Goal: Task Accomplishment & Management: Use online tool/utility

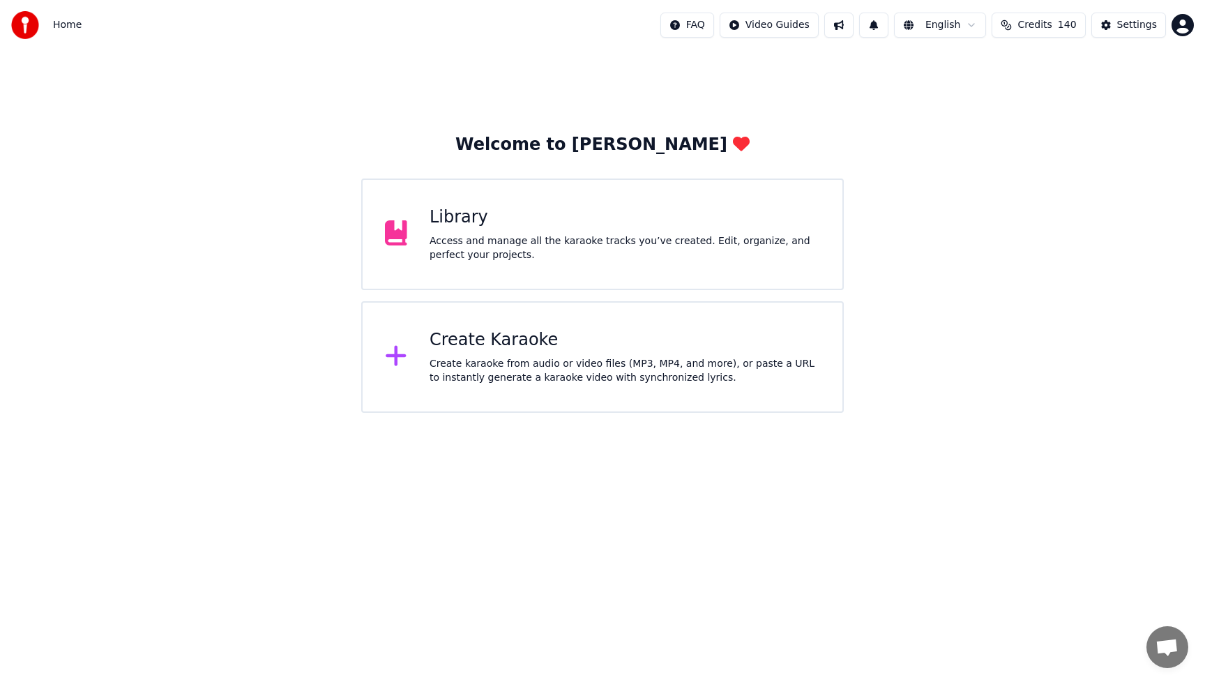
click at [535, 350] on div "Create Karaoke" at bounding box center [624, 340] width 390 height 22
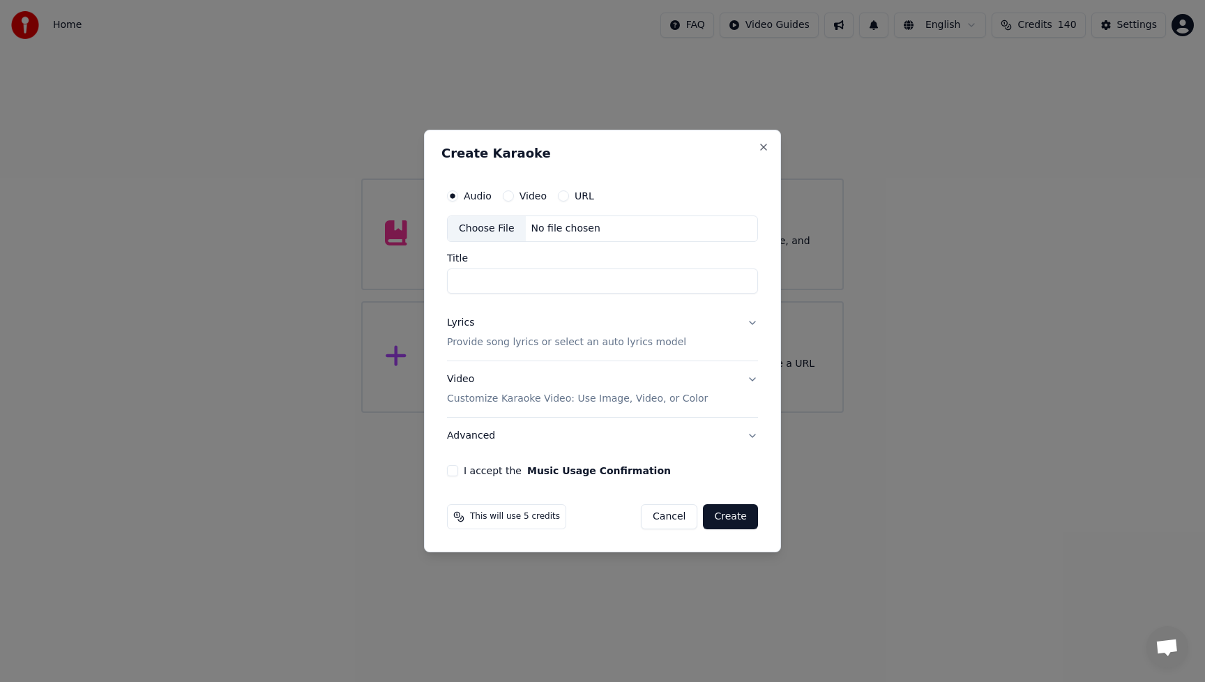
click at [480, 228] on div "Choose File" at bounding box center [487, 228] width 78 height 25
type input "**********"
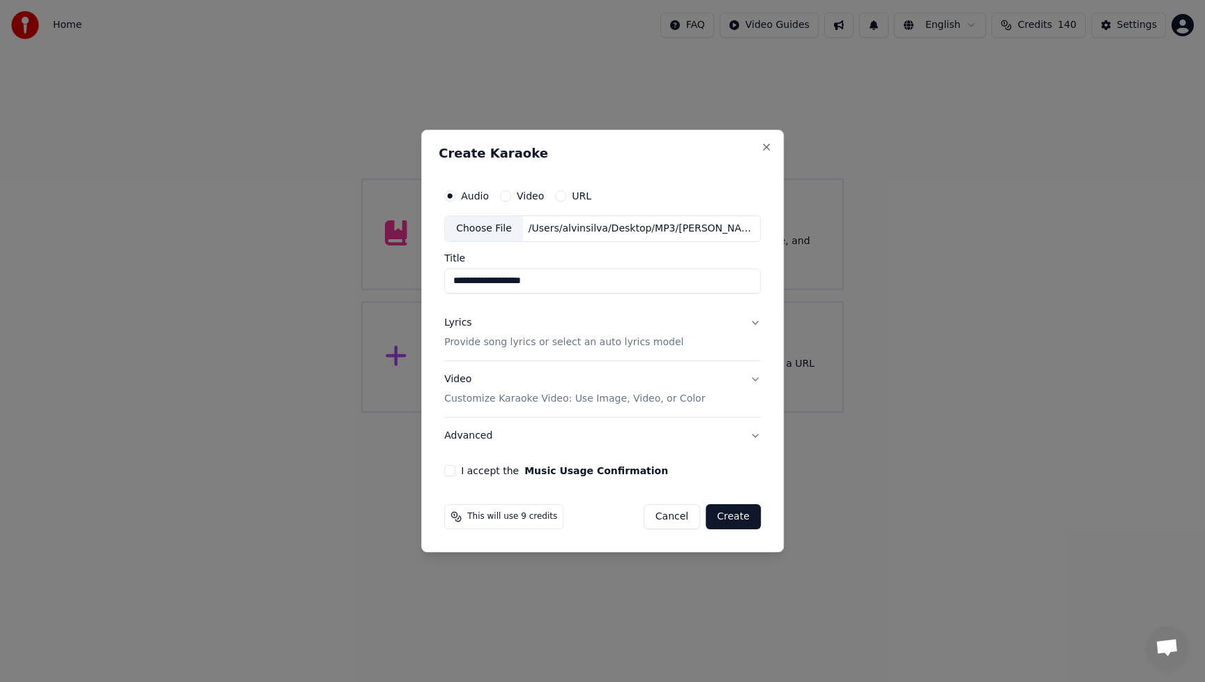
click at [470, 325] on div "Lyrics" at bounding box center [457, 323] width 27 height 14
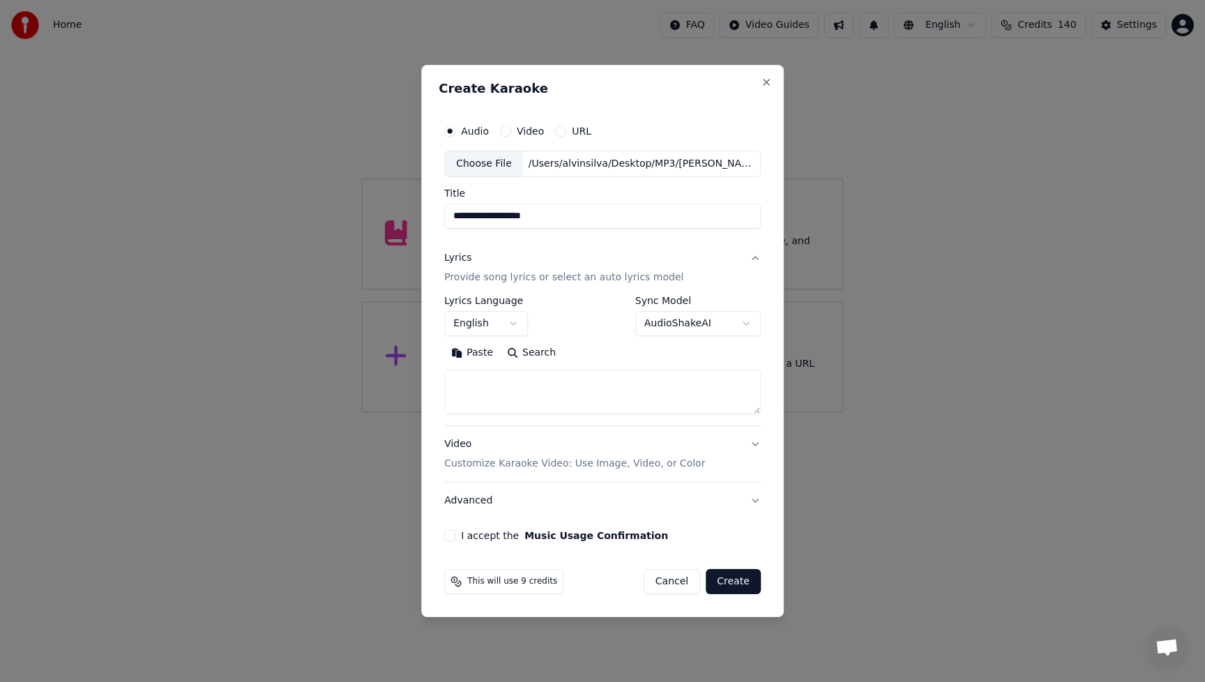
click at [526, 391] on textarea at bounding box center [602, 391] width 316 height 45
paste textarea "**********"
type textarea "**********"
click at [460, 447] on div "Video Customize Karaoke Video: Use Image, Video, or Color" at bounding box center [574, 453] width 261 height 33
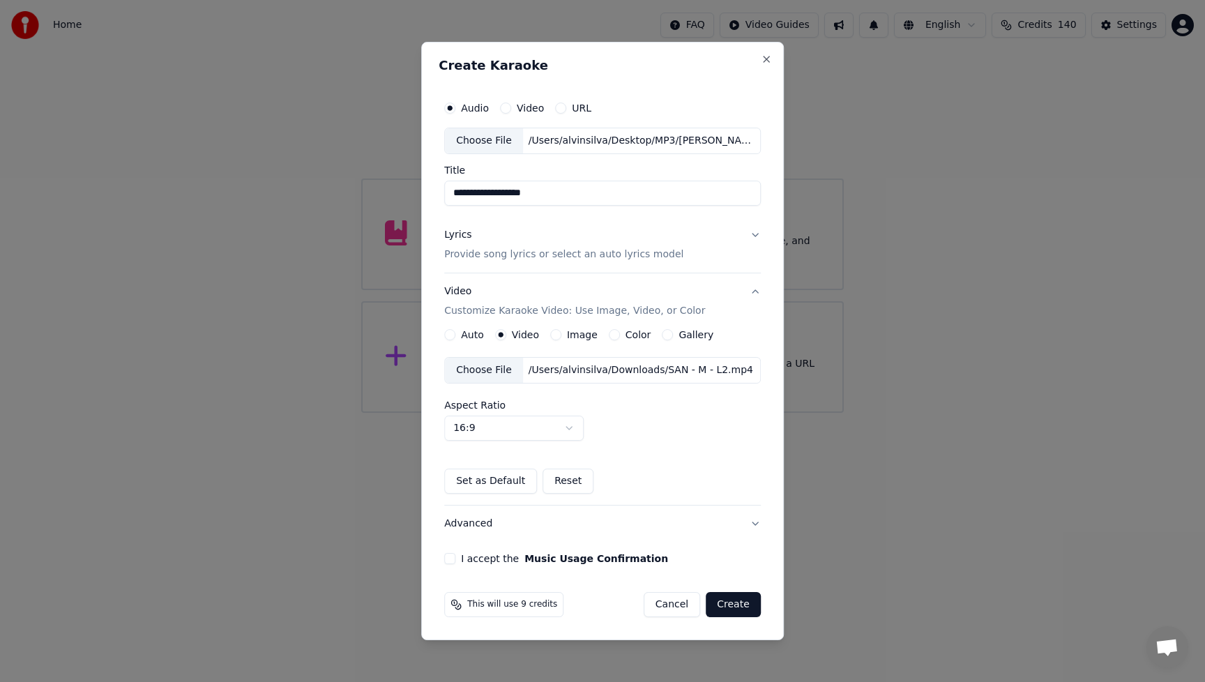
click at [491, 367] on div "Choose File" at bounding box center [484, 370] width 78 height 25
click at [452, 560] on button "I accept the Music Usage Confirmation" at bounding box center [449, 558] width 11 height 11
click at [736, 603] on button "Create" at bounding box center [732, 604] width 55 height 25
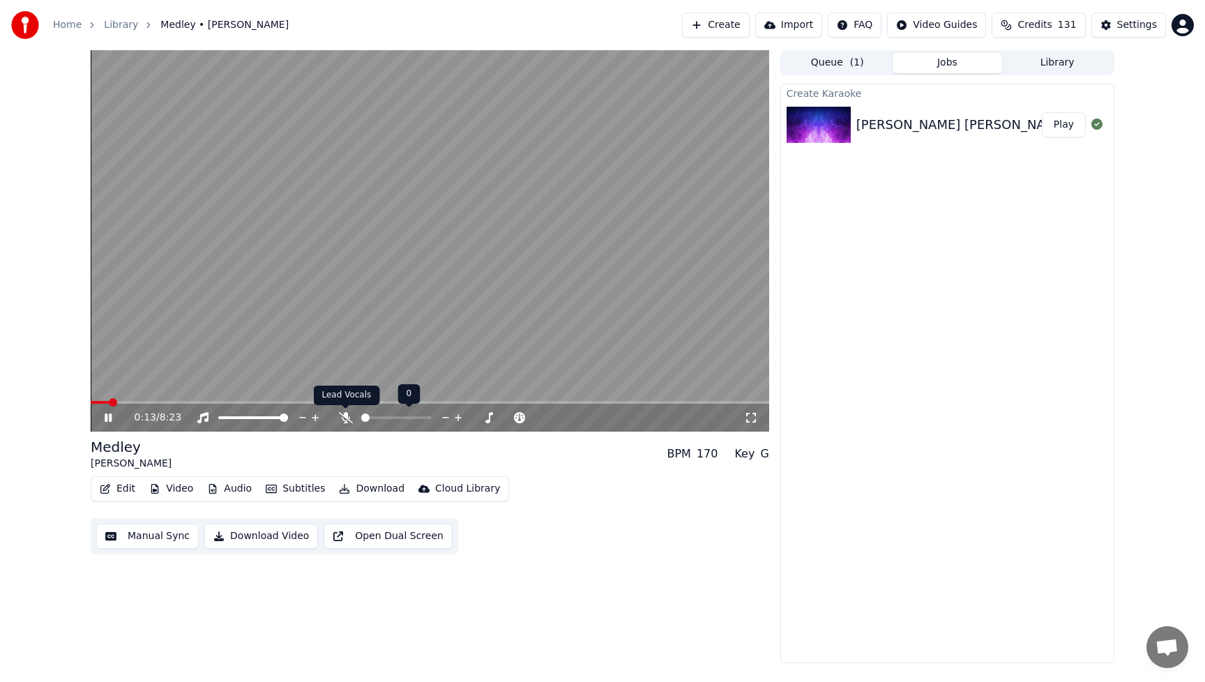
click at [344, 419] on icon at bounding box center [346, 417] width 14 height 11
click at [91, 406] on span at bounding box center [95, 402] width 8 height 8
click at [195, 402] on span at bounding box center [143, 402] width 105 height 3
click at [107, 415] on icon at bounding box center [108, 417] width 7 height 8
click at [206, 404] on polygon at bounding box center [202, 404] width 10 height 10
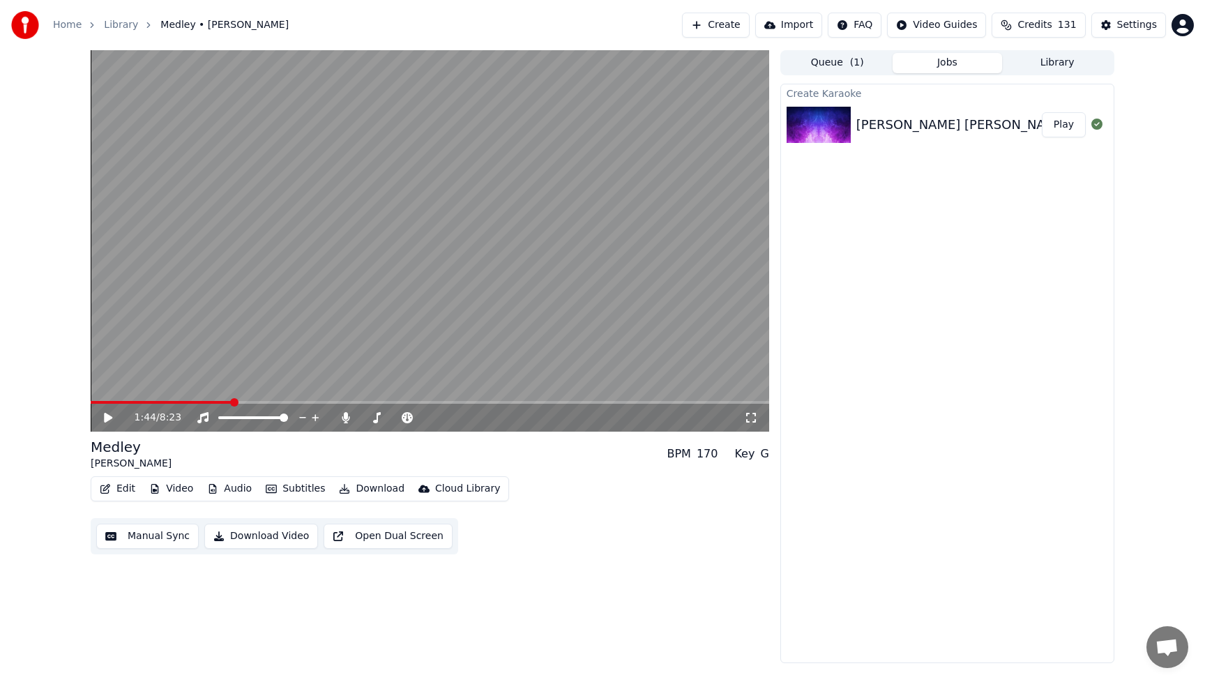
click at [216, 401] on div "1:44 / 8:23" at bounding box center [430, 240] width 678 height 381
click at [213, 402] on span at bounding box center [162, 402] width 142 height 3
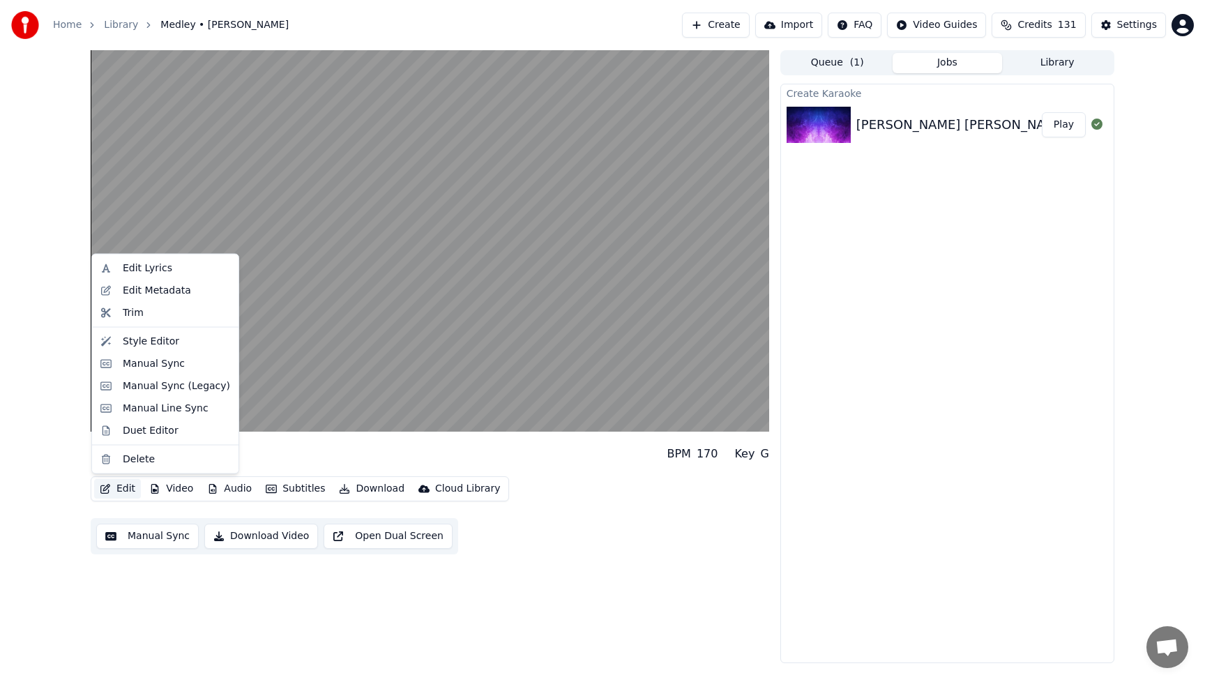
click at [126, 489] on button "Edit" at bounding box center [117, 489] width 47 height 20
click at [142, 362] on div "Manual Sync" at bounding box center [154, 363] width 62 height 14
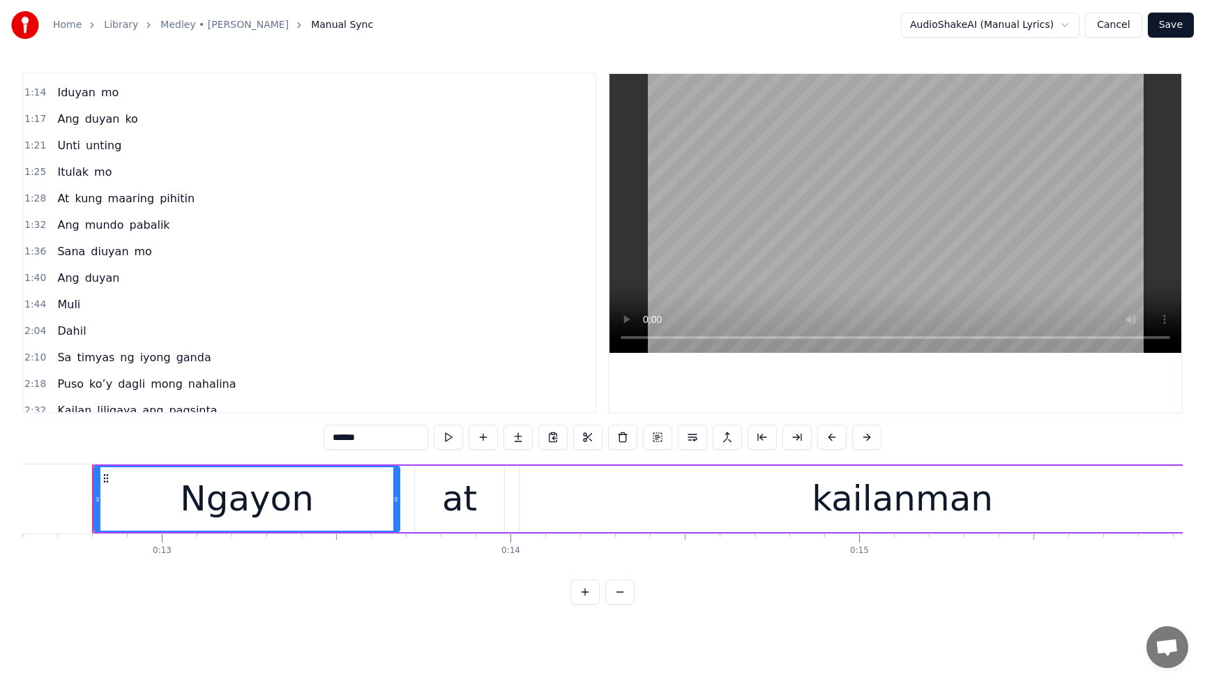
scroll to position [420, 0]
click at [93, 254] on span "diuyan" at bounding box center [109, 250] width 40 height 16
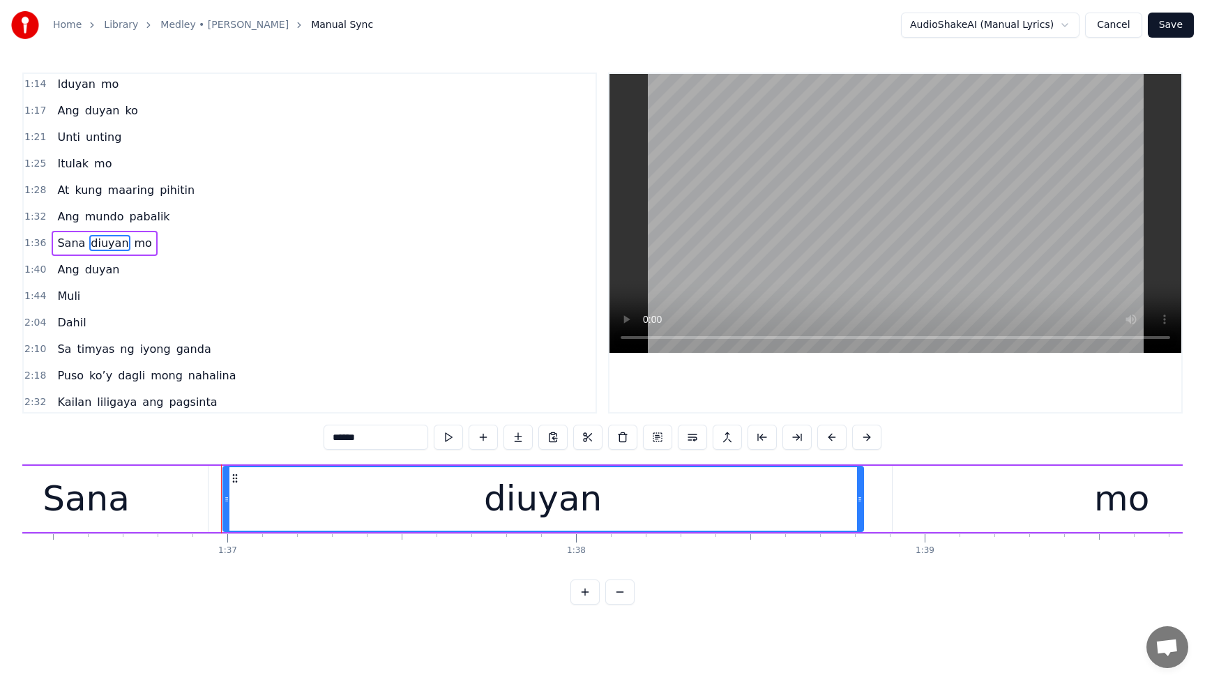
scroll to position [0, 33734]
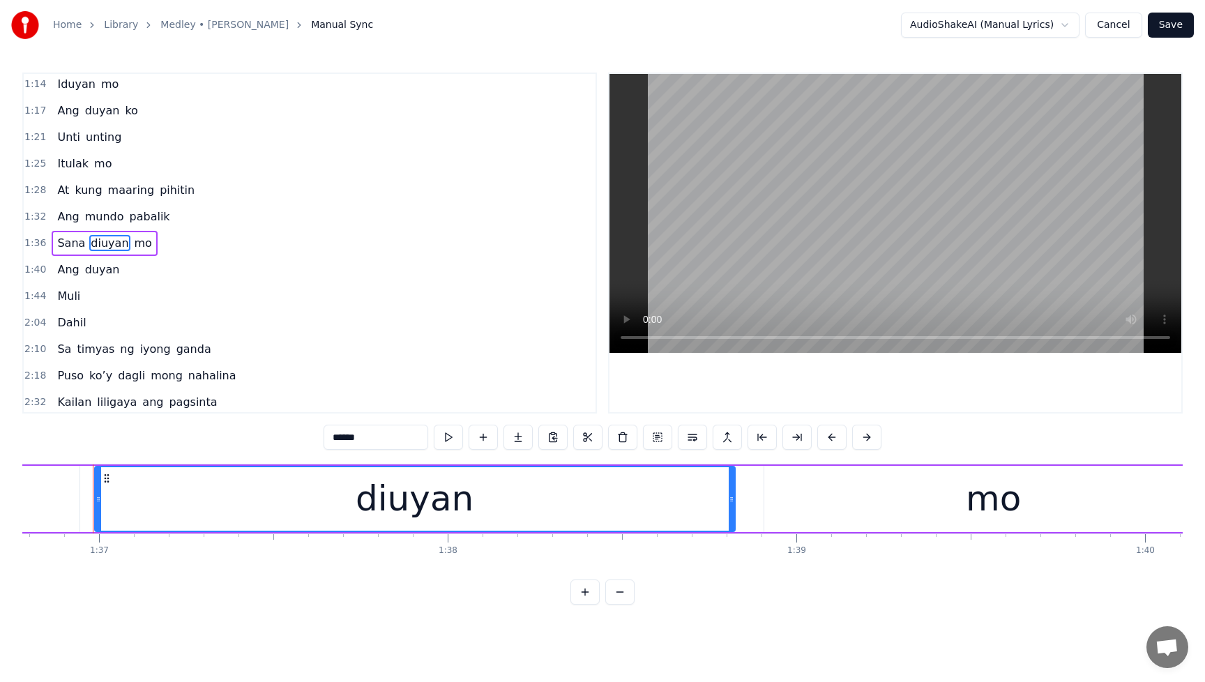
drag, startPoint x: 383, startPoint y: 438, endPoint x: 316, endPoint y: 438, distance: 66.9
click at [316, 438] on div "0:12 Ngayon at kailanman 0:17 Sumpa ko’y iibigin ka 0:21 Ngayon at kailanman 0:…" at bounding box center [602, 339] width 1160 height 532
click at [102, 270] on span "duyan" at bounding box center [103, 269] width 38 height 16
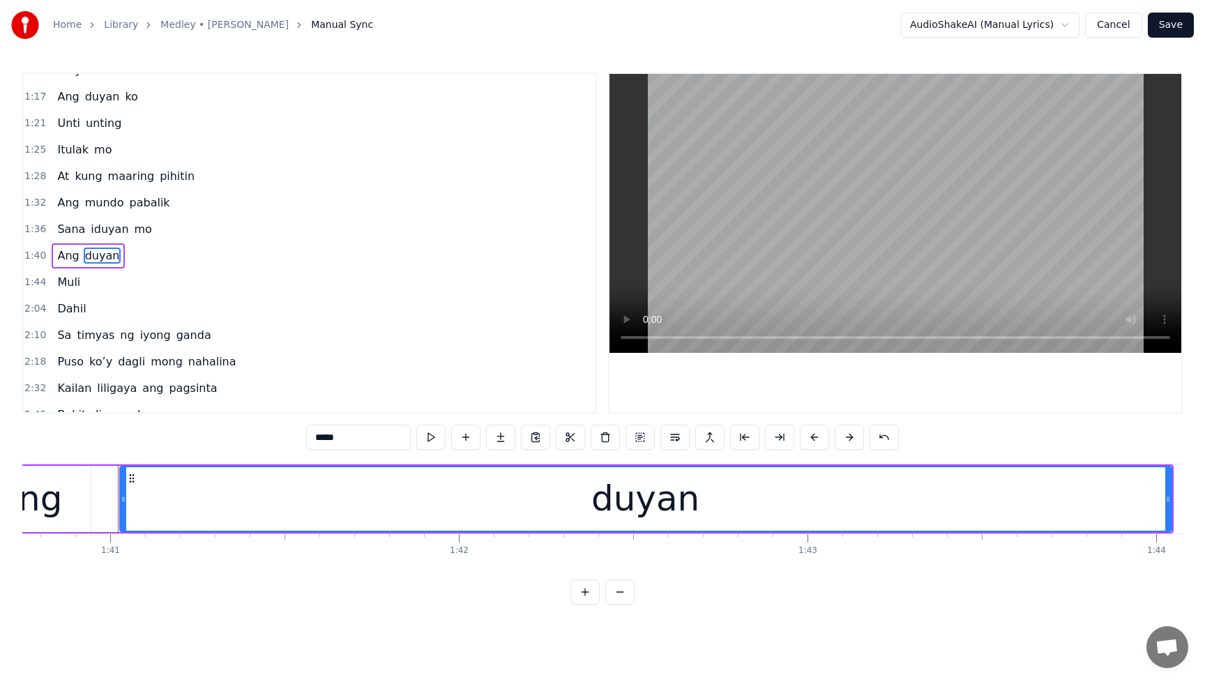
scroll to position [0, 35142]
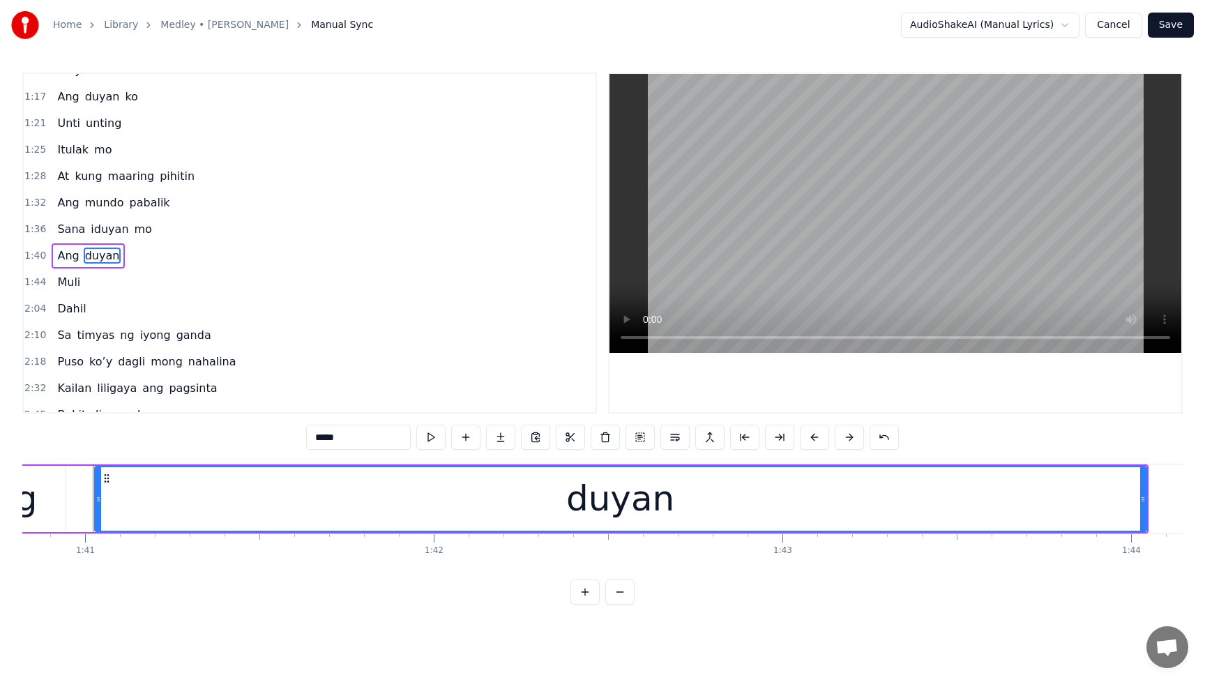
click at [379, 445] on input "*****" at bounding box center [358, 437] width 105 height 25
type input "********"
click at [1177, 29] on button "Save" at bounding box center [1170, 25] width 46 height 25
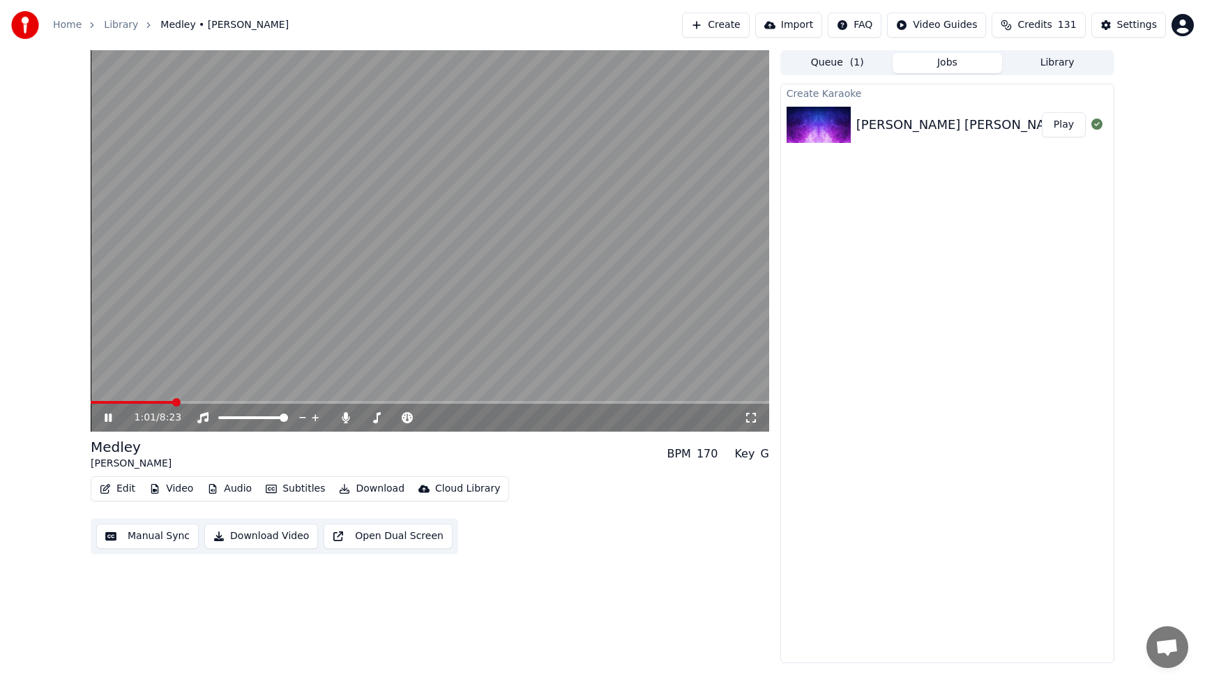
click at [113, 420] on icon at bounding box center [118, 417] width 33 height 11
click at [107, 423] on div "1:01 / 8:23" at bounding box center [429, 418] width 667 height 14
click at [109, 419] on icon at bounding box center [118, 417] width 33 height 11
click at [106, 419] on icon at bounding box center [108, 417] width 7 height 8
click at [122, 491] on button "Edit" at bounding box center [117, 489] width 47 height 20
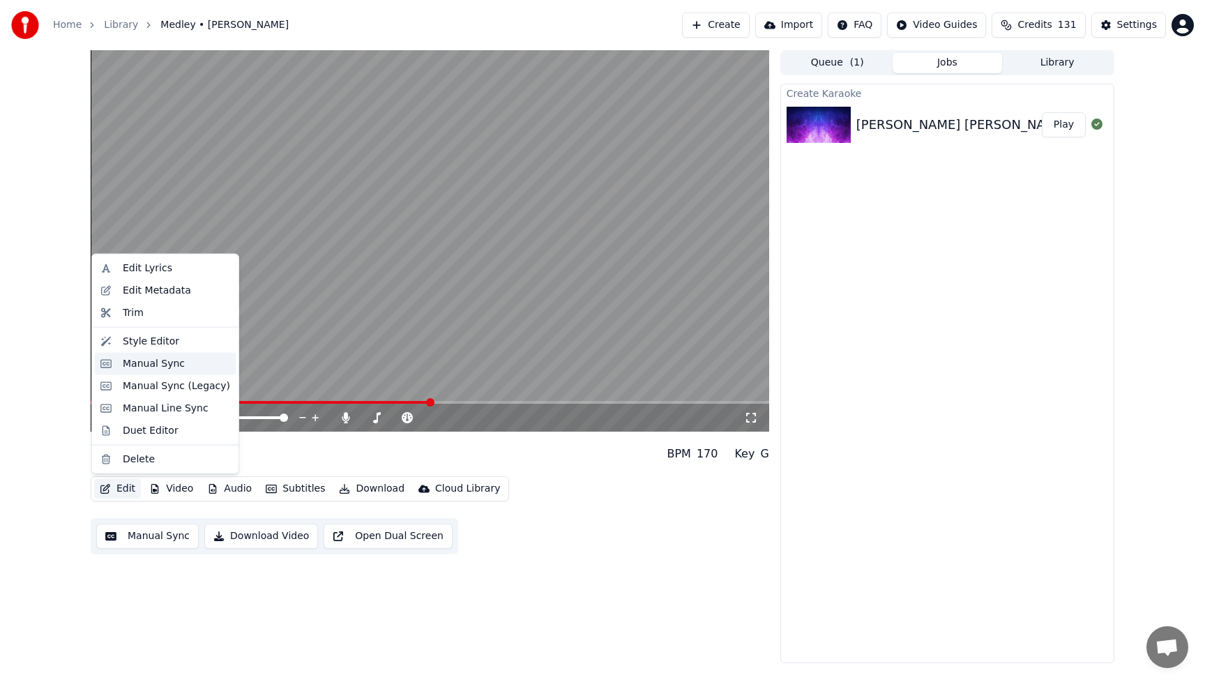
click at [134, 361] on div "Manual Sync" at bounding box center [154, 363] width 62 height 14
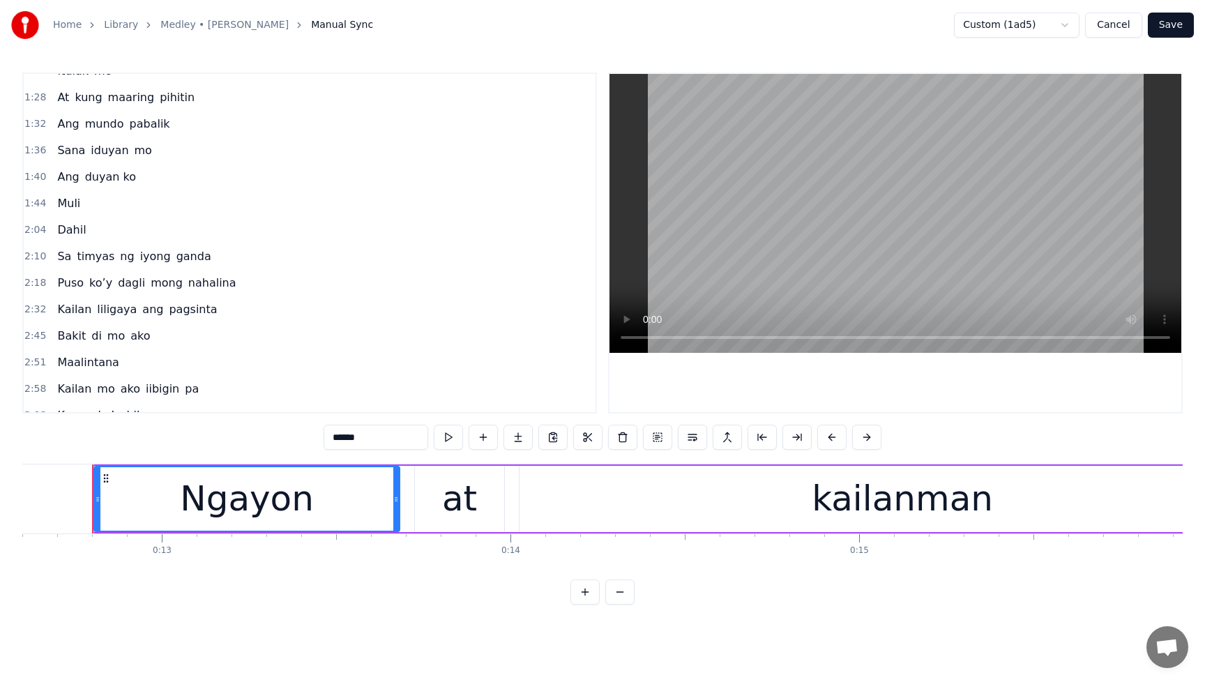
scroll to position [560, 0]
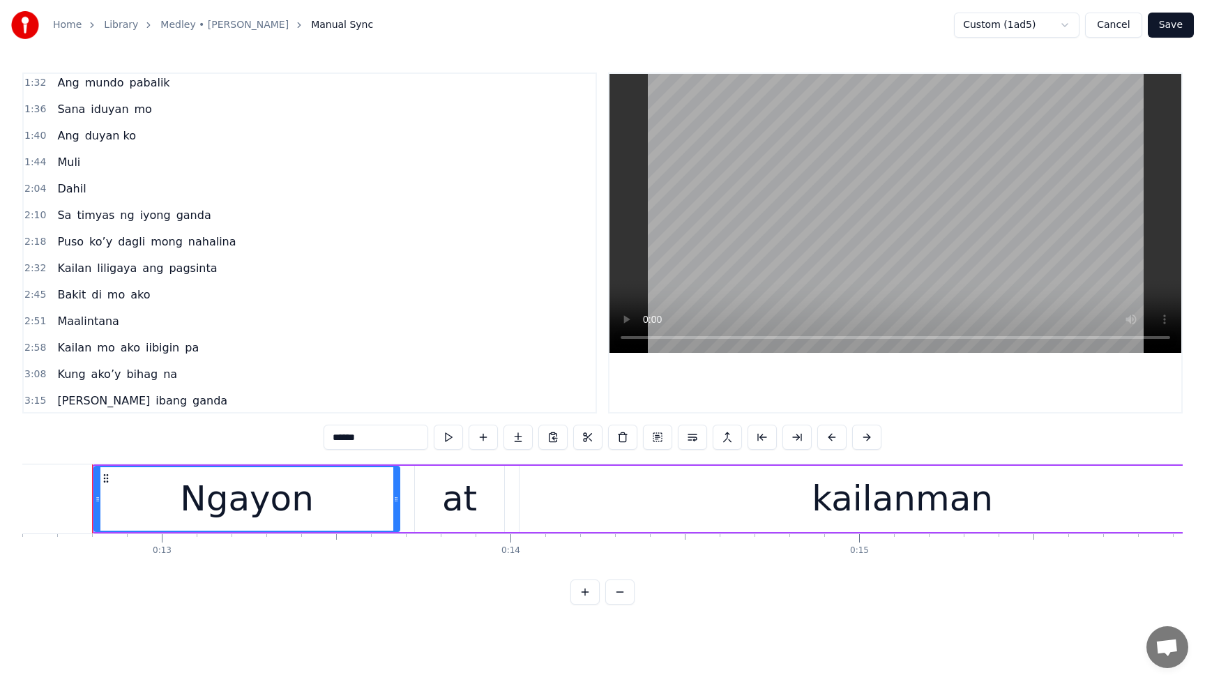
click at [175, 220] on span "ganda" at bounding box center [194, 215] width 38 height 16
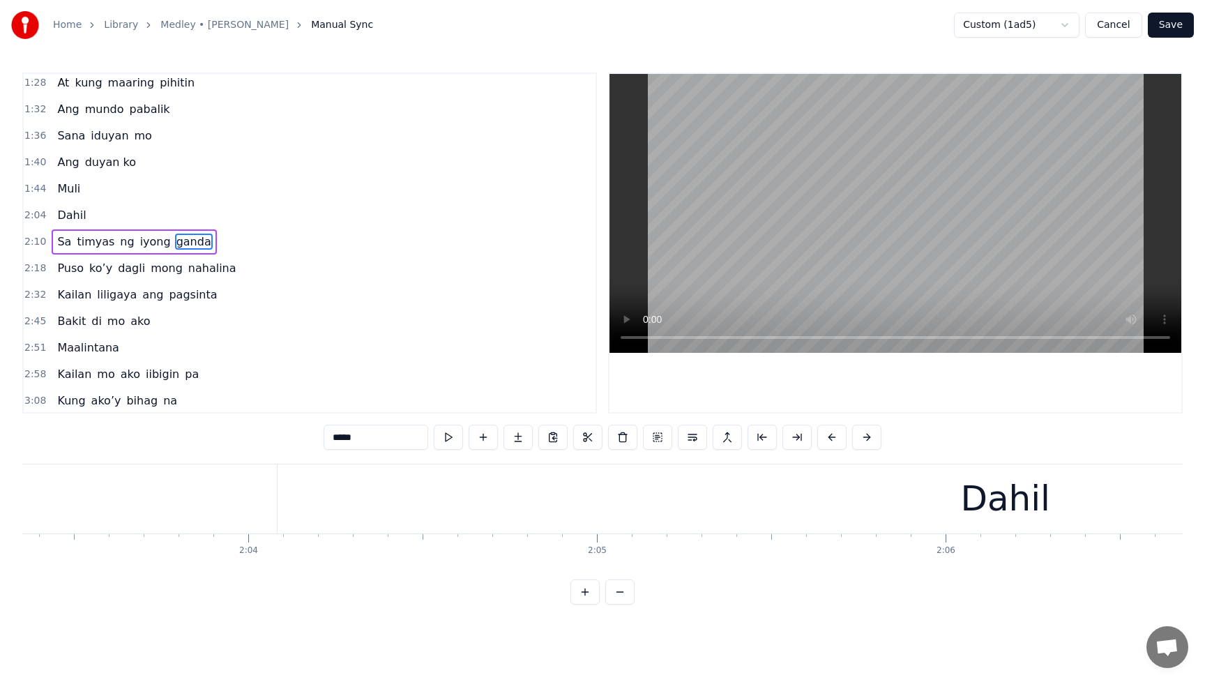
scroll to position [0, 47008]
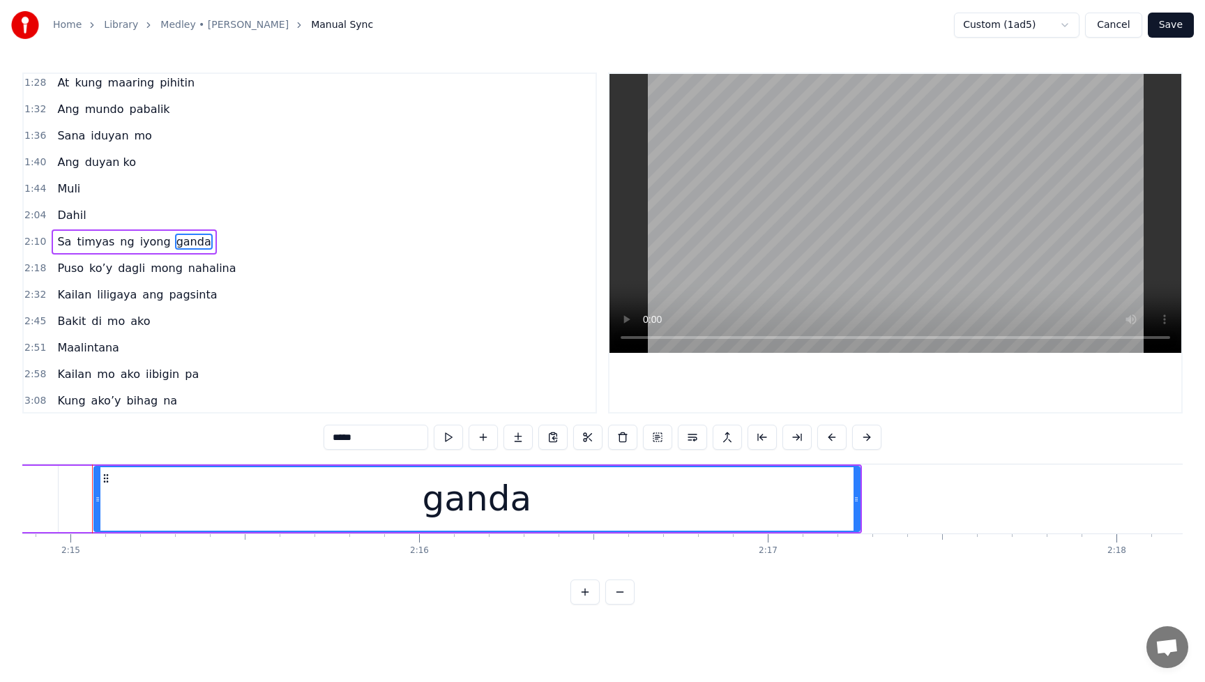
click at [516, 510] on div "ganda" at bounding box center [476, 499] width 109 height 52
click at [455, 503] on div "ganda" at bounding box center [476, 499] width 109 height 52
drag, startPoint x: 384, startPoint y: 445, endPoint x: 316, endPoint y: 442, distance: 67.7
click at [316, 442] on div "0:12 Ngayon at kailanman 0:17 Sumpa ko’y iibigin ka 0:21 Ngayon at kailanman 0:…" at bounding box center [602, 339] width 1160 height 532
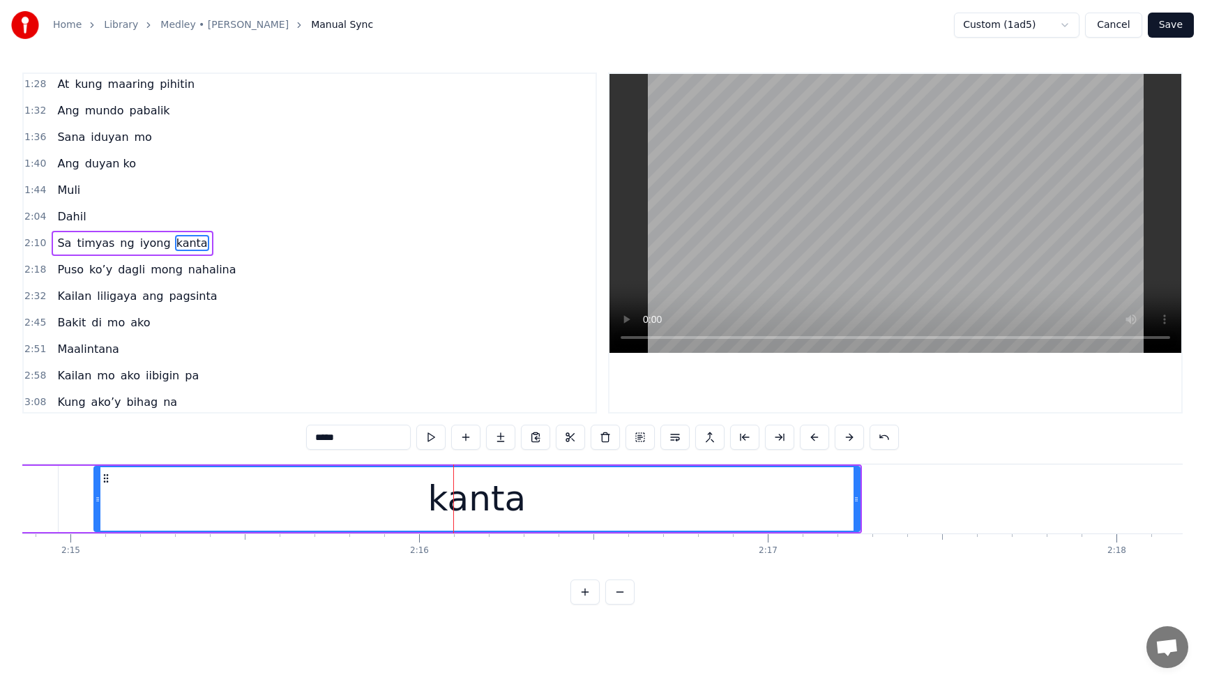
type input "*****"
click at [365, 320] on div "2:45 Bakit di mo ako" at bounding box center [310, 323] width 572 height 26
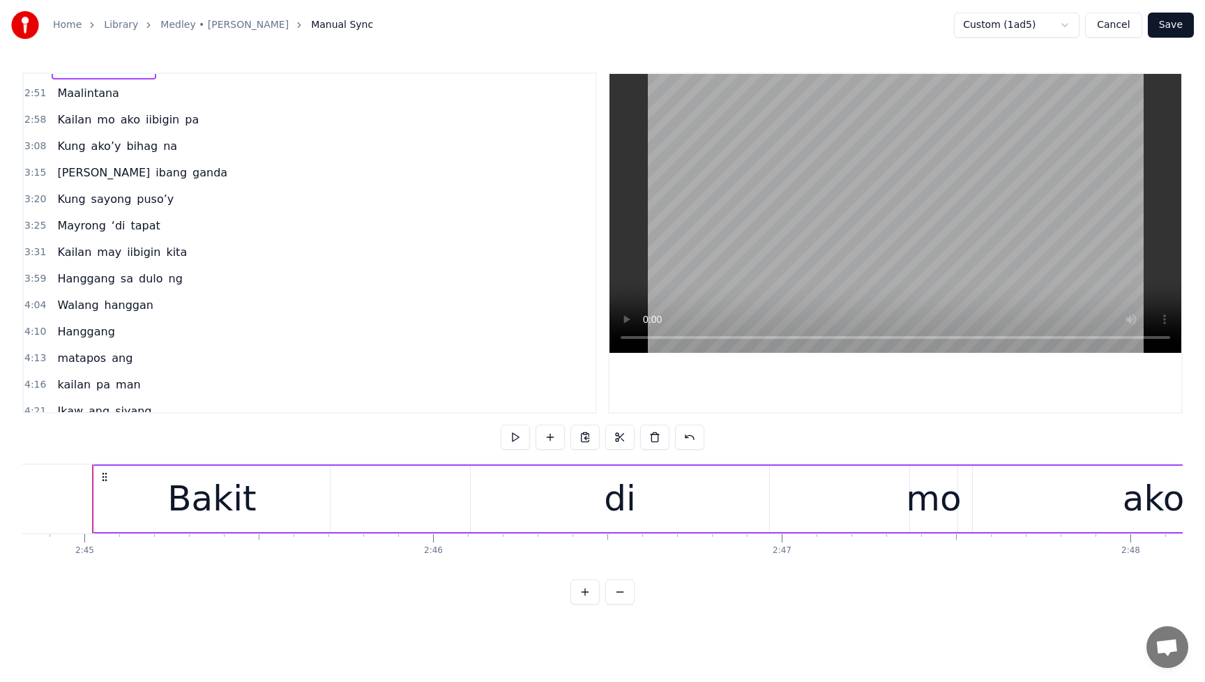
scroll to position [803, 0]
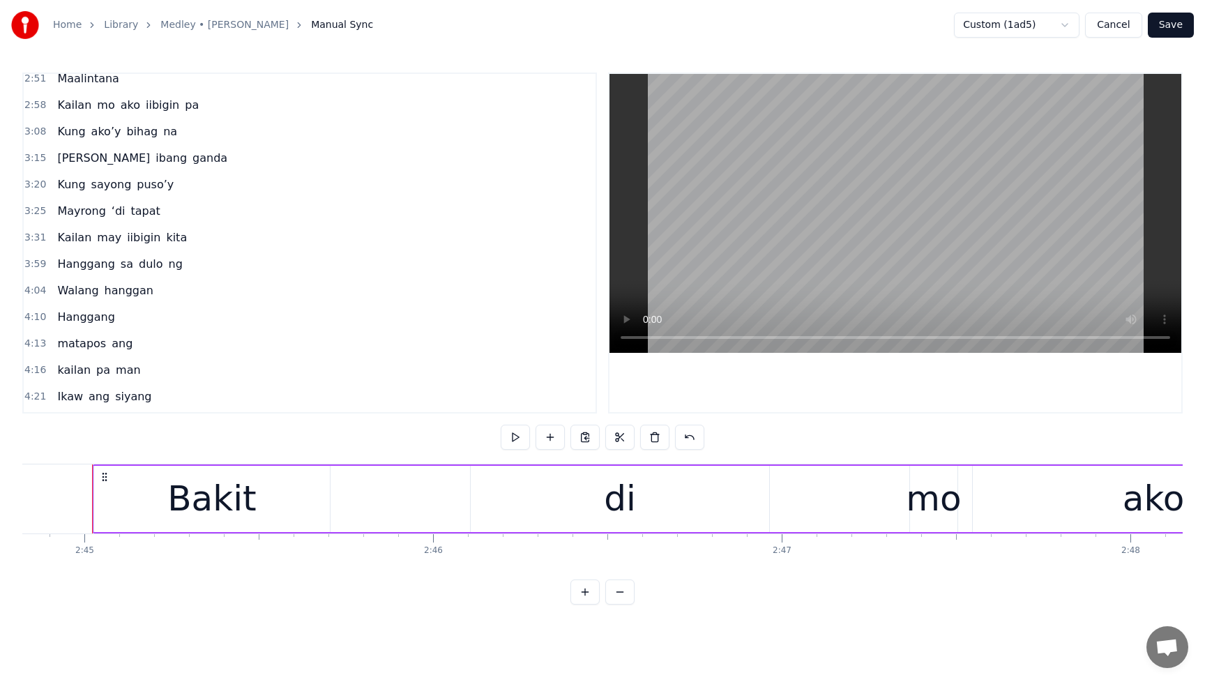
click at [96, 242] on span "may" at bounding box center [109, 237] width 27 height 16
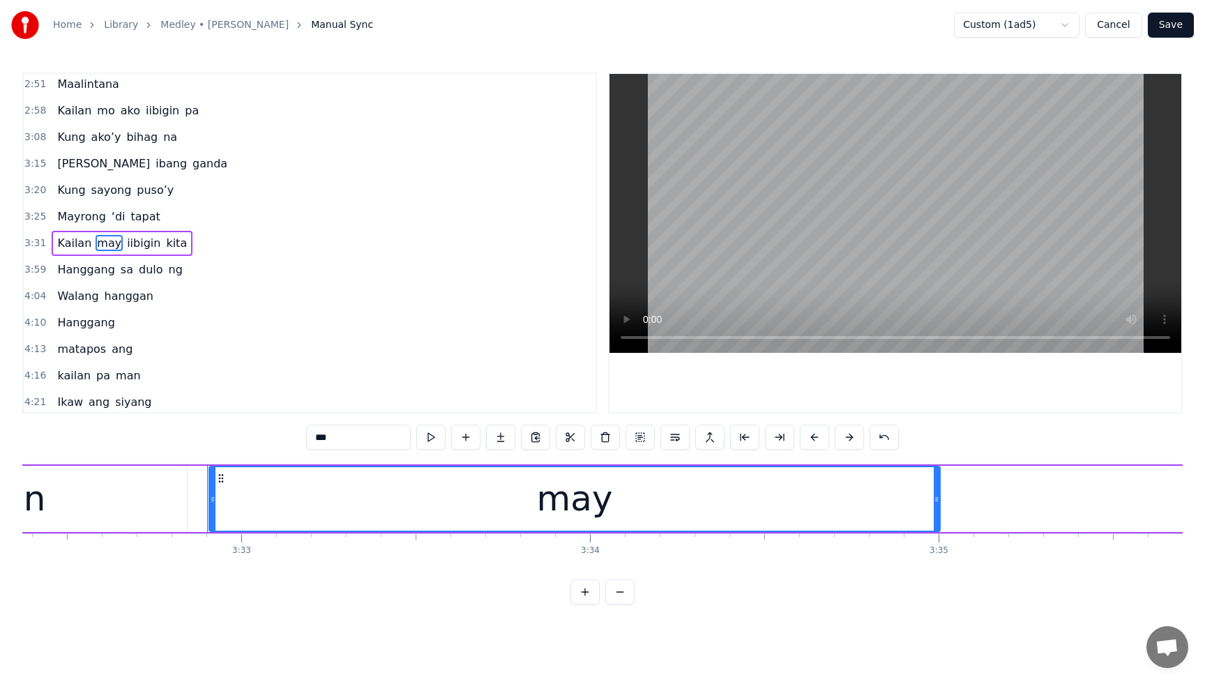
scroll to position [0, 74139]
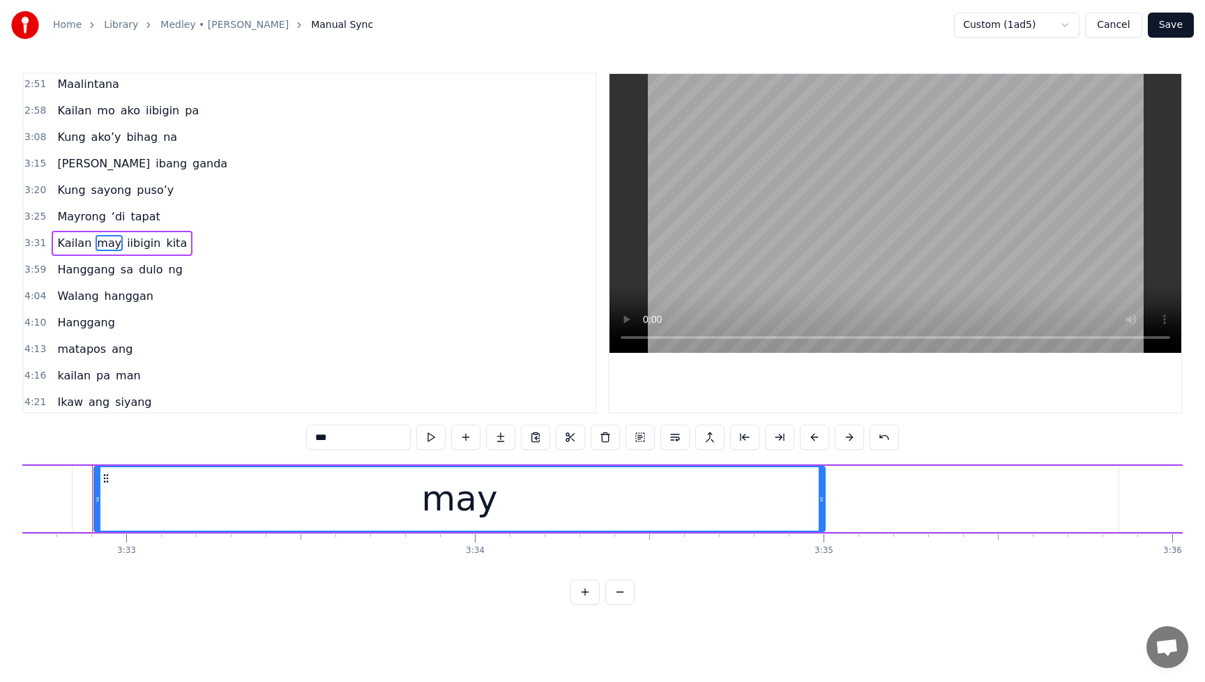
click at [1180, 25] on button "Save" at bounding box center [1170, 25] width 46 height 25
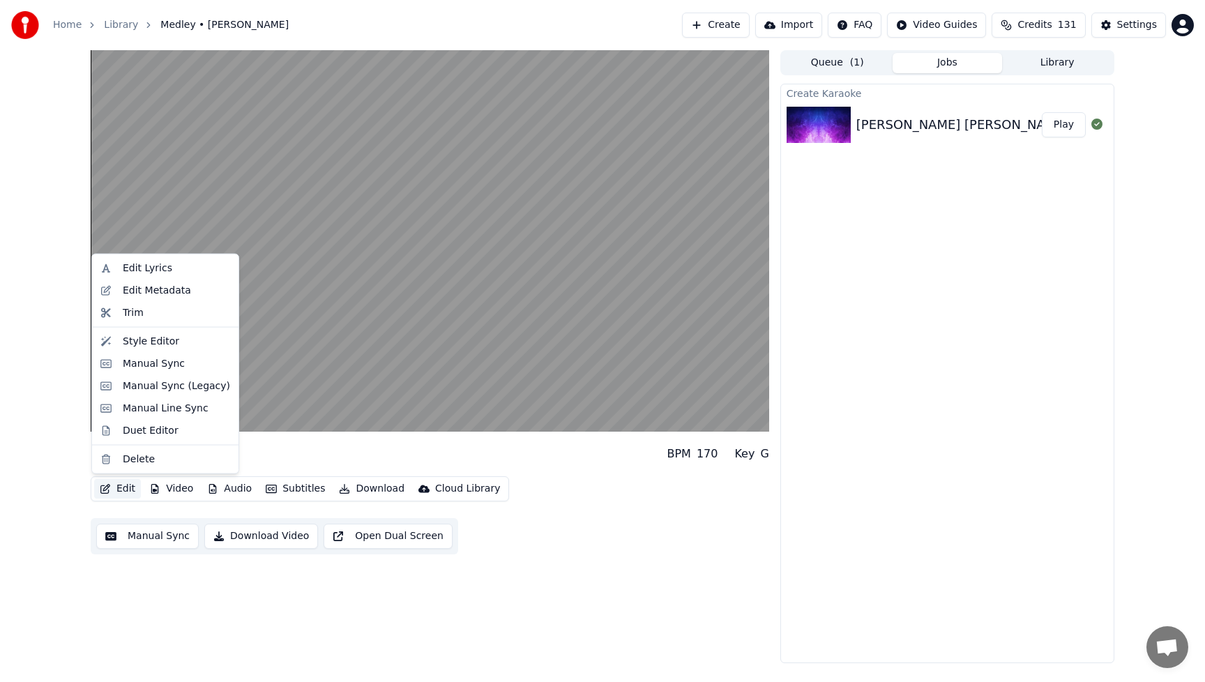
click at [133, 489] on button "Edit" at bounding box center [117, 489] width 47 height 20
click at [166, 348] on div "Style Editor" at bounding box center [151, 341] width 56 height 14
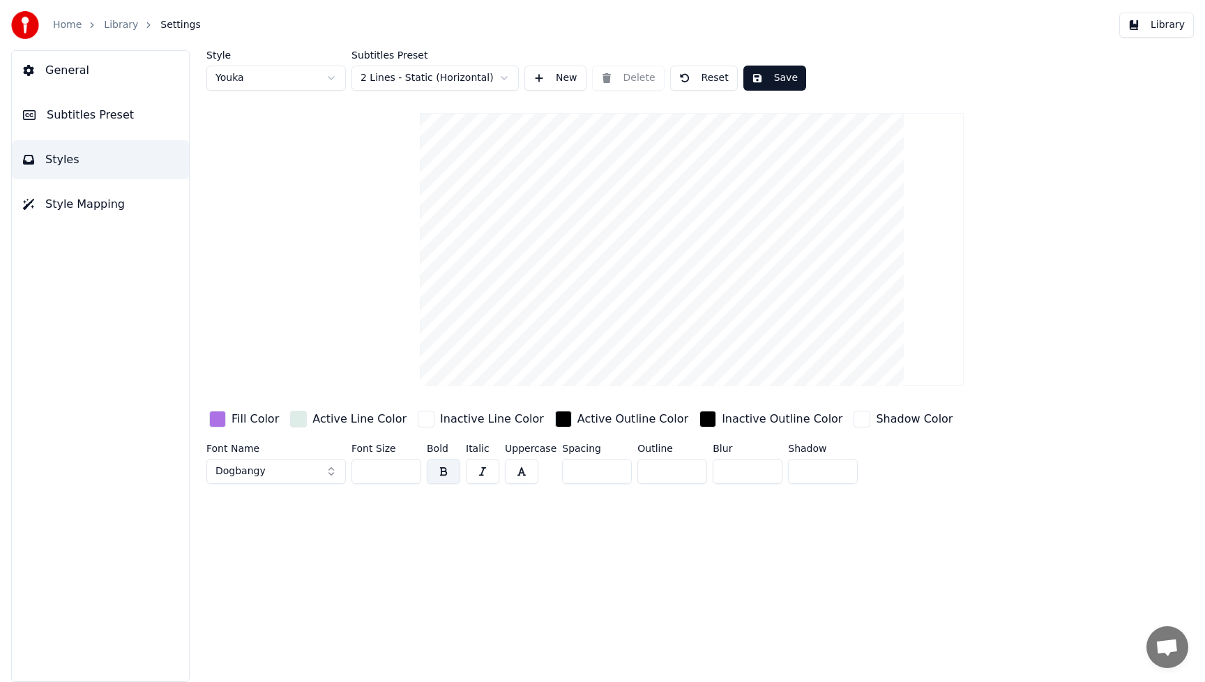
click at [332, 473] on button "Dogbangy" at bounding box center [275, 471] width 139 height 25
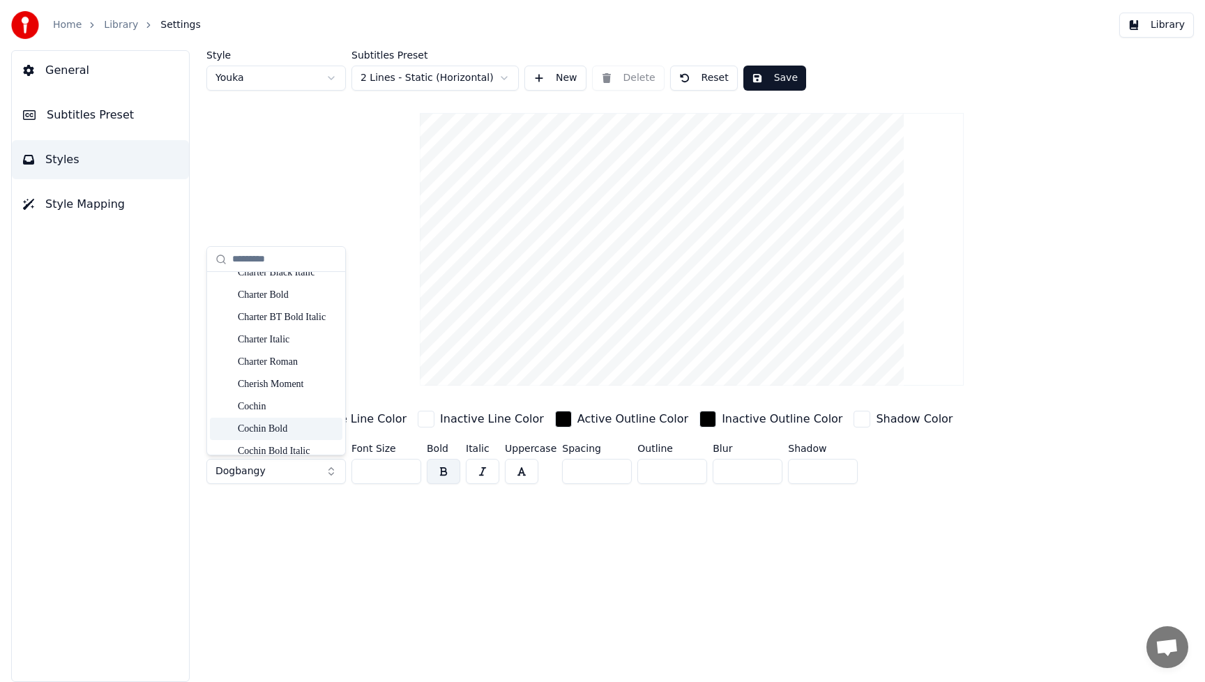
scroll to position [2954, 0]
click at [278, 385] on div "Cherish Moment" at bounding box center [287, 386] width 99 height 14
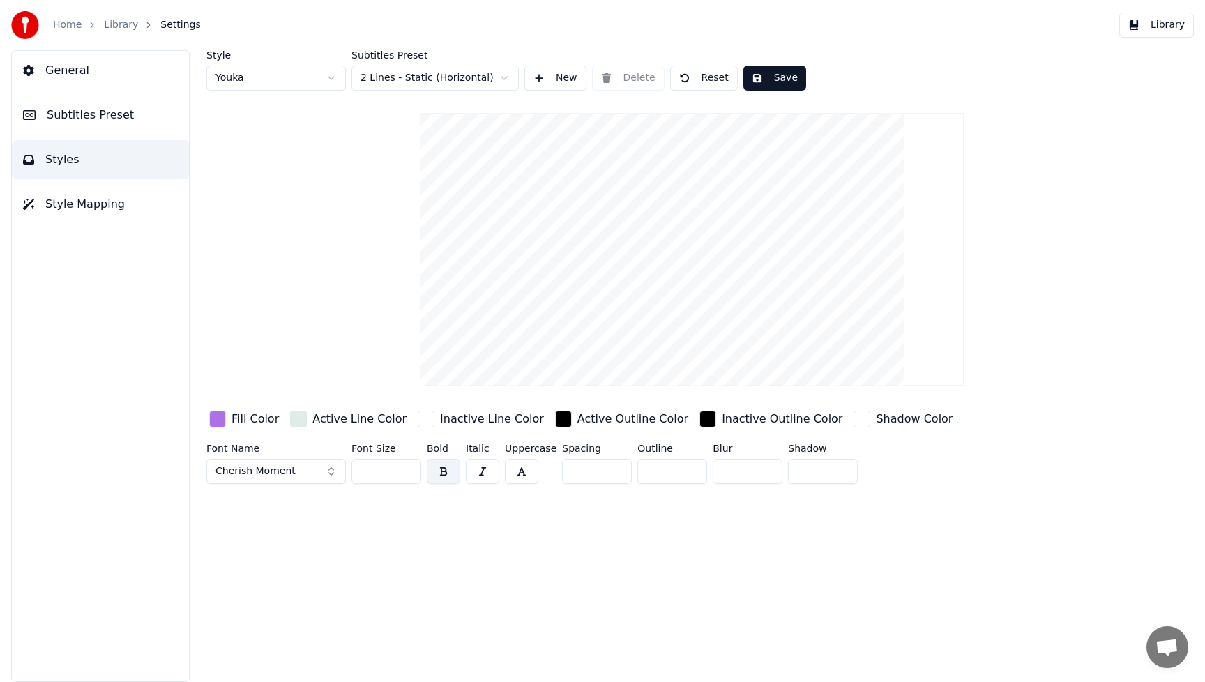
click at [397, 471] on input "**" at bounding box center [386, 471] width 70 height 25
drag, startPoint x: 396, startPoint y: 472, endPoint x: 326, endPoint y: 473, distance: 70.4
click at [326, 473] on div "Font Name Cherish Moment Font Size ** Bold Italic Uppercase Spacing * Outline *…" at bounding box center [628, 466] width 844 height 46
type input "***"
click at [631, 538] on div "Style Youka Subtitles Preset 2 Lines - Static (Horizontal) New Delete Reset Sav…" at bounding box center [691, 366] width 1026 height 632
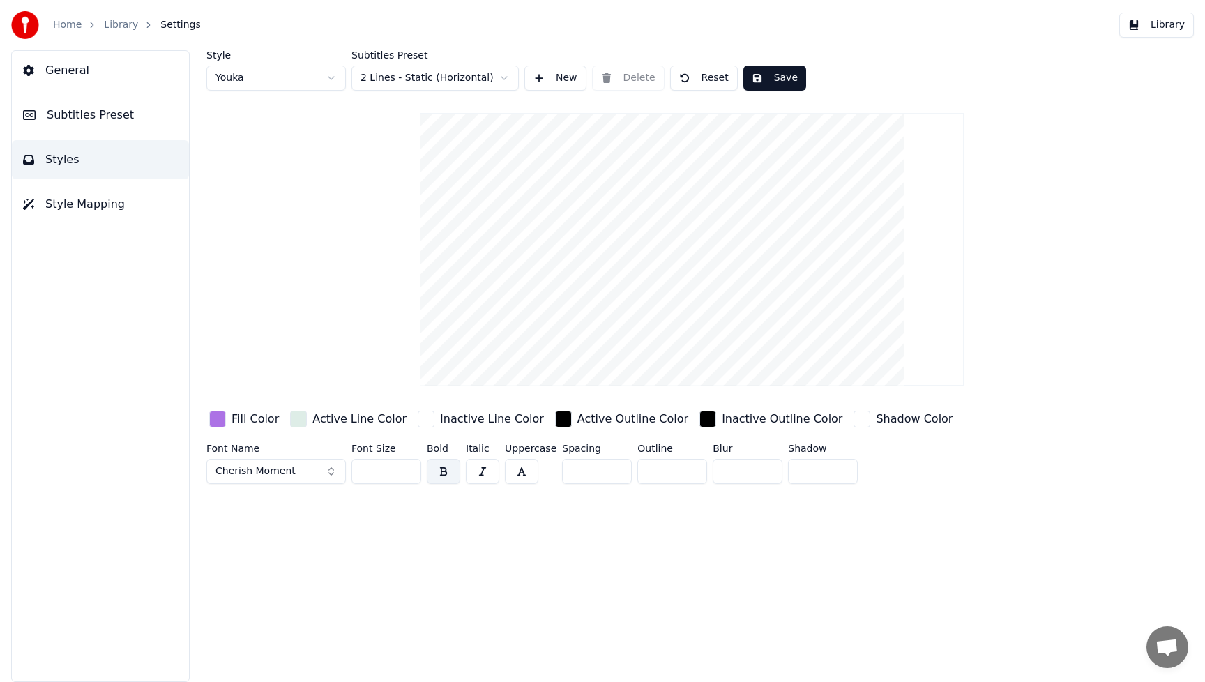
click at [218, 421] on div "button" at bounding box center [217, 419] width 17 height 17
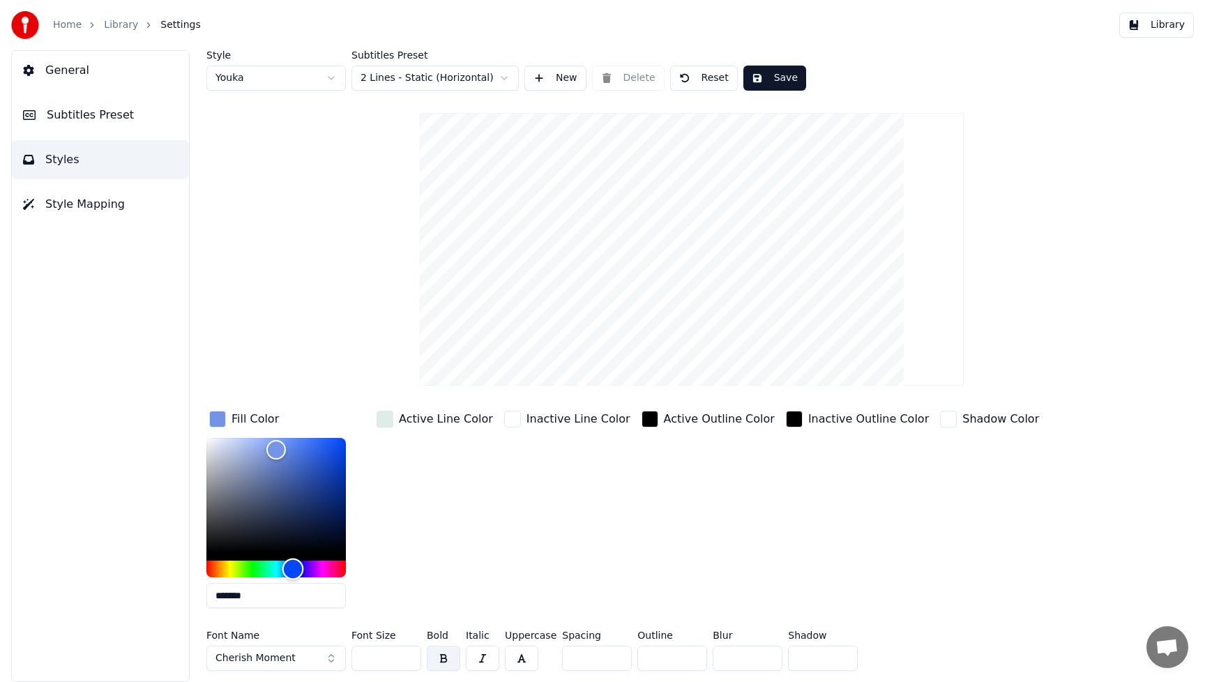
drag, startPoint x: 311, startPoint y: 573, endPoint x: 293, endPoint y: 572, distance: 18.1
click at [293, 572] on div "Hue" at bounding box center [293, 569] width 22 height 22
type input "*******"
click at [296, 572] on div "Hue" at bounding box center [297, 569] width 22 height 22
click at [782, 73] on button "Save" at bounding box center [774, 78] width 63 height 25
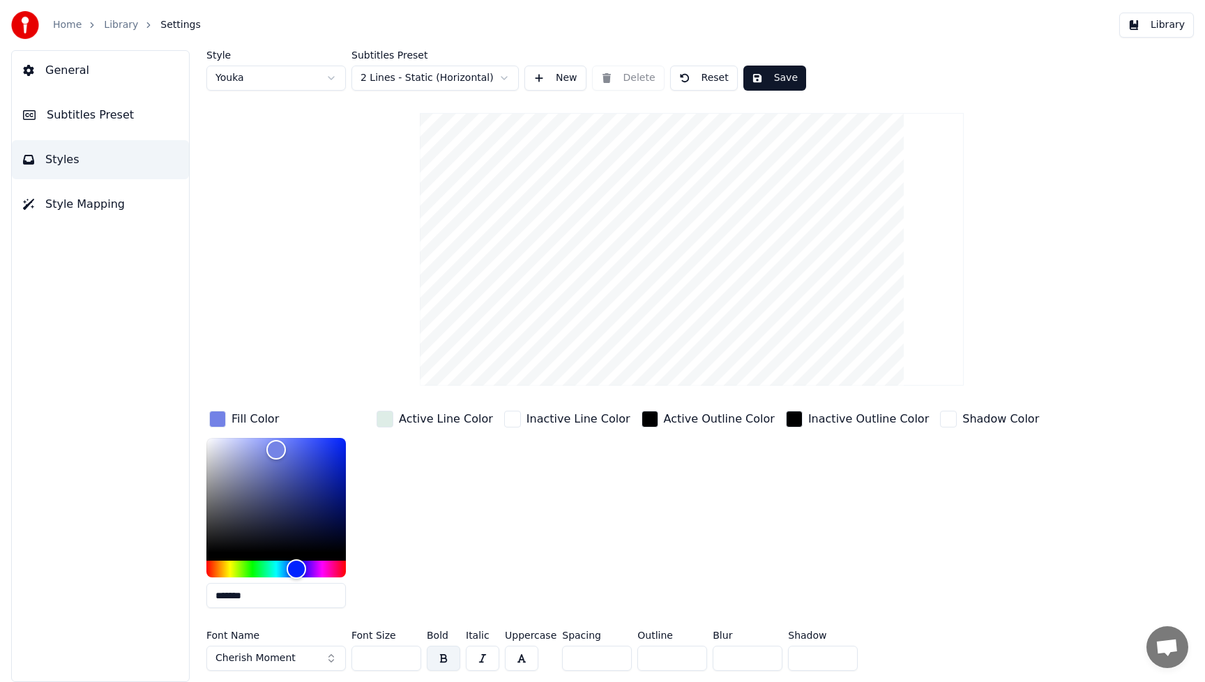
click at [504, 78] on html "Home Library Settings Library General Subtitles Preset Styles Style Mapping Sty…" at bounding box center [602, 341] width 1205 height 682
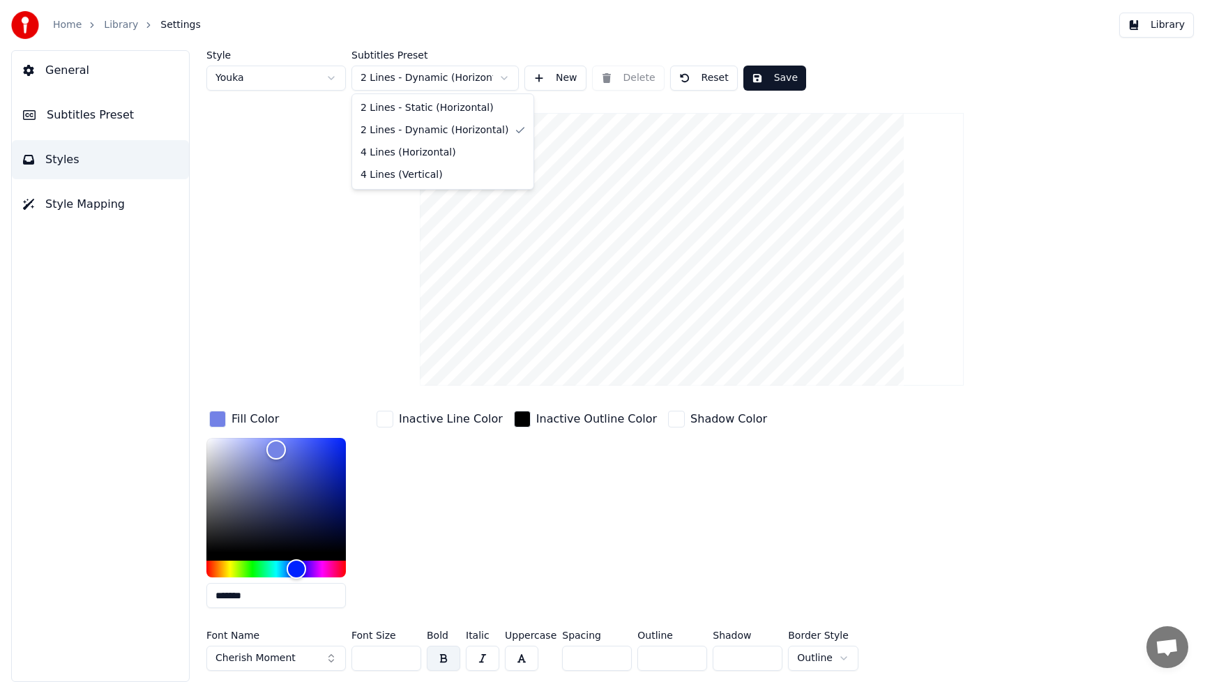
click at [505, 79] on html "Home Library Settings Library General Subtitles Preset Styles Style Mapping Sty…" at bounding box center [602, 341] width 1205 height 682
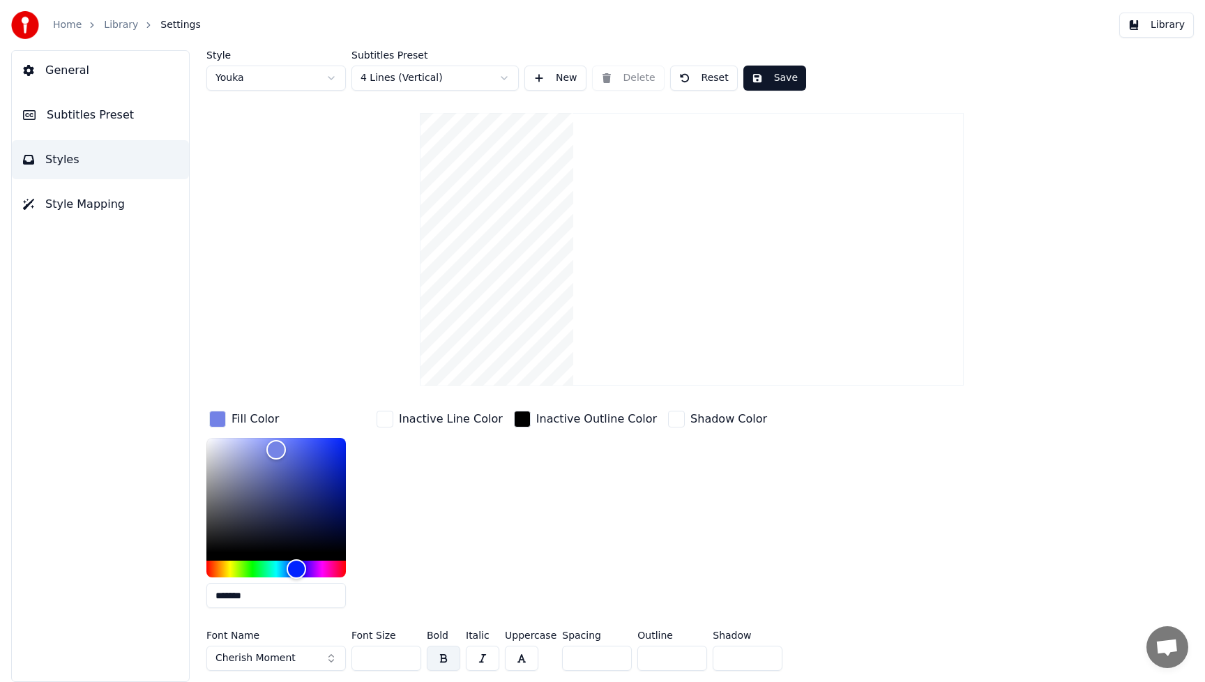
click at [507, 78] on html "Home Library Settings Library General Subtitles Preset Styles Style Mapping Sty…" at bounding box center [602, 341] width 1205 height 682
click at [784, 78] on button "Save" at bounding box center [774, 78] width 63 height 25
click at [1173, 31] on button "Library" at bounding box center [1156, 25] width 75 height 25
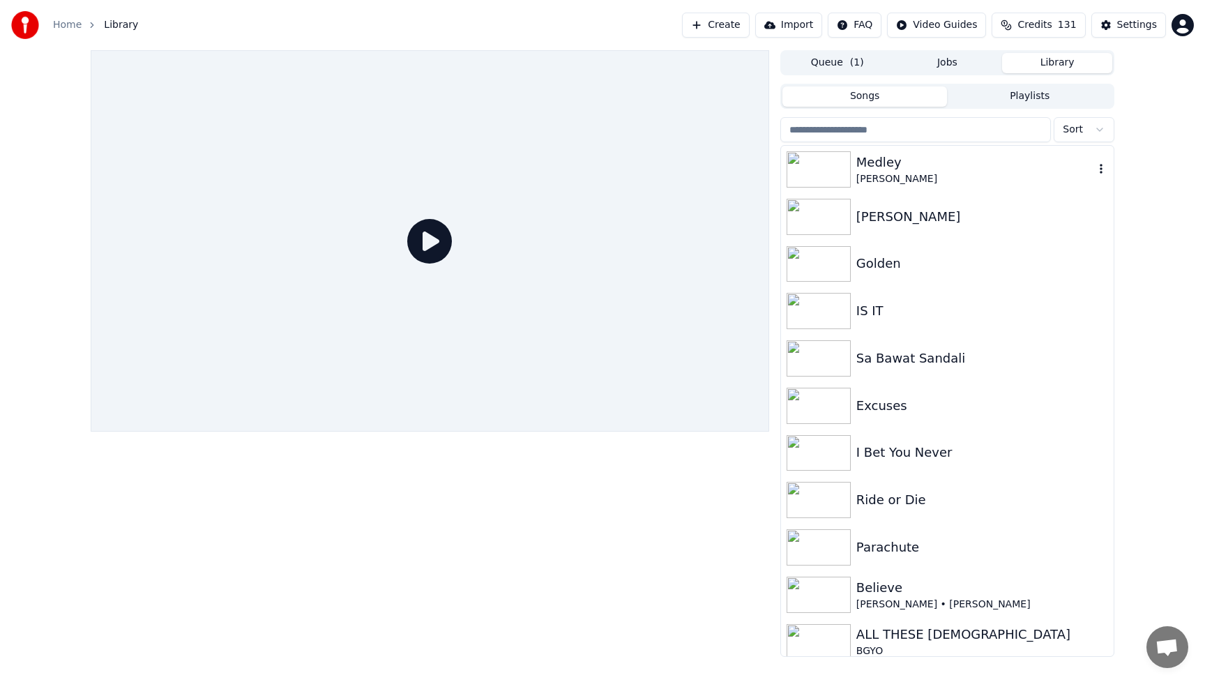
click at [816, 169] on img at bounding box center [818, 169] width 64 height 36
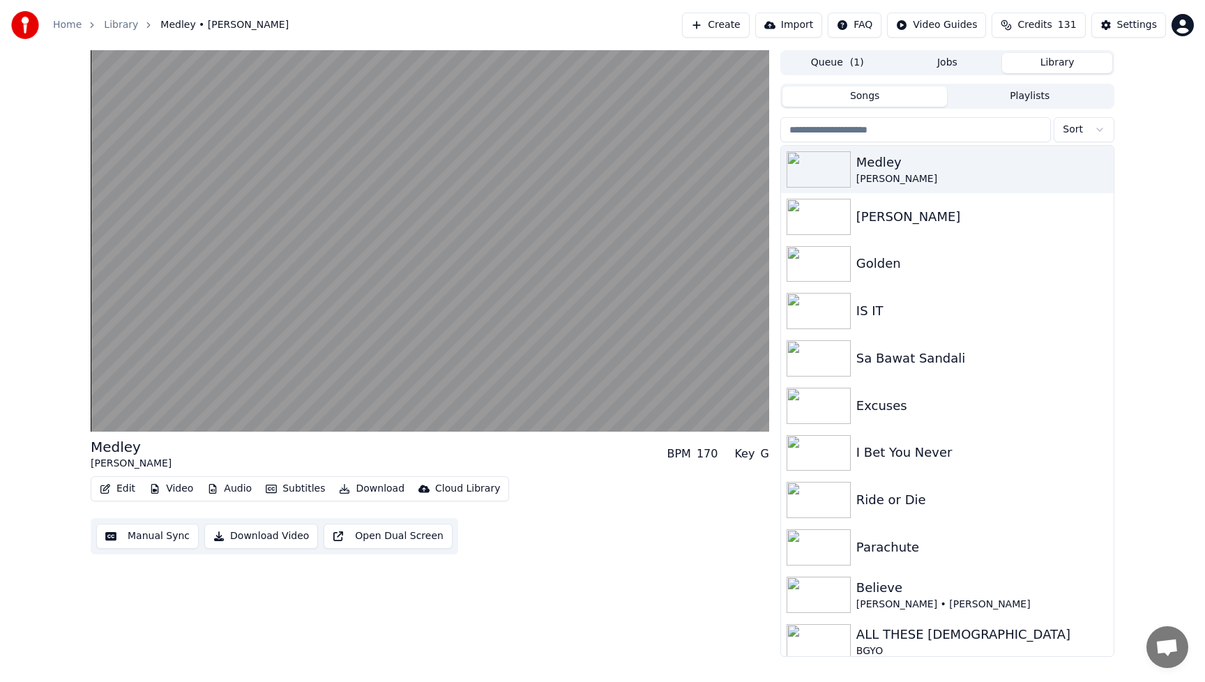
click at [120, 487] on button "Edit" at bounding box center [117, 489] width 47 height 20
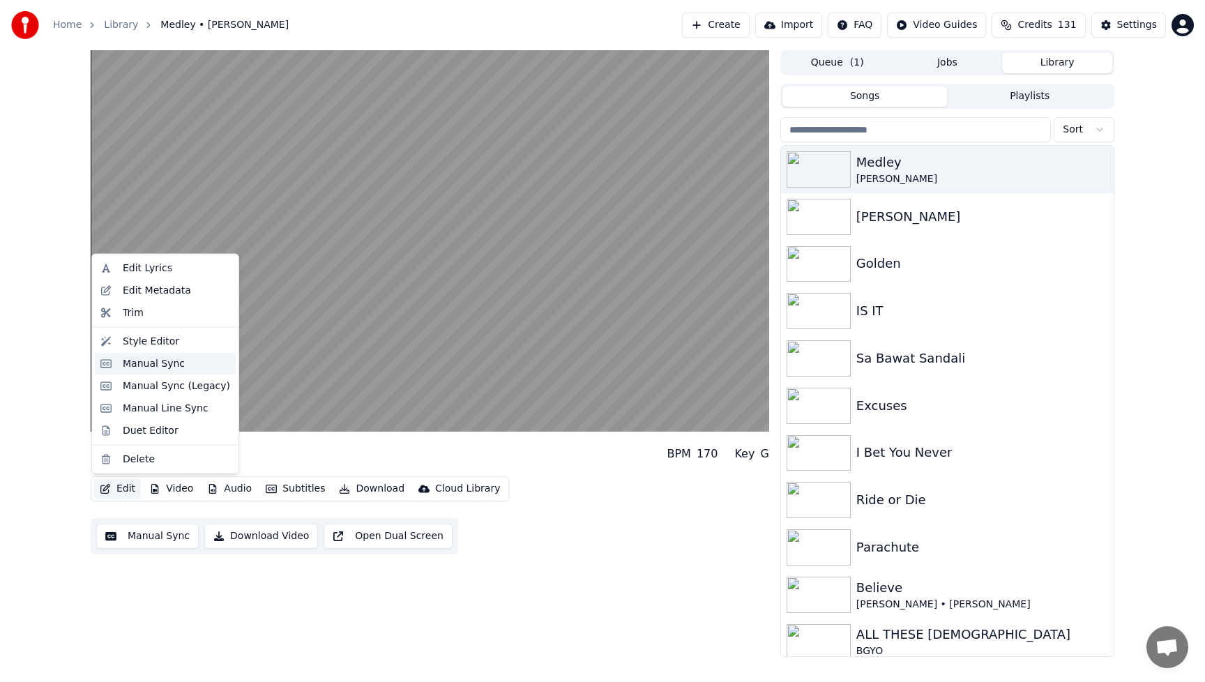
click at [144, 367] on div "Manual Sync" at bounding box center [154, 363] width 62 height 14
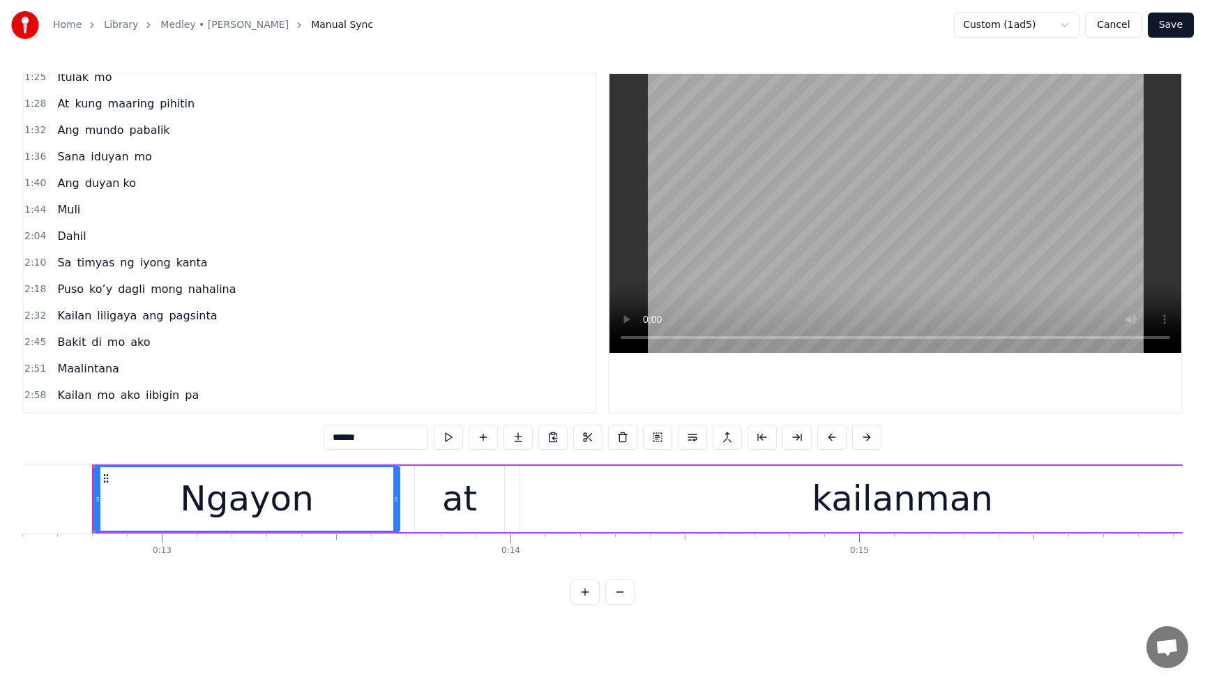
scroll to position [425, 0]
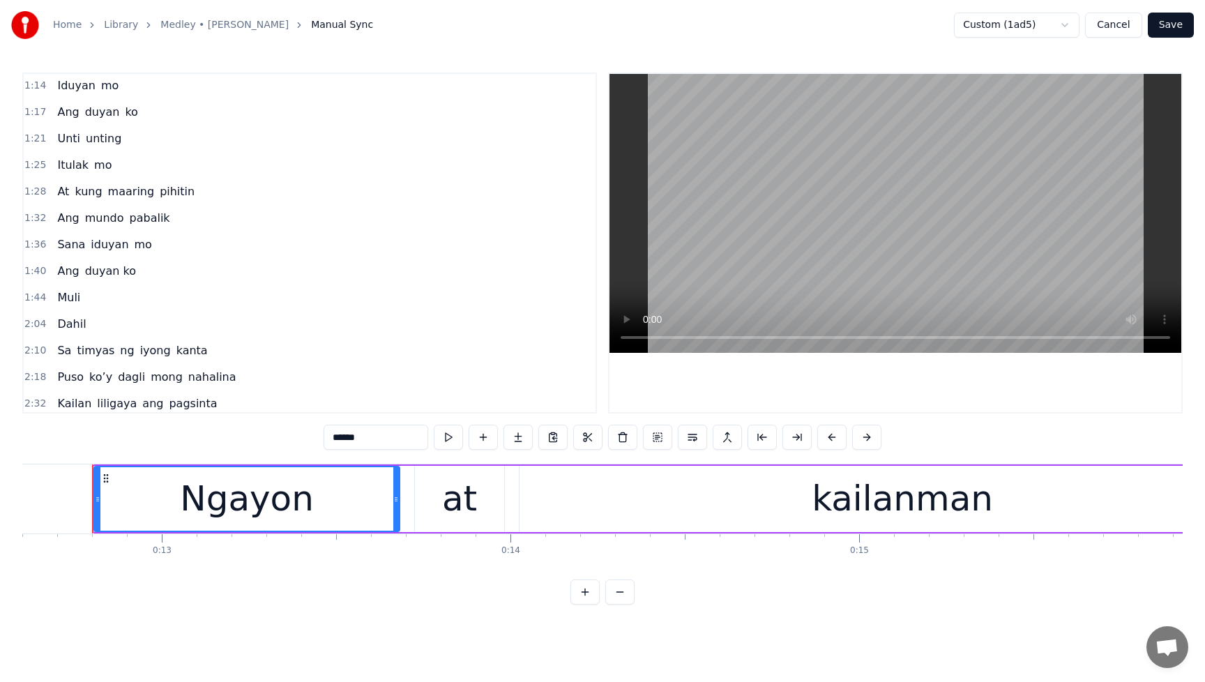
click at [77, 244] on span "Sana" at bounding box center [71, 244] width 31 height 16
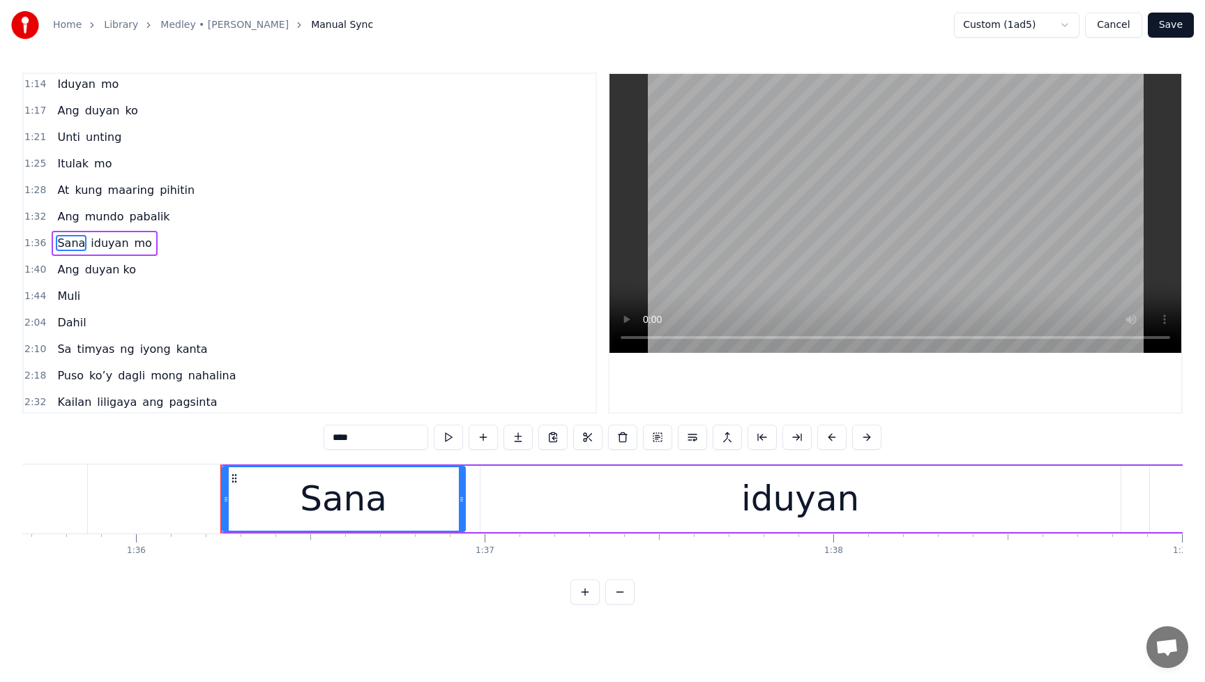
scroll to position [0, 33476]
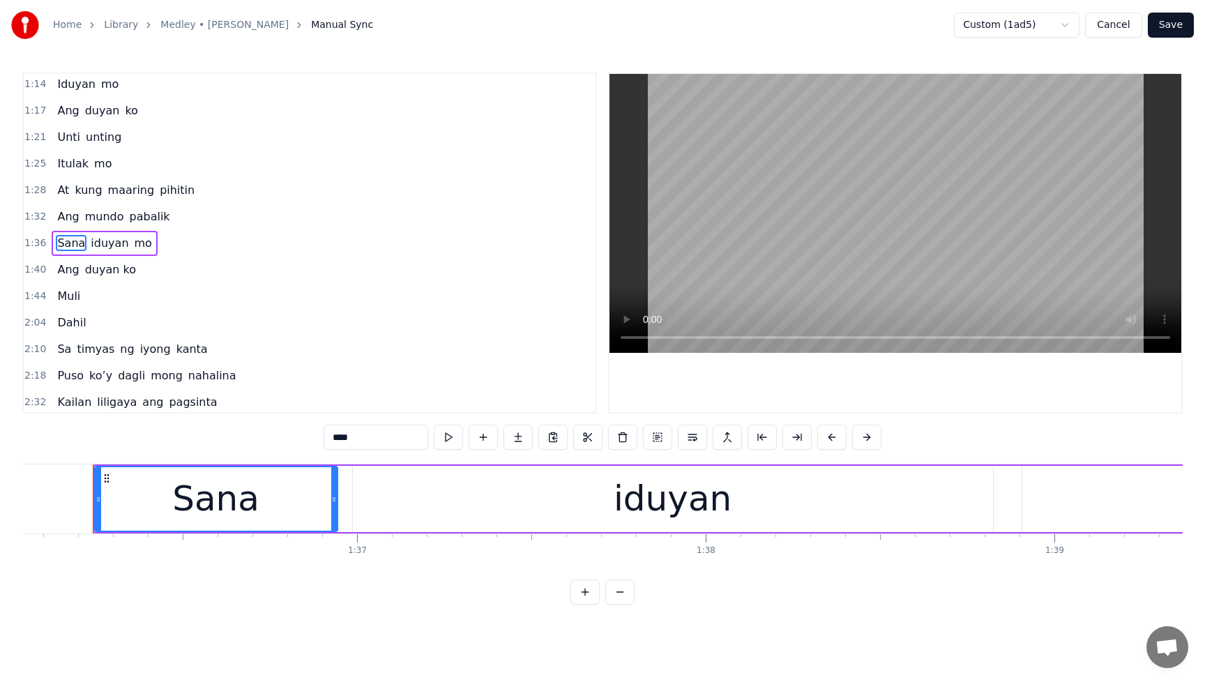
click at [376, 441] on input "****" at bounding box center [375, 437] width 105 height 25
type input "******"
click at [1173, 24] on button "Save" at bounding box center [1170, 25] width 46 height 25
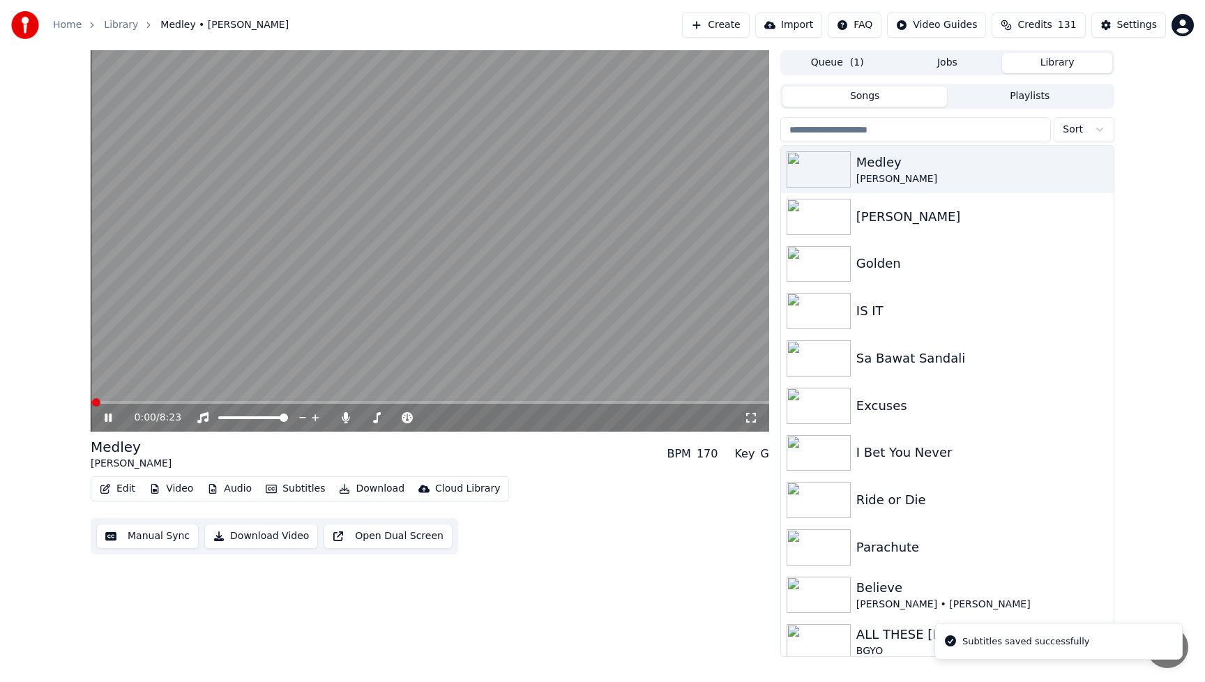
click at [130, 489] on button "Edit" at bounding box center [117, 489] width 47 height 20
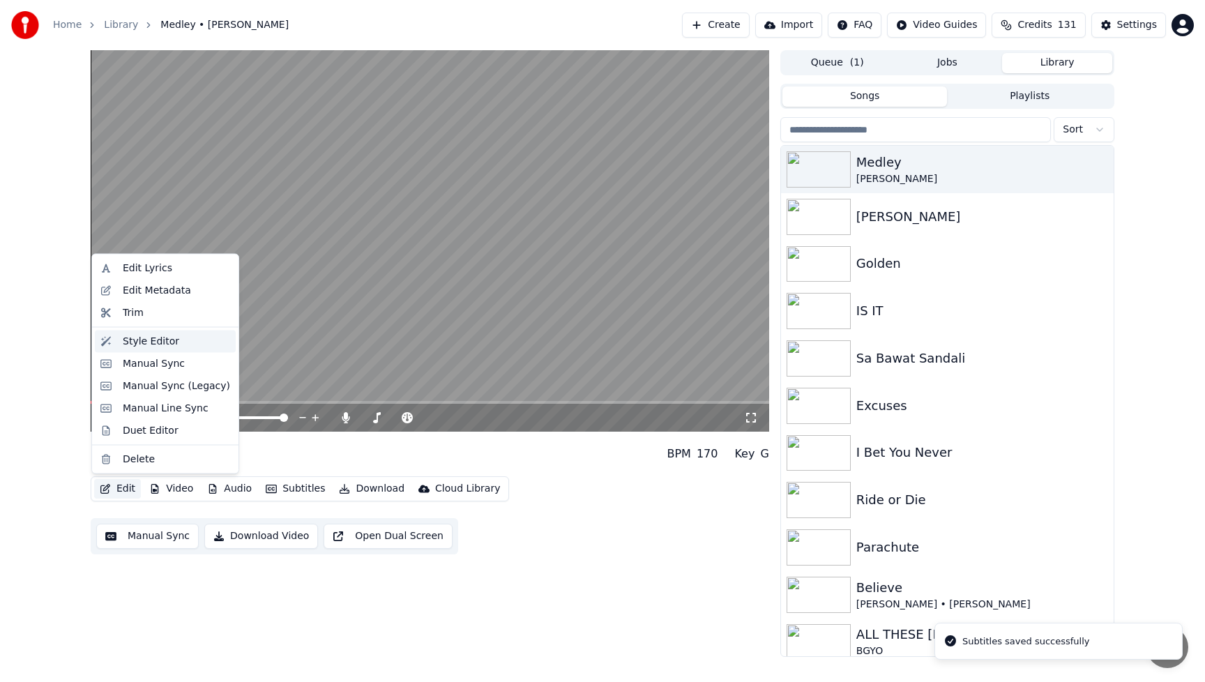
click at [142, 349] on div "Style Editor" at bounding box center [165, 341] width 141 height 22
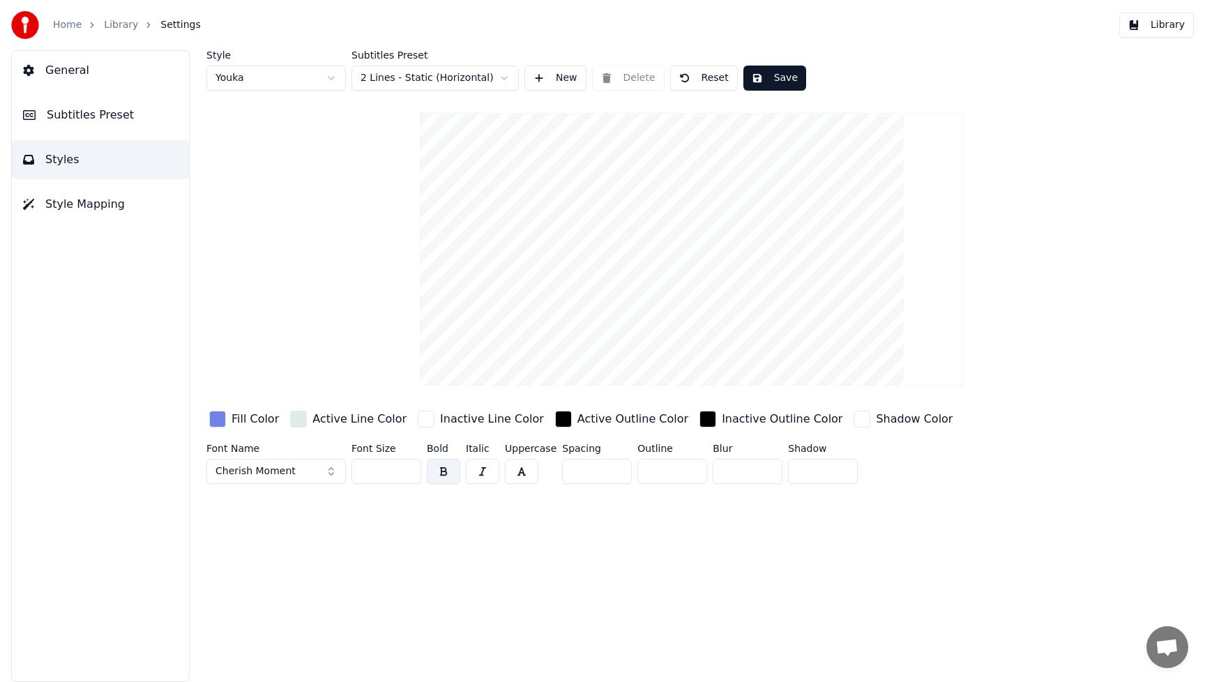
click at [221, 422] on div "button" at bounding box center [217, 419] width 17 height 17
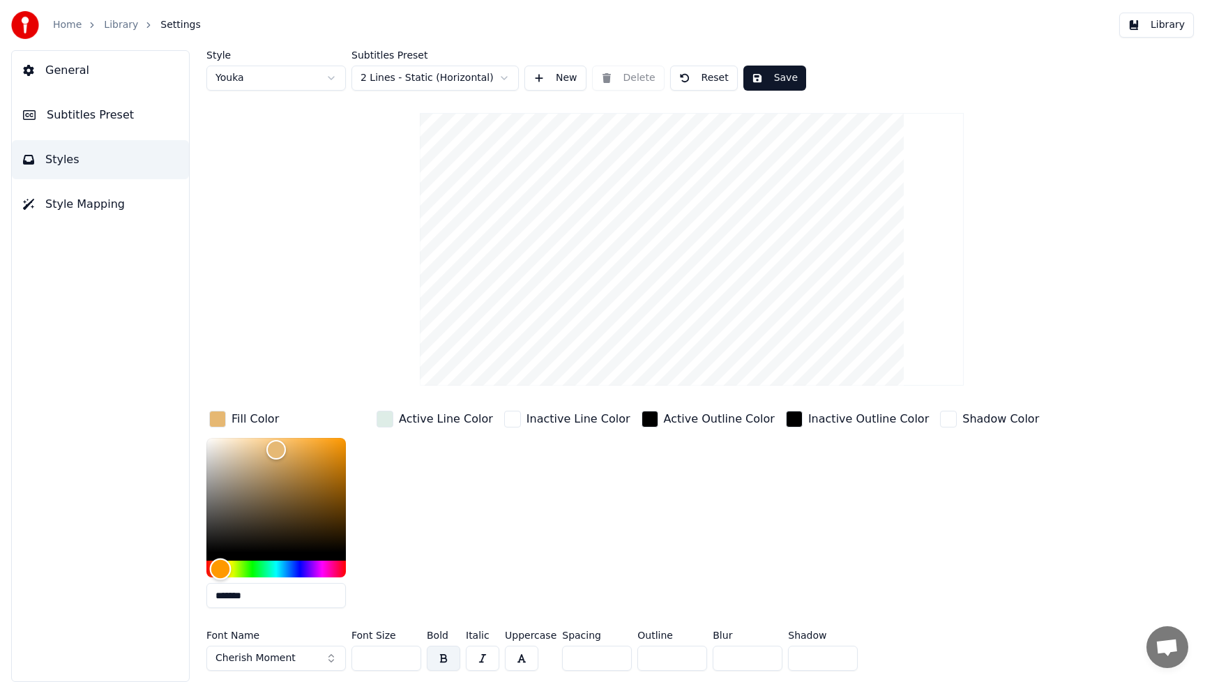
type input "*******"
drag, startPoint x: 281, startPoint y: 570, endPoint x: 221, endPoint y: 572, distance: 60.0
click at [221, 572] on div "Hue" at bounding box center [222, 569] width 22 height 22
click at [786, 85] on button "Save" at bounding box center [774, 78] width 63 height 25
click at [1180, 26] on button "Library" at bounding box center [1156, 25] width 75 height 25
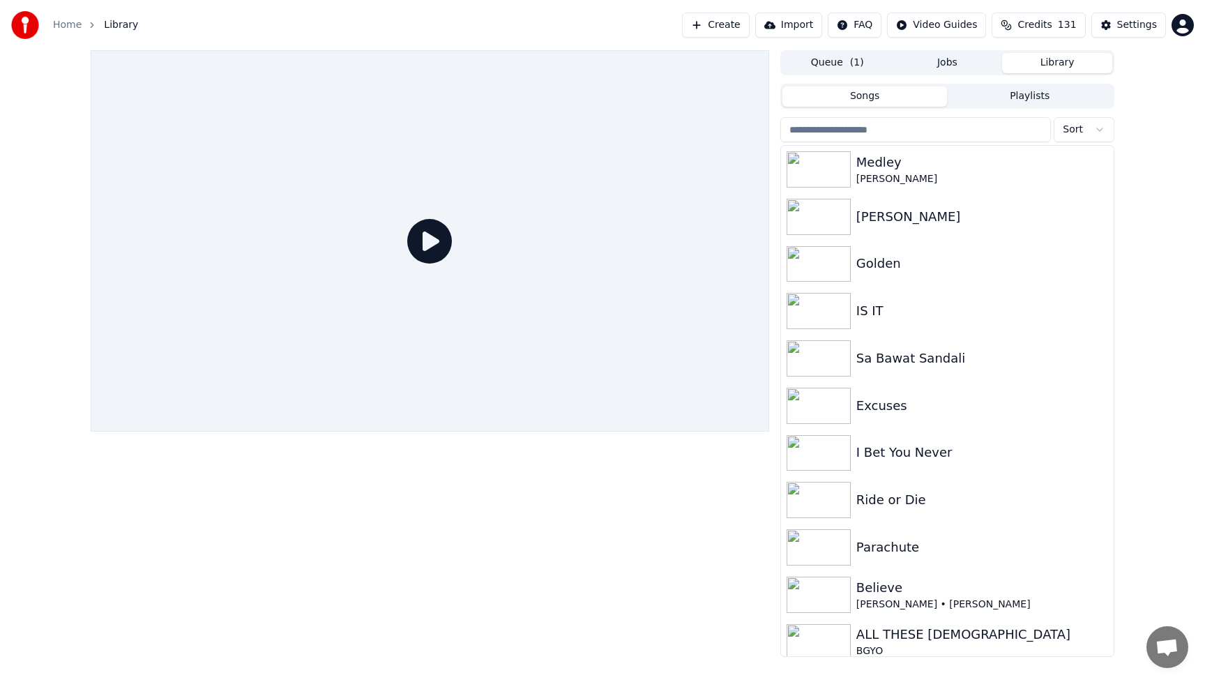
click at [427, 240] on icon at bounding box center [429, 241] width 45 height 45
click at [921, 173] on div "[PERSON_NAME]" at bounding box center [975, 179] width 238 height 14
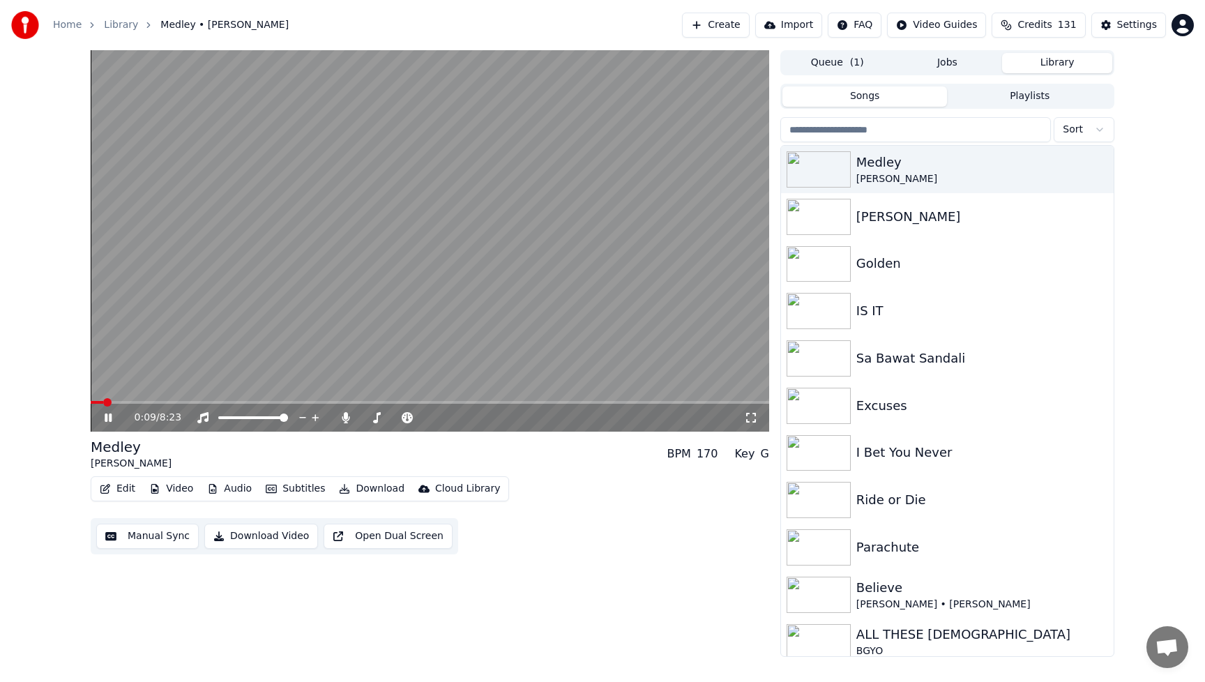
click at [177, 488] on button "Video" at bounding box center [171, 489] width 55 height 20
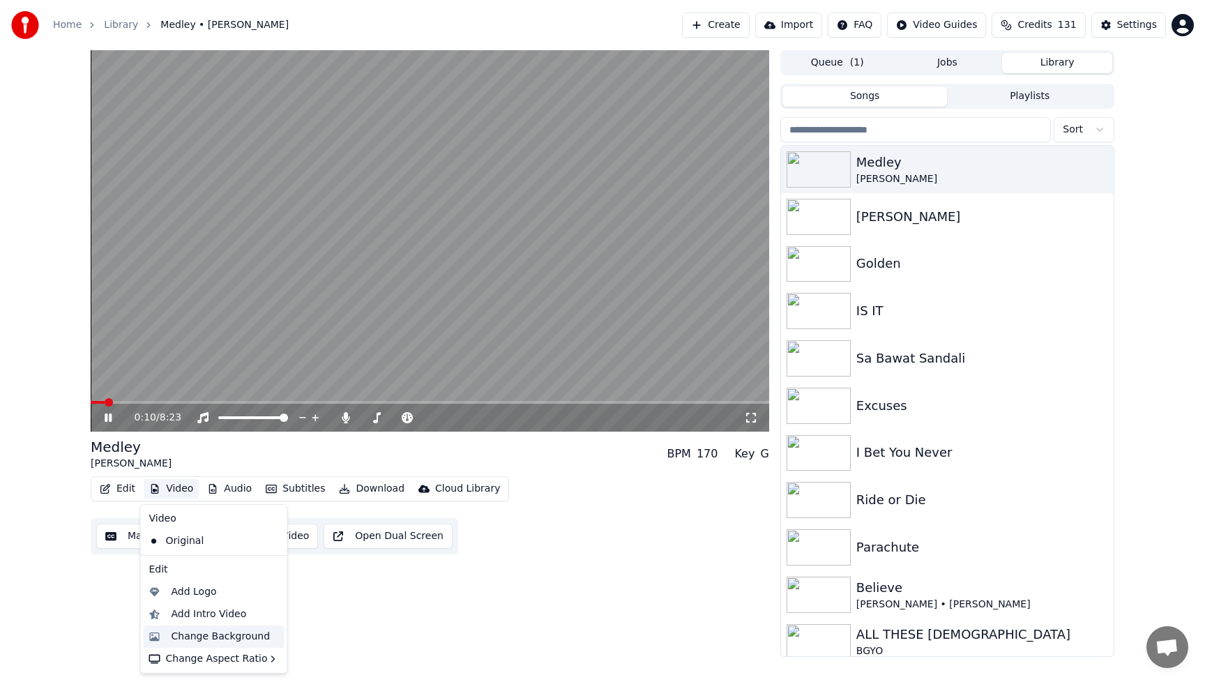
click at [178, 639] on div "Change Background" at bounding box center [220, 636] width 99 height 14
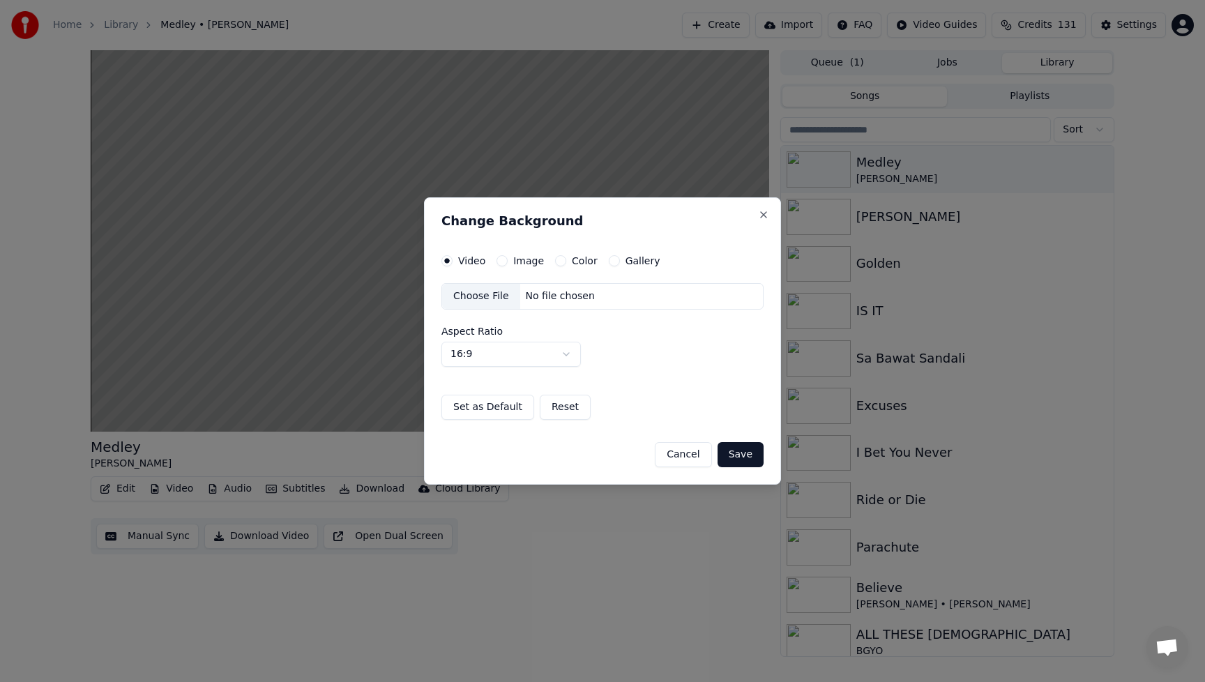
click at [468, 293] on div "Choose File" at bounding box center [481, 296] width 78 height 25
click at [746, 463] on button "Save" at bounding box center [740, 454] width 46 height 25
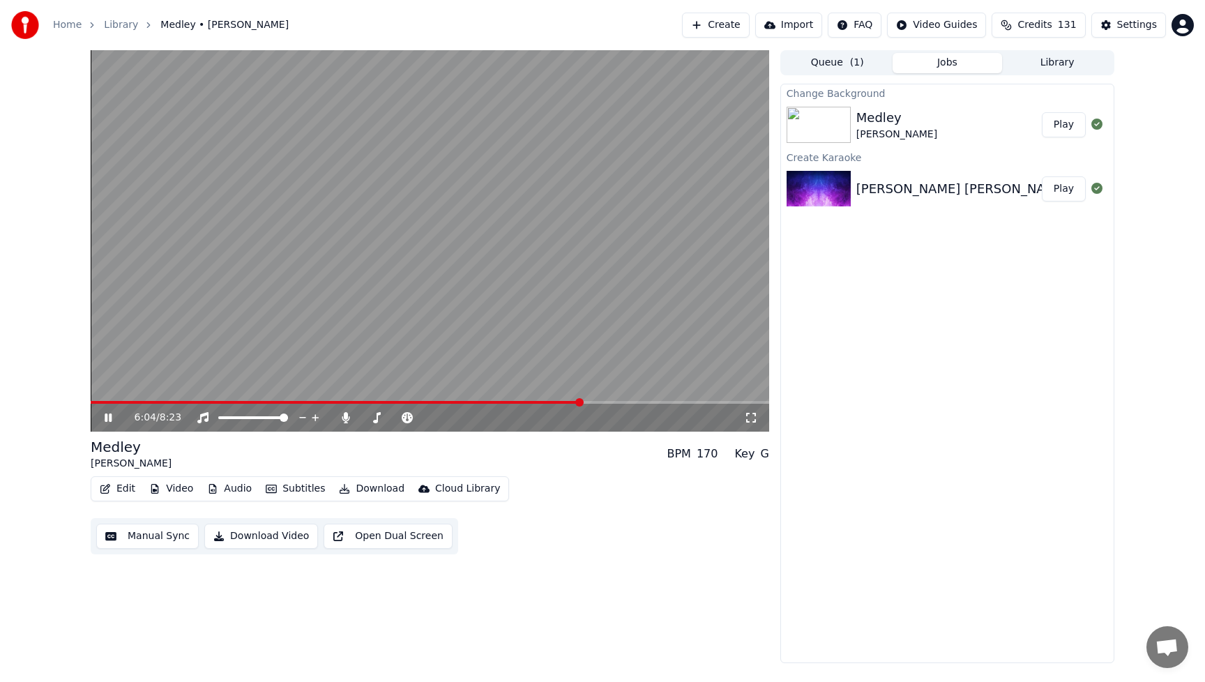
click at [107, 417] on icon at bounding box center [118, 417] width 33 height 11
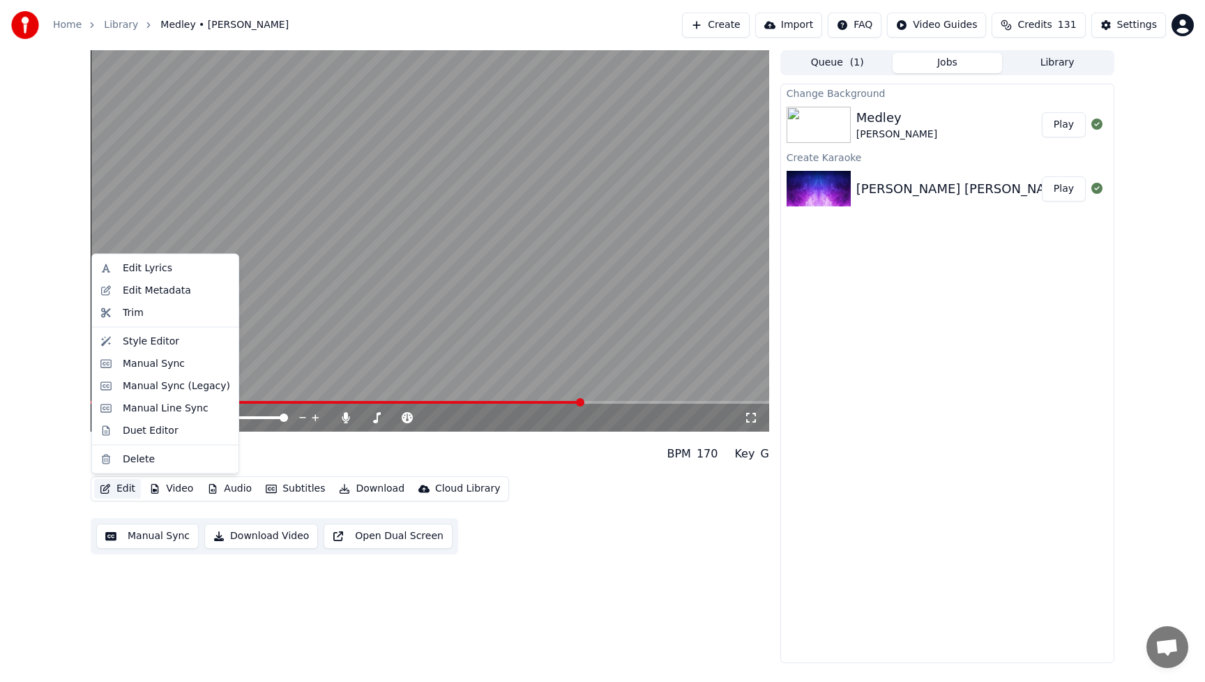
click at [124, 486] on button "Edit" at bounding box center [117, 489] width 47 height 20
click at [148, 357] on div "Manual Sync" at bounding box center [154, 363] width 62 height 14
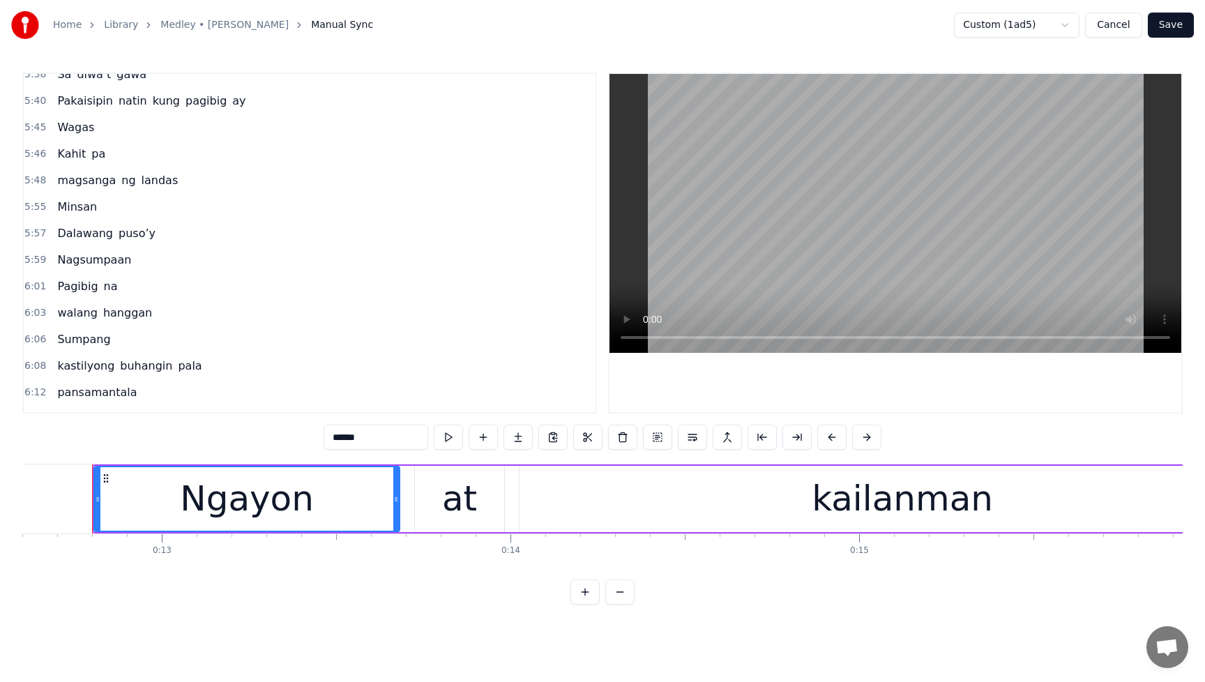
scroll to position [1638, 0]
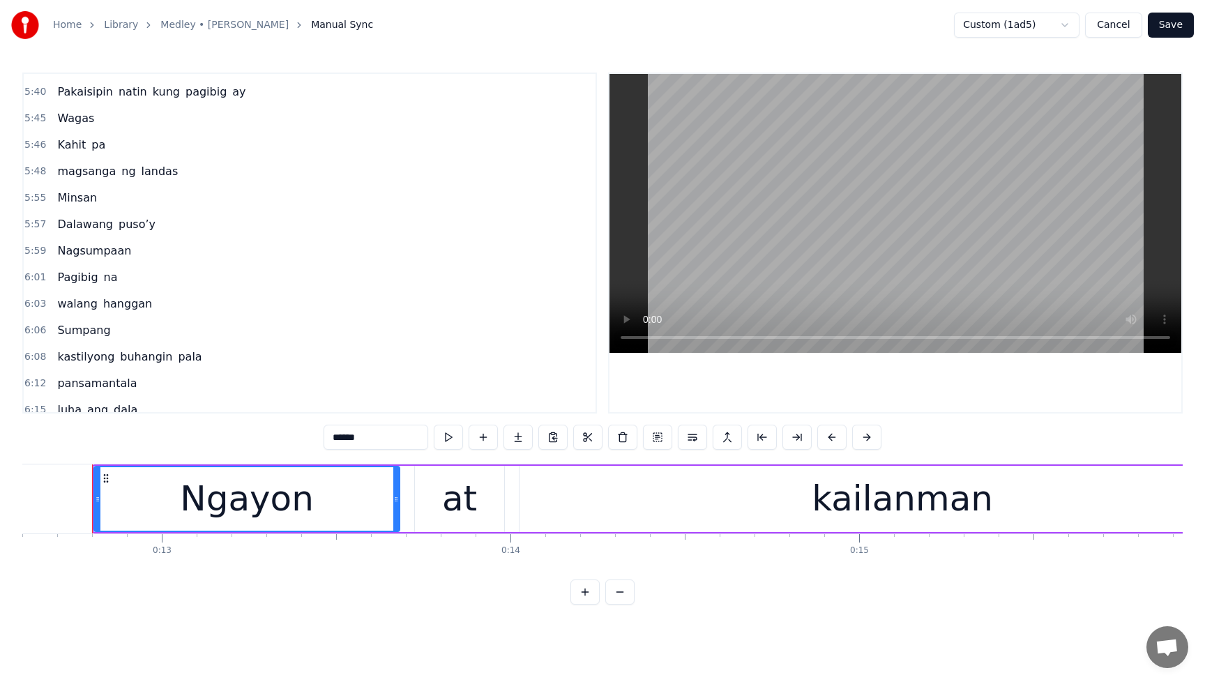
click at [137, 201] on div "5:55 Minsan" at bounding box center [310, 198] width 572 height 26
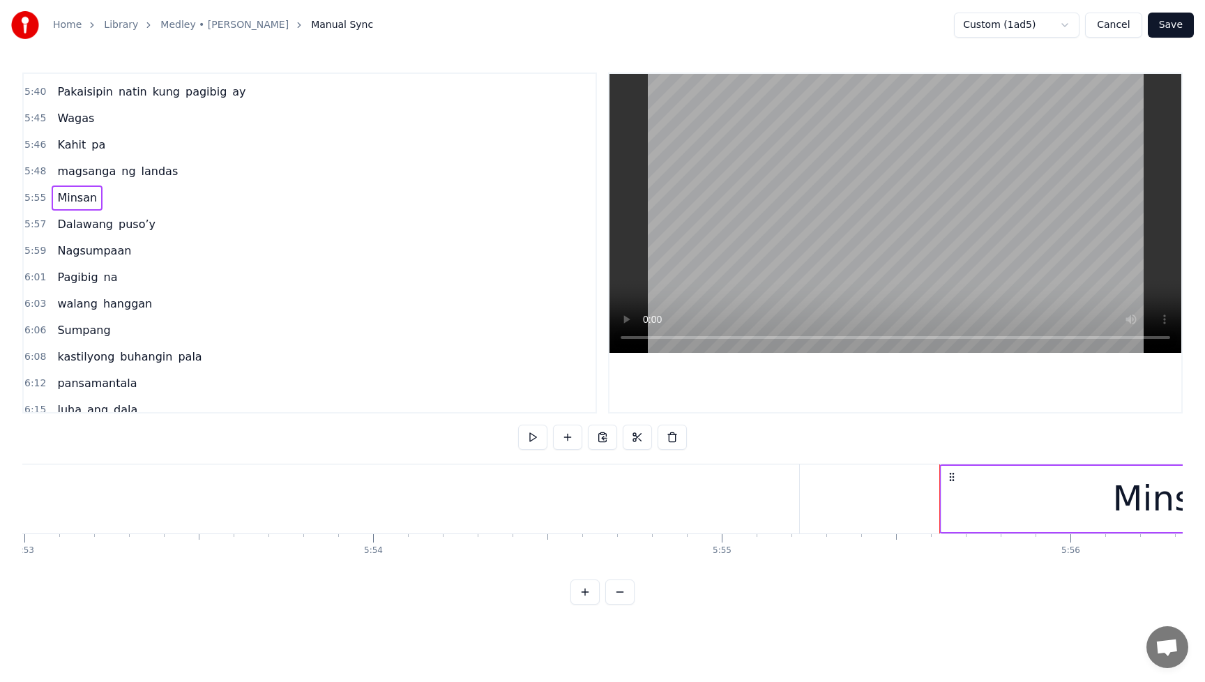
scroll to position [0, 123887]
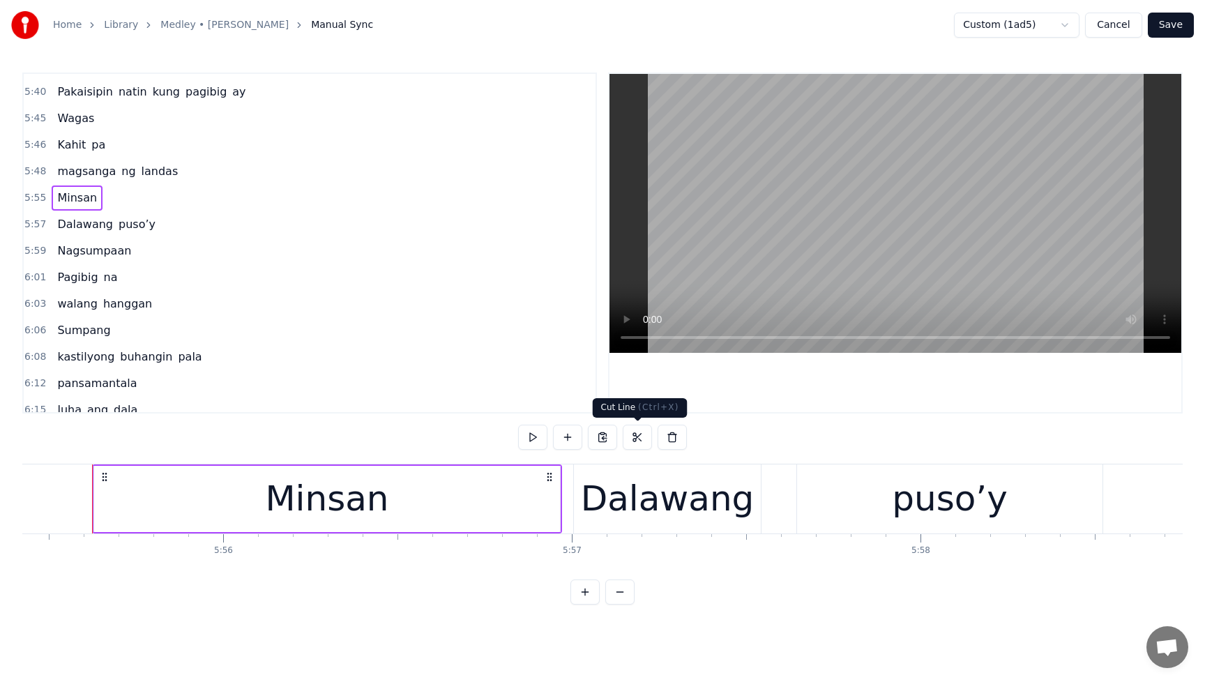
click at [635, 436] on button at bounding box center [637, 437] width 29 height 25
click at [298, 502] on div "Minsan" at bounding box center [326, 499] width 123 height 52
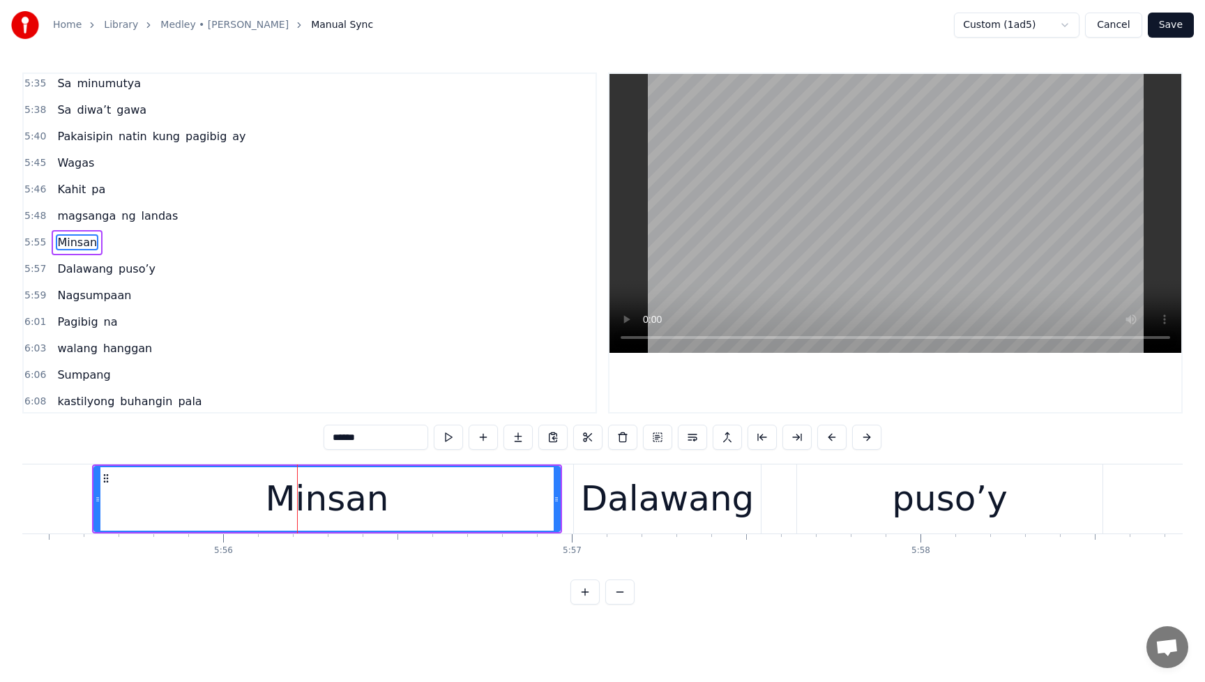
scroll to position [1592, 0]
click at [330, 506] on div "Minsan" at bounding box center [326, 499] width 123 height 52
click at [588, 433] on button at bounding box center [587, 437] width 29 height 25
click at [323, 502] on div "Minsan" at bounding box center [326, 499] width 123 height 52
click at [328, 506] on div "Minsan" at bounding box center [326, 499] width 123 height 52
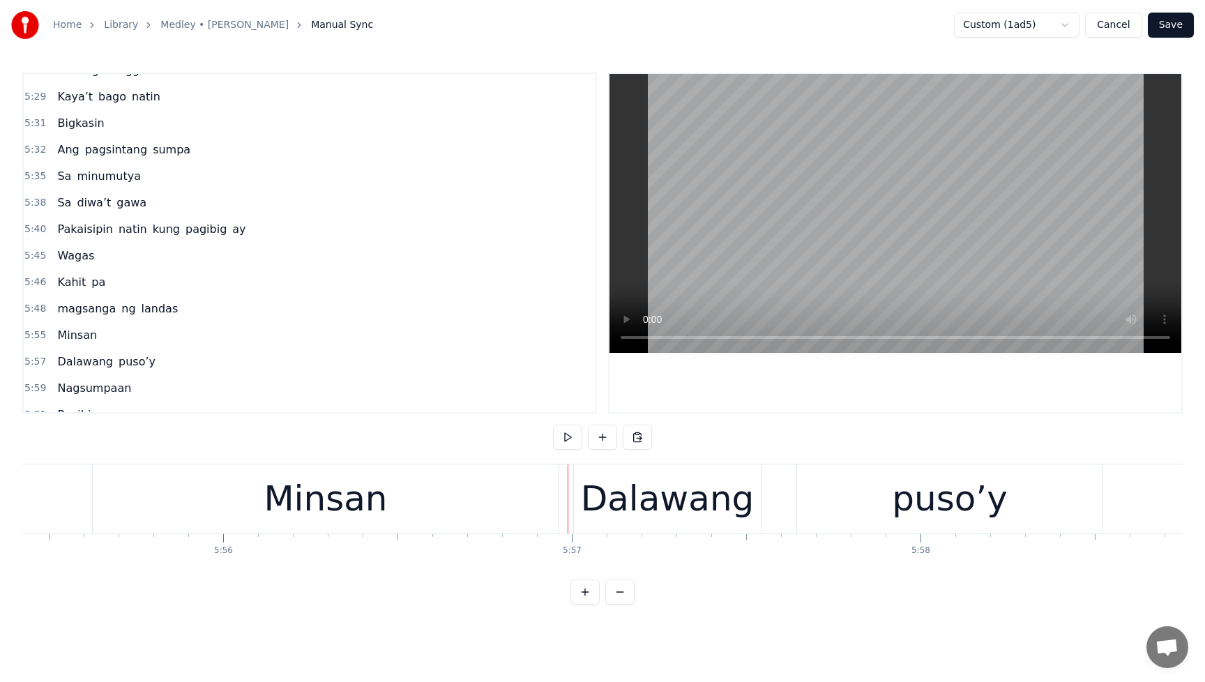
scroll to position [1419, 0]
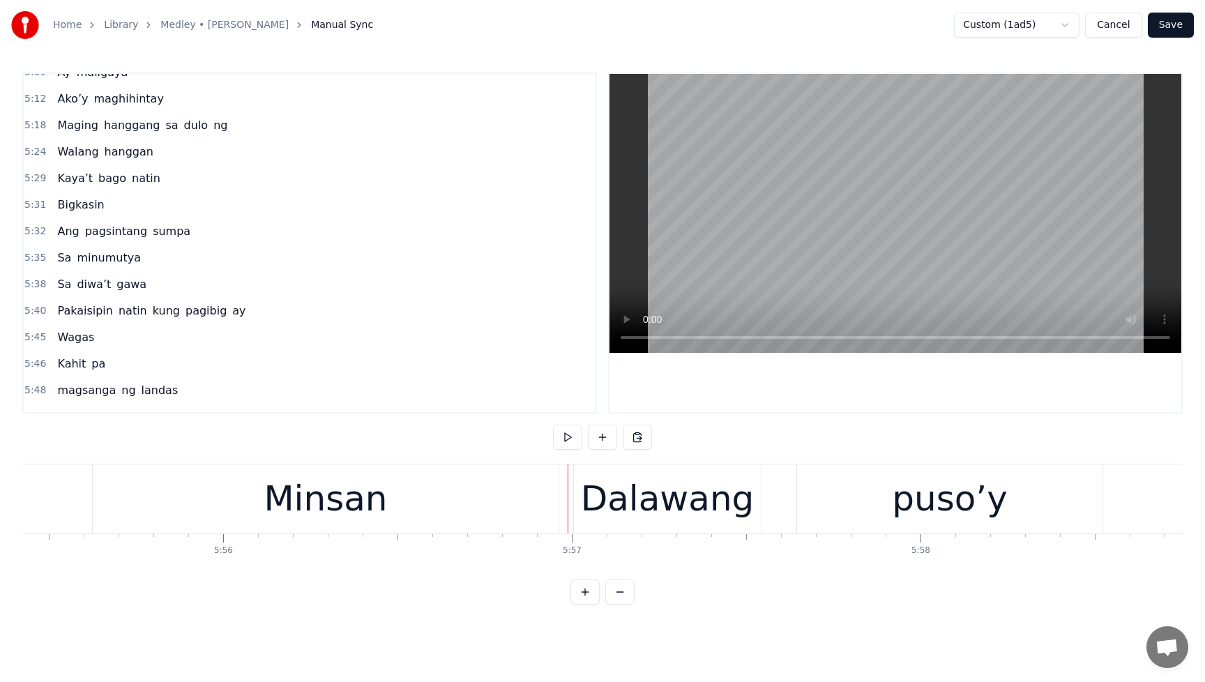
click at [63, 118] on span "Maging" at bounding box center [78, 125] width 44 height 16
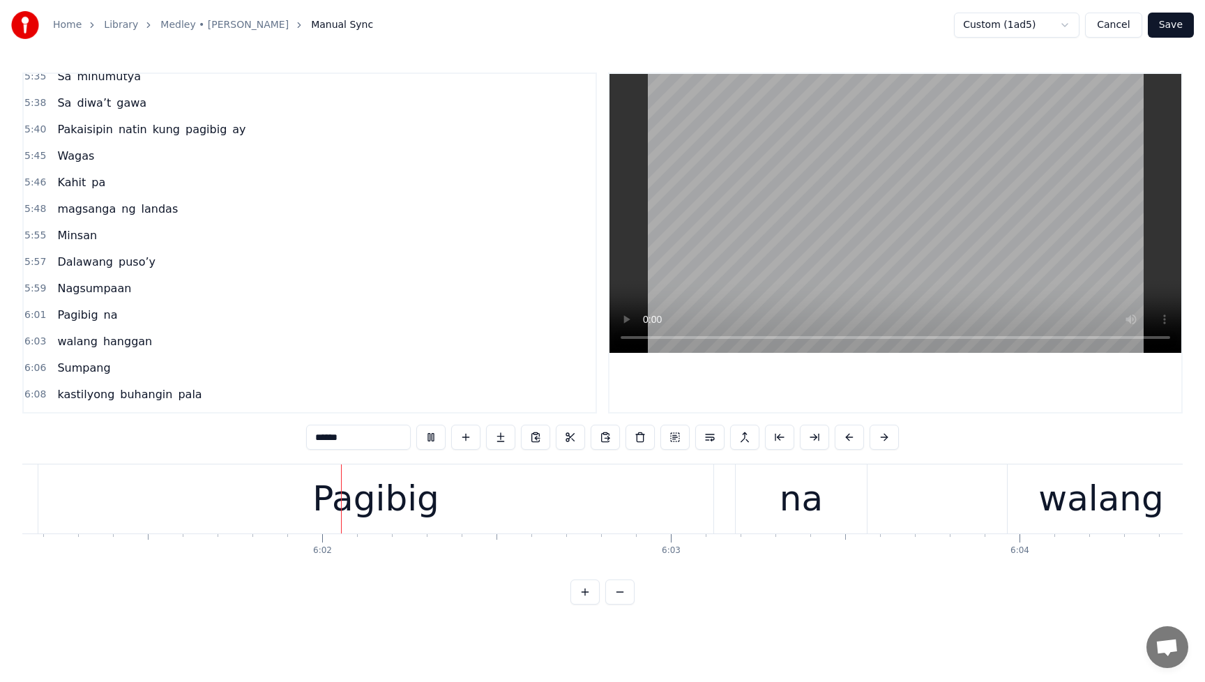
scroll to position [0, 125893]
click at [432, 436] on button at bounding box center [430, 437] width 29 height 25
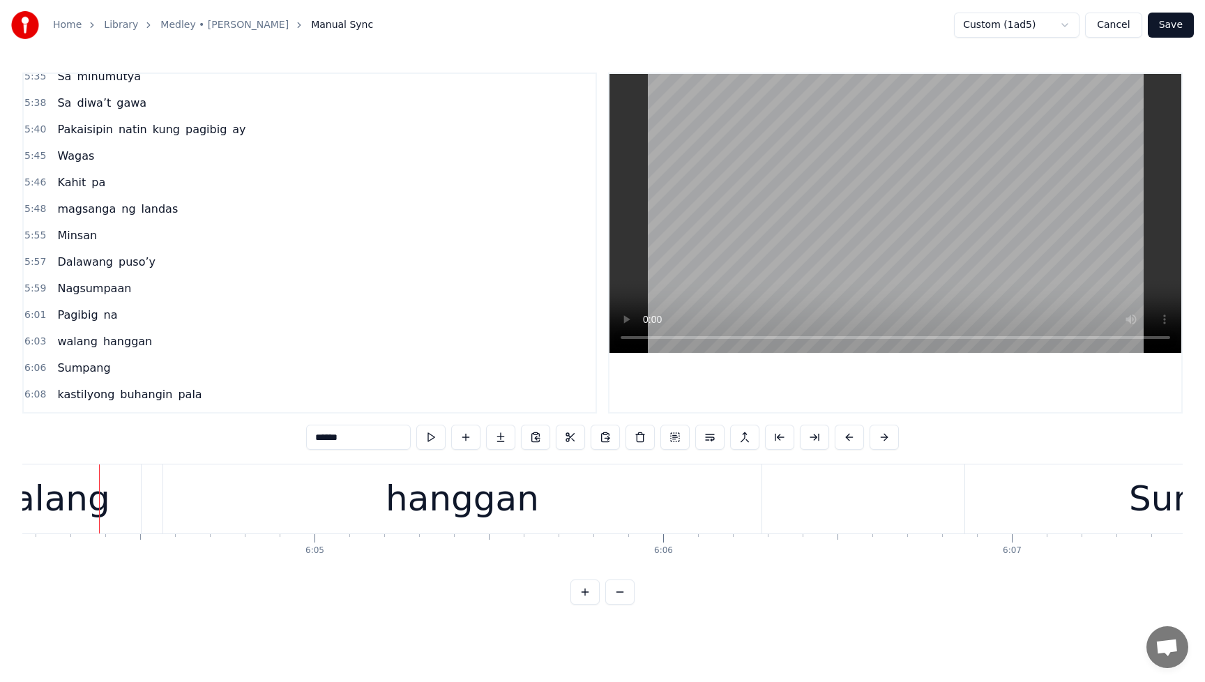
scroll to position [0, 126939]
click at [96, 233] on div "Minsan" at bounding box center [77, 235] width 51 height 25
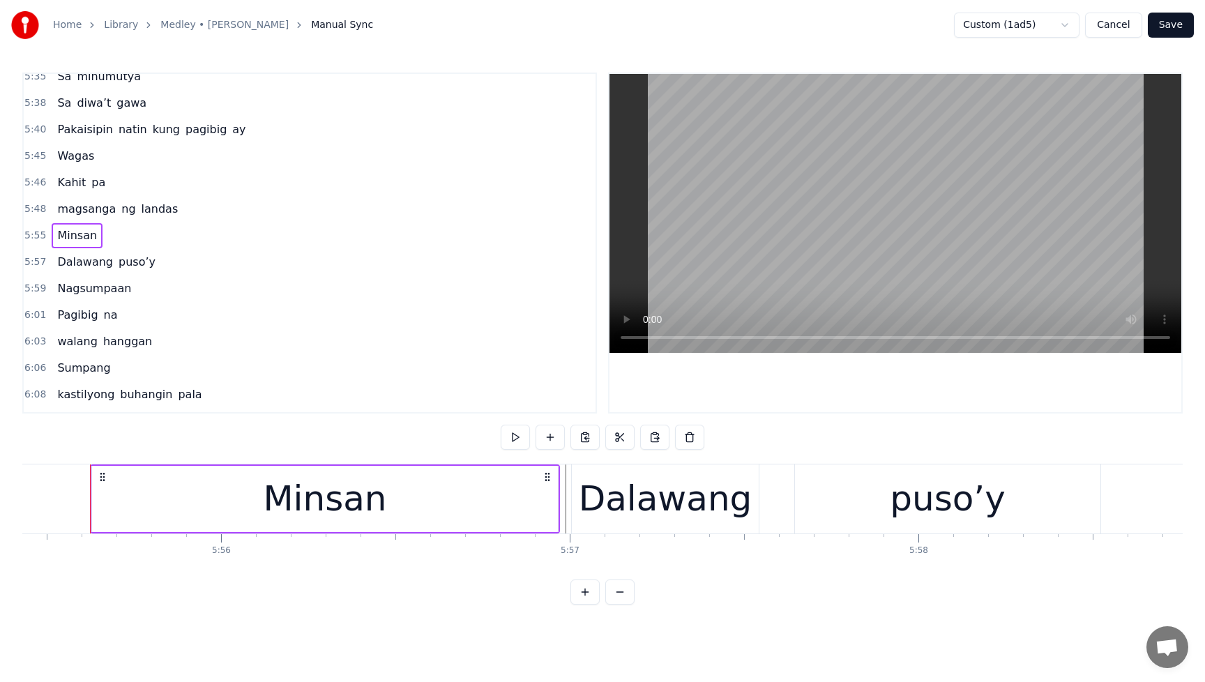
scroll to position [0, 123887]
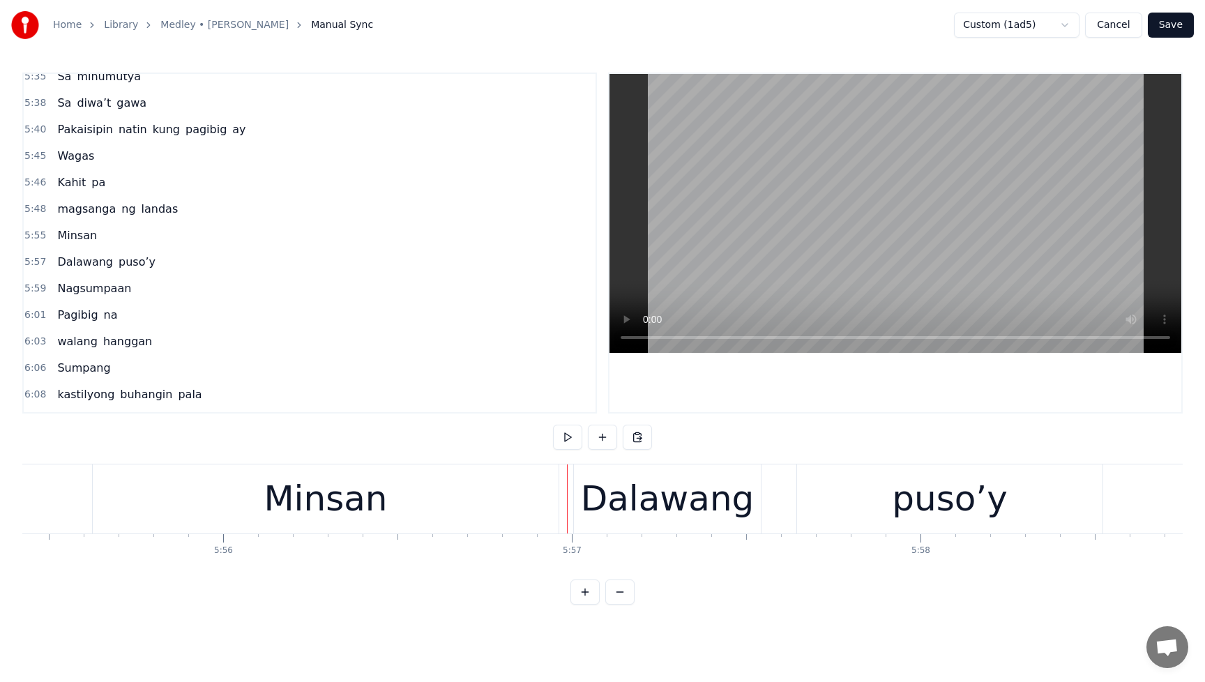
click at [544, 505] on div "Minsan" at bounding box center [326, 498] width 466 height 69
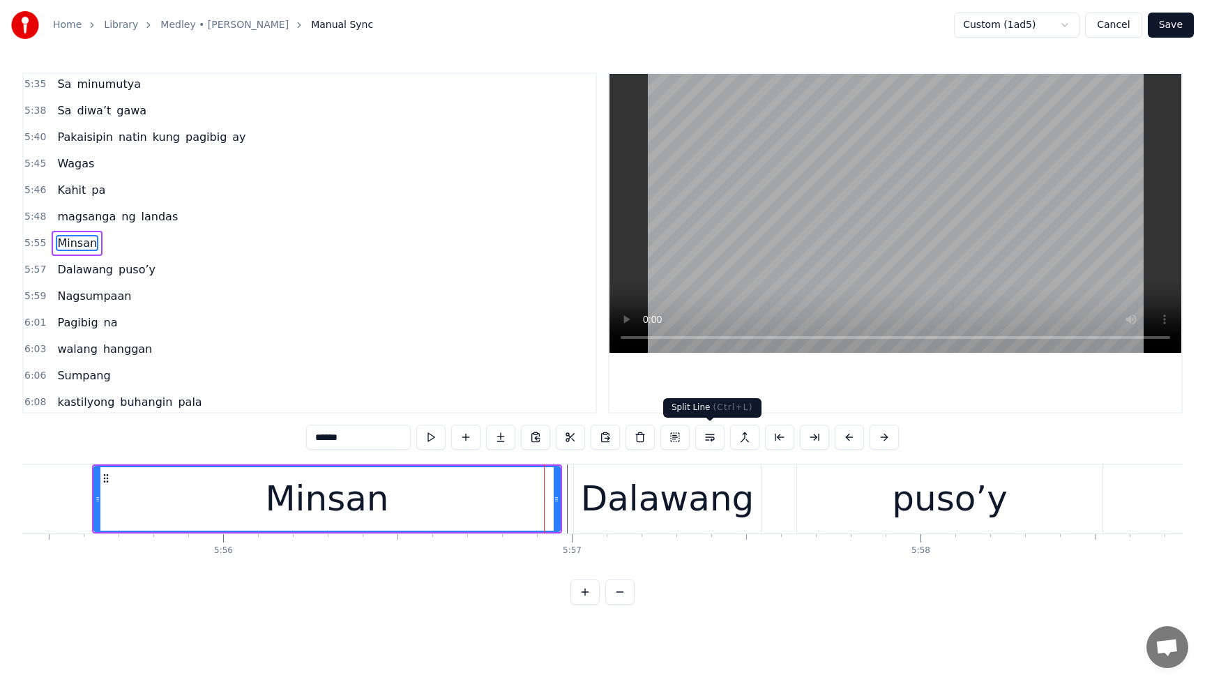
click at [711, 440] on button at bounding box center [709, 437] width 29 height 25
click at [77, 206] on div "magsanga [PERSON_NAME]" at bounding box center [118, 216] width 132 height 25
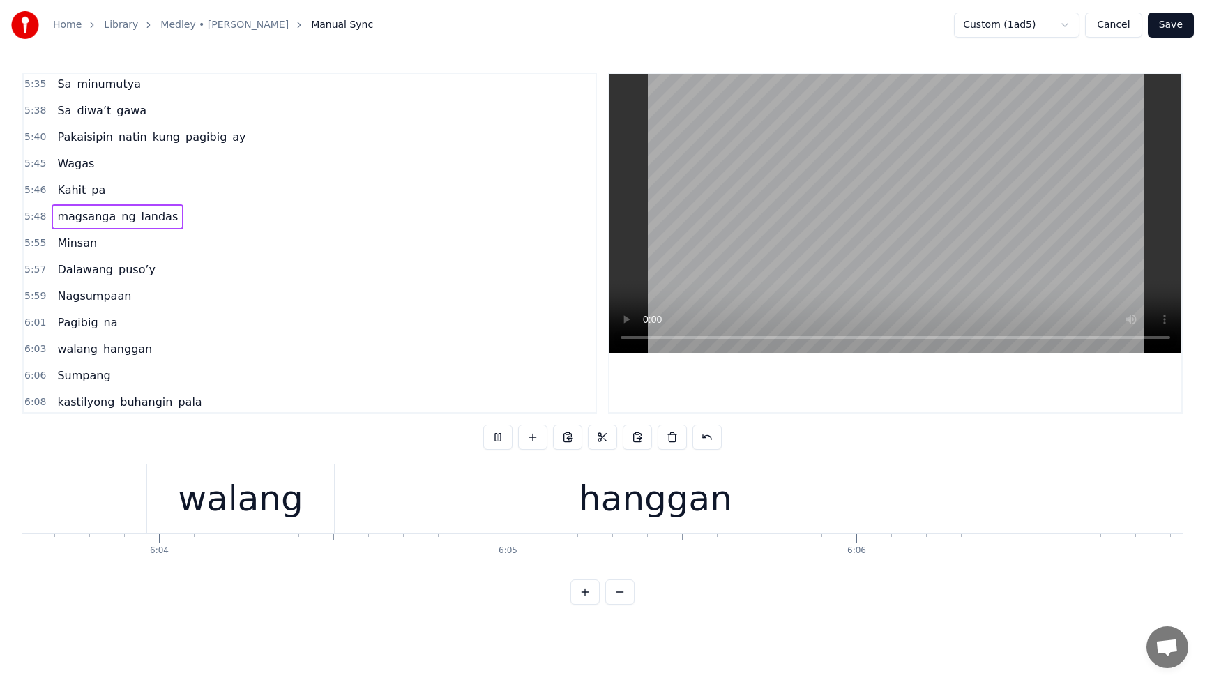
scroll to position [0, 126754]
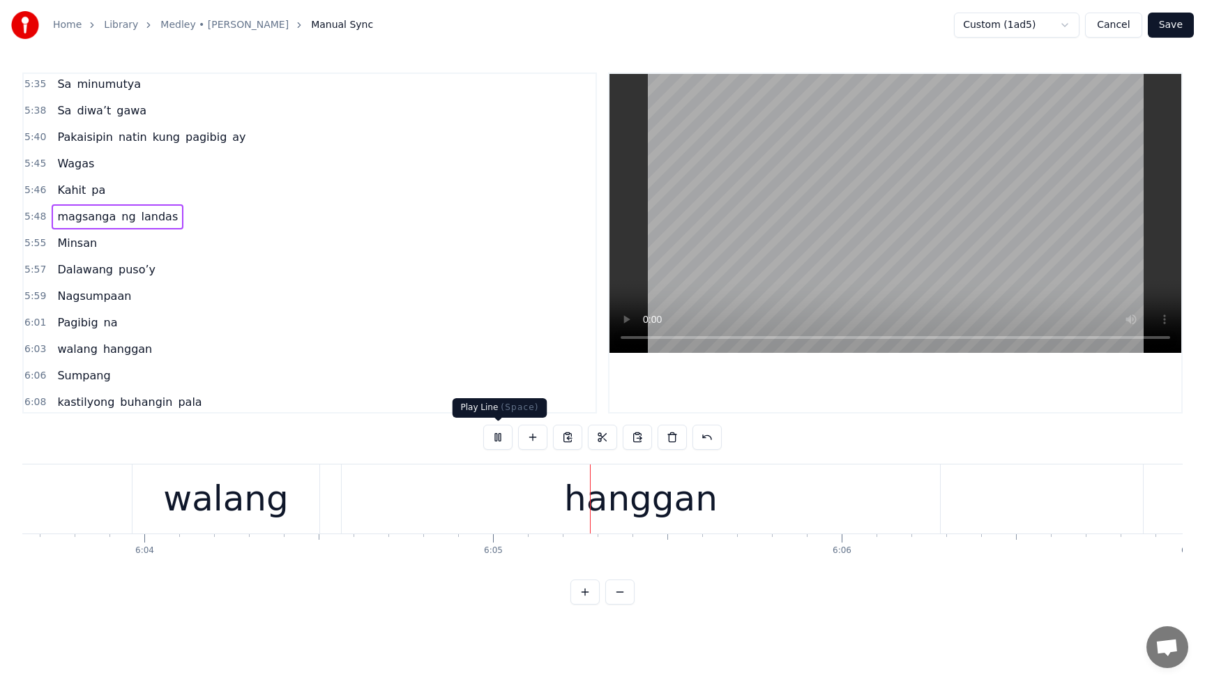
click at [494, 436] on button at bounding box center [497, 437] width 29 height 25
click at [101, 244] on div "5:55 Minsan" at bounding box center [310, 243] width 572 height 26
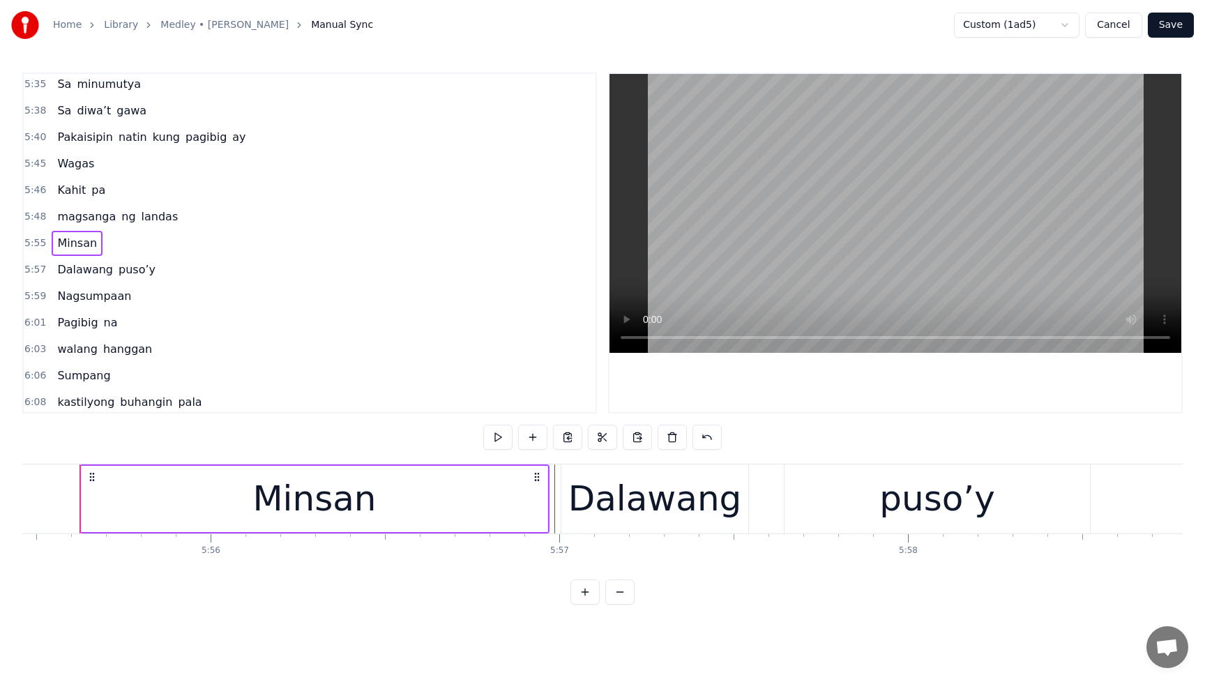
scroll to position [0, 123887]
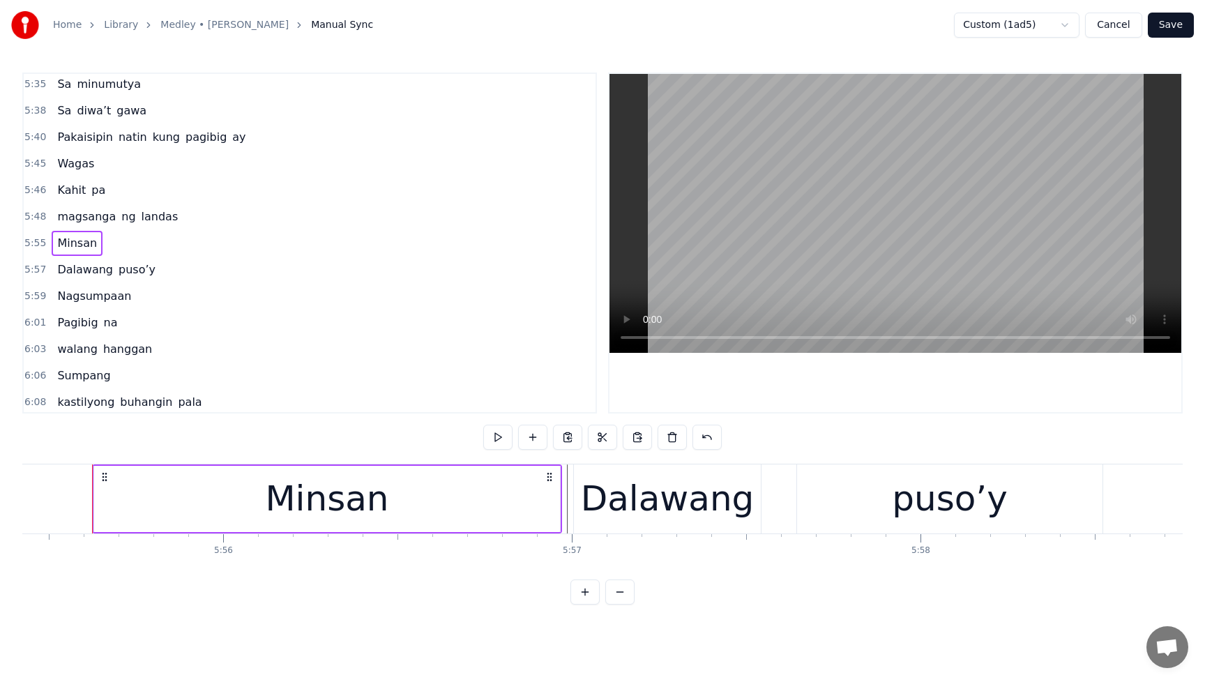
click at [574, 481] on div "Dalawang" at bounding box center [667, 498] width 188 height 69
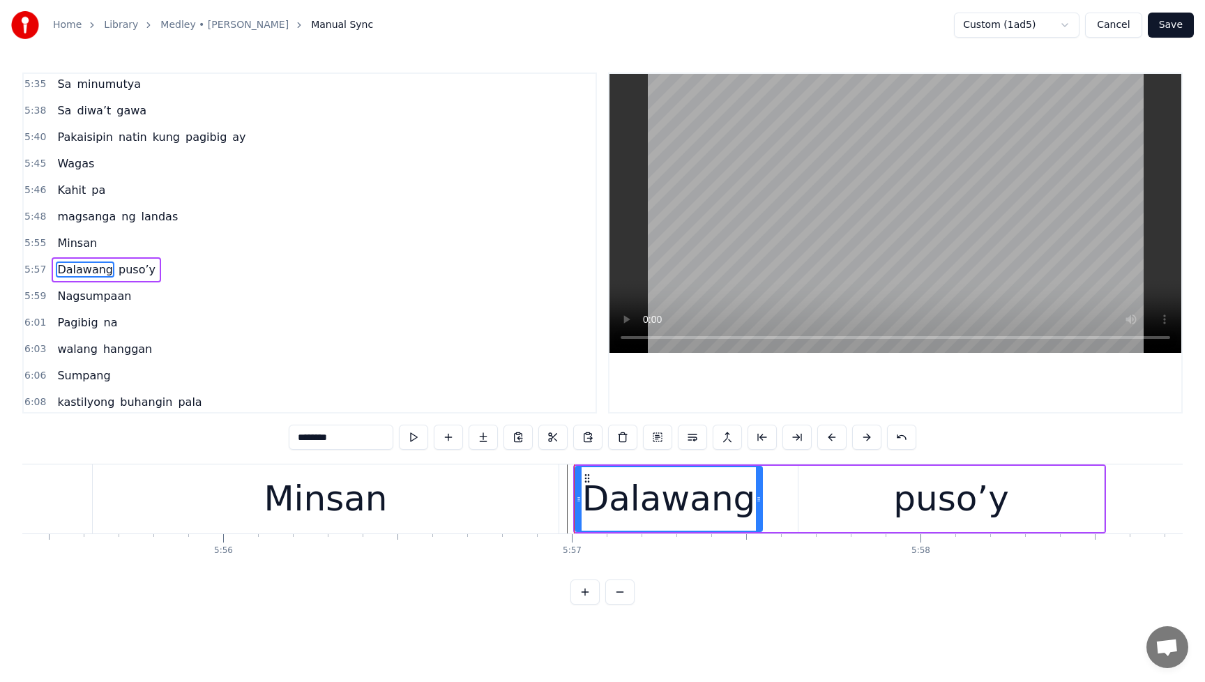
scroll to position [1619, 0]
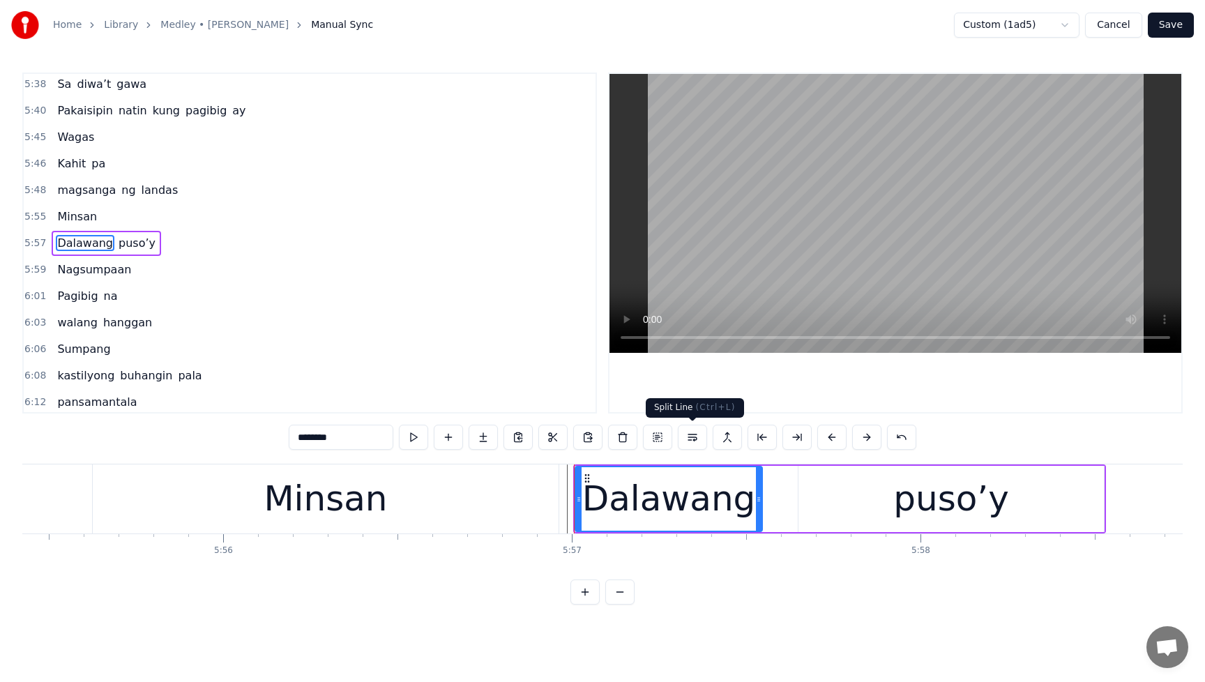
click at [690, 433] on button at bounding box center [692, 437] width 29 height 25
click at [63, 180] on div "magsanga [PERSON_NAME]" at bounding box center [118, 190] width 132 height 25
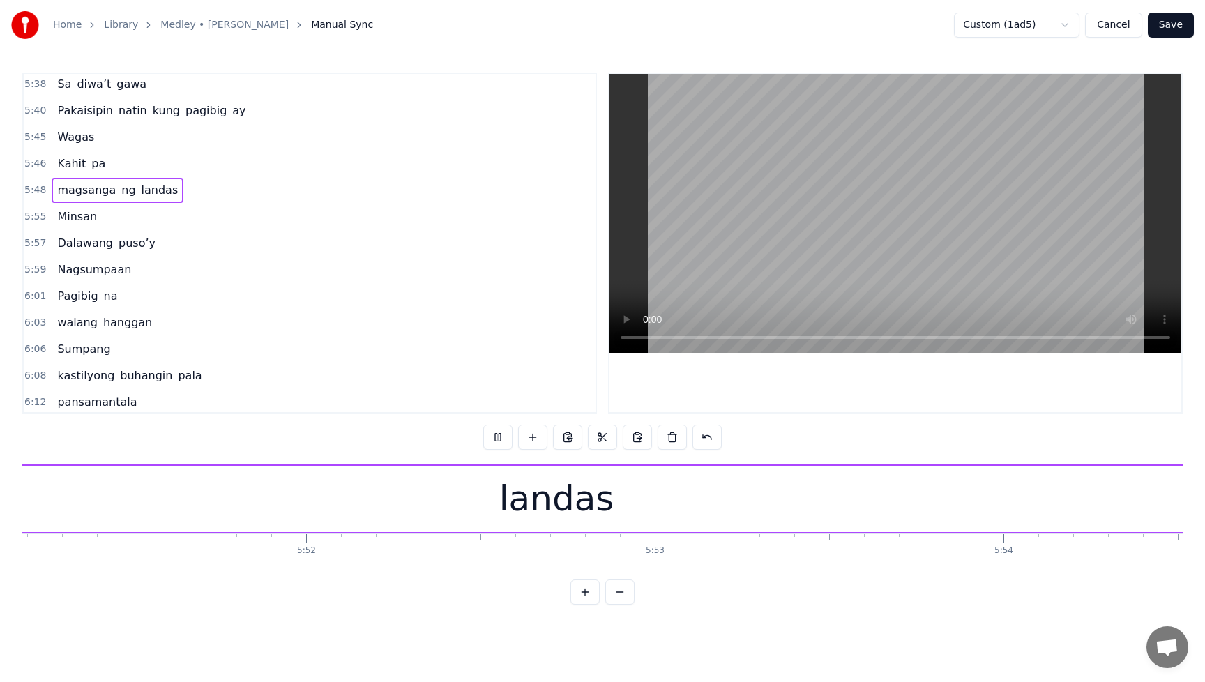
scroll to position [0, 122411]
click at [61, 183] on span "magsanga" at bounding box center [86, 190] width 61 height 16
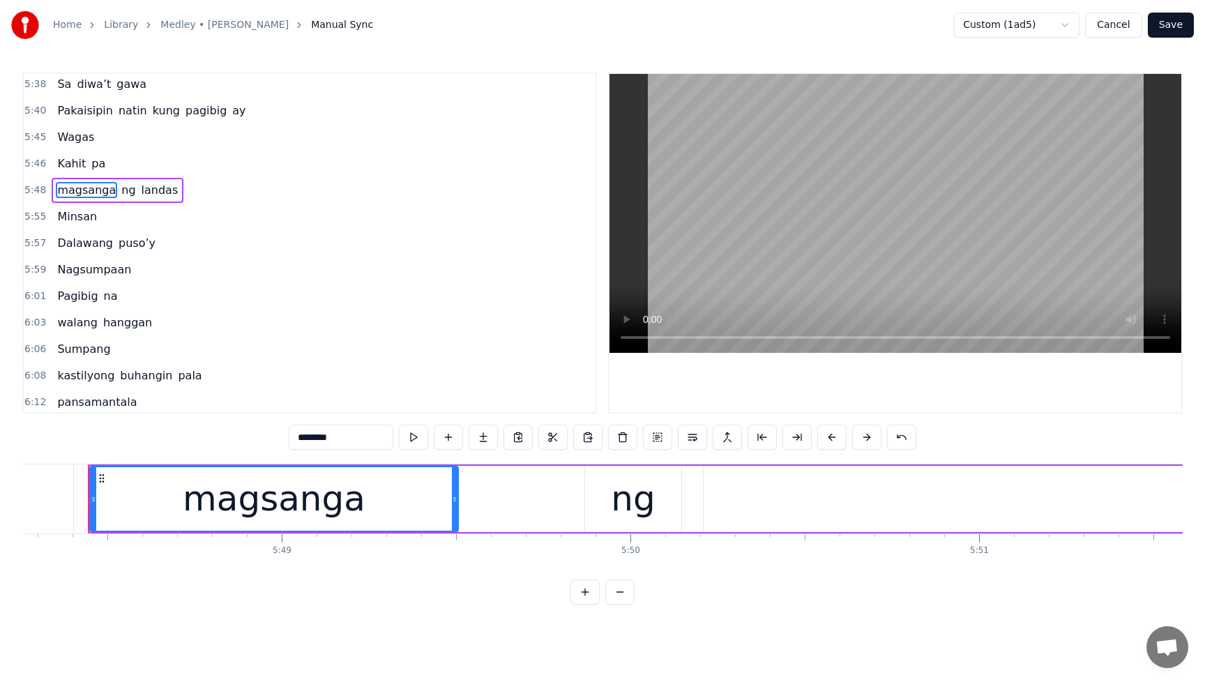
scroll to position [0, 121384]
click at [1173, 31] on button "Save" at bounding box center [1170, 25] width 46 height 25
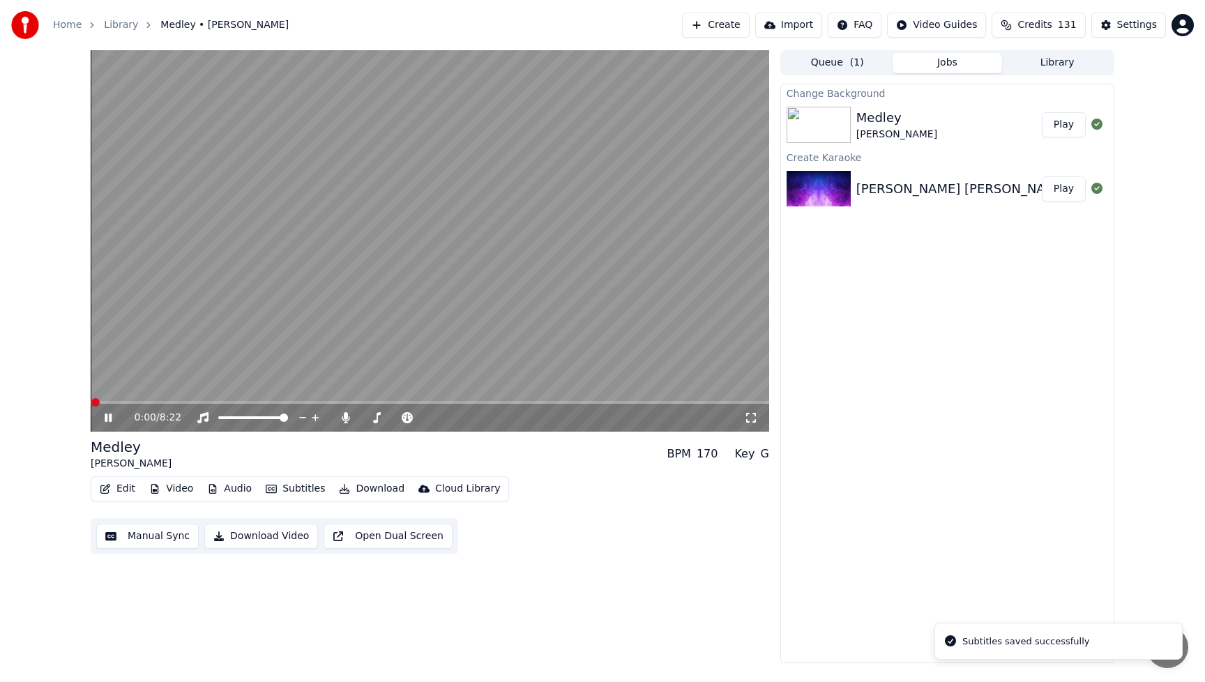
click at [130, 491] on button "Edit" at bounding box center [117, 489] width 47 height 20
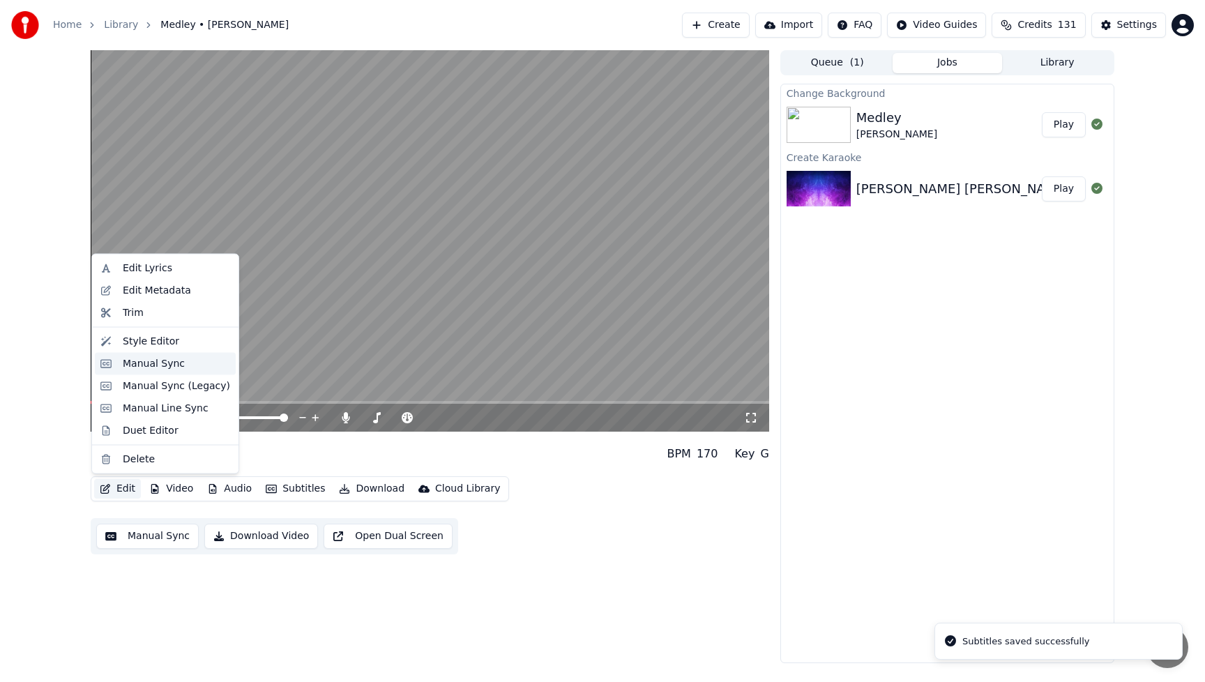
click at [139, 360] on div "Manual Sync" at bounding box center [154, 363] width 62 height 14
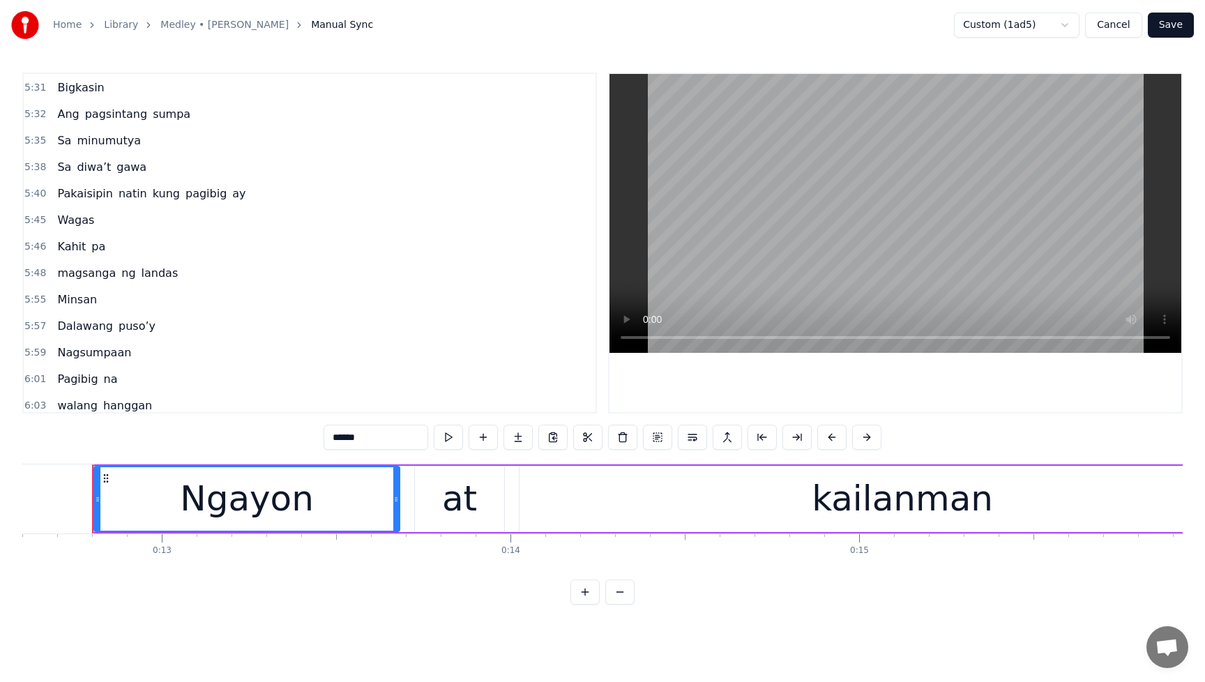
scroll to position [1632, 0]
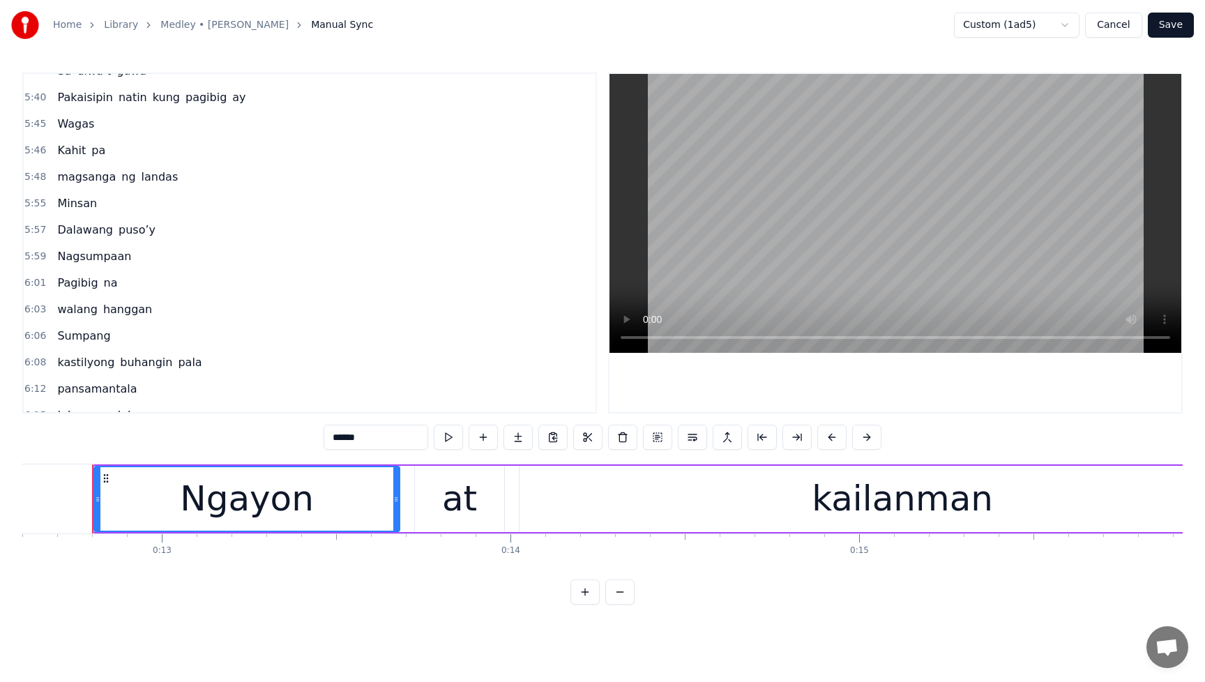
click at [70, 165] on div "magsanga [PERSON_NAME]" at bounding box center [118, 177] width 132 height 25
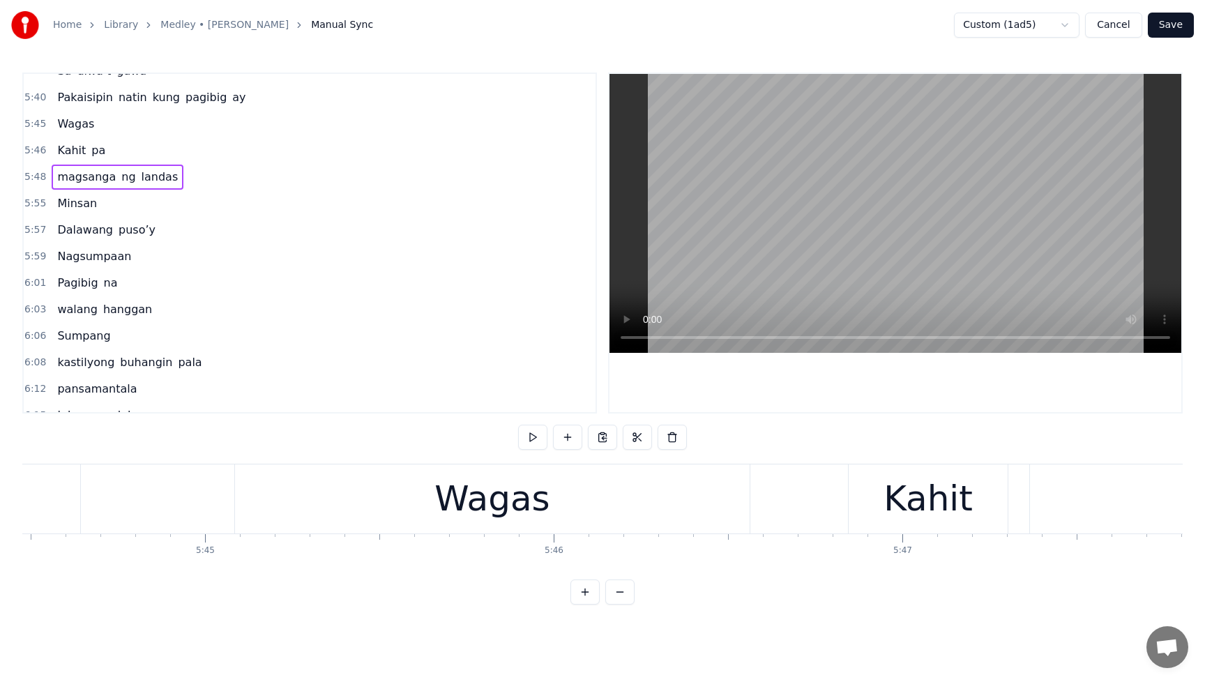
scroll to position [0, 121384]
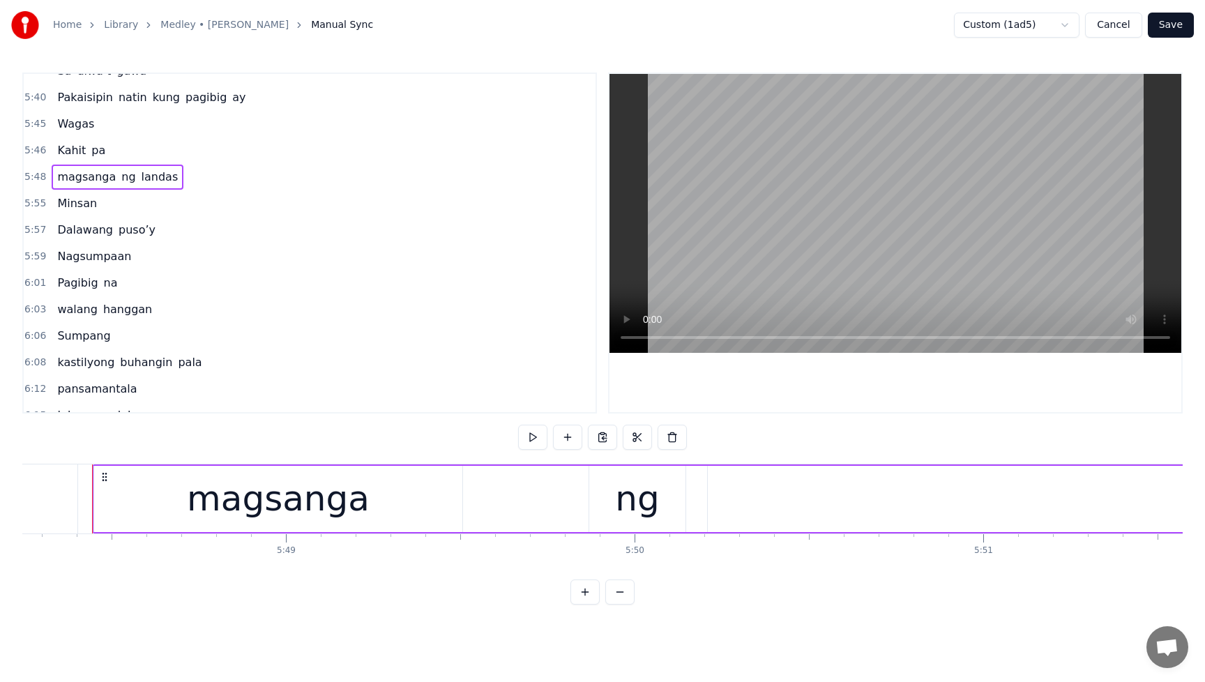
click at [75, 199] on span "Minsan" at bounding box center [77, 203] width 43 height 16
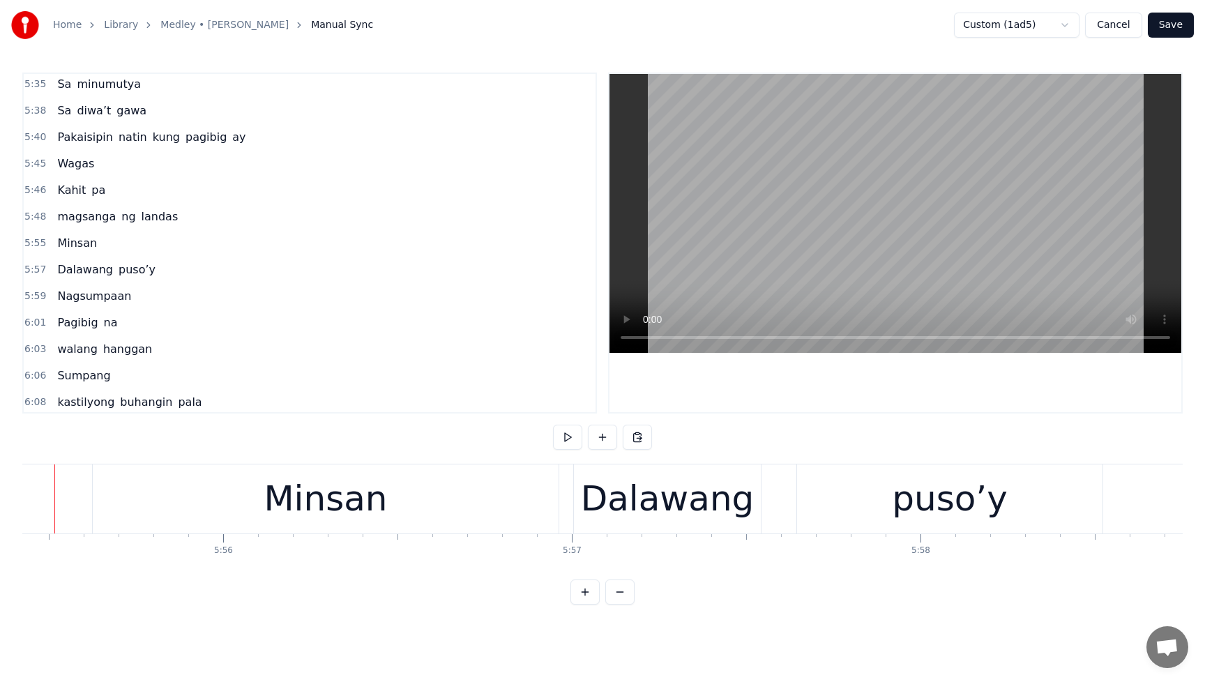
scroll to position [0, 123849]
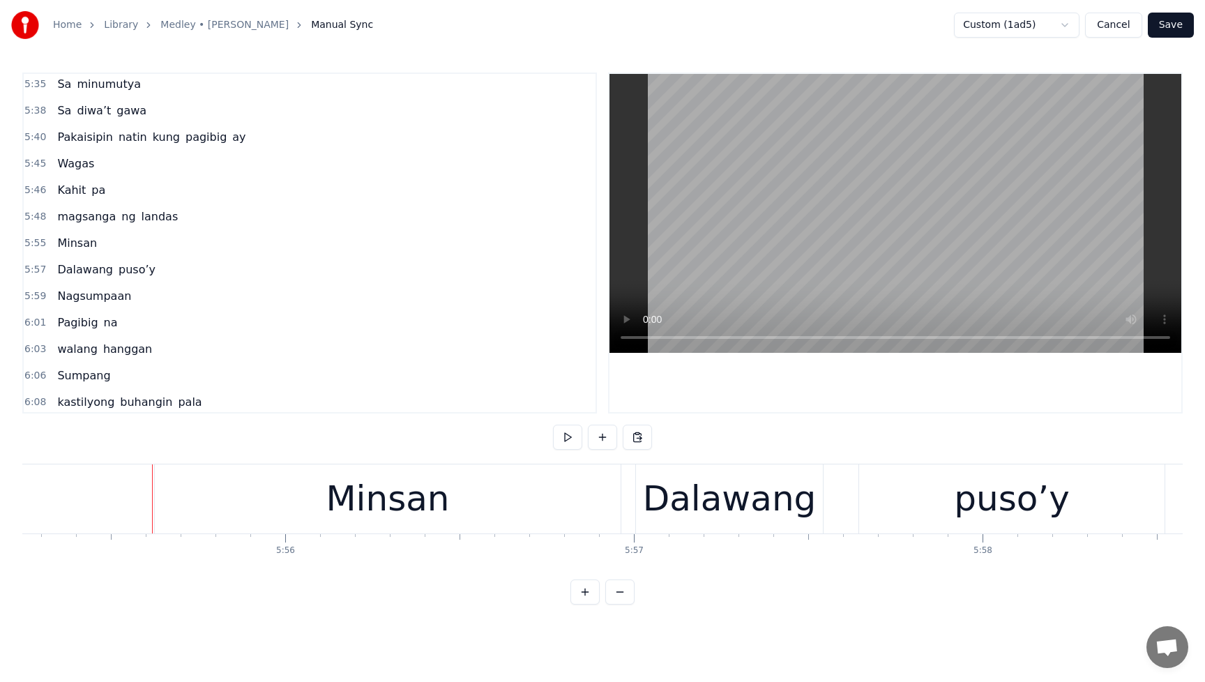
click at [93, 246] on div "Minsan" at bounding box center [77, 243] width 51 height 25
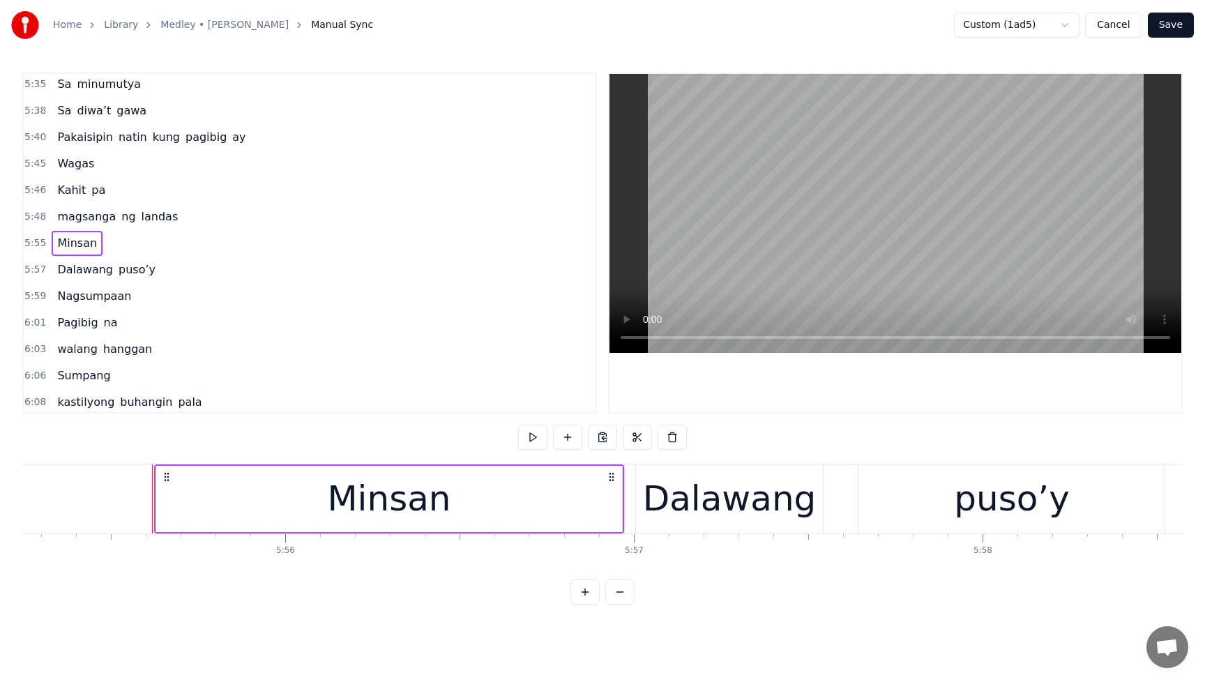
click at [167, 476] on circle at bounding box center [167, 476] width 1 height 1
click at [618, 441] on button at bounding box center [619, 437] width 29 height 25
click at [59, 215] on span "magsanga" at bounding box center [86, 216] width 61 height 16
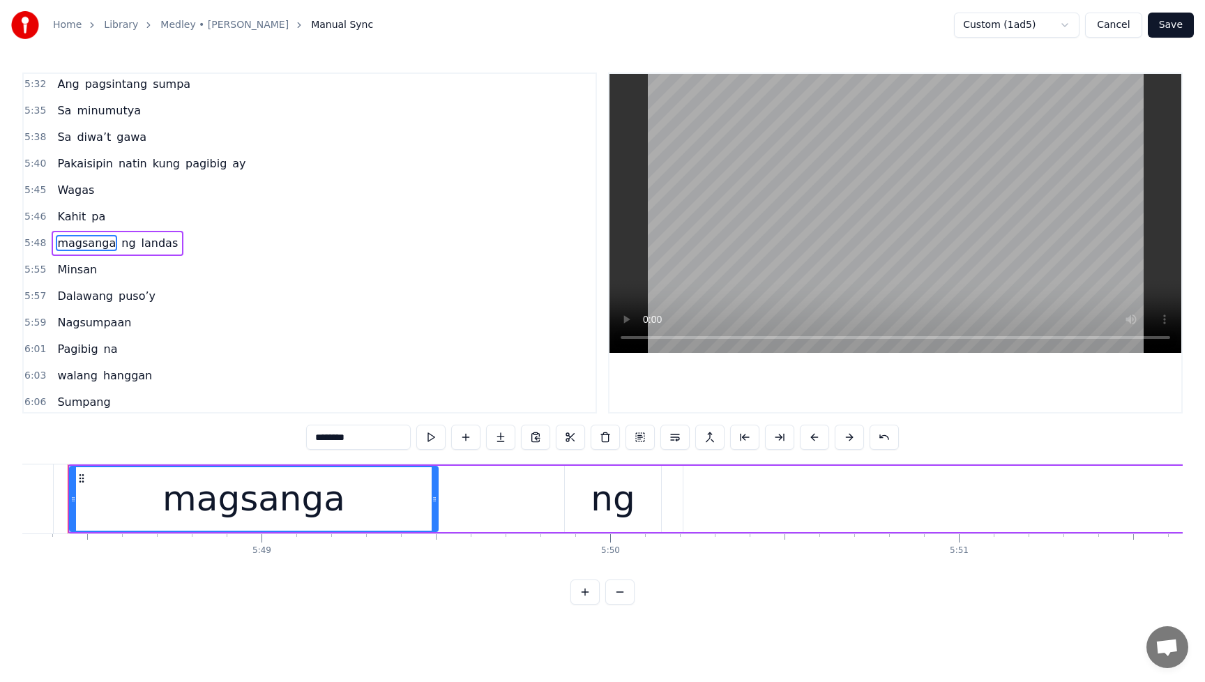
scroll to position [0, 121384]
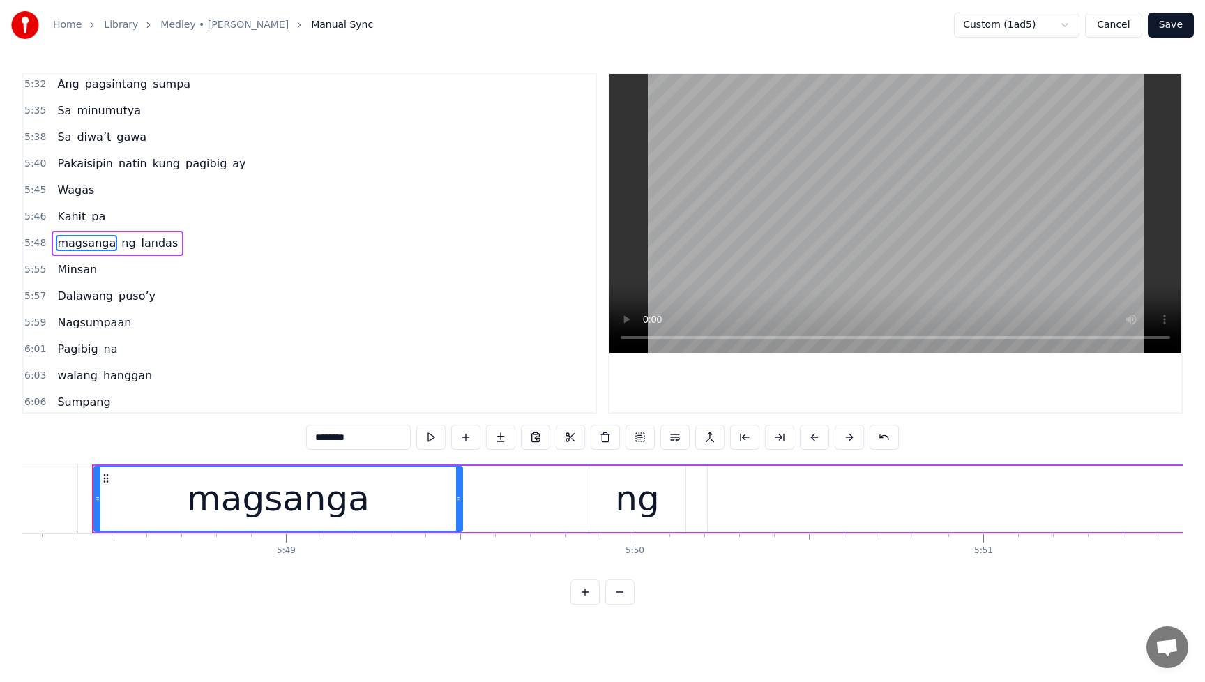
click at [993, 282] on video at bounding box center [895, 213] width 572 height 279
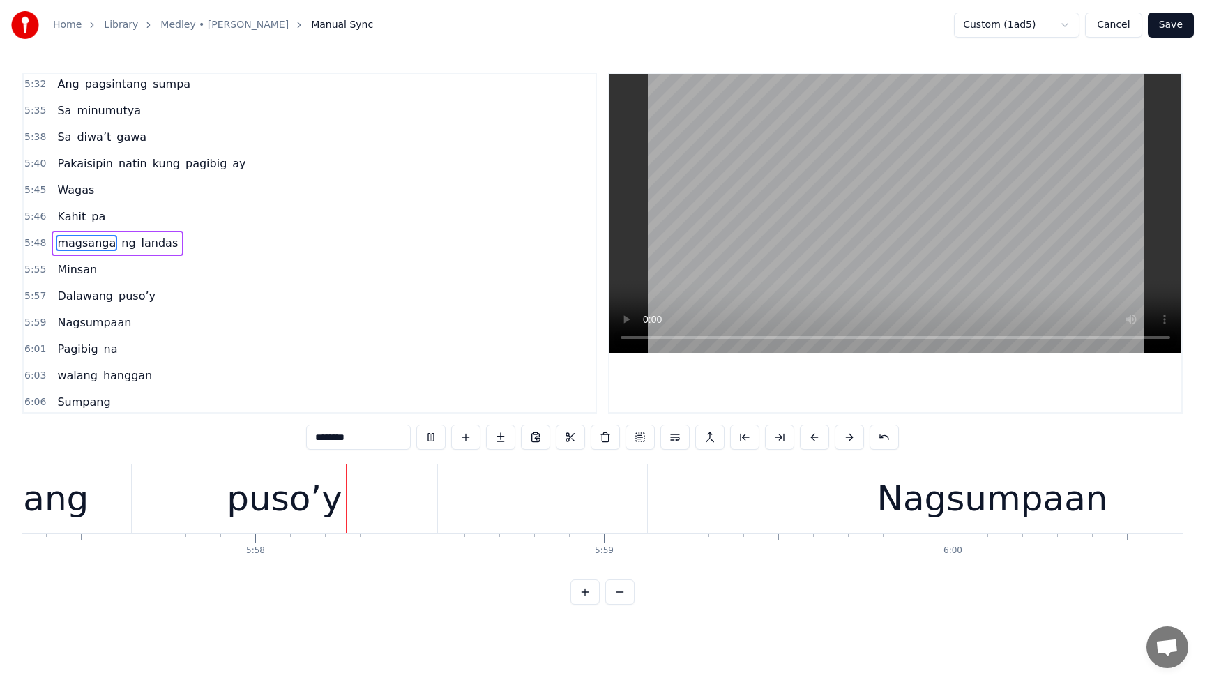
scroll to position [0, 124554]
click at [428, 438] on button at bounding box center [430, 437] width 29 height 25
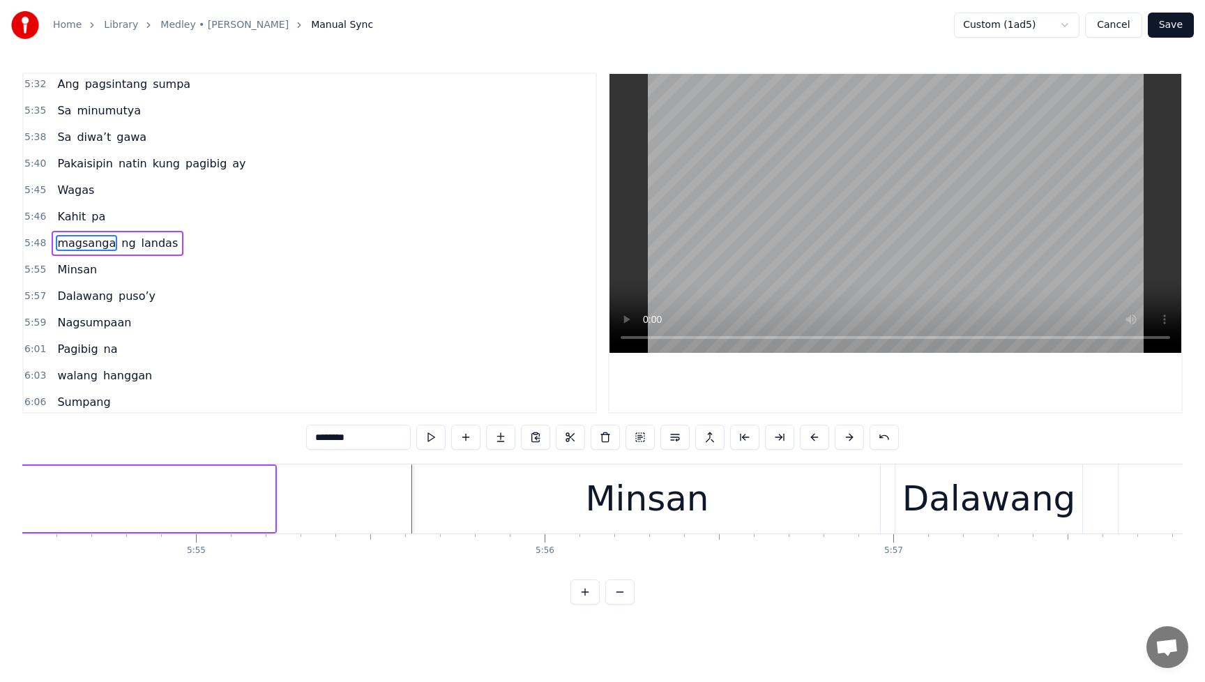
scroll to position [0, 123723]
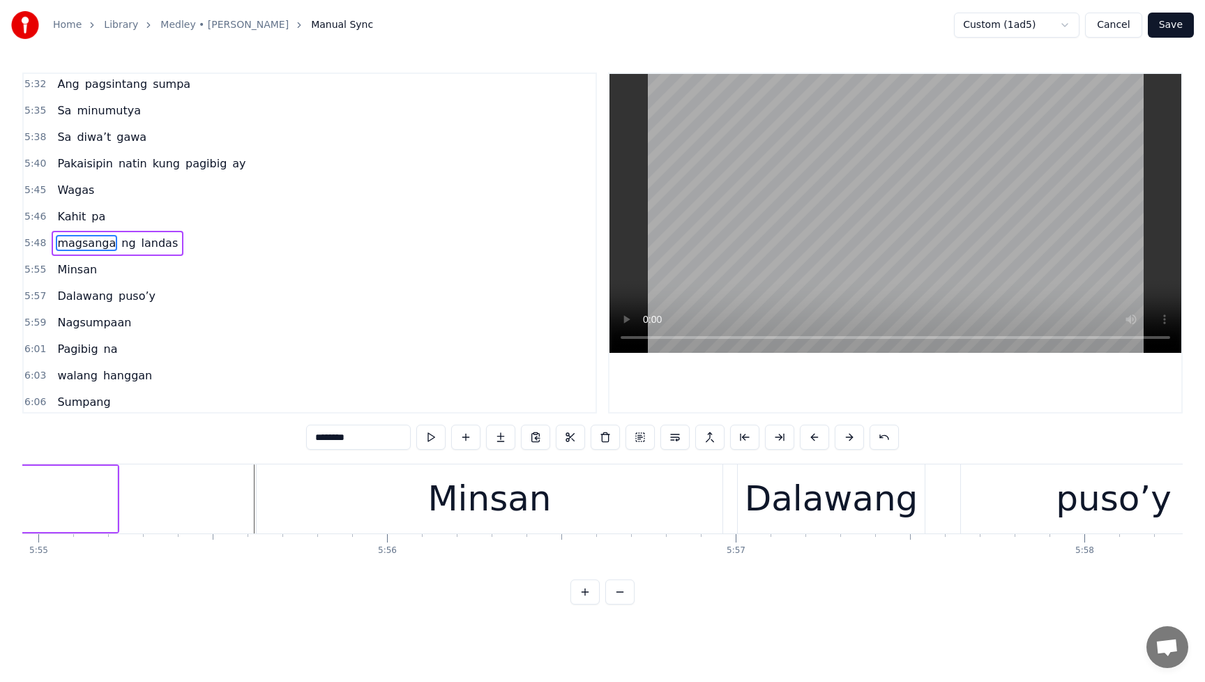
click at [400, 510] on div "Minsan" at bounding box center [490, 498] width 466 height 69
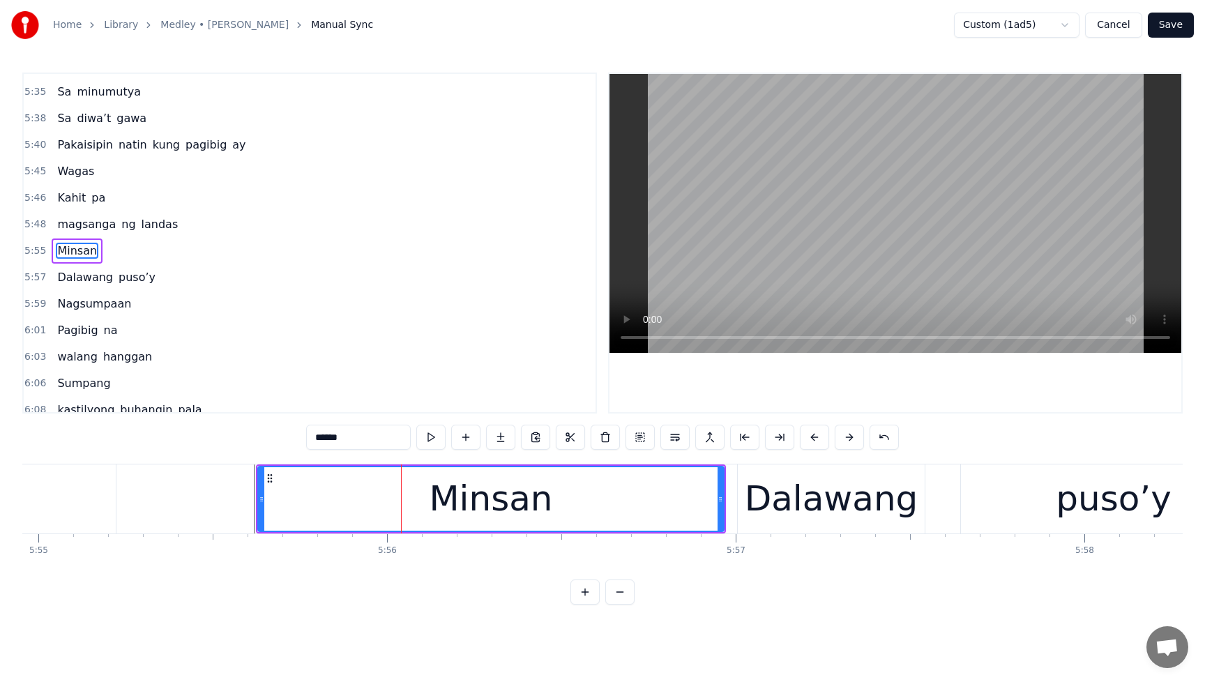
scroll to position [1592, 0]
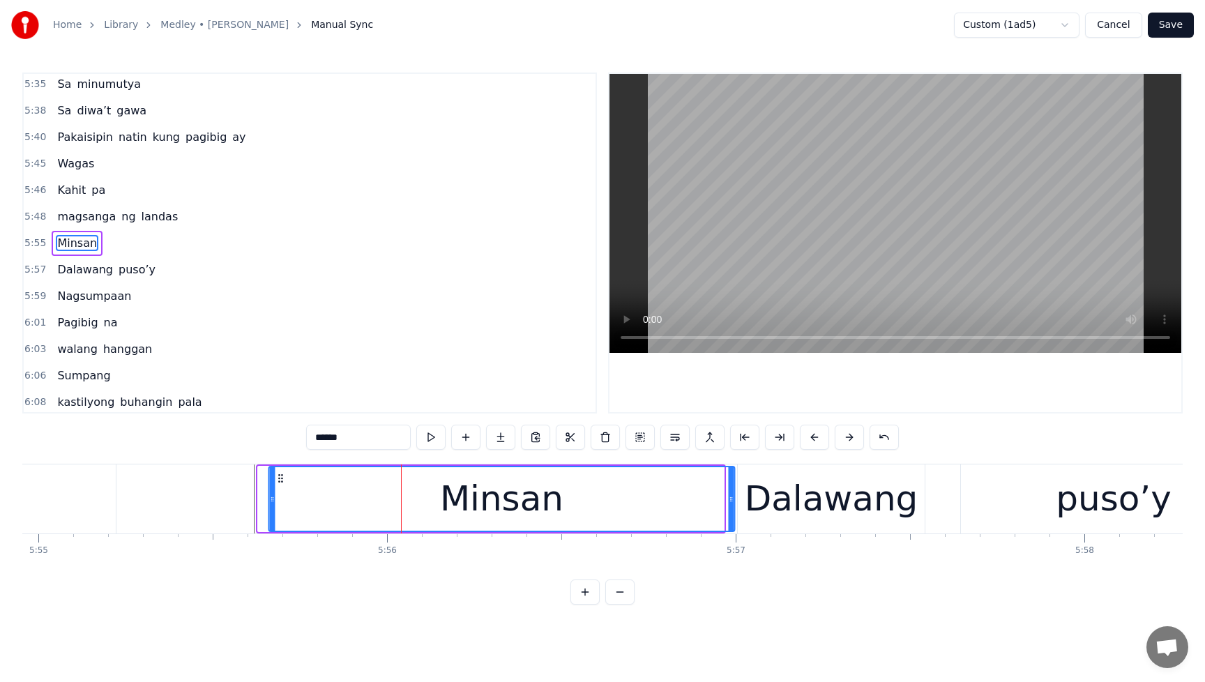
drag, startPoint x: 270, startPoint y: 480, endPoint x: 281, endPoint y: 484, distance: 11.0
click at [281, 484] on div "Minsan" at bounding box center [501, 498] width 464 height 63
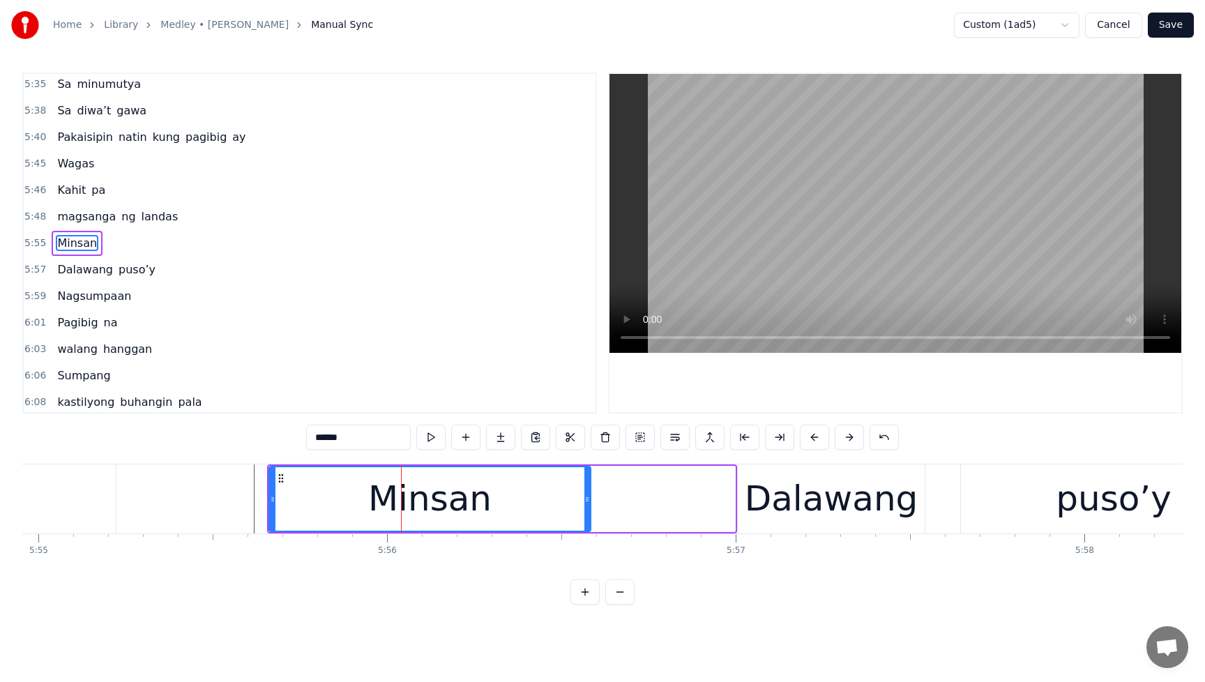
drag, startPoint x: 732, startPoint y: 501, endPoint x: 588, endPoint y: 505, distance: 144.3
click at [588, 505] on div at bounding box center [587, 498] width 6 height 63
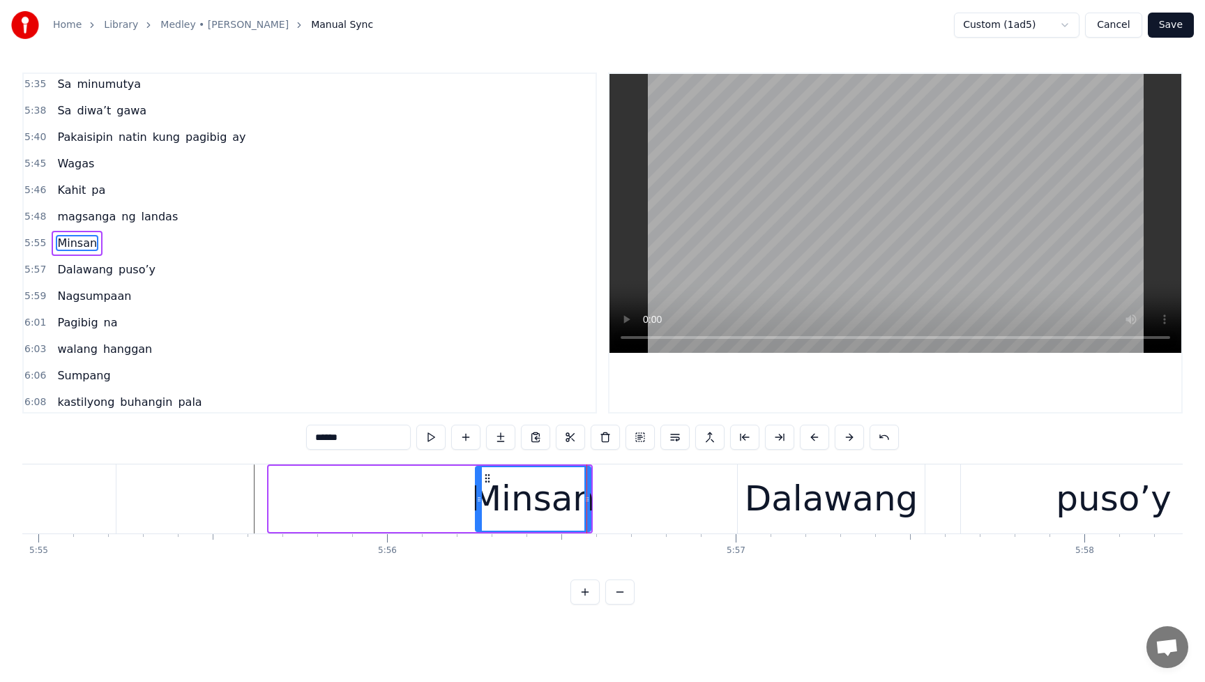
drag, startPoint x: 270, startPoint y: 501, endPoint x: 476, endPoint y: 499, distance: 205.7
click at [477, 499] on icon at bounding box center [479, 499] width 6 height 11
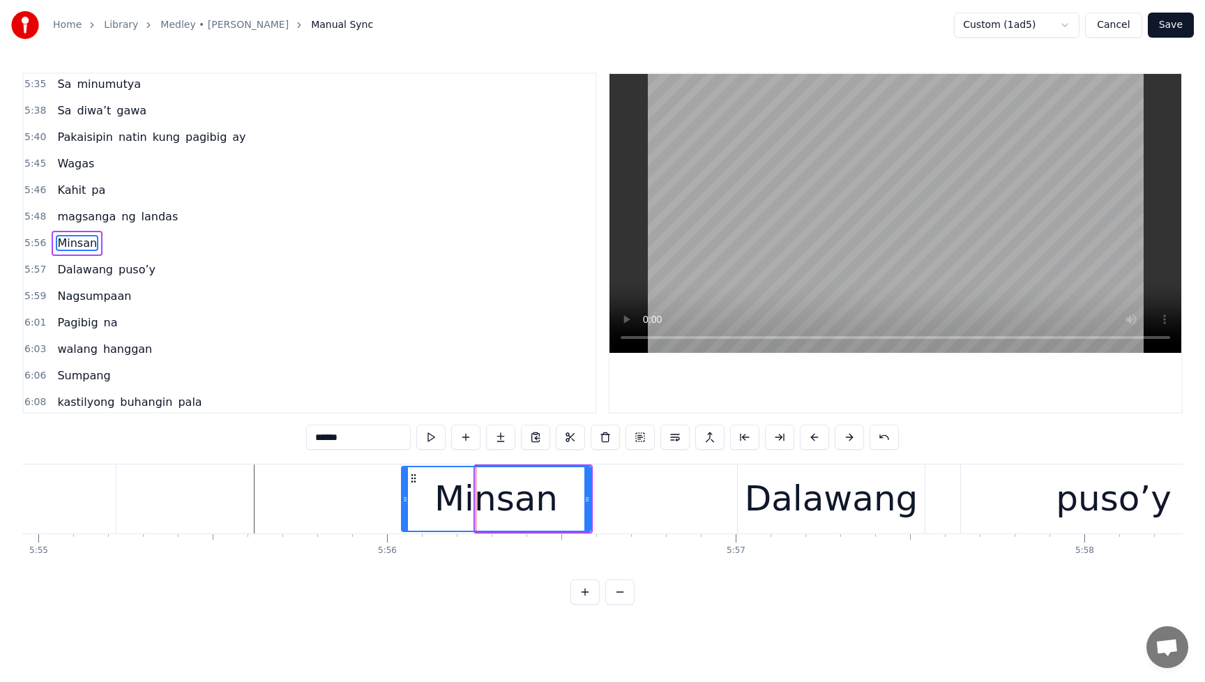
drag, startPoint x: 476, startPoint y: 500, endPoint x: 402, endPoint y: 503, distance: 74.0
click at [402, 503] on icon at bounding box center [405, 499] width 6 height 11
click at [63, 209] on span "magsanga" at bounding box center [86, 216] width 61 height 16
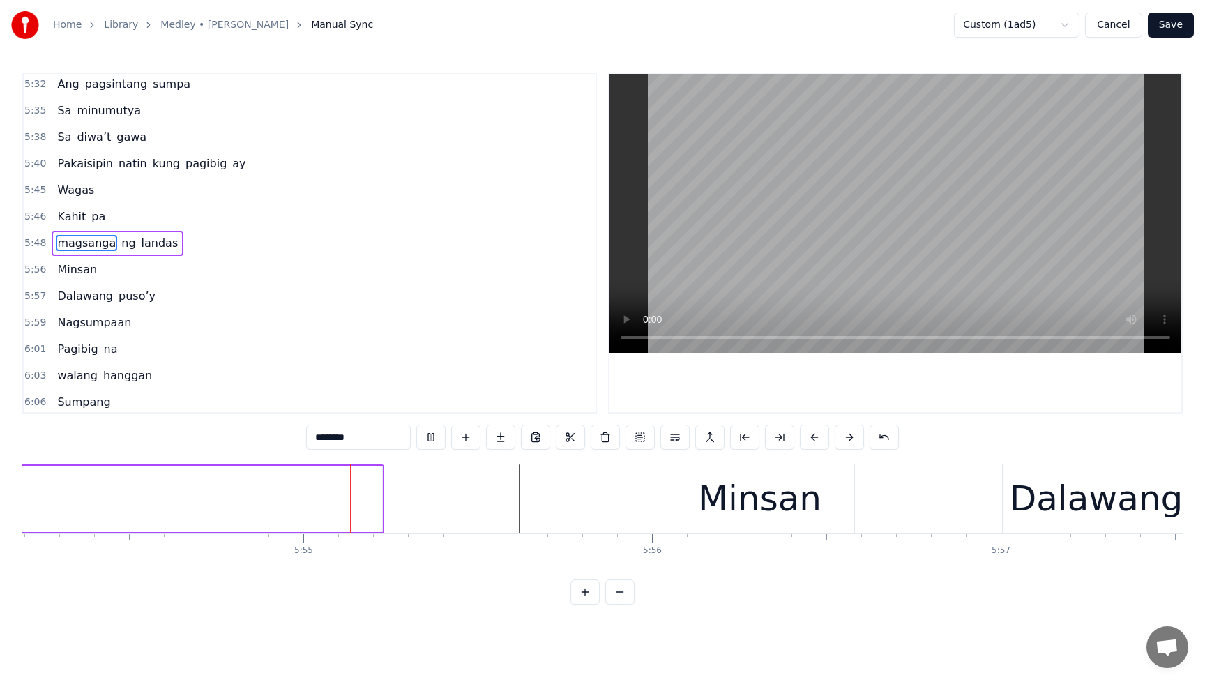
scroll to position [0, 123468]
click at [699, 502] on div "Minsan" at bounding box center [748, 499] width 123 height 52
type input "******"
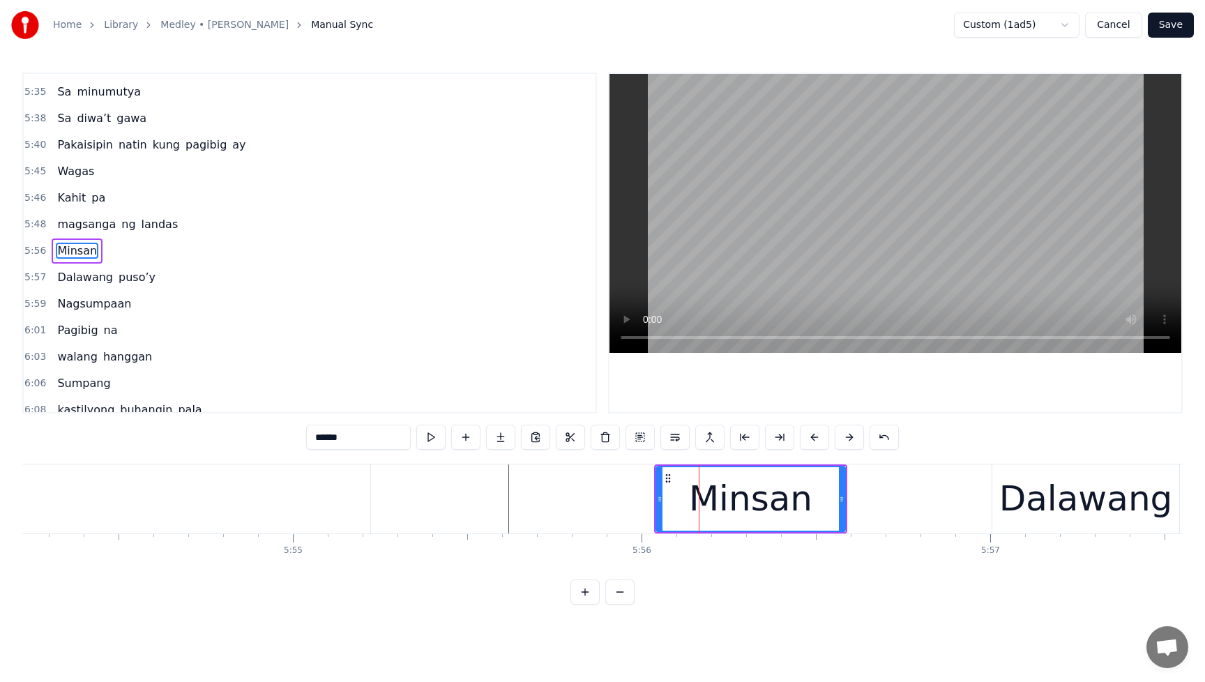
scroll to position [1592, 0]
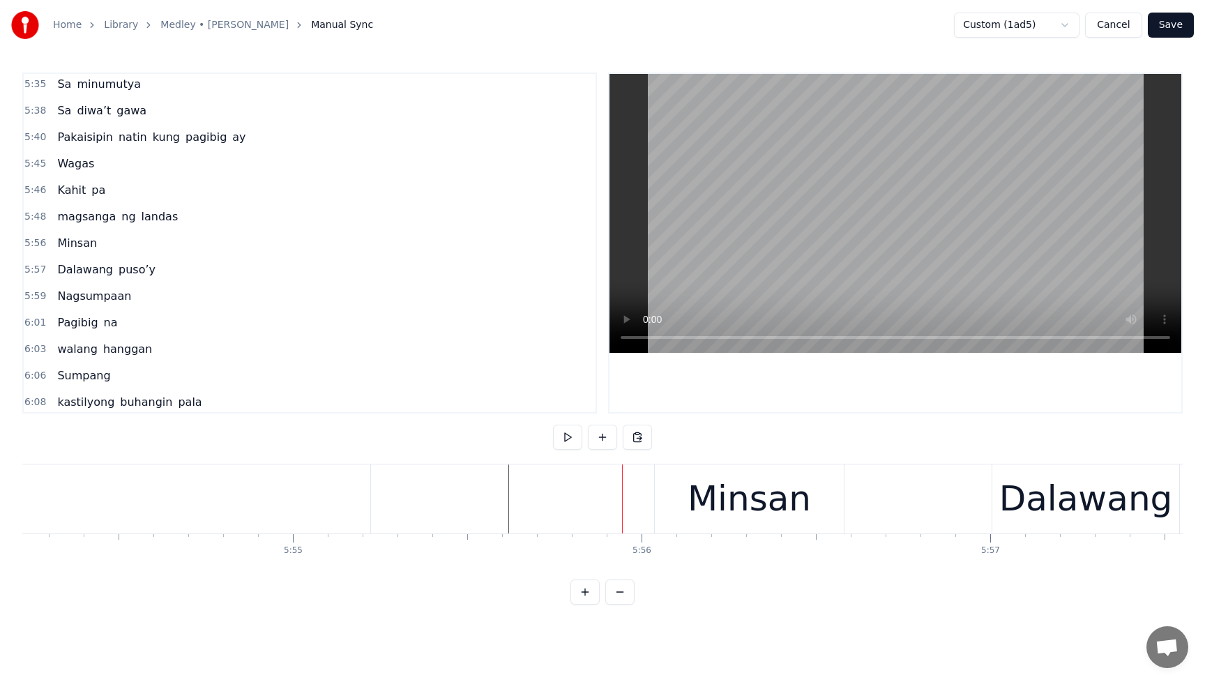
click at [655, 487] on div "Minsan" at bounding box center [749, 498] width 189 height 69
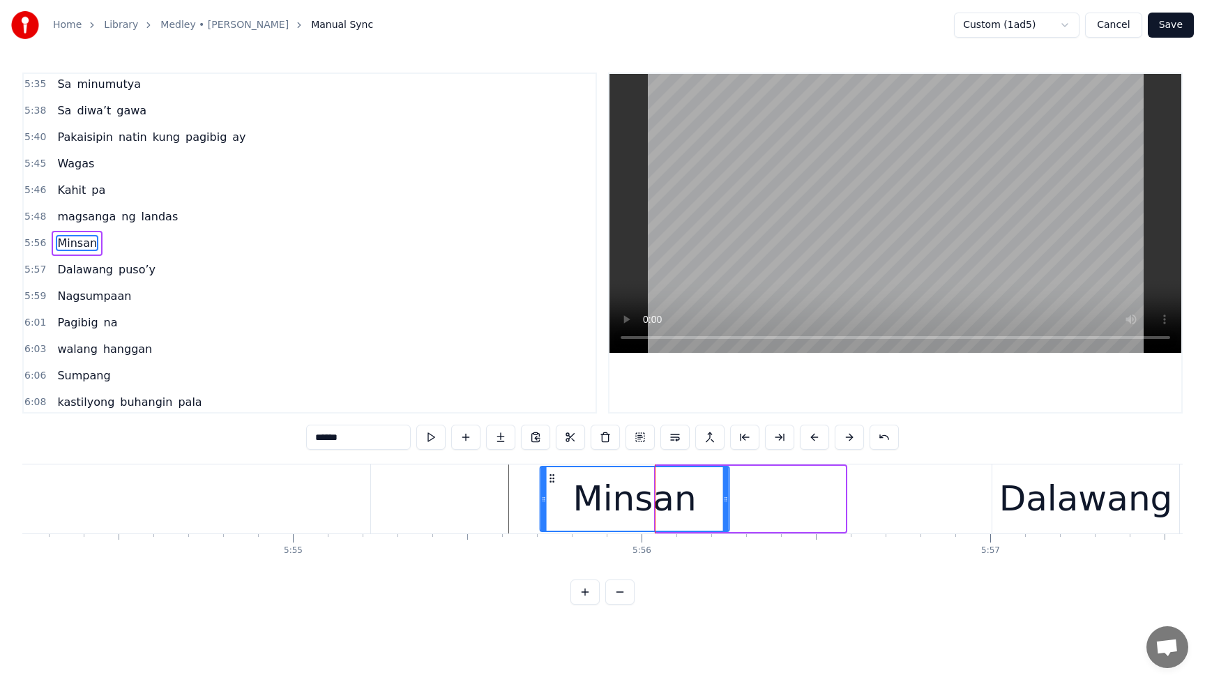
drag, startPoint x: 666, startPoint y: 479, endPoint x: 549, endPoint y: 491, distance: 117.1
click at [549, 491] on div "Minsan" at bounding box center [635, 498] width 188 height 63
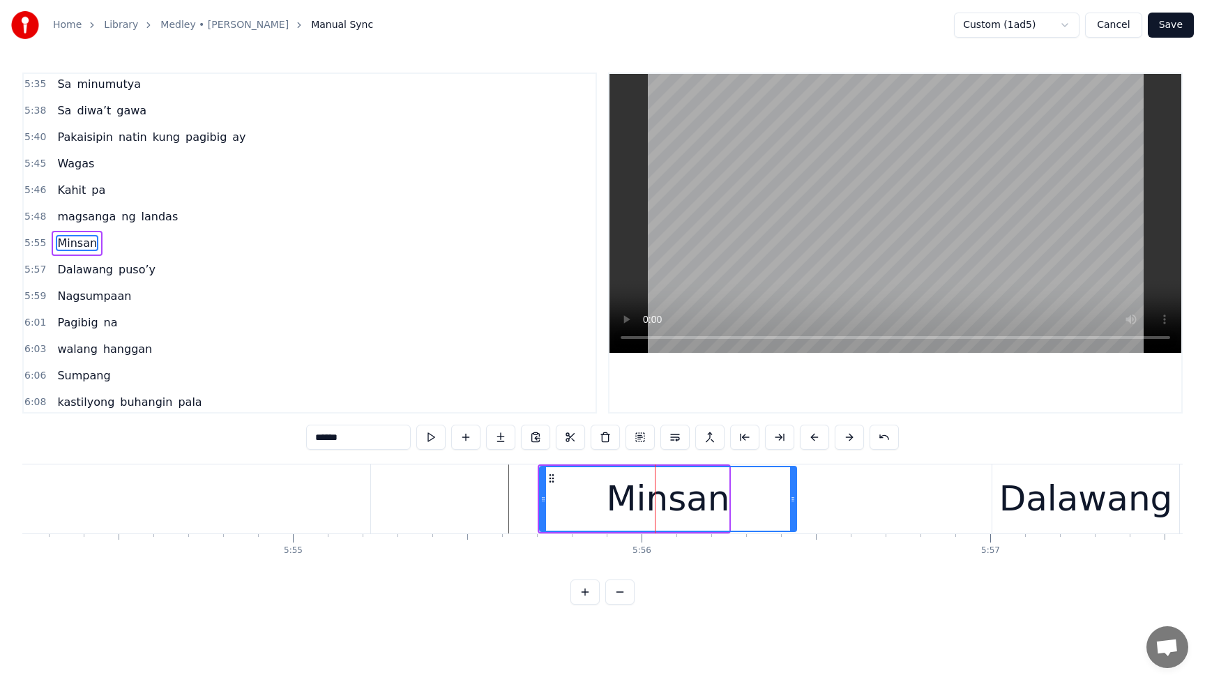
drag, startPoint x: 726, startPoint y: 501, endPoint x: 794, endPoint y: 501, distance: 67.6
click at [794, 501] on icon at bounding box center [793, 499] width 6 height 11
click at [56, 208] on span "magsanga" at bounding box center [86, 216] width 61 height 17
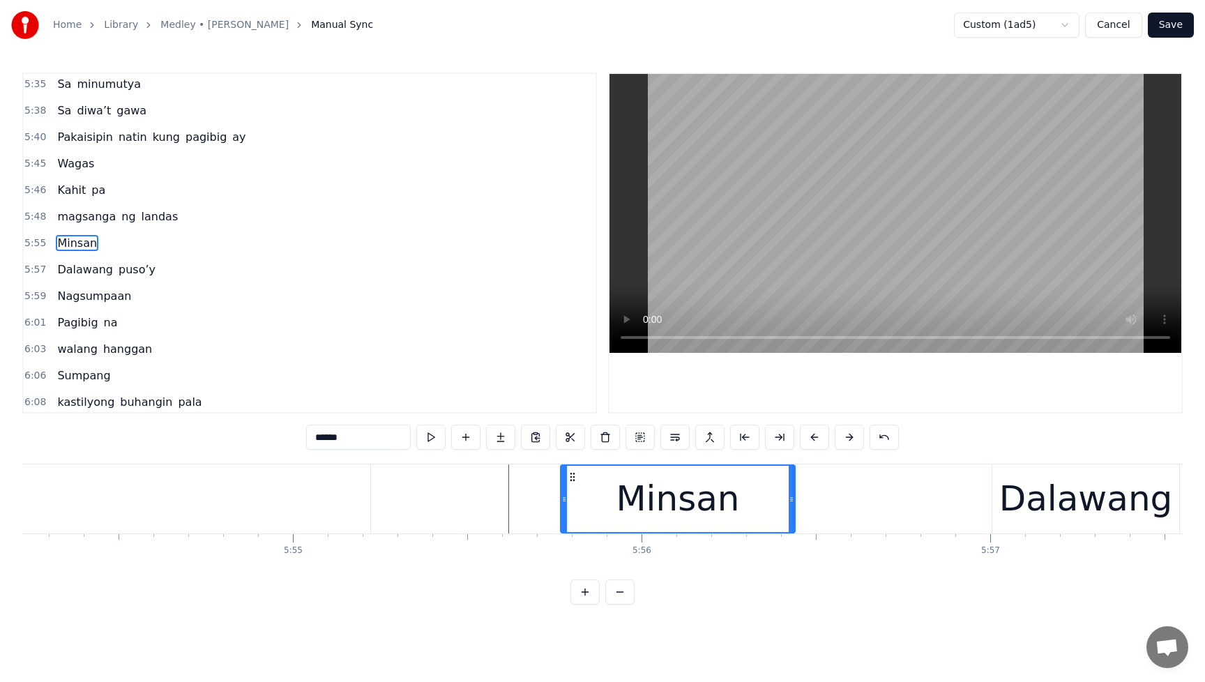
drag, startPoint x: 542, startPoint y: 498, endPoint x: 566, endPoint y: 501, distance: 23.8
click at [566, 501] on icon at bounding box center [564, 499] width 6 height 11
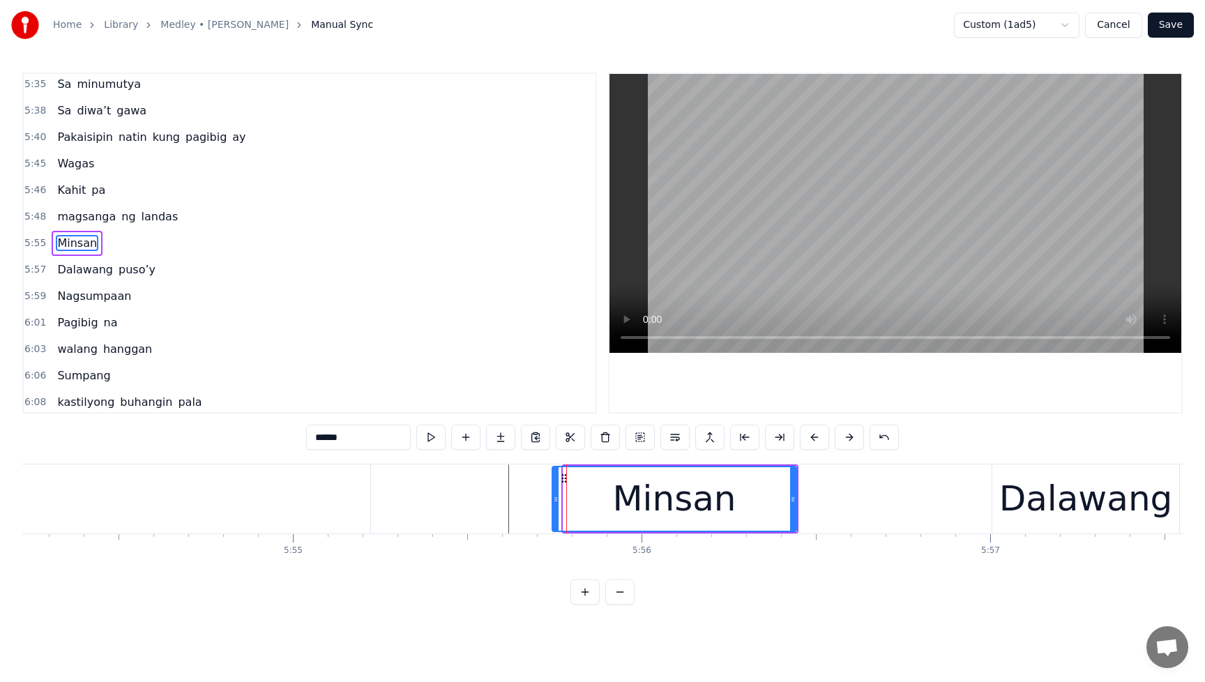
drag, startPoint x: 565, startPoint y: 501, endPoint x: 554, endPoint y: 502, distance: 11.2
click at [554, 502] on icon at bounding box center [556, 499] width 6 height 11
drag, startPoint x: 555, startPoint y: 503, endPoint x: 544, endPoint y: 503, distance: 11.2
click at [544, 503] on icon at bounding box center [545, 499] width 6 height 11
click at [549, 503] on icon at bounding box center [550, 499] width 6 height 11
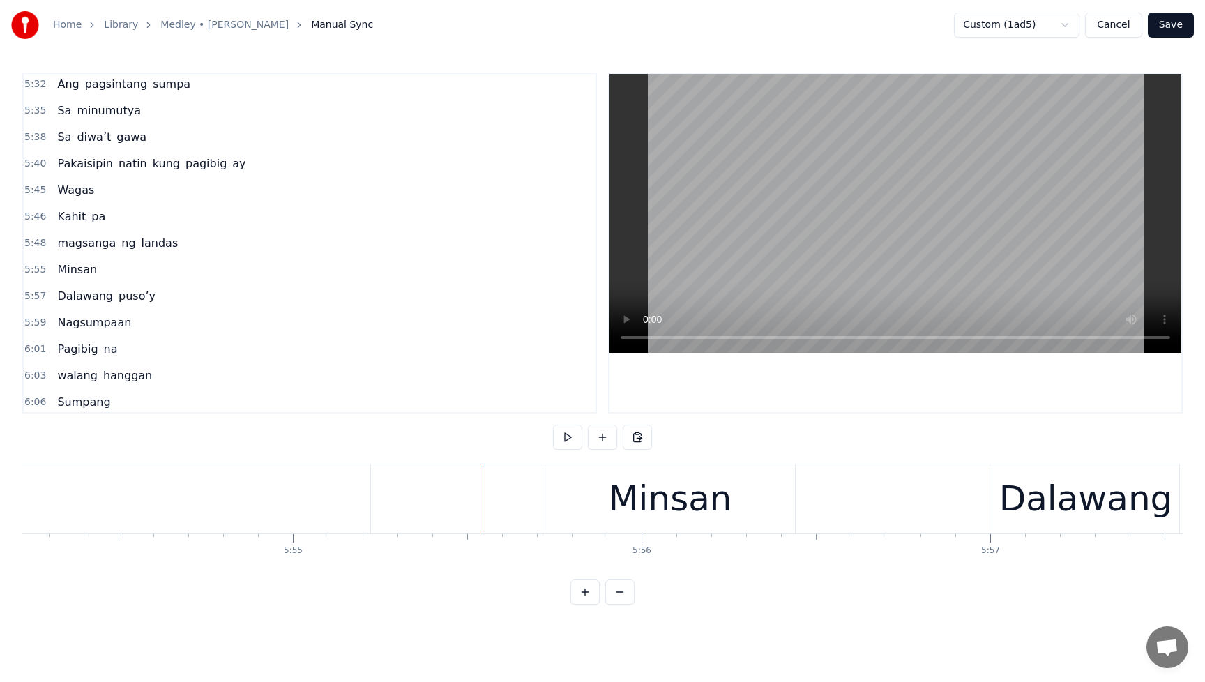
click at [568, 499] on div "Minsan" at bounding box center [670, 498] width 250 height 69
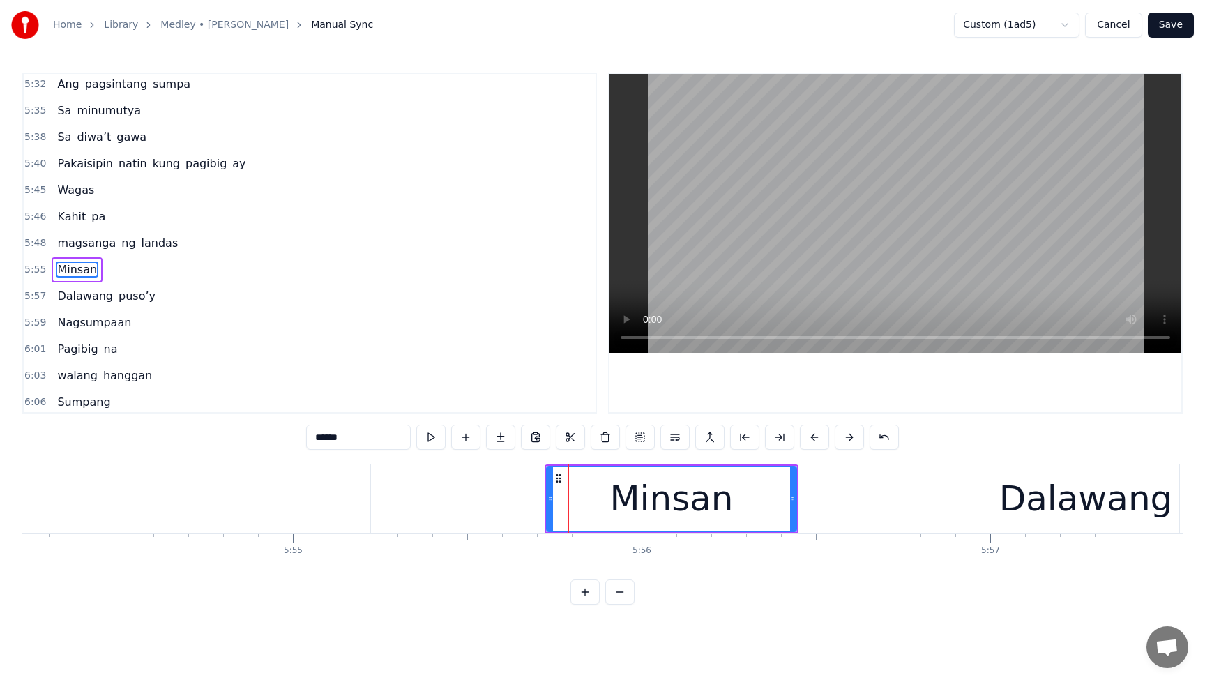
scroll to position [1592, 0]
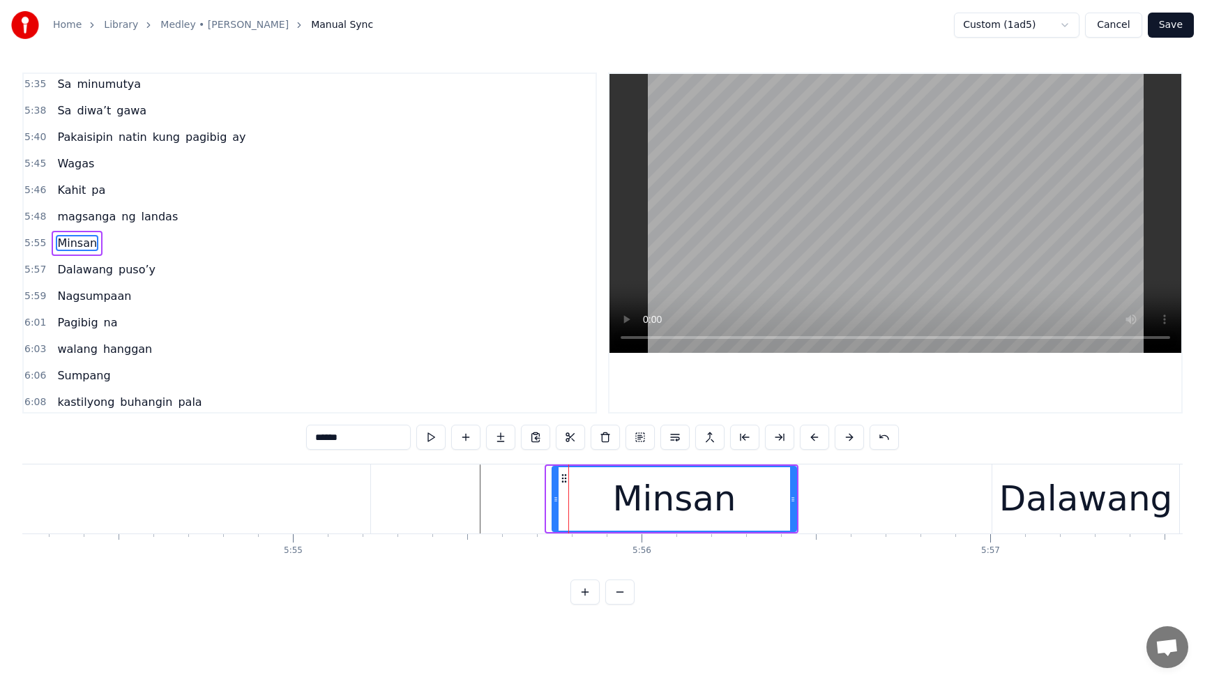
click at [557, 501] on icon at bounding box center [556, 499] width 6 height 11
click at [58, 208] on span "magsanga" at bounding box center [86, 216] width 61 height 16
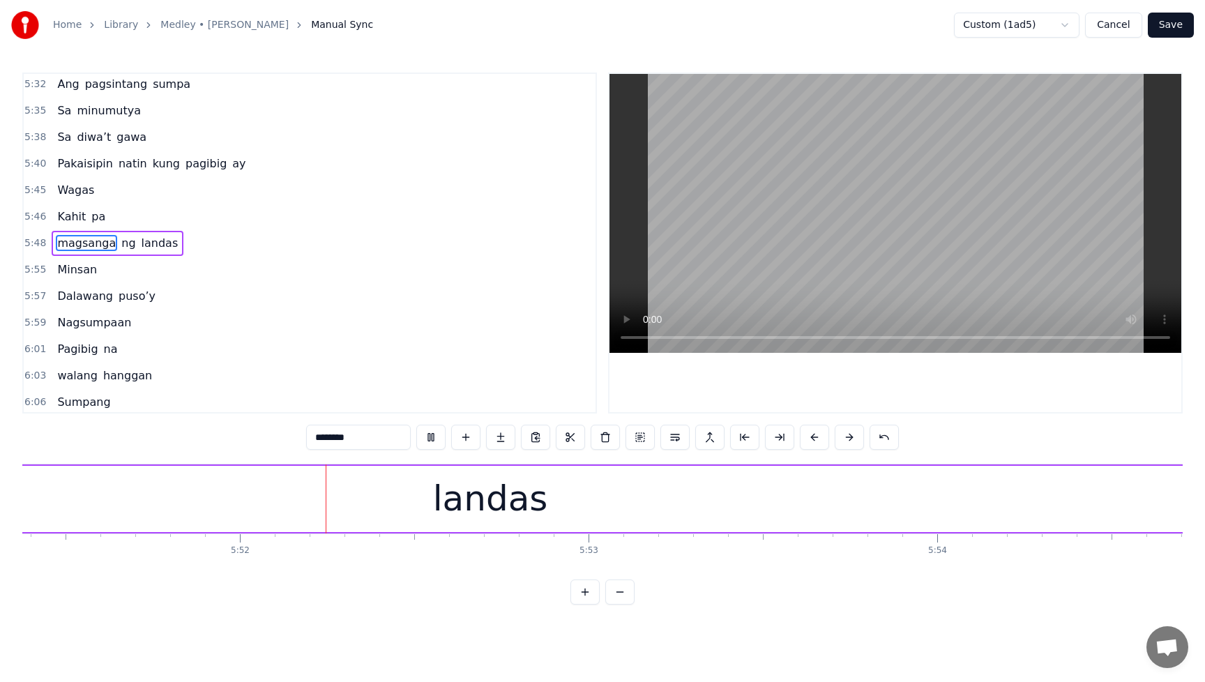
scroll to position [0, 122495]
drag, startPoint x: 427, startPoint y: 438, endPoint x: 431, endPoint y: 459, distance: 21.3
click at [427, 438] on button at bounding box center [430, 437] width 29 height 25
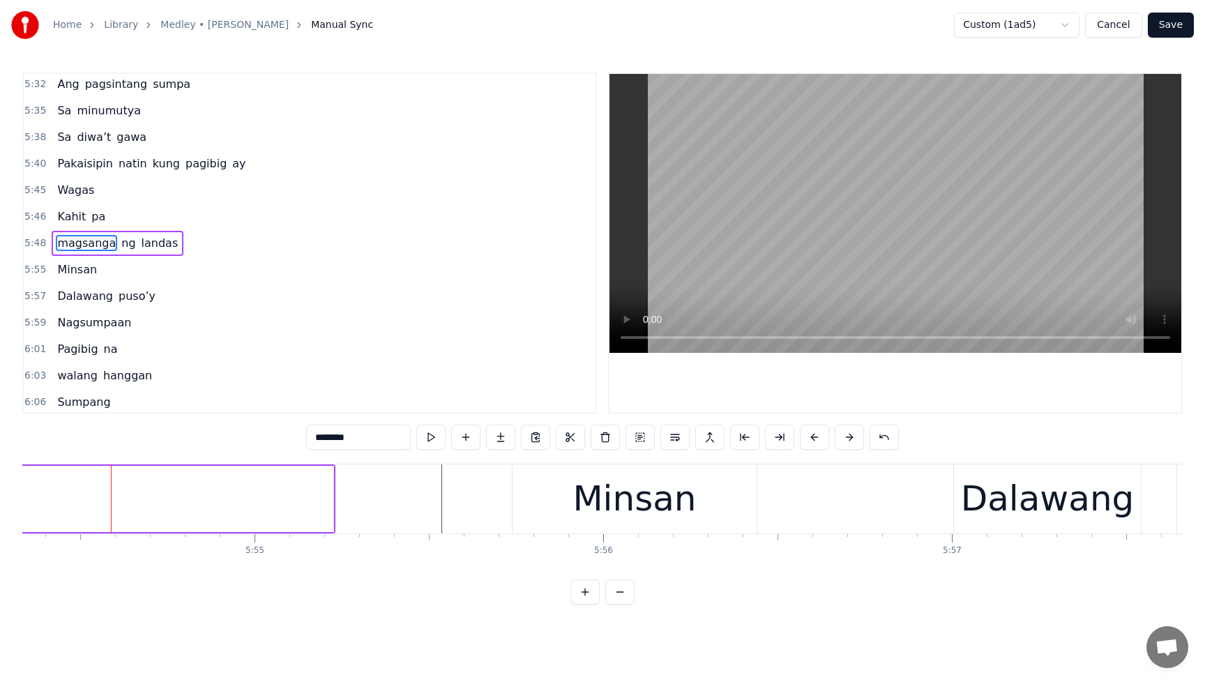
scroll to position [0, 123526]
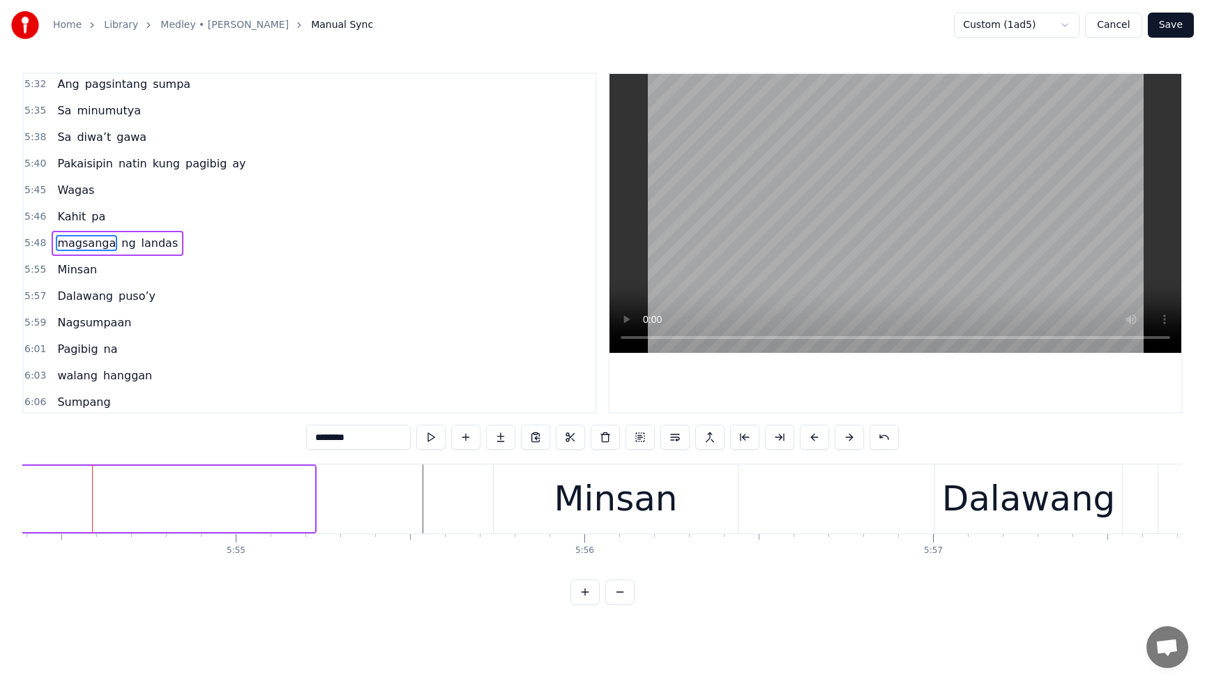
type input "******"
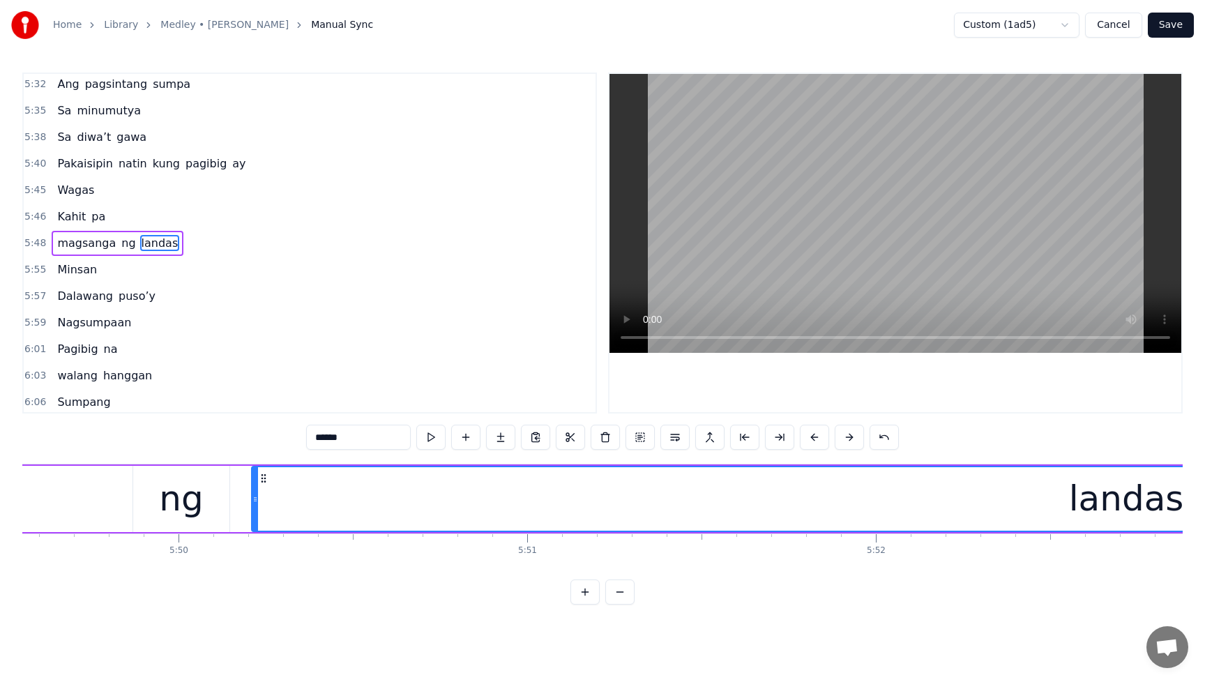
scroll to position [0, 121998]
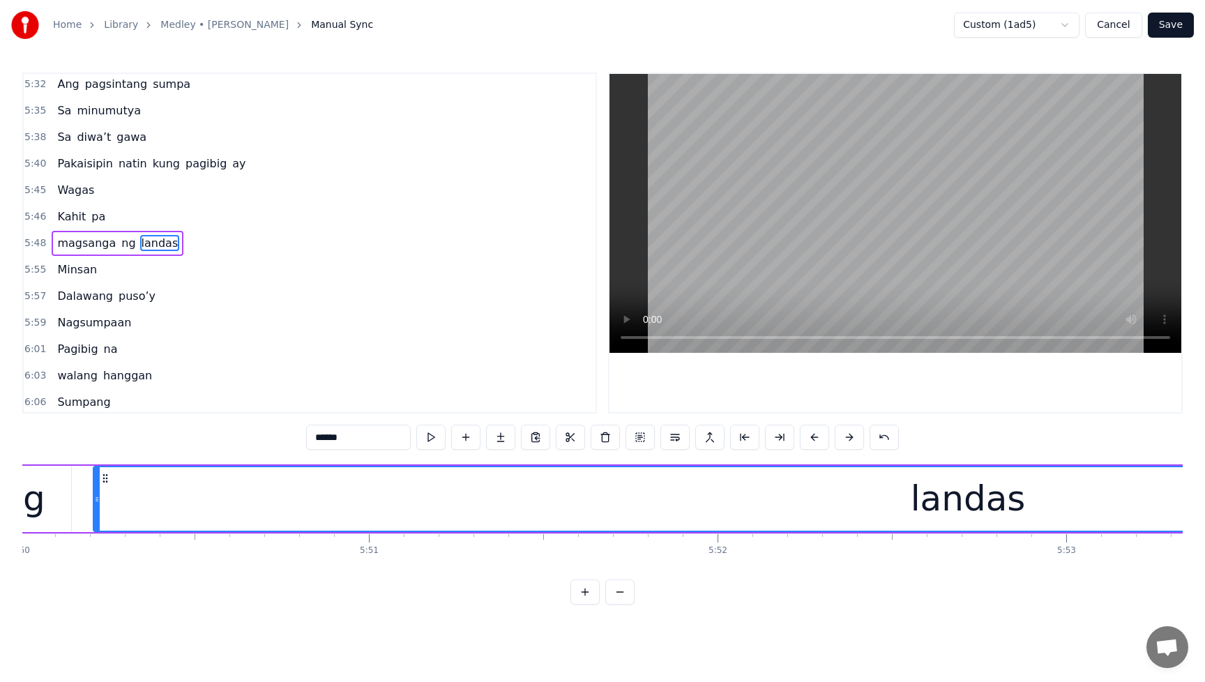
click at [809, 498] on div "landas" at bounding box center [967, 498] width 1747 height 63
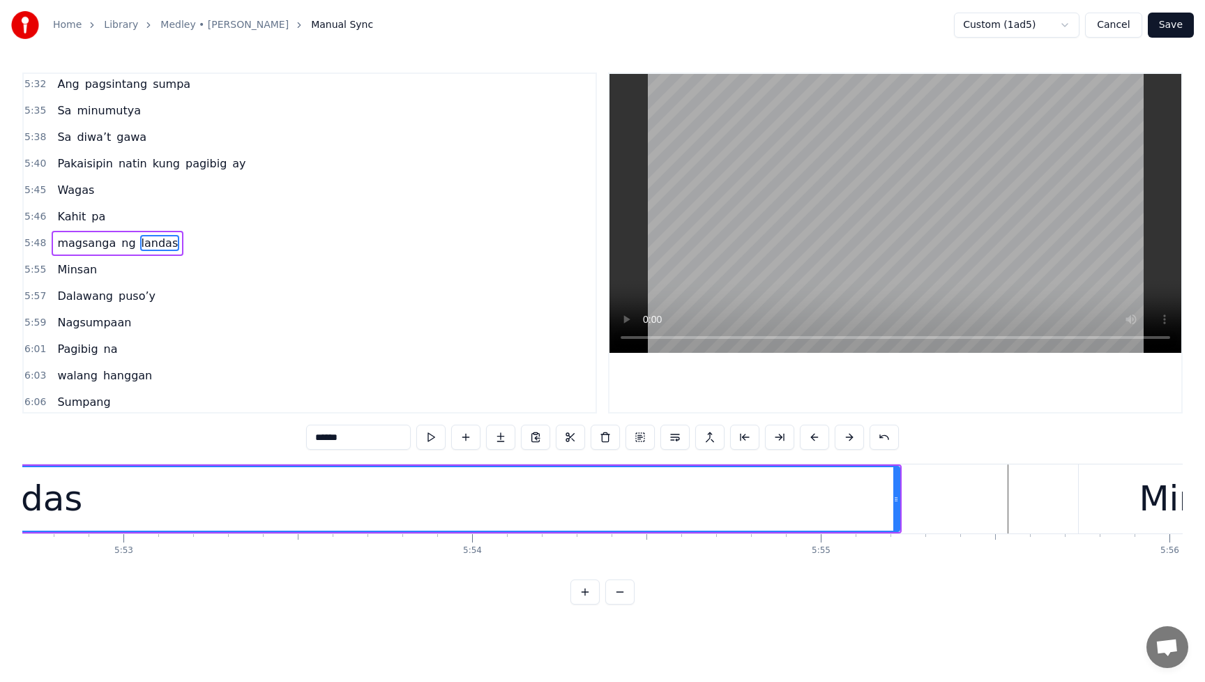
scroll to position [0, 122993]
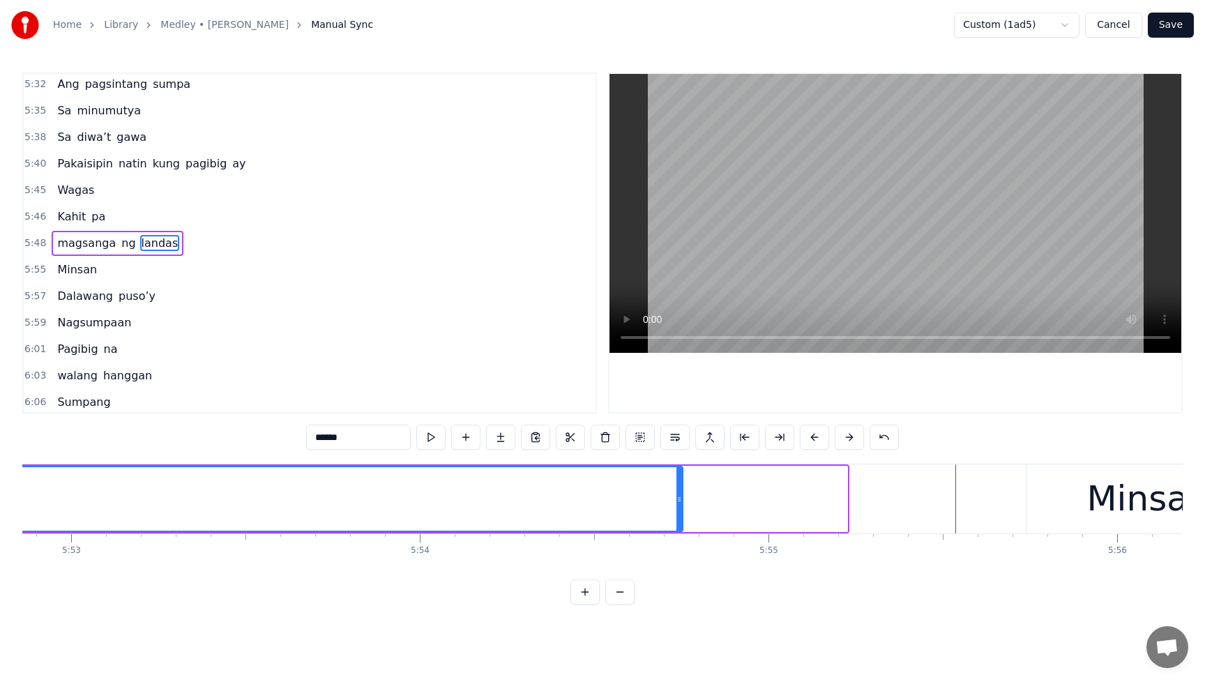
drag, startPoint x: 844, startPoint y: 505, endPoint x: 680, endPoint y: 511, distance: 164.6
click at [680, 511] on div at bounding box center [679, 498] width 6 height 63
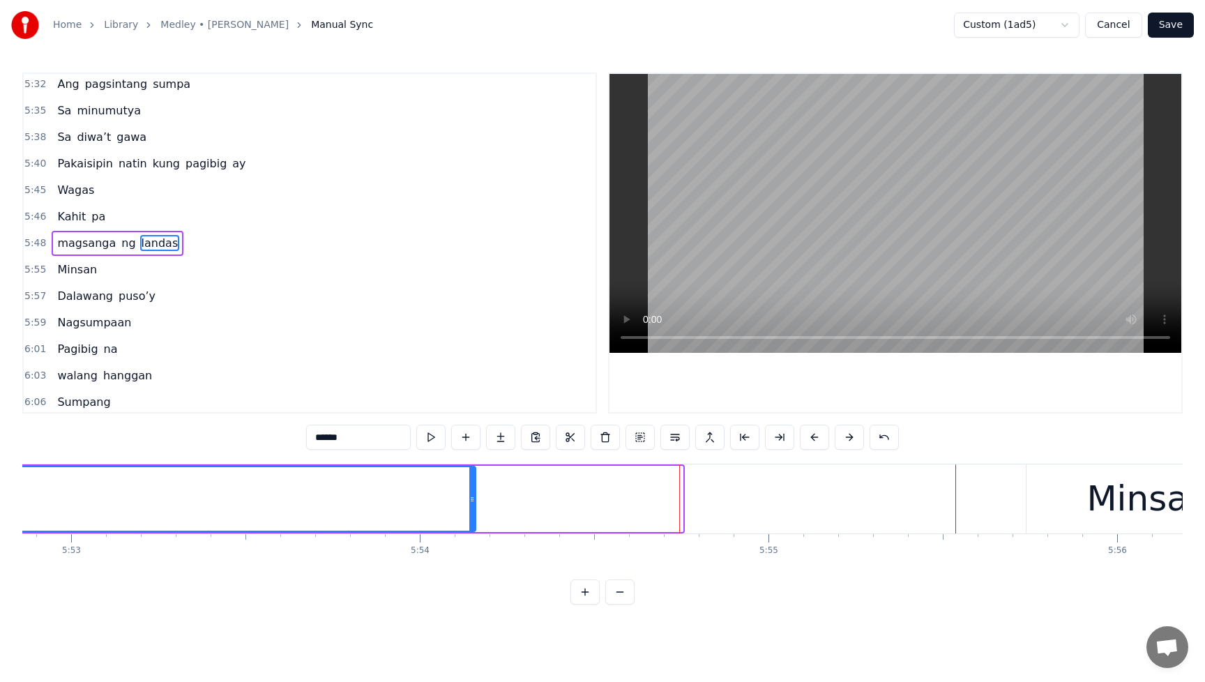
drag, startPoint x: 680, startPoint y: 512, endPoint x: 442, endPoint y: 525, distance: 238.8
click at [469, 525] on div at bounding box center [472, 498] width 6 height 63
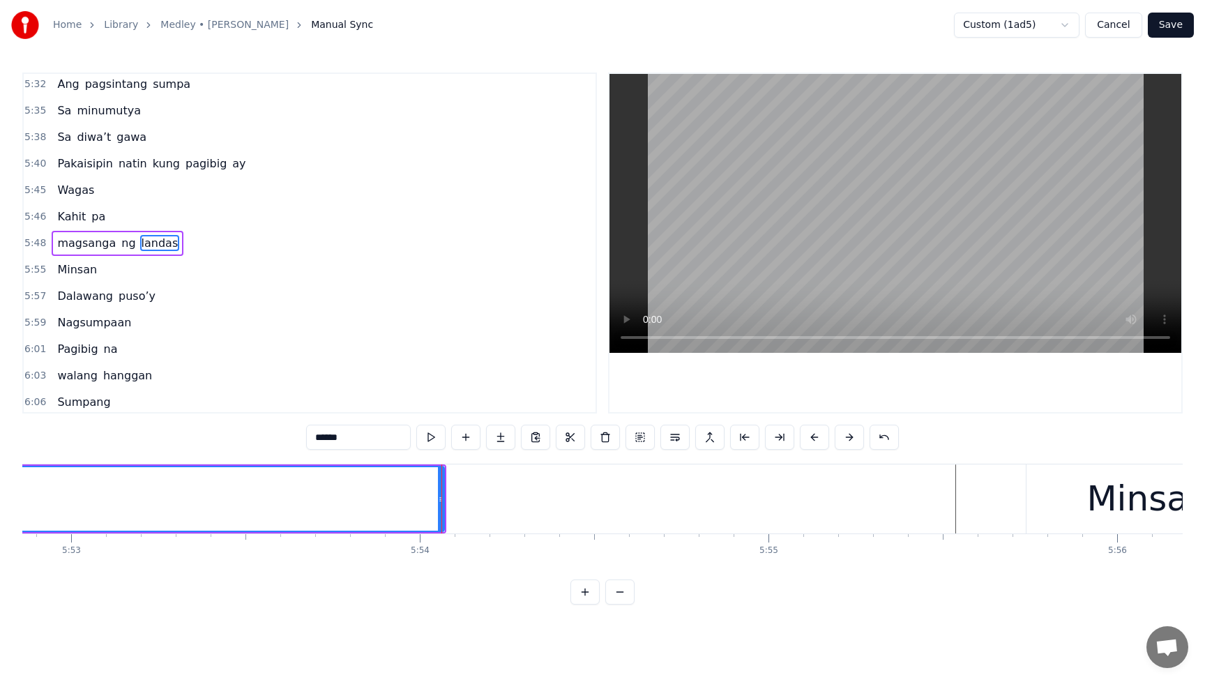
click at [57, 204] on div "Kahit pa" at bounding box center [81, 216] width 59 height 25
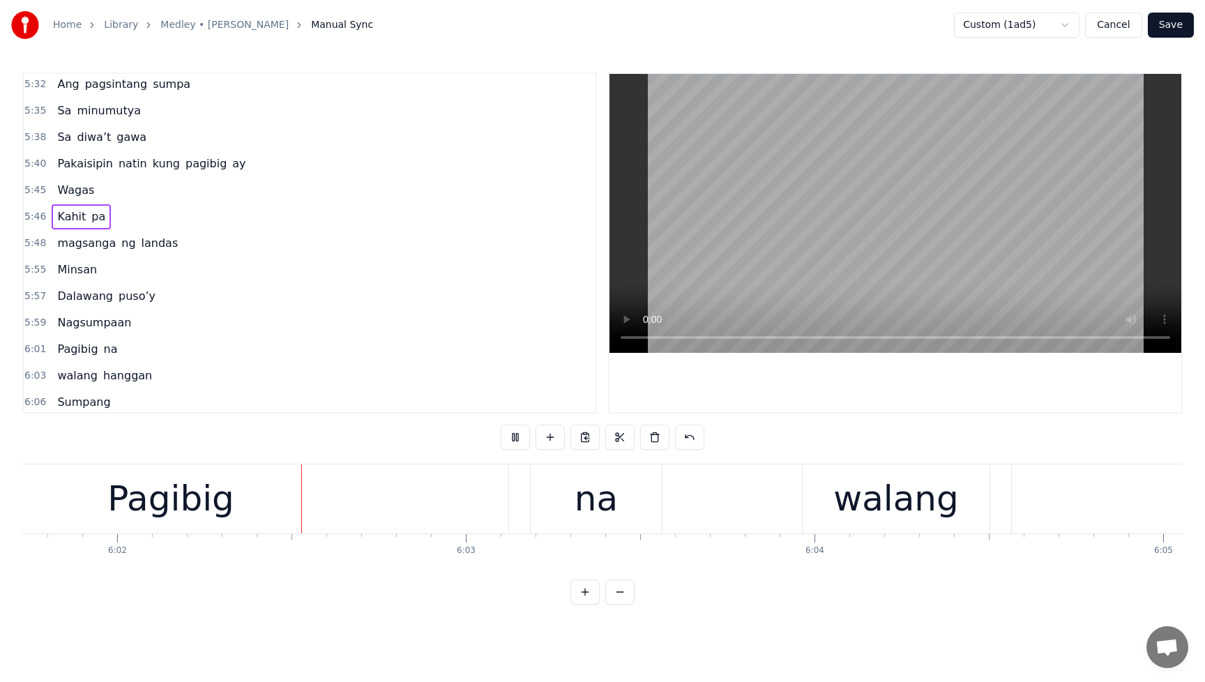
scroll to position [0, 126087]
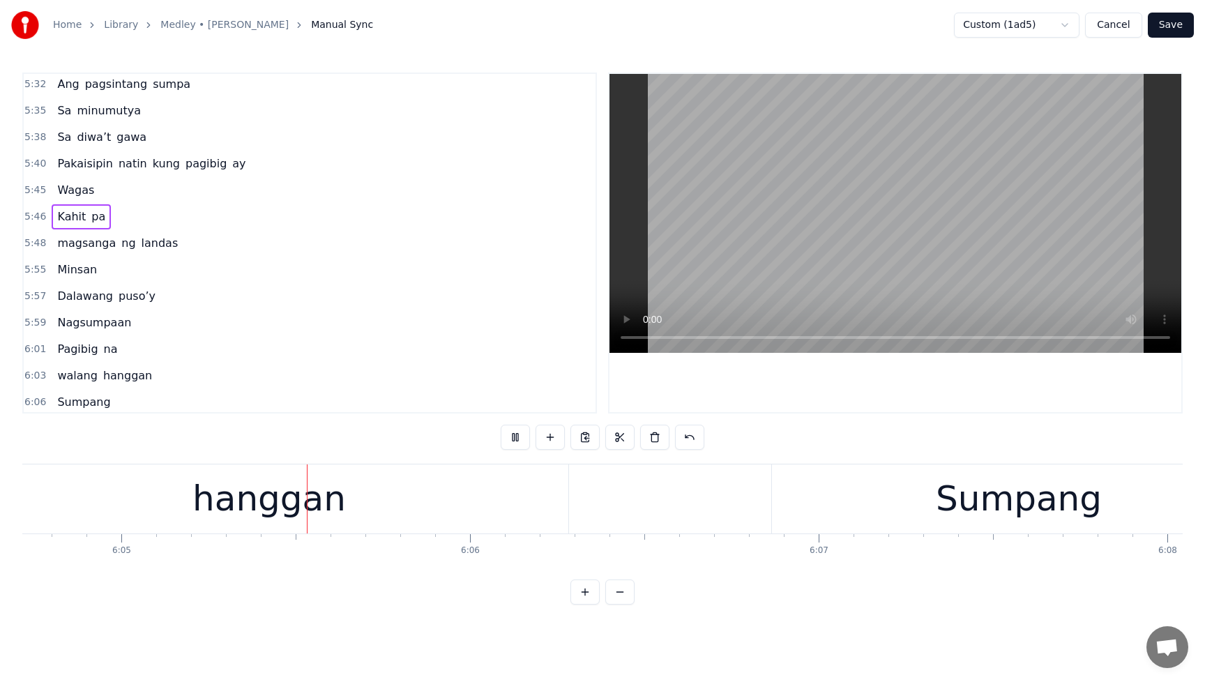
click at [514, 435] on button at bounding box center [515, 437] width 29 height 25
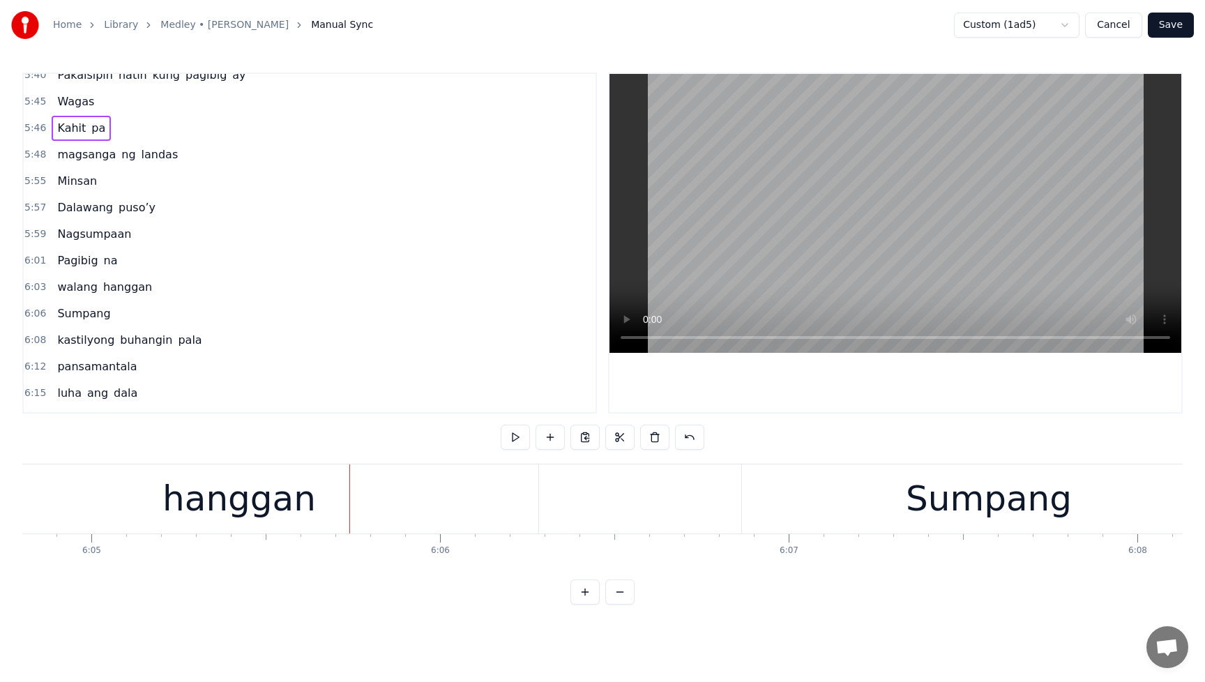
scroll to position [1663, 0]
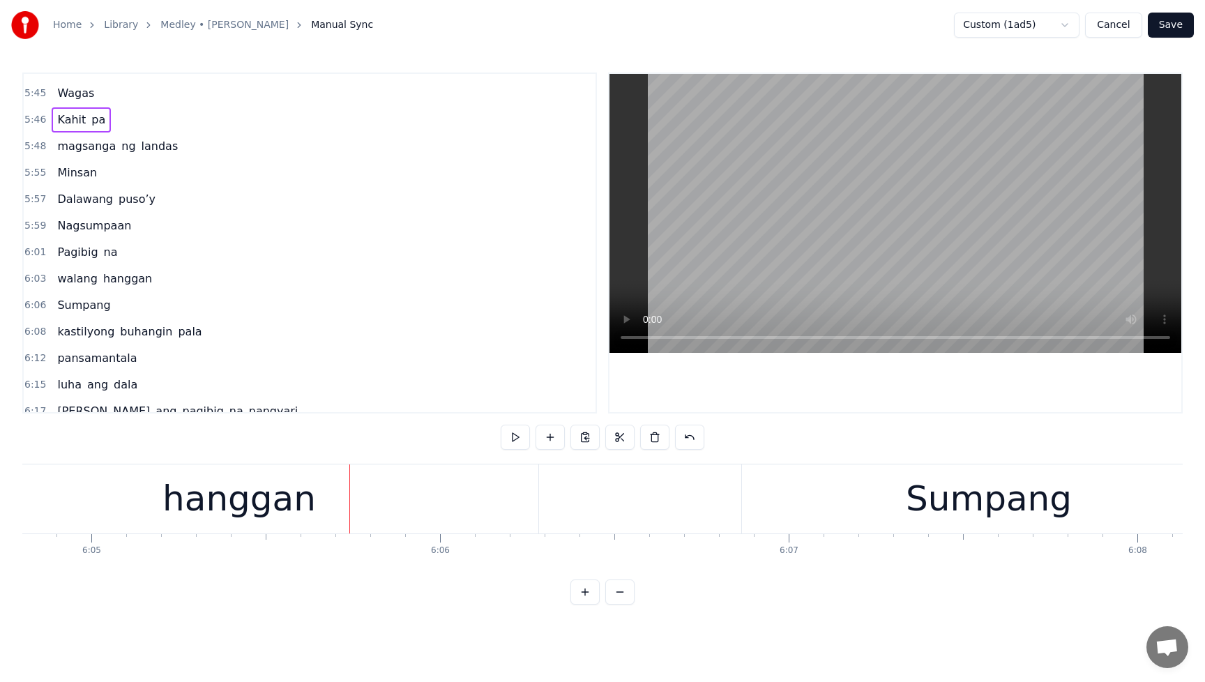
click at [56, 246] on span "Pagibig" at bounding box center [77, 252] width 43 height 16
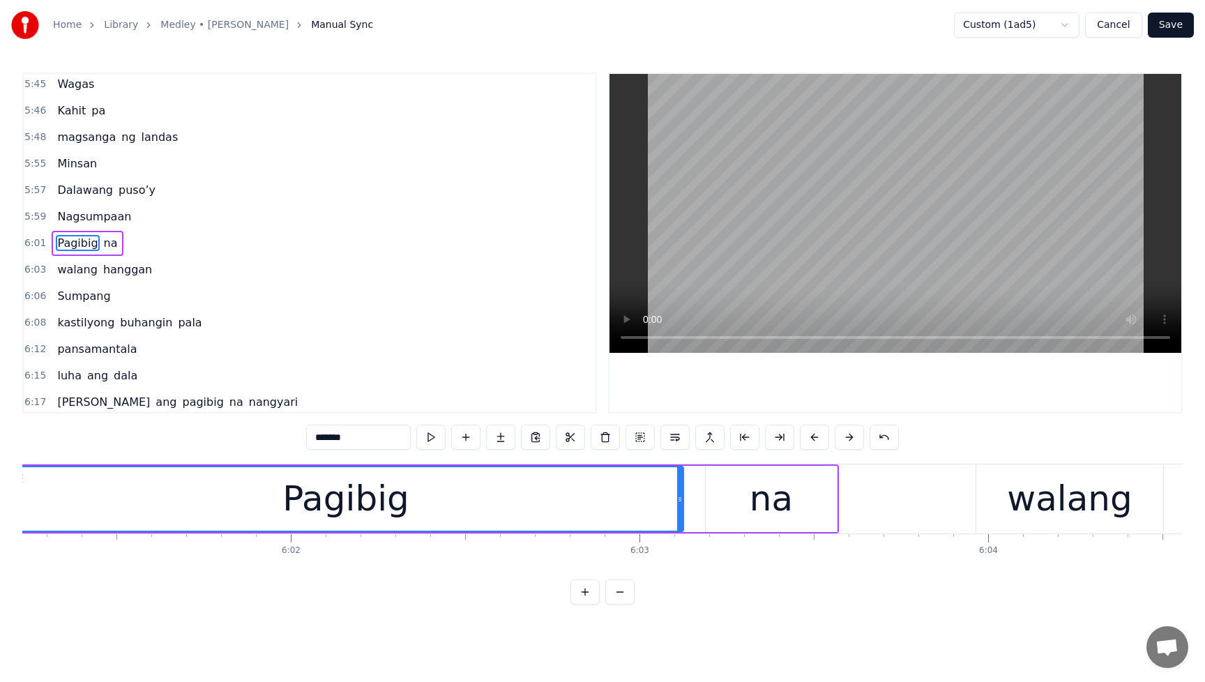
scroll to position [0, 125825]
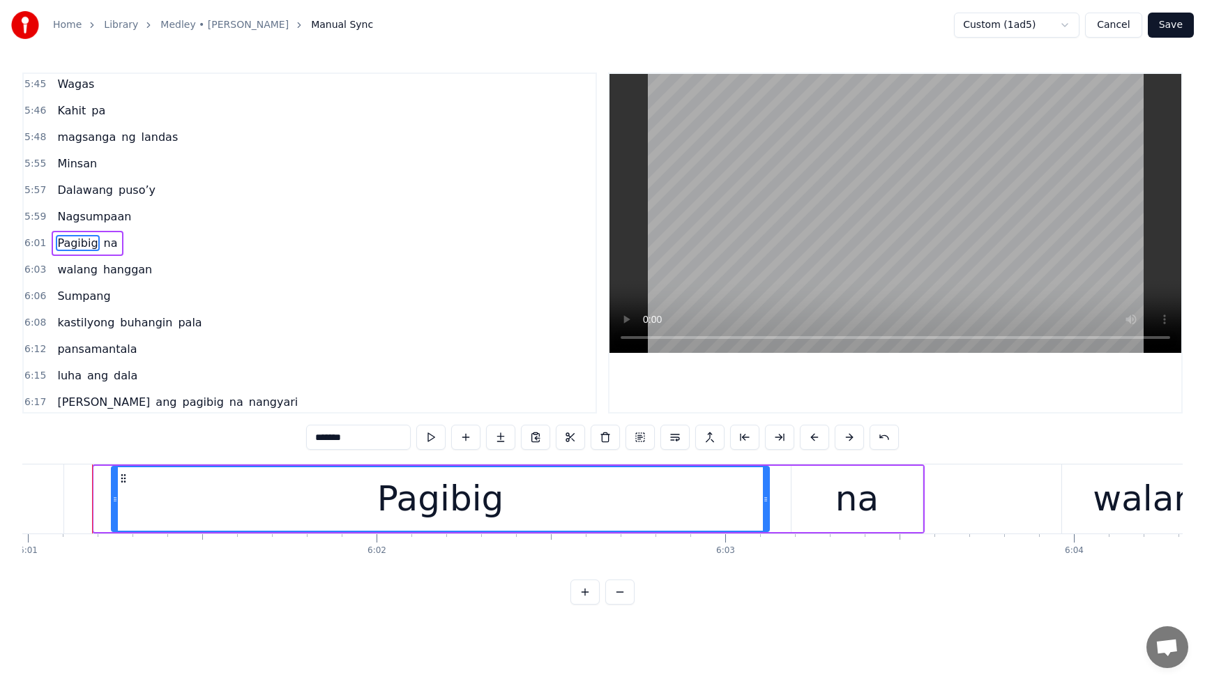
drag, startPoint x: 97, startPoint y: 503, endPoint x: 114, endPoint y: 505, distance: 17.6
click at [114, 505] on div at bounding box center [115, 498] width 6 height 63
drag, startPoint x: 114, startPoint y: 504, endPoint x: 131, endPoint y: 506, distance: 16.9
click at [131, 506] on div at bounding box center [132, 498] width 6 height 63
drag, startPoint x: 131, startPoint y: 506, endPoint x: 144, endPoint y: 509, distance: 12.9
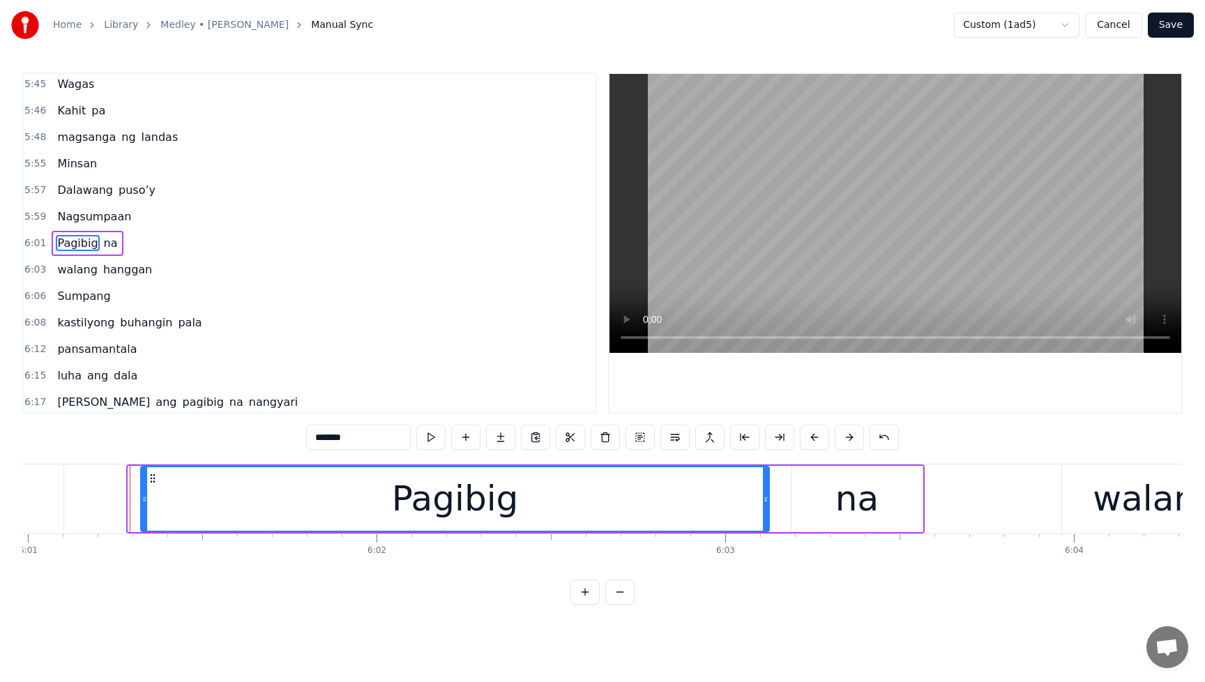
click at [144, 509] on div at bounding box center [145, 498] width 6 height 63
drag, startPoint x: 143, startPoint y: 509, endPoint x: 157, endPoint y: 510, distance: 14.0
click at [157, 510] on div at bounding box center [158, 498] width 6 height 63
drag, startPoint x: 157, startPoint y: 510, endPoint x: 192, endPoint y: 513, distance: 35.0
click at [192, 513] on div at bounding box center [193, 498] width 6 height 63
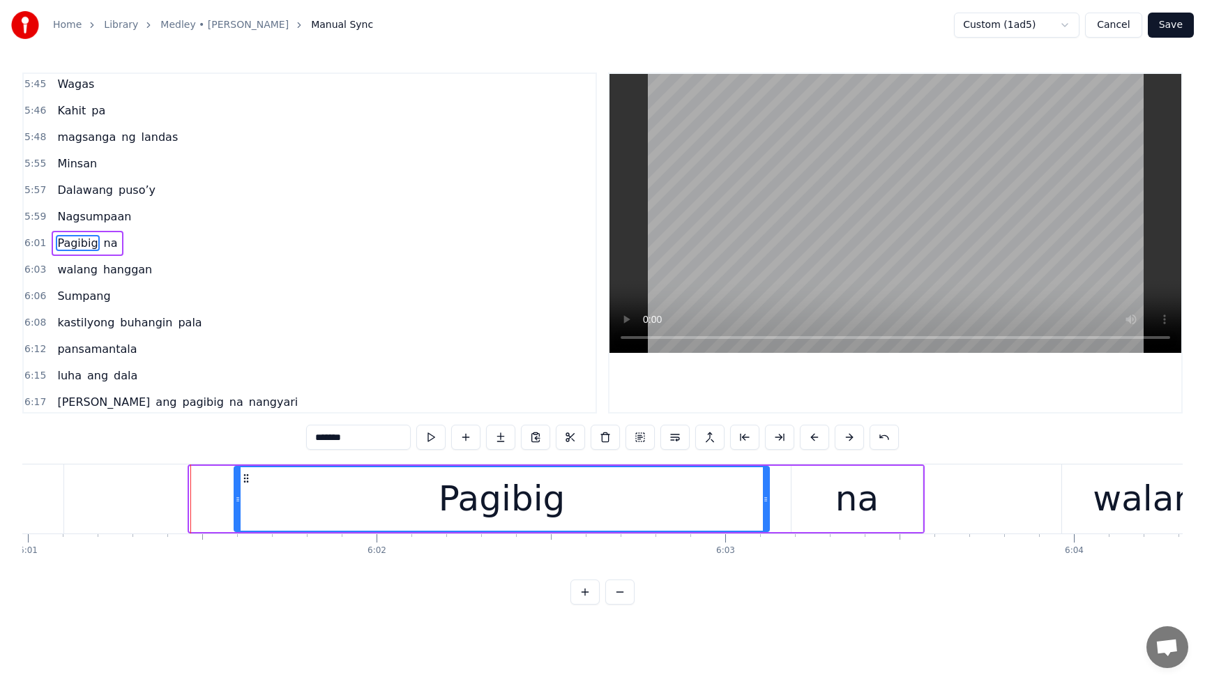
drag, startPoint x: 192, startPoint y: 512, endPoint x: 241, endPoint y: 517, distance: 49.0
click at [241, 517] on div at bounding box center [238, 498] width 6 height 63
click at [234, 517] on div at bounding box center [235, 498] width 6 height 63
click at [66, 206] on div "Nagsumpaan" at bounding box center [94, 216] width 85 height 25
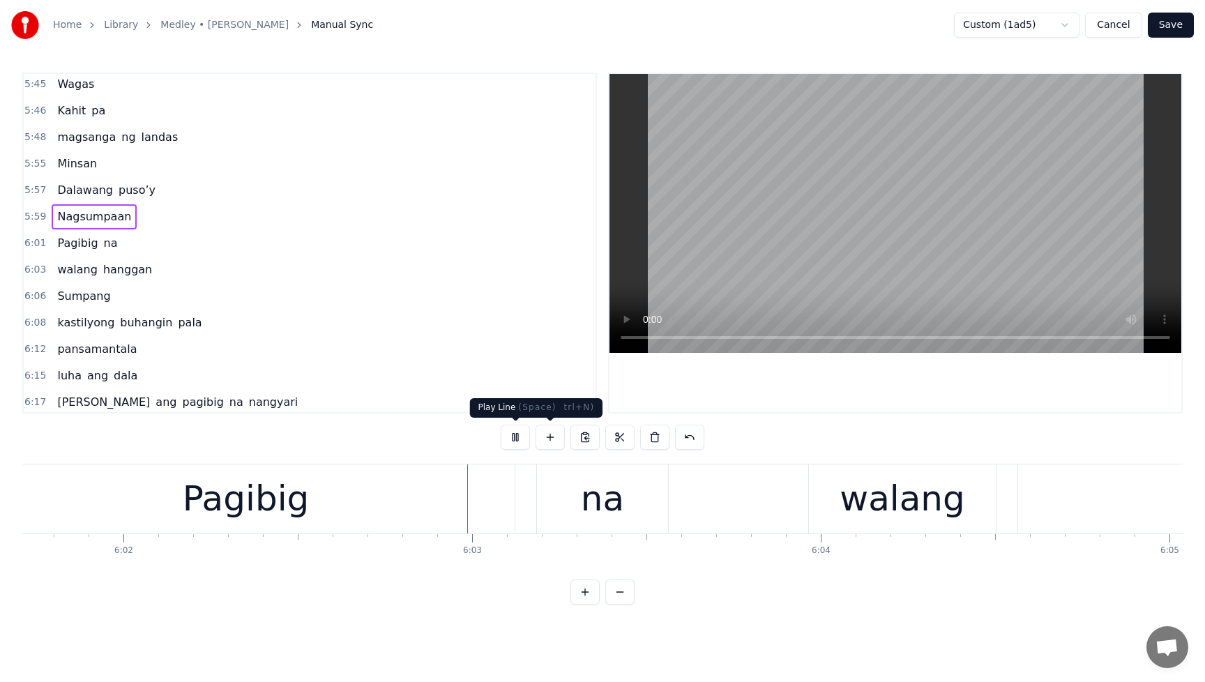
scroll to position [0, 126221]
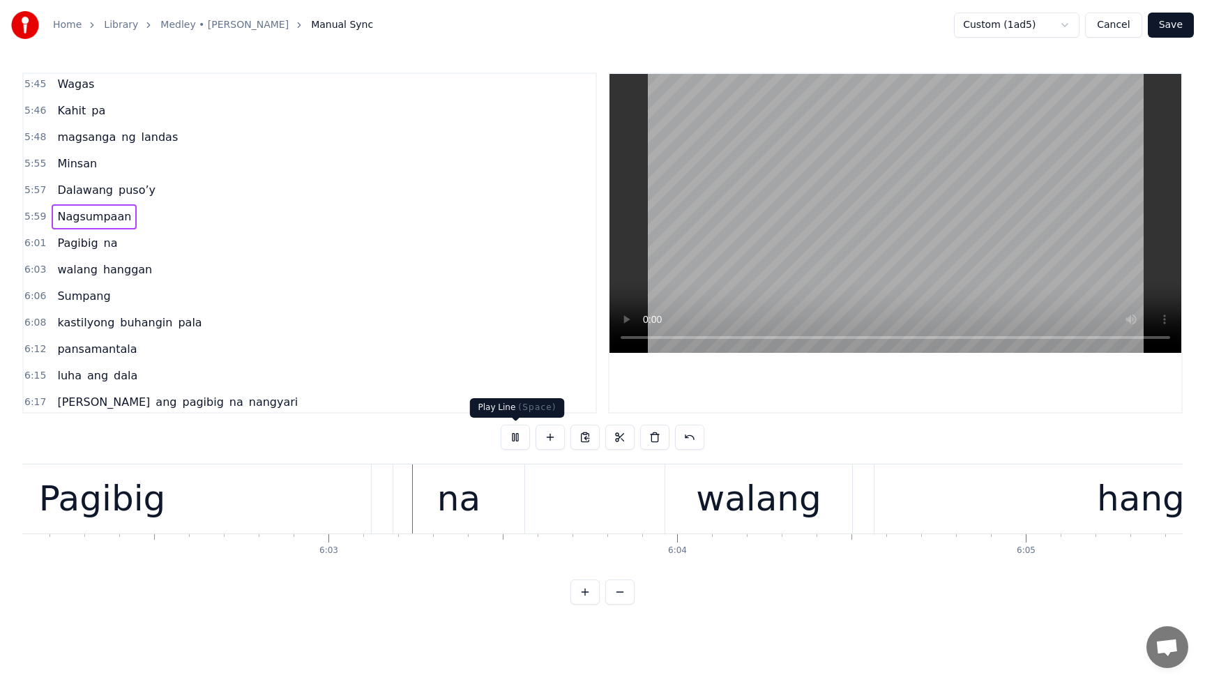
click at [521, 437] on button at bounding box center [515, 437] width 29 height 25
click at [68, 238] on span "Pagibig" at bounding box center [77, 243] width 43 height 16
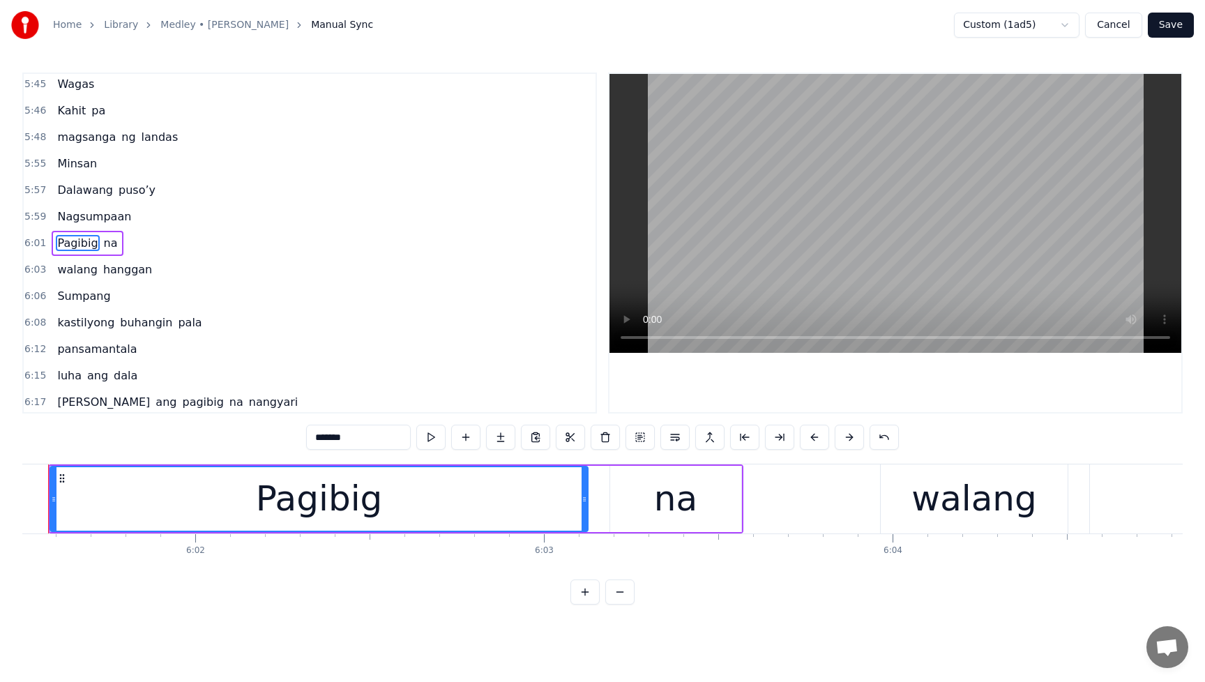
scroll to position [0, 125962]
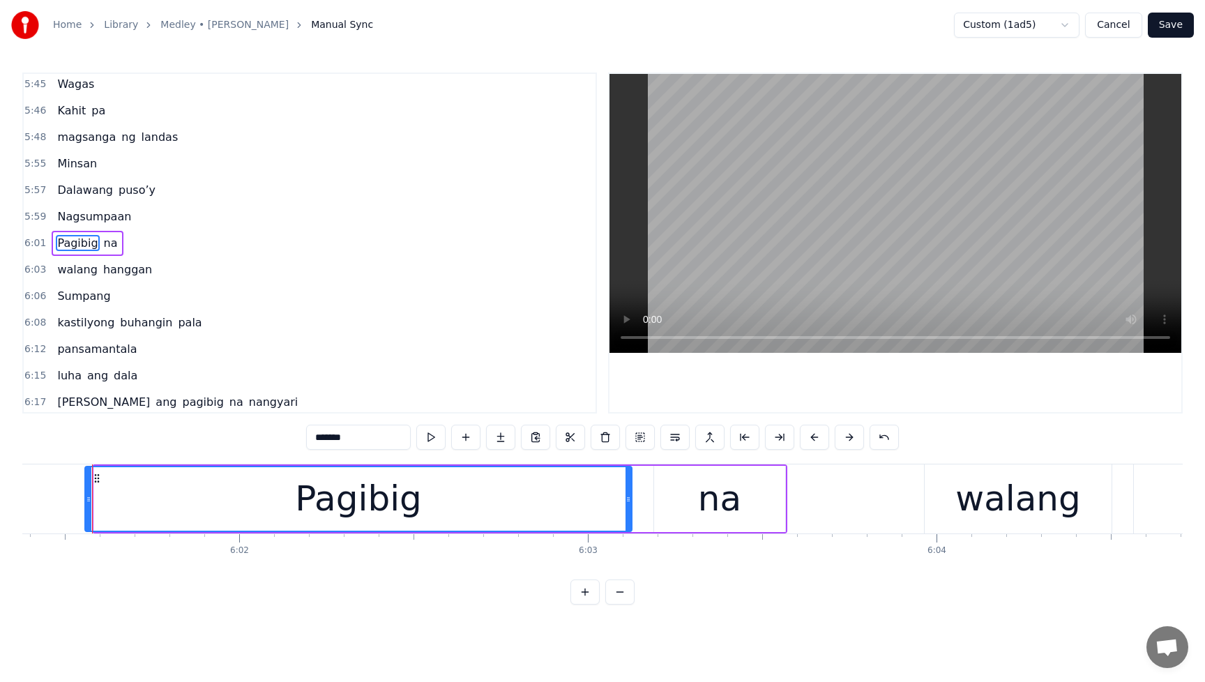
drag, startPoint x: 98, startPoint y: 502, endPoint x: 89, endPoint y: 502, distance: 9.1
click at [89, 502] on icon at bounding box center [89, 499] width 6 height 11
drag, startPoint x: 89, startPoint y: 503, endPoint x: 82, endPoint y: 502, distance: 7.7
click at [82, 502] on icon at bounding box center [85, 499] width 6 height 11
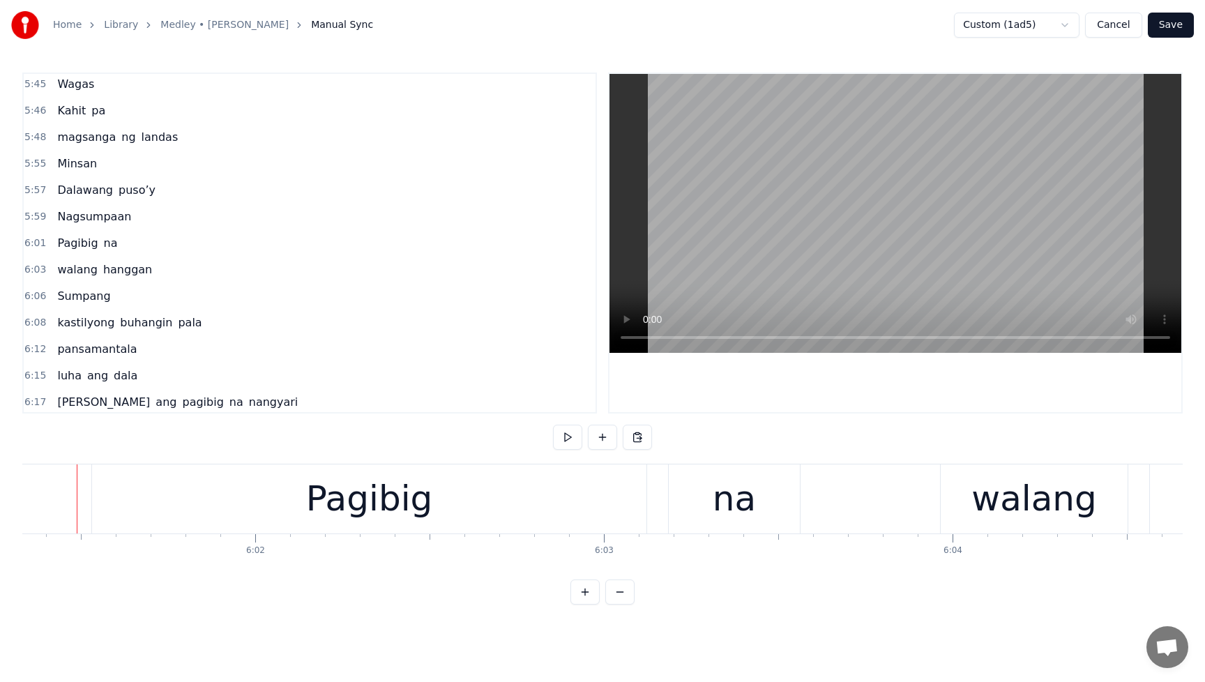
scroll to position [0, 125931]
click at [146, 505] on div "Pagibig" at bounding box center [384, 498] width 554 height 69
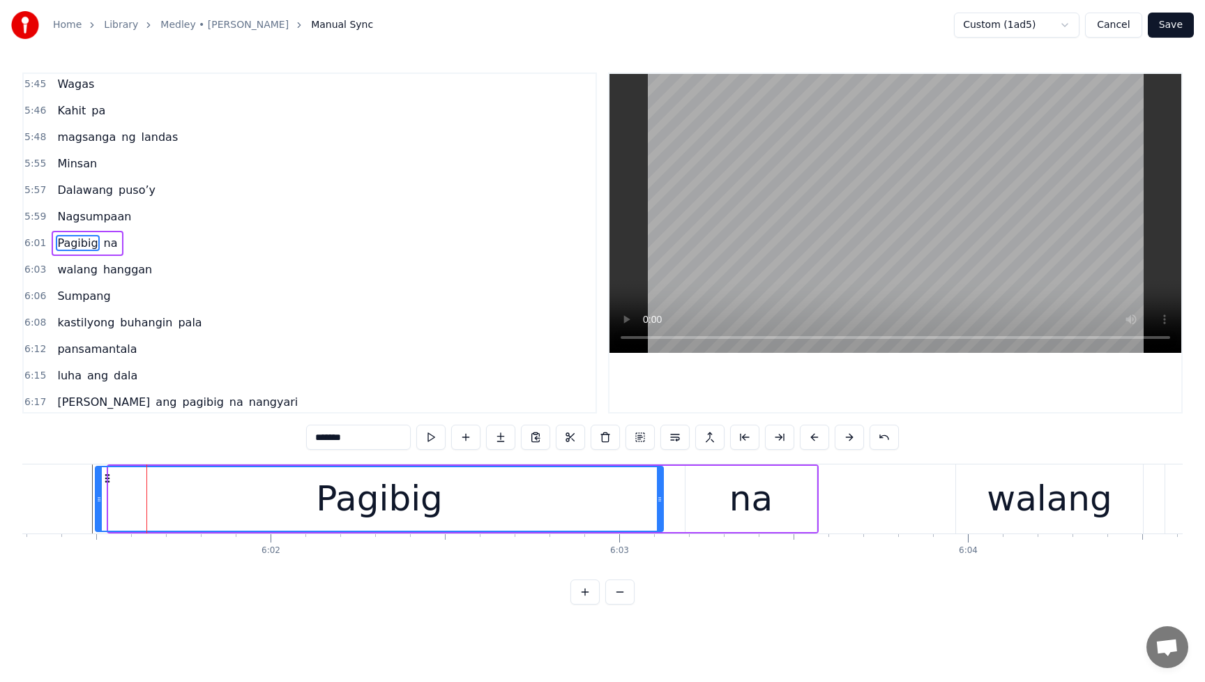
drag, startPoint x: 113, startPoint y: 501, endPoint x: 100, endPoint y: 502, distance: 13.3
click at [100, 502] on icon at bounding box center [99, 499] width 6 height 11
click at [67, 208] on span "Nagsumpaan" at bounding box center [94, 216] width 77 height 16
type input "**********"
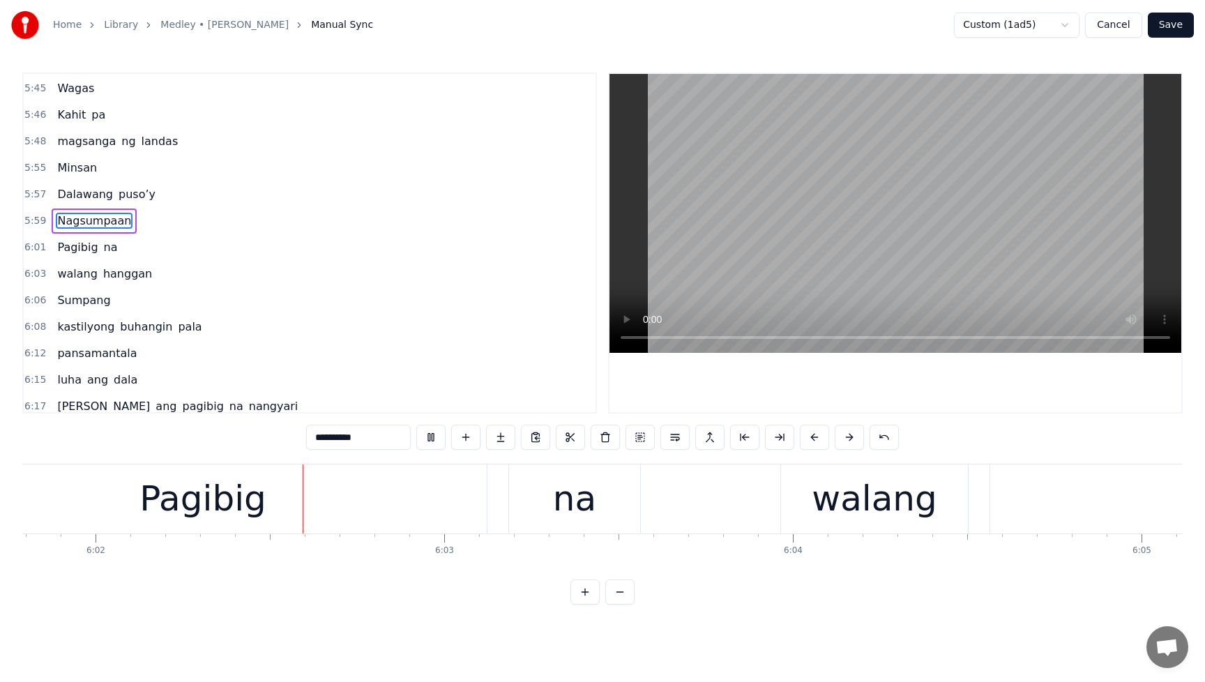
scroll to position [0, 126141]
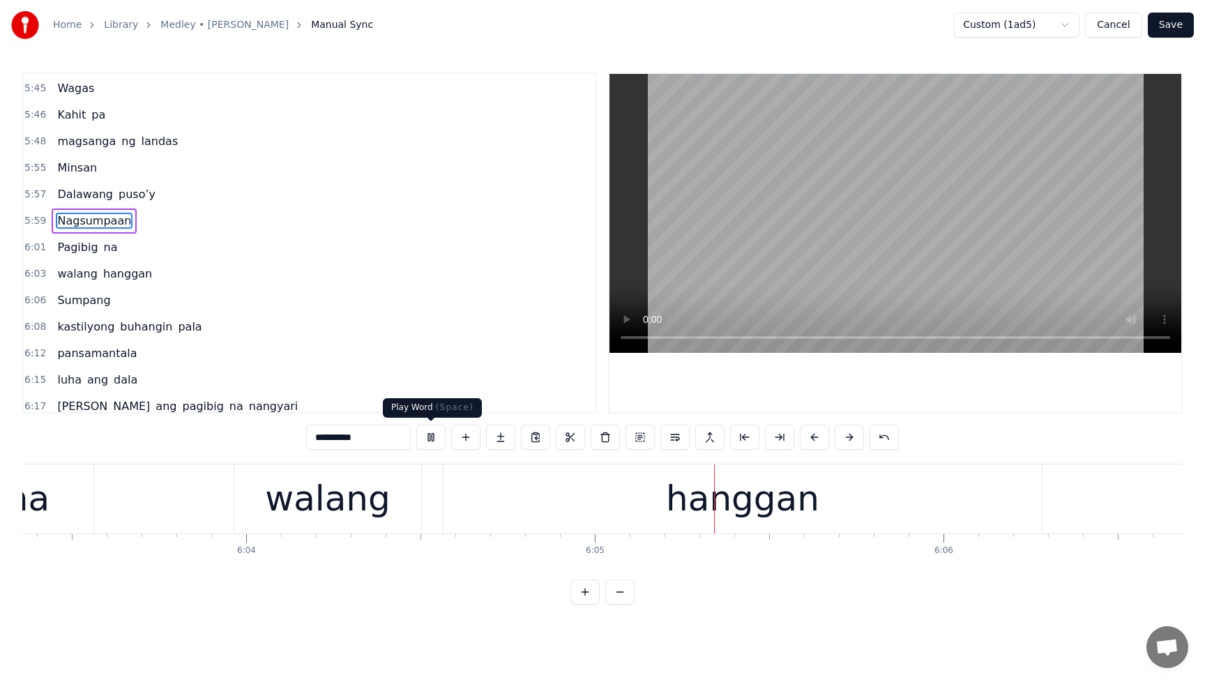
click at [428, 441] on button at bounding box center [430, 437] width 29 height 25
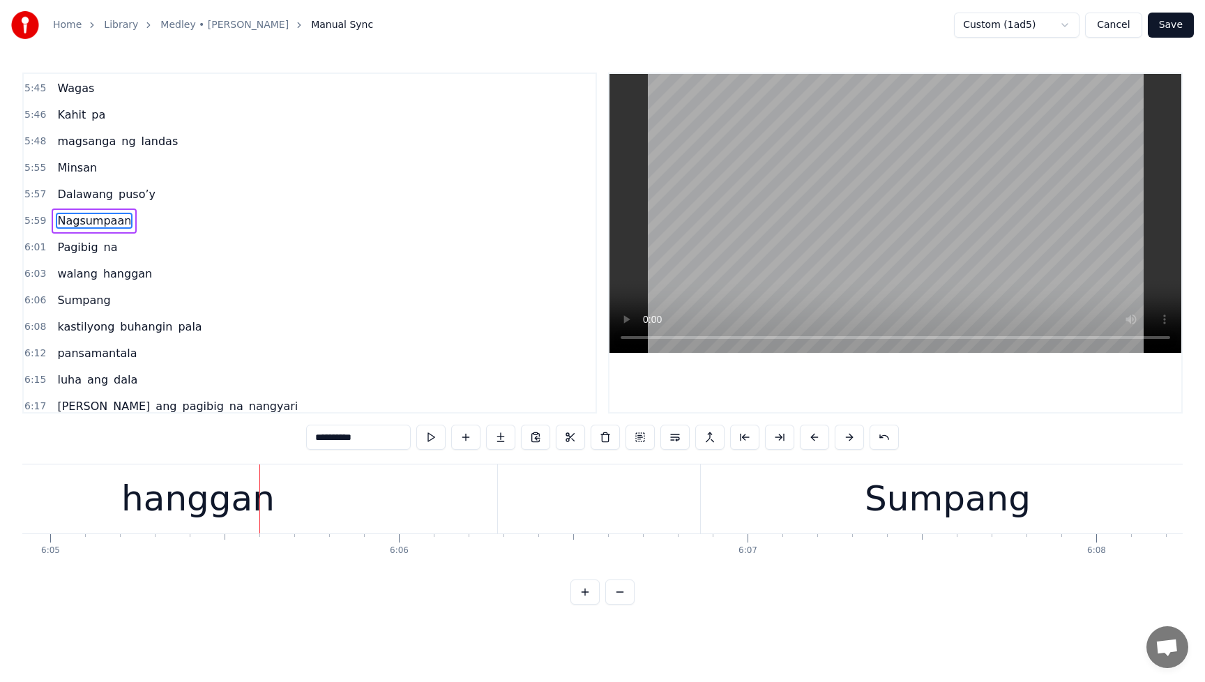
scroll to position [0, 127207]
click at [56, 187] on span "Dalawang" at bounding box center [85, 194] width 59 height 17
click at [65, 183] on div "Dalawang puso’y" at bounding box center [106, 194] width 109 height 25
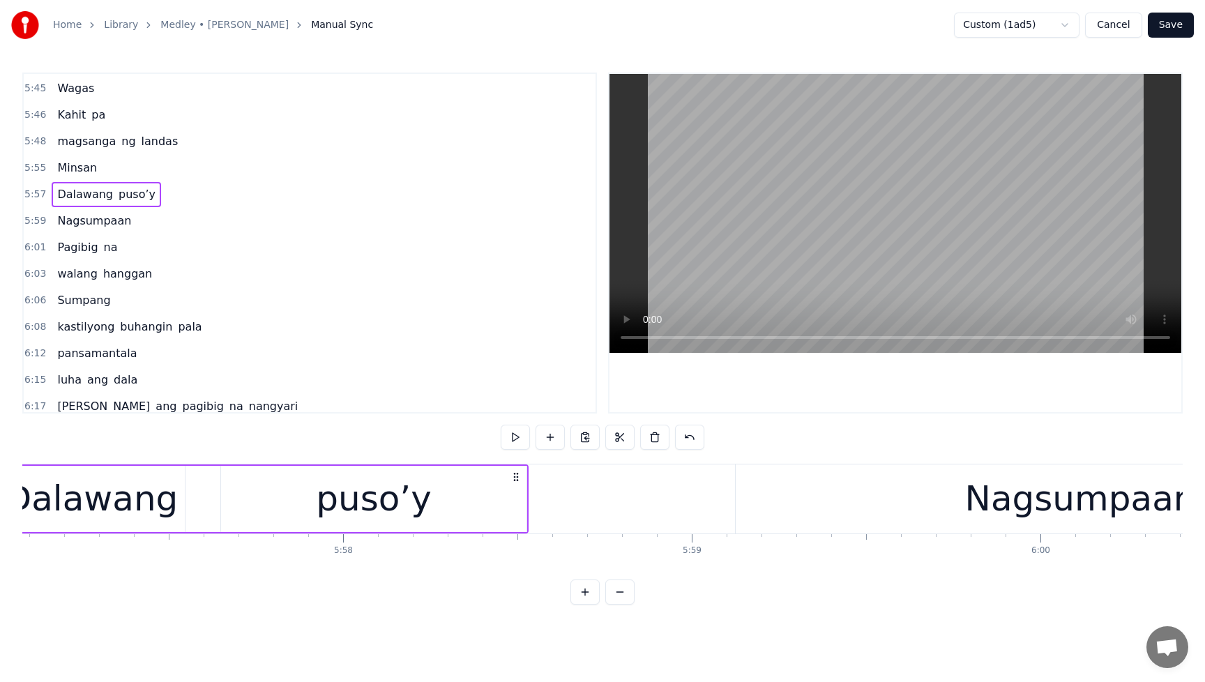
scroll to position [0, 124368]
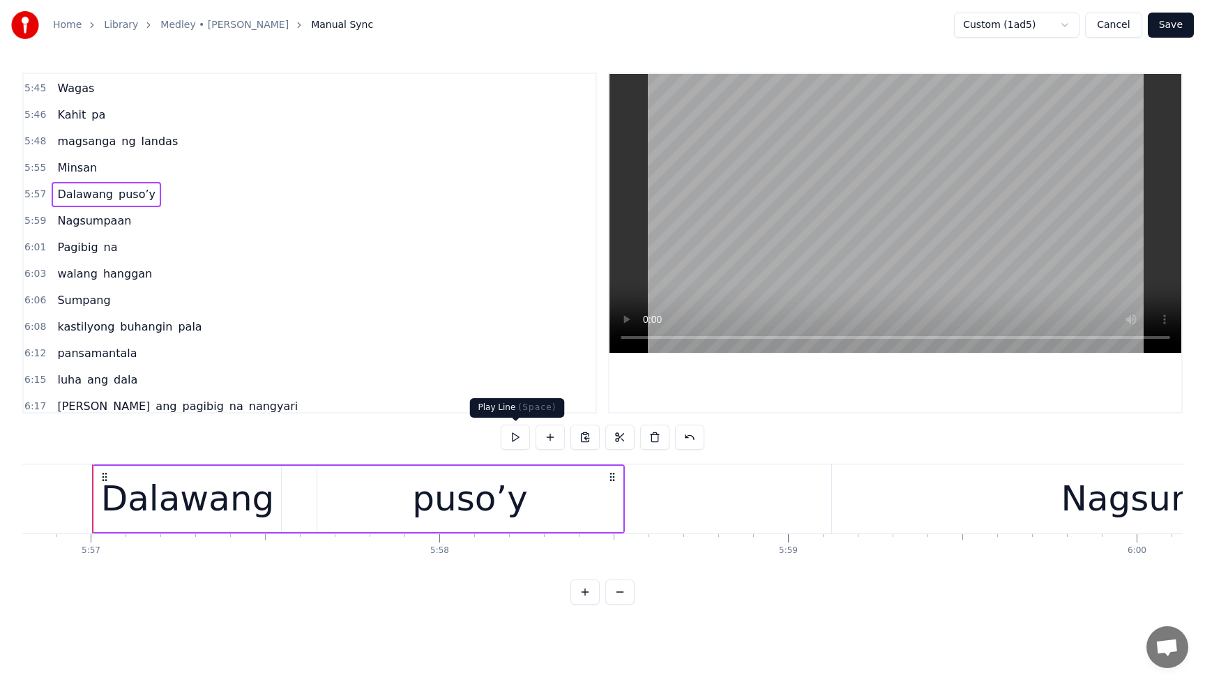
drag, startPoint x: 513, startPoint y: 437, endPoint x: 491, endPoint y: 428, distance: 24.1
click at [513, 437] on button at bounding box center [515, 437] width 29 height 25
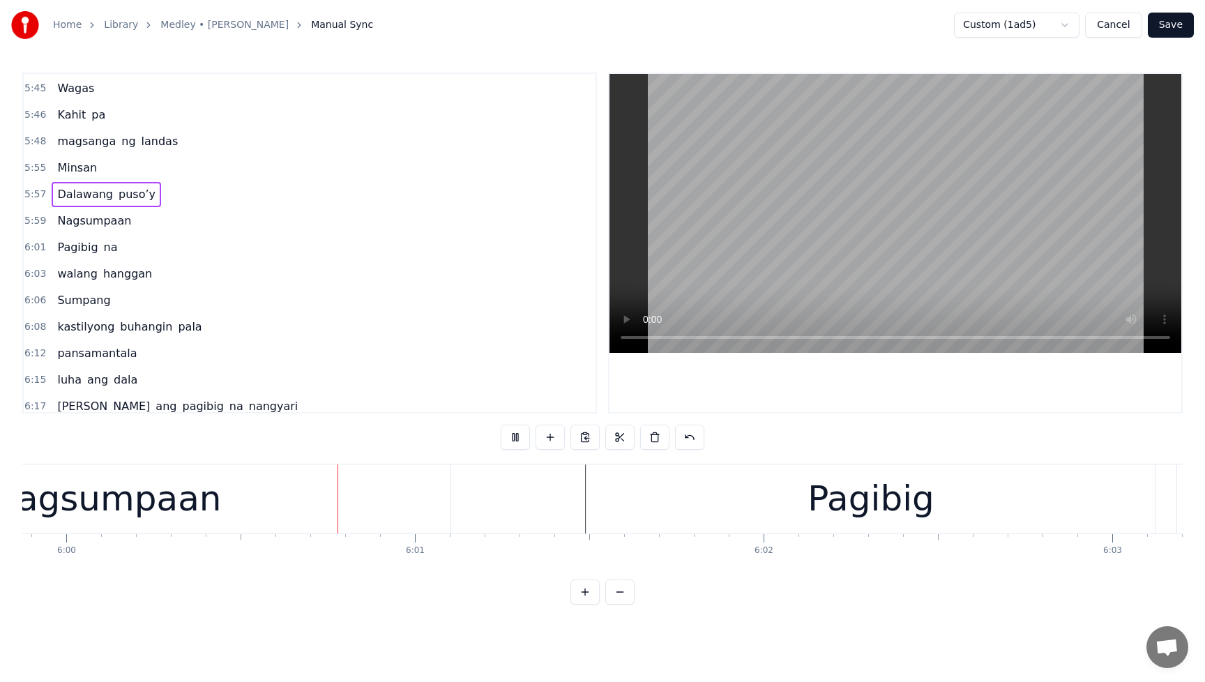
scroll to position [0, 125457]
click at [649, 513] on div "Pagibig" at bounding box center [851, 498] width 567 height 69
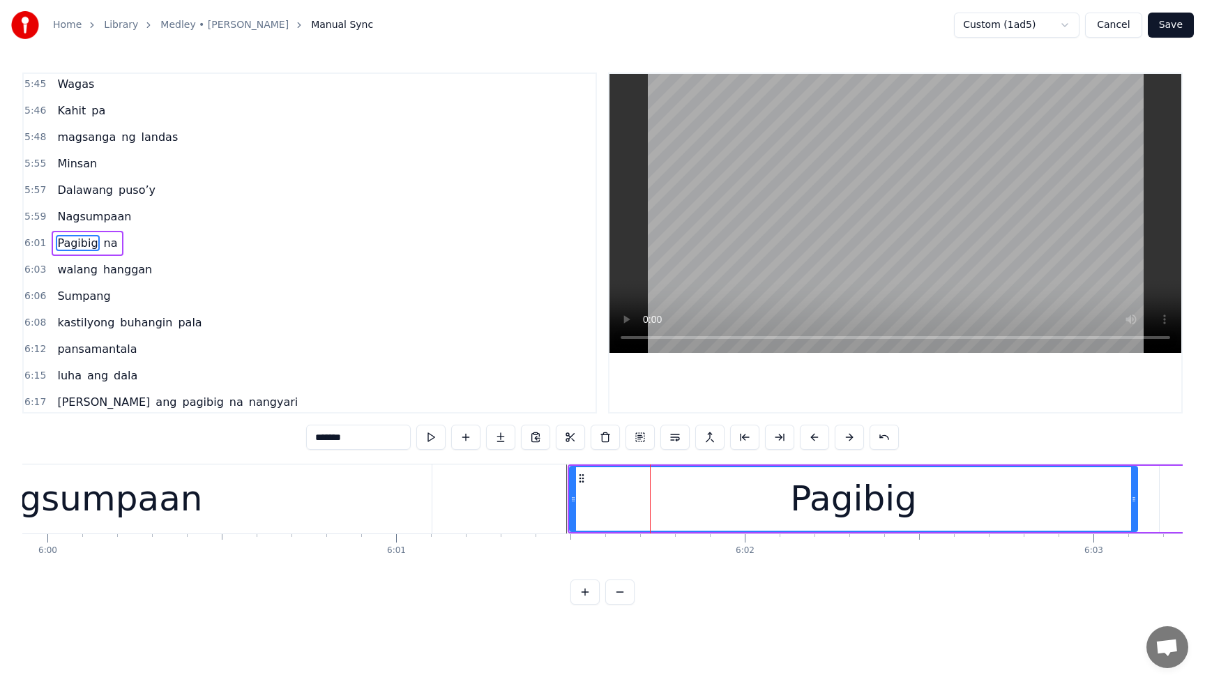
click at [369, 513] on div "Nagsumpaan" at bounding box center [87, 498] width 689 height 69
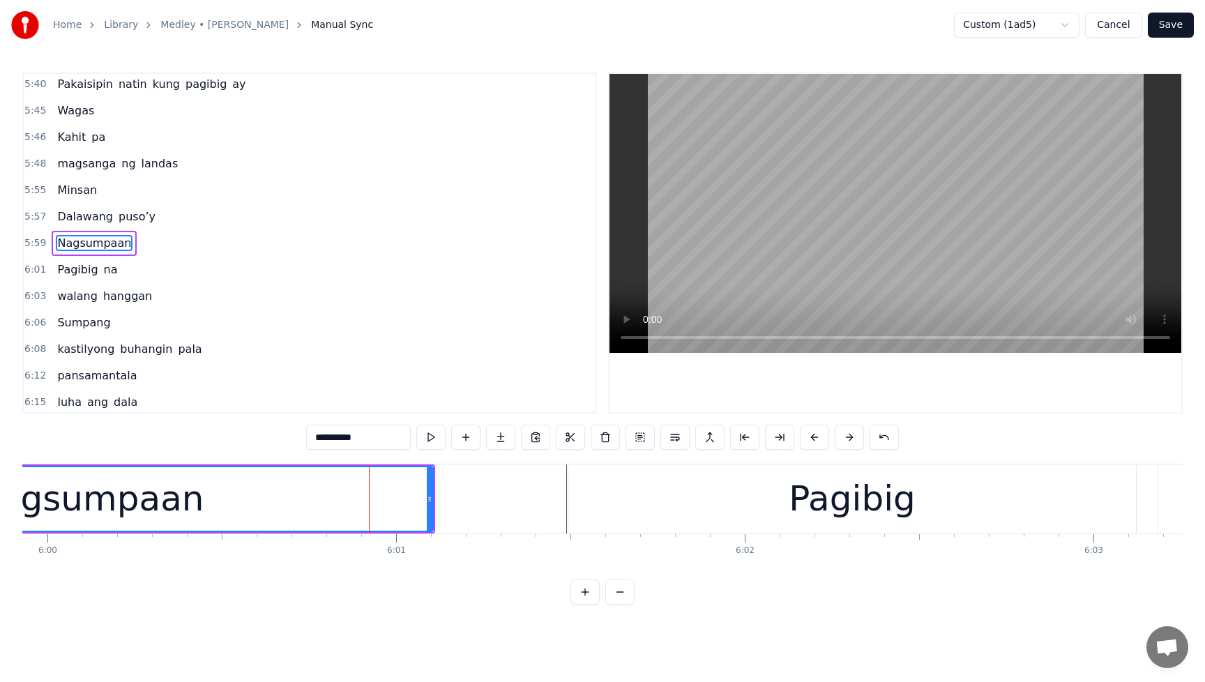
click at [612, 503] on div "Pagibig" at bounding box center [851, 498] width 567 height 69
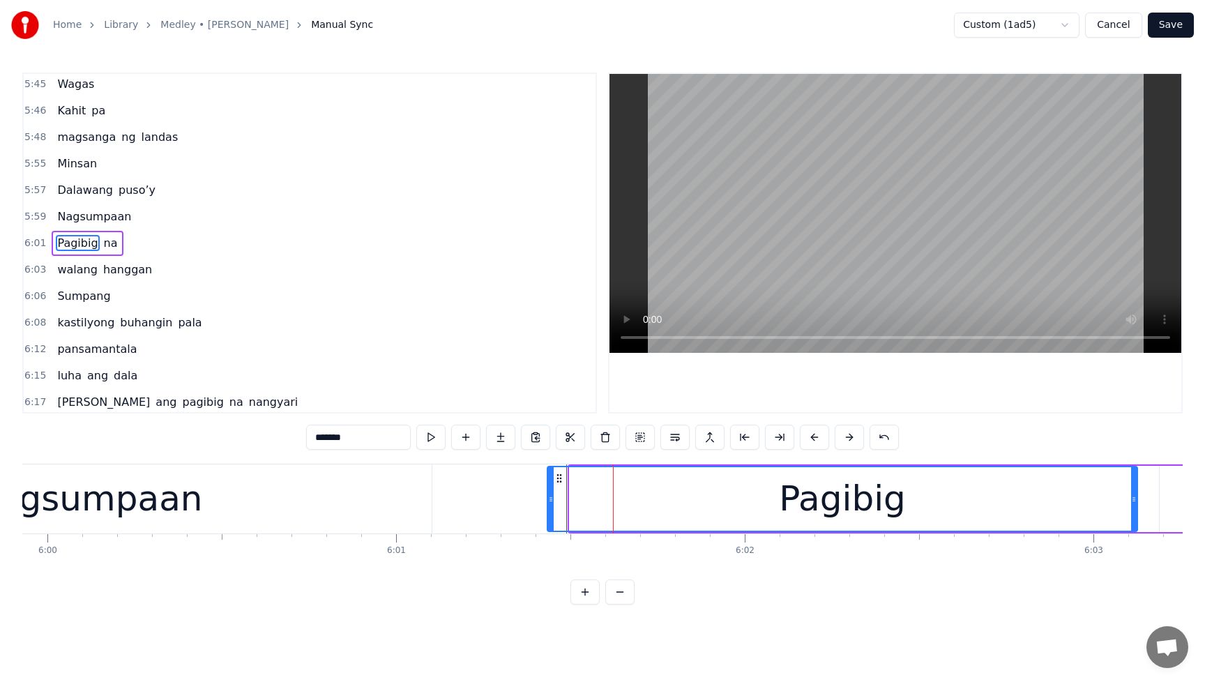
drag, startPoint x: 567, startPoint y: 501, endPoint x: 535, endPoint y: 506, distance: 32.4
click at [548, 506] on div at bounding box center [551, 498] width 6 height 63
drag, startPoint x: 535, startPoint y: 506, endPoint x: 544, endPoint y: 507, distance: 9.1
click at [544, 507] on div at bounding box center [544, 498] width 6 height 63
drag, startPoint x: 544, startPoint y: 507, endPoint x: 552, endPoint y: 508, distance: 8.4
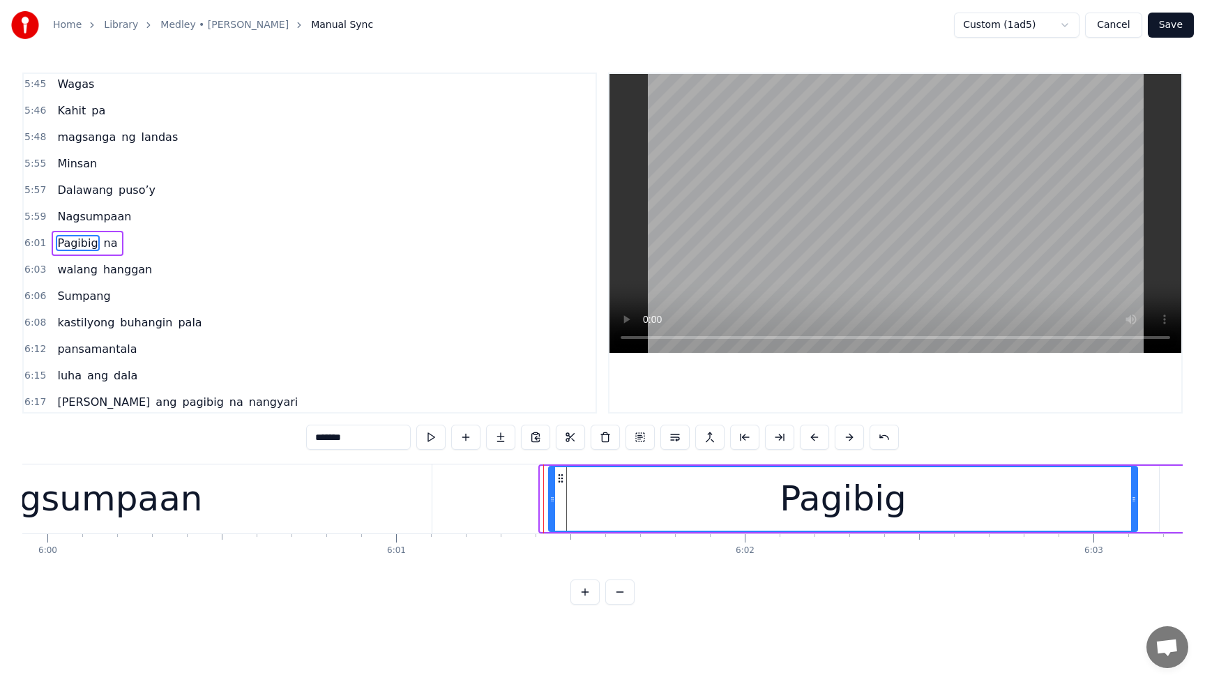
click at [552, 508] on div at bounding box center [552, 498] width 6 height 63
click at [554, 507] on div at bounding box center [555, 498] width 6 height 63
click at [558, 508] on div at bounding box center [559, 498] width 6 height 63
click at [369, 498] on div "Nagsumpaan" at bounding box center [87, 498] width 689 height 69
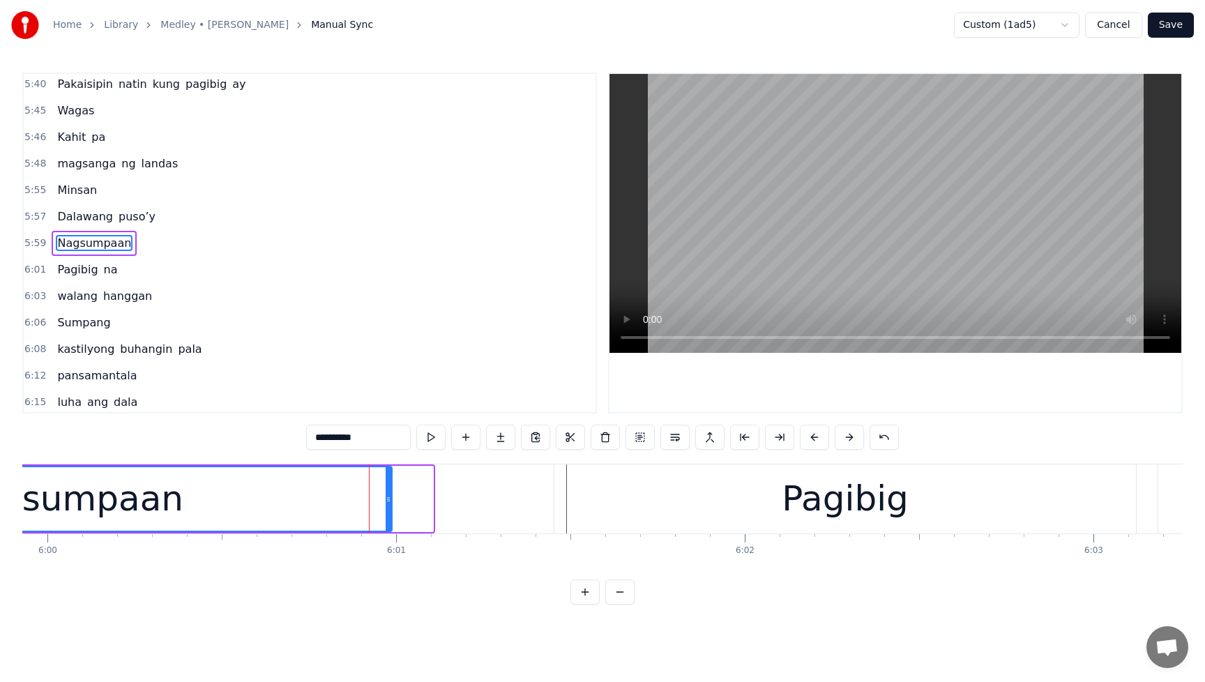
drag, startPoint x: 430, startPoint y: 501, endPoint x: 389, endPoint y: 501, distance: 41.1
click at [389, 501] on icon at bounding box center [389, 499] width 6 height 11
click at [570, 498] on div "Pagibig" at bounding box center [844, 498] width 581 height 69
type input "*******"
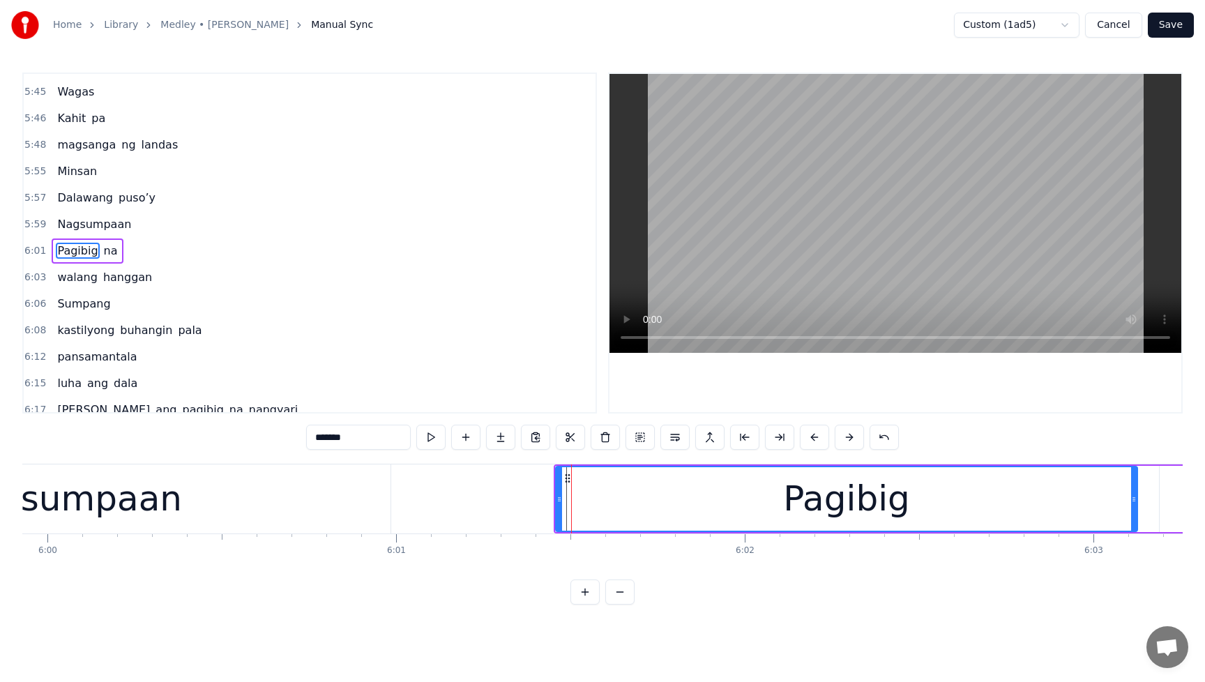
scroll to position [1672, 0]
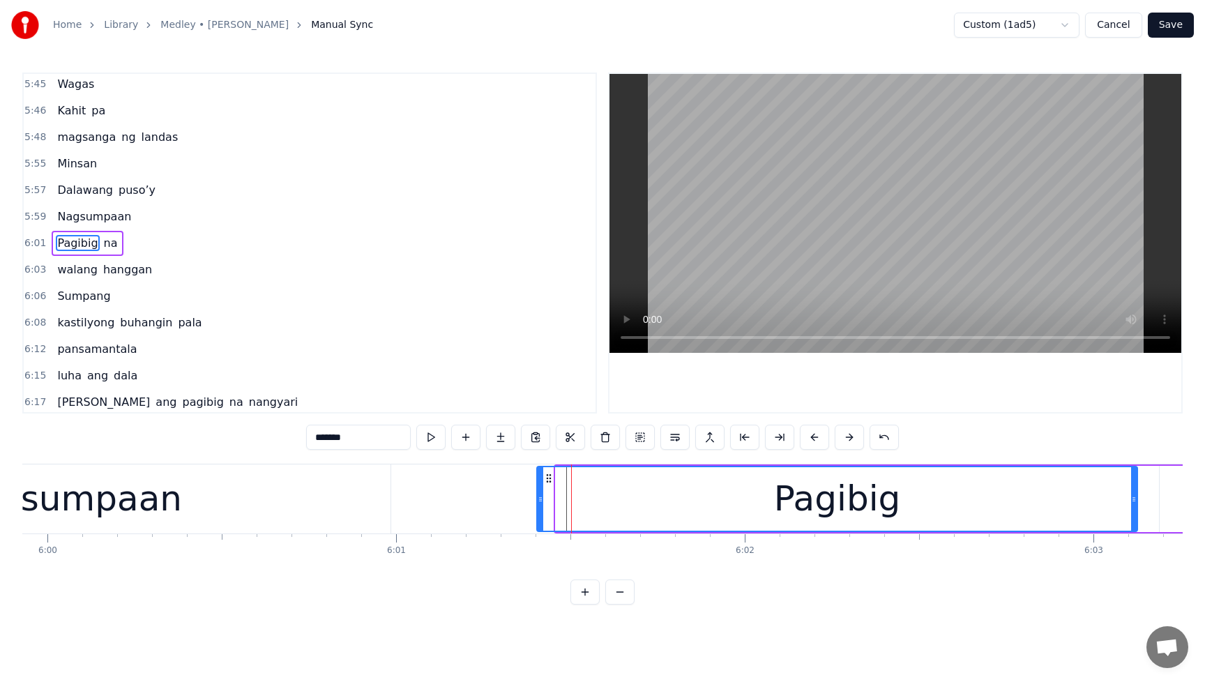
drag, startPoint x: 556, startPoint y: 500, endPoint x: 533, endPoint y: 501, distance: 23.0
click at [537, 501] on icon at bounding box center [540, 499] width 6 height 11
drag, startPoint x: 534, startPoint y: 500, endPoint x: 508, endPoint y: 501, distance: 25.8
click at [508, 501] on icon at bounding box center [511, 499] width 6 height 11
drag, startPoint x: 508, startPoint y: 500, endPoint x: 515, endPoint y: 501, distance: 7.0
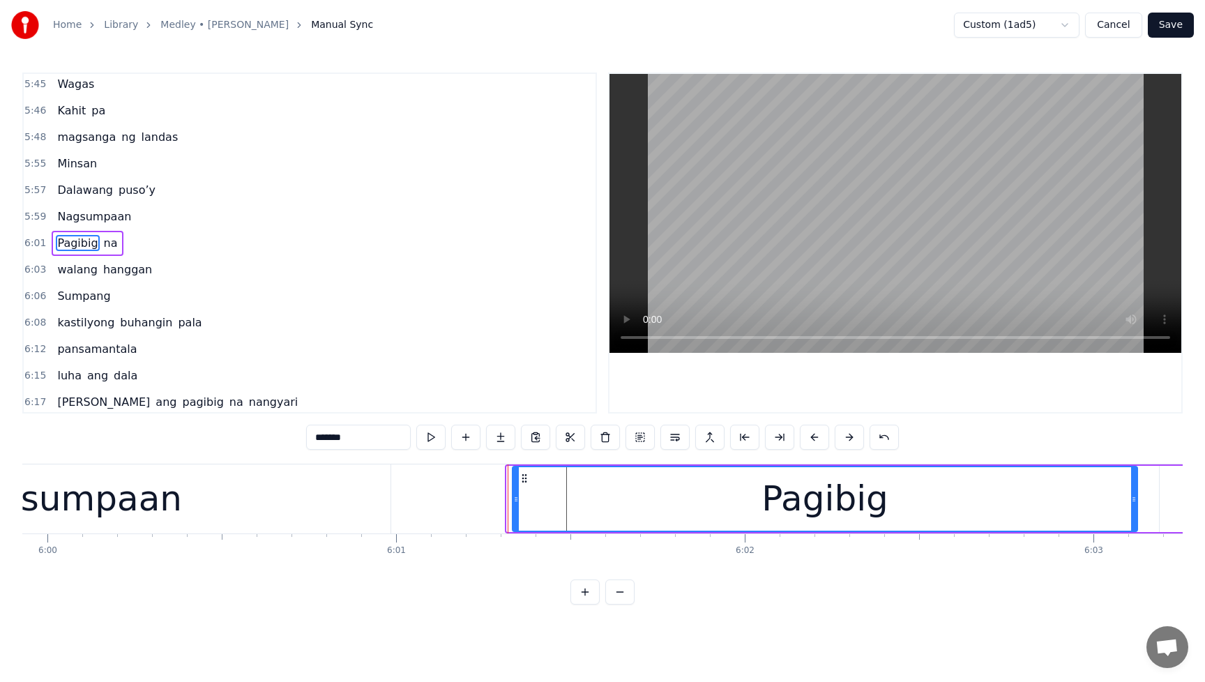
click at [515, 501] on icon at bounding box center [516, 499] width 6 height 11
click at [520, 501] on icon at bounding box center [522, 499] width 6 height 11
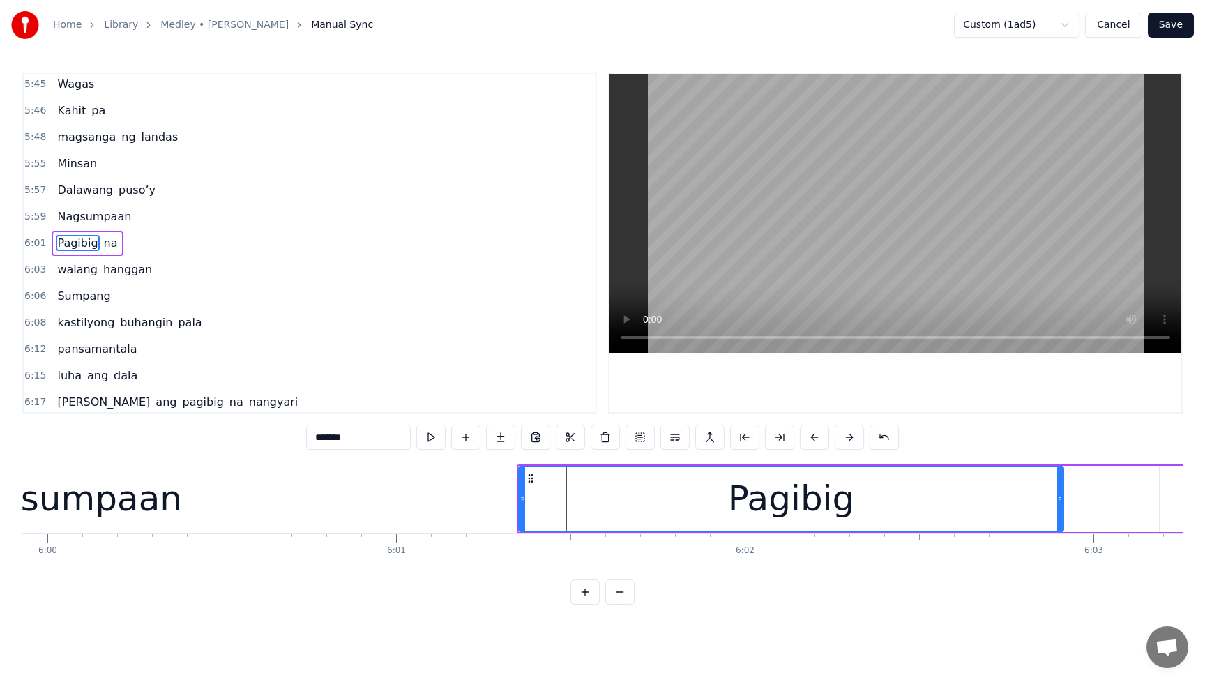
drag, startPoint x: 1135, startPoint y: 498, endPoint x: 1061, endPoint y: 505, distance: 74.2
click at [1061, 505] on div at bounding box center [1060, 498] width 6 height 63
click at [56, 182] on span "Dalawang" at bounding box center [85, 190] width 59 height 17
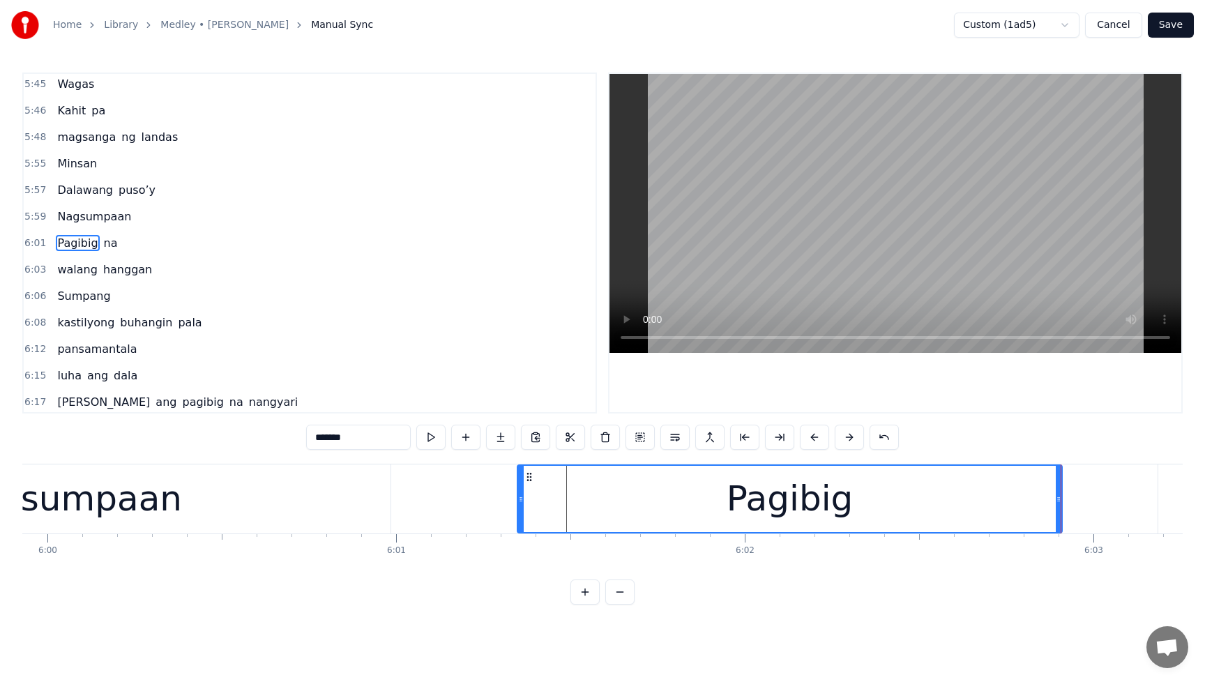
click at [64, 181] on div "Dalawang puso’y" at bounding box center [106, 190] width 109 height 25
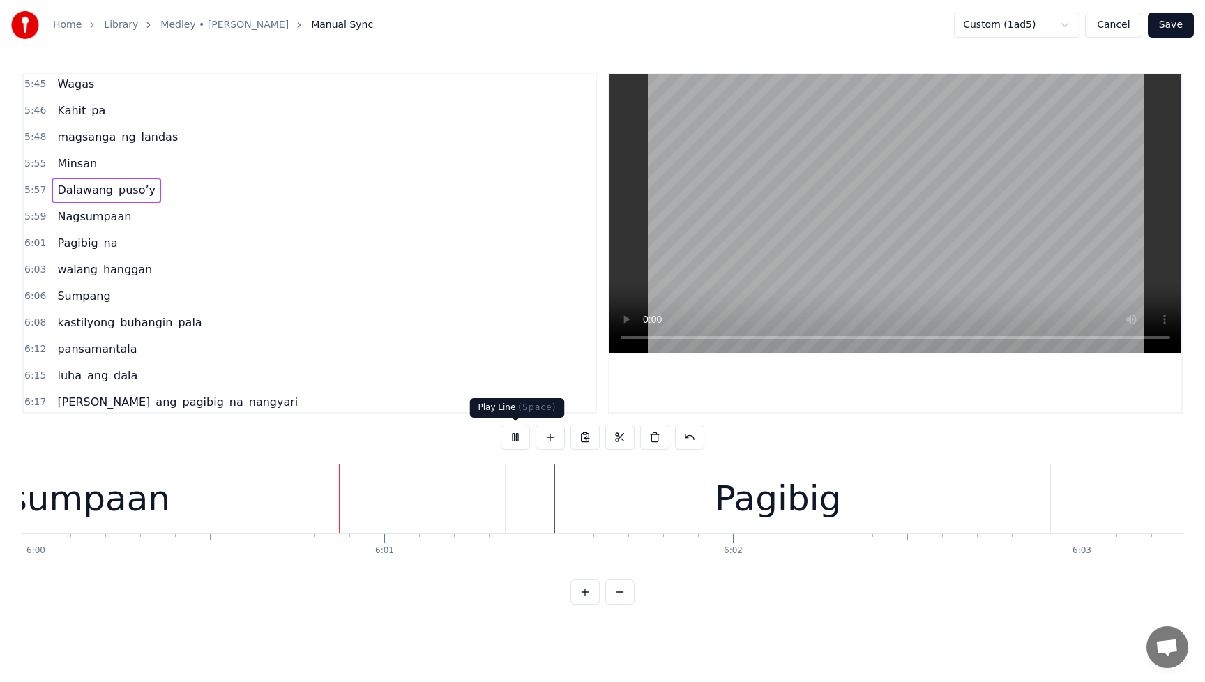
scroll to position [0, 125470]
click at [512, 443] on button at bounding box center [515, 437] width 29 height 25
click at [66, 211] on span "Nagsumpaan" at bounding box center [94, 216] width 77 height 16
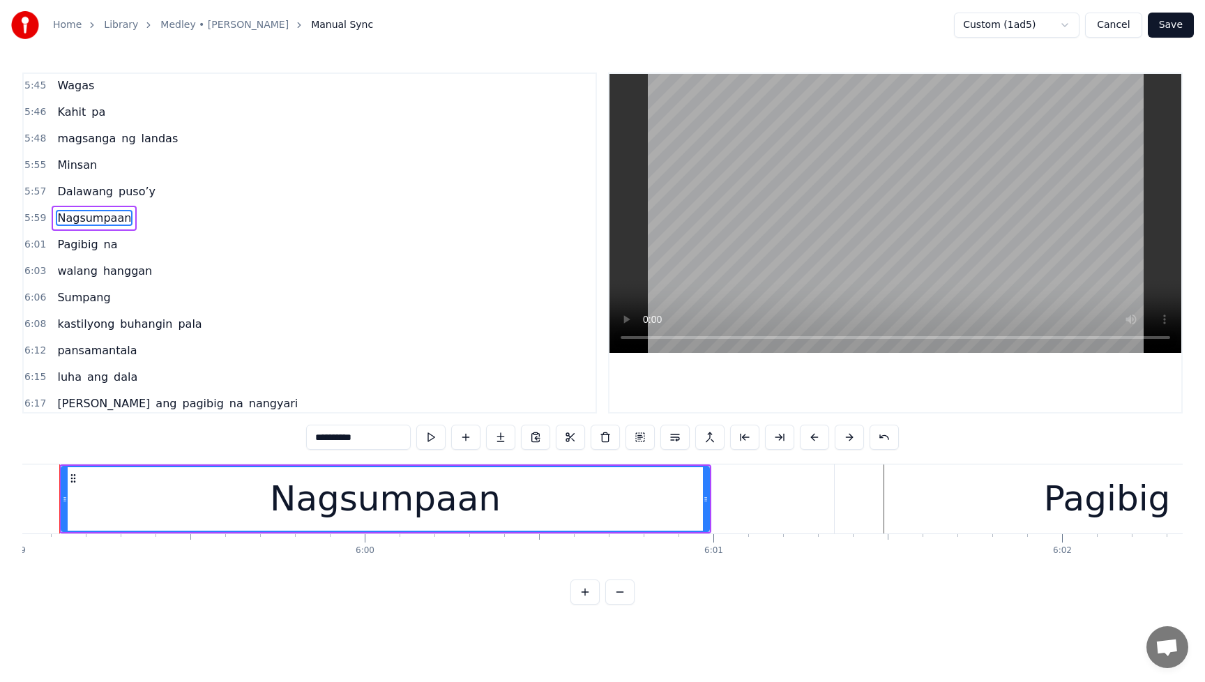
scroll to position [0, 125107]
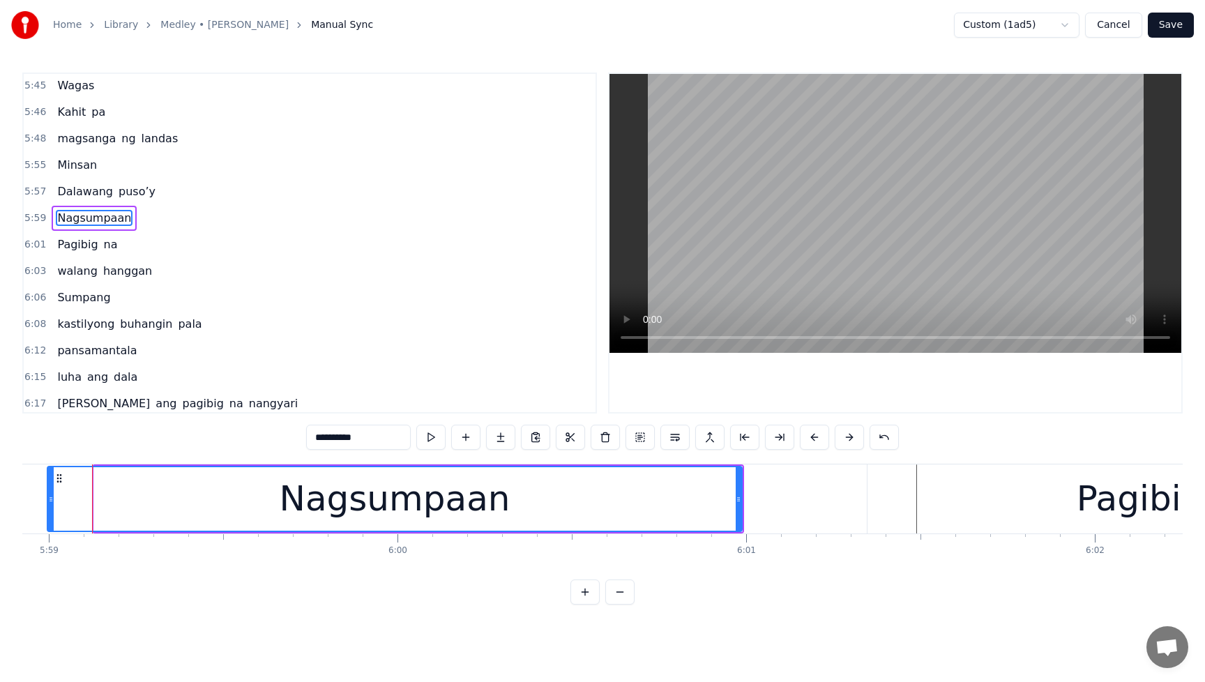
drag, startPoint x: 97, startPoint y: 501, endPoint x: 50, endPoint y: 505, distance: 46.8
click at [50, 505] on div at bounding box center [51, 498] width 6 height 63
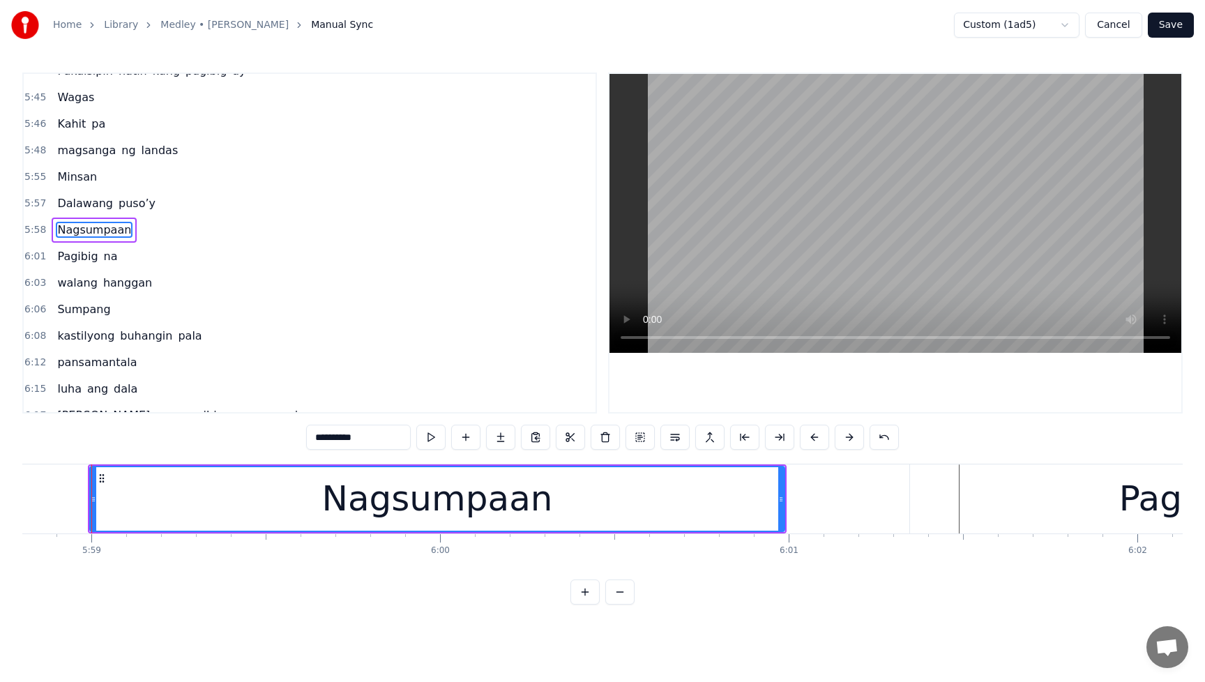
scroll to position [0, 125063]
drag, startPoint x: 784, startPoint y: 507, endPoint x: 749, endPoint y: 511, distance: 35.1
click at [749, 511] on div "Nagsumpaan" at bounding box center [420, 499] width 661 height 66
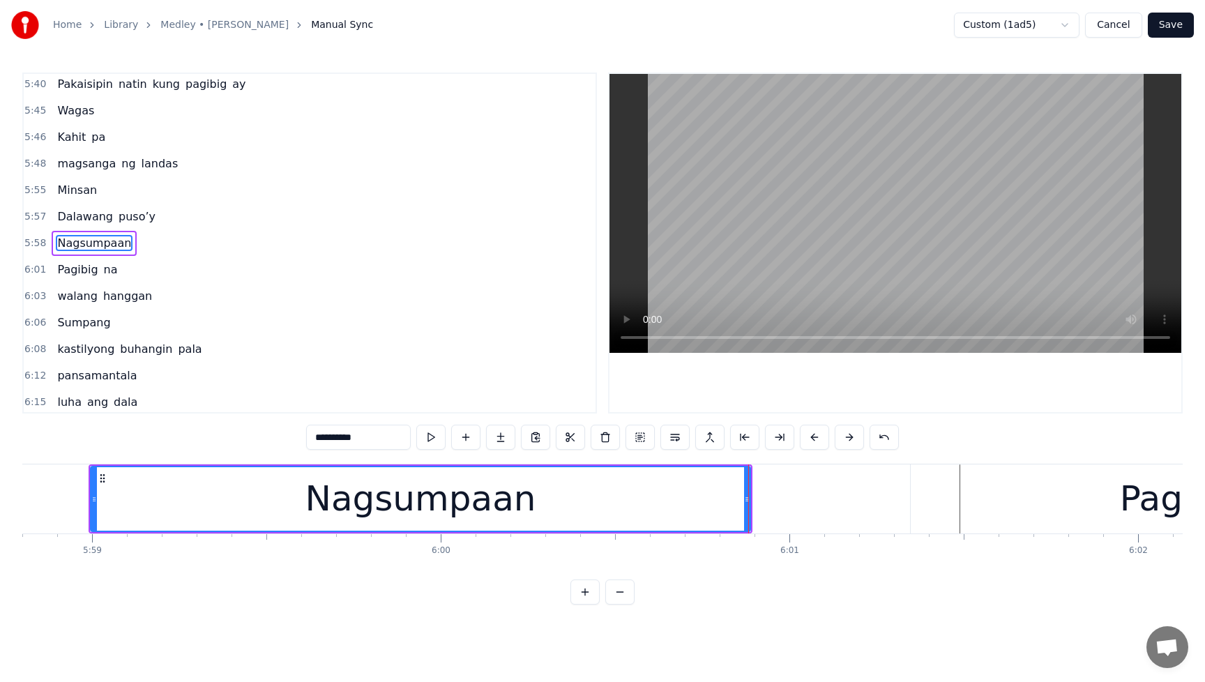
click at [59, 207] on div "Dalawang puso’y" at bounding box center [106, 216] width 109 height 25
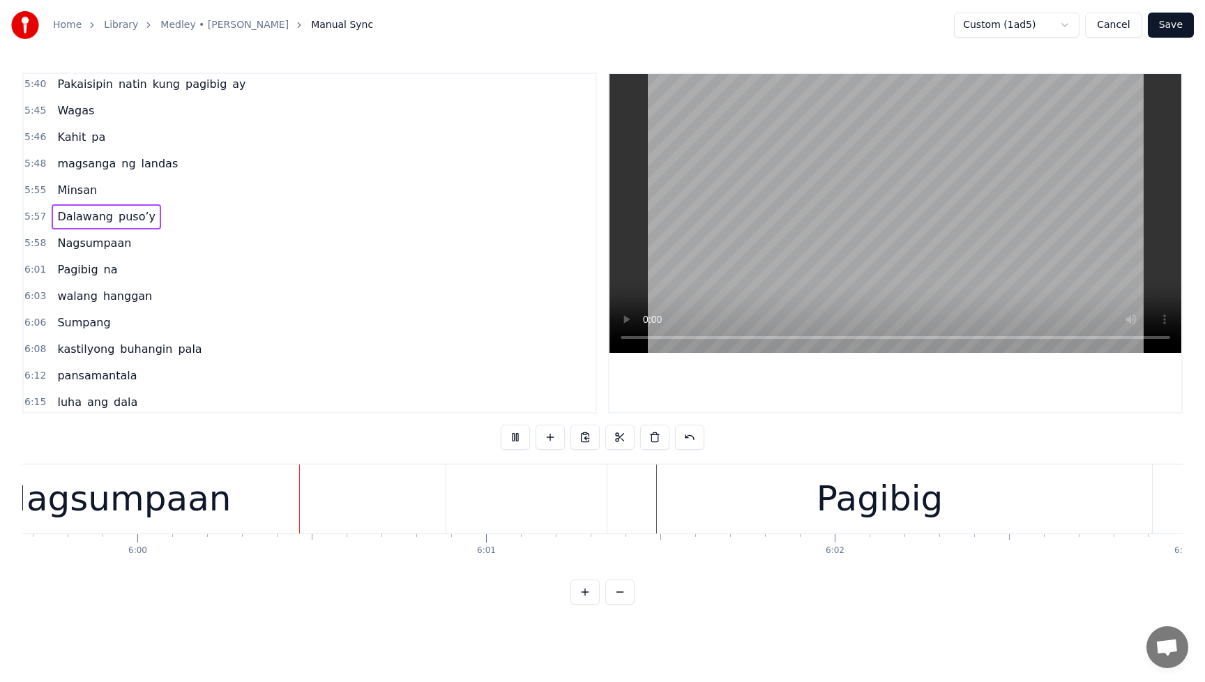
scroll to position [0, 125390]
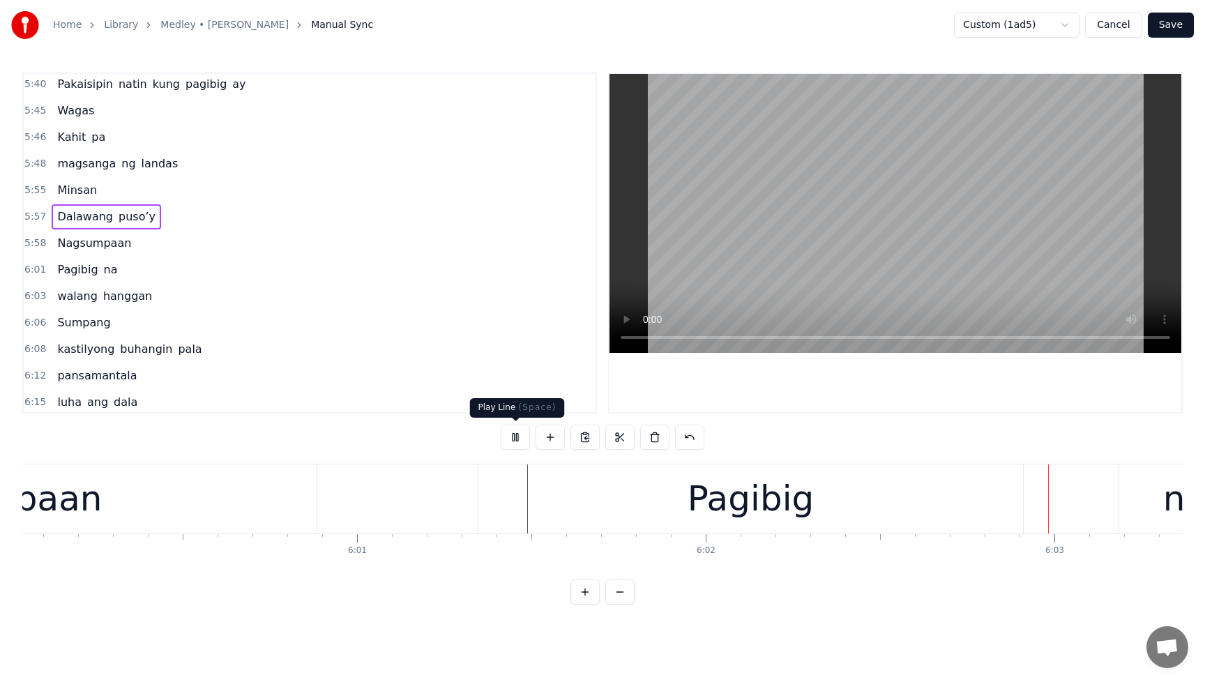
click at [516, 436] on button at bounding box center [515, 437] width 29 height 25
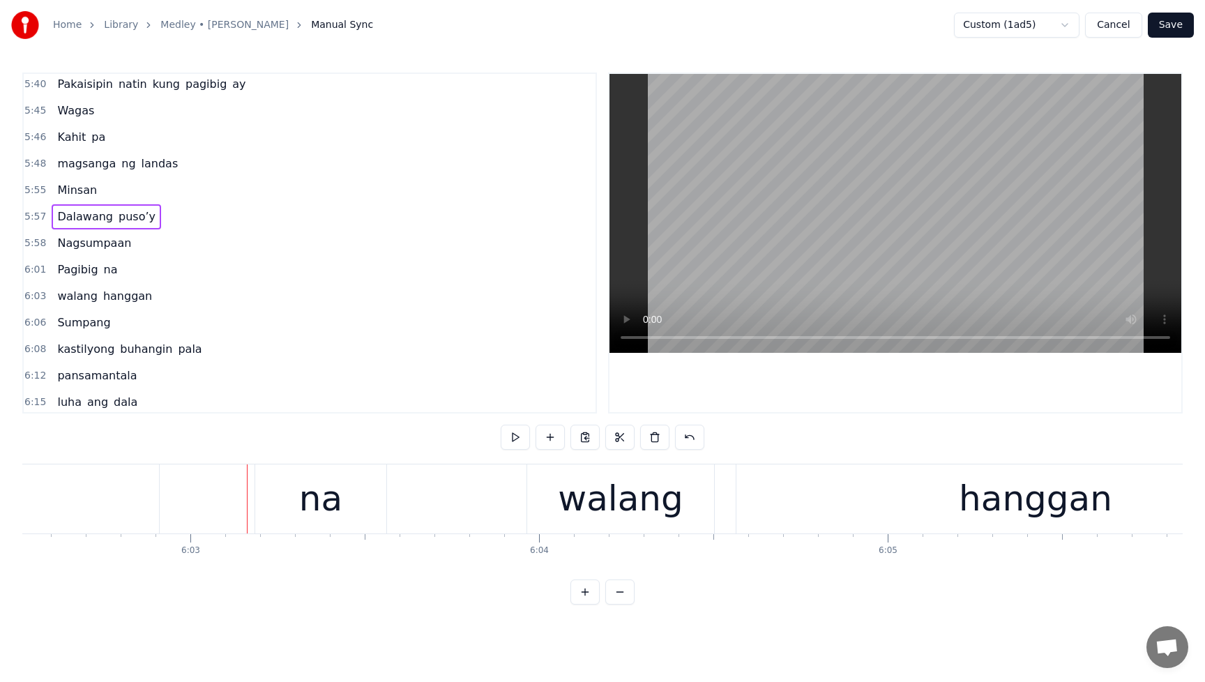
scroll to position [0, 126448]
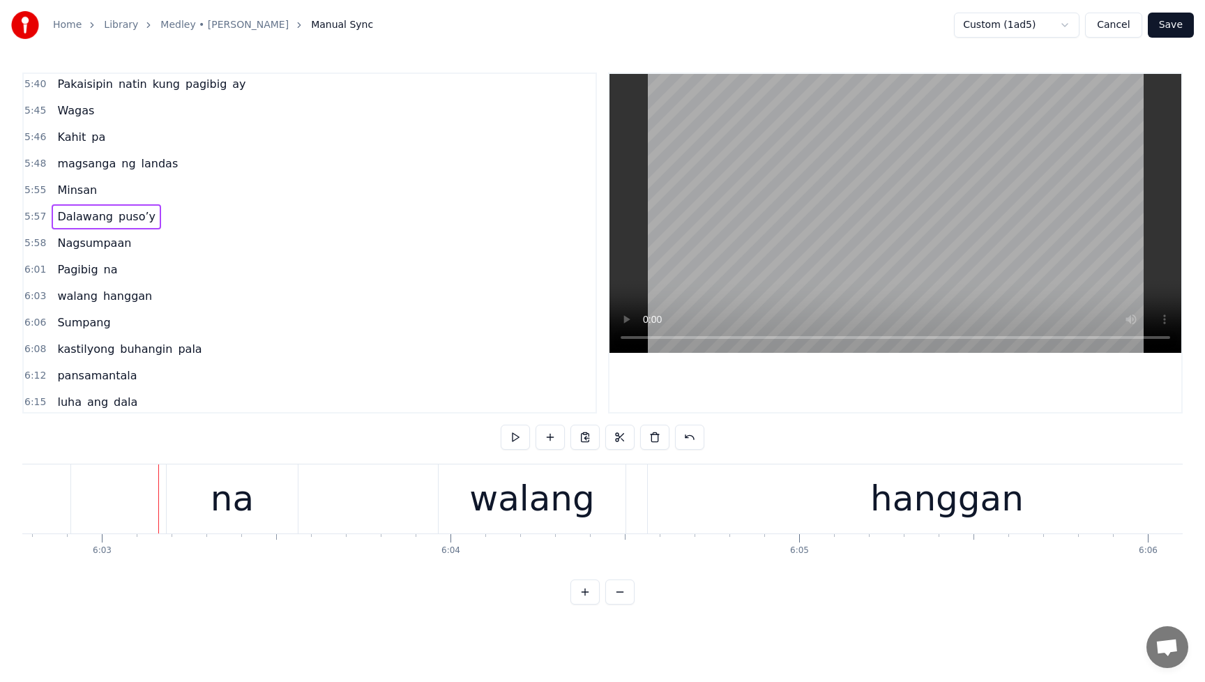
click at [73, 264] on span "Pagibig" at bounding box center [77, 269] width 43 height 16
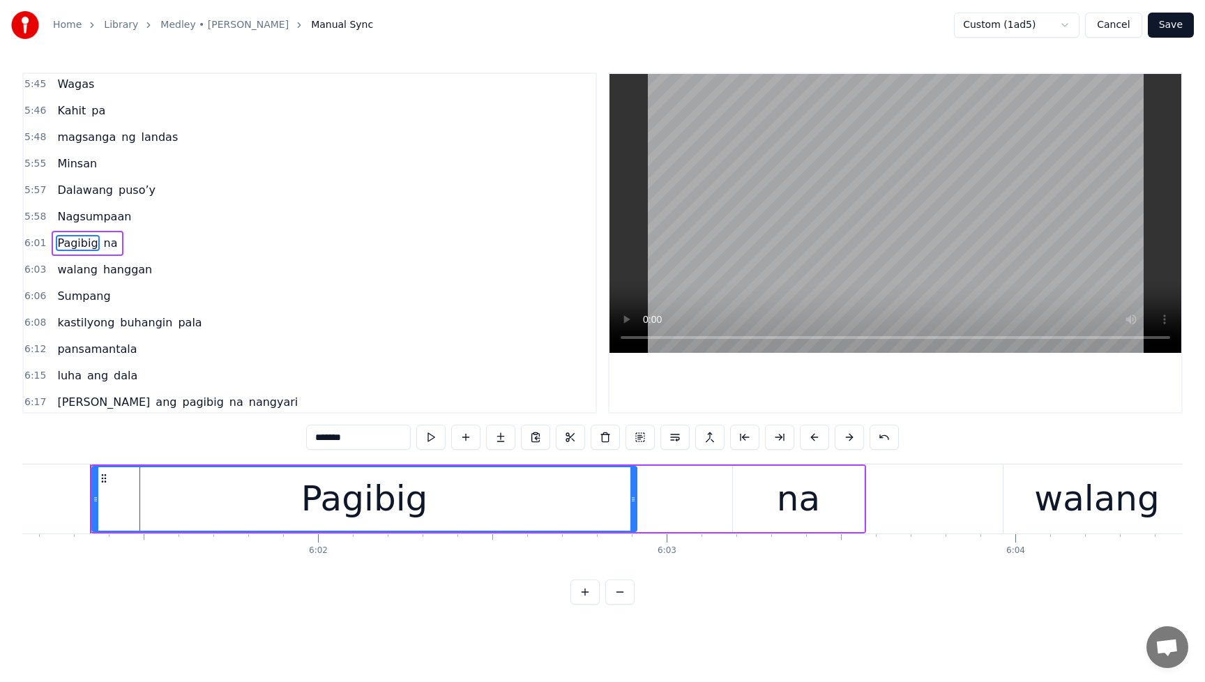
scroll to position [0, 125881]
drag, startPoint x: 96, startPoint y: 499, endPoint x: 107, endPoint y: 500, distance: 11.2
click at [107, 500] on icon at bounding box center [109, 499] width 6 height 11
drag, startPoint x: 106, startPoint y: 499, endPoint x: 114, endPoint y: 500, distance: 7.7
click at [114, 500] on icon at bounding box center [117, 499] width 6 height 11
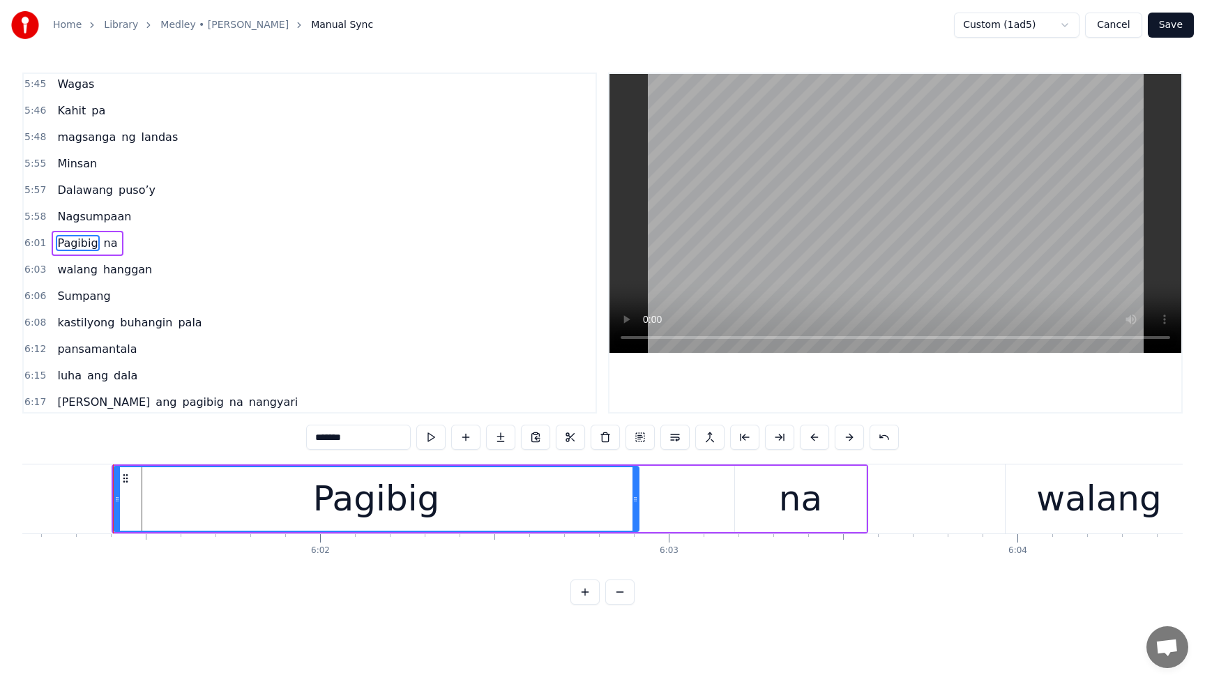
drag, startPoint x: 113, startPoint y: 500, endPoint x: 133, endPoint y: 501, distance: 20.2
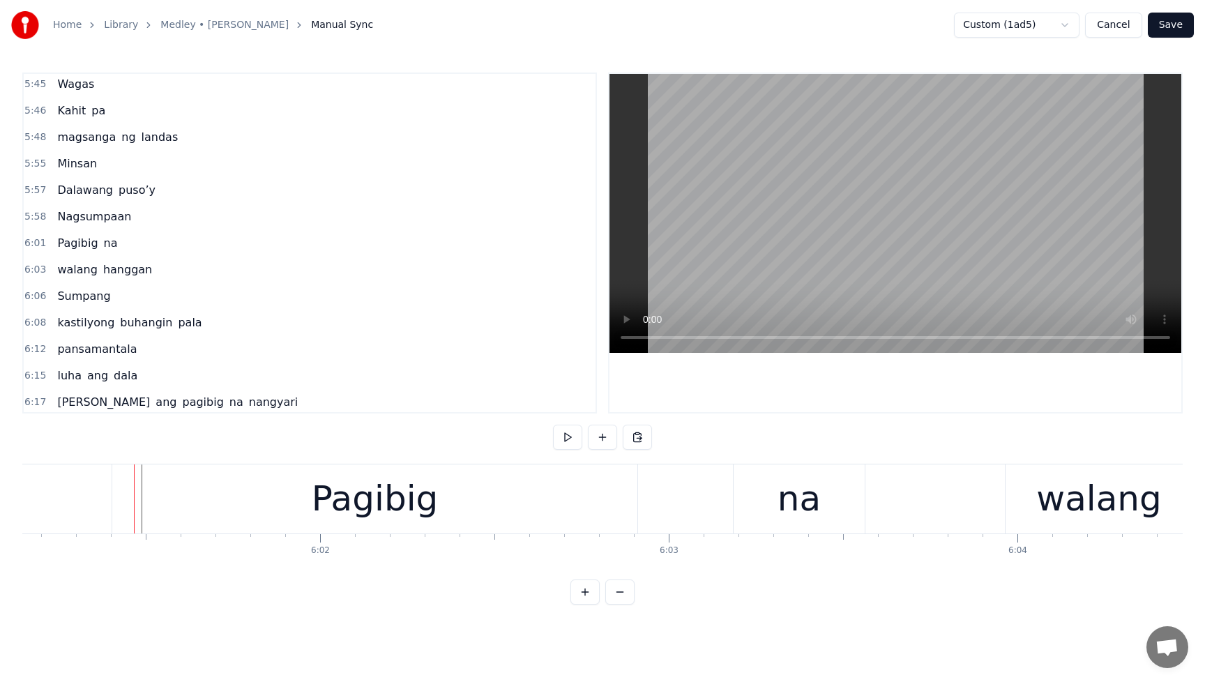
click at [140, 497] on div "Pagibig" at bounding box center [374, 498] width 525 height 69
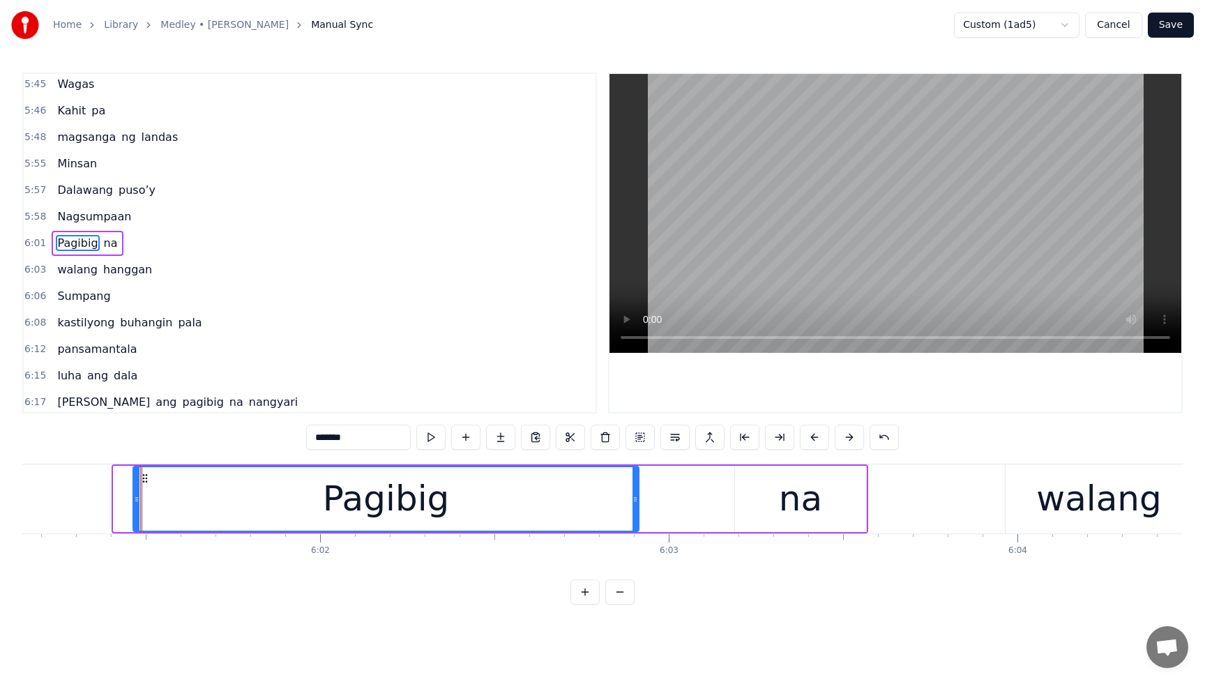
drag, startPoint x: 119, startPoint y: 498, endPoint x: 138, endPoint y: 501, distance: 19.6
click at [138, 501] on icon at bounding box center [137, 499] width 6 height 11
click at [66, 208] on span "Nagsumpaan" at bounding box center [94, 216] width 77 height 17
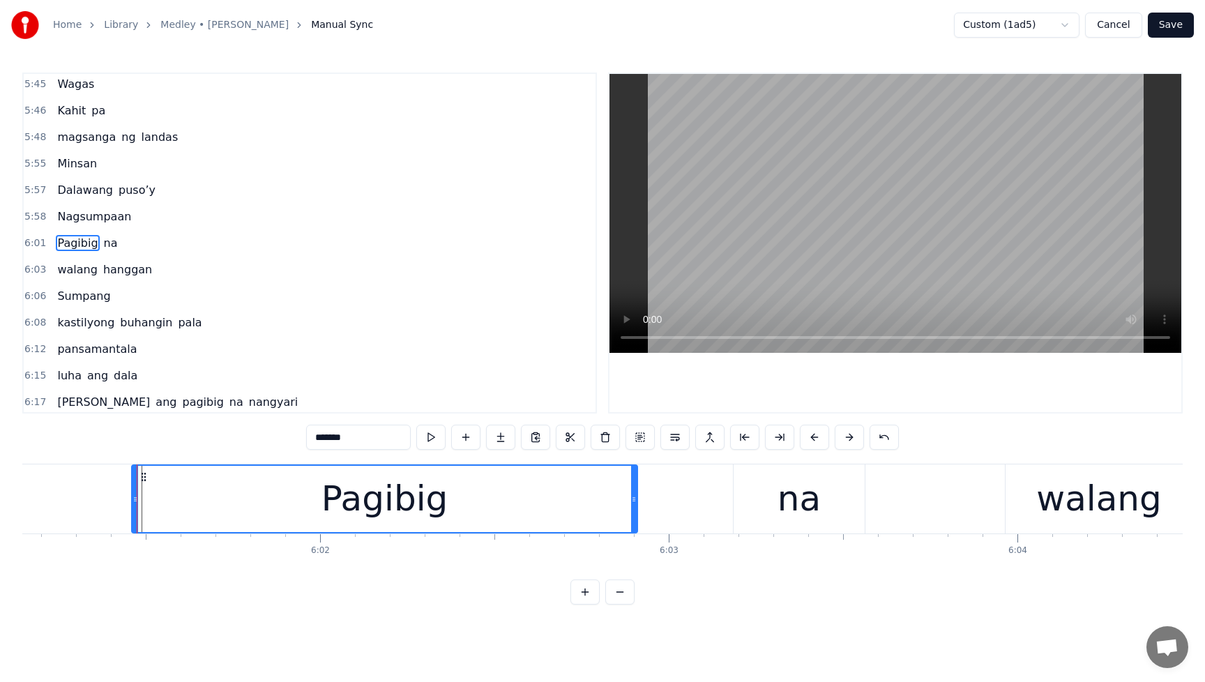
click at [61, 184] on span "Dalawang" at bounding box center [85, 190] width 59 height 16
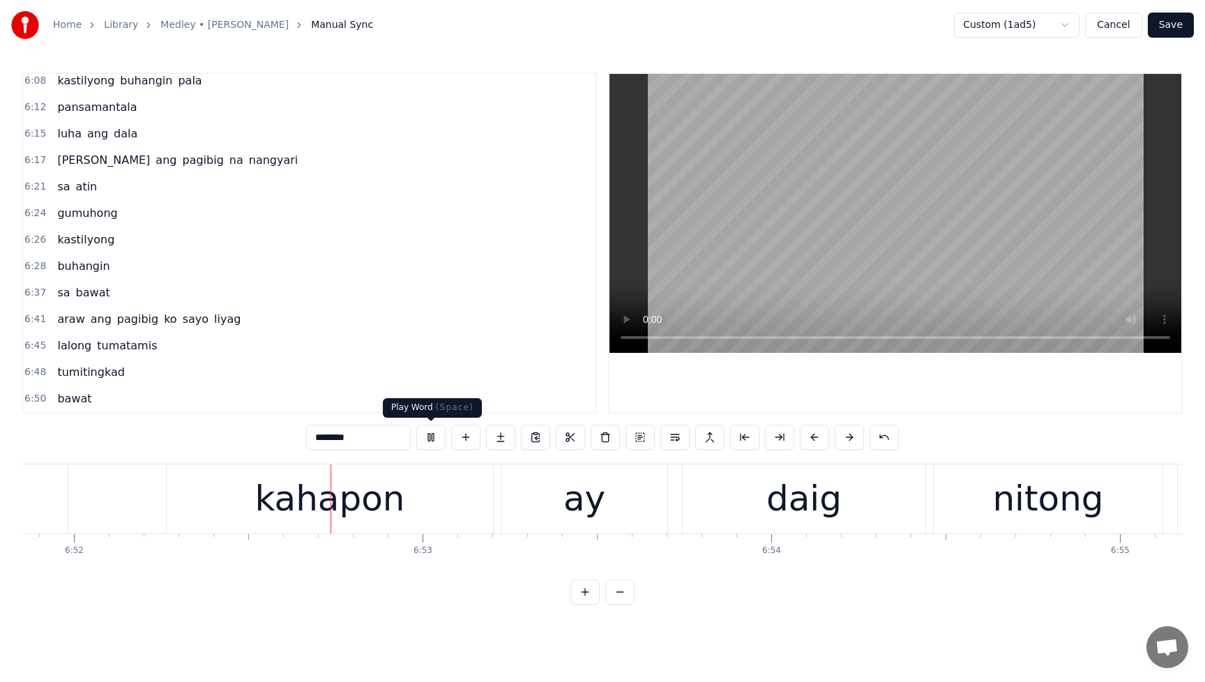
scroll to position [0, 143600]
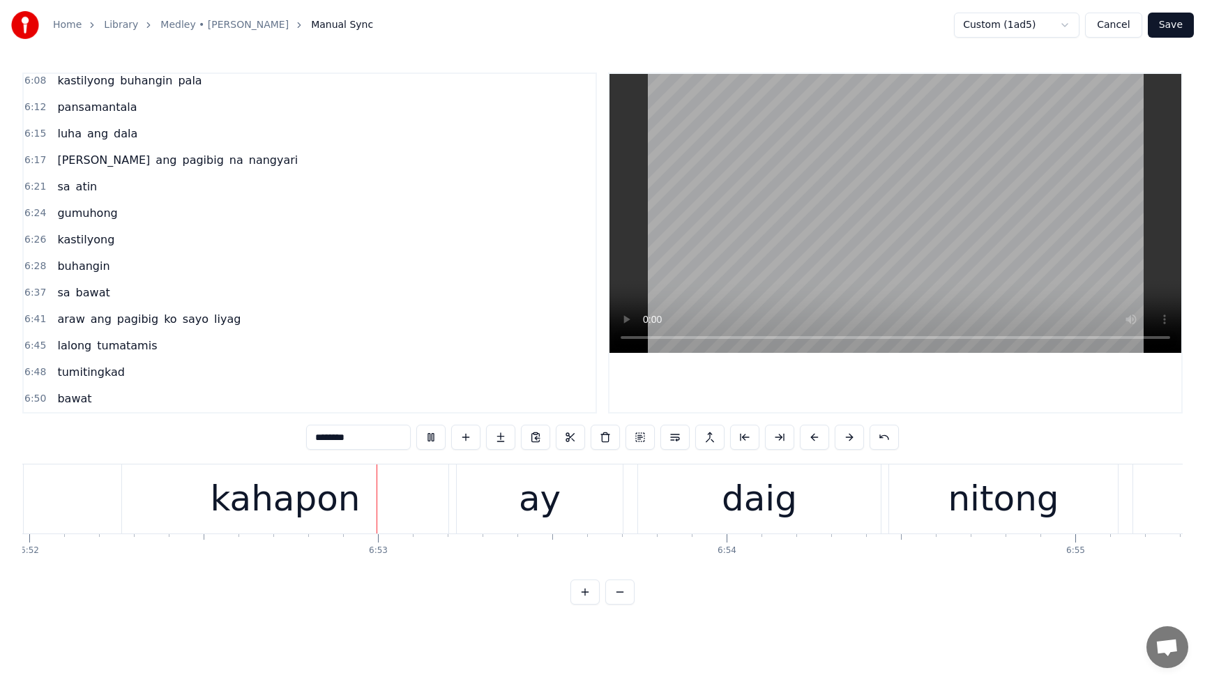
click at [432, 442] on button at bounding box center [430, 437] width 29 height 25
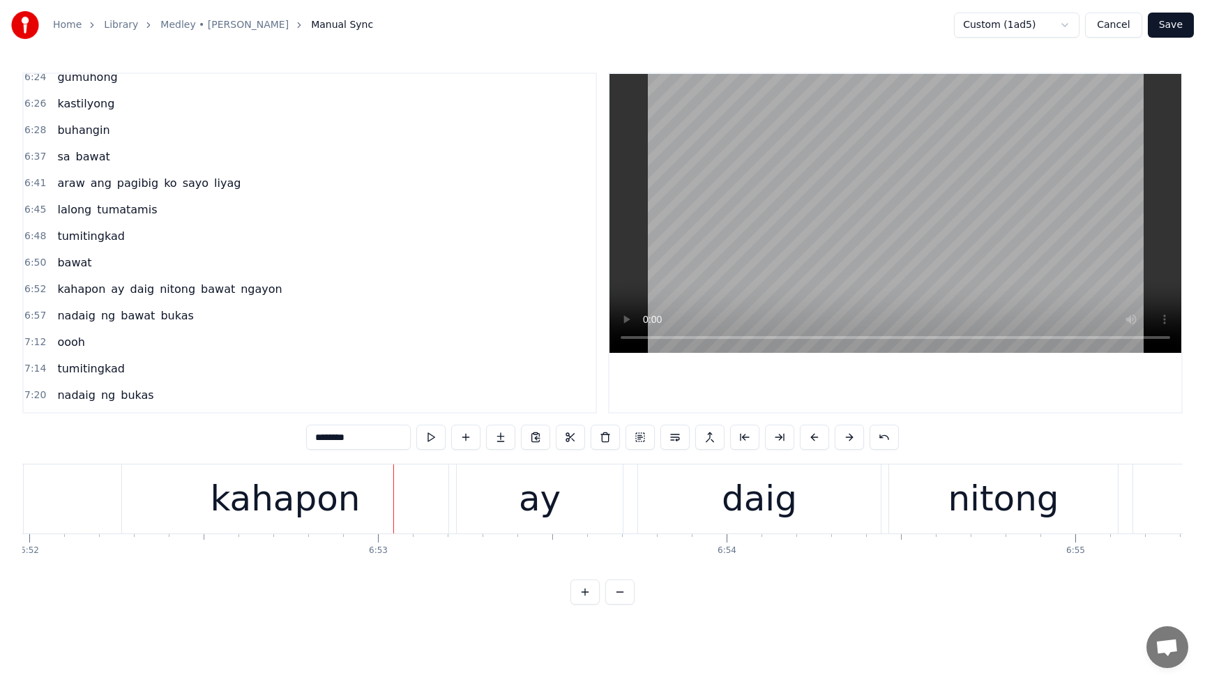
scroll to position [2046, 0]
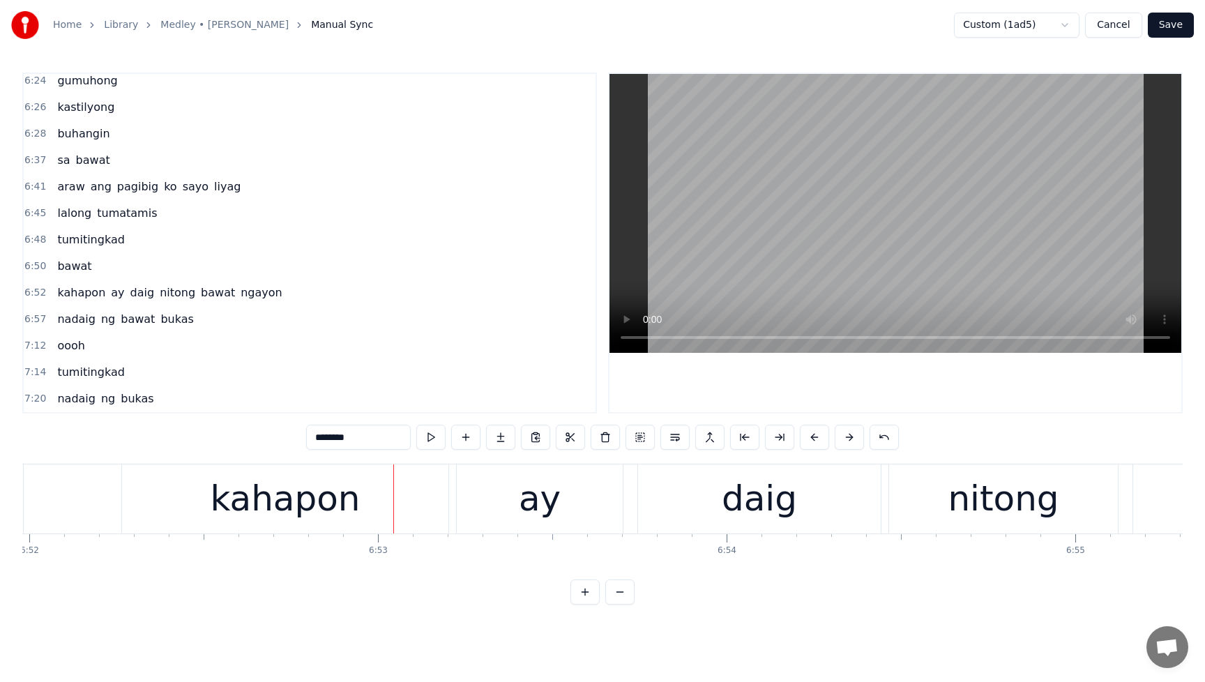
click at [116, 217] on span "tumatamis" at bounding box center [127, 213] width 63 height 16
type input "*********"
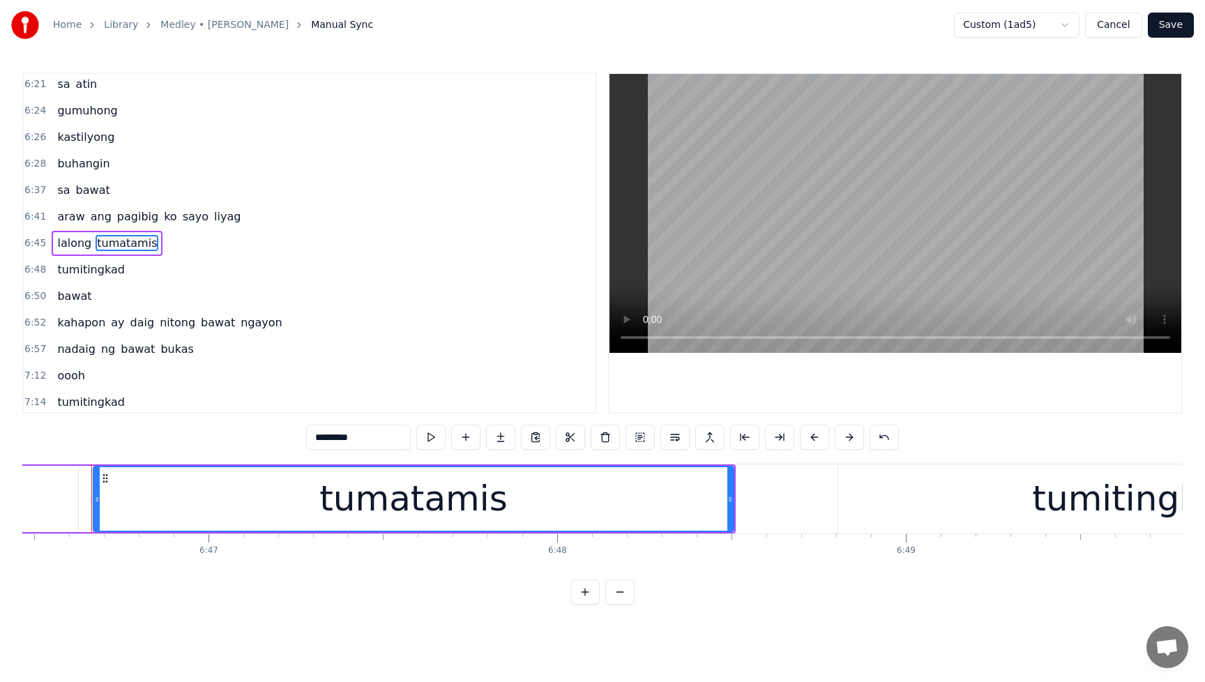
scroll to position [0, 141677]
drag, startPoint x: 97, startPoint y: 503, endPoint x: 125, endPoint y: 506, distance: 28.1
click at [125, 506] on div at bounding box center [126, 498] width 6 height 63
drag, startPoint x: 123, startPoint y: 506, endPoint x: 140, endPoint y: 507, distance: 16.7
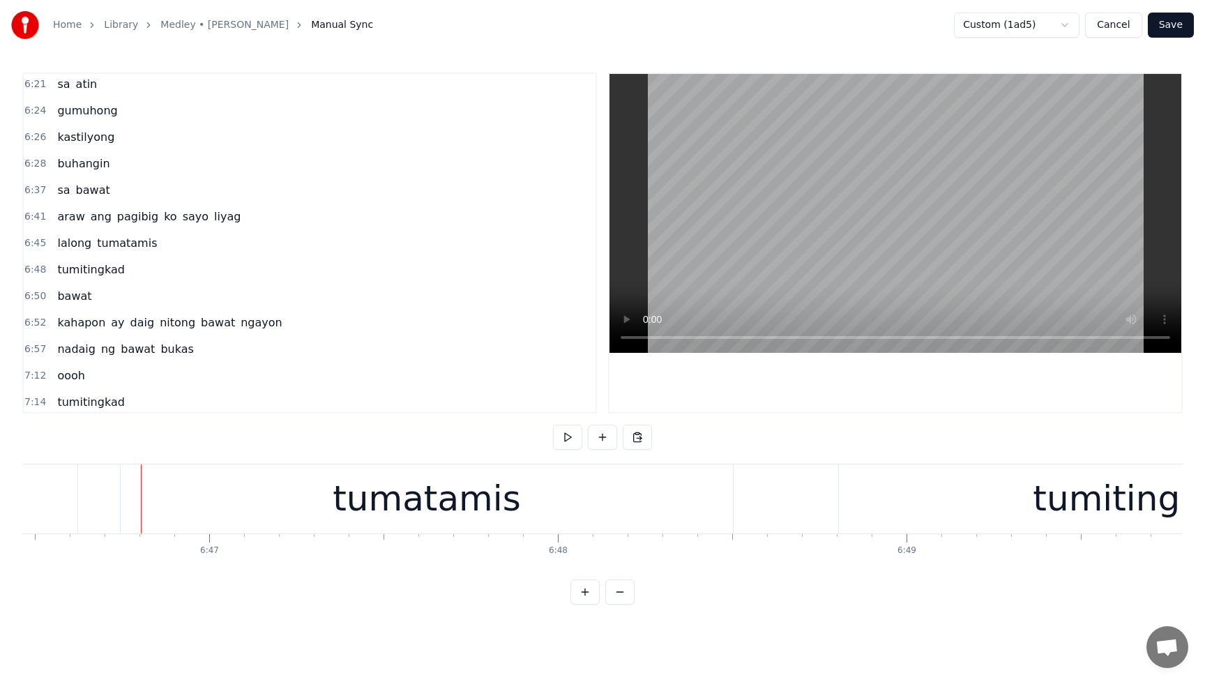
click at [189, 501] on div "tumatamis" at bounding box center [427, 498] width 612 height 69
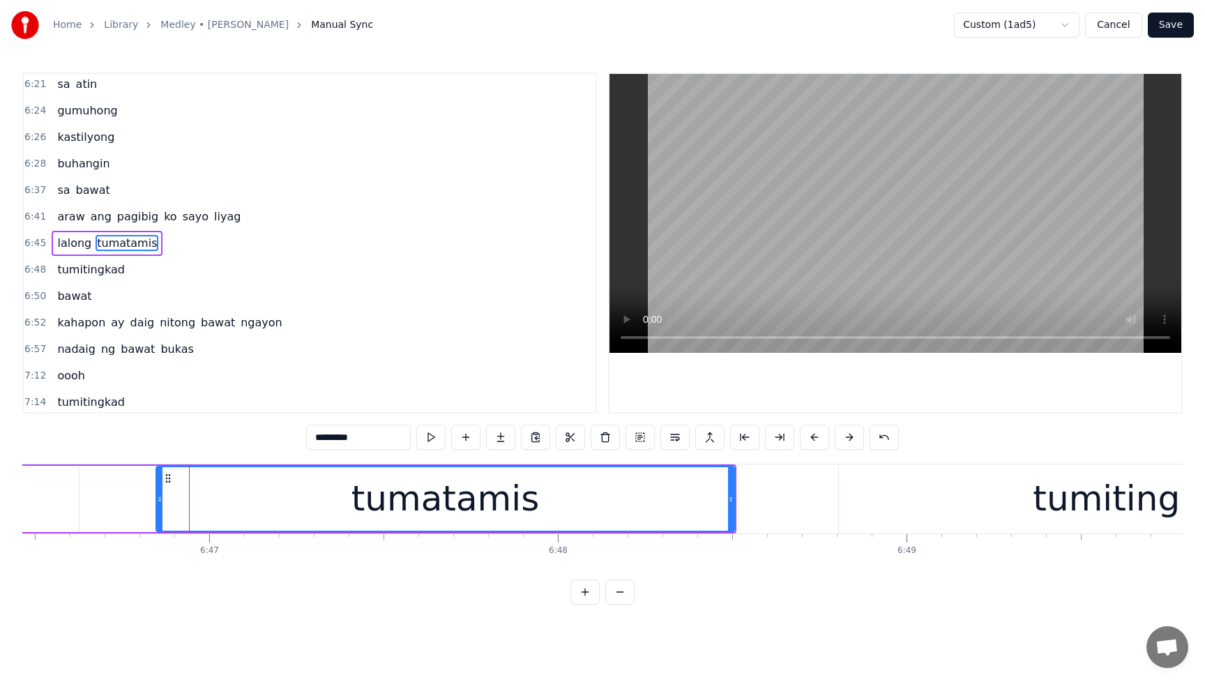
drag, startPoint x: 125, startPoint y: 499, endPoint x: 160, endPoint y: 499, distance: 34.2
click at [160, 499] on icon at bounding box center [160, 499] width 6 height 11
drag, startPoint x: 159, startPoint y: 500, endPoint x: 116, endPoint y: 501, distance: 42.5
click at [116, 501] on icon at bounding box center [117, 499] width 6 height 11
drag, startPoint x: 117, startPoint y: 502, endPoint x: 104, endPoint y: 501, distance: 13.3
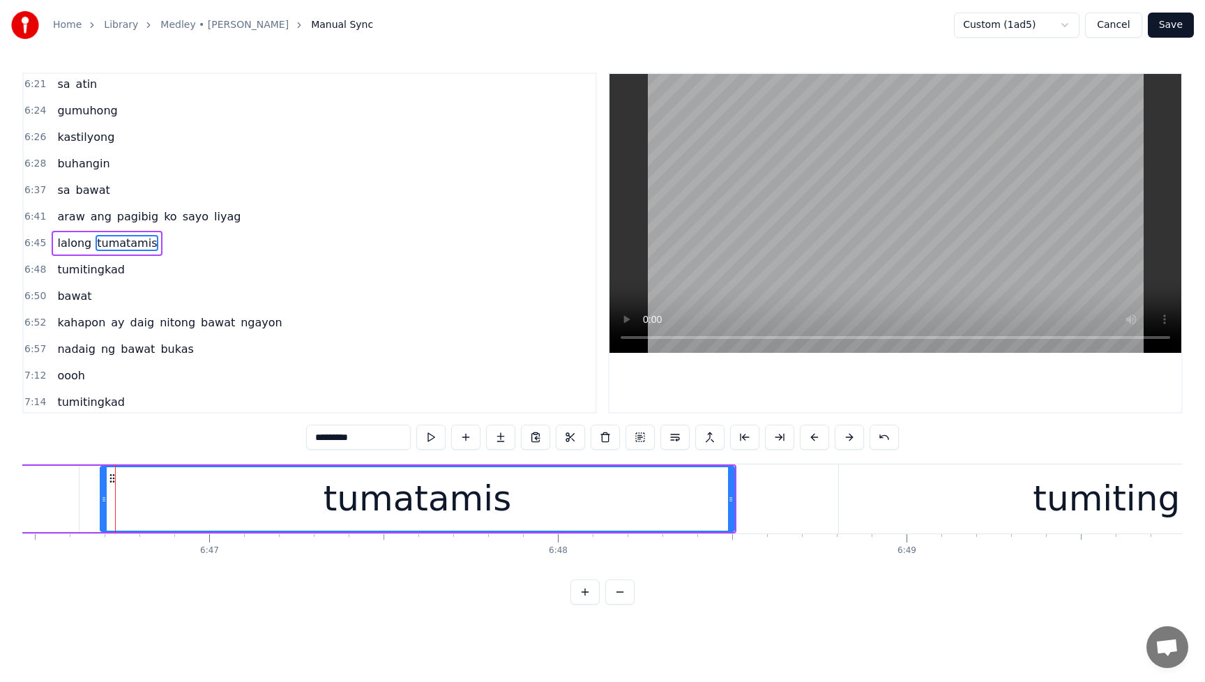
click at [104, 501] on icon at bounding box center [104, 499] width 6 height 11
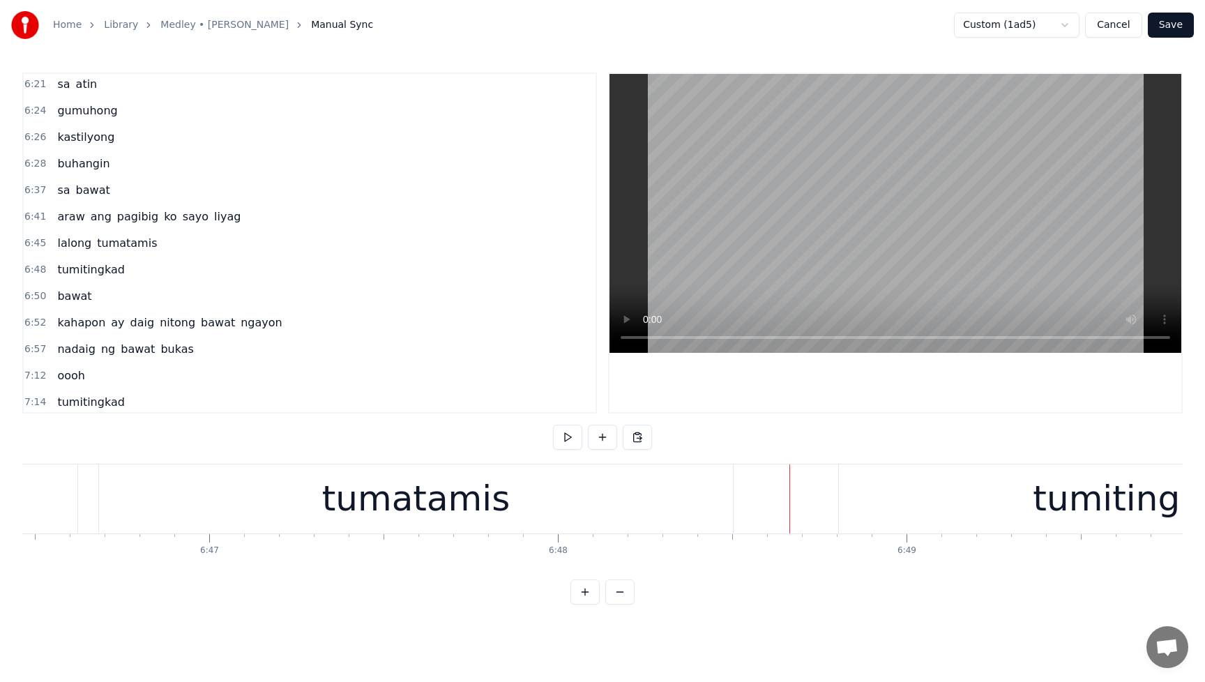
click at [866, 500] on div "tumitingkad" at bounding box center [1138, 498] width 598 height 69
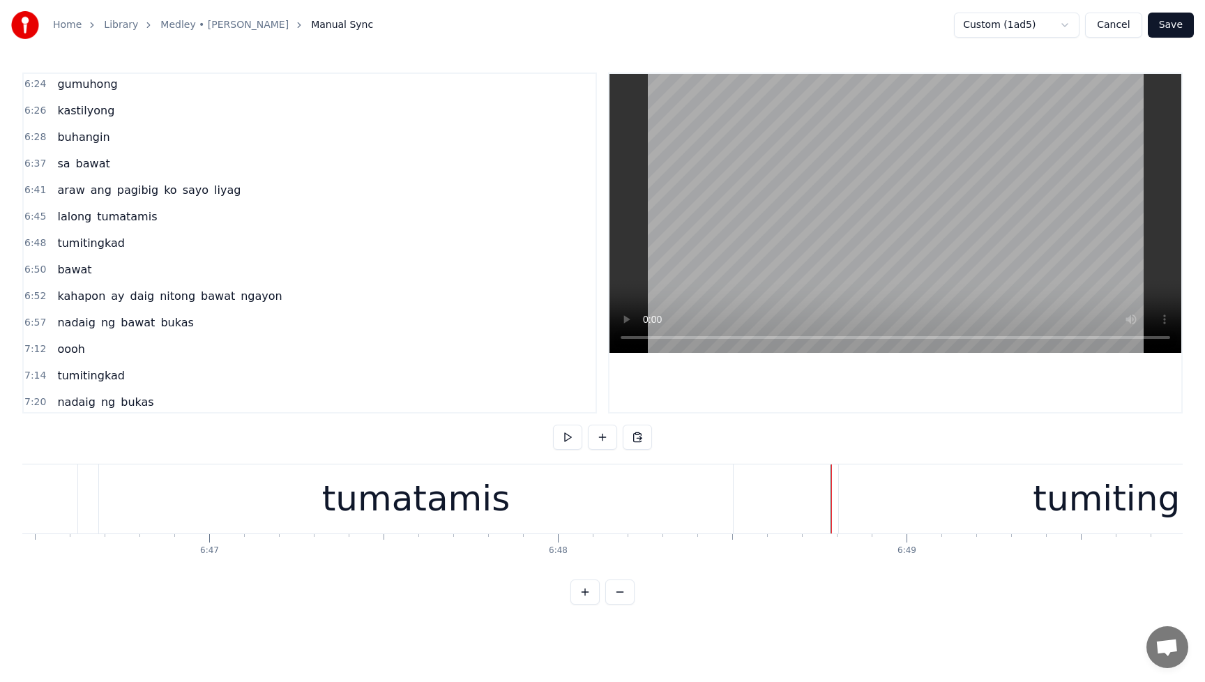
click at [851, 492] on div "tumitingkad" at bounding box center [1138, 498] width 598 height 69
click at [854, 495] on div "tumitingkad" at bounding box center [1138, 498] width 598 height 69
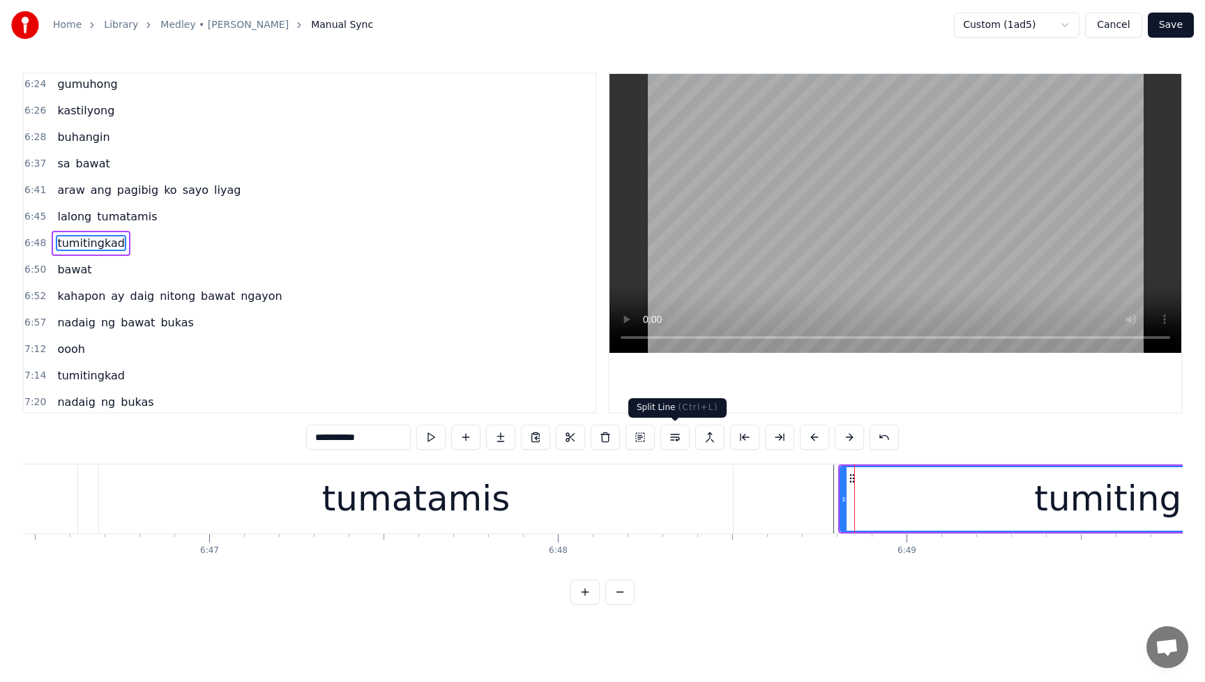
click at [671, 437] on button at bounding box center [674, 437] width 29 height 25
drag, startPoint x: 843, startPoint y: 502, endPoint x: 860, endPoint y: 502, distance: 16.7
click at [860, 502] on icon at bounding box center [860, 499] width 6 height 11
drag, startPoint x: 860, startPoint y: 502, endPoint x: 844, endPoint y: 503, distance: 16.0
click at [844, 503] on icon at bounding box center [844, 499] width 6 height 11
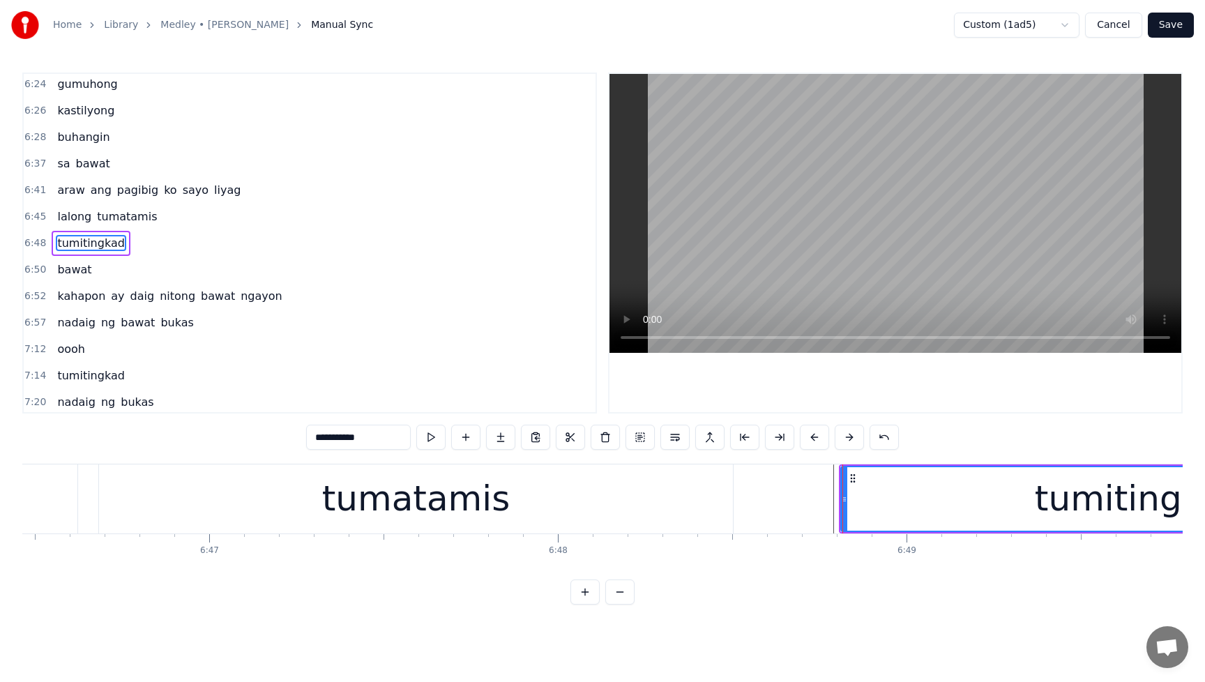
click at [617, 487] on div "tumatamis" at bounding box center [416, 498] width 634 height 69
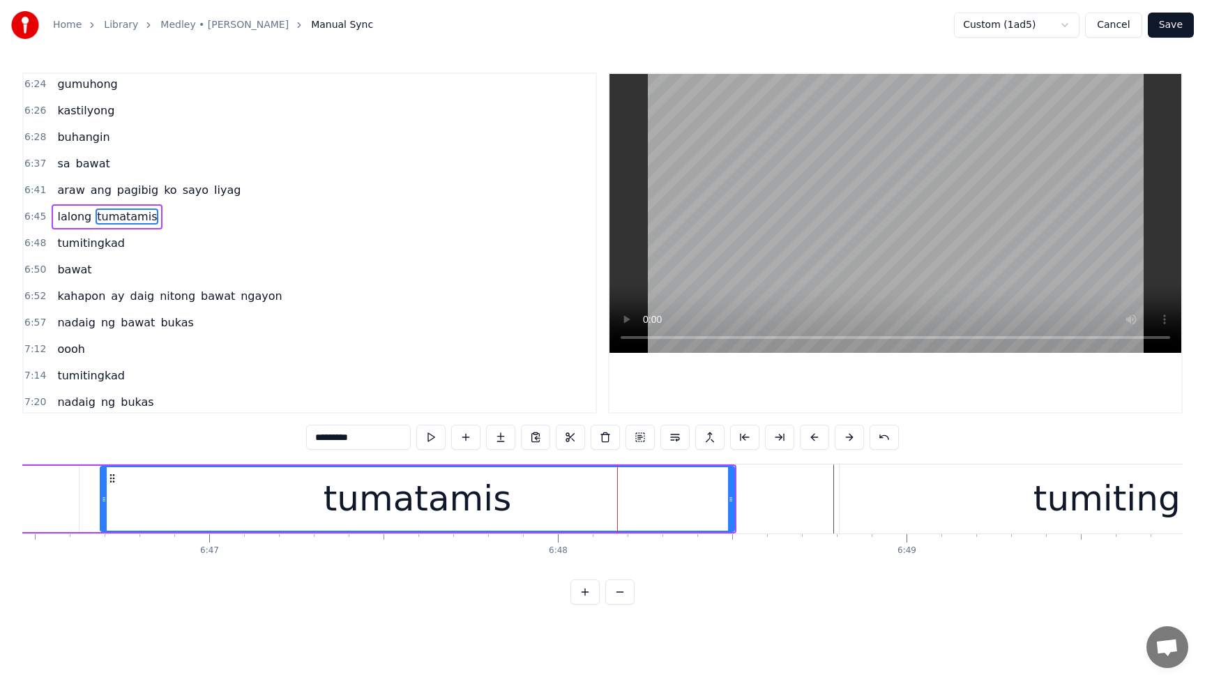
scroll to position [2016, 0]
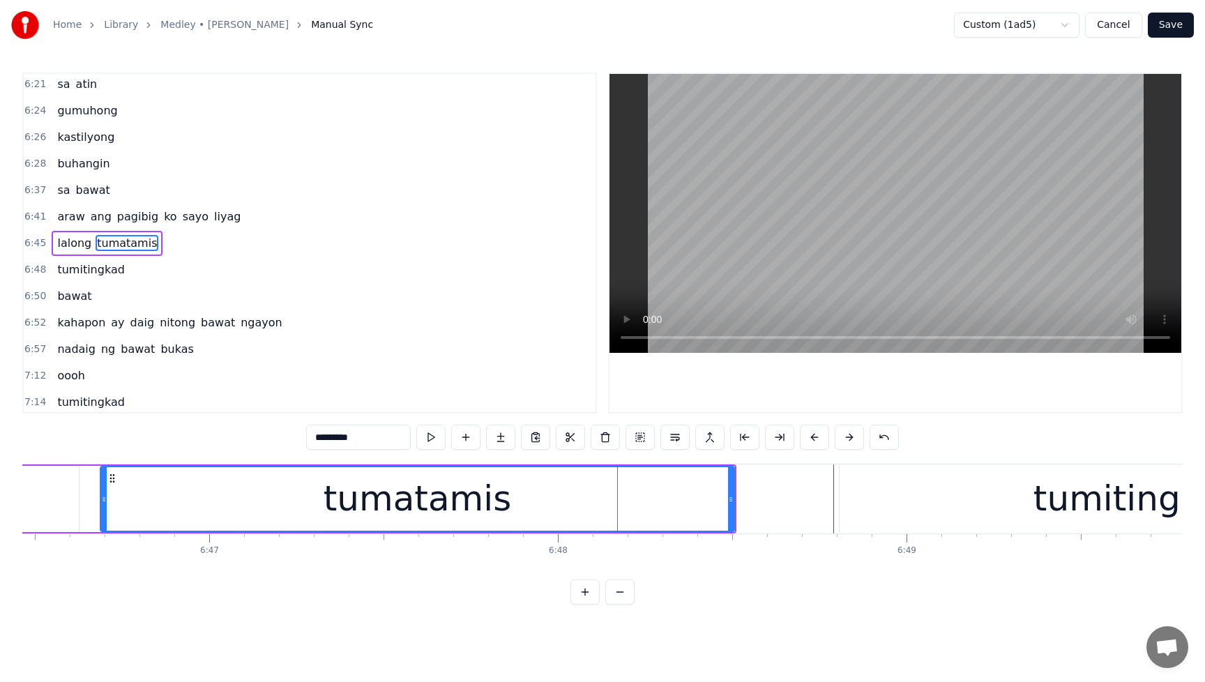
click at [867, 514] on div "tumitingkad" at bounding box center [1137, 498] width 597 height 69
type input "**********"
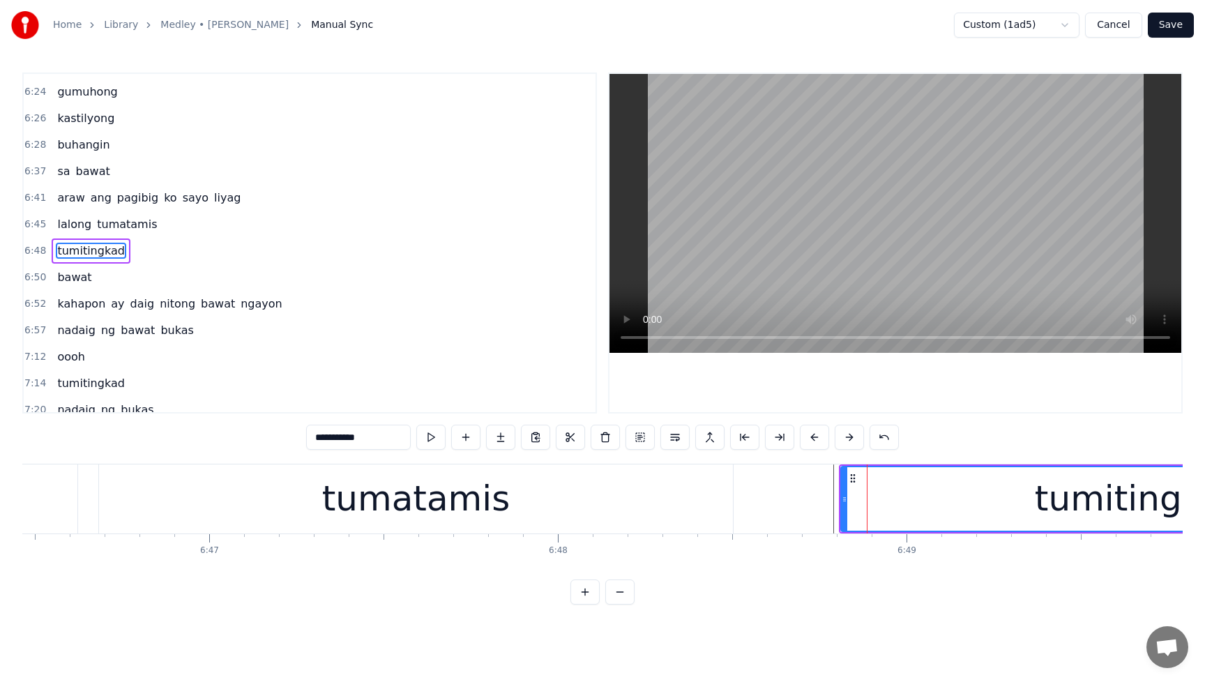
scroll to position [2043, 0]
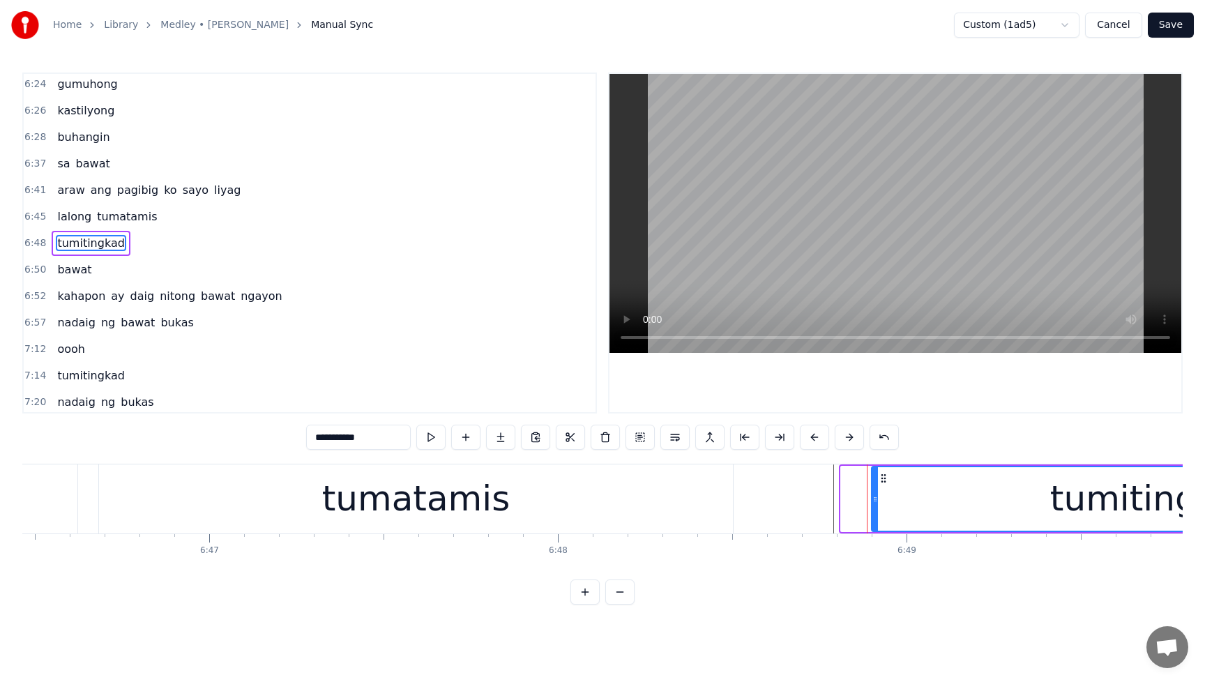
drag, startPoint x: 844, startPoint y: 503, endPoint x: 875, endPoint y: 505, distance: 30.7
click at [875, 505] on div at bounding box center [875, 498] width 6 height 63
drag, startPoint x: 875, startPoint y: 505, endPoint x: 902, endPoint y: 506, distance: 27.2
click at [902, 506] on div at bounding box center [902, 498] width 6 height 63
click at [895, 506] on div at bounding box center [895, 498] width 6 height 63
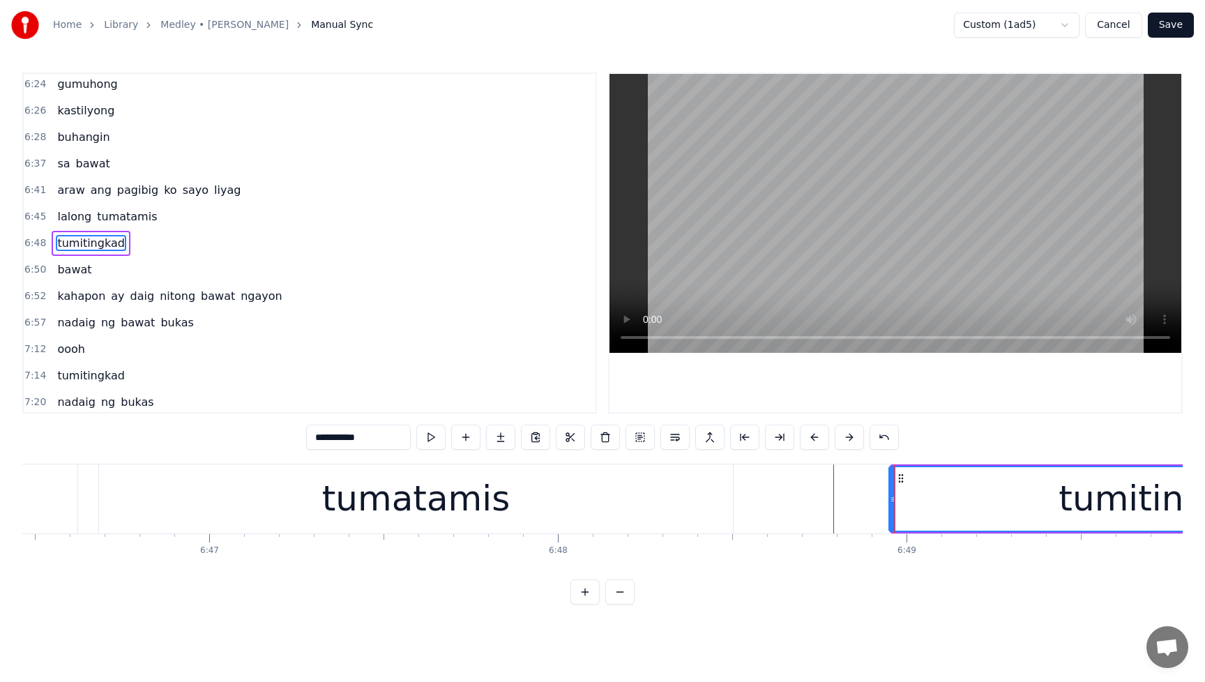
click at [890, 507] on div at bounding box center [893, 498] width 6 height 63
drag, startPoint x: 892, startPoint y: 508, endPoint x: 882, endPoint y: 508, distance: 10.5
click at [882, 508] on div at bounding box center [881, 498] width 6 height 63
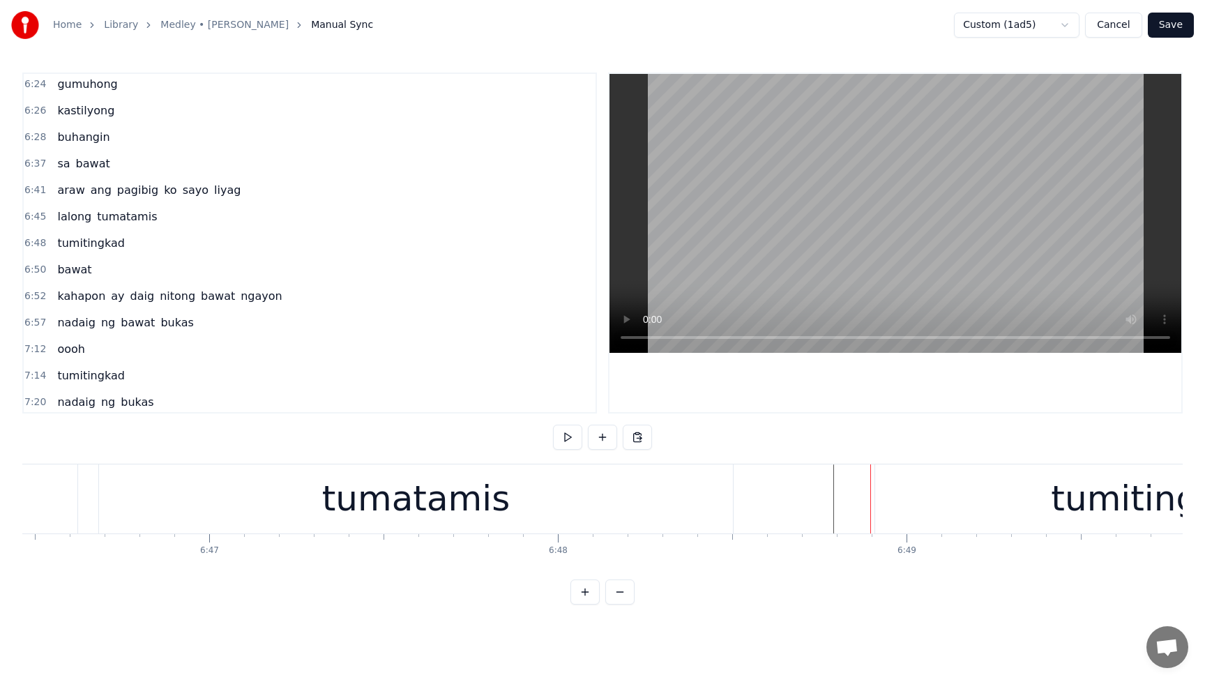
click at [64, 206] on div "lalong tumatamis" at bounding box center [107, 216] width 111 height 25
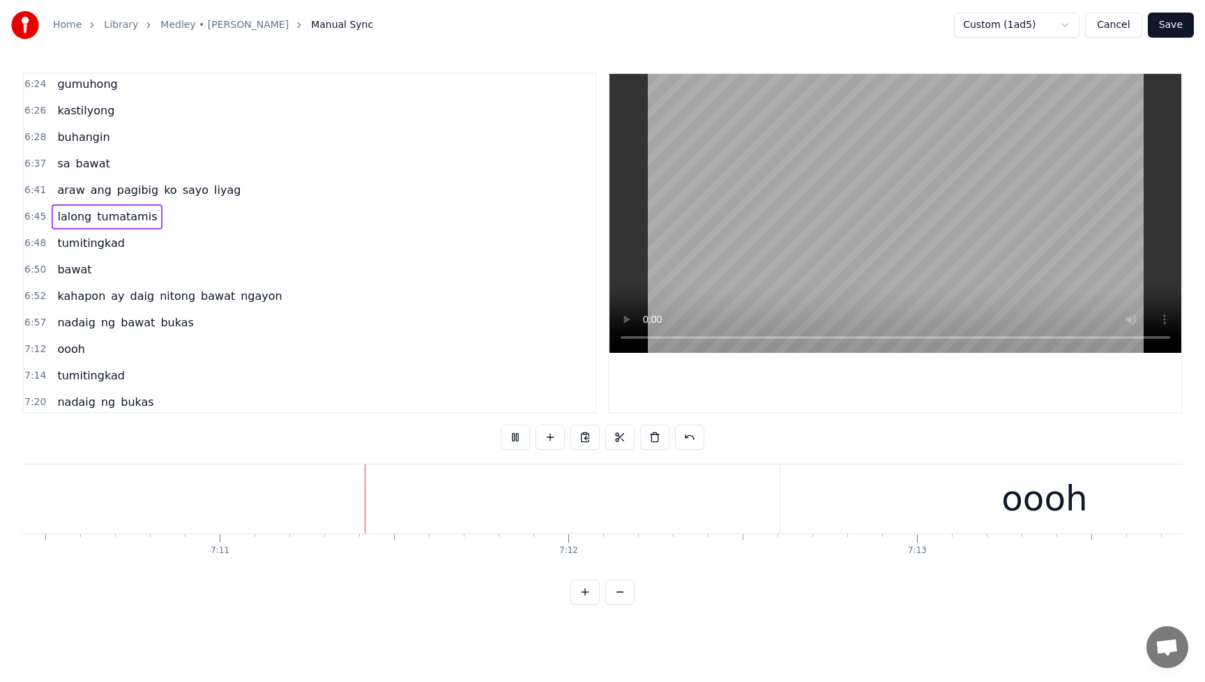
scroll to position [0, 150032]
click at [1168, 24] on button "Save" at bounding box center [1170, 25] width 46 height 25
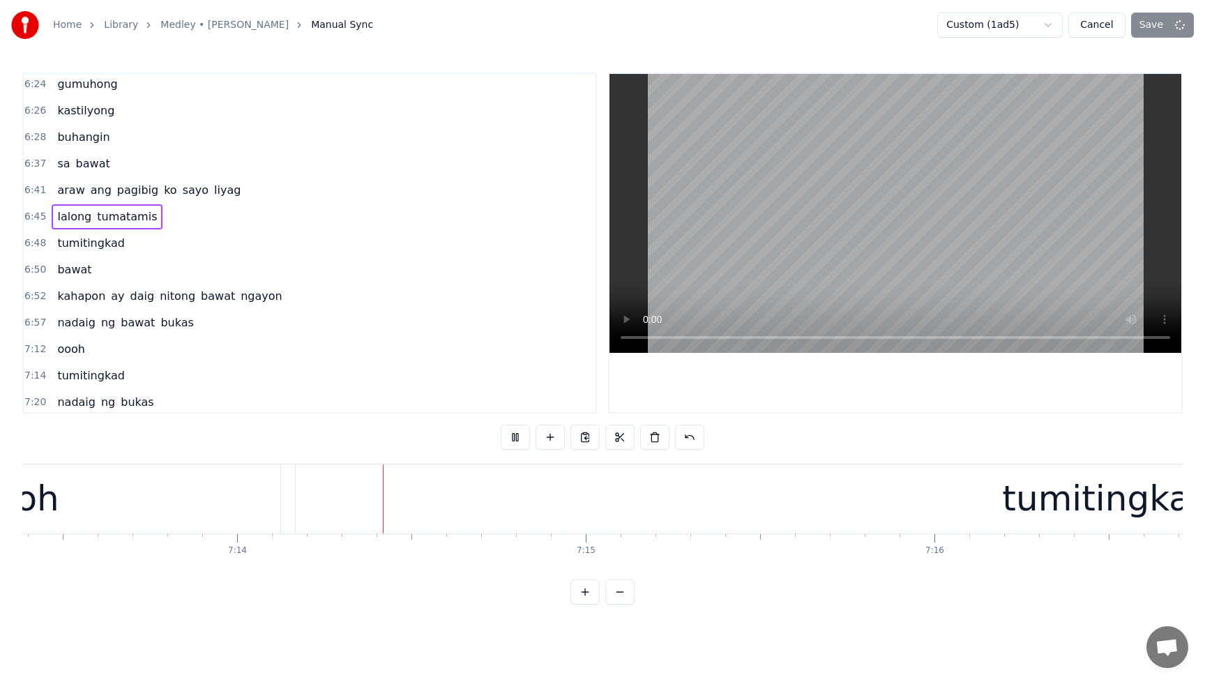
scroll to position [0, 151097]
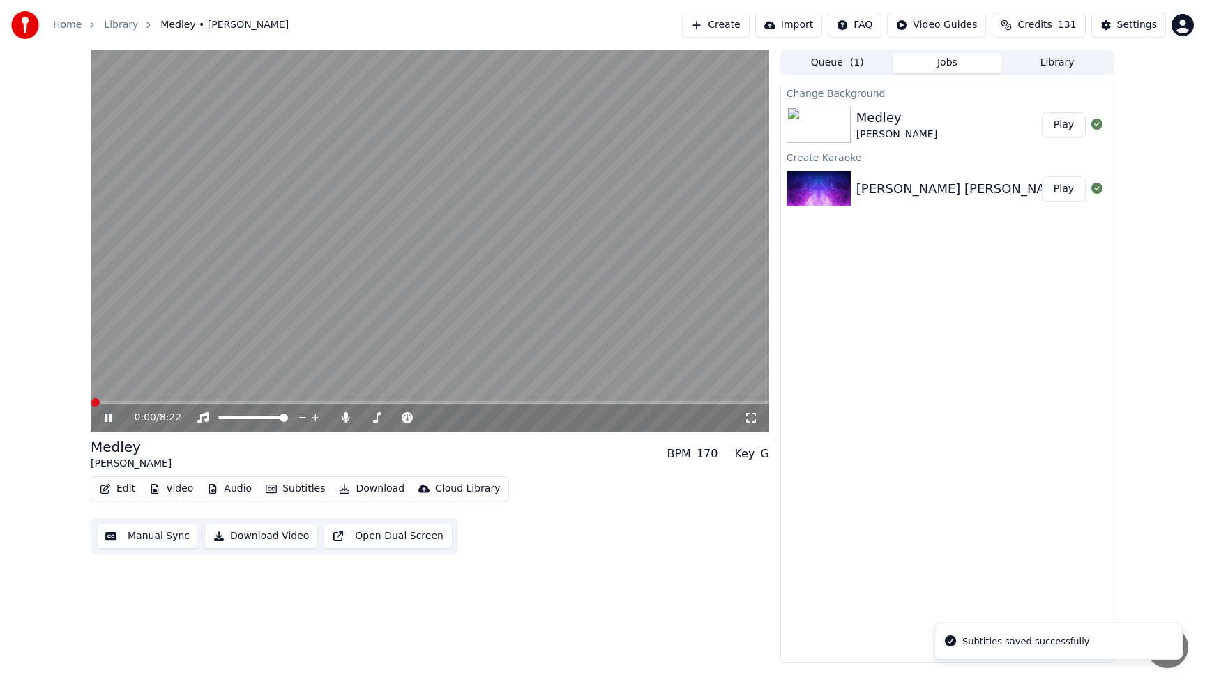
click at [425, 402] on span at bounding box center [430, 402] width 678 height 3
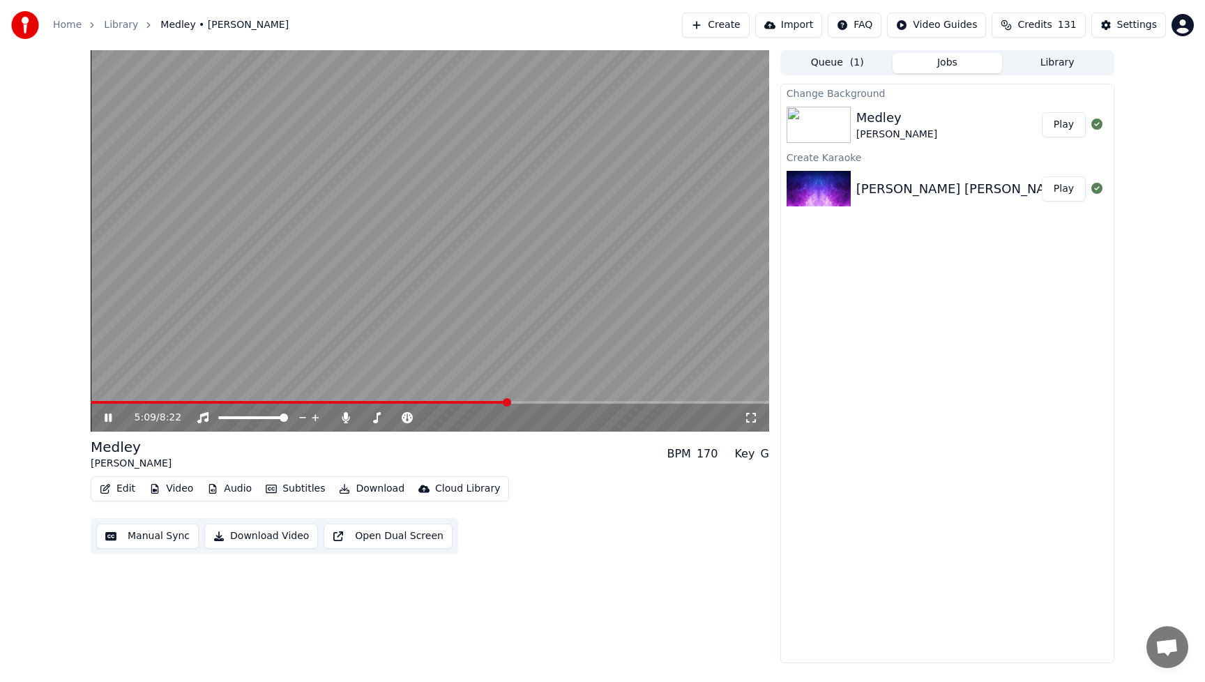
click at [114, 417] on icon at bounding box center [118, 417] width 33 height 11
click at [869, 27] on html "Home Library Medley • [PERSON_NAME] Create Import FAQ Video Guides Credits 131 …" at bounding box center [602, 341] width 1205 height 682
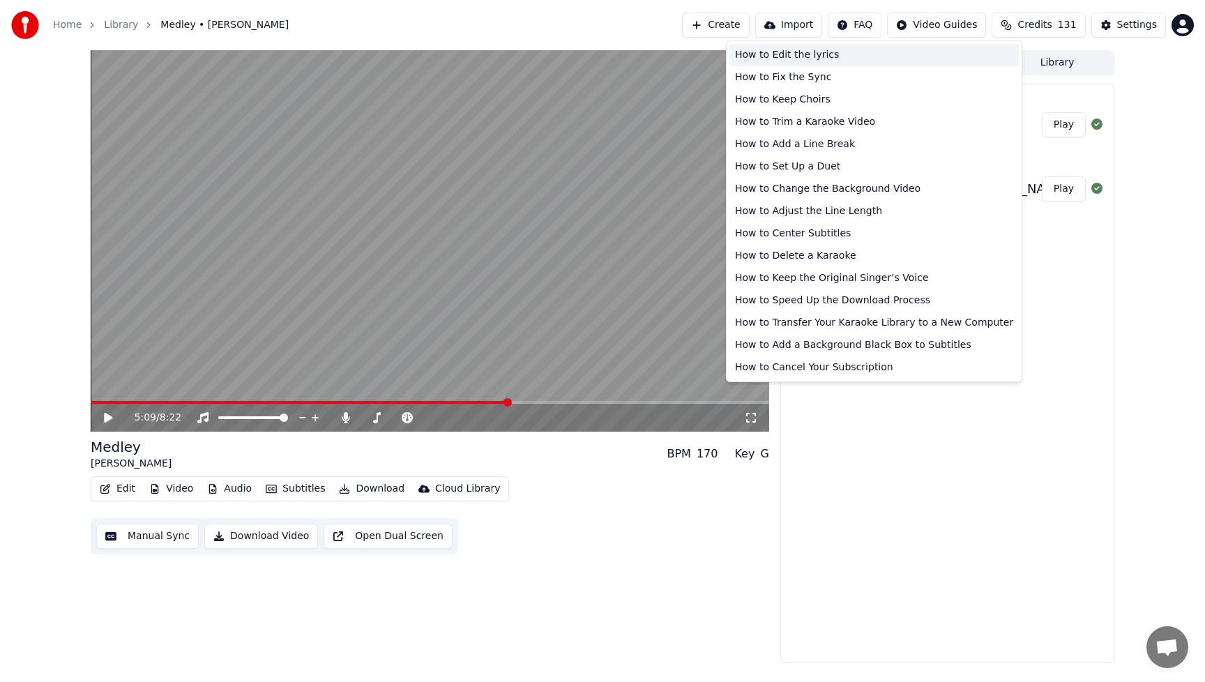
click at [780, 58] on div "How to Edit the lyrics" at bounding box center [873, 55] width 289 height 22
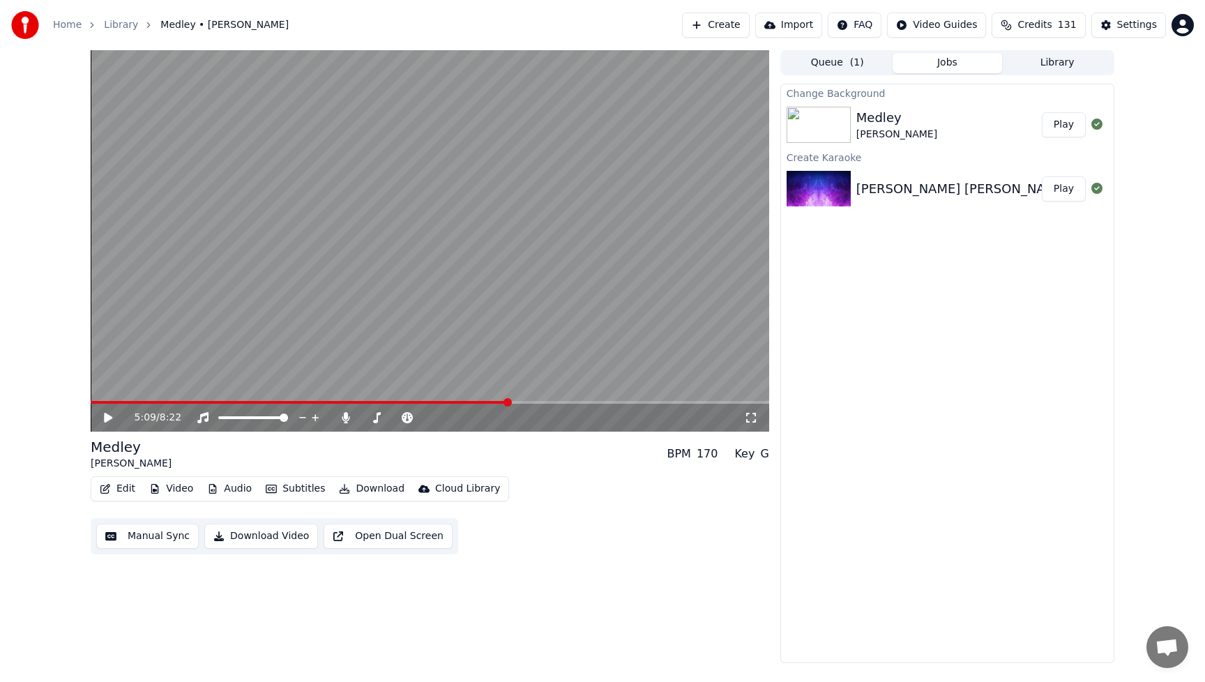
click at [1004, 333] on div "Change Background [PERSON_NAME] [PERSON_NAME] Play Create Karaoke [PERSON_NAME]…" at bounding box center [947, 373] width 334 height 579
click at [111, 421] on icon at bounding box center [118, 417] width 33 height 11
click at [109, 418] on icon at bounding box center [108, 417] width 7 height 8
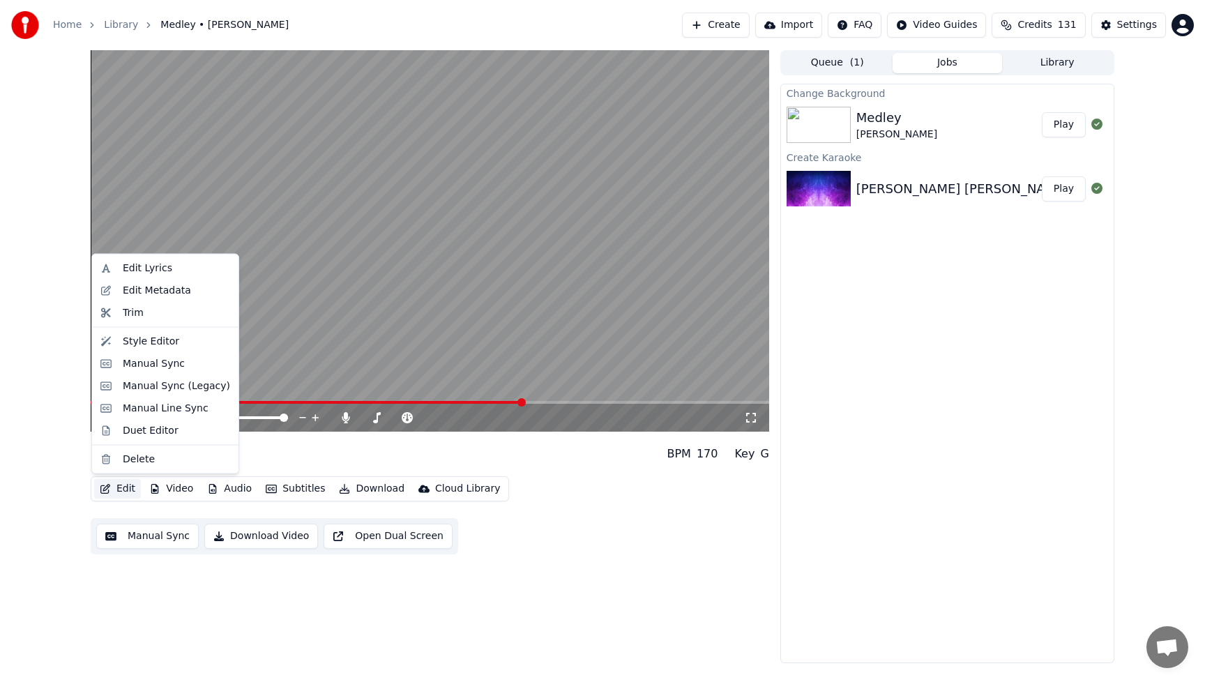
click at [123, 488] on button "Edit" at bounding box center [117, 489] width 47 height 20
click at [139, 390] on div "Manual Sync (Legacy)" at bounding box center [176, 386] width 107 height 14
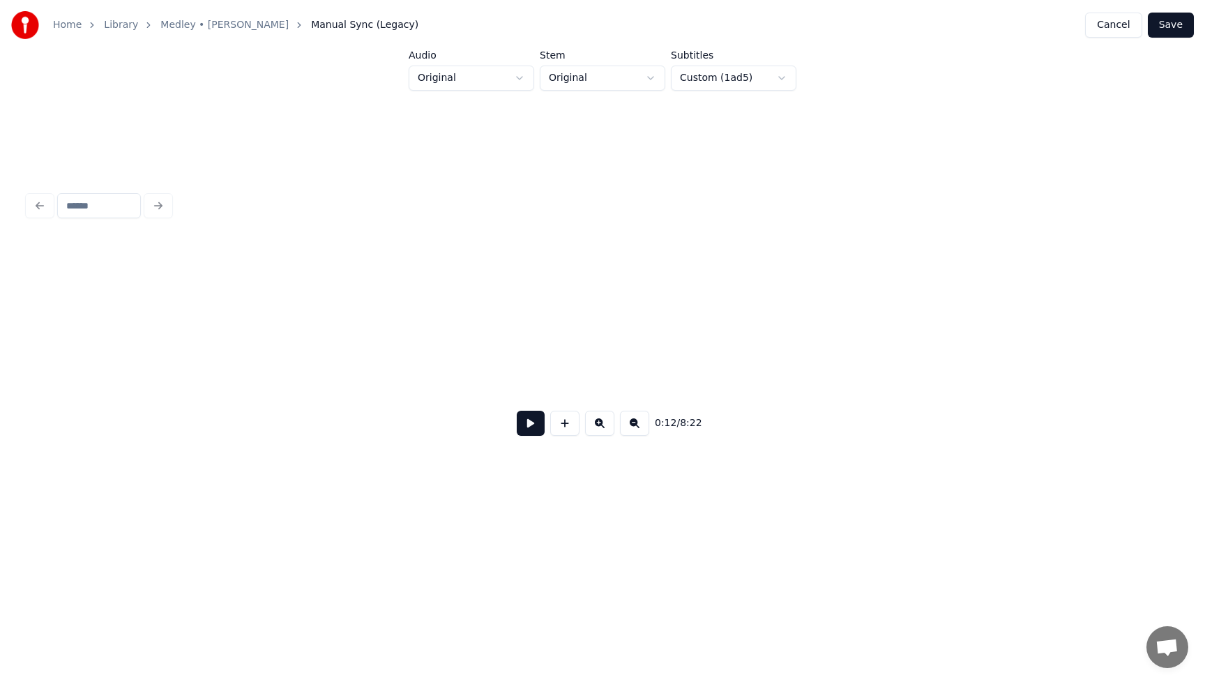
scroll to position [0, 1785]
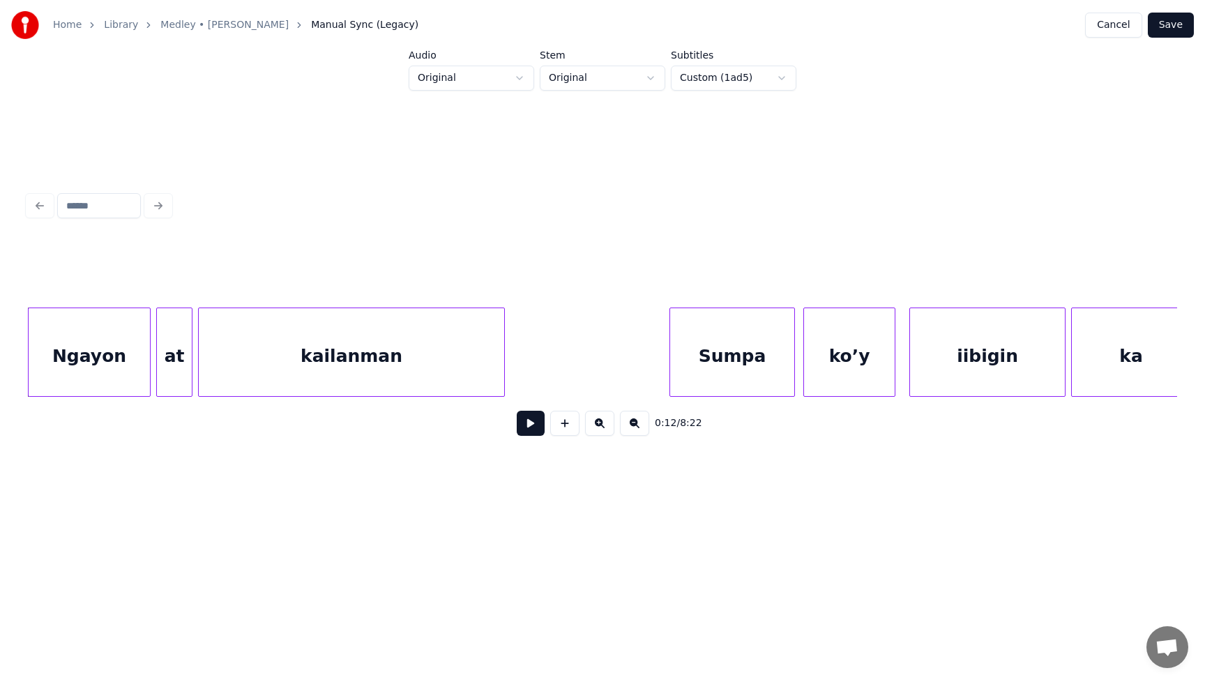
click at [529, 434] on button at bounding box center [531, 423] width 28 height 25
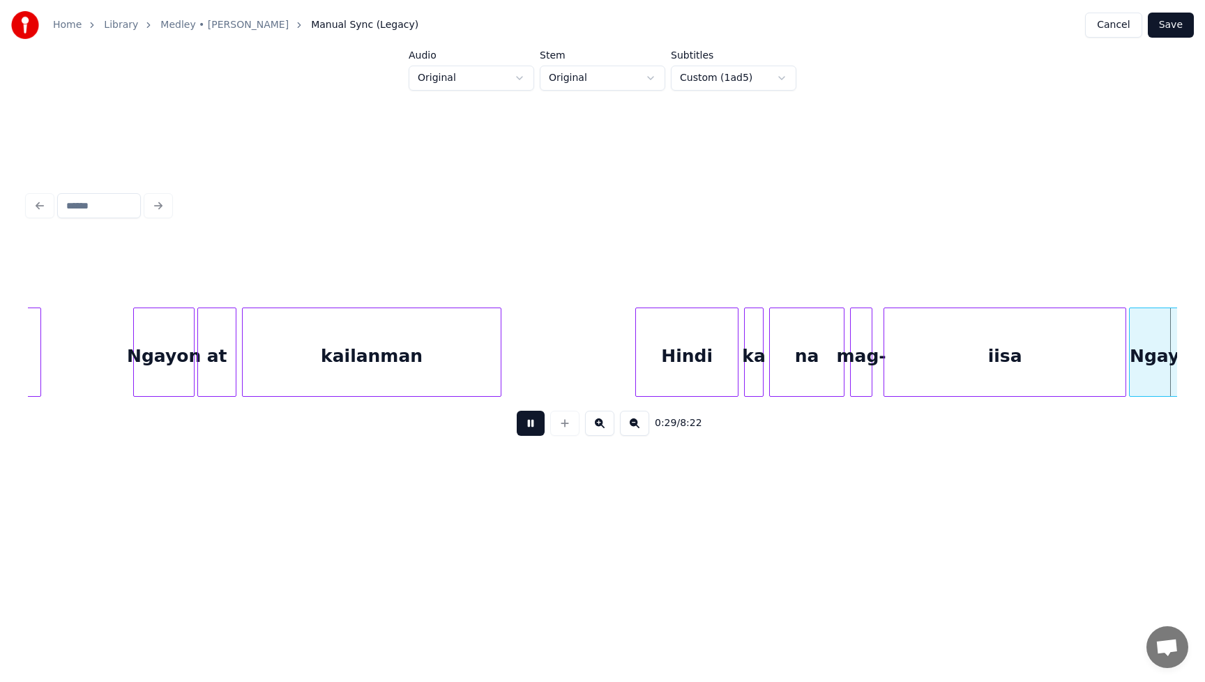
scroll to position [0, 4083]
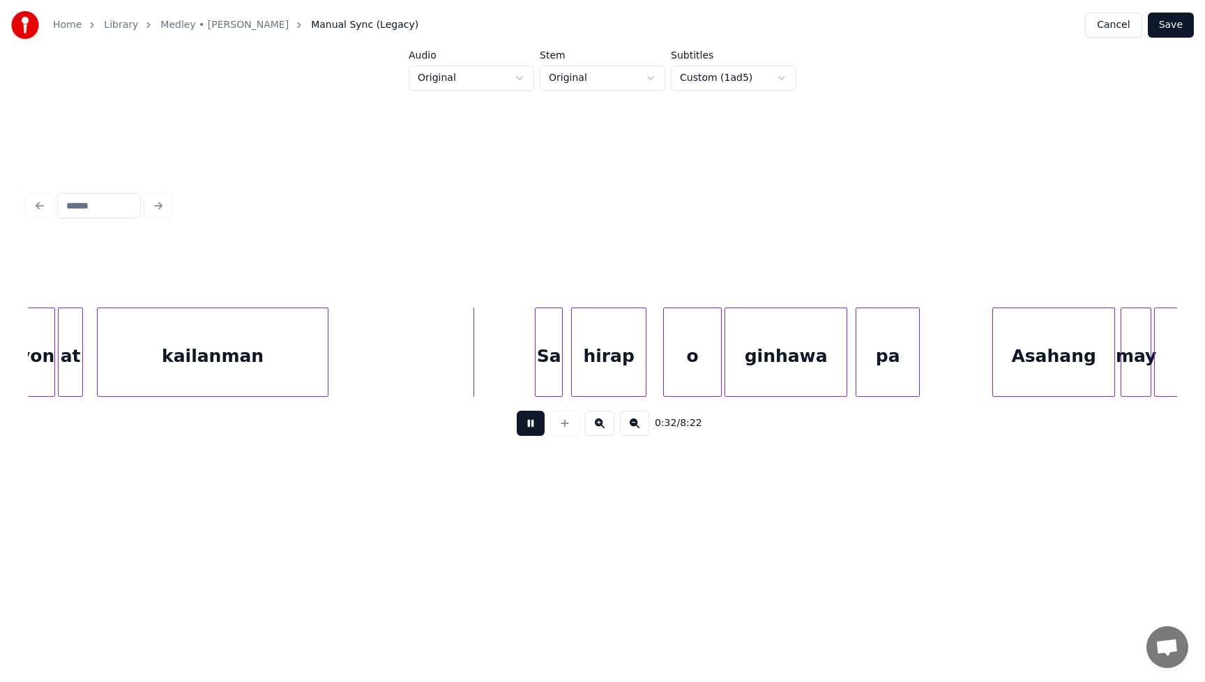
click at [1115, 29] on button "Cancel" at bounding box center [1113, 25] width 56 height 25
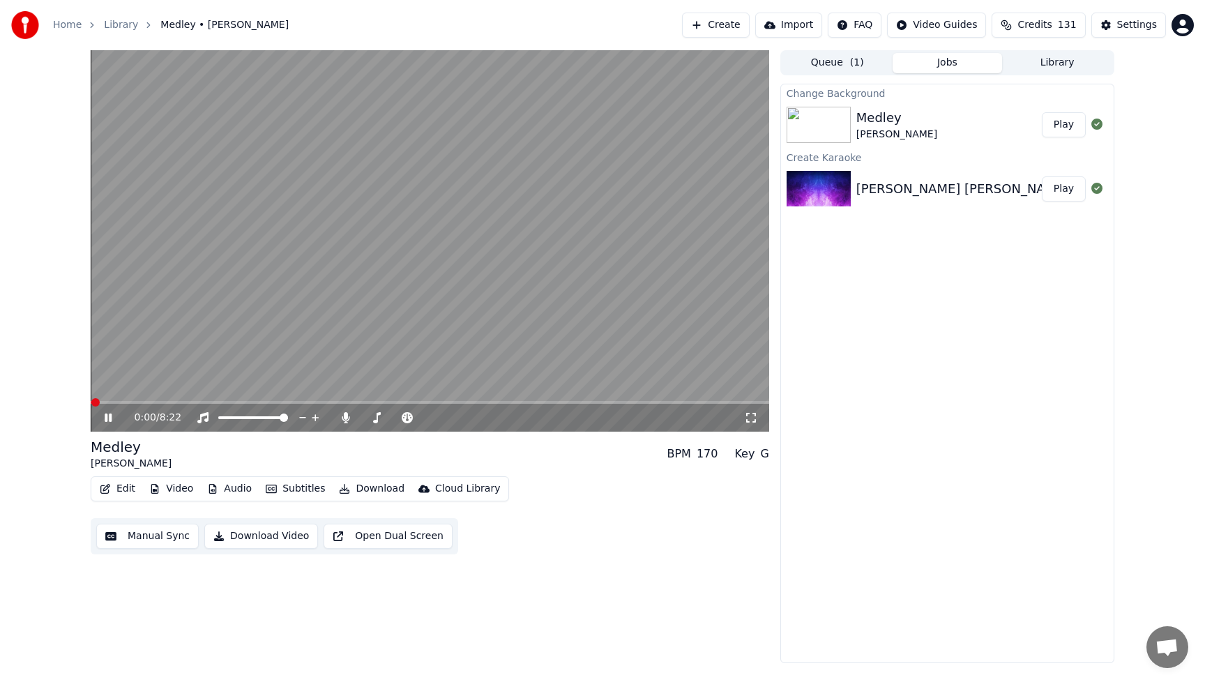
click at [135, 487] on button "Edit" at bounding box center [117, 489] width 47 height 20
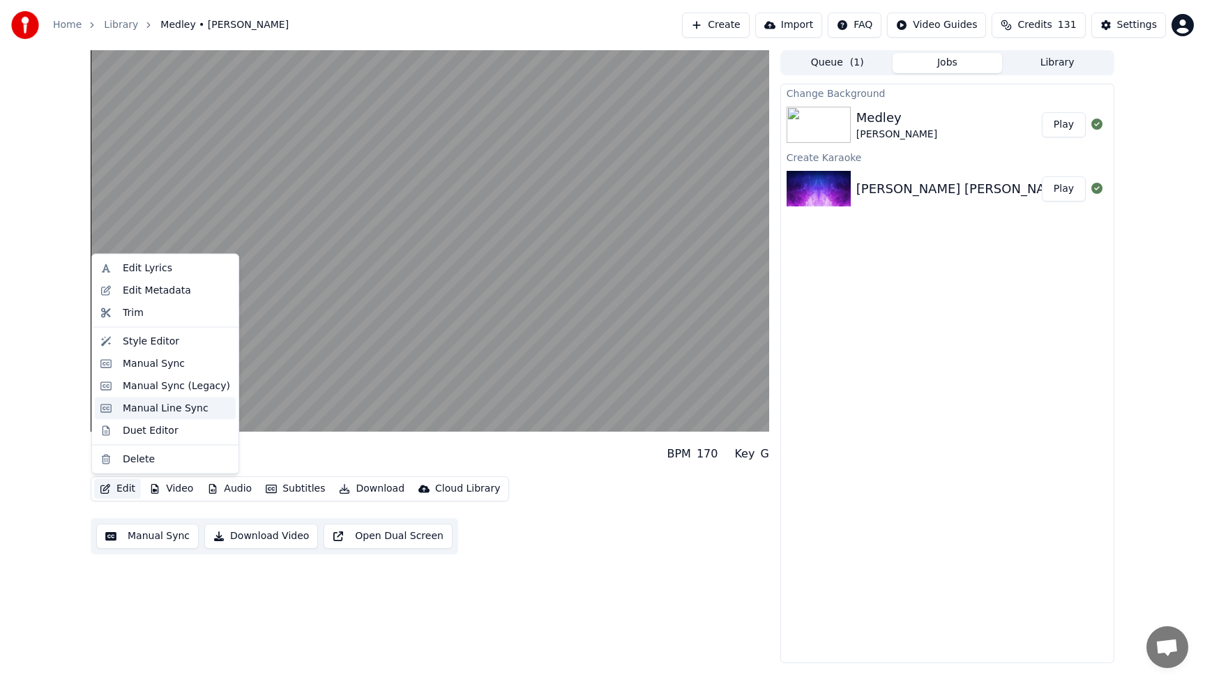
click at [149, 410] on div "Manual Line Sync" at bounding box center [166, 408] width 86 height 14
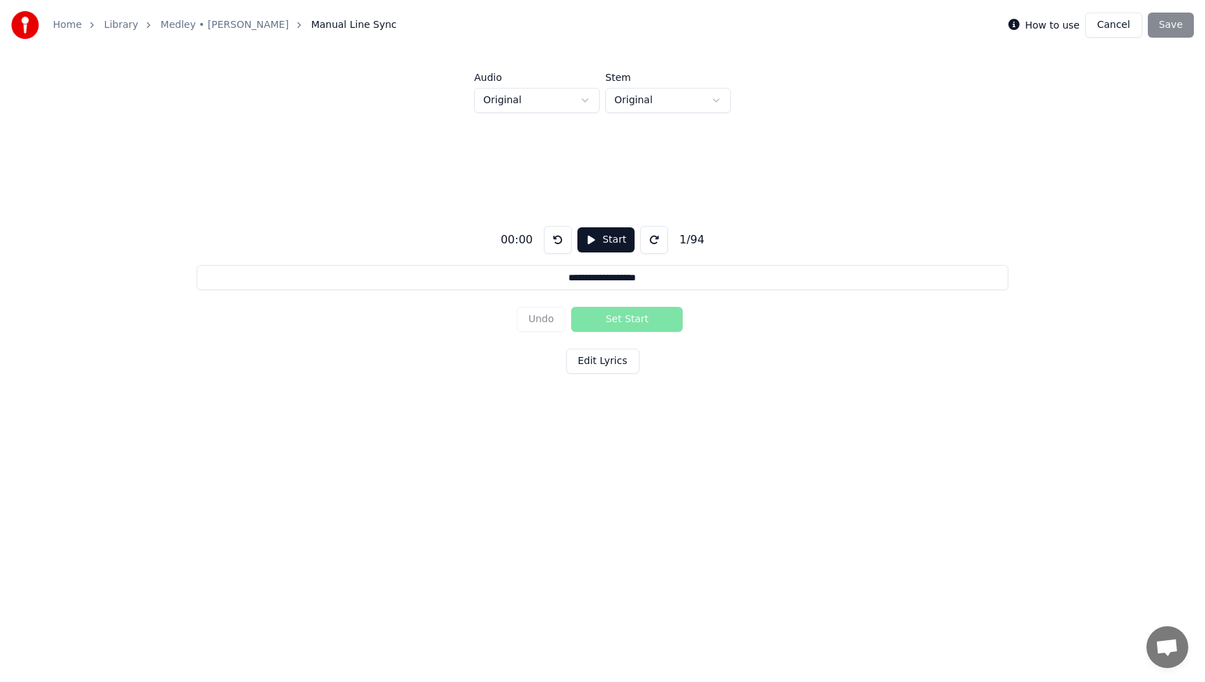
click at [607, 243] on button "Start" at bounding box center [605, 239] width 57 height 25
click at [607, 243] on button "Pause" at bounding box center [605, 239] width 62 height 25
click at [607, 243] on button "Start" at bounding box center [605, 239] width 57 height 25
click at [1127, 24] on button "Cancel" at bounding box center [1113, 25] width 56 height 25
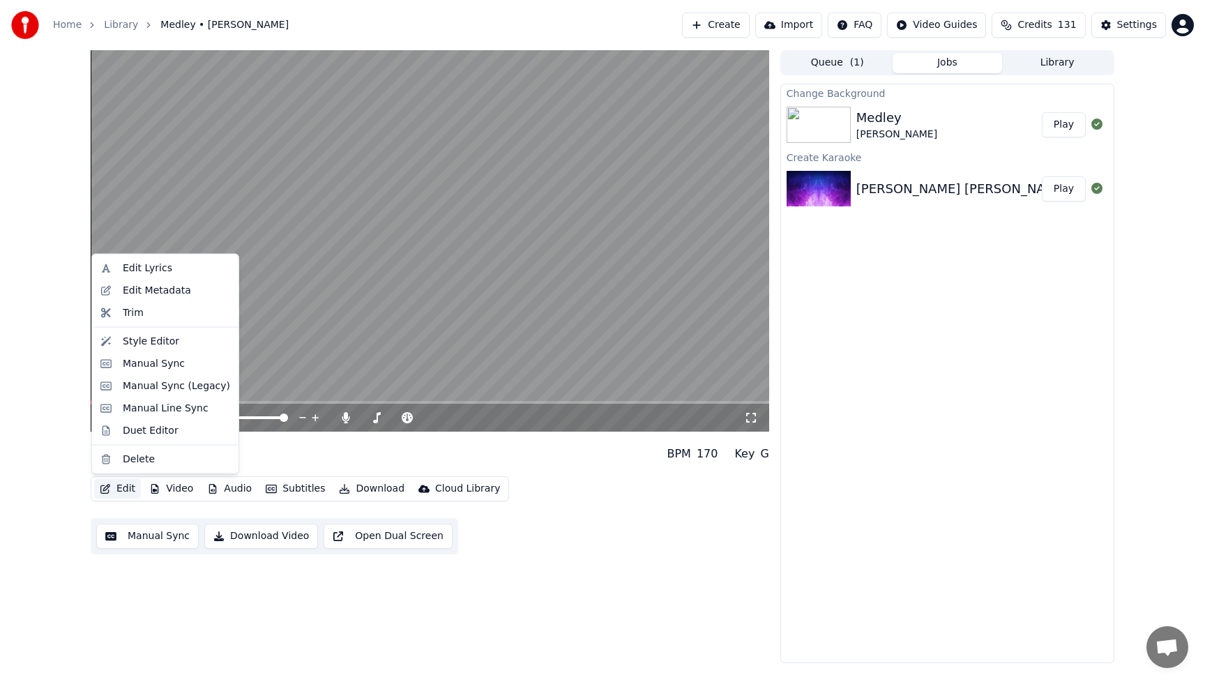
click at [125, 488] on button "Edit" at bounding box center [117, 489] width 47 height 20
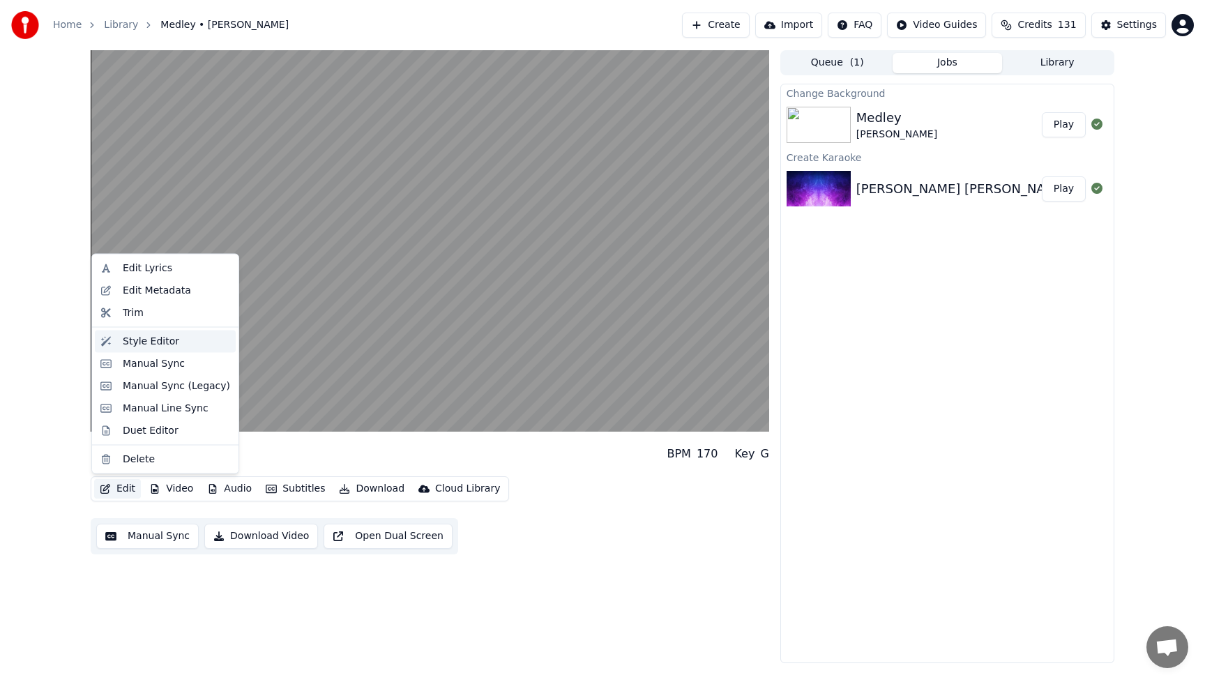
click at [147, 347] on div "Style Editor" at bounding box center [151, 341] width 56 height 14
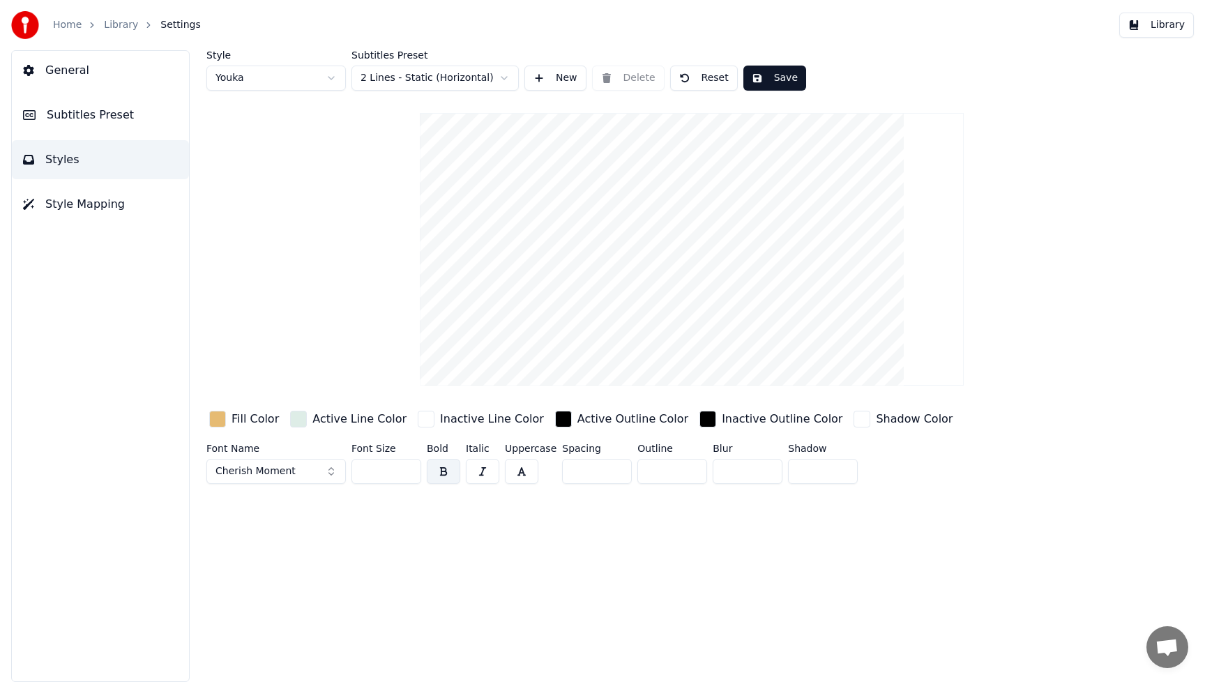
click at [94, 206] on span "Style Mapping" at bounding box center [84, 204] width 79 height 17
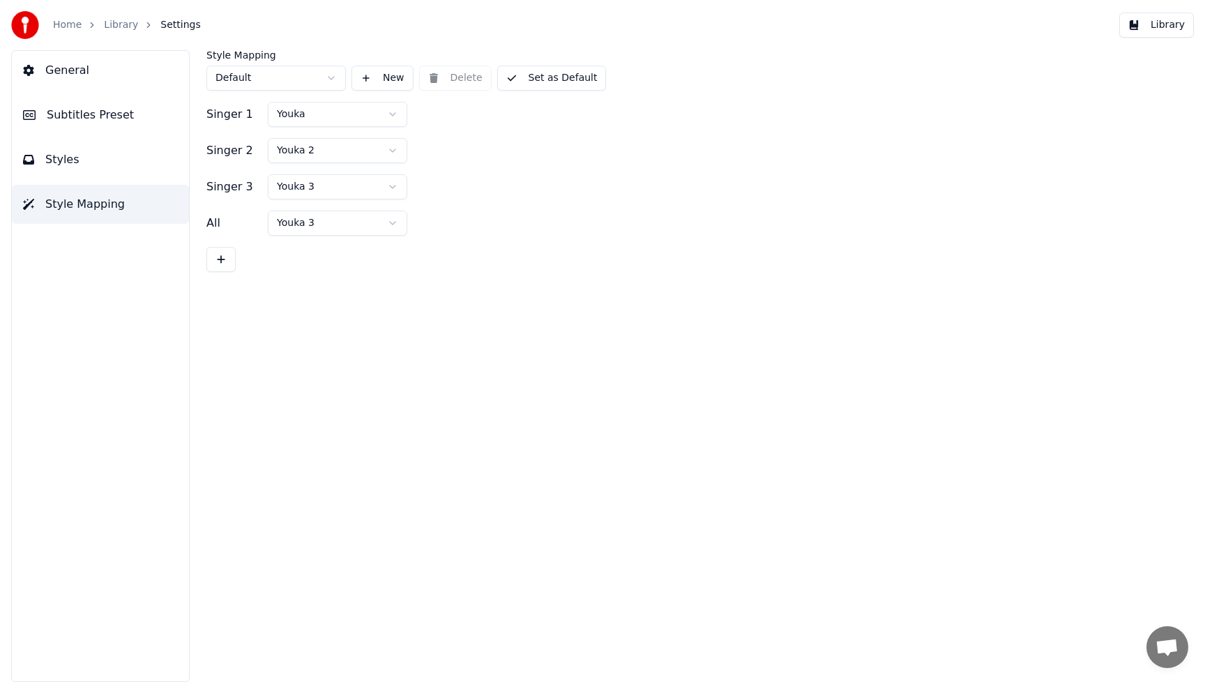
click at [121, 28] on link "Library" at bounding box center [121, 25] width 34 height 14
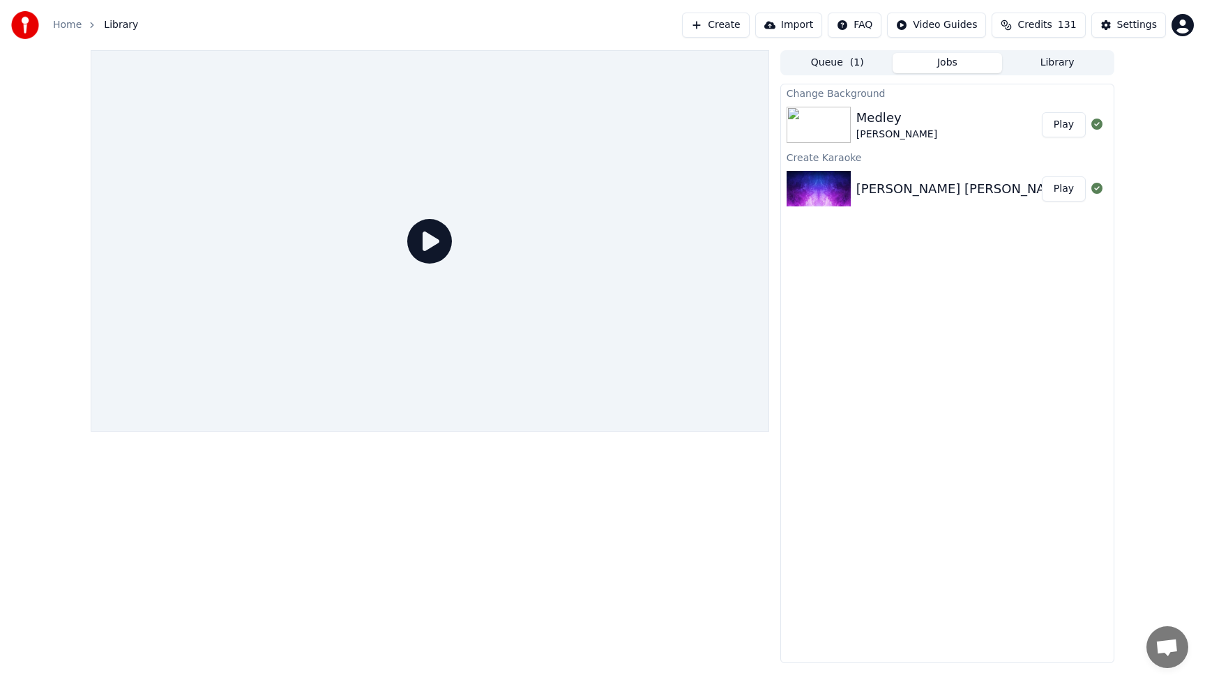
click at [1062, 123] on button "Play" at bounding box center [1063, 124] width 44 height 25
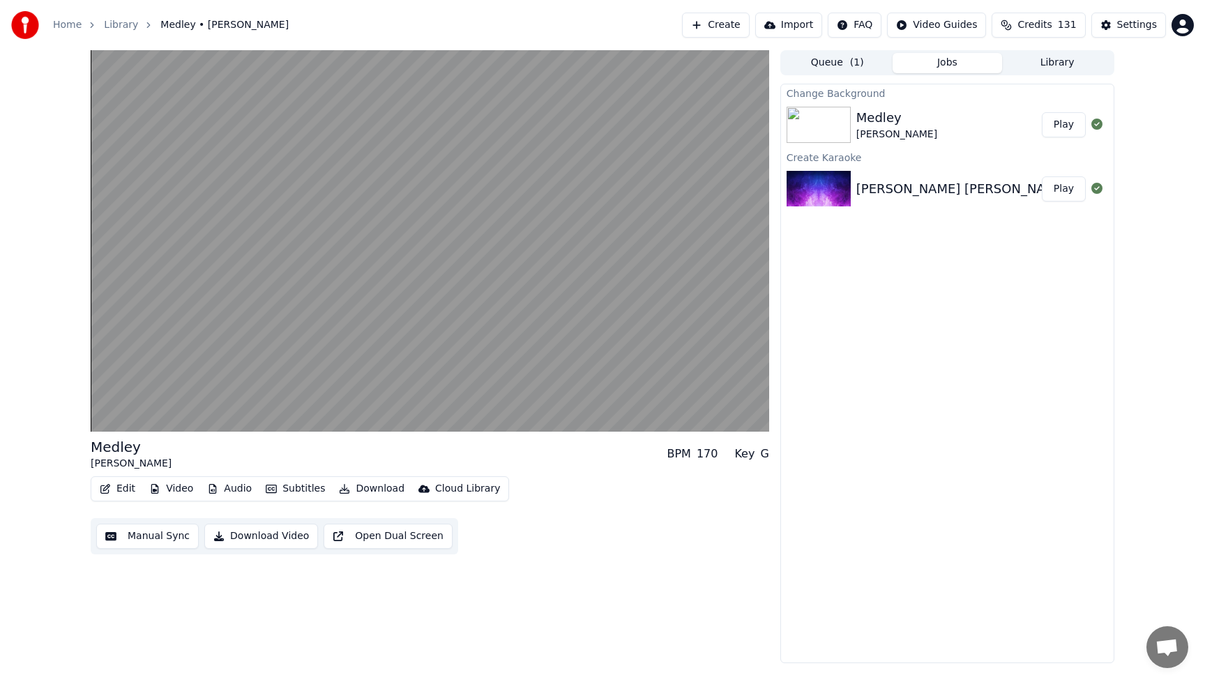
click at [295, 491] on button "Subtitles" at bounding box center [295, 489] width 70 height 20
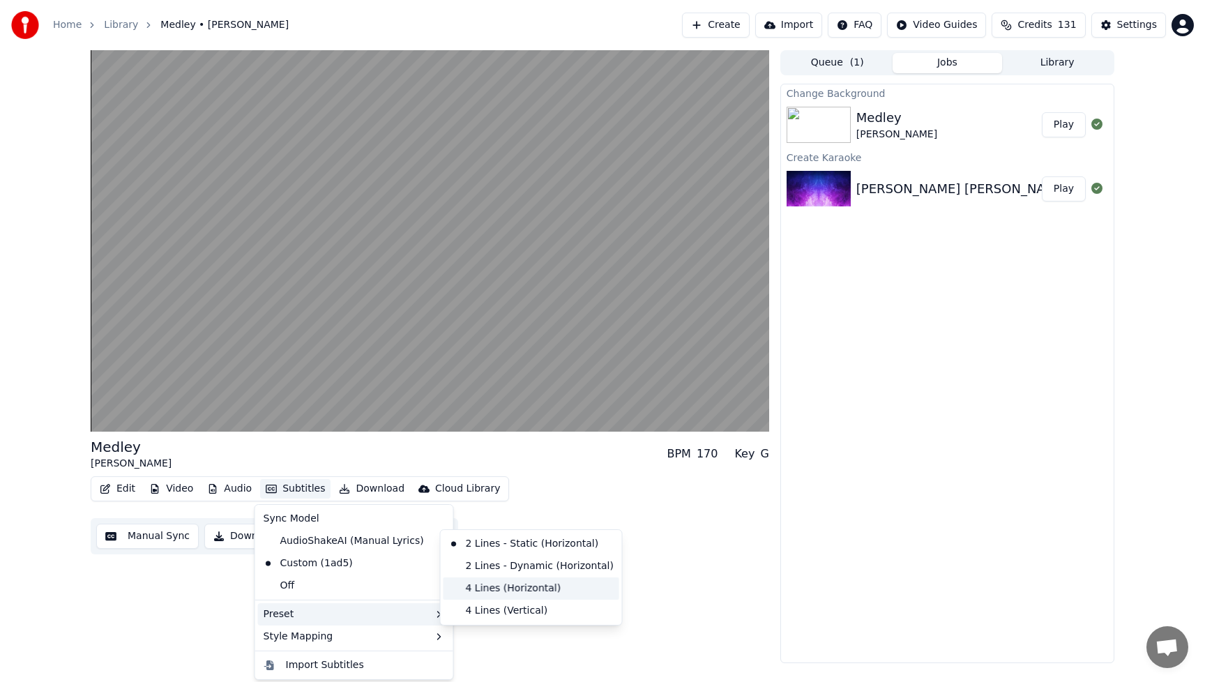
click at [531, 587] on div "4 Lines (Horizontal)" at bounding box center [531, 588] width 176 height 22
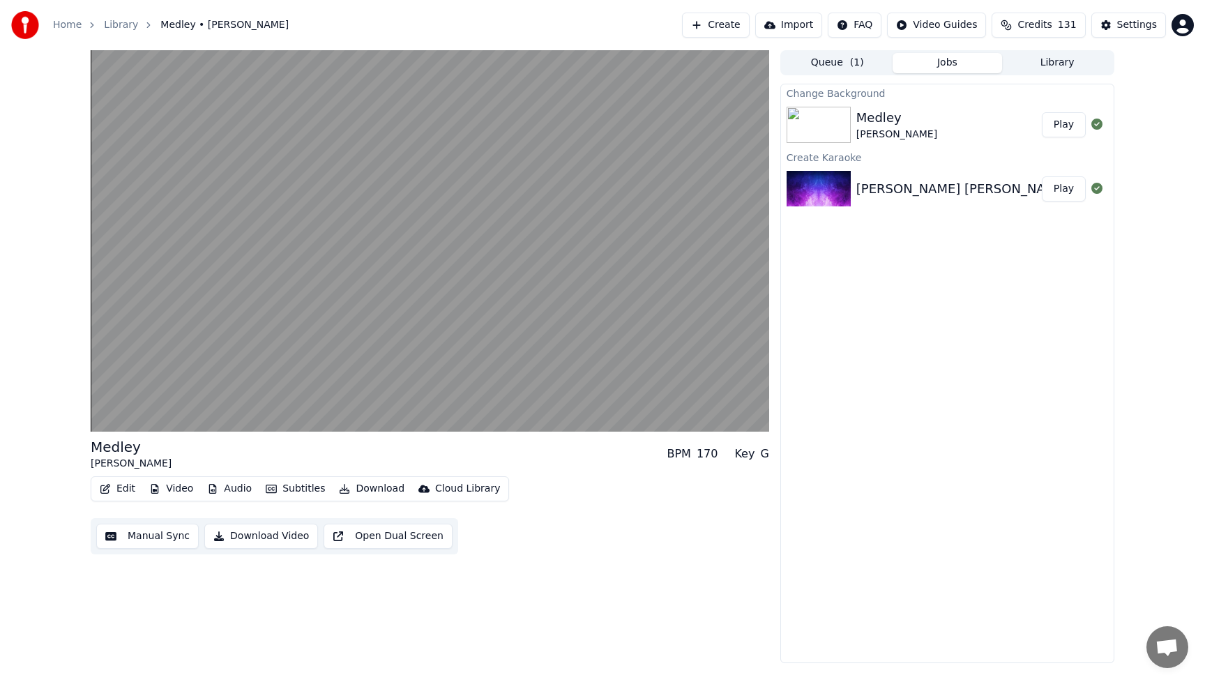
click at [137, 487] on button "Edit" at bounding box center [117, 489] width 47 height 20
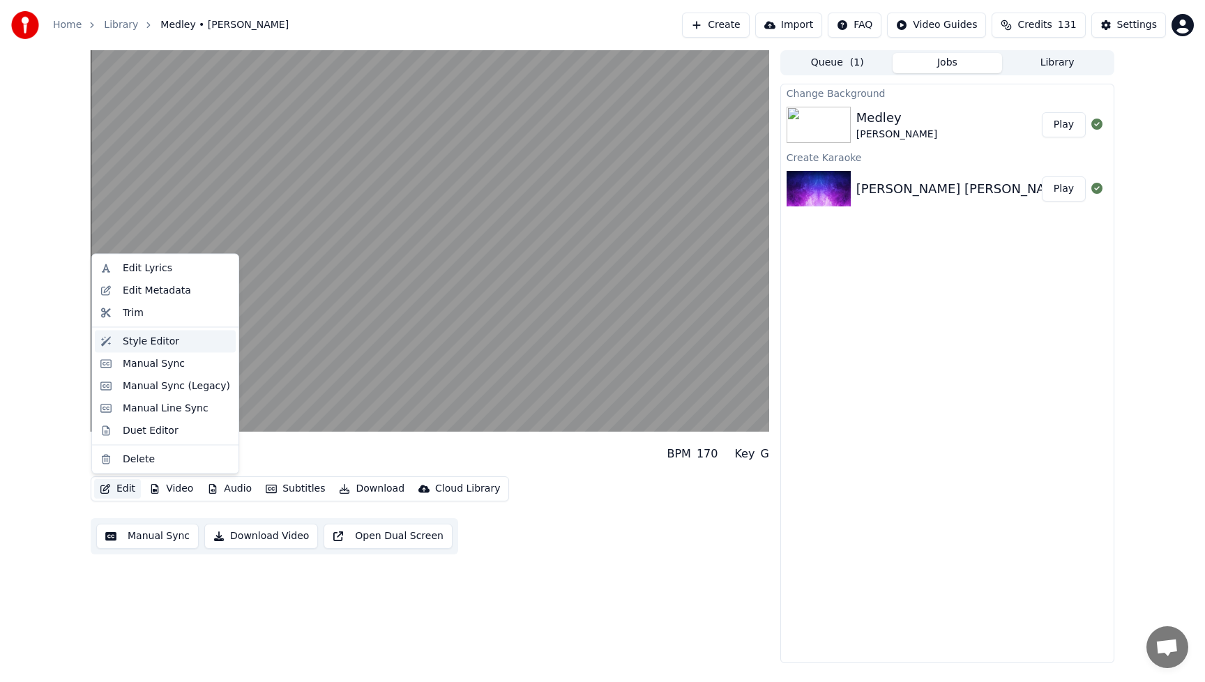
click at [127, 343] on div "Style Editor" at bounding box center [151, 341] width 56 height 14
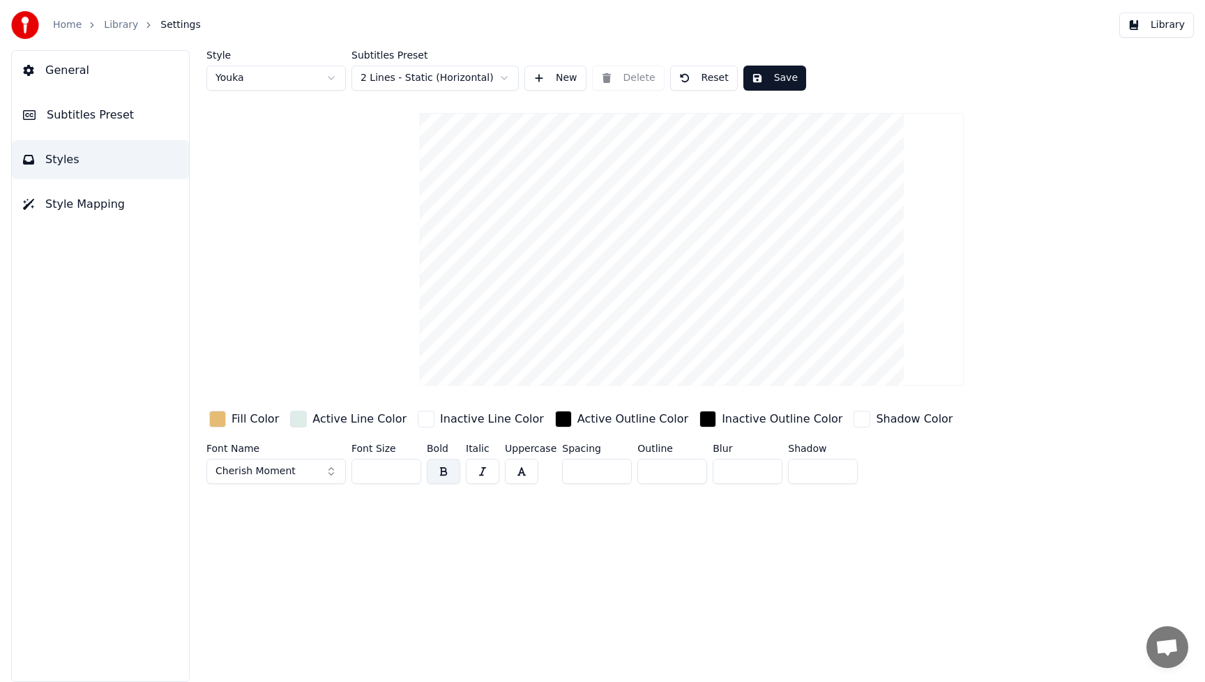
click at [615, 473] on input "*" at bounding box center [597, 471] width 70 height 25
type input "*"
click at [615, 473] on input "*" at bounding box center [597, 471] width 70 height 25
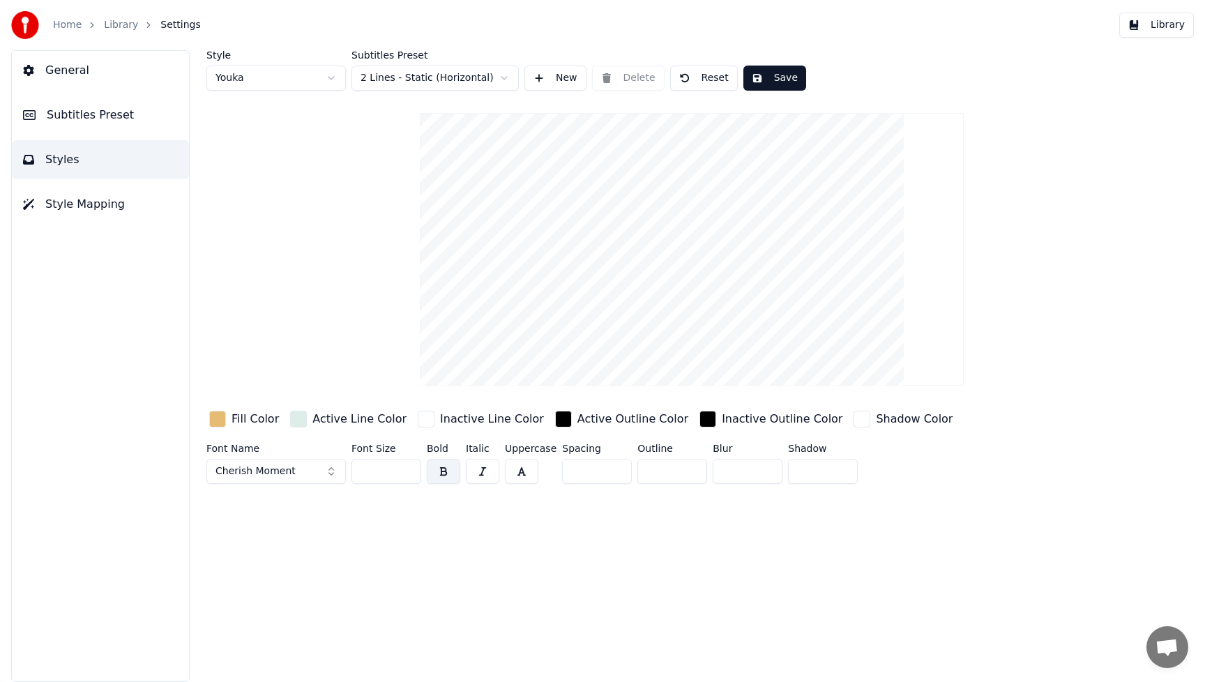
click at [783, 78] on button "Save" at bounding box center [774, 78] width 63 height 25
click at [1170, 26] on button "Library" at bounding box center [1156, 25] width 75 height 25
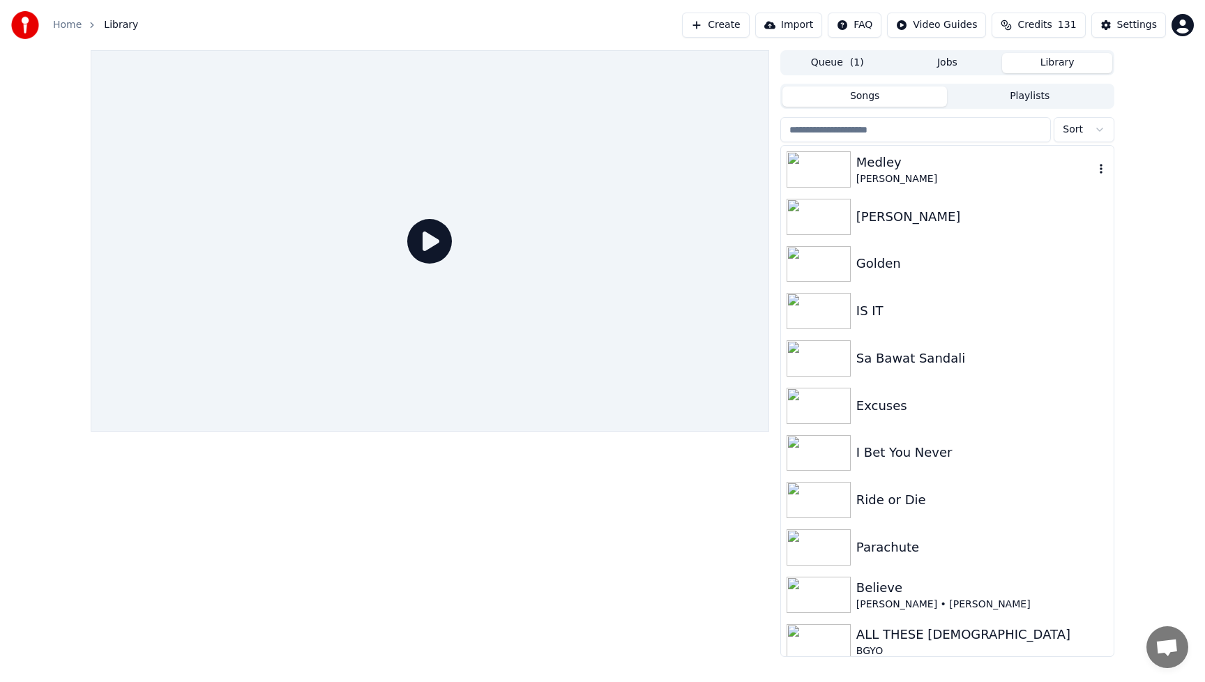
click at [829, 171] on img at bounding box center [818, 169] width 64 height 36
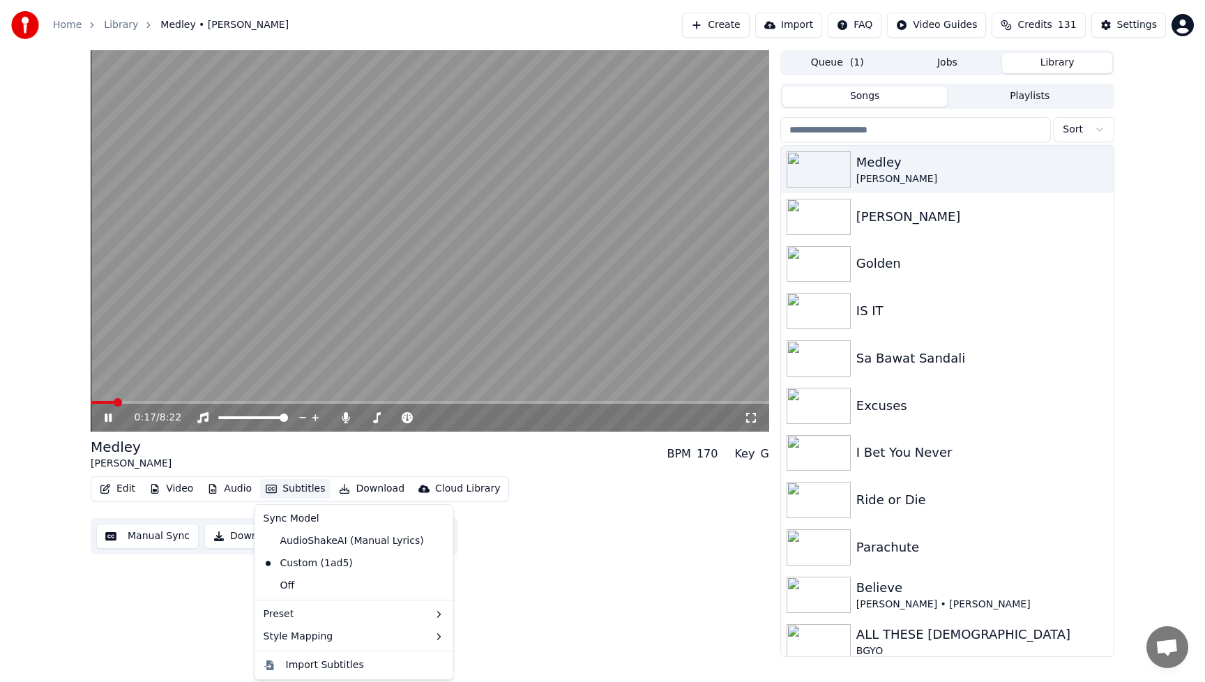
click at [291, 483] on button "Subtitles" at bounding box center [295, 489] width 70 height 20
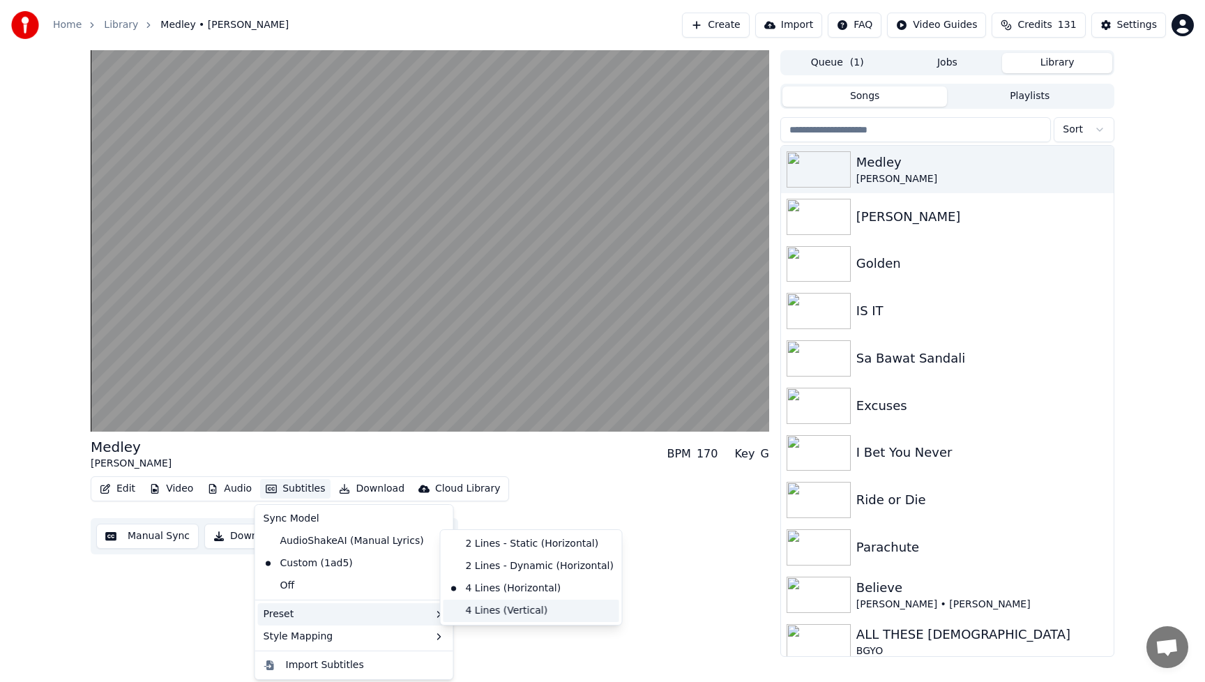
click at [504, 615] on div "4 Lines (Vertical)" at bounding box center [531, 611] width 176 height 22
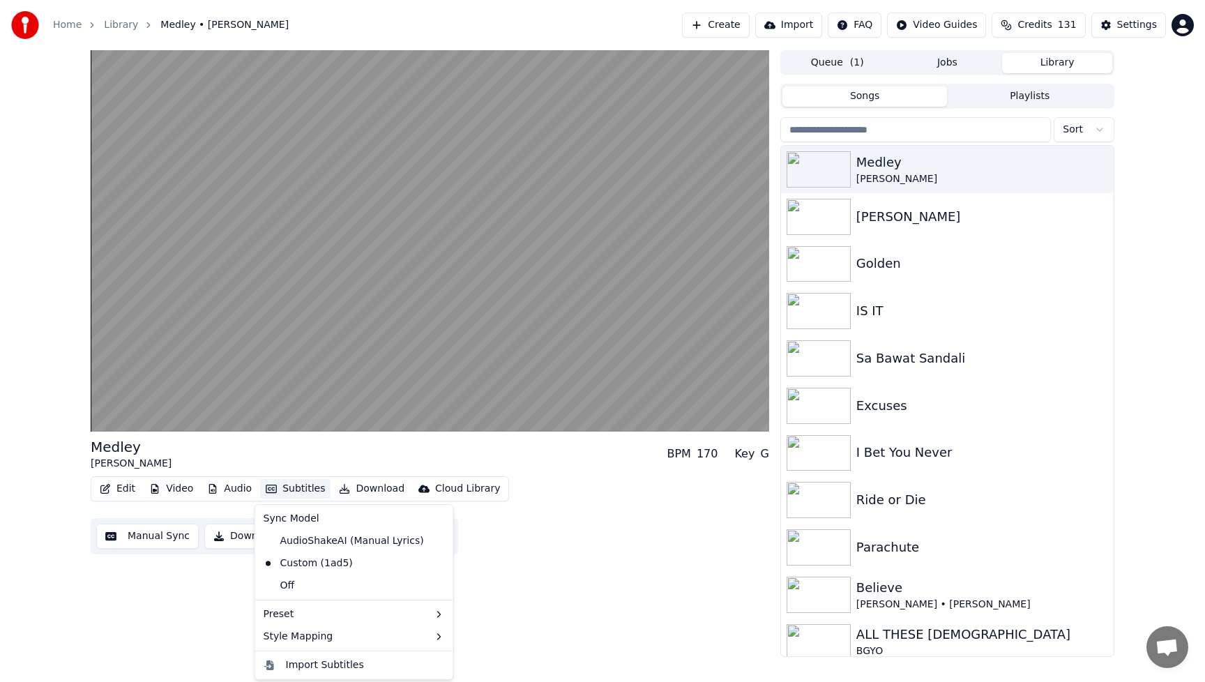
click at [312, 483] on button "Subtitles" at bounding box center [295, 489] width 70 height 20
click at [330, 544] on div "AudioShakeAI (Manual Lyrics)" at bounding box center [343, 541] width 171 height 22
click at [312, 488] on button "Subtitles" at bounding box center [295, 489] width 70 height 20
click at [324, 562] on div "Custom (1ad5)" at bounding box center [308, 563] width 100 height 22
click at [319, 490] on button "Subtitles" at bounding box center [295, 489] width 70 height 20
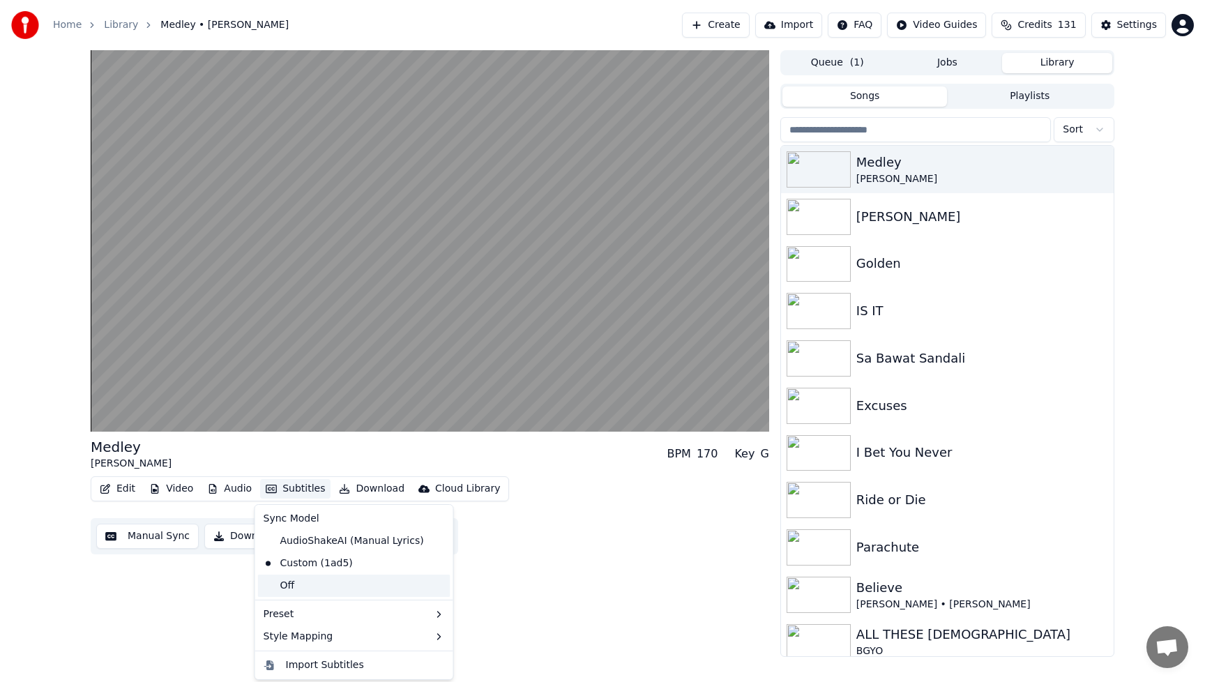
click at [336, 588] on div "Off" at bounding box center [354, 585] width 192 height 22
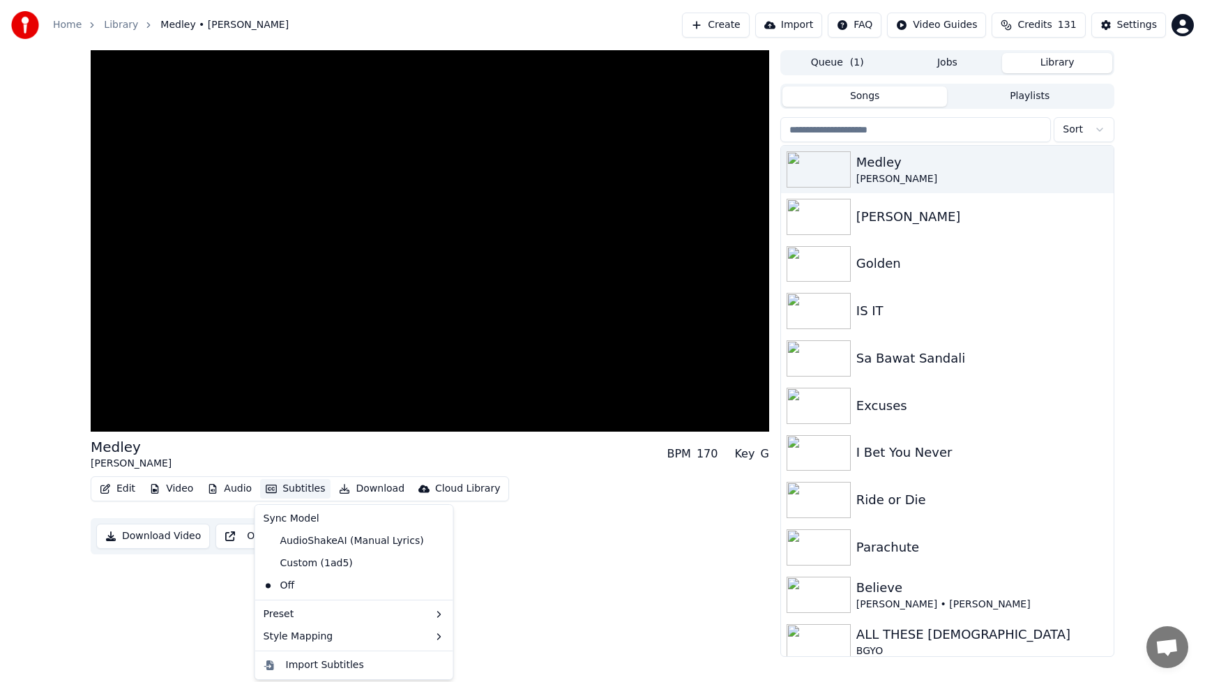
click at [307, 496] on button "Subtitles" at bounding box center [295, 489] width 70 height 20
click at [303, 558] on div "Custom (1ad5)" at bounding box center [308, 563] width 100 height 22
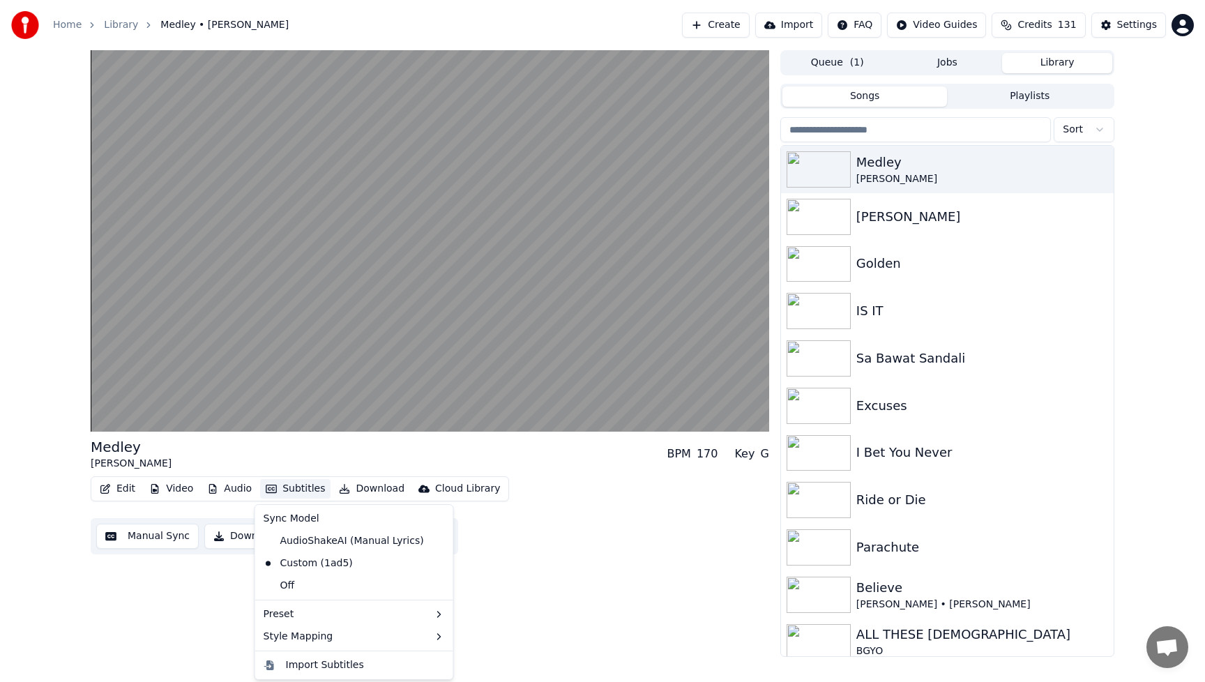
click at [296, 491] on button "Subtitles" at bounding box center [295, 489] width 70 height 20
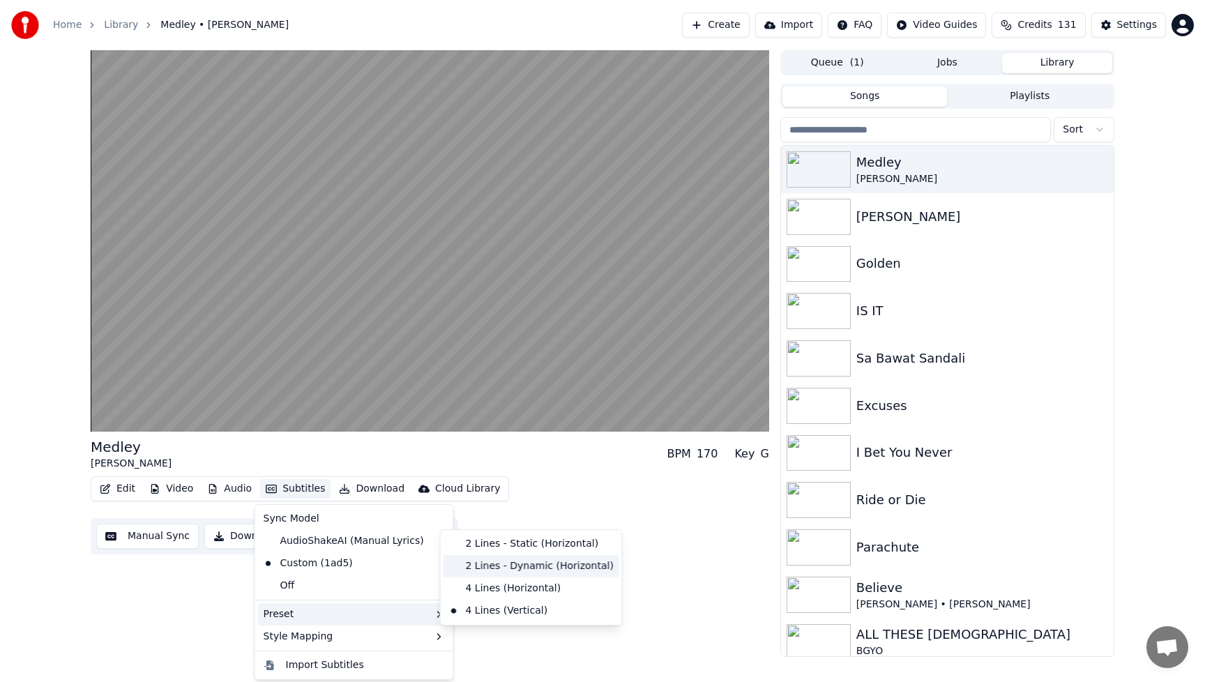
click at [527, 563] on div "2 Lines - Dynamic (Horizontal)" at bounding box center [531, 566] width 176 height 22
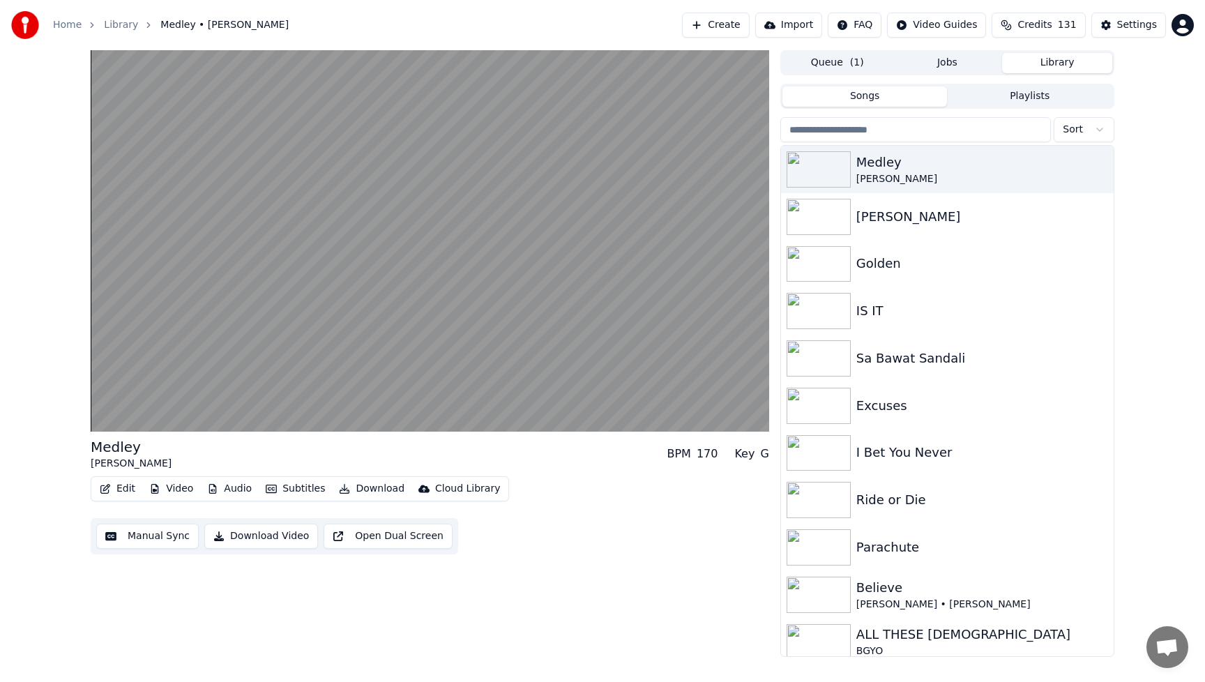
click at [307, 488] on button "Subtitles" at bounding box center [295, 489] width 70 height 20
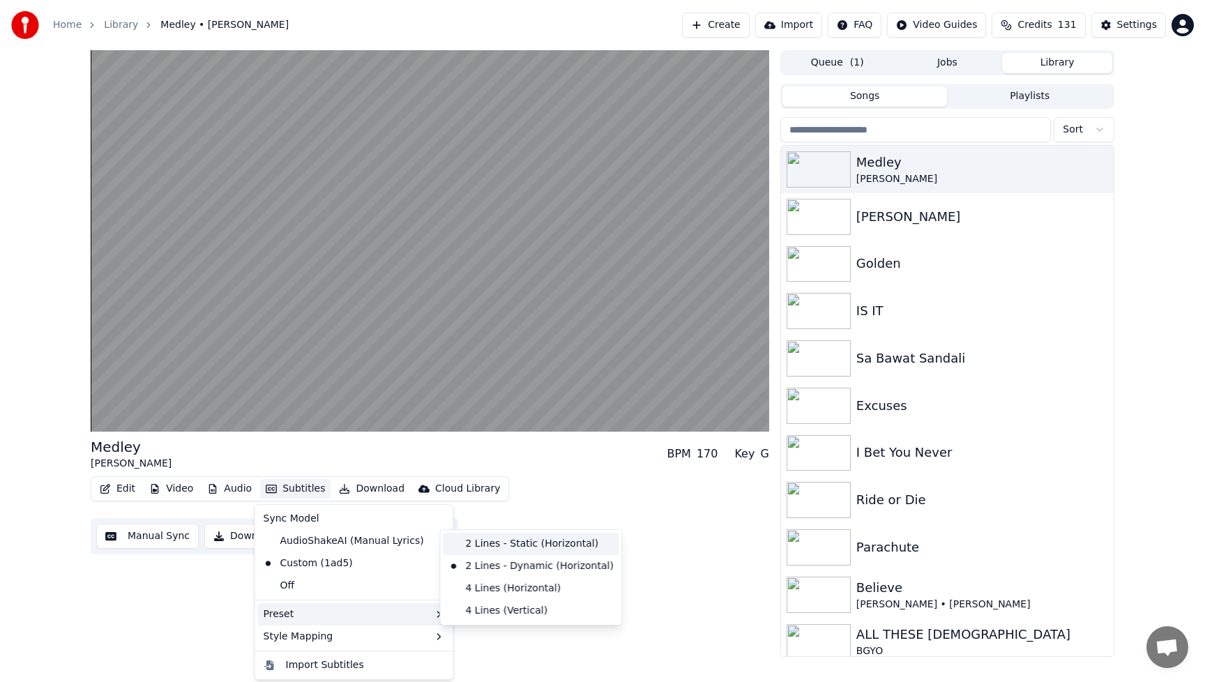
click at [514, 549] on div "2 Lines - Static (Horizontal)" at bounding box center [531, 544] width 176 height 22
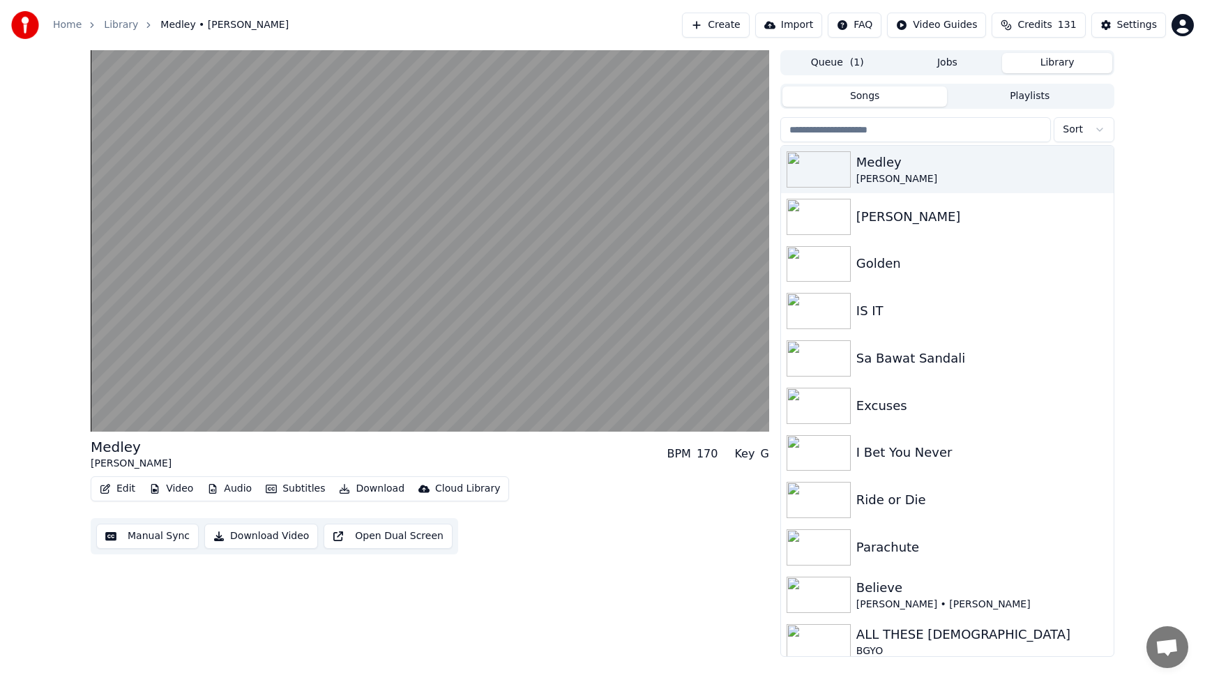
click at [123, 489] on button "Edit" at bounding box center [117, 489] width 47 height 20
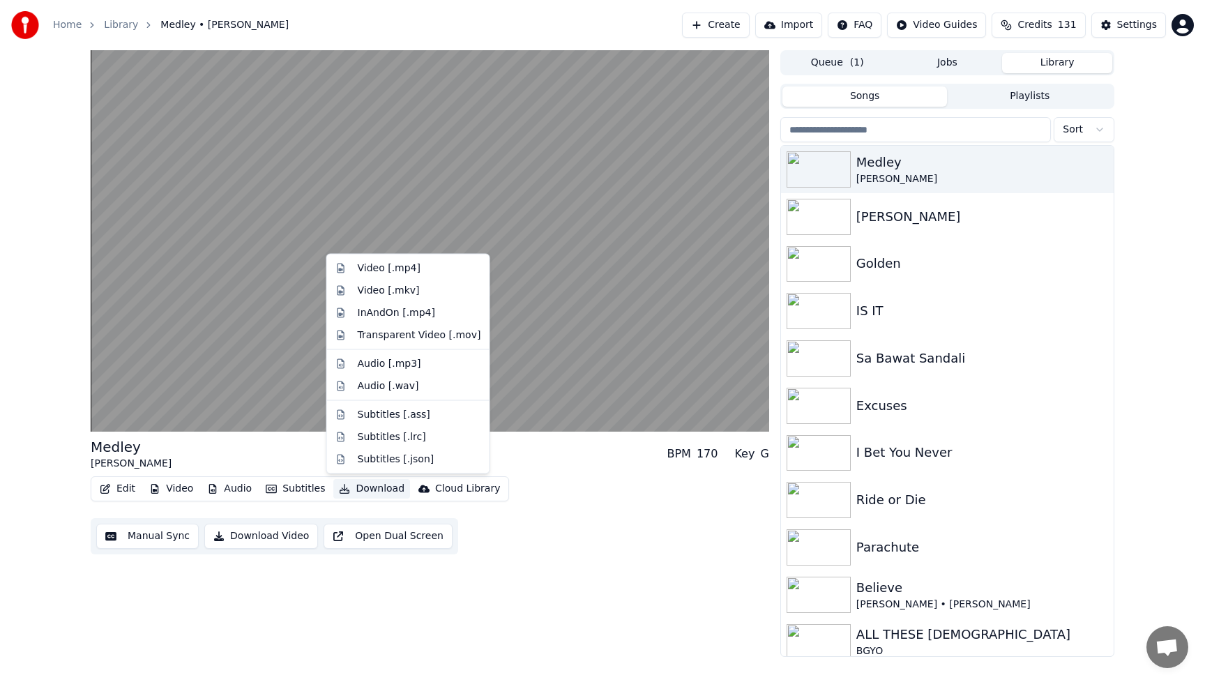
click at [610, 565] on div "[PERSON_NAME] [PERSON_NAME] BPM 170 Key G Edit Video Audio Subtitles Download C…" at bounding box center [430, 353] width 678 height 606
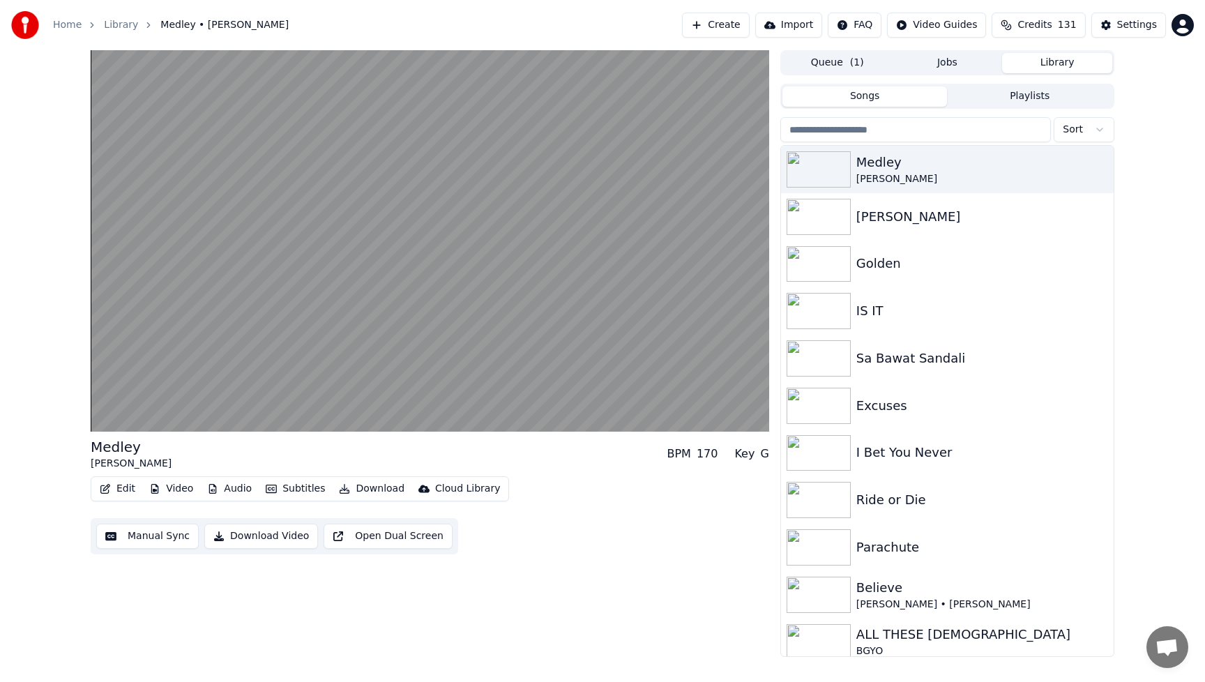
click at [122, 533] on button "Manual Sync" at bounding box center [147, 536] width 102 height 25
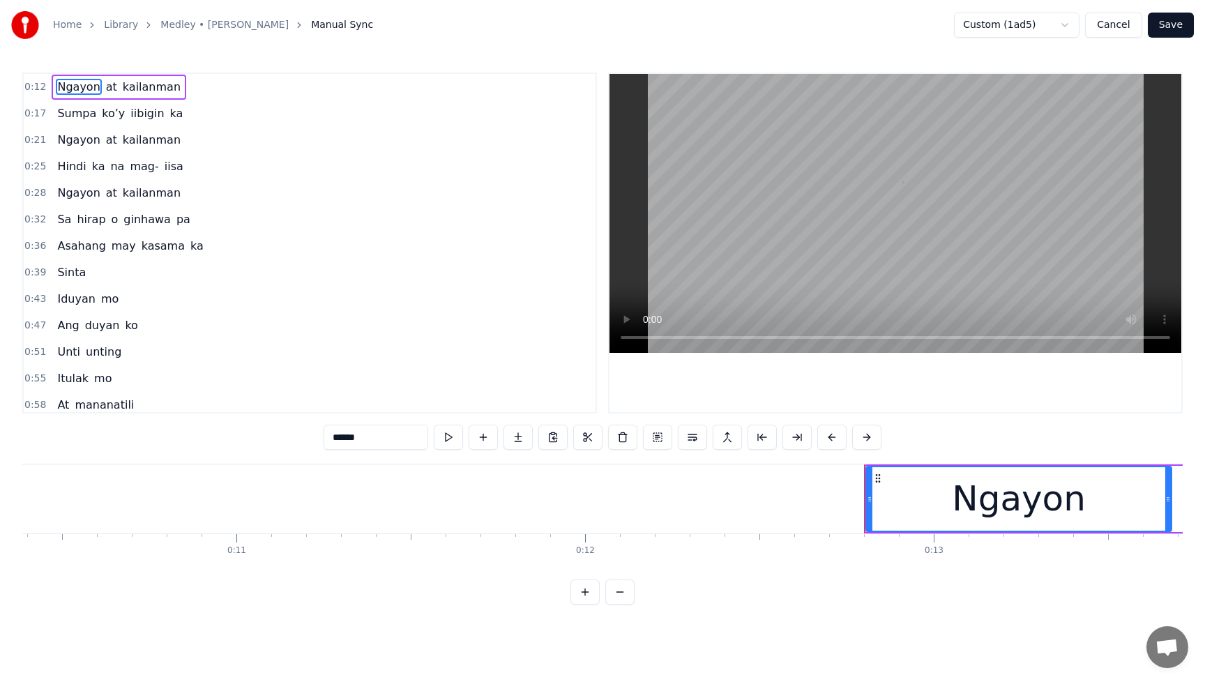
scroll to position [0, 4392]
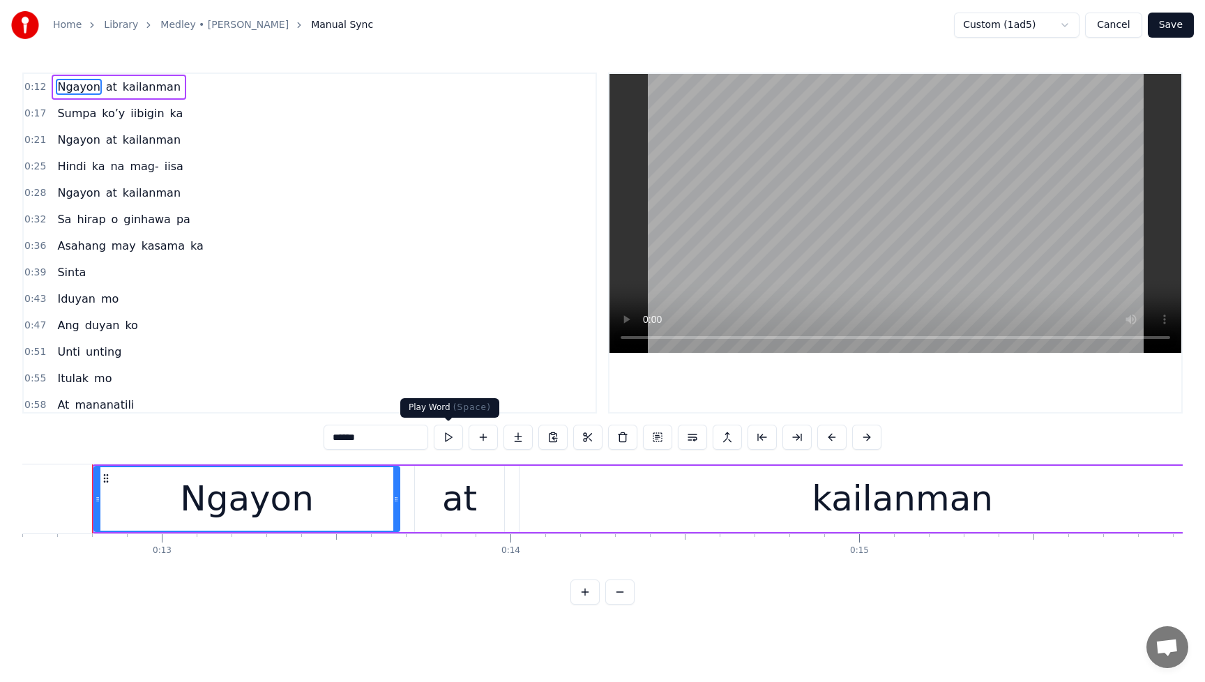
click at [448, 438] on button at bounding box center [448, 437] width 29 height 25
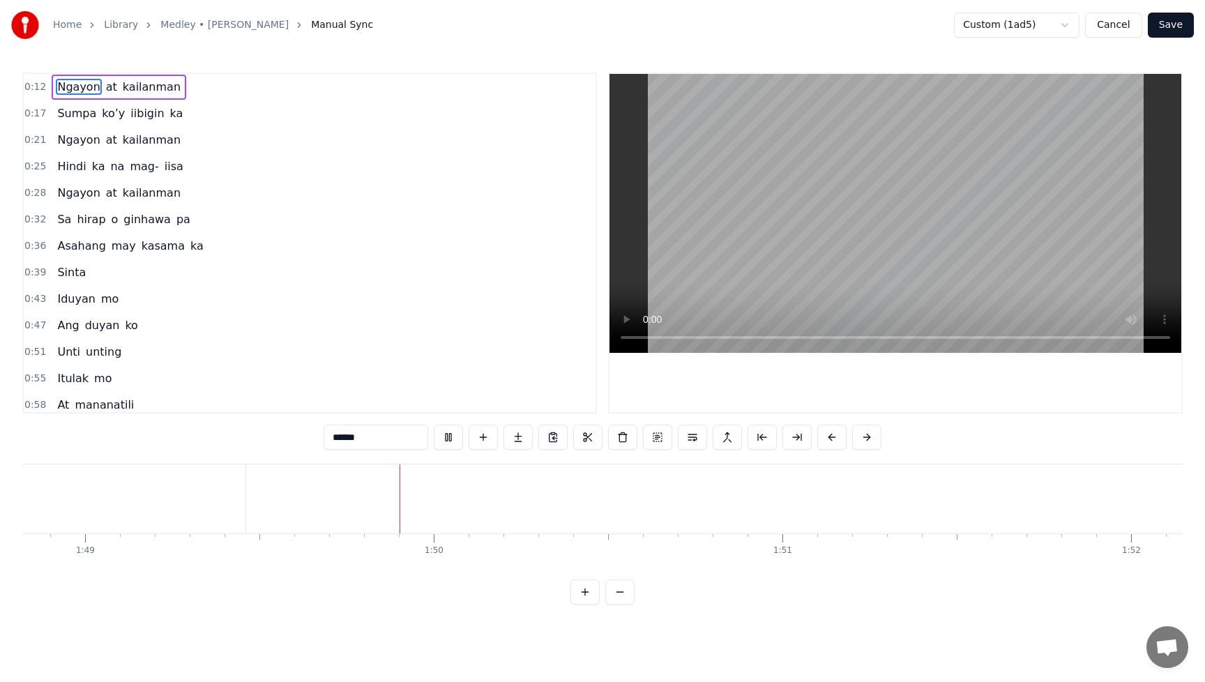
scroll to position [0, 38016]
click at [445, 438] on button at bounding box center [448, 437] width 29 height 25
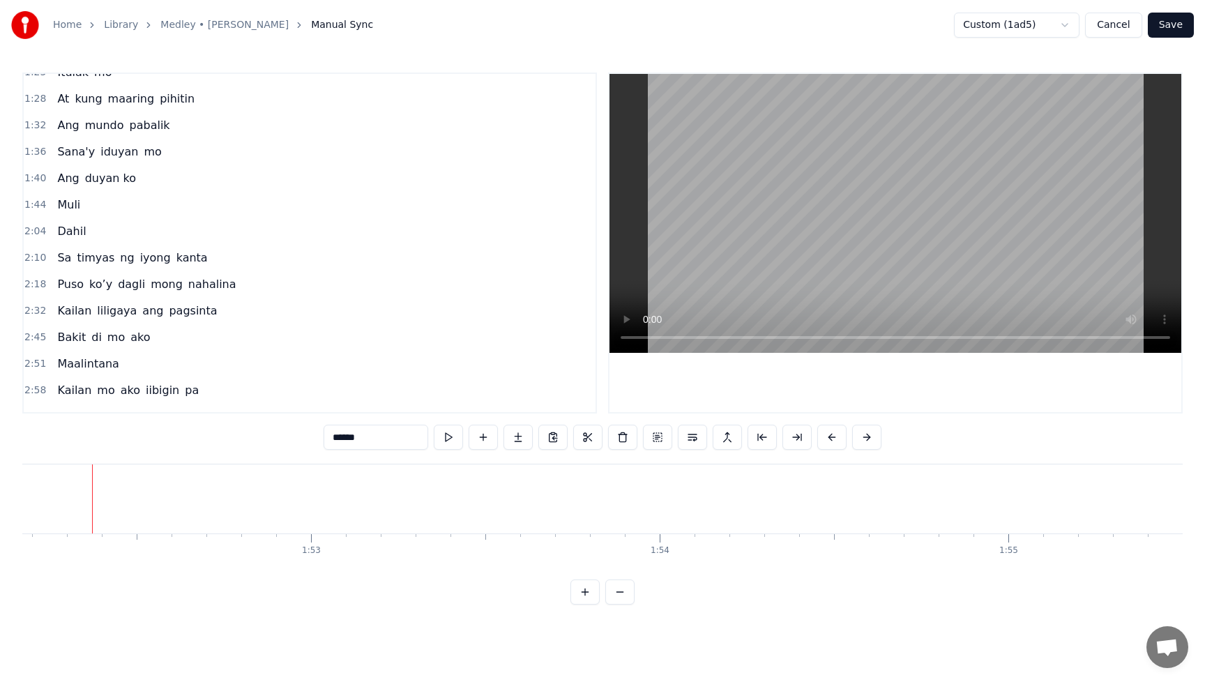
scroll to position [582, 0]
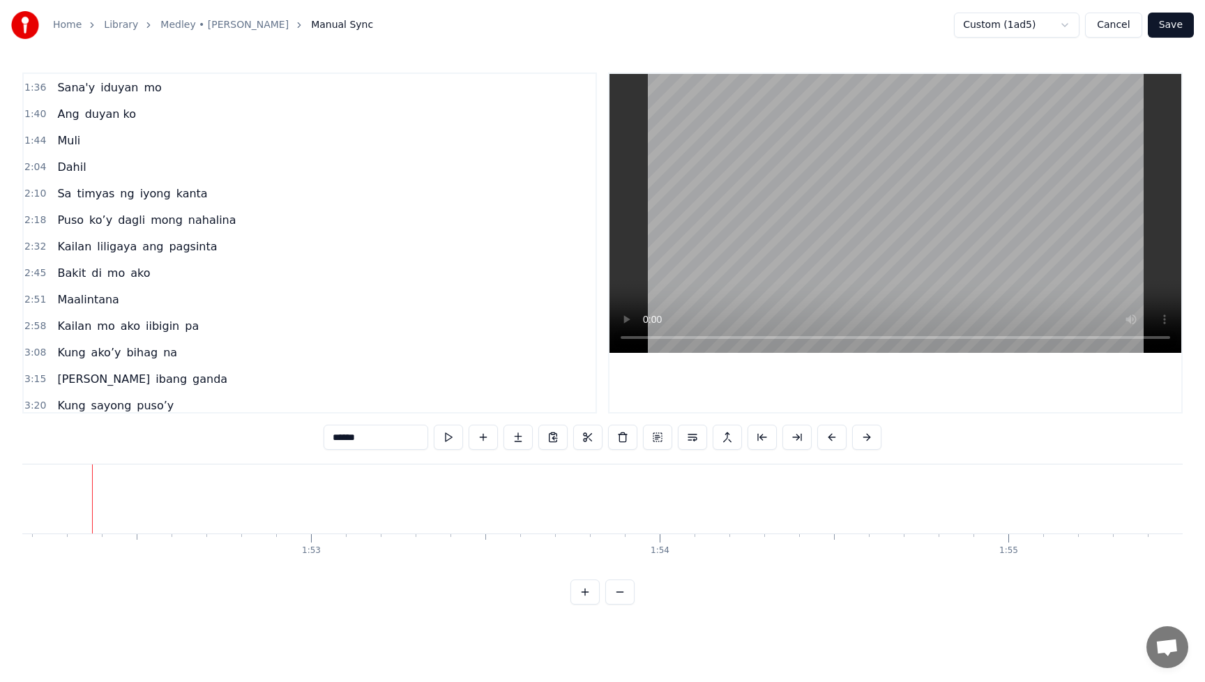
click at [60, 142] on span "Muli" at bounding box center [69, 140] width 26 height 16
type input "****"
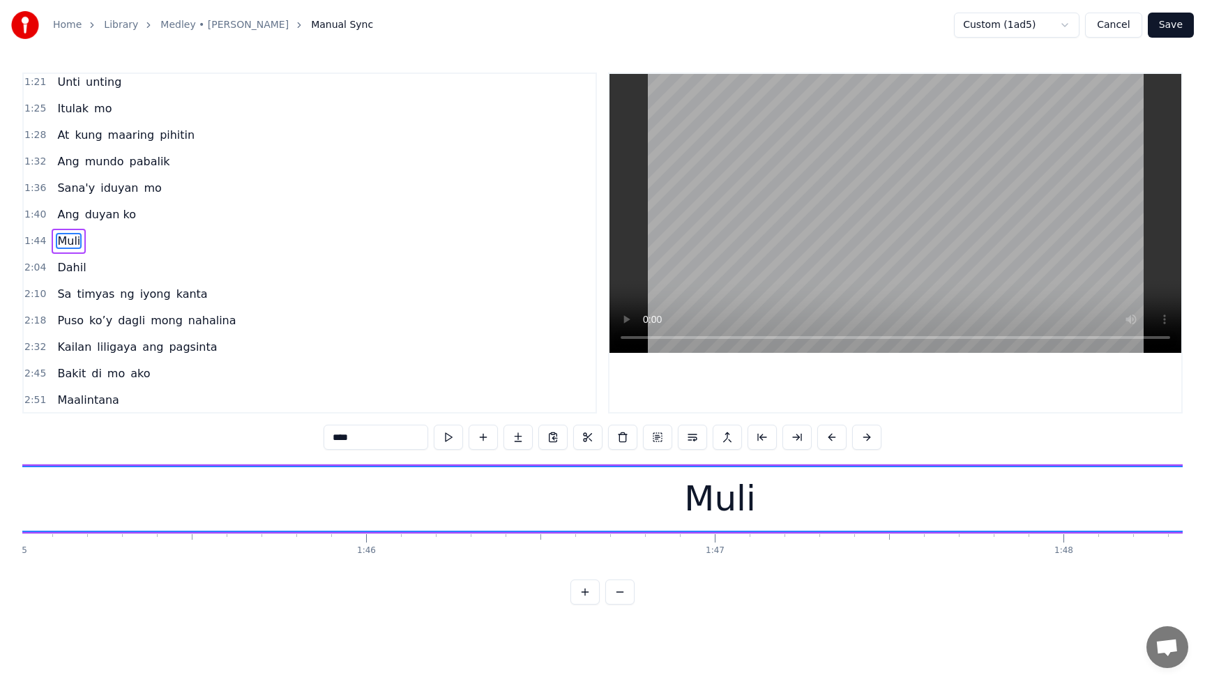
scroll to position [0, 36376]
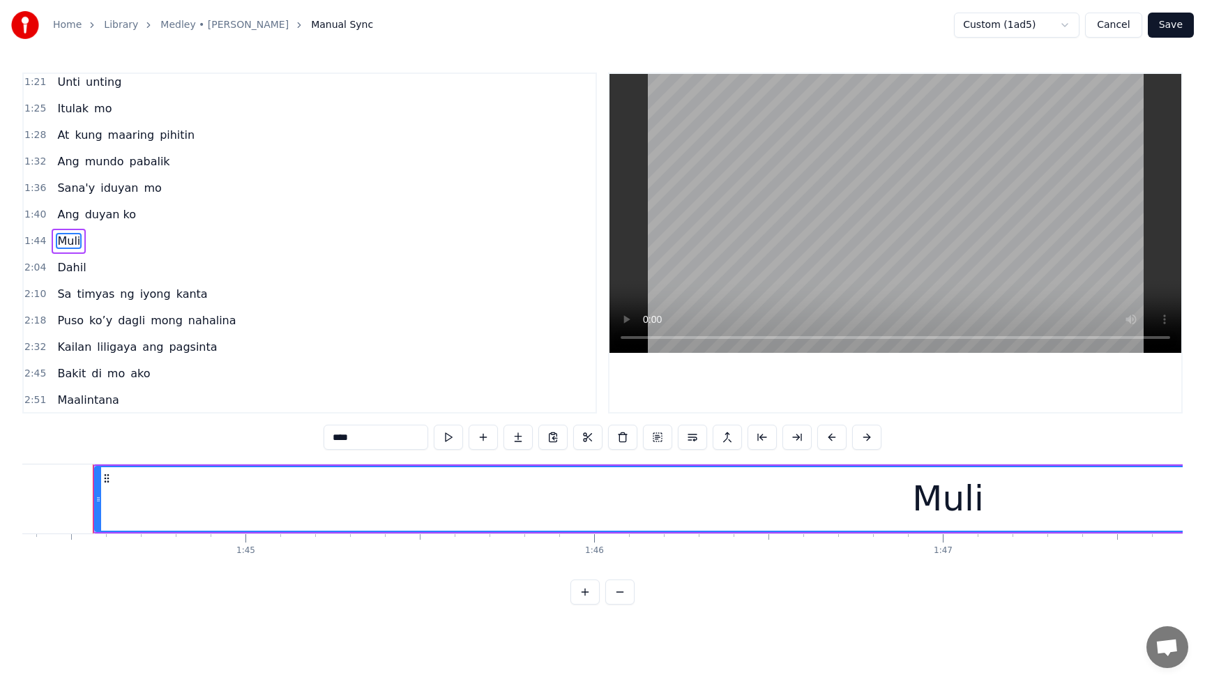
drag, startPoint x: 643, startPoint y: 505, endPoint x: 671, endPoint y: 508, distance: 27.3
click at [643, 505] on div "Muli" at bounding box center [948, 498] width 1705 height 63
click at [927, 508] on div "Muli" at bounding box center [948, 499] width 72 height 52
drag, startPoint x: 931, startPoint y: 507, endPoint x: 913, endPoint y: 509, distance: 18.2
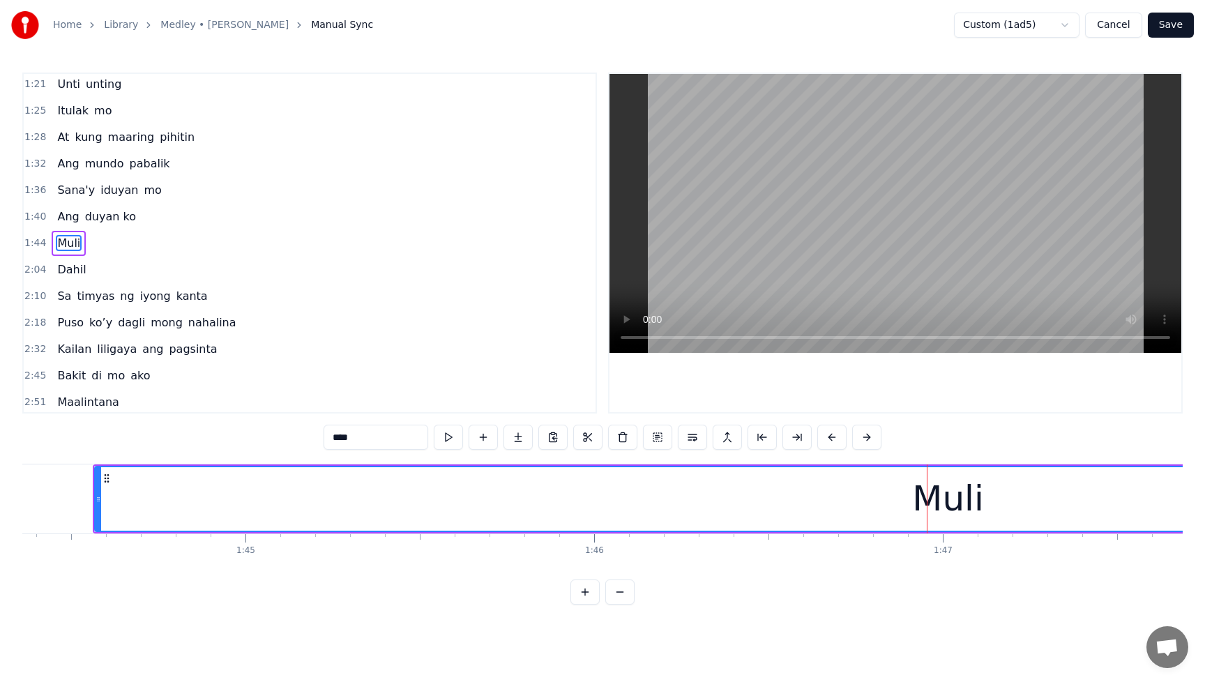
click at [913, 509] on div "Muli" at bounding box center [948, 498] width 1705 height 63
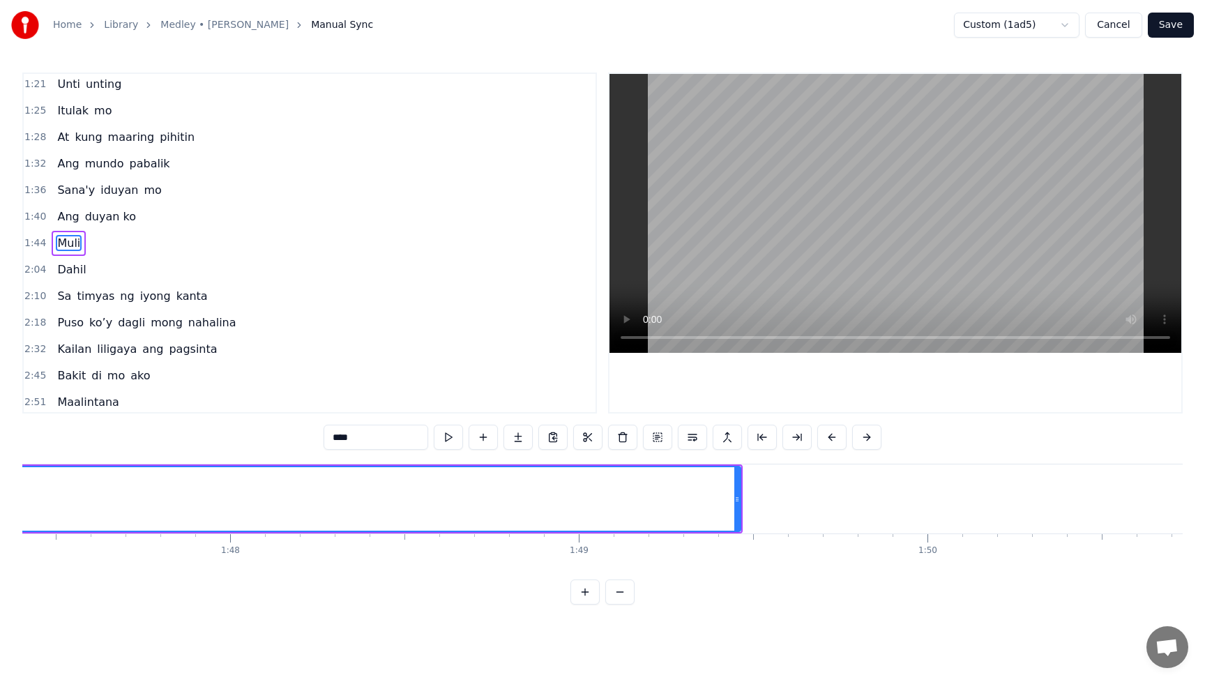
scroll to position [0, 37489]
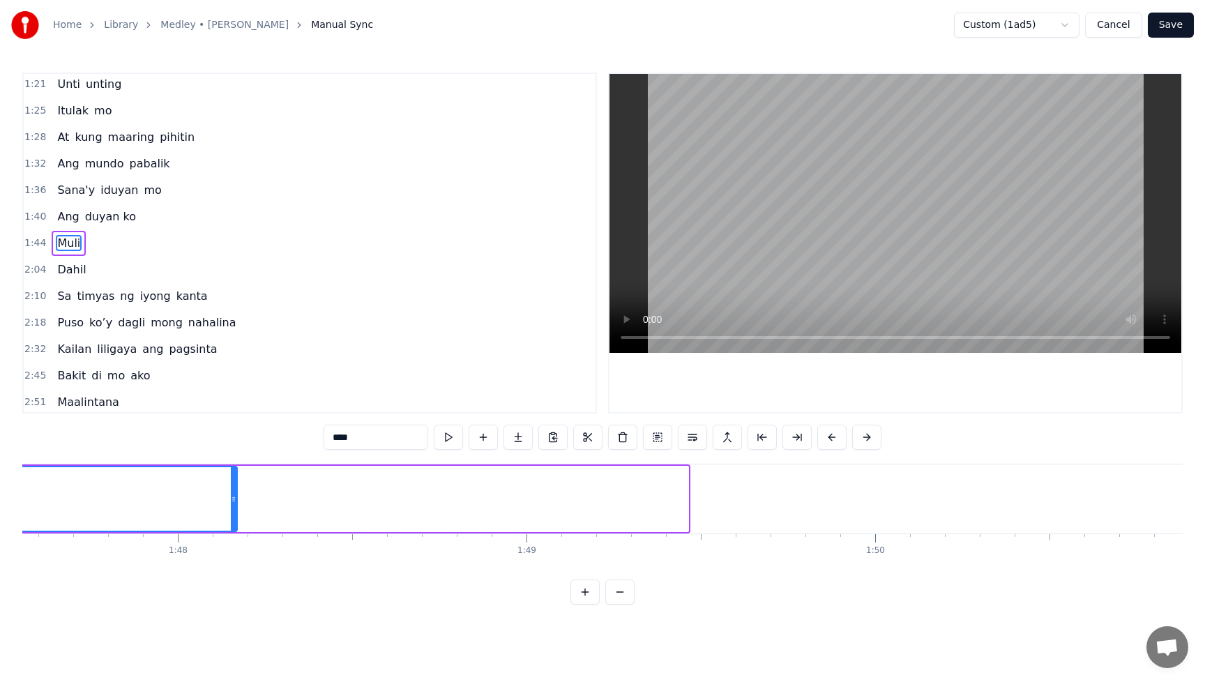
drag, startPoint x: 686, startPoint y: 499, endPoint x: 217, endPoint y: 512, distance: 469.3
click at [231, 512] on div at bounding box center [234, 498] width 6 height 63
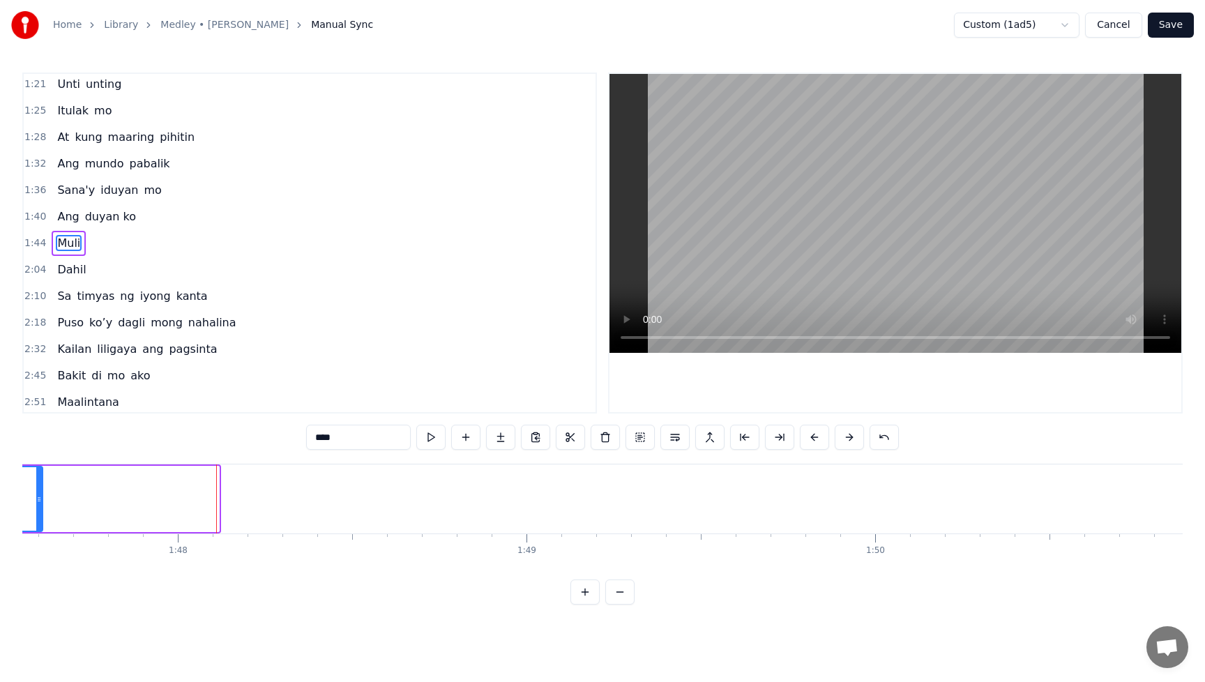
drag, startPoint x: 215, startPoint y: 499, endPoint x: 40, endPoint y: 505, distance: 174.4
click at [37, 505] on div at bounding box center [39, 498] width 6 height 63
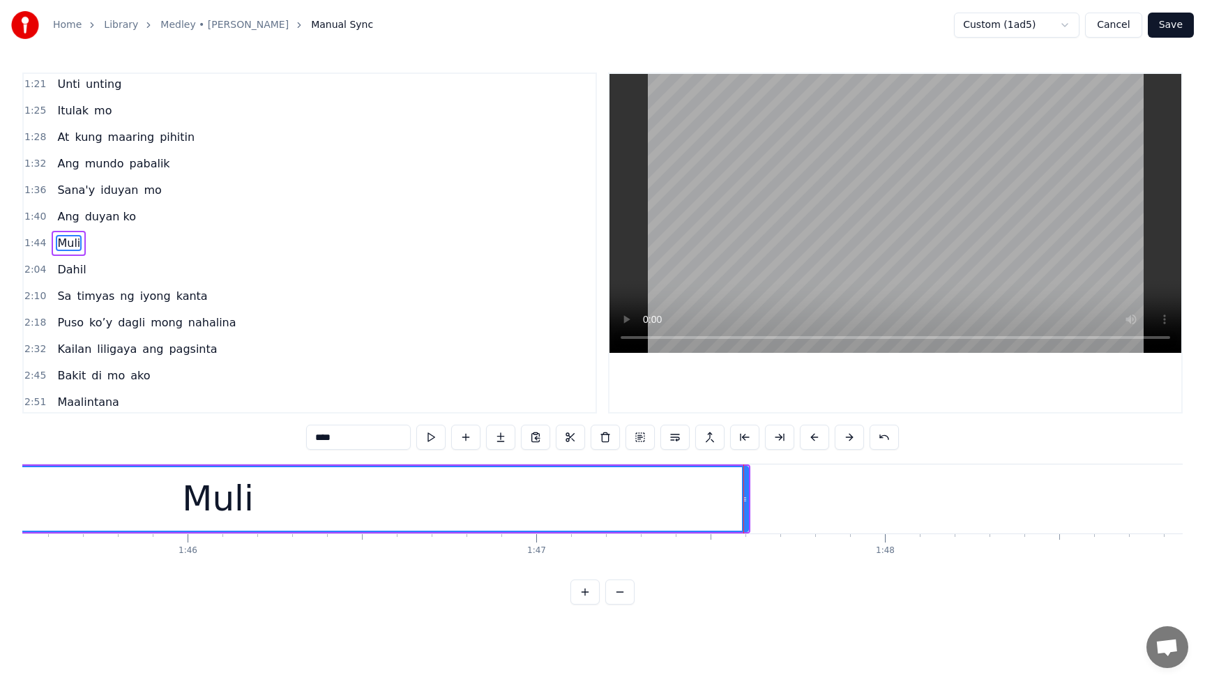
scroll to position [0, 36308]
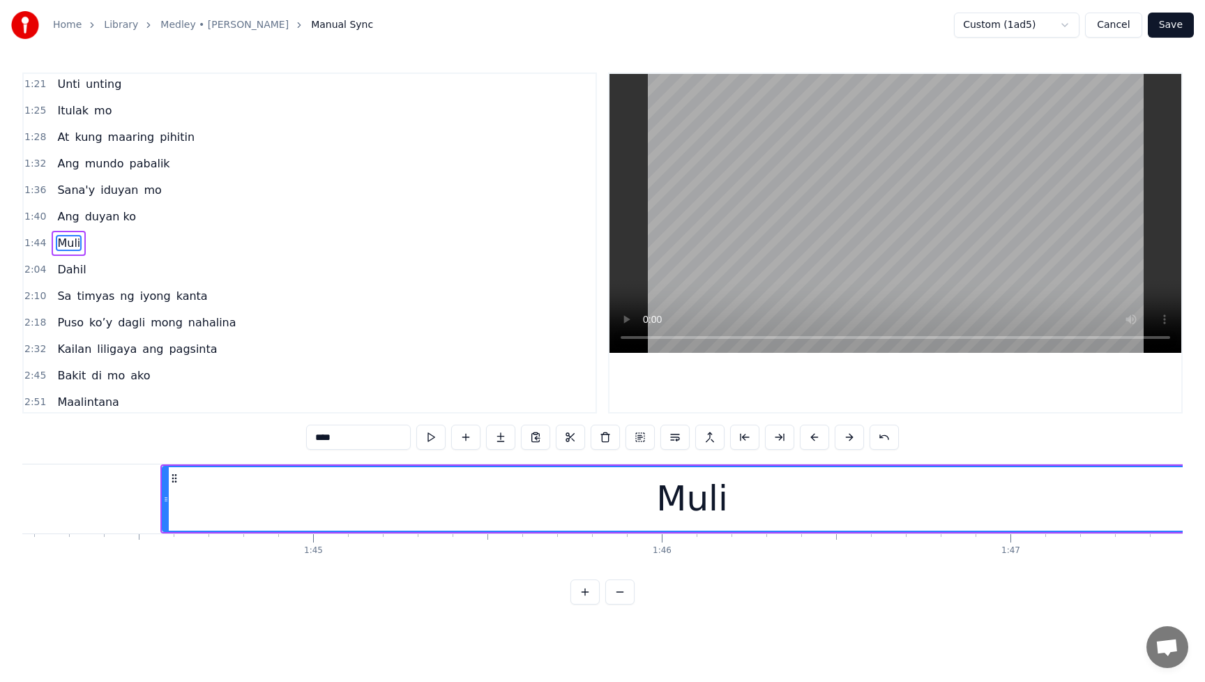
click at [669, 493] on div "Muli" at bounding box center [692, 499] width 72 height 52
click at [574, 438] on button at bounding box center [570, 437] width 29 height 25
click at [551, 438] on button at bounding box center [552, 437] width 29 height 25
click at [686, 512] on div "Muli" at bounding box center [692, 499] width 72 height 52
click at [692, 508] on div "Muli" at bounding box center [692, 499] width 72 height 52
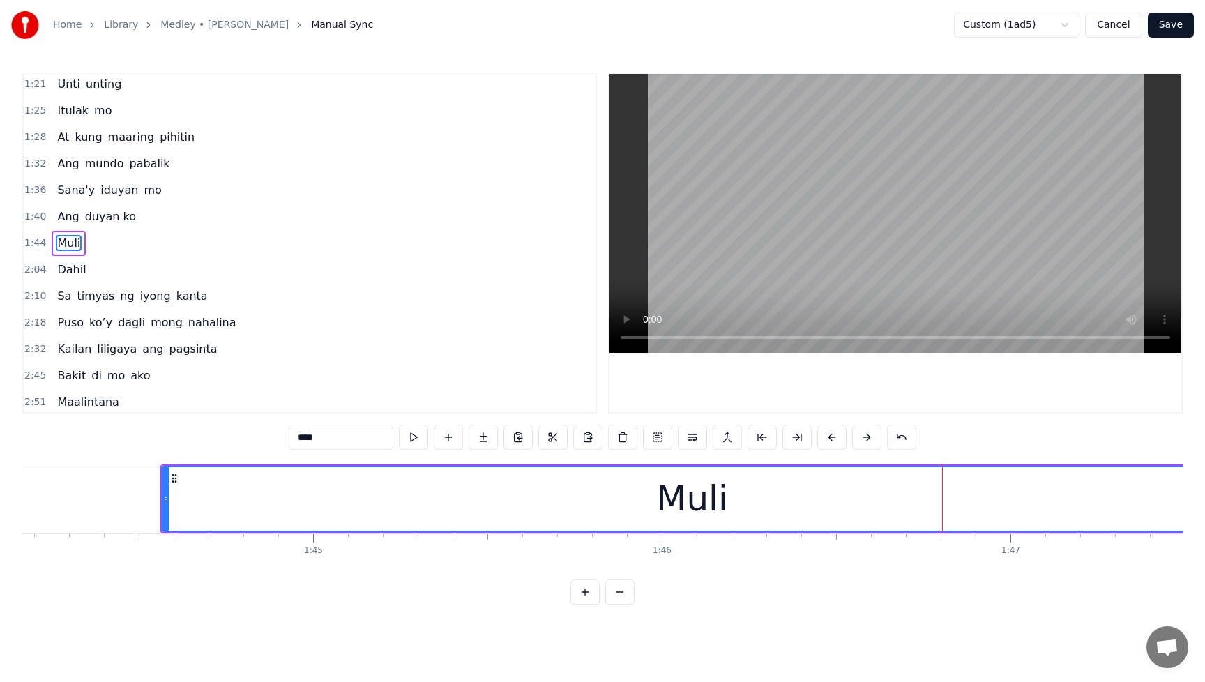
scroll to position [0, 36616]
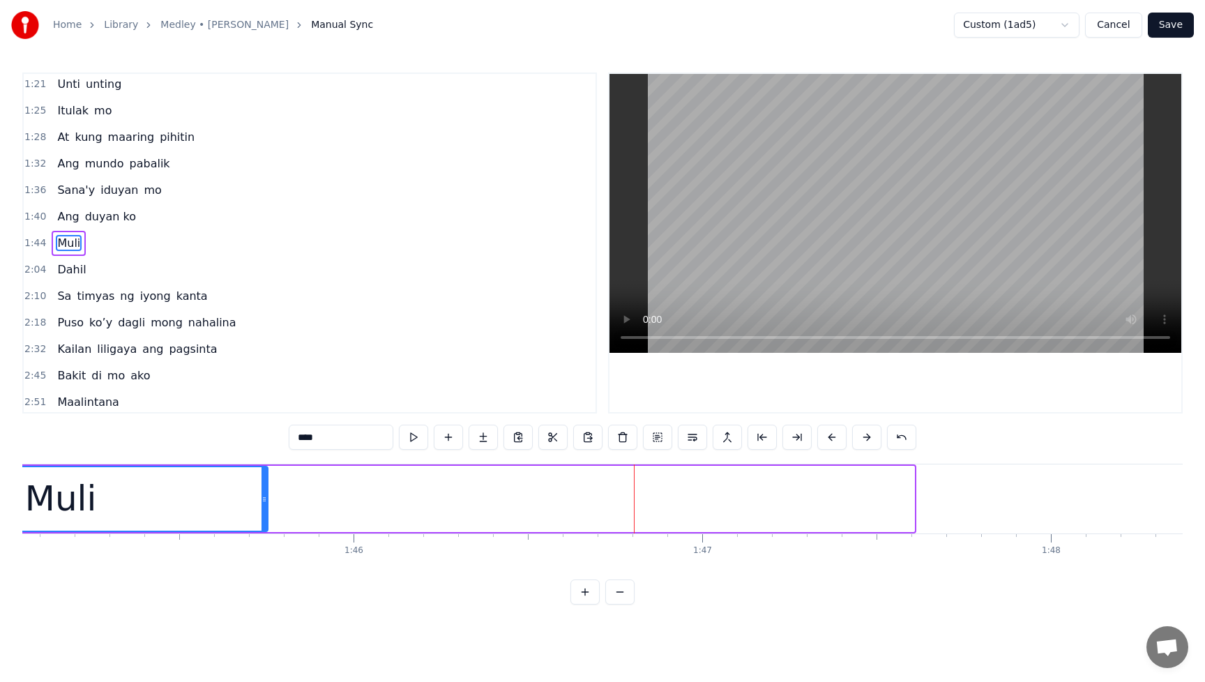
drag, startPoint x: 908, startPoint y: 500, endPoint x: 262, endPoint y: 513, distance: 646.4
click at [262, 513] on div at bounding box center [264, 498] width 6 height 63
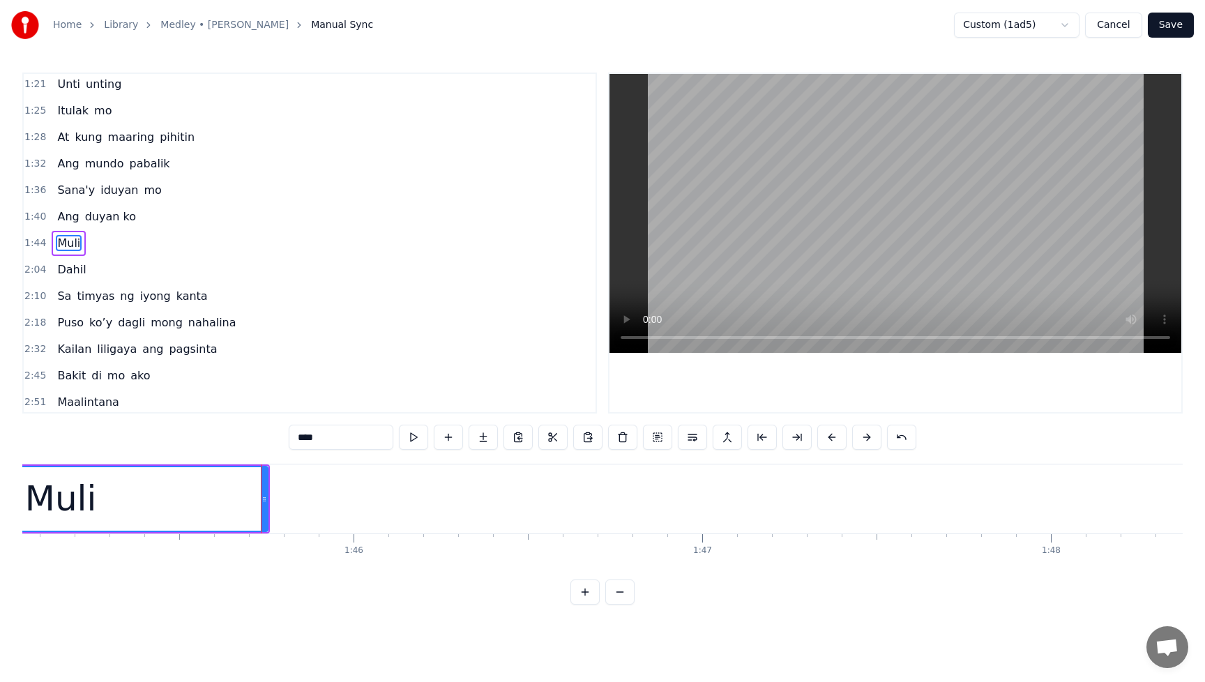
click at [54, 234] on div "Muli" at bounding box center [69, 243] width 34 height 25
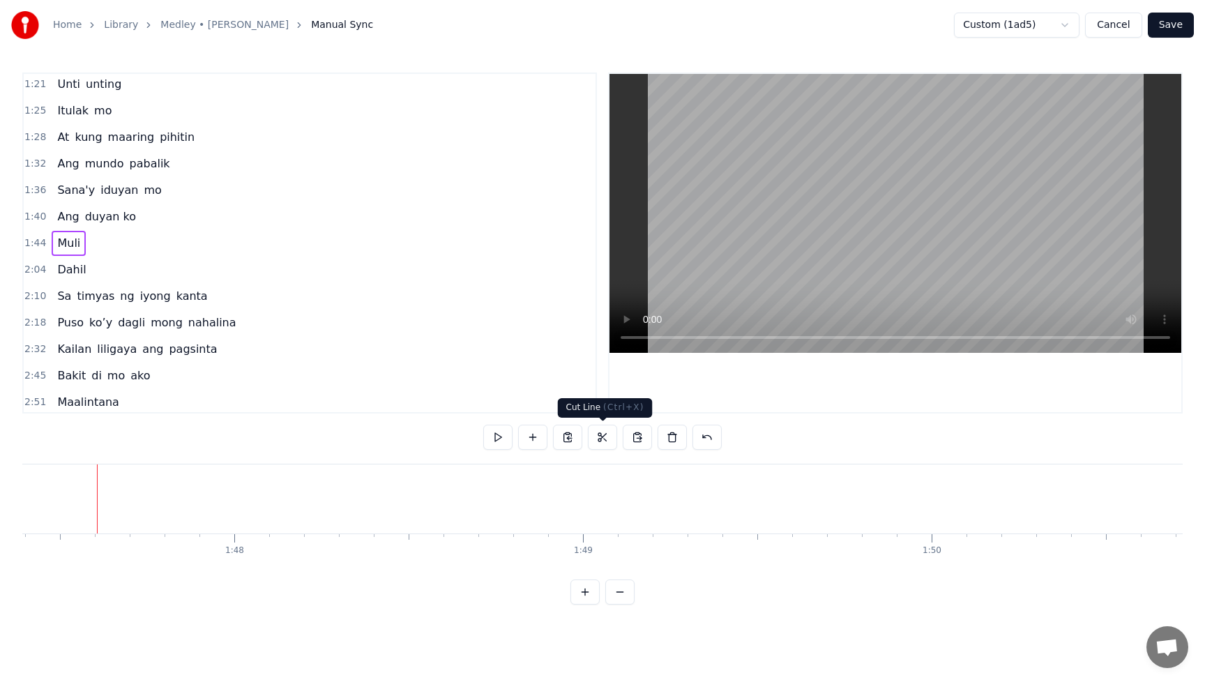
scroll to position [0, 37437]
click at [69, 245] on span "Muli" at bounding box center [69, 243] width 26 height 16
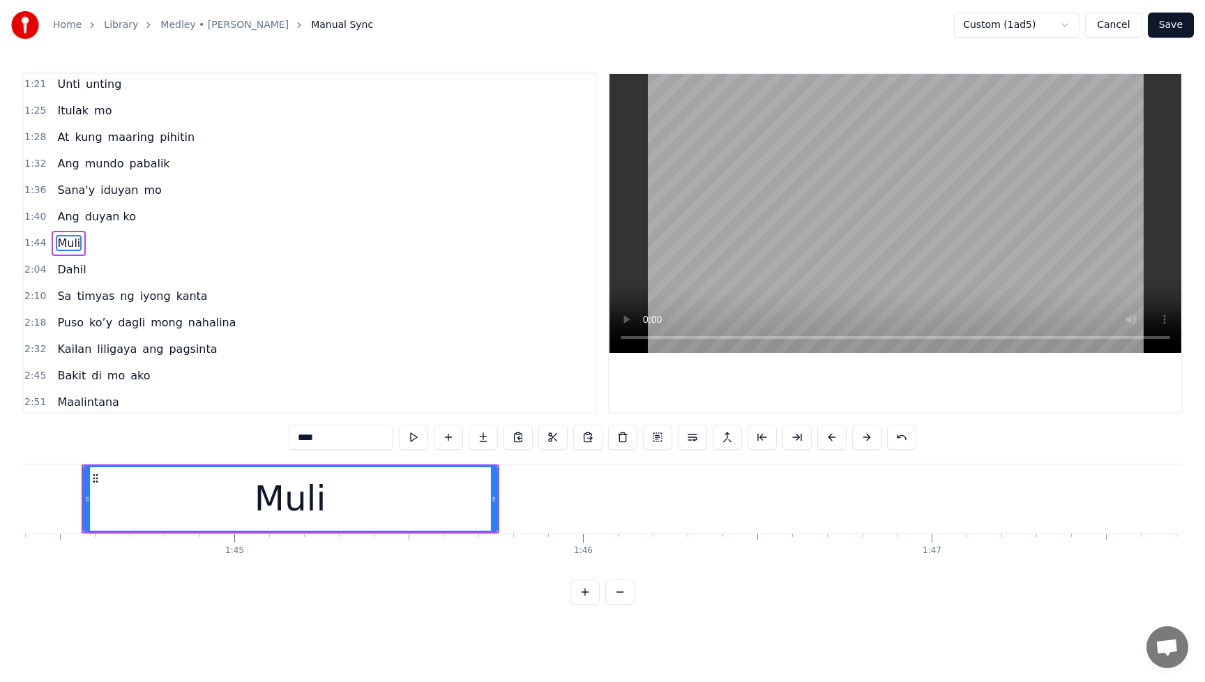
scroll to position [0, 36376]
click at [311, 503] on div "Muli" at bounding box center [302, 499] width 72 height 52
click at [109, 480] on icon at bounding box center [106, 478] width 11 height 11
click at [106, 479] on icon at bounding box center [106, 478] width 11 height 11
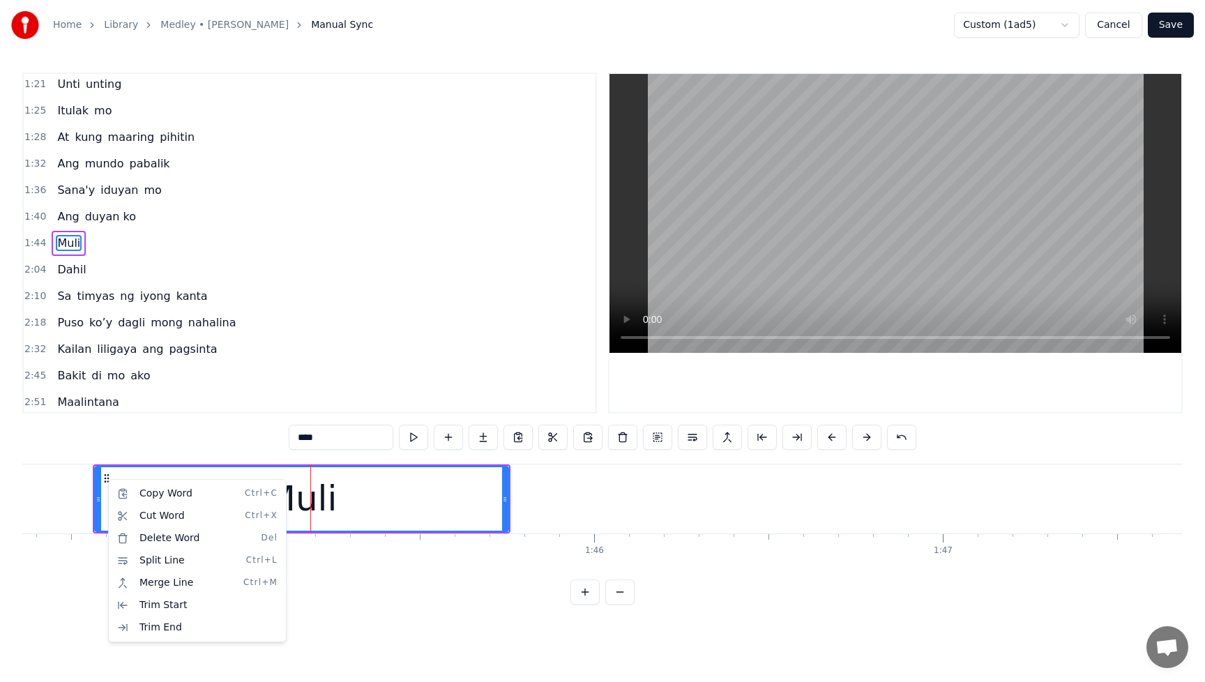
click at [710, 552] on html "Home Library Medley • [PERSON_NAME] Manual Sync Custom (1ad5) Cancel Save 0:12 …" at bounding box center [602, 313] width 1205 height 627
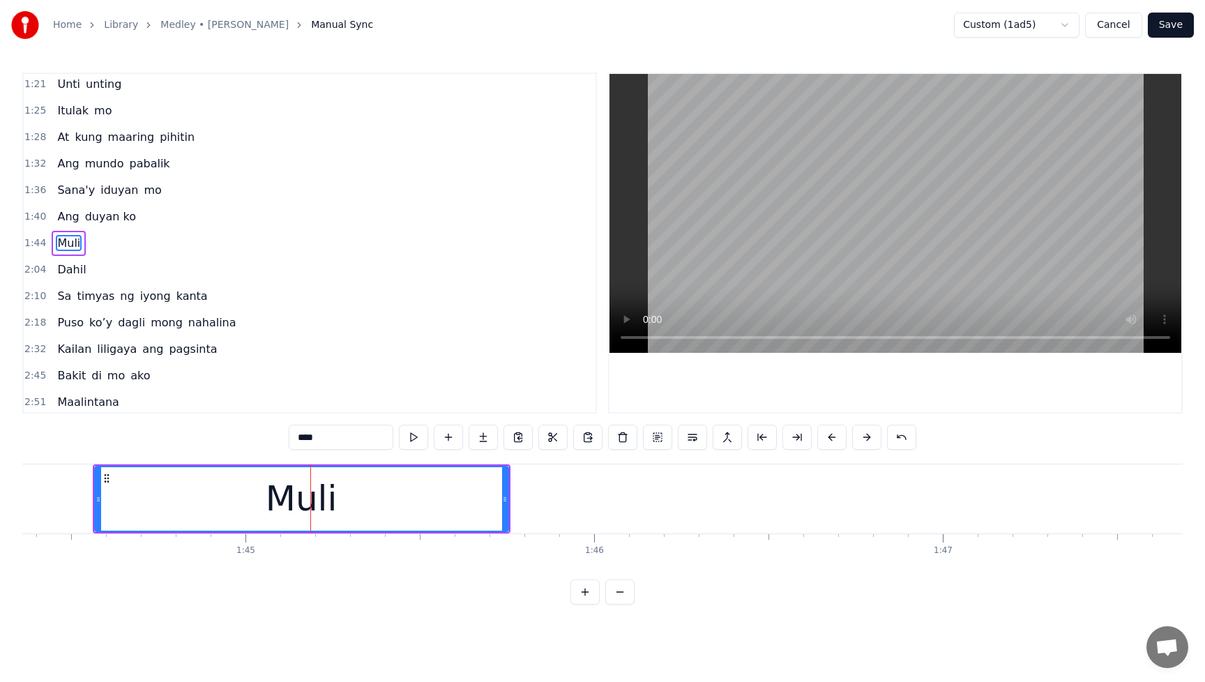
click at [450, 508] on div "Muli" at bounding box center [302, 498] width 412 height 63
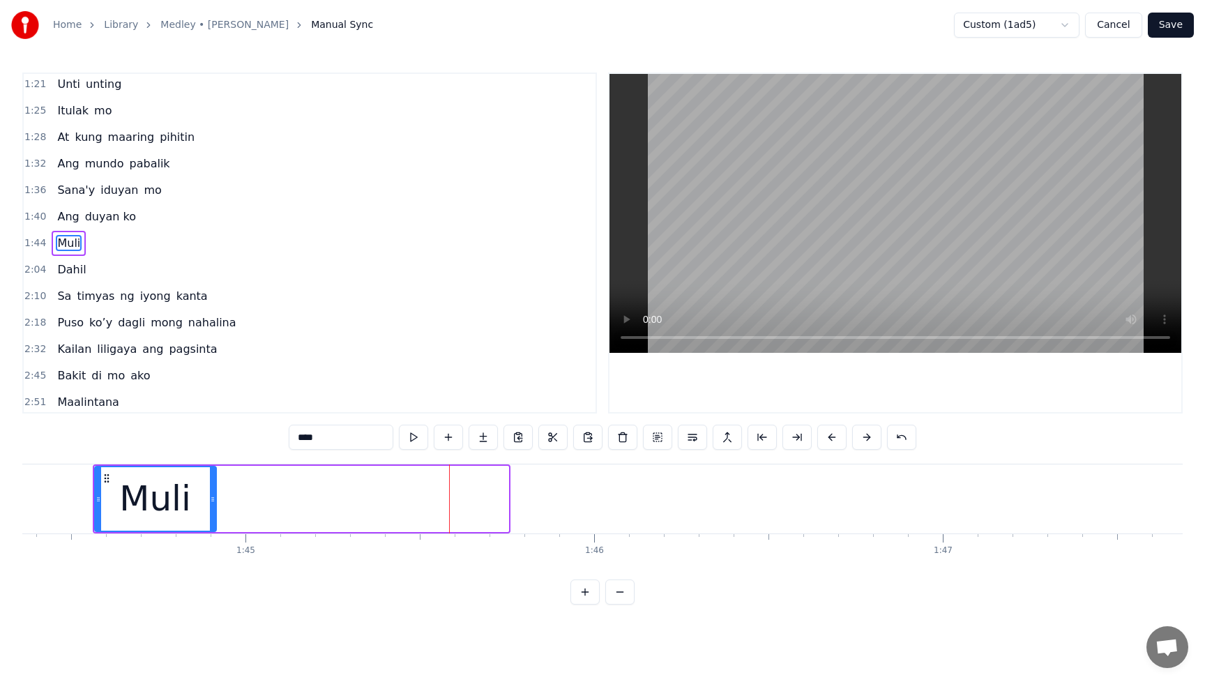
drag, startPoint x: 503, startPoint y: 501, endPoint x: 211, endPoint y: 509, distance: 292.2
click at [211, 509] on div at bounding box center [213, 498] width 6 height 63
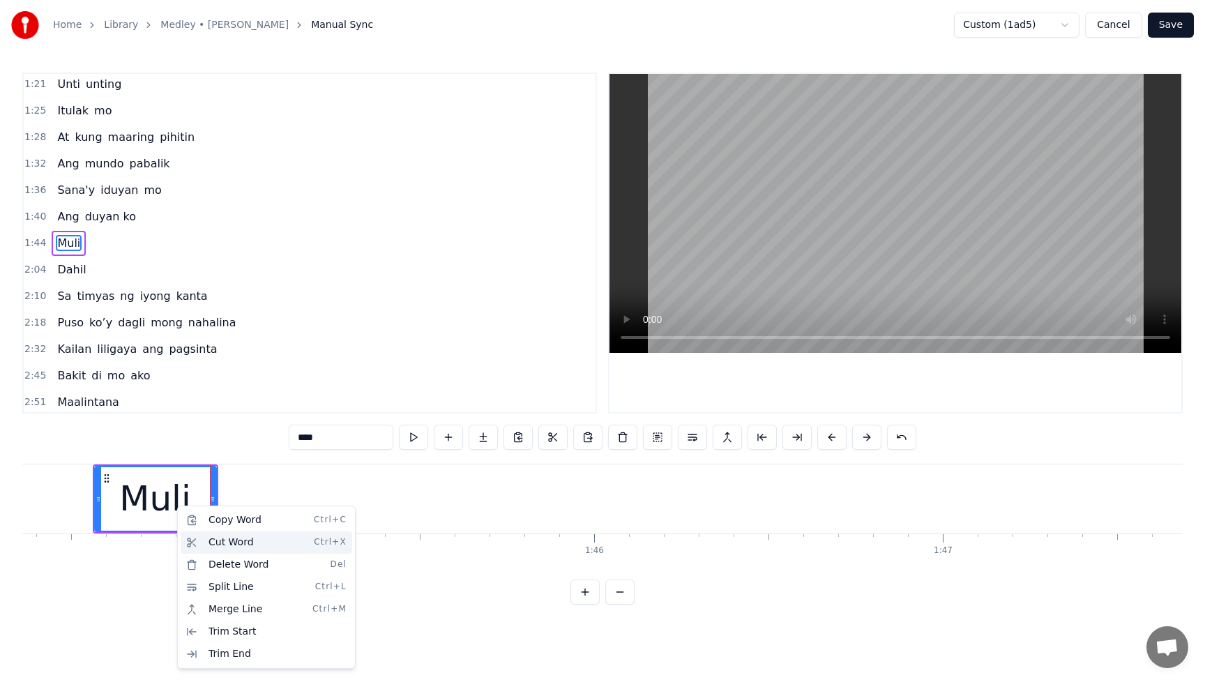
click at [227, 541] on div "Cut Word Ctrl+X" at bounding box center [266, 542] width 171 height 22
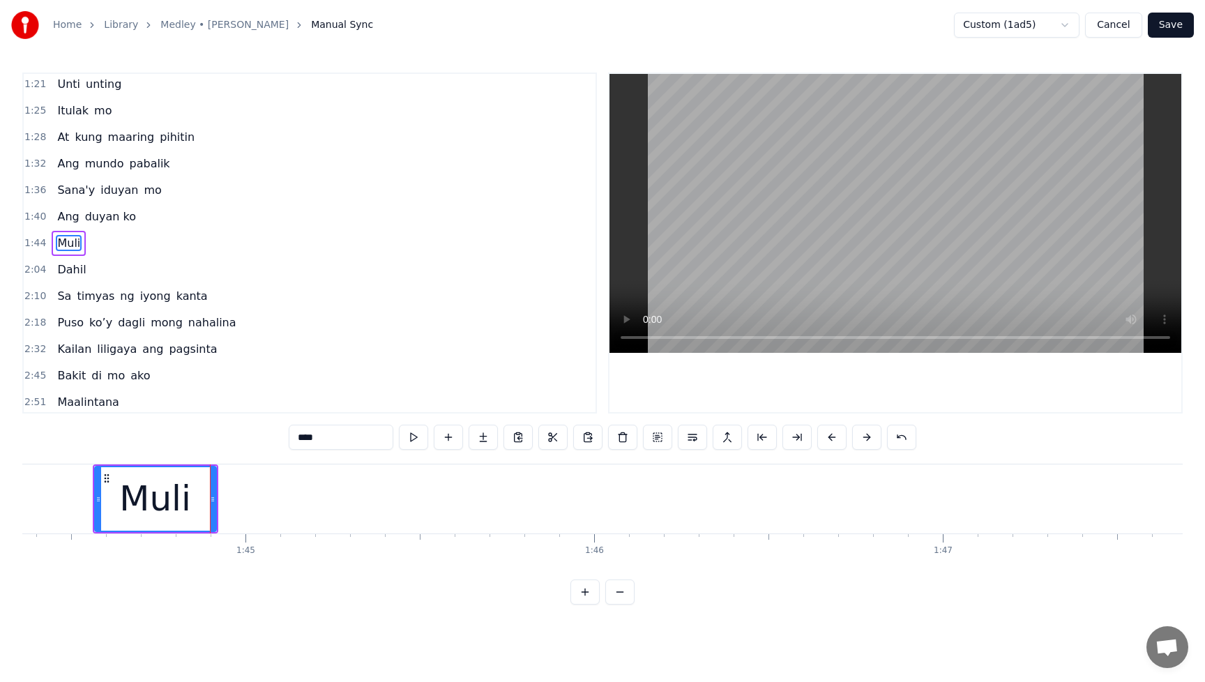
click at [154, 501] on div "Muli" at bounding box center [155, 499] width 72 height 52
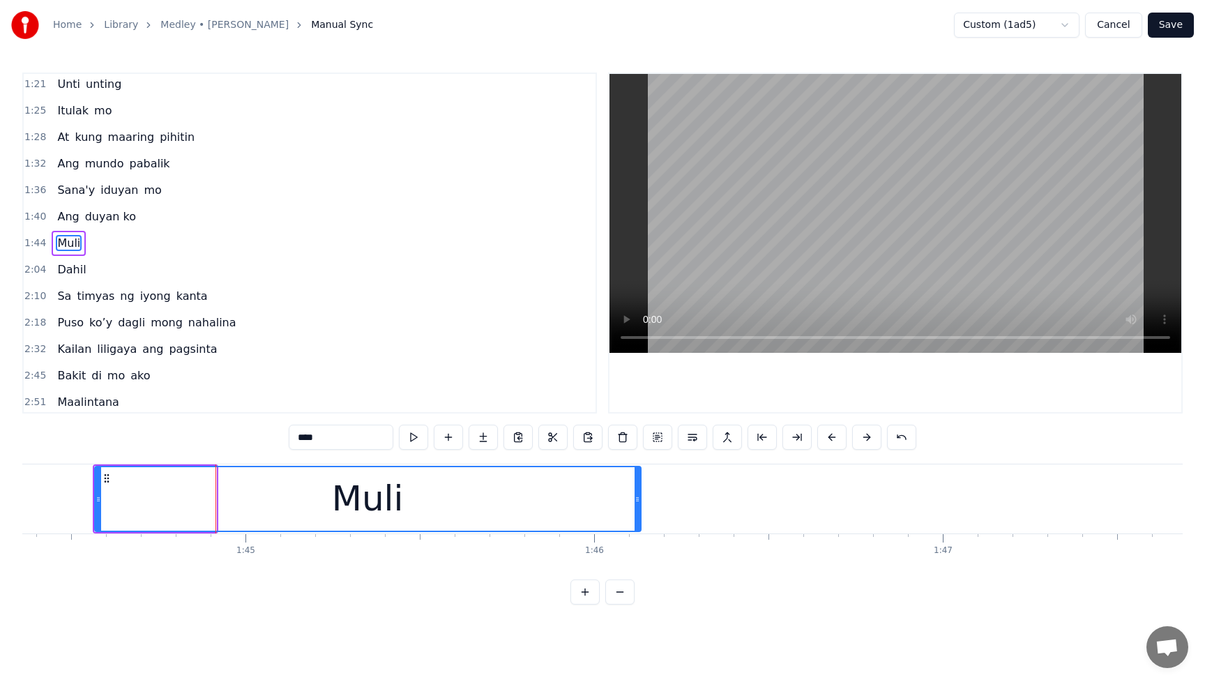
drag, startPoint x: 213, startPoint y: 501, endPoint x: 637, endPoint y: 510, distance: 424.6
click at [637, 510] on div at bounding box center [637, 498] width 6 height 63
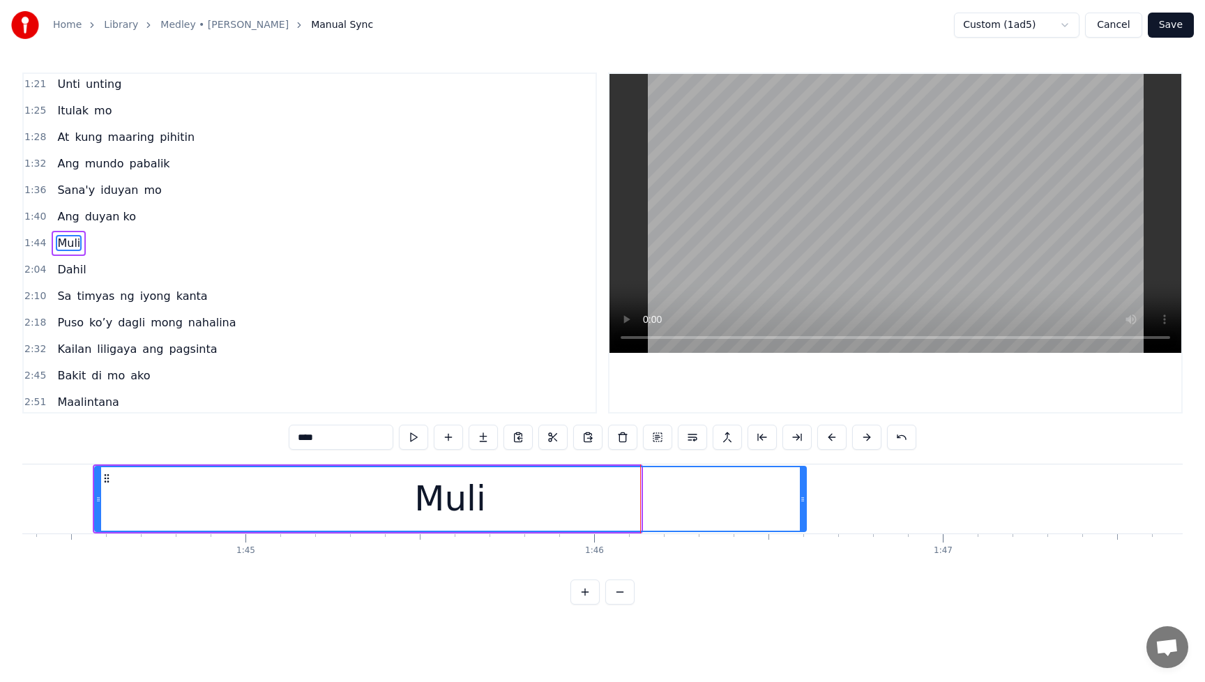
drag, startPoint x: 636, startPoint y: 500, endPoint x: 802, endPoint y: 504, distance: 165.3
click at [802, 504] on icon at bounding box center [803, 499] width 6 height 11
click at [544, 504] on div "Muli" at bounding box center [451, 498] width 710 height 63
click at [498, 498] on div "Muli" at bounding box center [451, 498] width 710 height 63
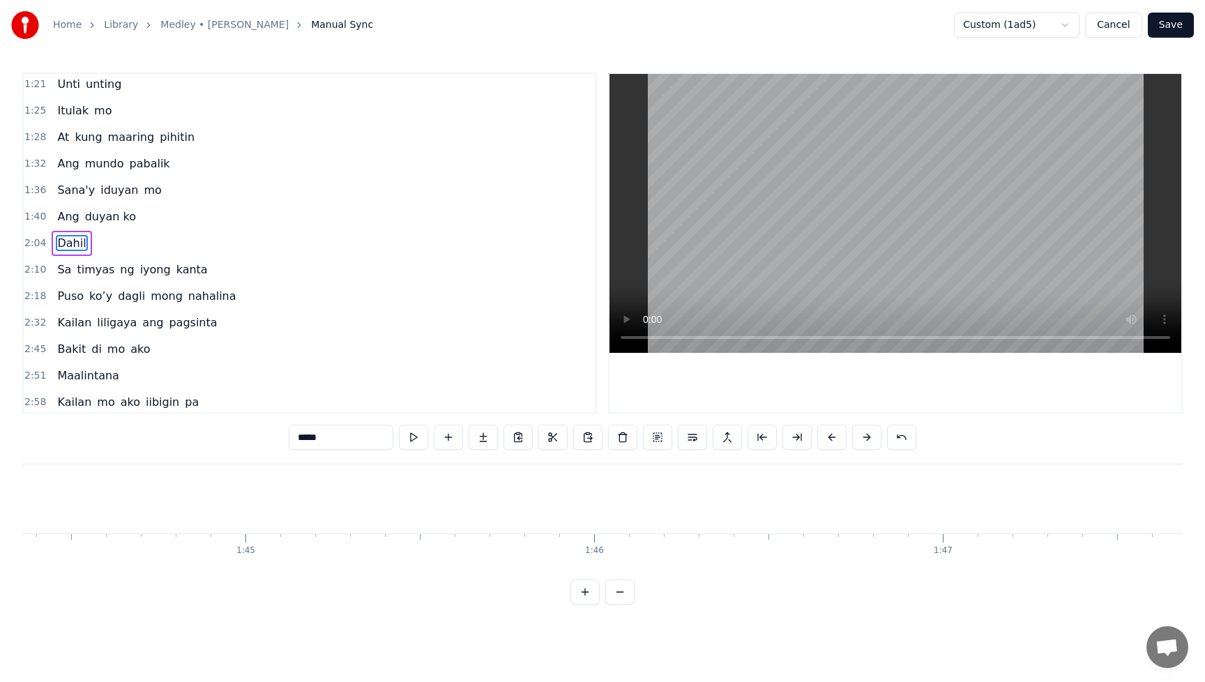
type input "**"
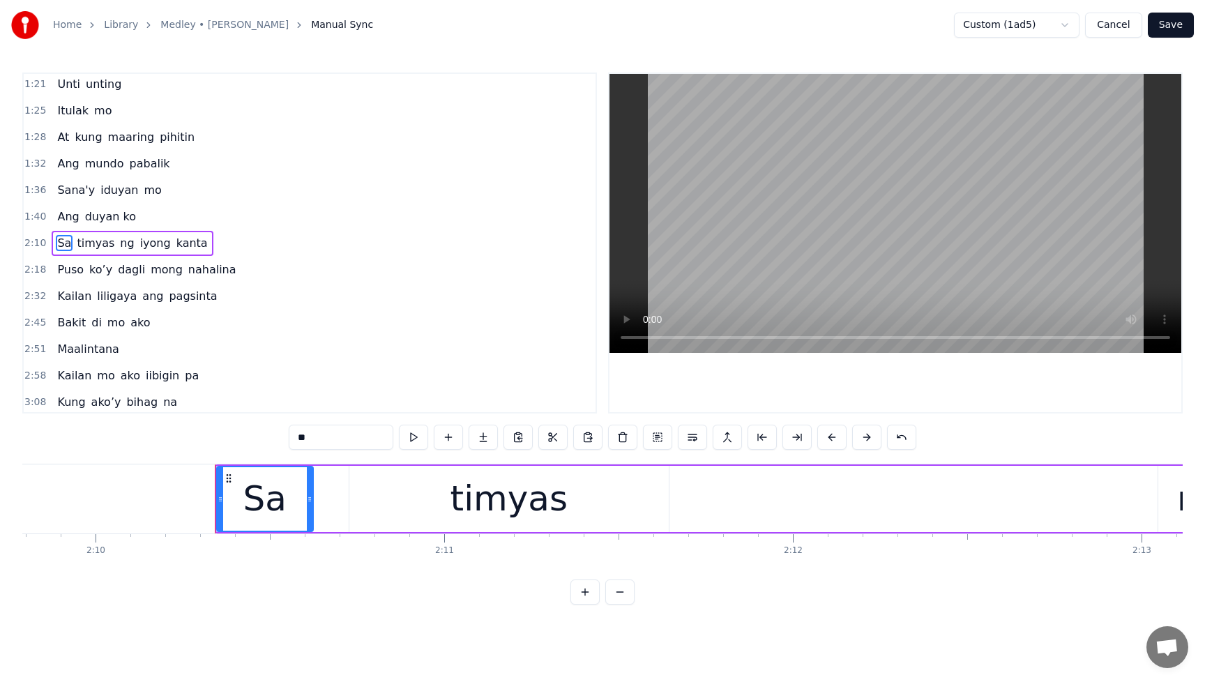
scroll to position [0, 45362]
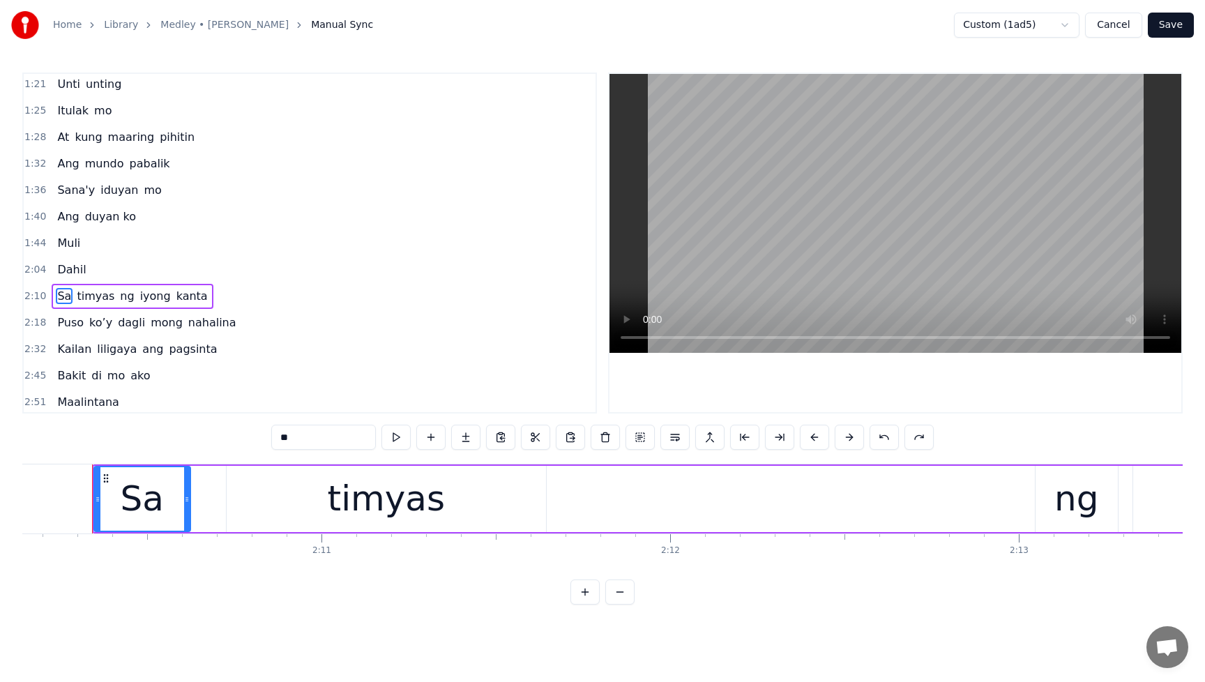
click at [1124, 27] on button "Cancel" at bounding box center [1113, 25] width 56 height 25
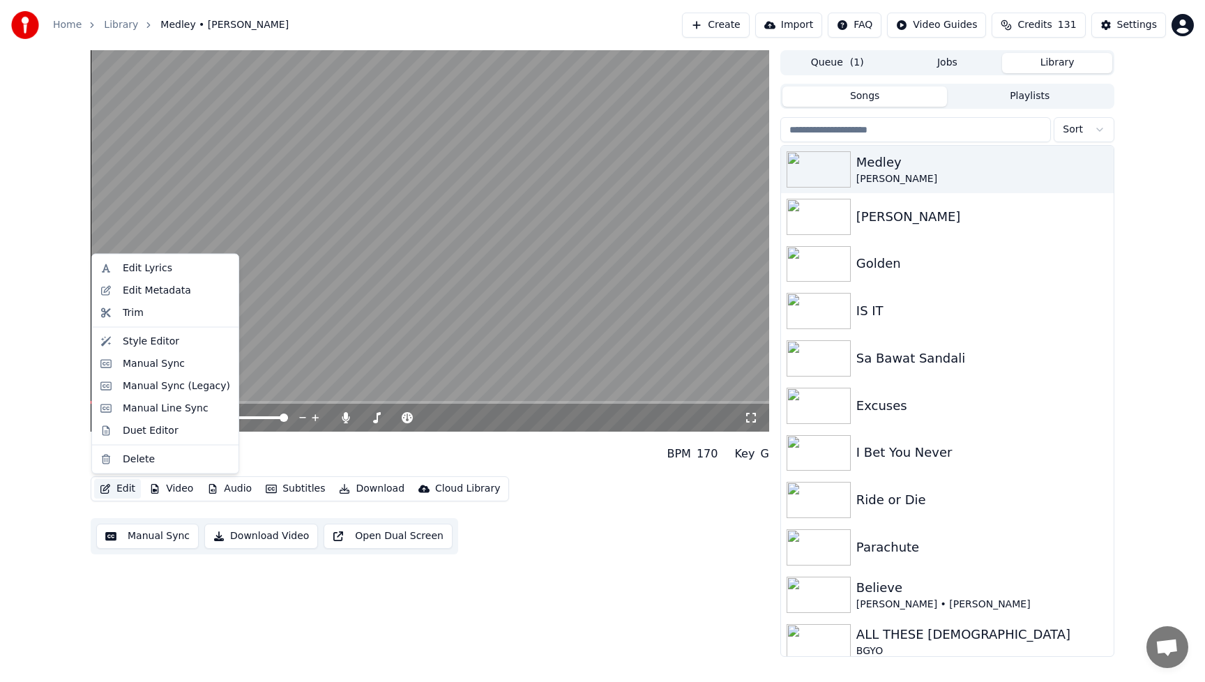
click at [129, 489] on button "Edit" at bounding box center [117, 489] width 47 height 20
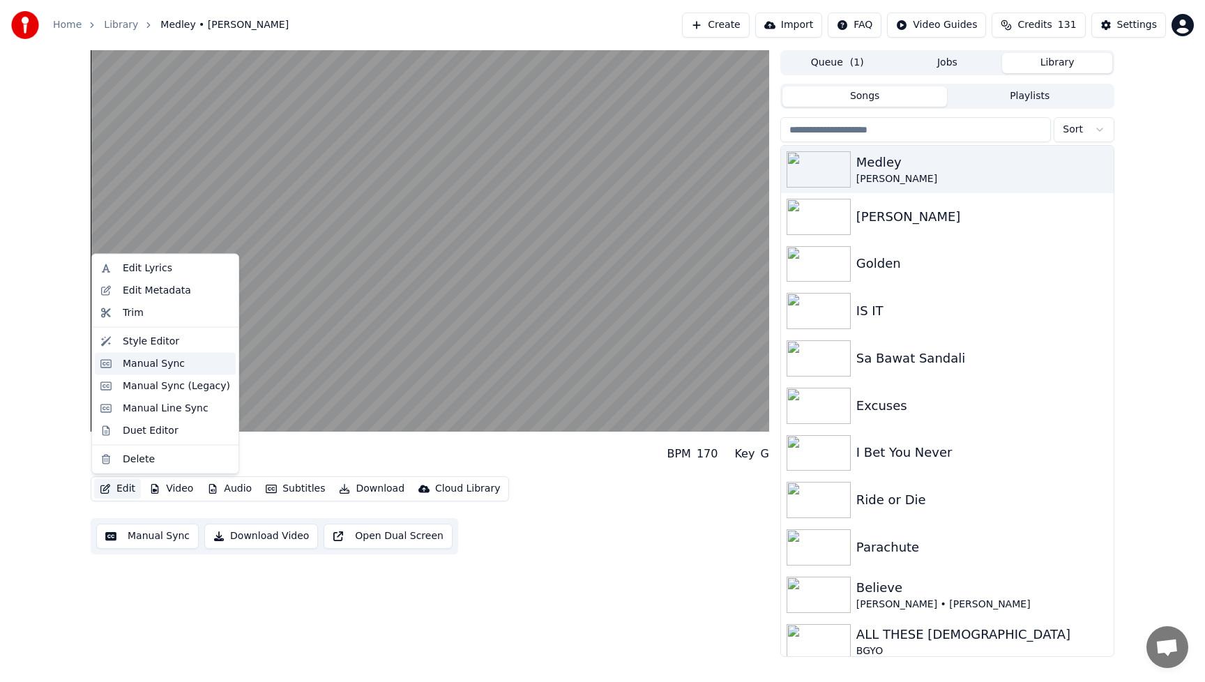
click at [148, 367] on div "Manual Sync" at bounding box center [154, 363] width 62 height 14
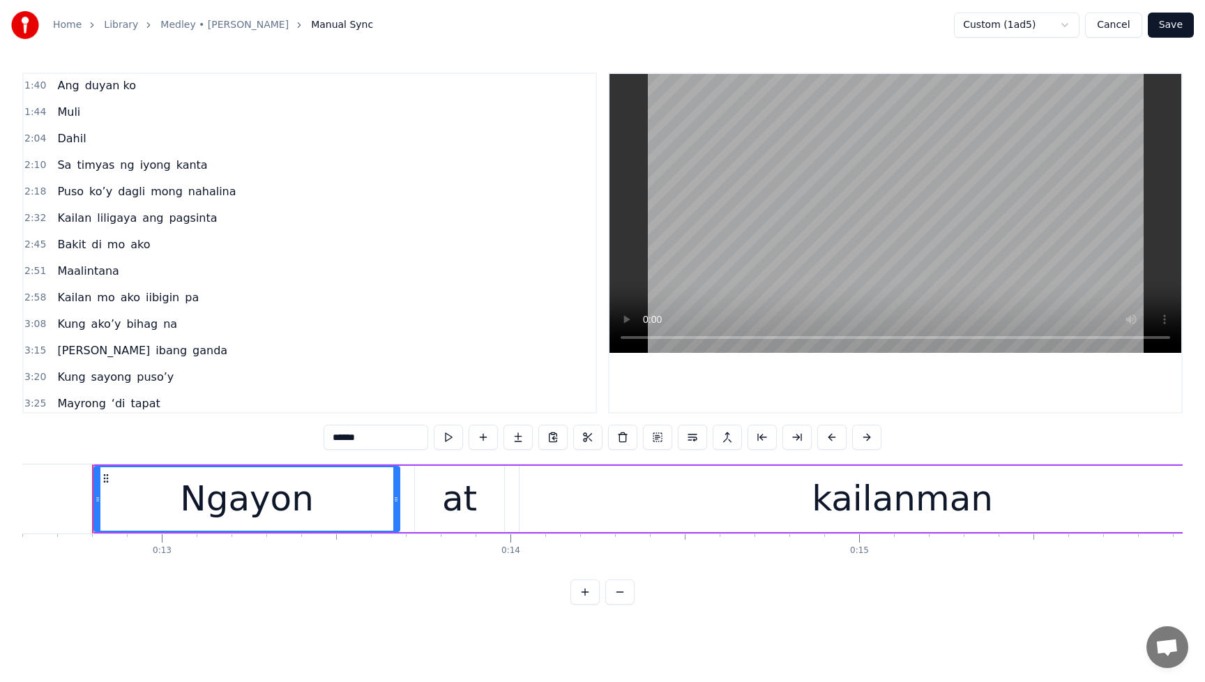
scroll to position [413, 0]
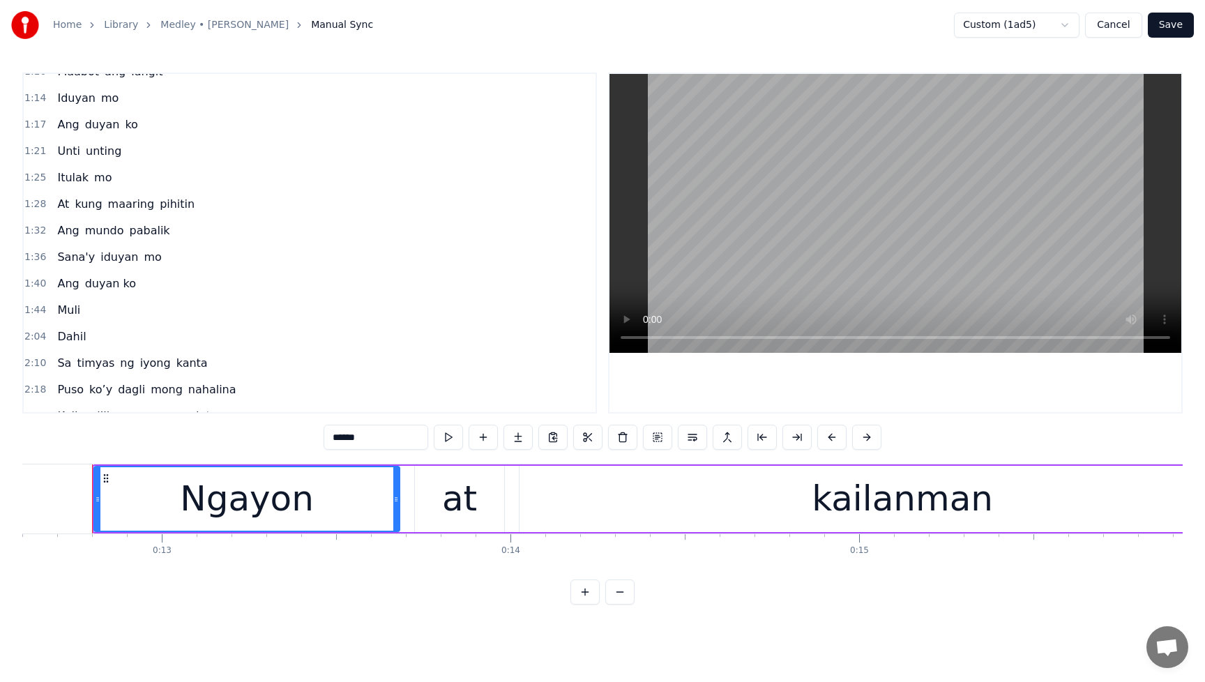
click at [67, 312] on span "Muli" at bounding box center [69, 310] width 26 height 16
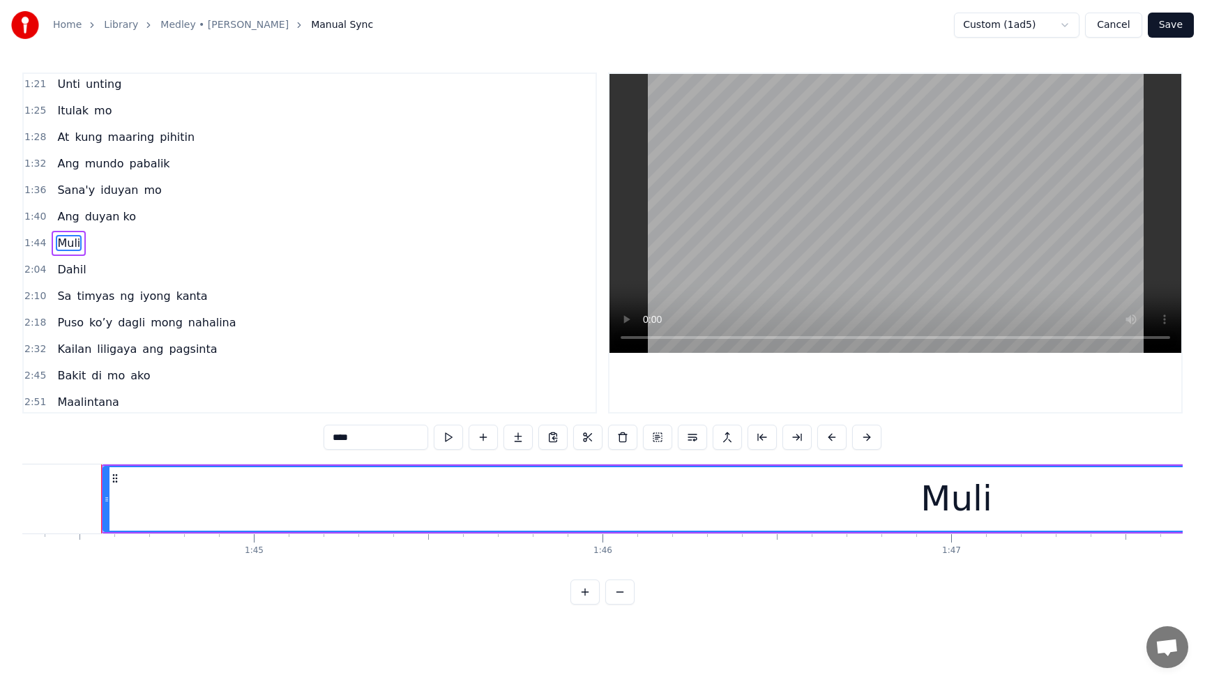
scroll to position [0, 36376]
click at [818, 513] on div "Muli" at bounding box center [948, 498] width 1705 height 63
click at [670, 512] on div "Muli" at bounding box center [948, 498] width 1705 height 63
click at [592, 438] on button at bounding box center [587, 437] width 29 height 25
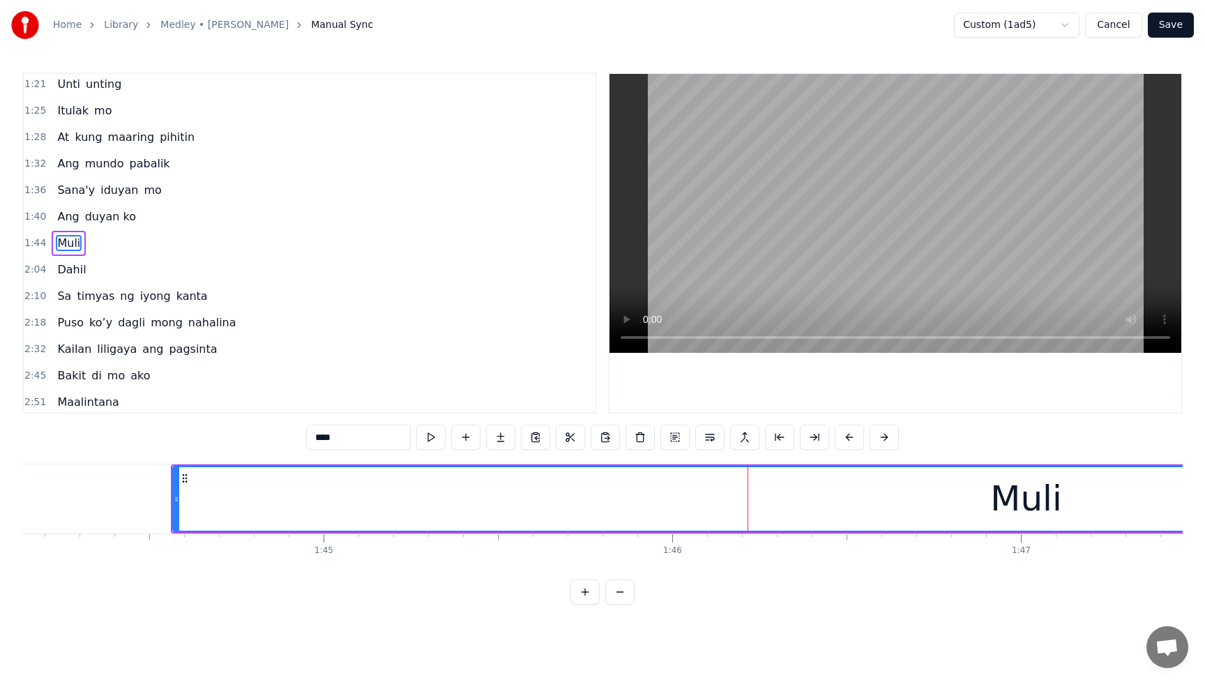
scroll to position [0, 37140]
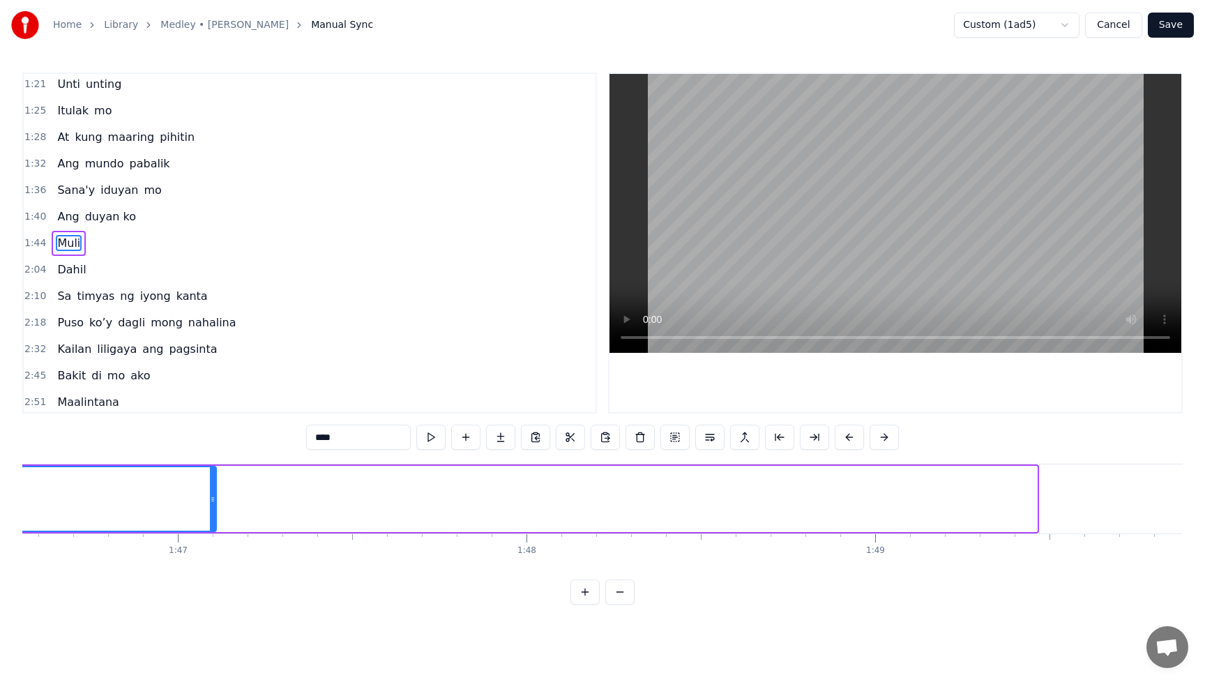
drag, startPoint x: 1035, startPoint y: 501, endPoint x: 148, endPoint y: 505, distance: 886.7
click at [210, 506] on div at bounding box center [213, 498] width 6 height 63
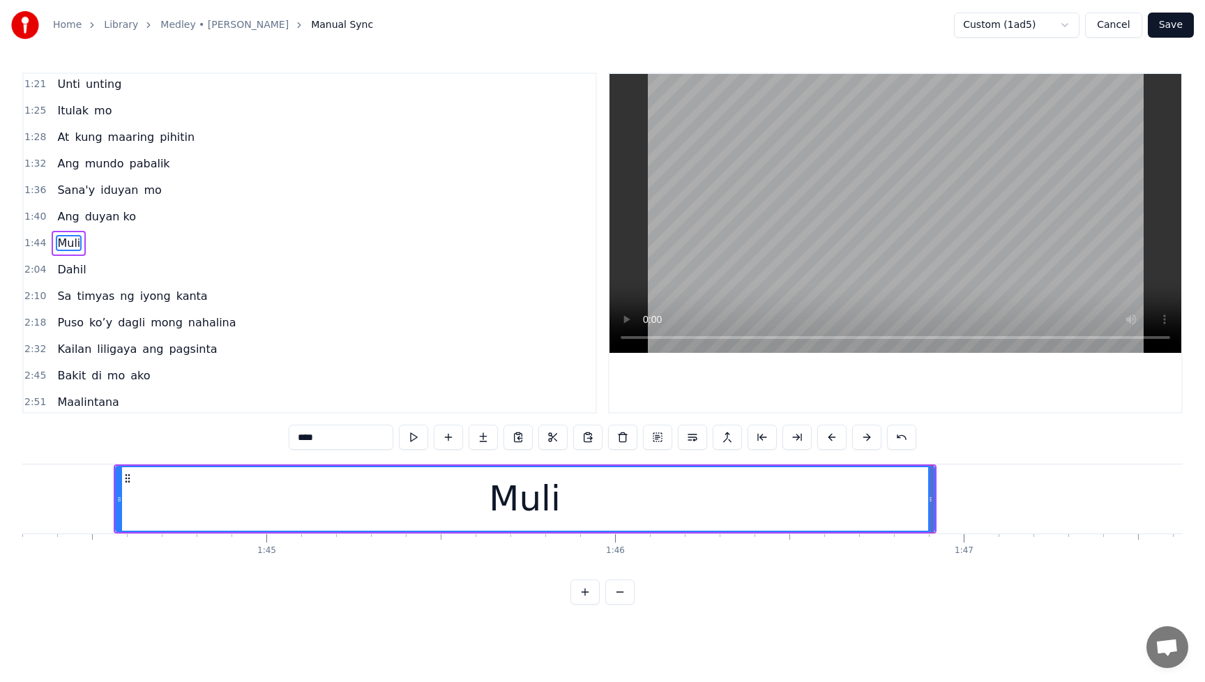
scroll to position [0, 36408]
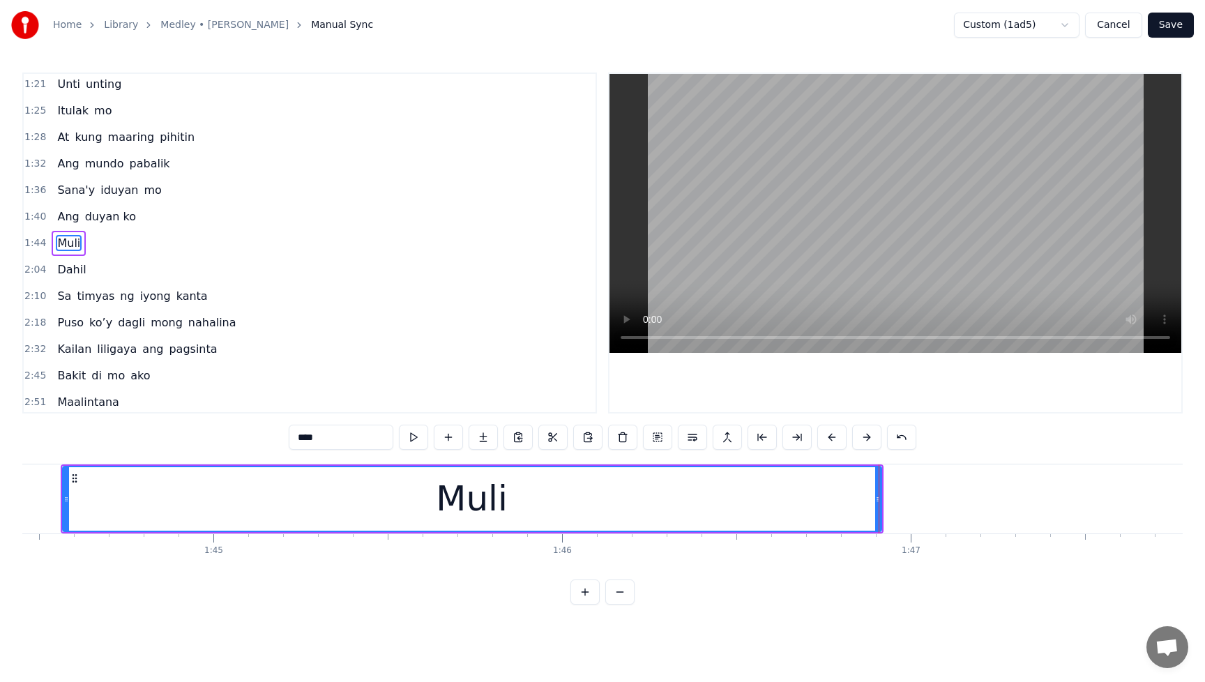
click at [358, 441] on input "****" at bounding box center [341, 437] width 105 height 25
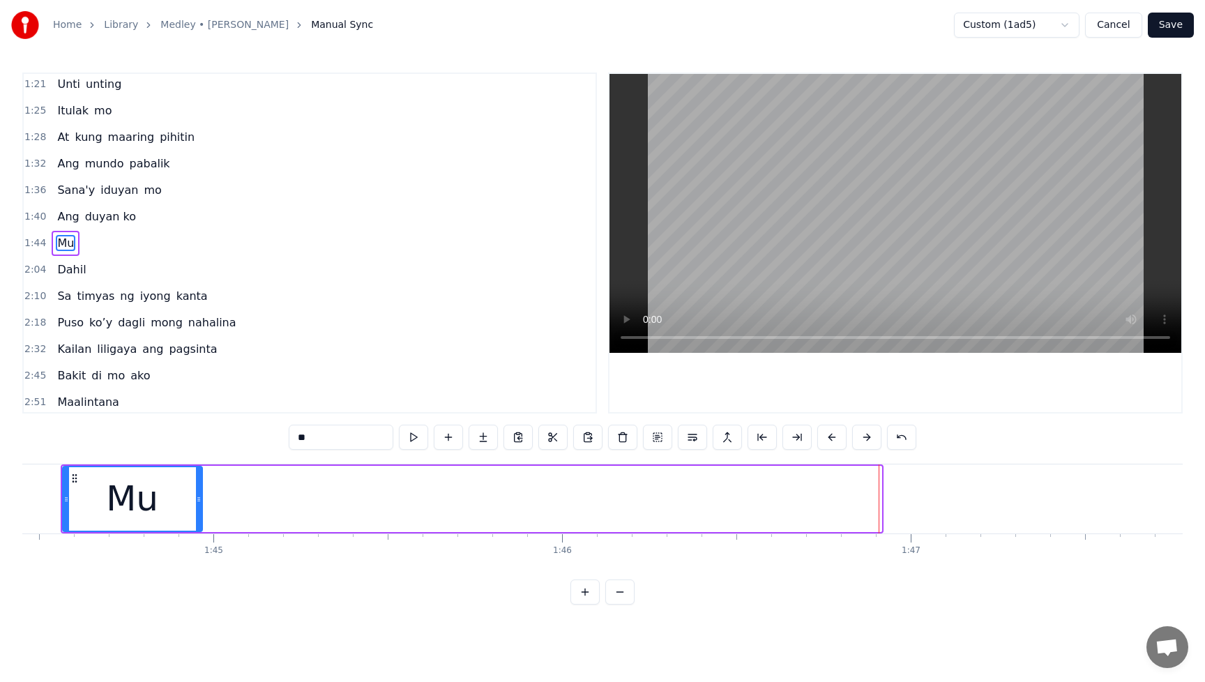
drag, startPoint x: 877, startPoint y: 502, endPoint x: 198, endPoint y: 517, distance: 679.2
click at [198, 517] on div at bounding box center [199, 498] width 6 height 63
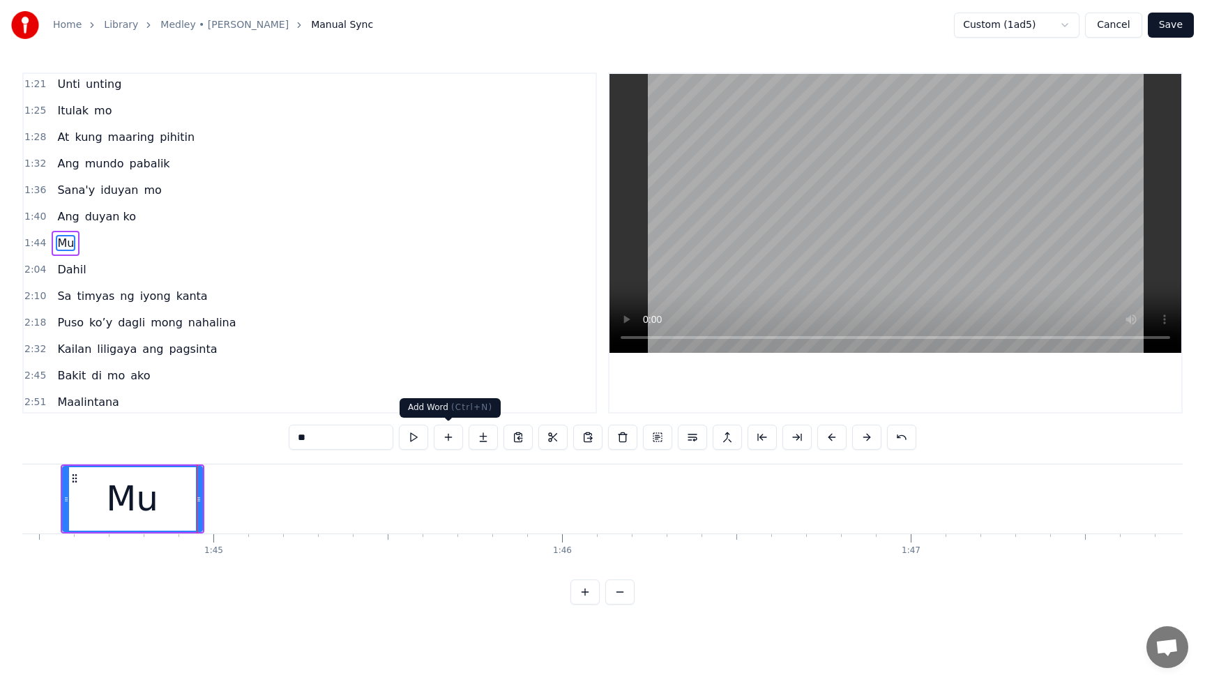
type input "**"
click at [448, 436] on button at bounding box center [448, 437] width 29 height 25
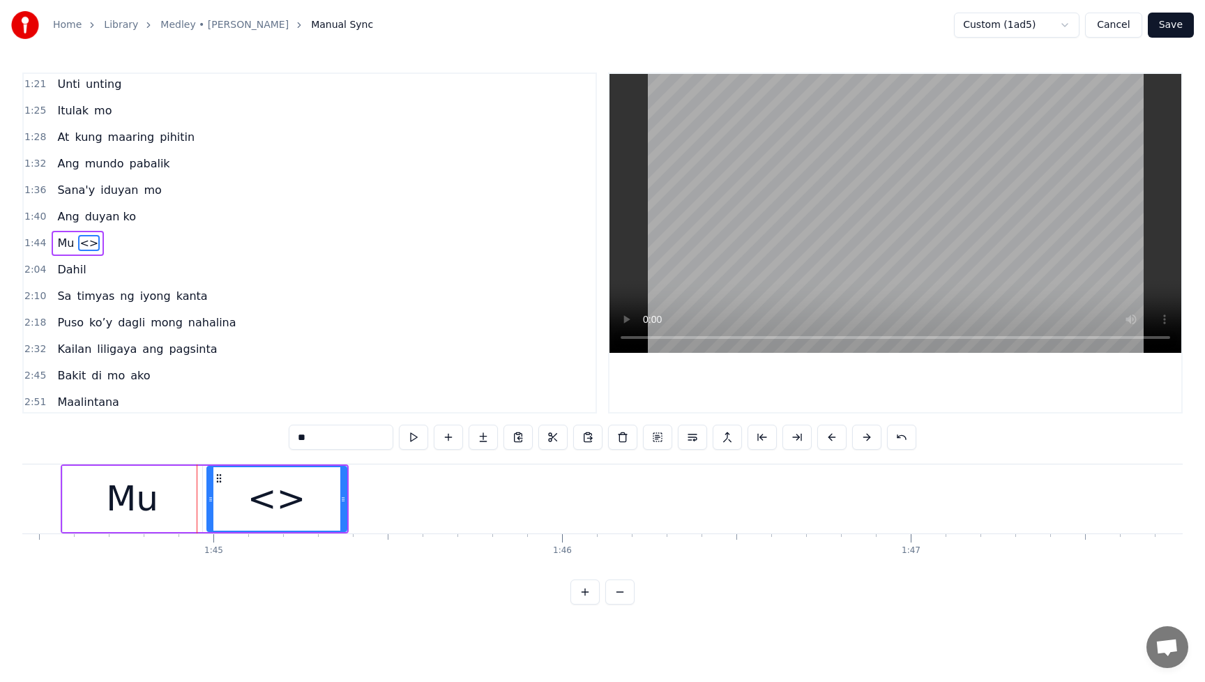
click at [287, 502] on div "<>" at bounding box center [276, 499] width 59 height 52
click at [314, 504] on div "<>" at bounding box center [277, 498] width 138 height 63
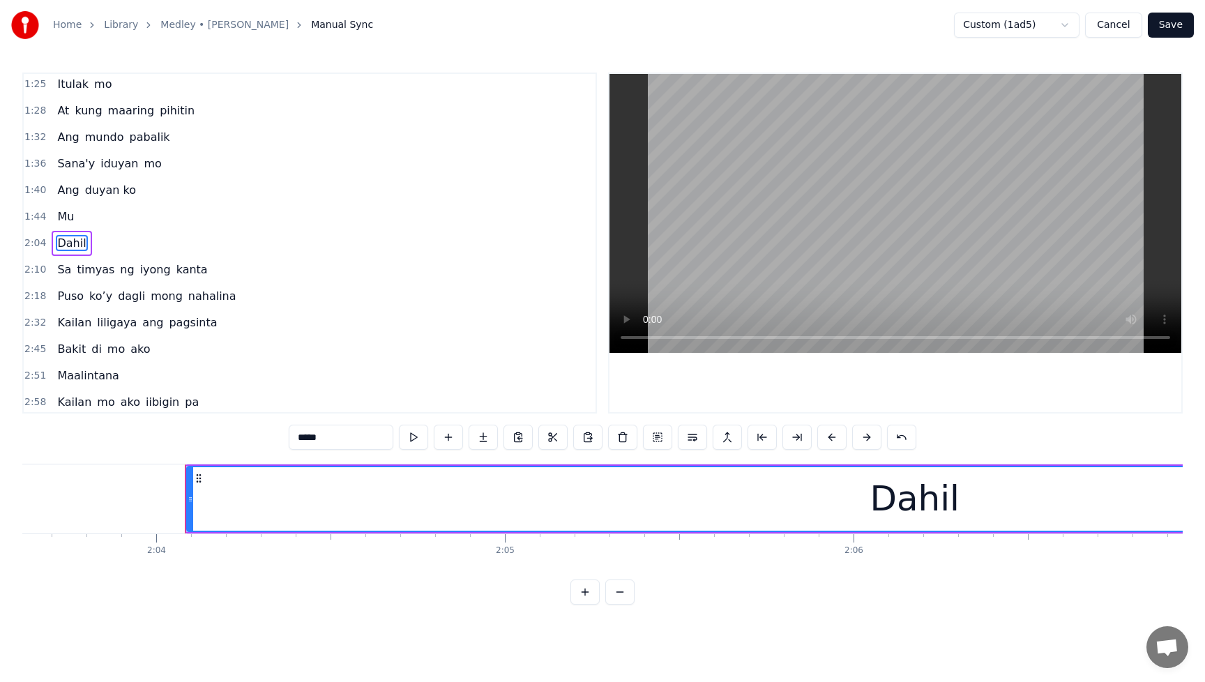
scroll to position [0, 43180]
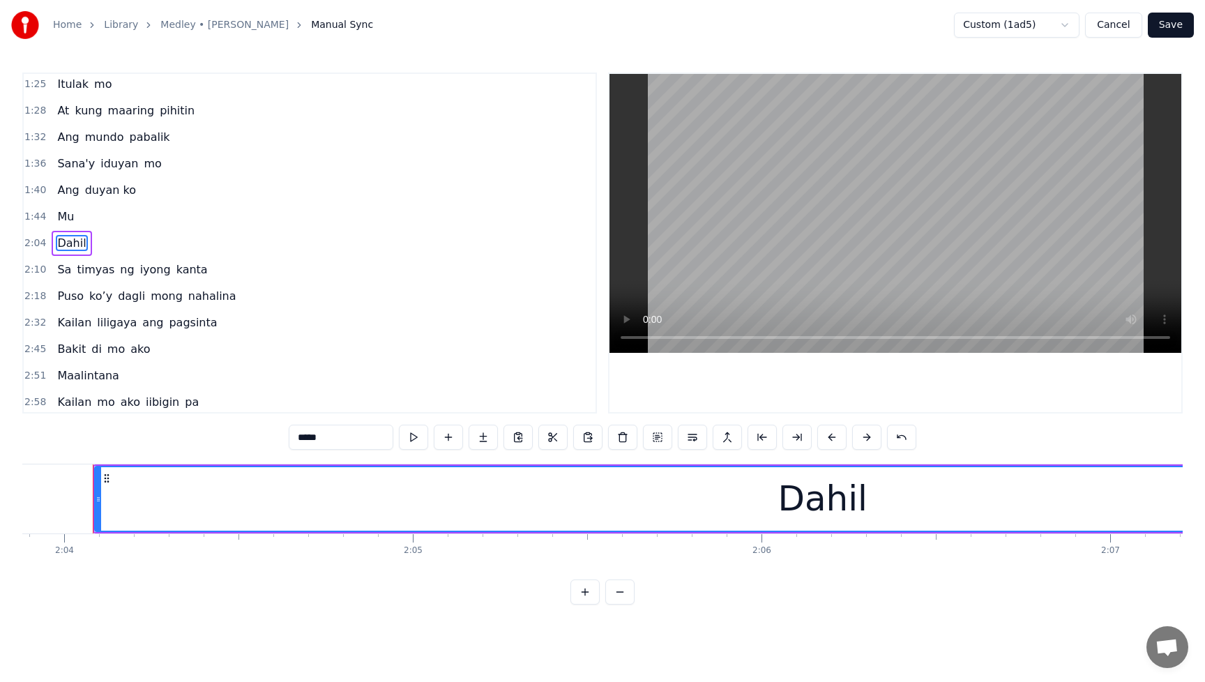
click at [59, 211] on span "Mu" at bounding box center [66, 216] width 20 height 16
type input "**"
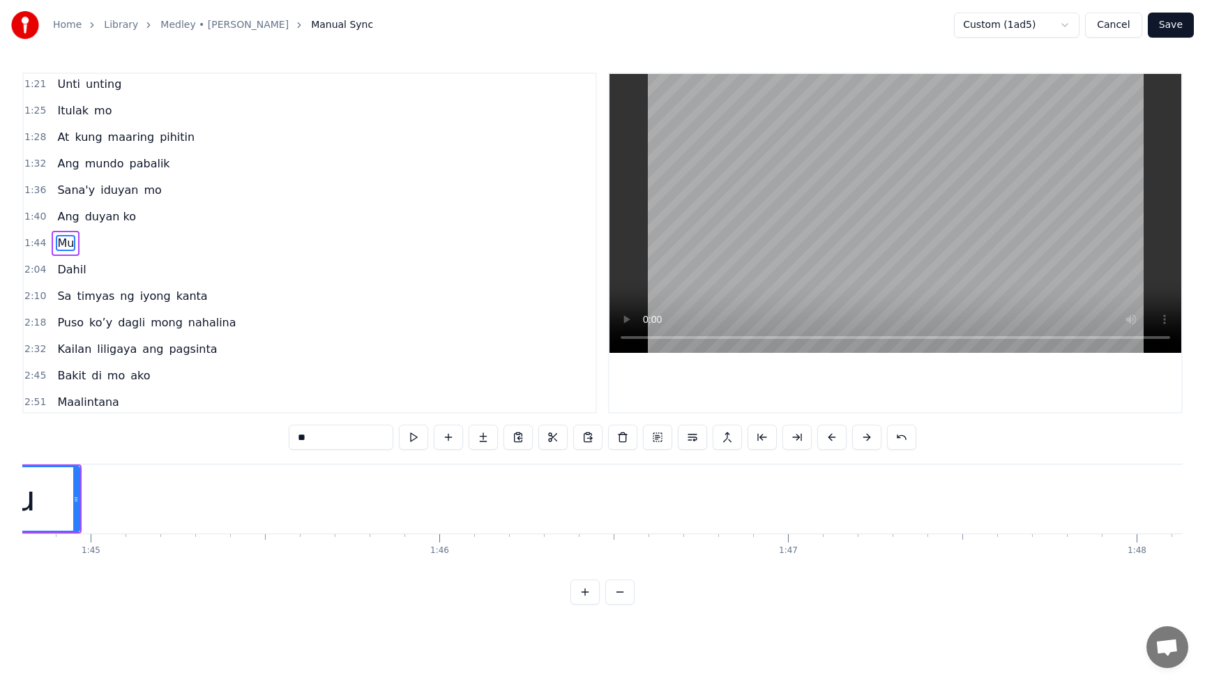
scroll to position [0, 36376]
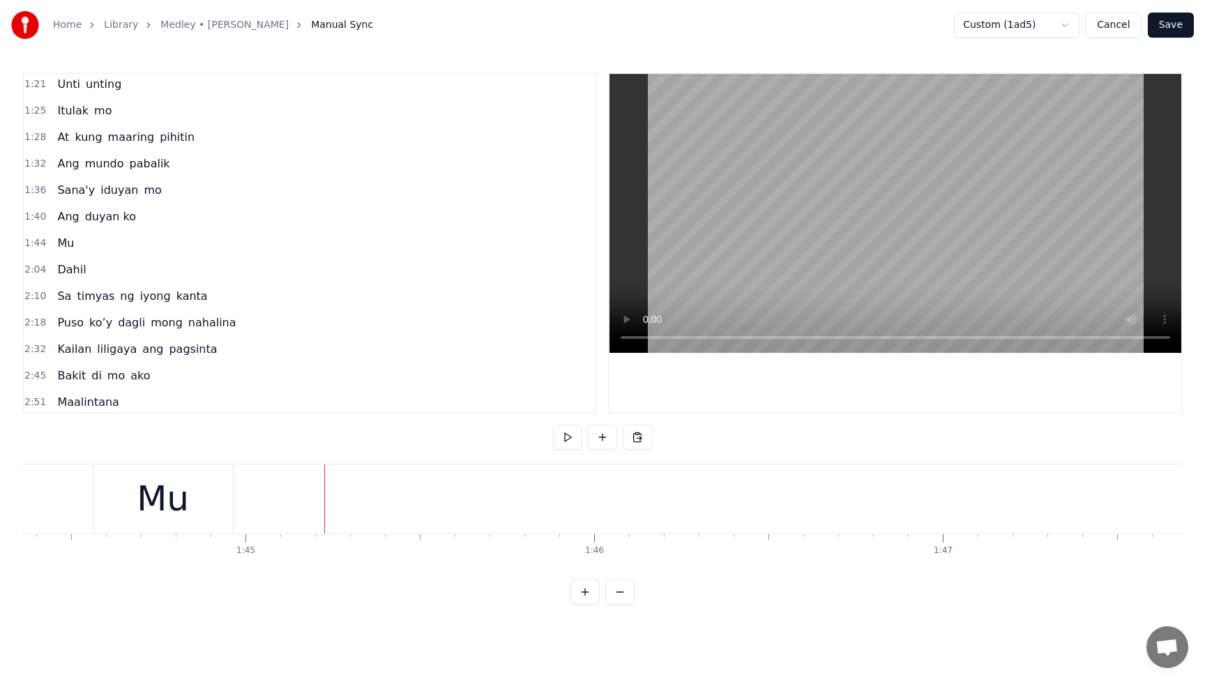
click at [189, 494] on div "Mu" at bounding box center [162, 498] width 139 height 69
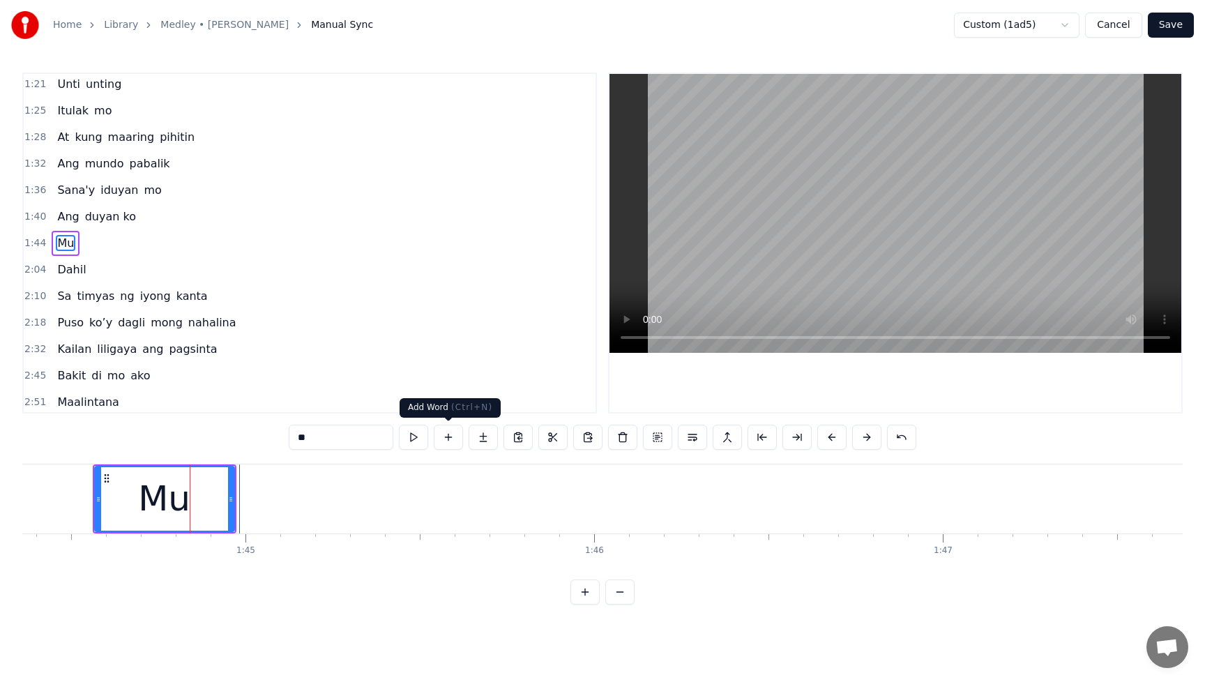
click at [455, 436] on button at bounding box center [448, 437] width 29 height 25
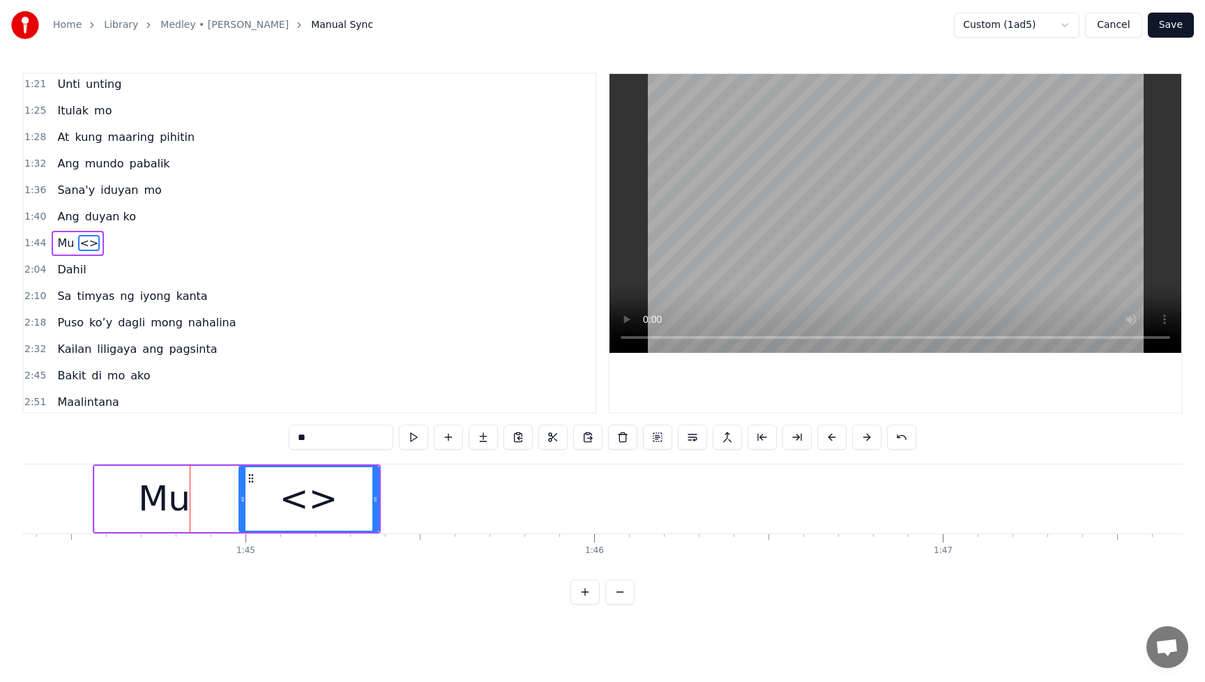
click at [334, 442] on input "**" at bounding box center [341, 437] width 105 height 25
type input "*"
click at [326, 497] on div "li" at bounding box center [309, 498] width 138 height 63
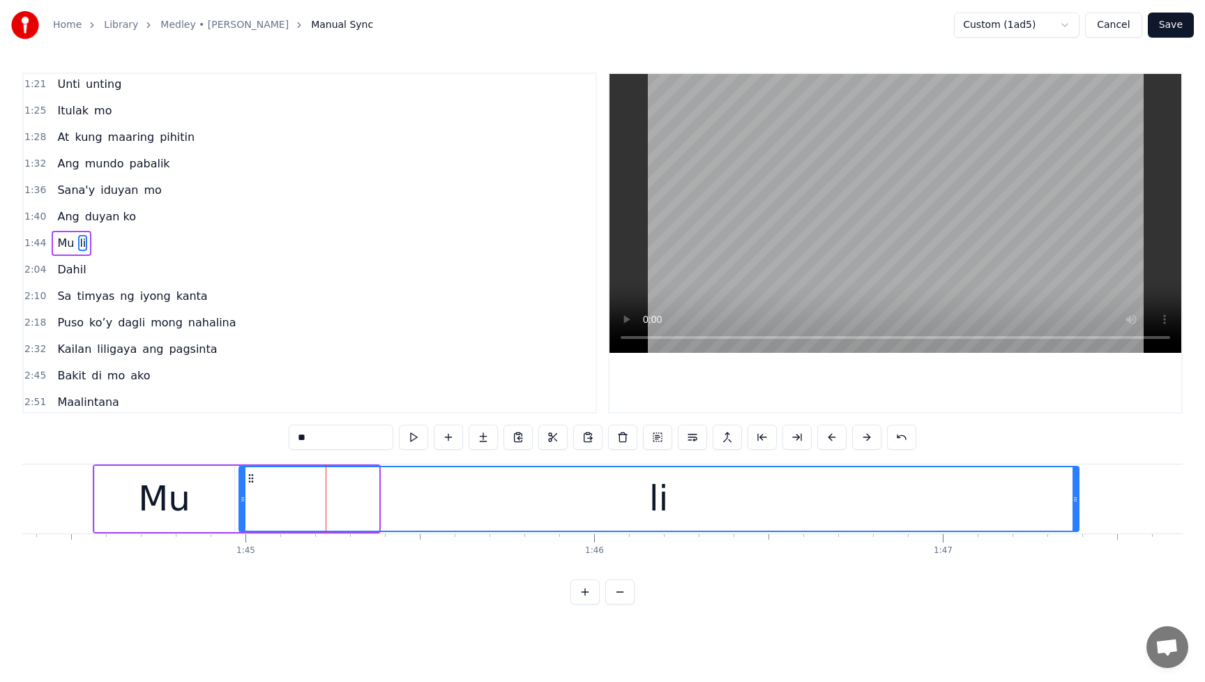
drag, startPoint x: 376, startPoint y: 498, endPoint x: 1076, endPoint y: 529, distance: 700.6
click at [1076, 528] on div at bounding box center [1075, 498] width 6 height 63
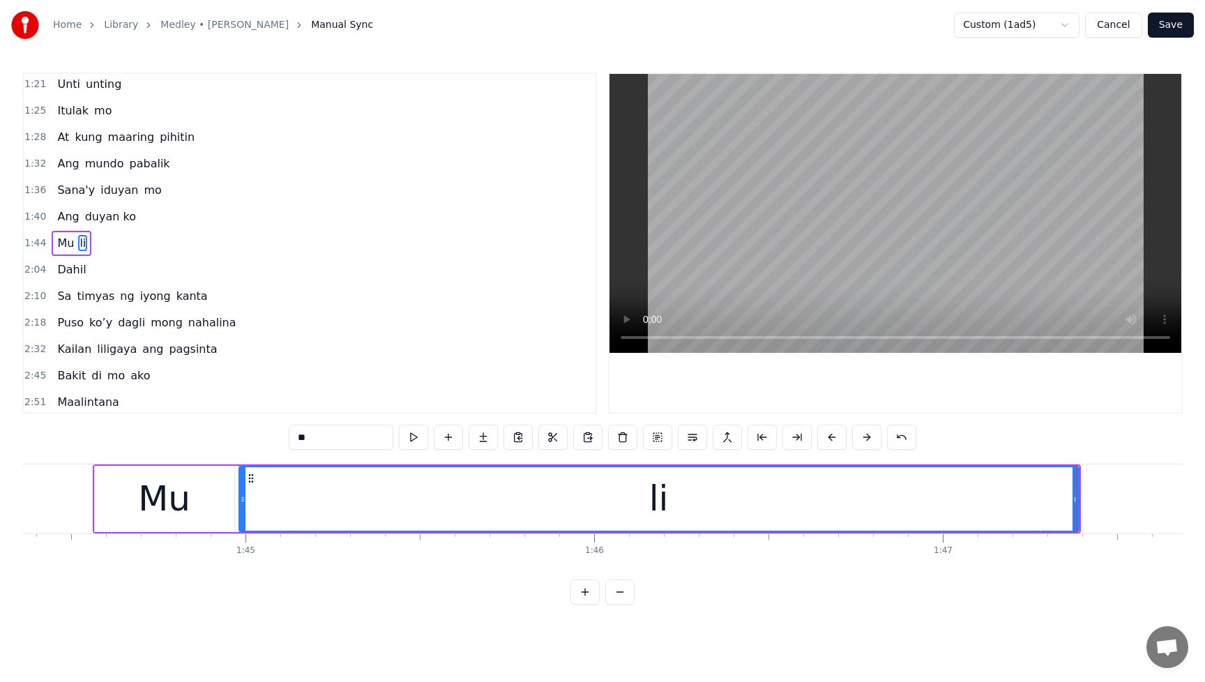
click at [331, 436] on input "**" at bounding box center [341, 437] width 105 height 25
click at [226, 501] on div "Mu" at bounding box center [164, 499] width 139 height 66
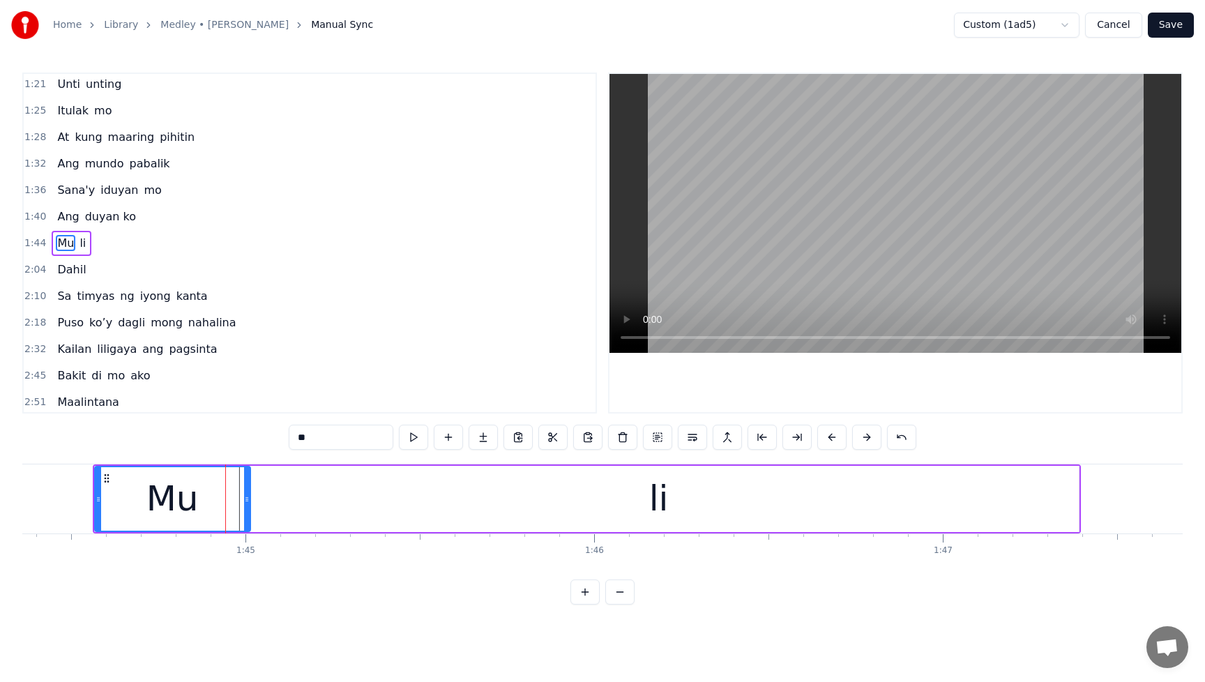
drag, startPoint x: 231, startPoint y: 503, endPoint x: 315, endPoint y: 500, distance: 84.4
click at [247, 503] on icon at bounding box center [247, 499] width 6 height 11
click at [326, 500] on div "li" at bounding box center [658, 499] width 839 height 66
type input "**"
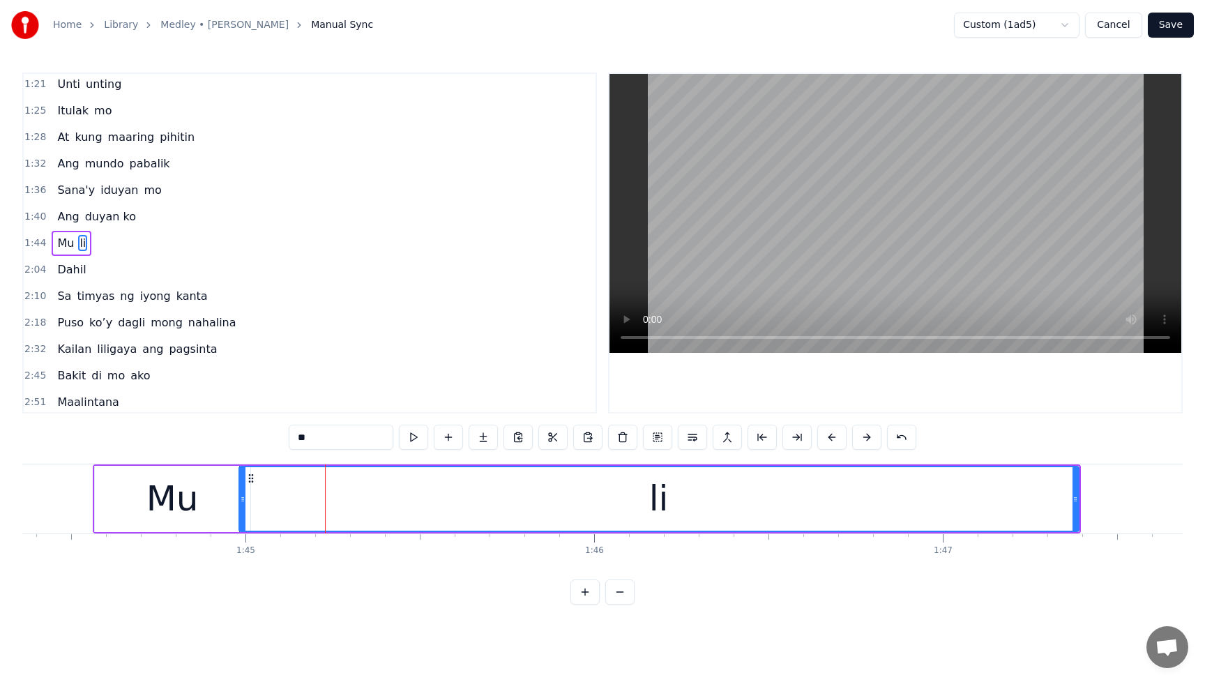
drag, startPoint x: 386, startPoint y: 494, endPoint x: 325, endPoint y: 498, distance: 60.7
click at [325, 498] on div "li" at bounding box center [659, 498] width 838 height 63
click at [249, 478] on circle at bounding box center [249, 478] width 1 height 1
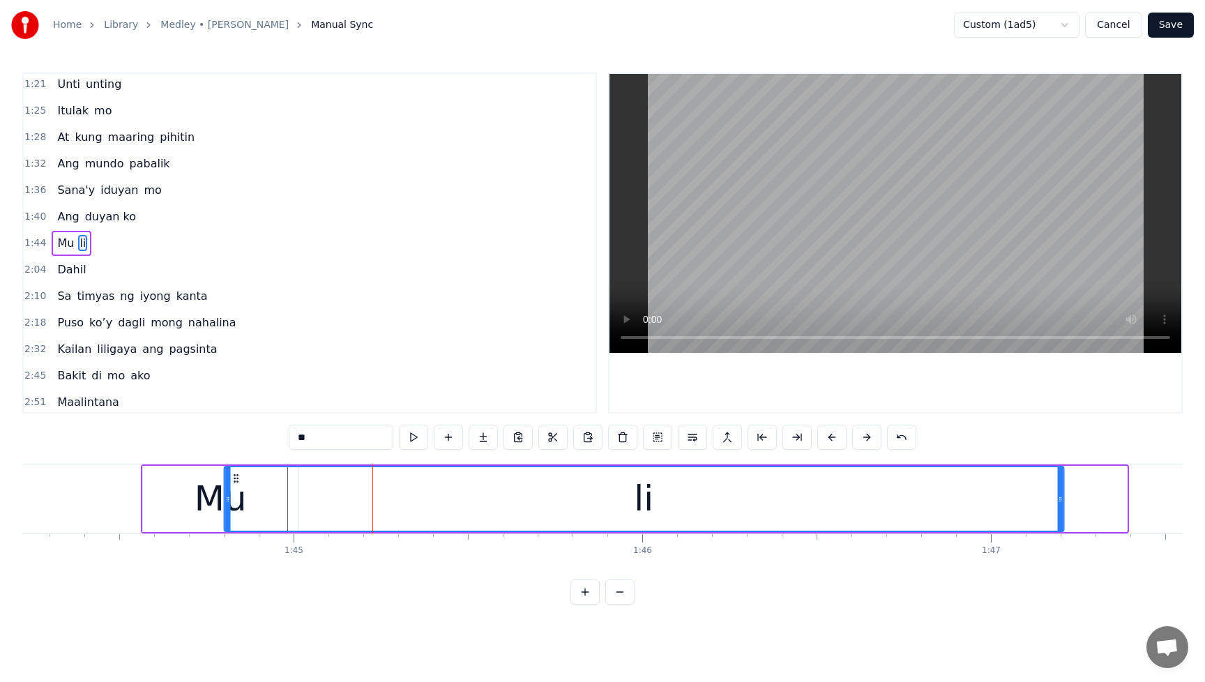
scroll to position [0, 36310]
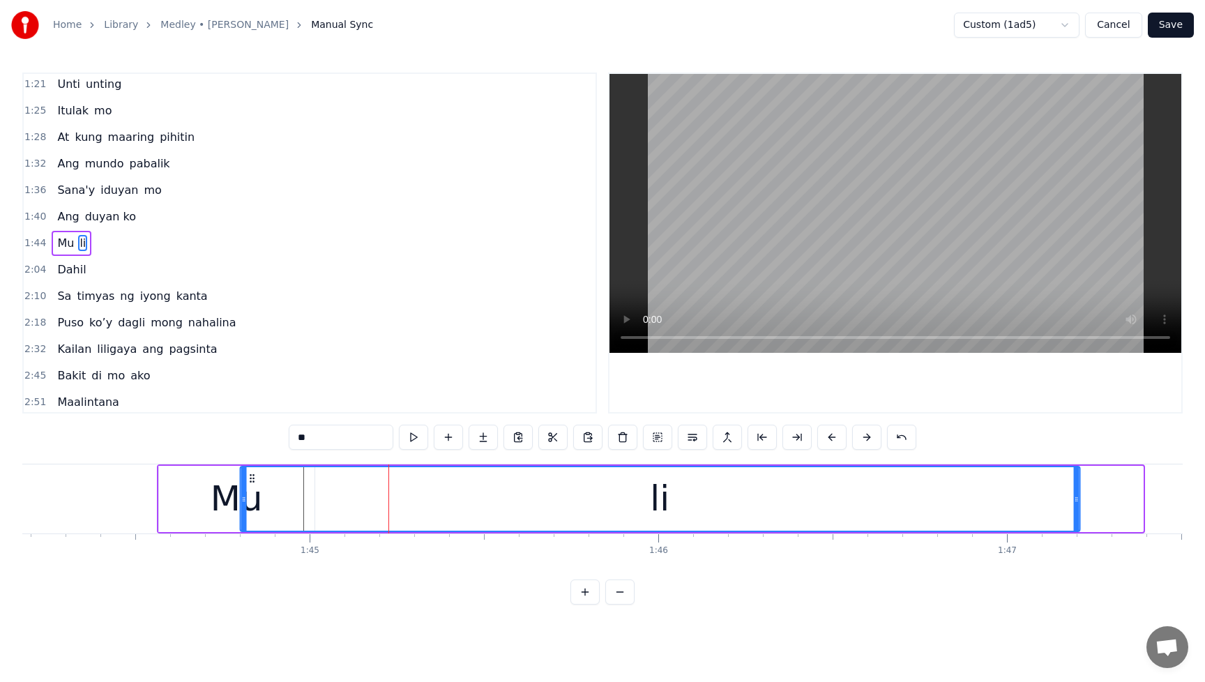
drag, startPoint x: 251, startPoint y: 478, endPoint x: 233, endPoint y: 480, distance: 18.3
click at [246, 480] on icon at bounding box center [251, 478] width 11 height 11
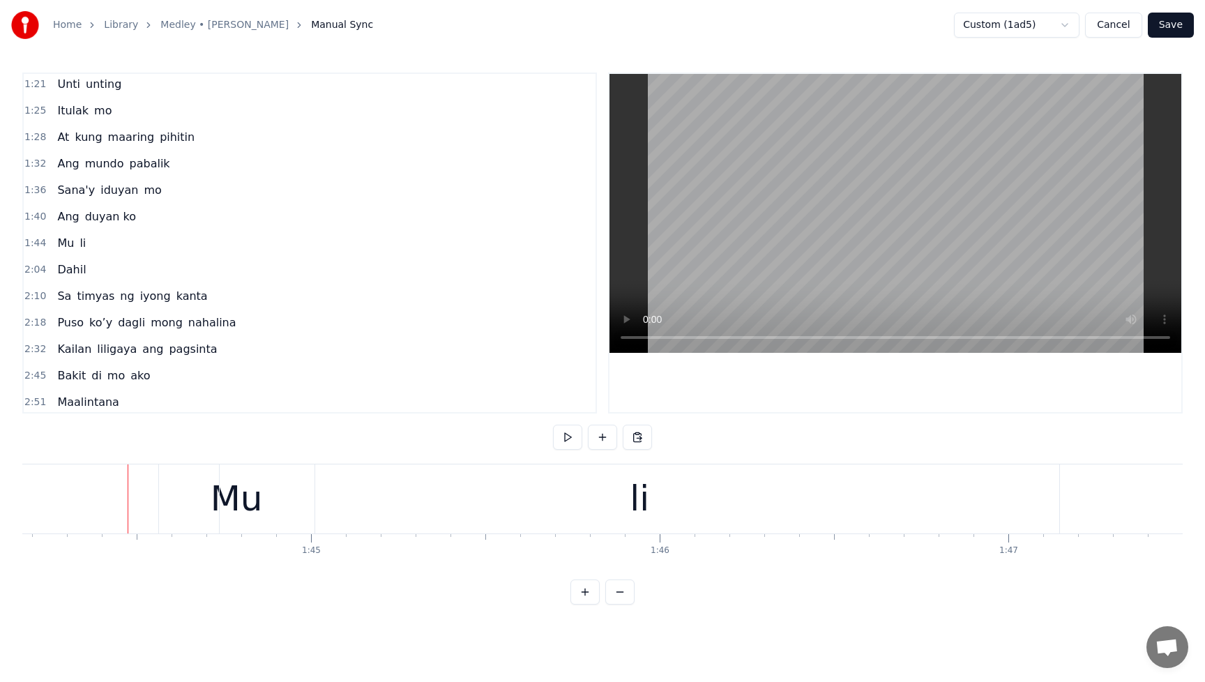
click at [614, 498] on div "li" at bounding box center [639, 498] width 839 height 69
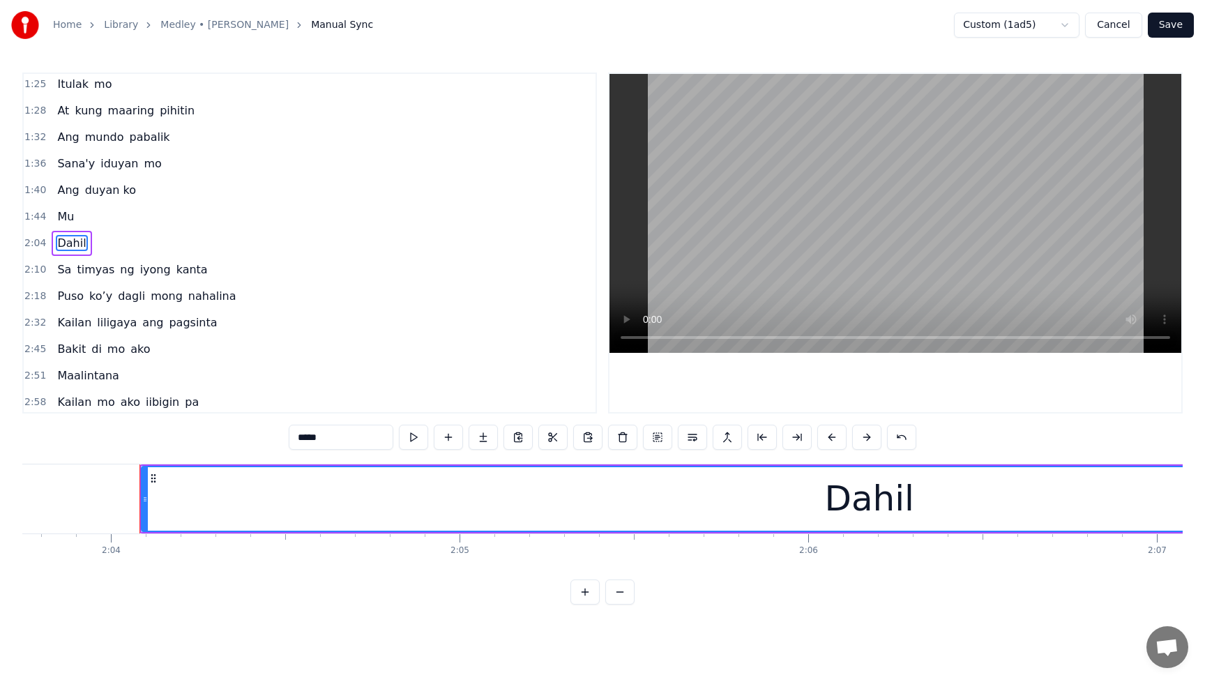
scroll to position [0, 43180]
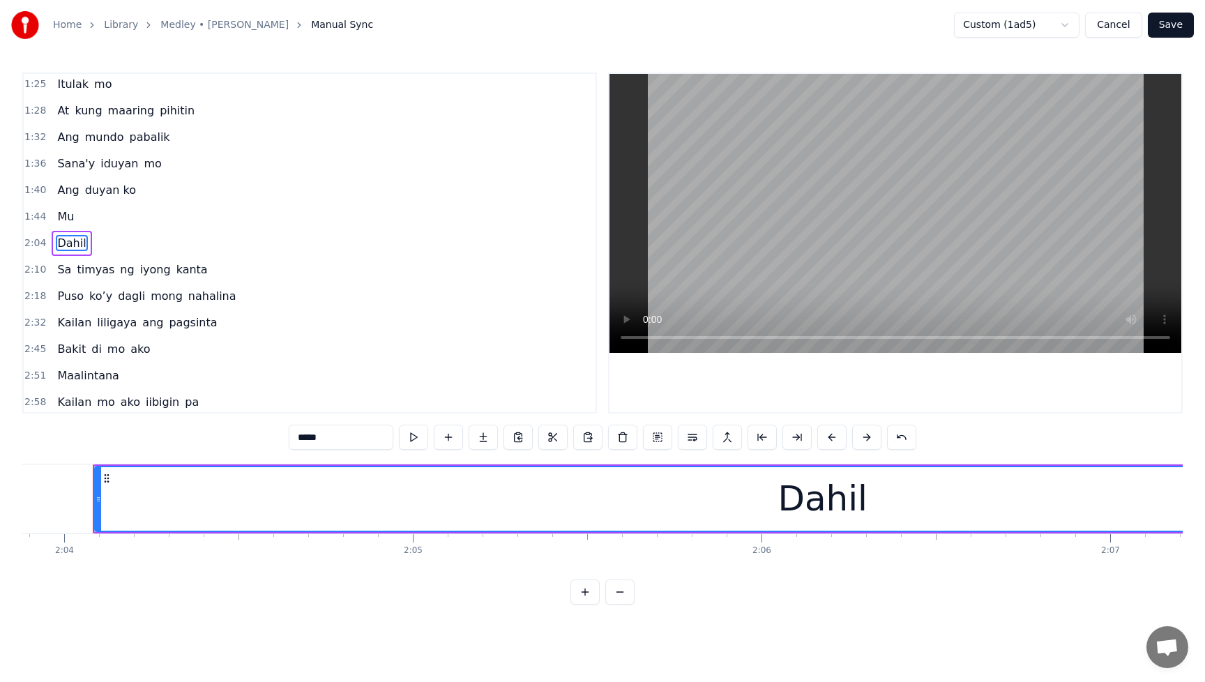
click at [61, 222] on span "Mu" at bounding box center [66, 216] width 20 height 16
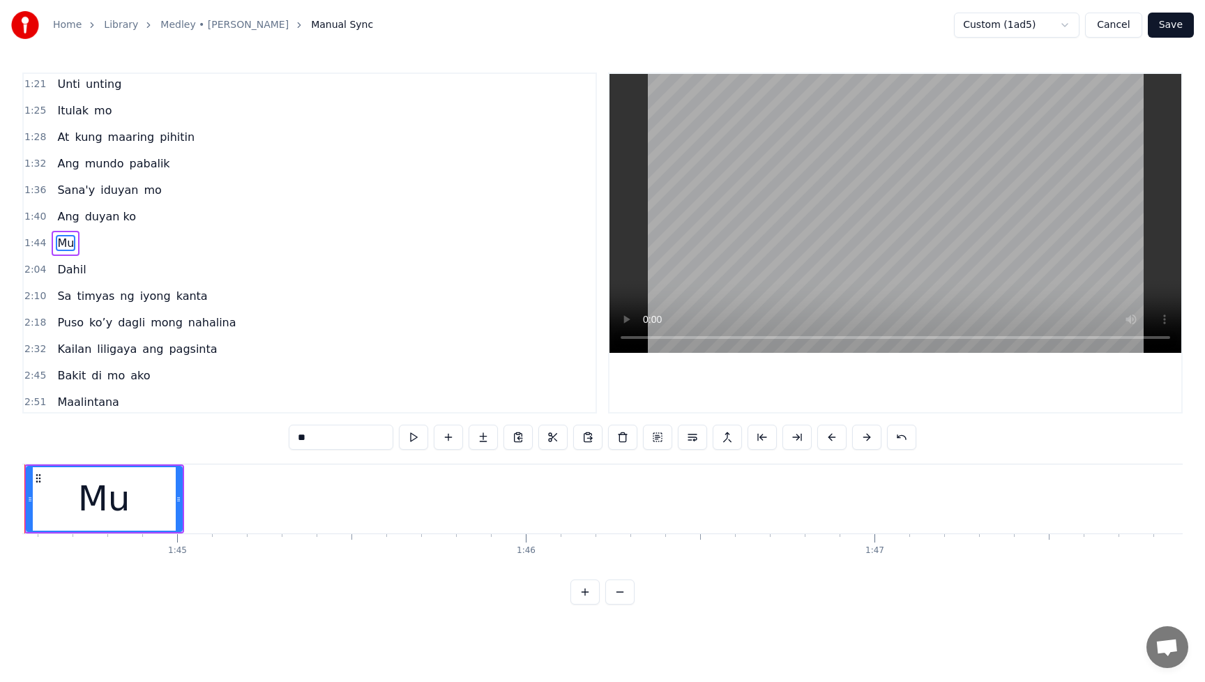
scroll to position [0, 36376]
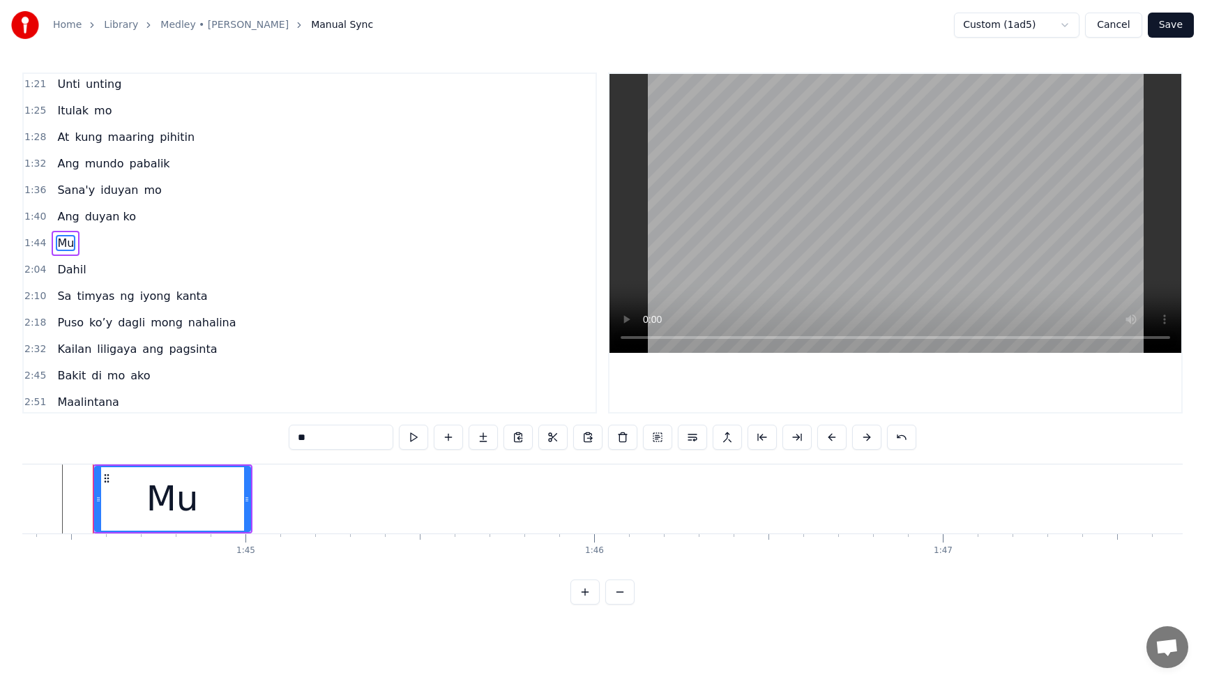
click at [352, 440] on input "**" at bounding box center [341, 437] width 105 height 25
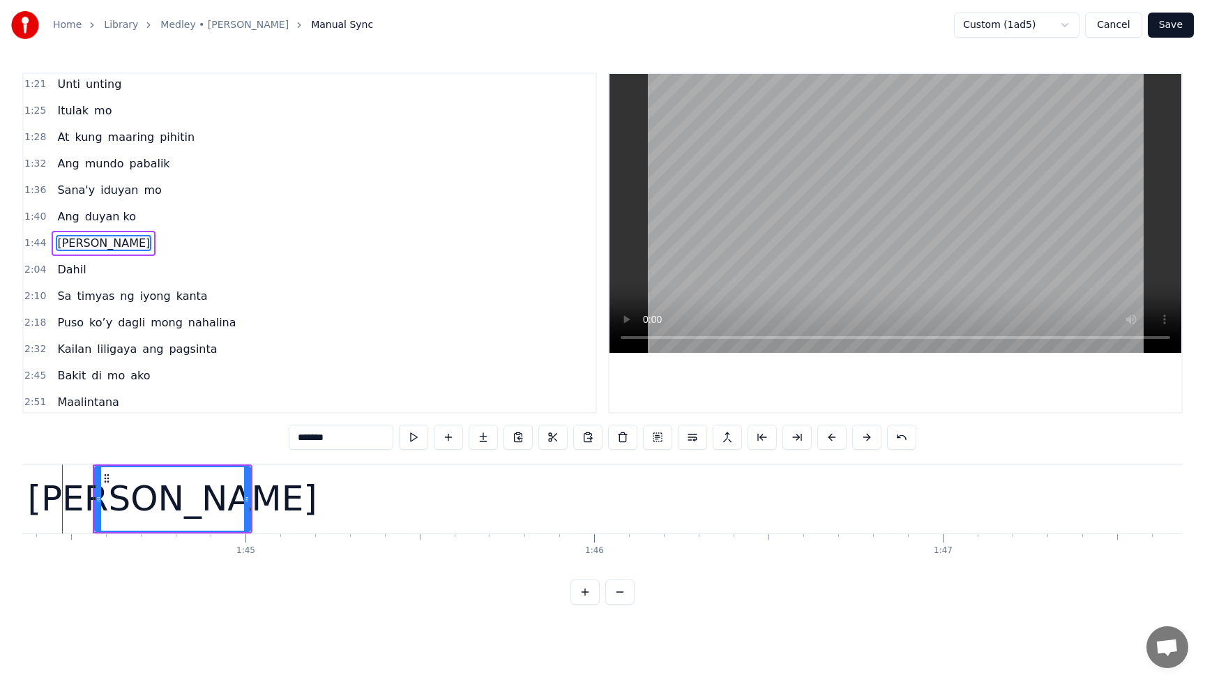
type input "*******"
click at [424, 393] on div "2:51 Maalintana" at bounding box center [310, 402] width 572 height 26
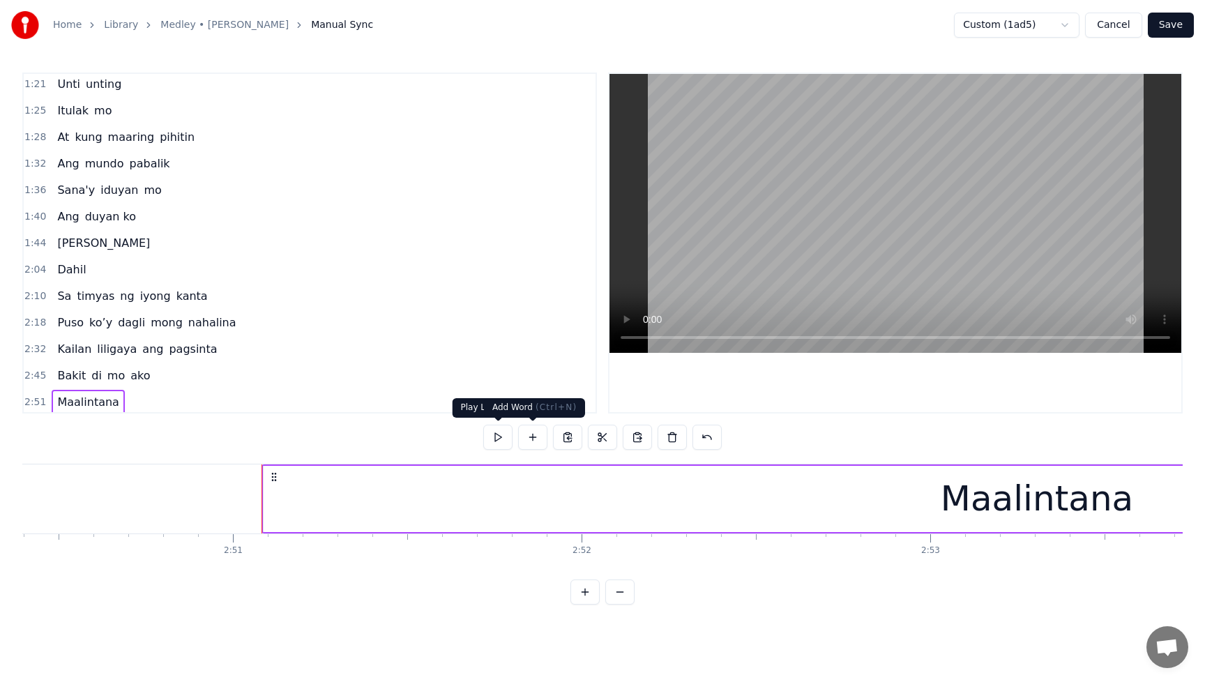
scroll to position [0, 59563]
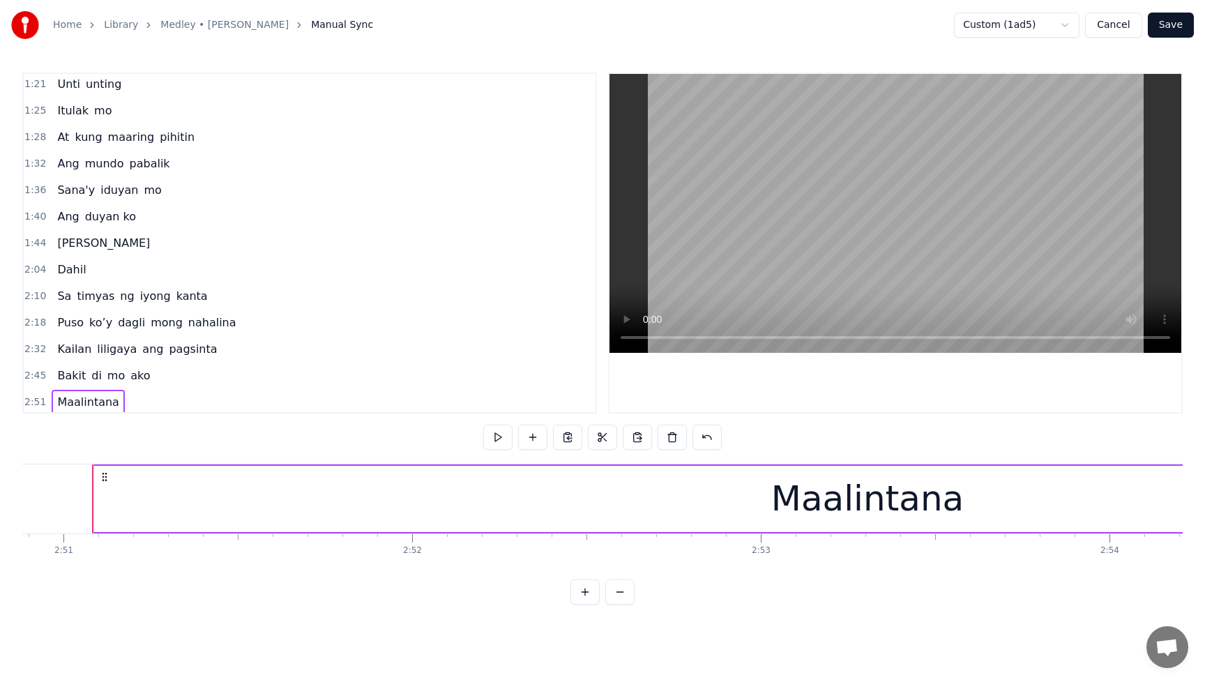
click at [67, 243] on span "[PERSON_NAME]" at bounding box center [104, 243] width 96 height 16
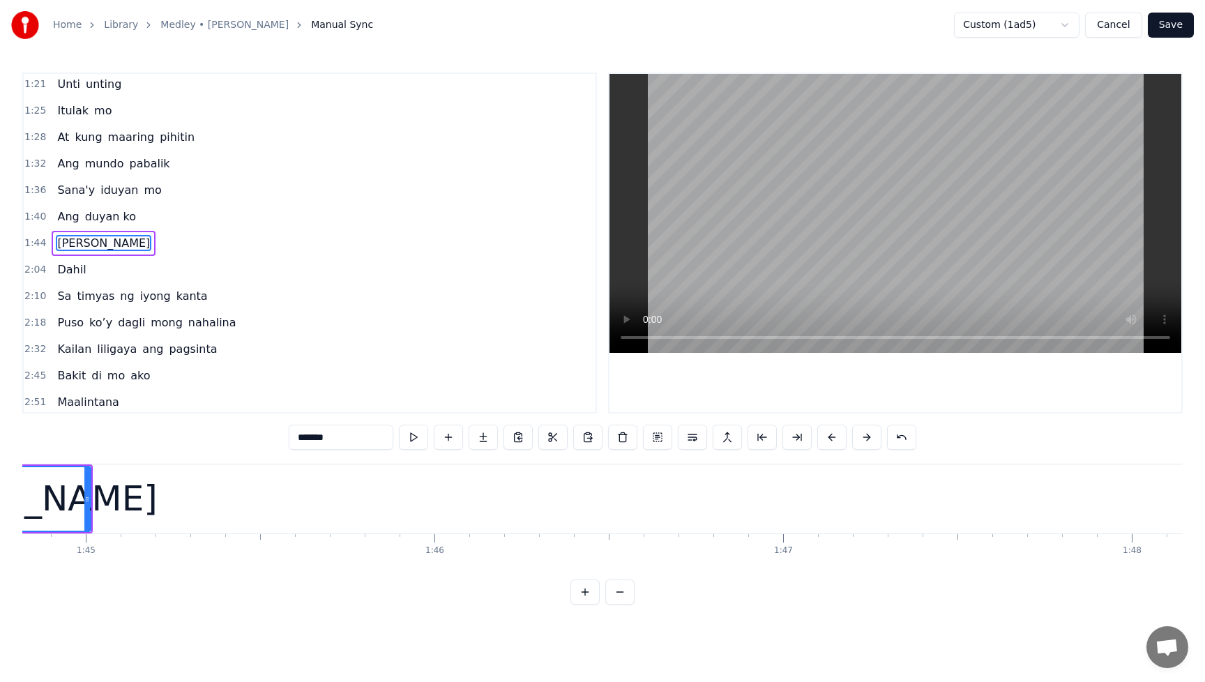
scroll to position [0, 36376]
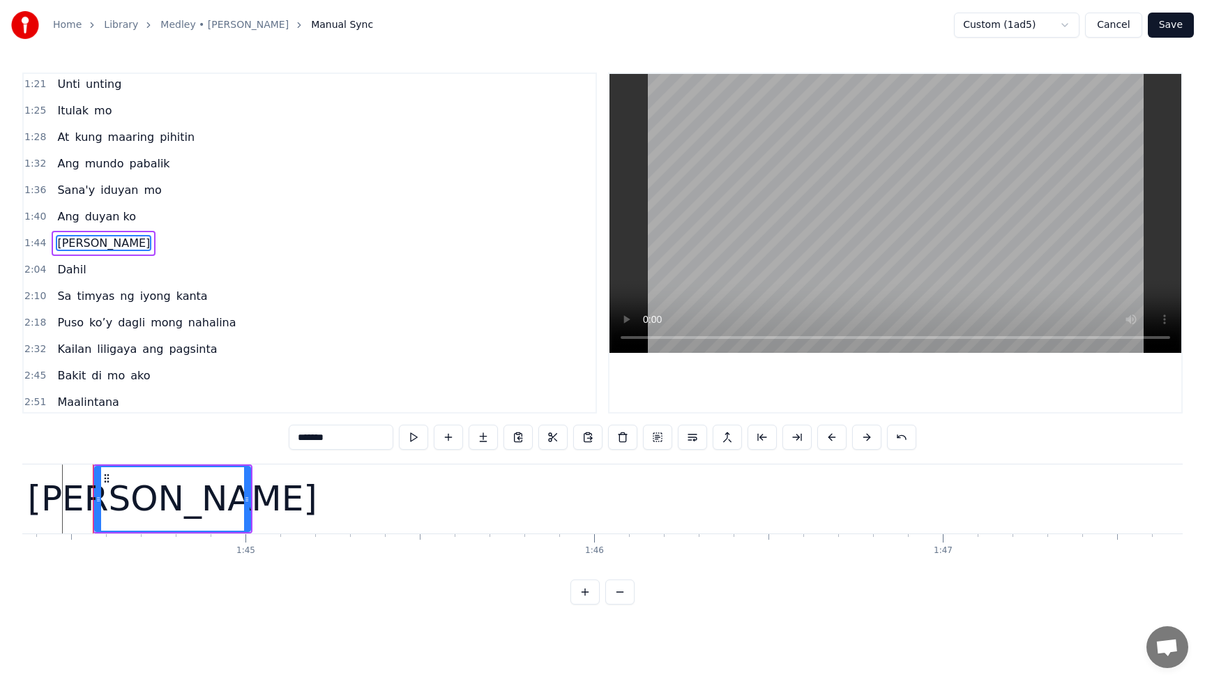
click at [215, 515] on div "[PERSON_NAME]" at bounding box center [173, 498] width 154 height 63
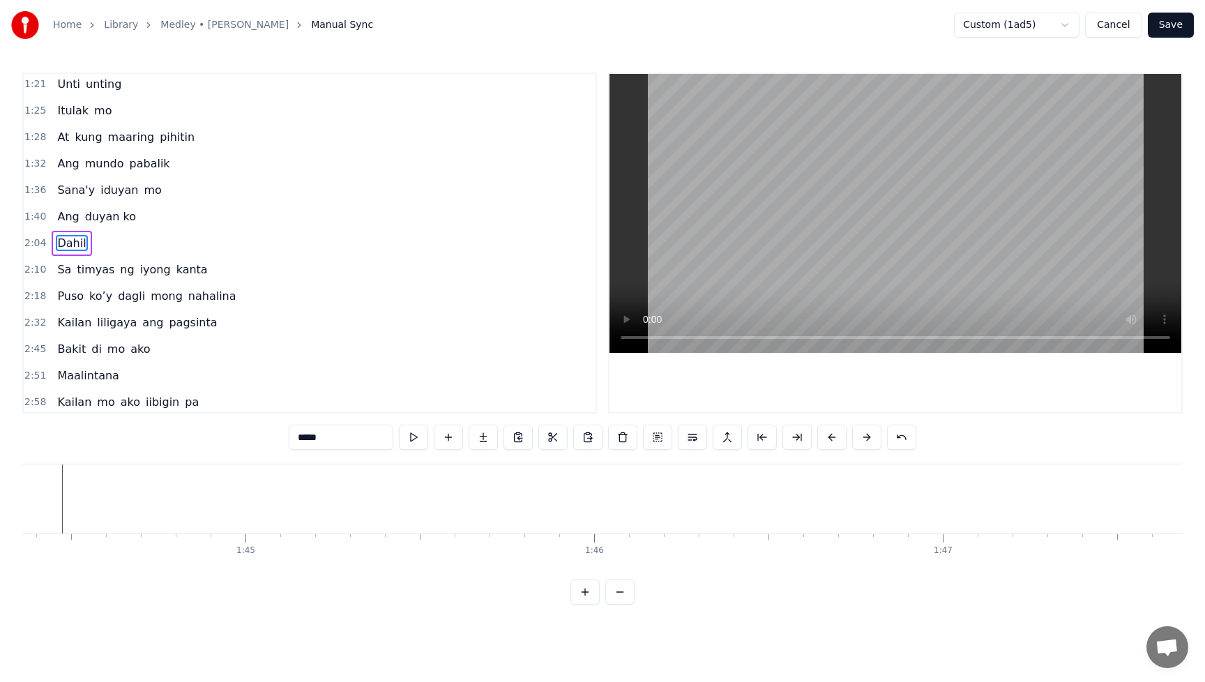
type input "**"
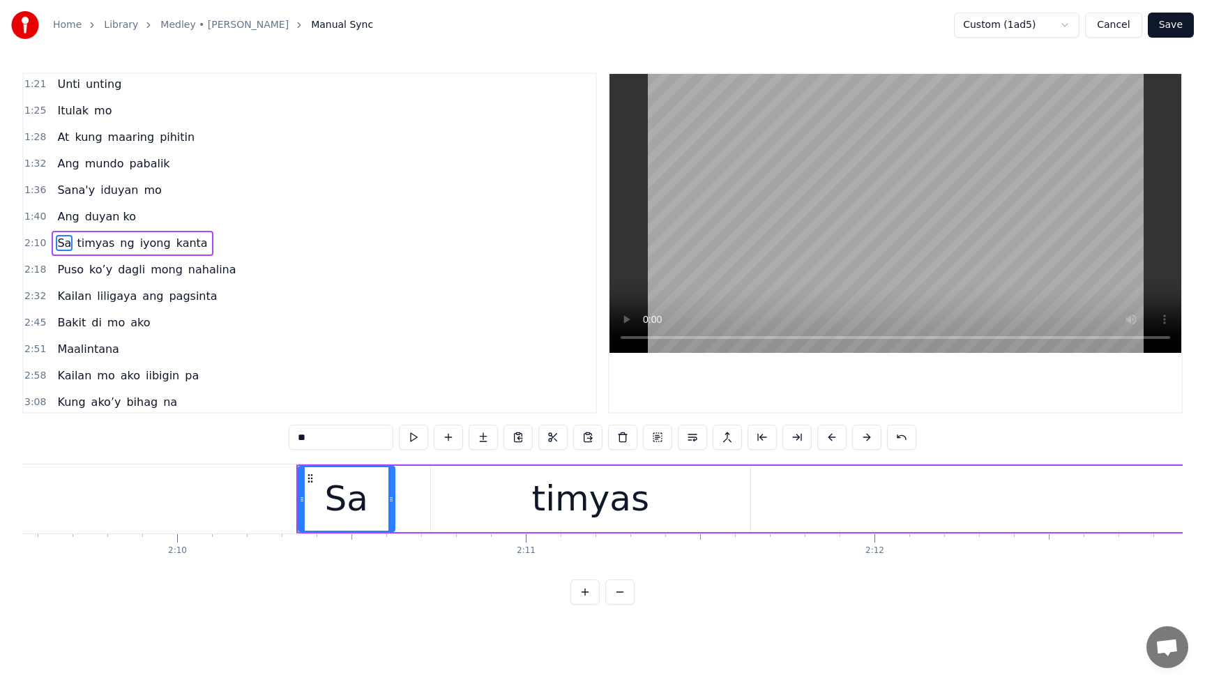
scroll to position [0, 45362]
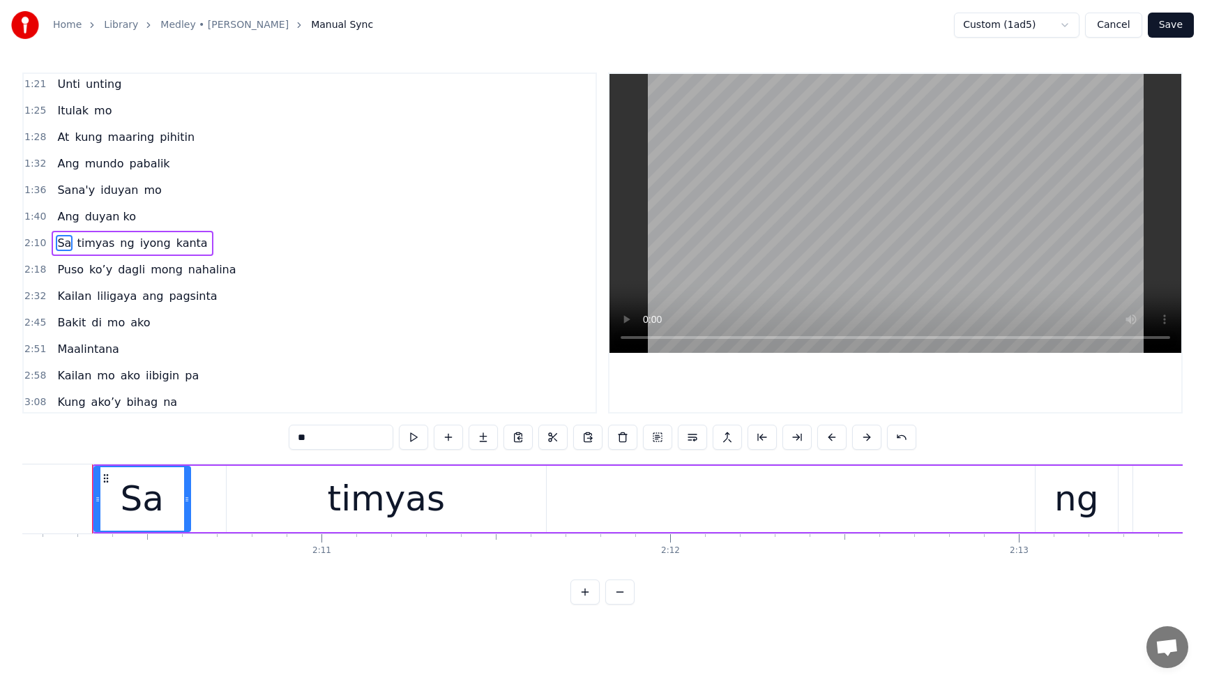
click at [1120, 22] on button "Cancel" at bounding box center [1113, 25] width 56 height 25
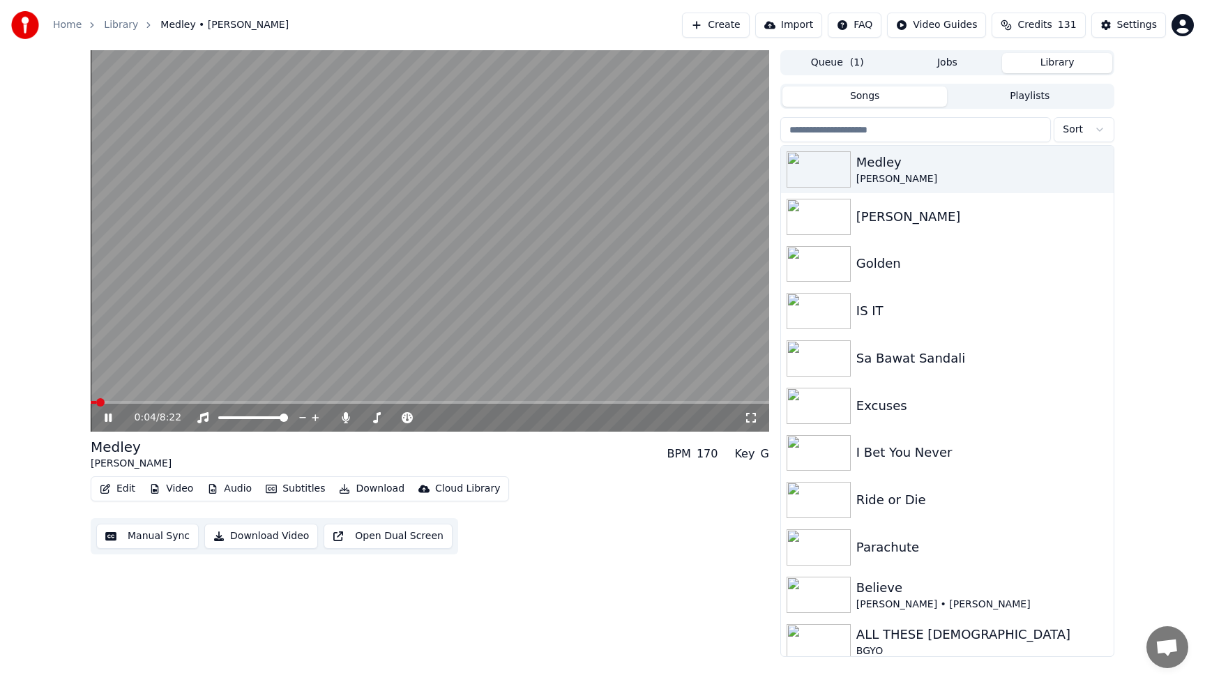
click at [125, 486] on button "Edit" at bounding box center [117, 489] width 47 height 20
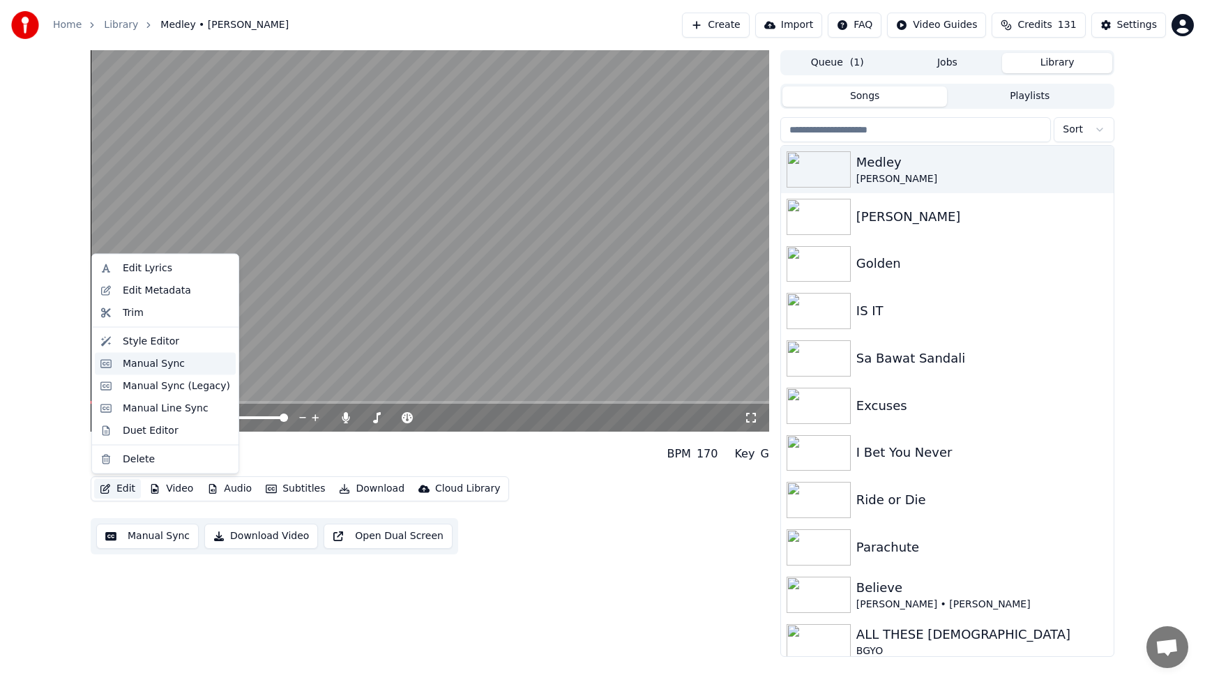
click at [162, 367] on div "Manual Sync" at bounding box center [154, 363] width 62 height 14
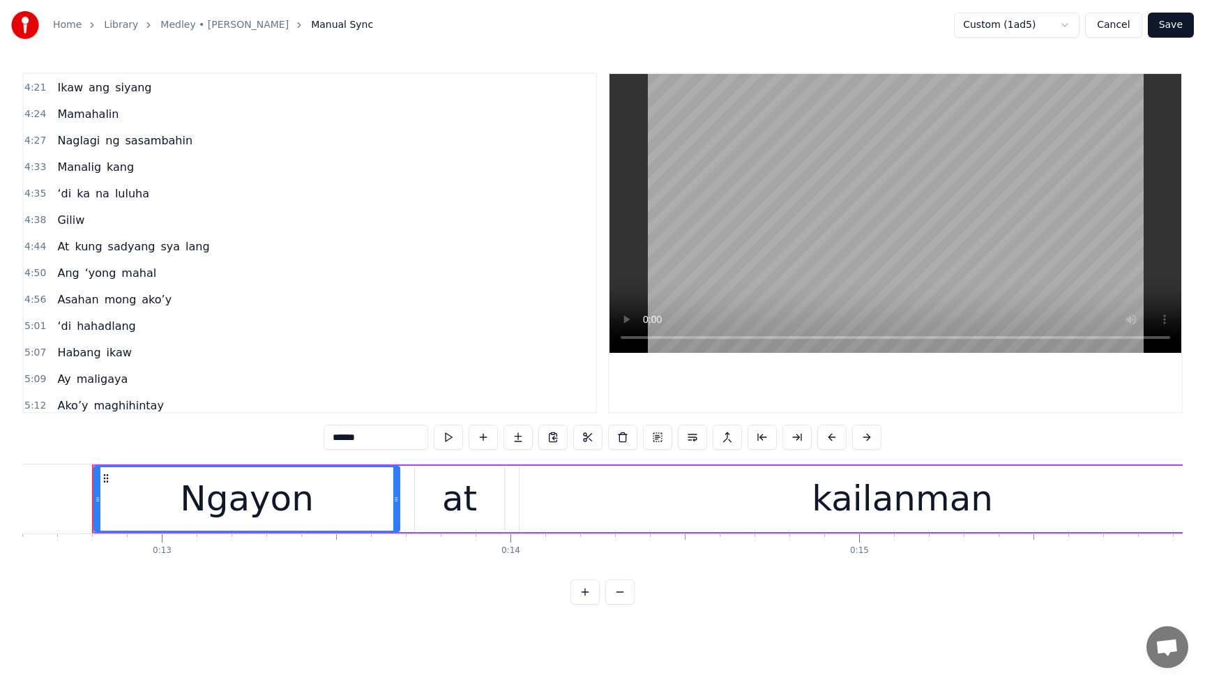
scroll to position [931, 0]
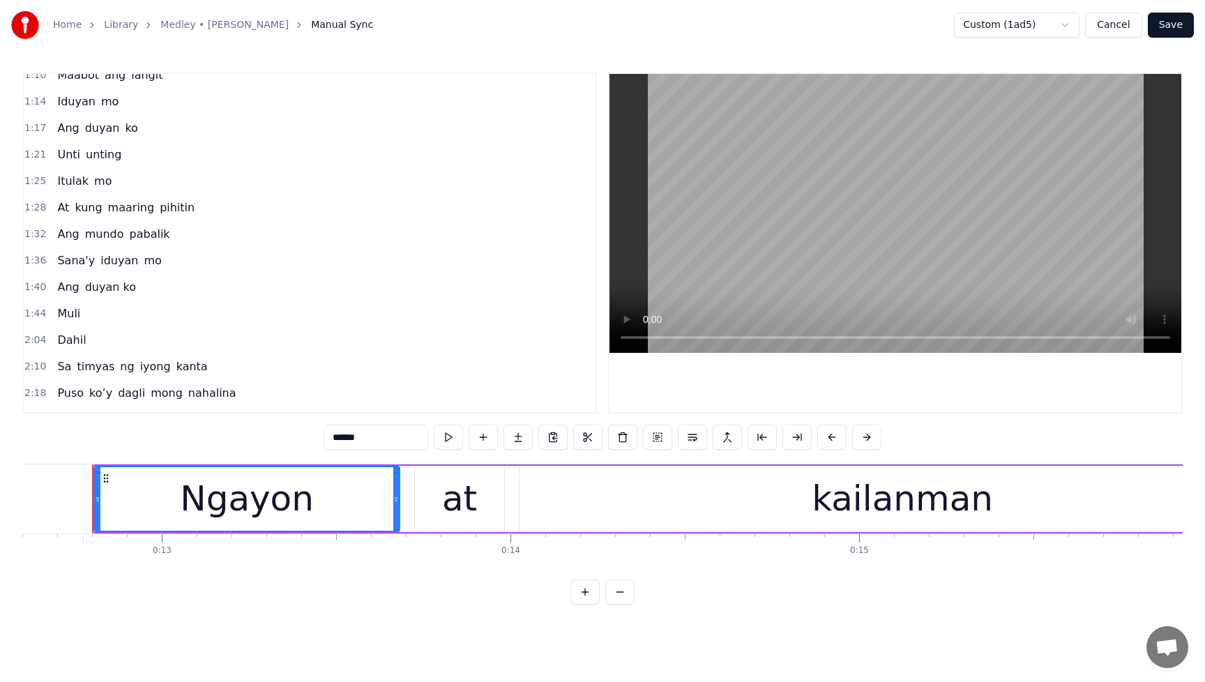
click at [62, 312] on span "Muli" at bounding box center [69, 313] width 26 height 16
type input "****"
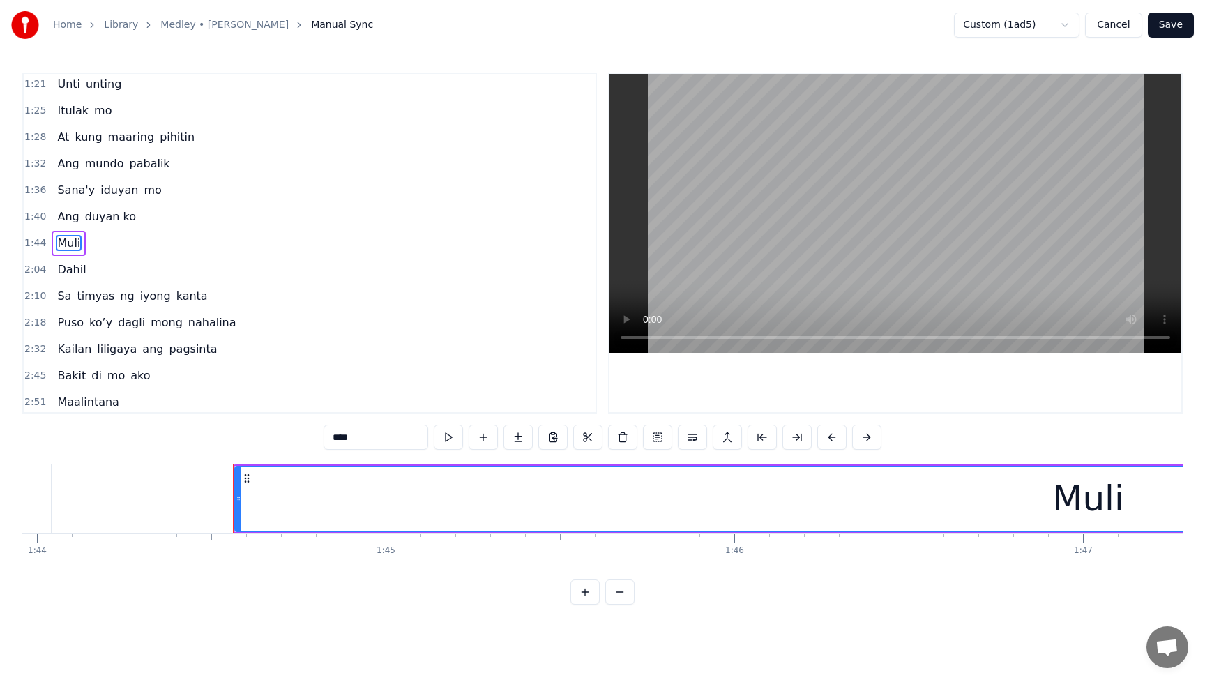
scroll to position [0, 36376]
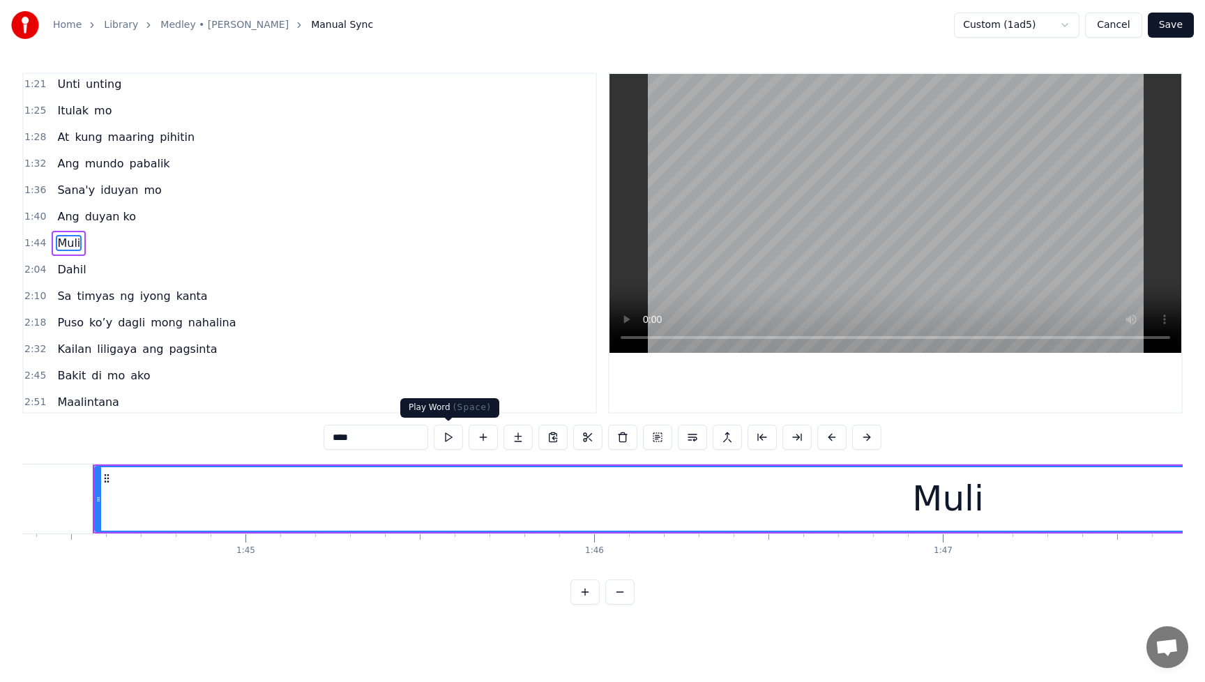
click at [451, 437] on button at bounding box center [448, 437] width 29 height 25
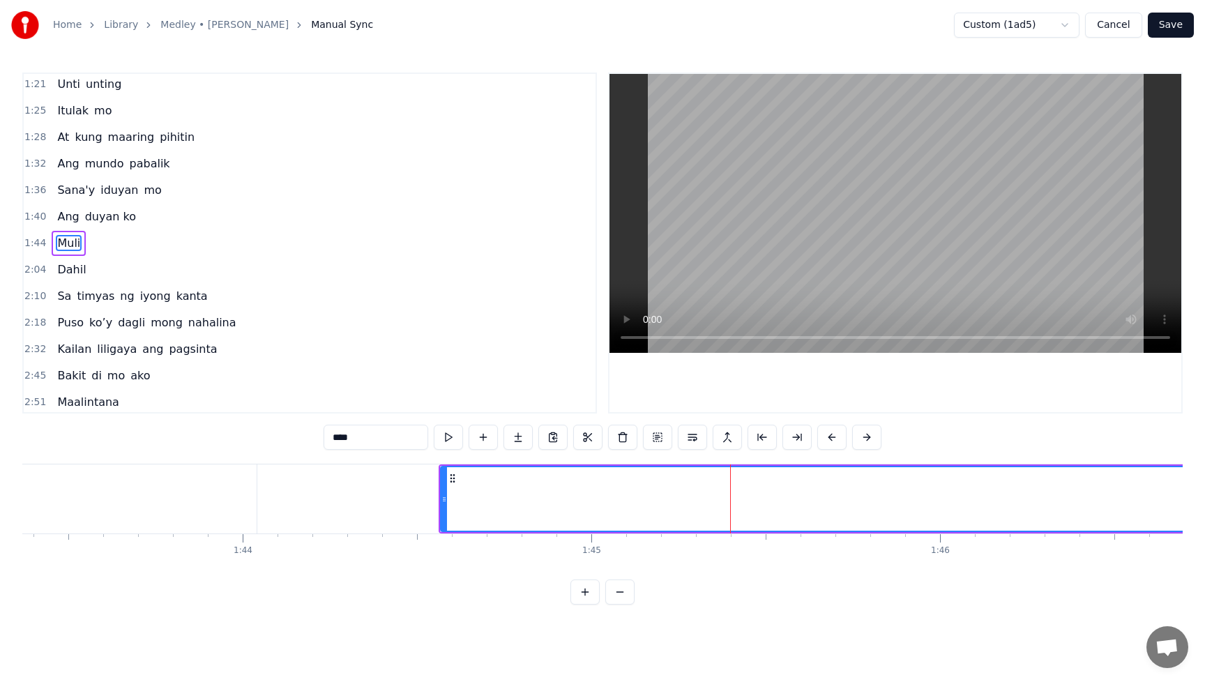
scroll to position [0, 35925]
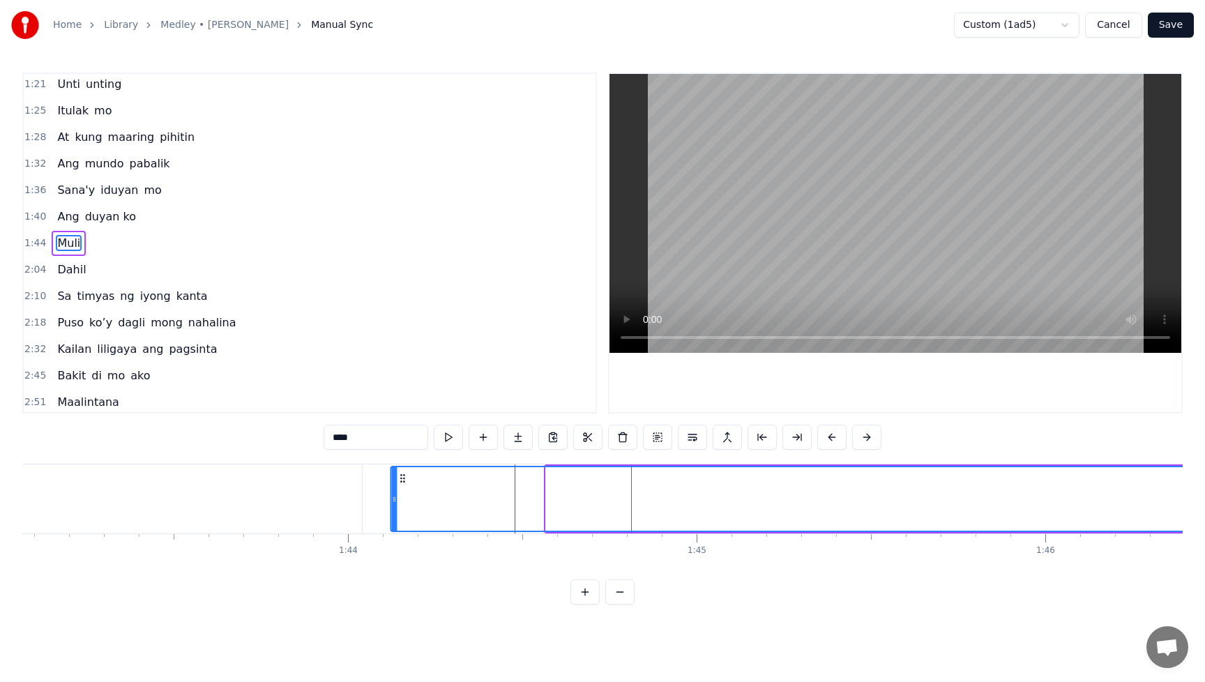
drag, startPoint x: 556, startPoint y: 480, endPoint x: 401, endPoint y: 483, distance: 155.5
click at [401, 483] on icon at bounding box center [402, 478] width 11 height 11
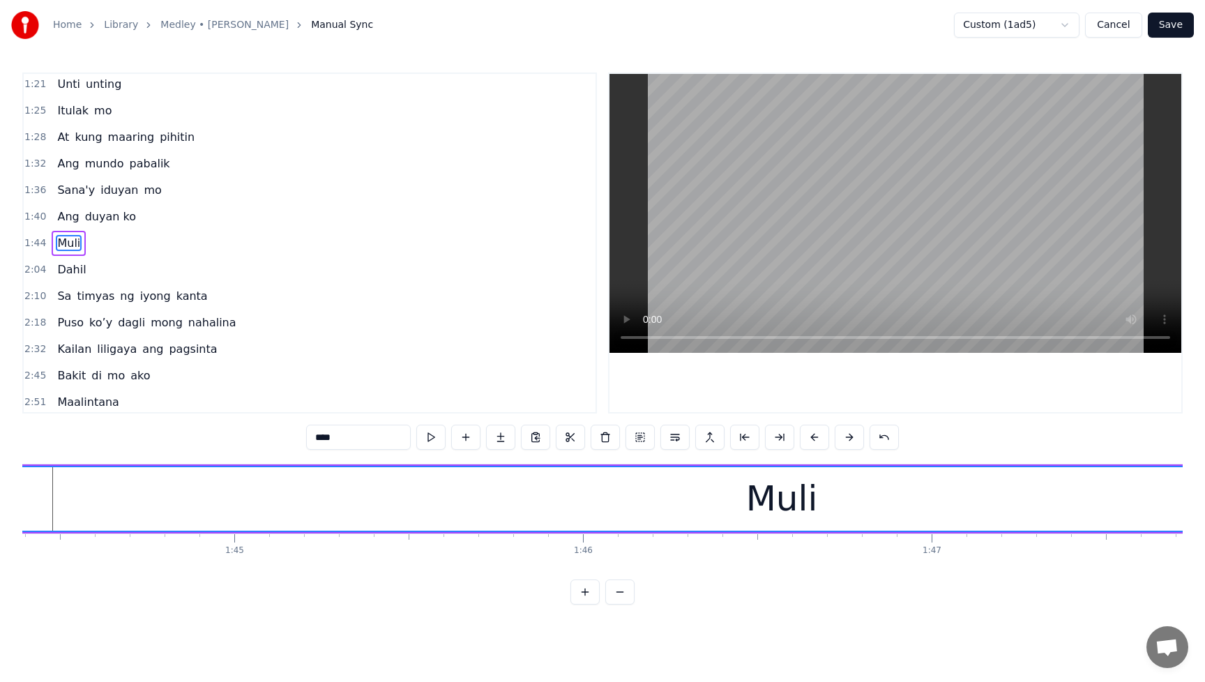
scroll to position [0, 36282]
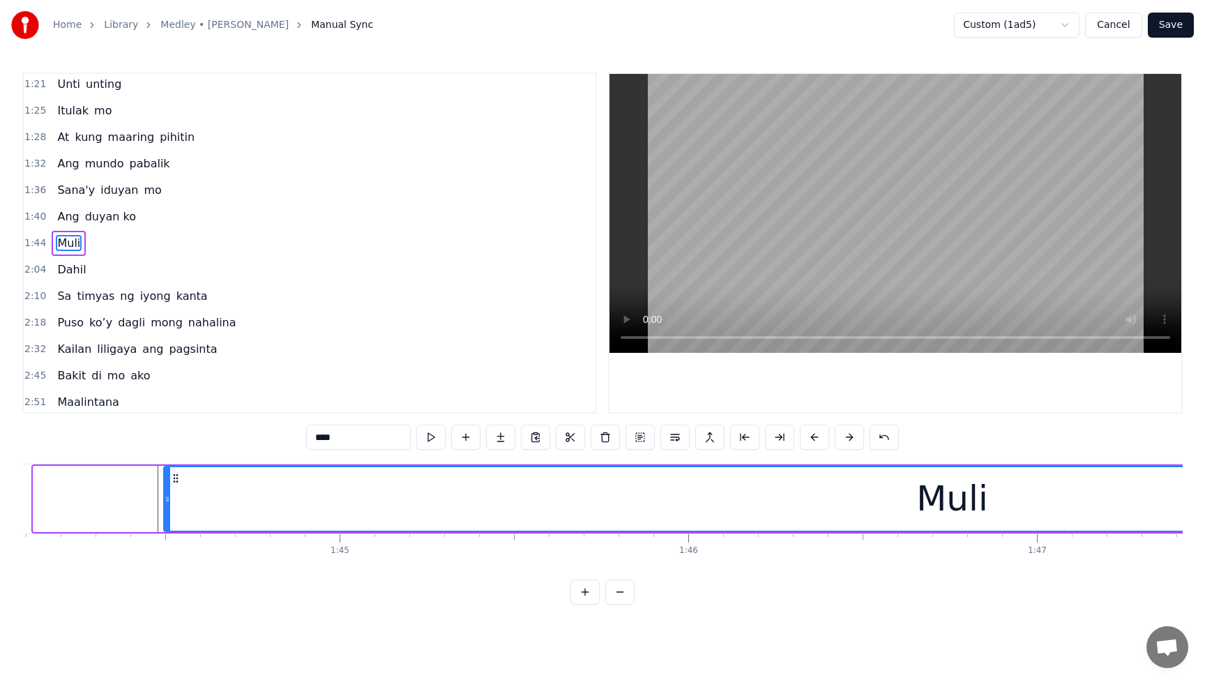
drag, startPoint x: 38, startPoint y: 496, endPoint x: 168, endPoint y: 497, distance: 130.4
click at [168, 497] on icon at bounding box center [168, 499] width 6 height 11
drag, startPoint x: 168, startPoint y: 497, endPoint x: 144, endPoint y: 496, distance: 23.7
click at [144, 497] on circle at bounding box center [144, 497] width 1 height 1
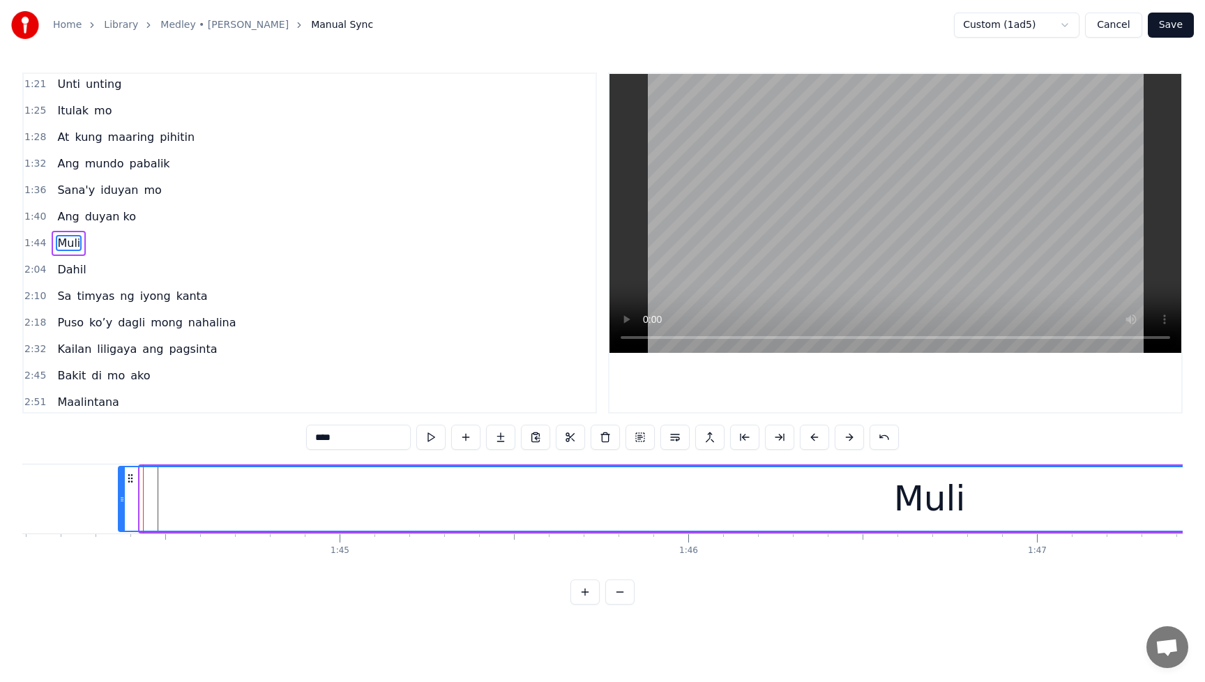
drag, startPoint x: 146, startPoint y: 496, endPoint x: 124, endPoint y: 497, distance: 21.6
click at [124, 497] on icon at bounding box center [122, 499] width 6 height 11
drag, startPoint x: 124, startPoint y: 497, endPoint x: 132, endPoint y: 497, distance: 7.7
click at [132, 497] on icon at bounding box center [129, 499] width 6 height 11
click at [135, 497] on icon at bounding box center [133, 499] width 6 height 11
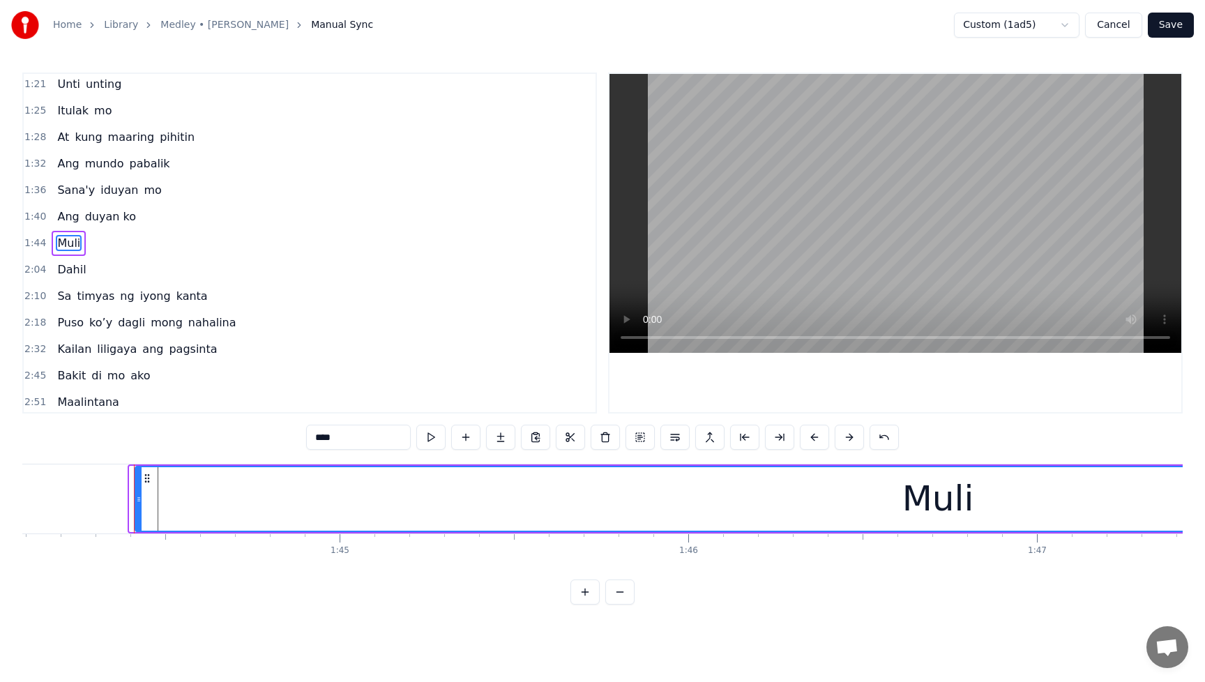
click at [140, 497] on icon at bounding box center [139, 499] width 6 height 11
click at [145, 498] on icon at bounding box center [145, 499] width 6 height 11
click at [61, 205] on div "Ang duyan ko" at bounding box center [97, 216] width 90 height 25
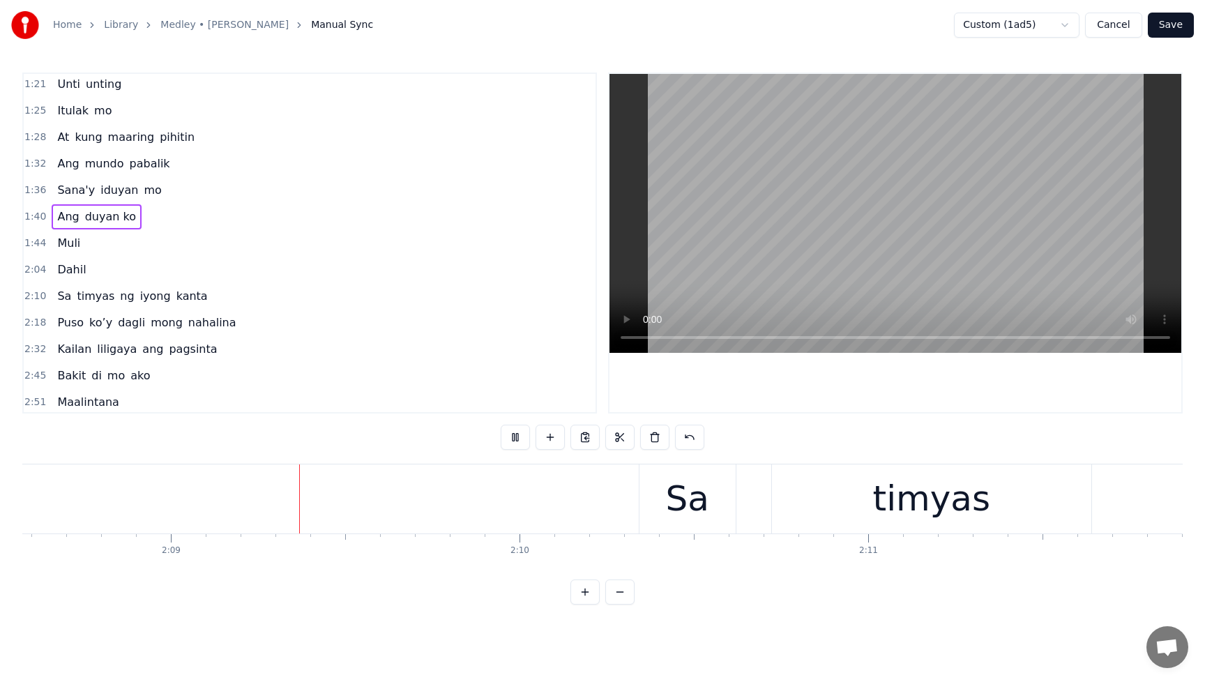
scroll to position [0, 44821]
click at [1174, 28] on button "Save" at bounding box center [1170, 25] width 46 height 25
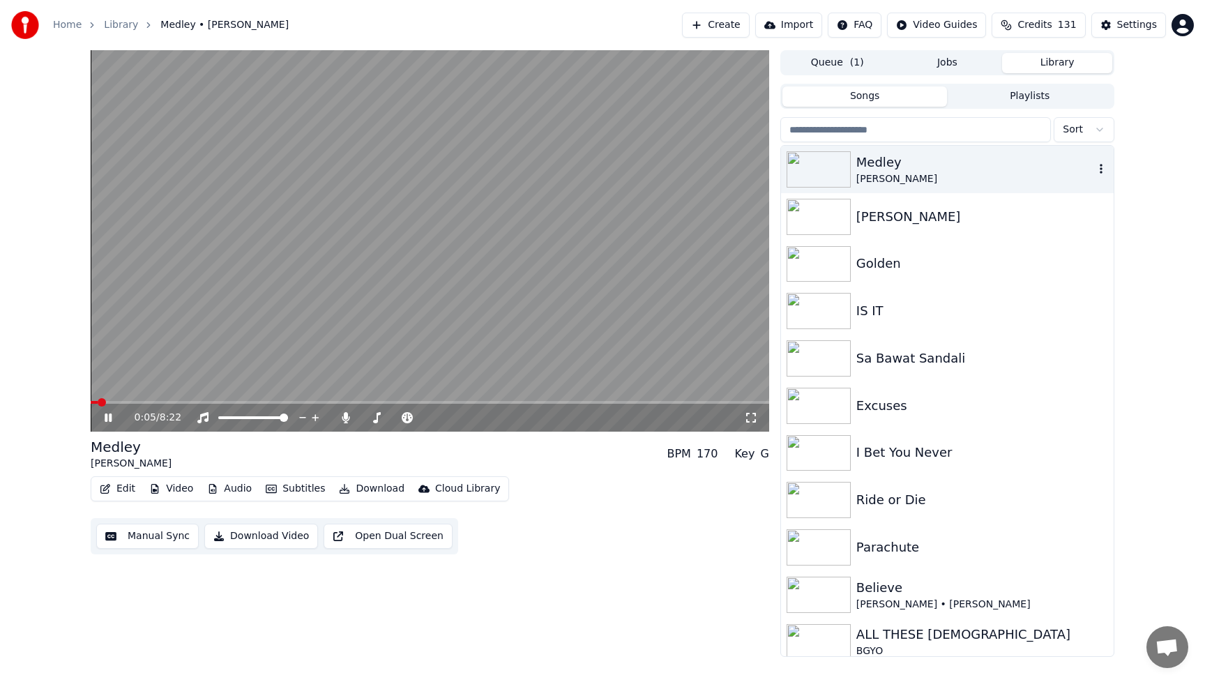
click at [907, 167] on div "Medley" at bounding box center [975, 163] width 238 height 20
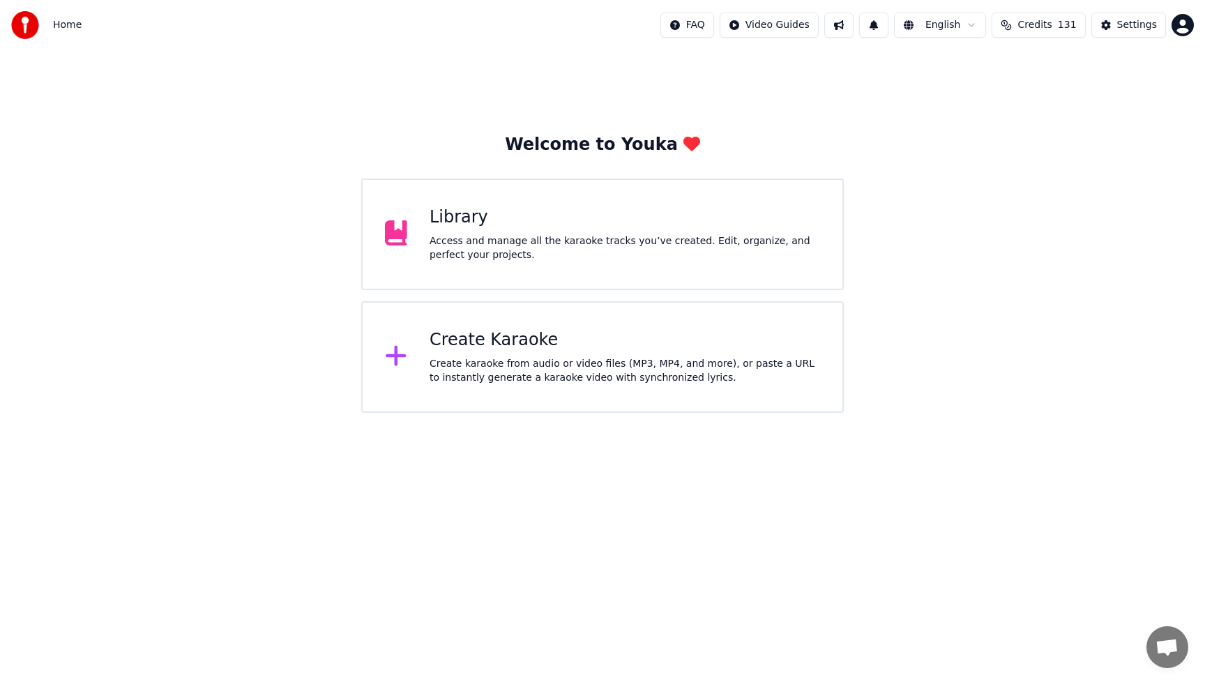
click at [570, 208] on div "Library" at bounding box center [624, 217] width 390 height 22
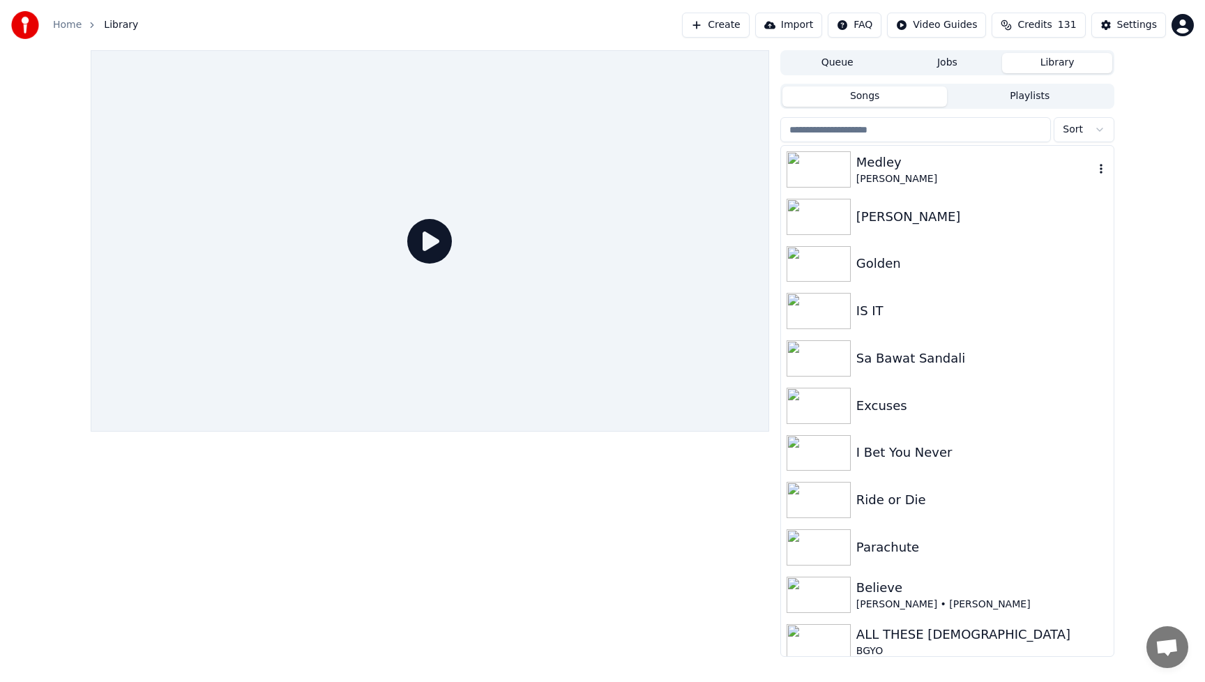
click at [906, 171] on div "Medley" at bounding box center [975, 163] width 238 height 20
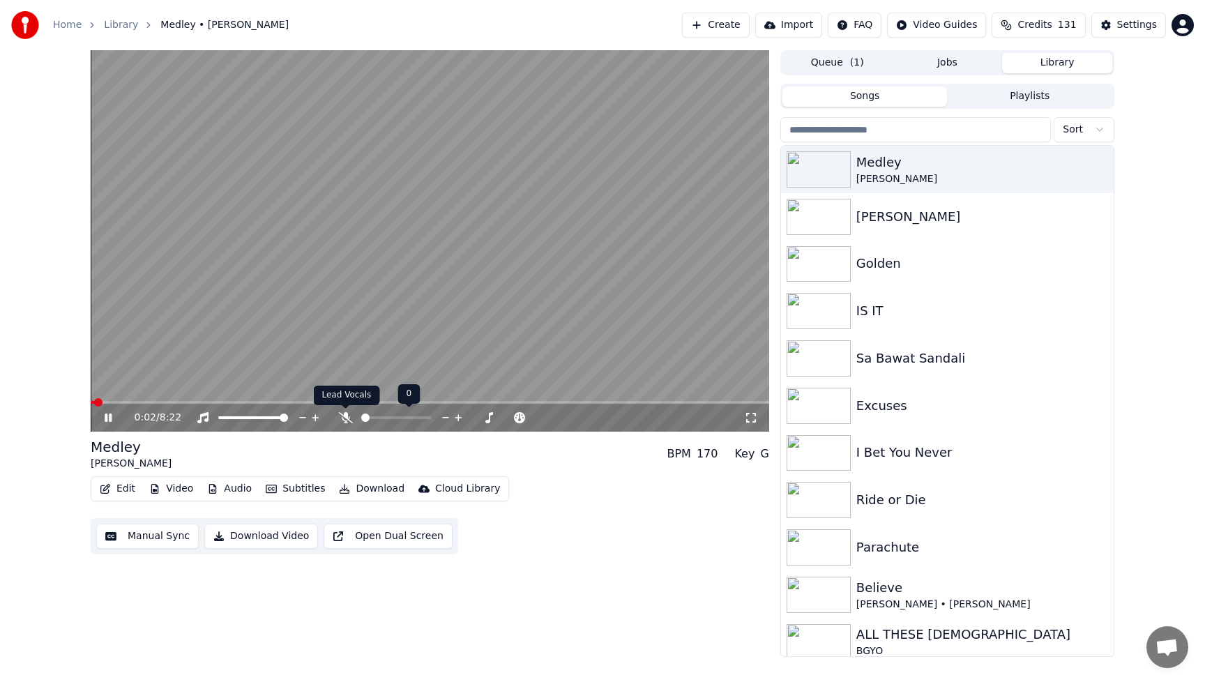
click at [346, 419] on icon at bounding box center [346, 417] width 14 height 11
click at [303, 403] on span at bounding box center [430, 402] width 678 height 3
click at [240, 399] on video at bounding box center [430, 240] width 678 height 381
click at [208, 402] on span at bounding box center [149, 402] width 117 height 3
click at [108, 417] on icon at bounding box center [108, 418] width 8 height 10
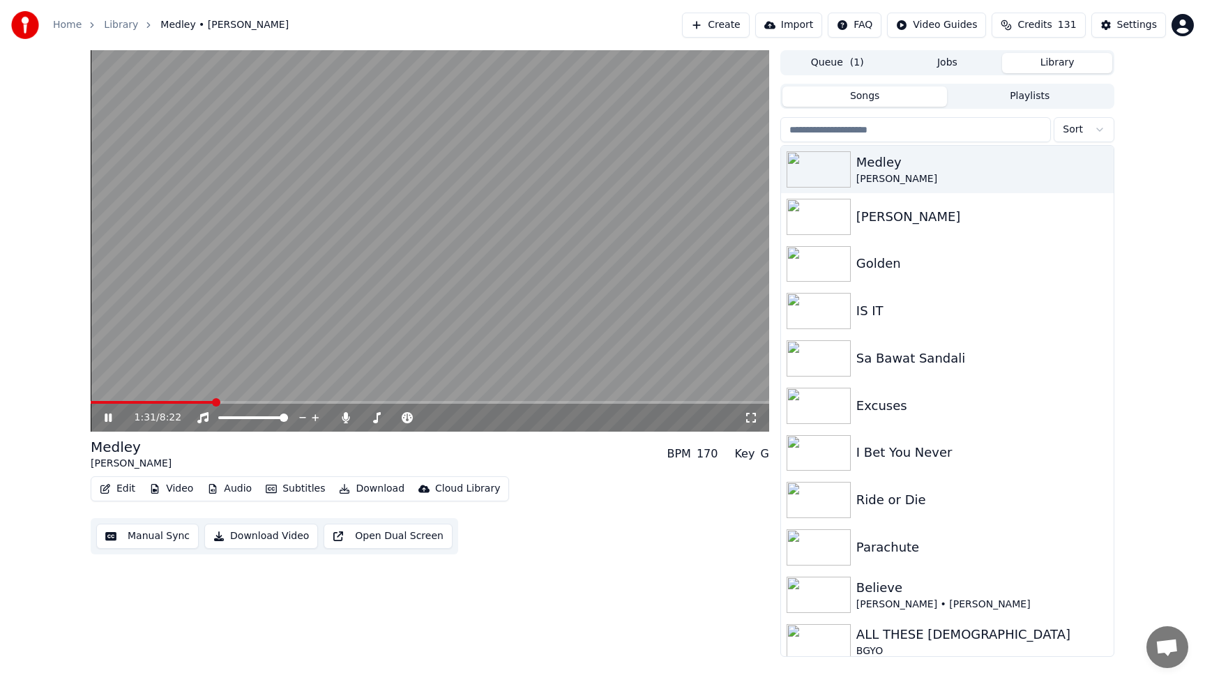
click at [158, 400] on video at bounding box center [430, 240] width 678 height 381
click at [147, 402] on span at bounding box center [152, 402] width 123 height 3
click at [109, 422] on icon at bounding box center [118, 417] width 33 height 11
click at [103, 417] on icon at bounding box center [118, 417] width 33 height 11
click at [305, 405] on div "2:47 / 8:22" at bounding box center [430, 418] width 678 height 28
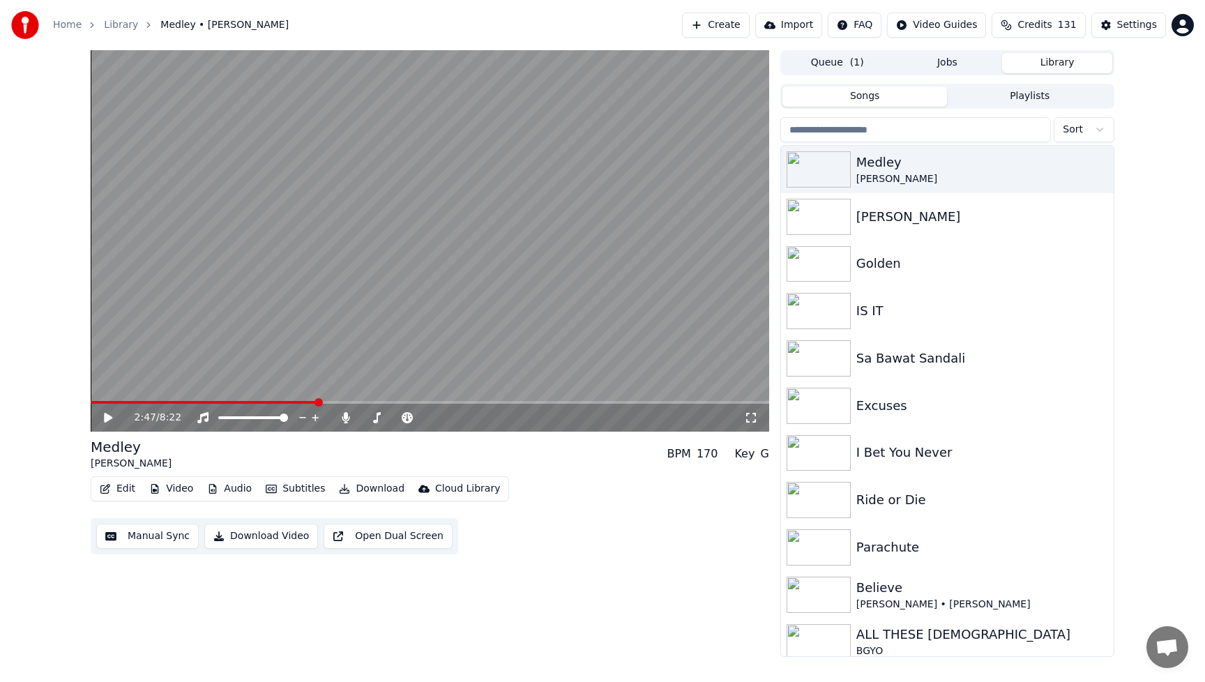
click at [303, 404] on div "2:47 / 8:22" at bounding box center [430, 418] width 678 height 28
click at [302, 401] on span at bounding box center [204, 402] width 227 height 3
click at [109, 415] on icon at bounding box center [108, 418] width 8 height 10
click at [109, 416] on icon at bounding box center [118, 417] width 33 height 11
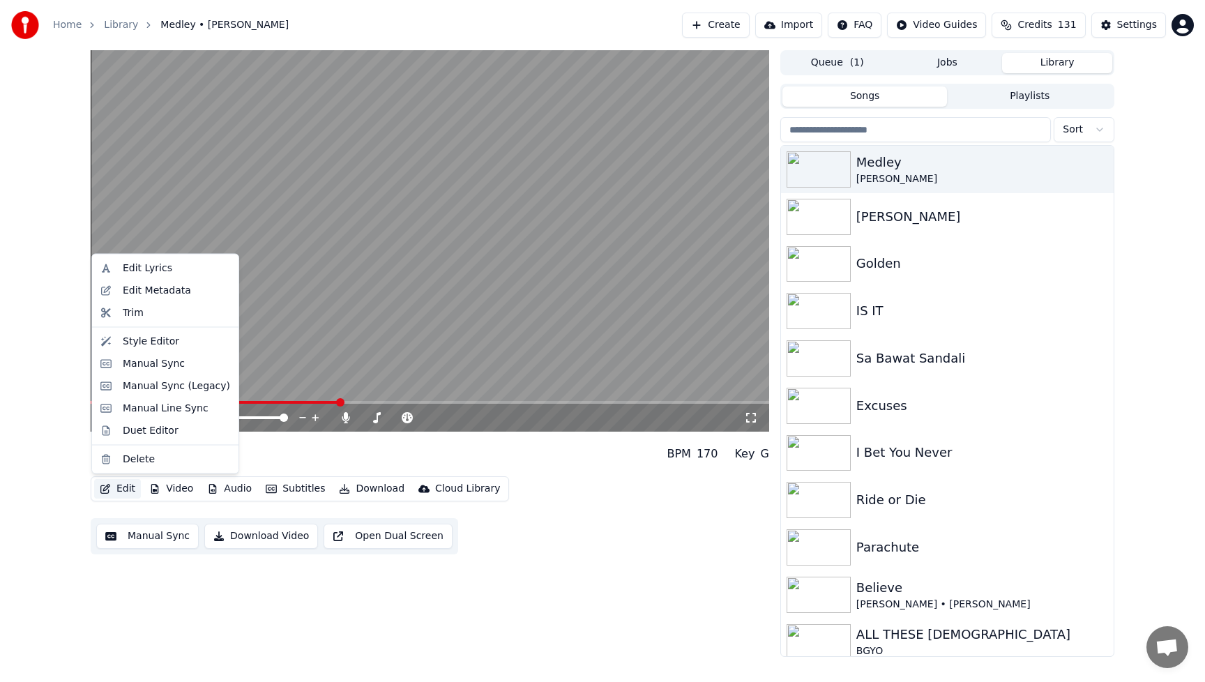
click at [127, 493] on button "Edit" at bounding box center [117, 489] width 47 height 20
click at [125, 362] on div "Manual Sync" at bounding box center [154, 363] width 62 height 14
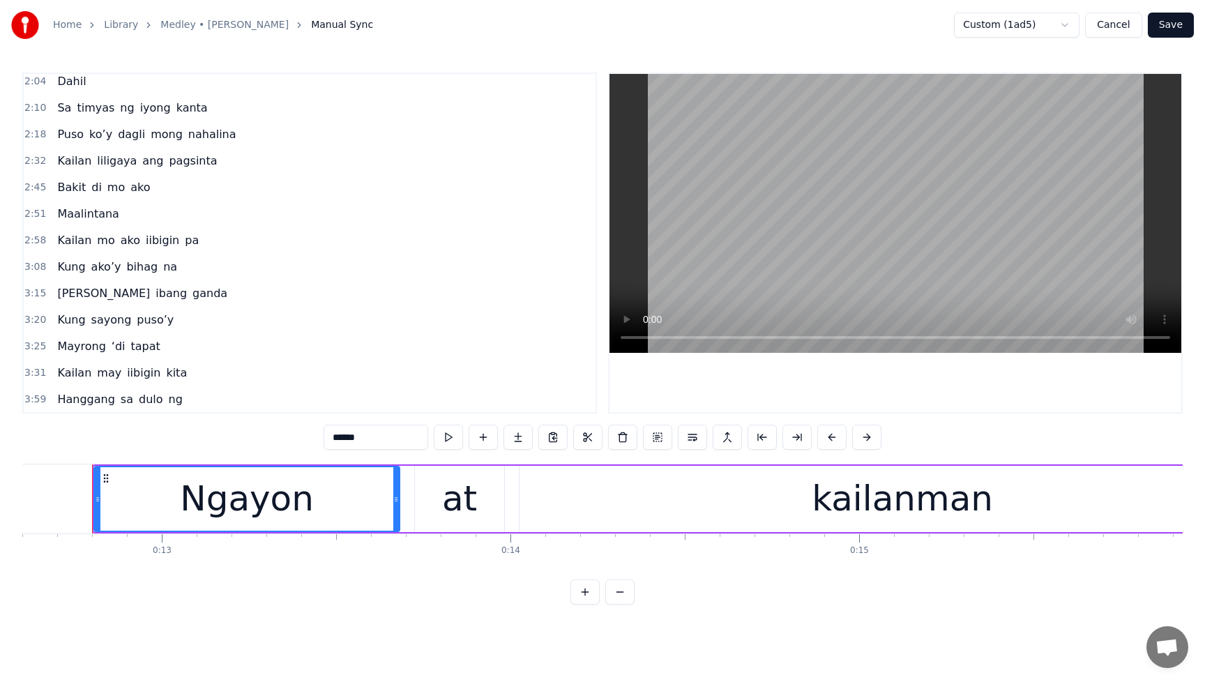
scroll to position [669, 0]
click at [79, 238] on span "Kailan" at bounding box center [74, 239] width 37 height 16
type input "******"
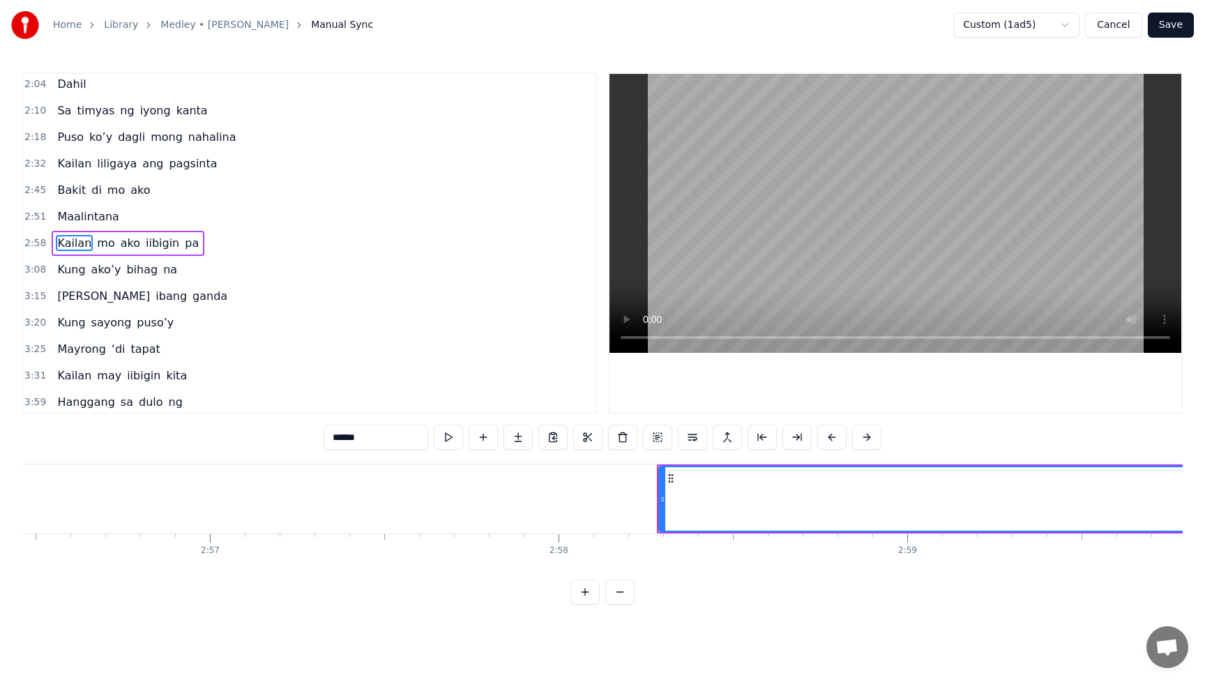
scroll to position [0, 62072]
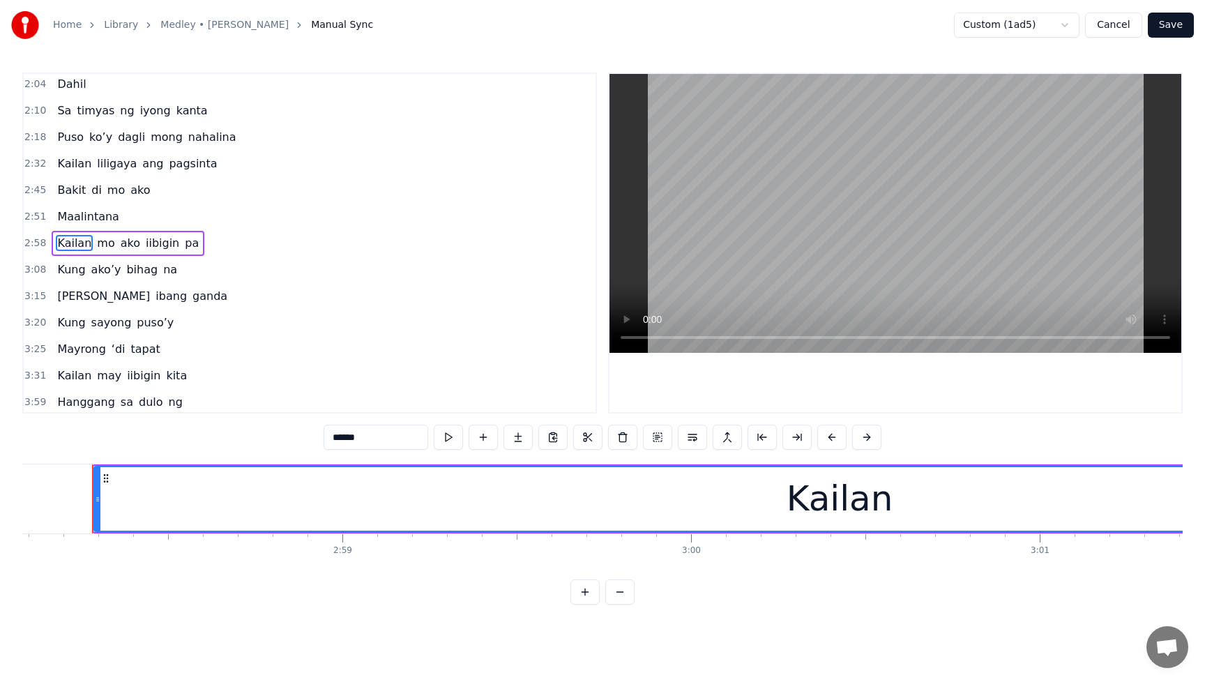
click at [1101, 20] on button "Cancel" at bounding box center [1113, 25] width 56 height 25
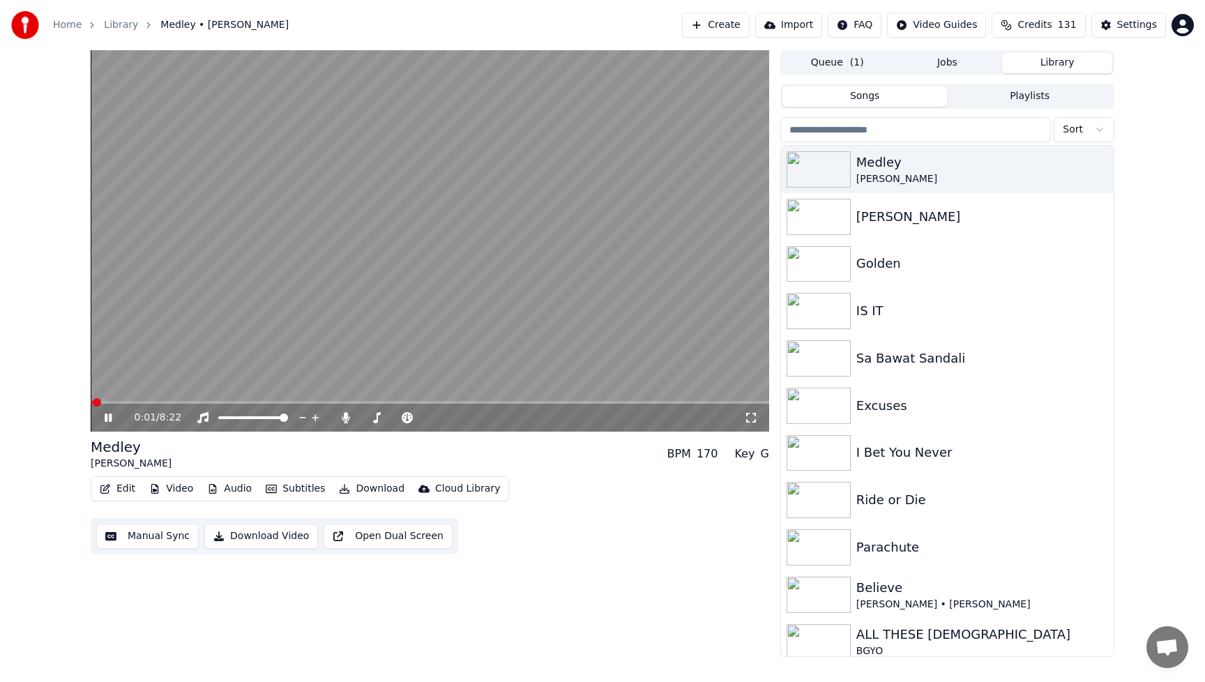
click at [114, 420] on icon at bounding box center [118, 417] width 33 height 11
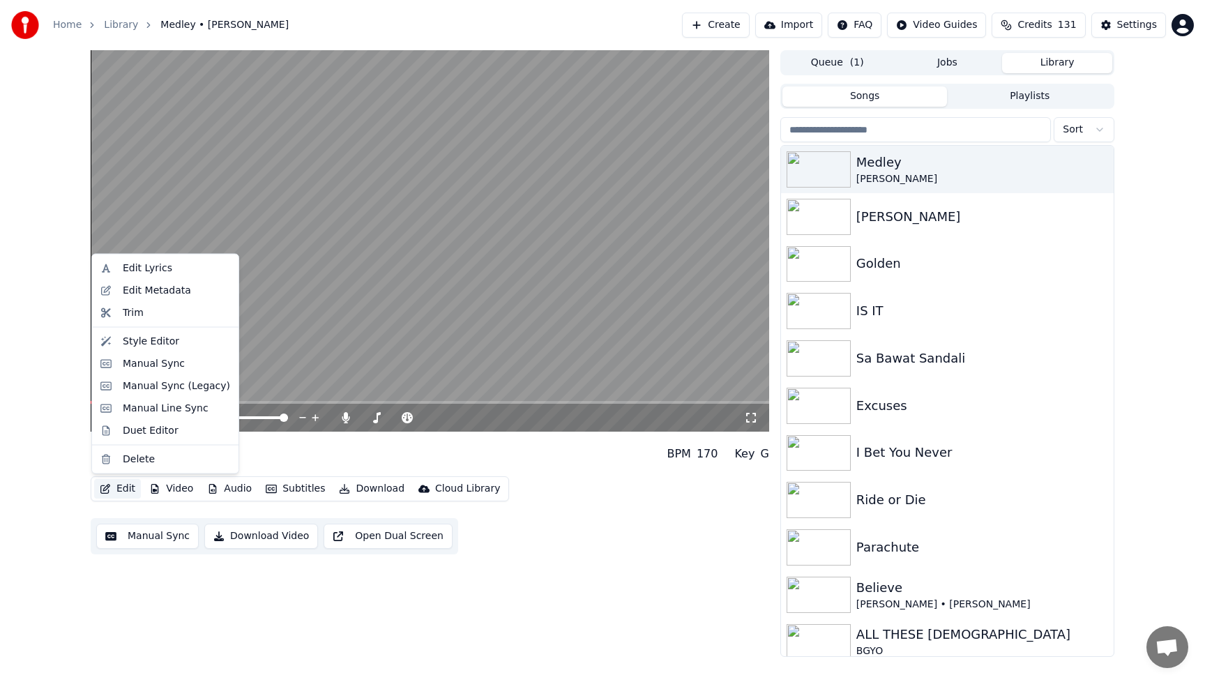
click at [126, 488] on button "Edit" at bounding box center [117, 489] width 47 height 20
click at [176, 289] on div "Edit Metadata" at bounding box center [157, 290] width 68 height 14
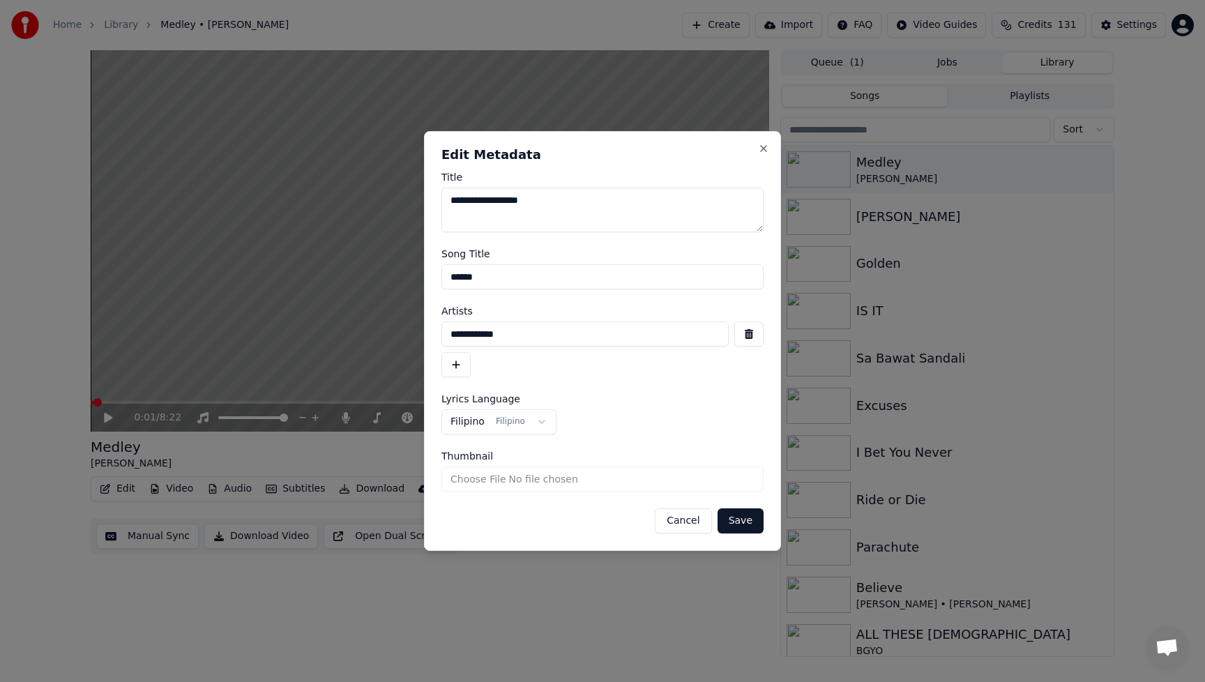
drag, startPoint x: 561, startPoint y: 204, endPoint x: 414, endPoint y: 204, distance: 147.1
click at [414, 204] on body "**********" at bounding box center [602, 341] width 1205 height 682
drag, startPoint x: 502, startPoint y: 272, endPoint x: 383, endPoint y: 282, distance: 119.0
click at [383, 282] on body "**********" at bounding box center [602, 341] width 1205 height 682
paste input "**********"
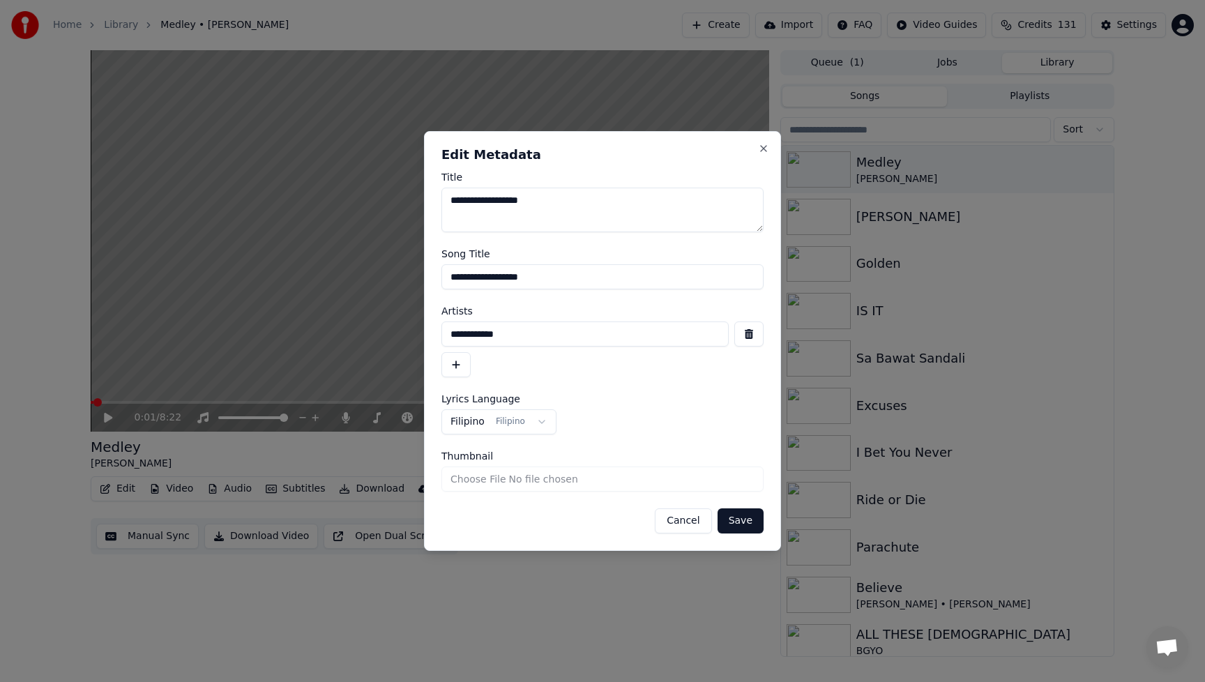
type input "**********"
click at [737, 528] on button "Save" at bounding box center [740, 520] width 46 height 25
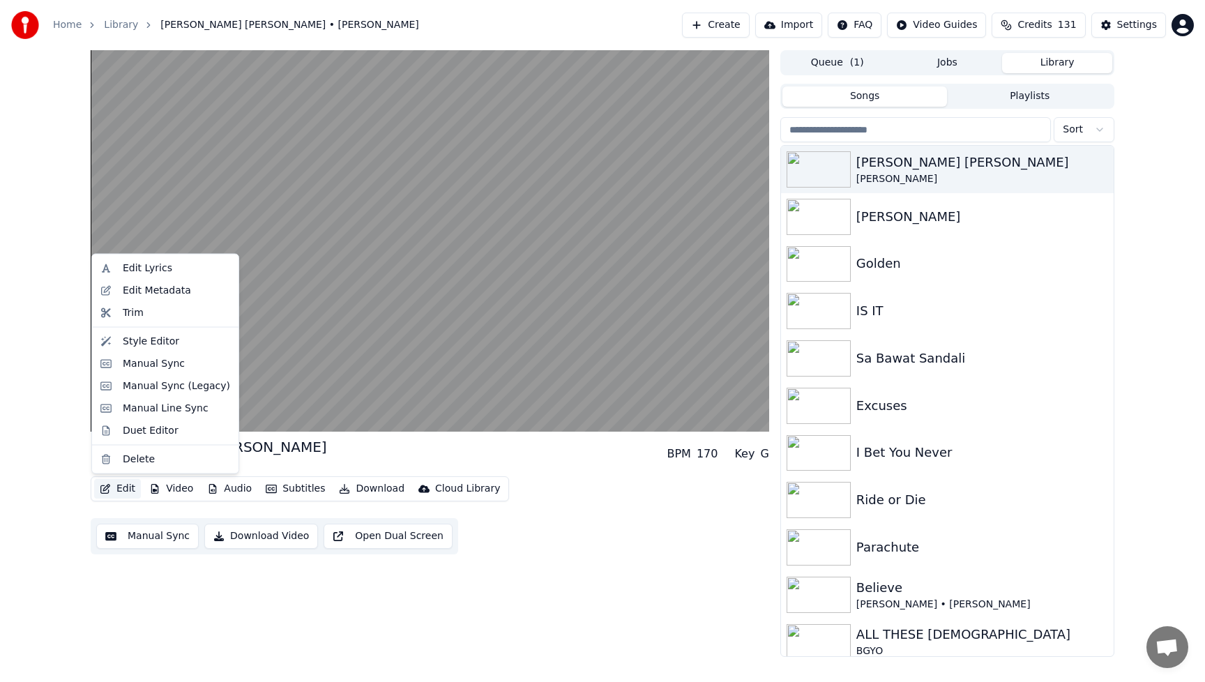
click at [118, 490] on button "Edit" at bounding box center [117, 489] width 47 height 20
click at [144, 270] on div "Edit Lyrics" at bounding box center [147, 268] width 49 height 14
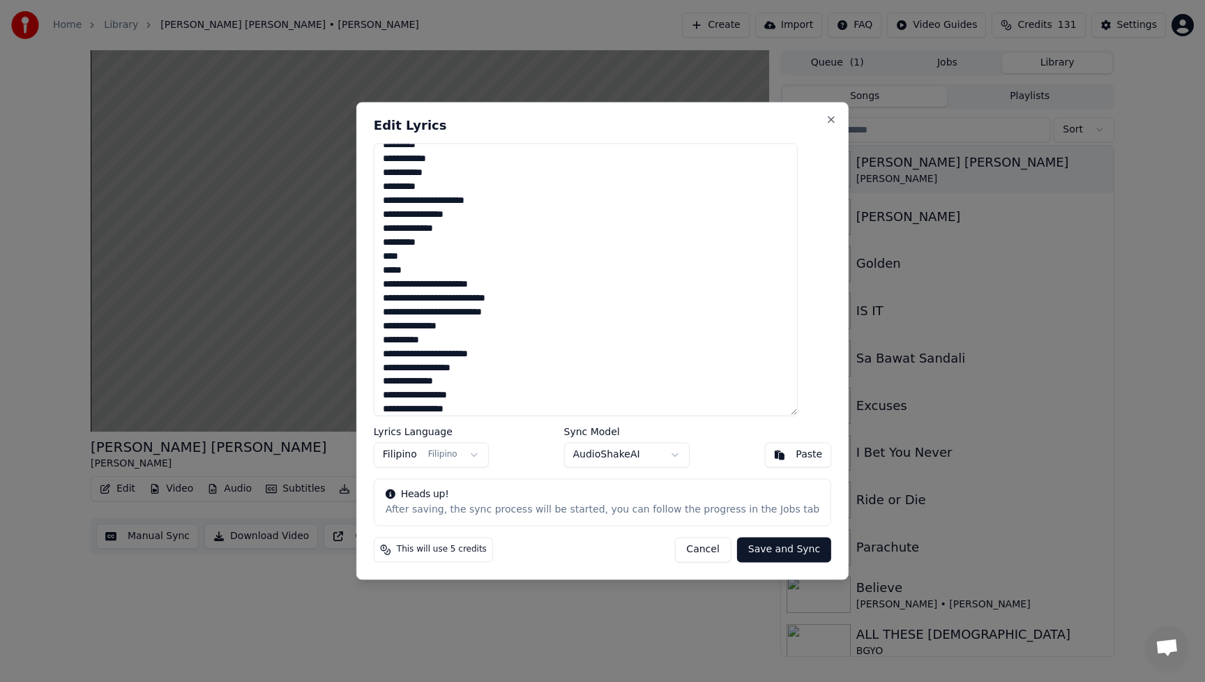
scroll to position [84, 0]
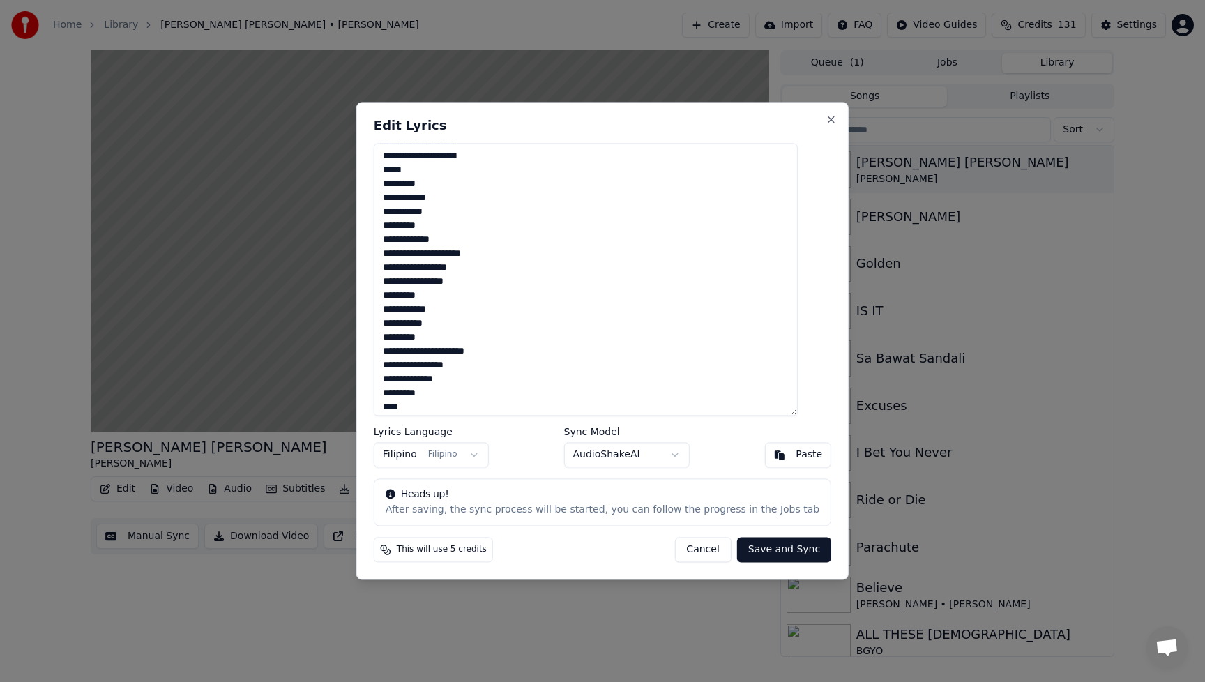
click at [673, 455] on body "Home Library Basil Valdez Medley • Basil Valdez Create Import FAQ Video Guides …" at bounding box center [602, 341] width 1205 height 682
click at [686, 547] on button "Cancel" at bounding box center [702, 549] width 56 height 25
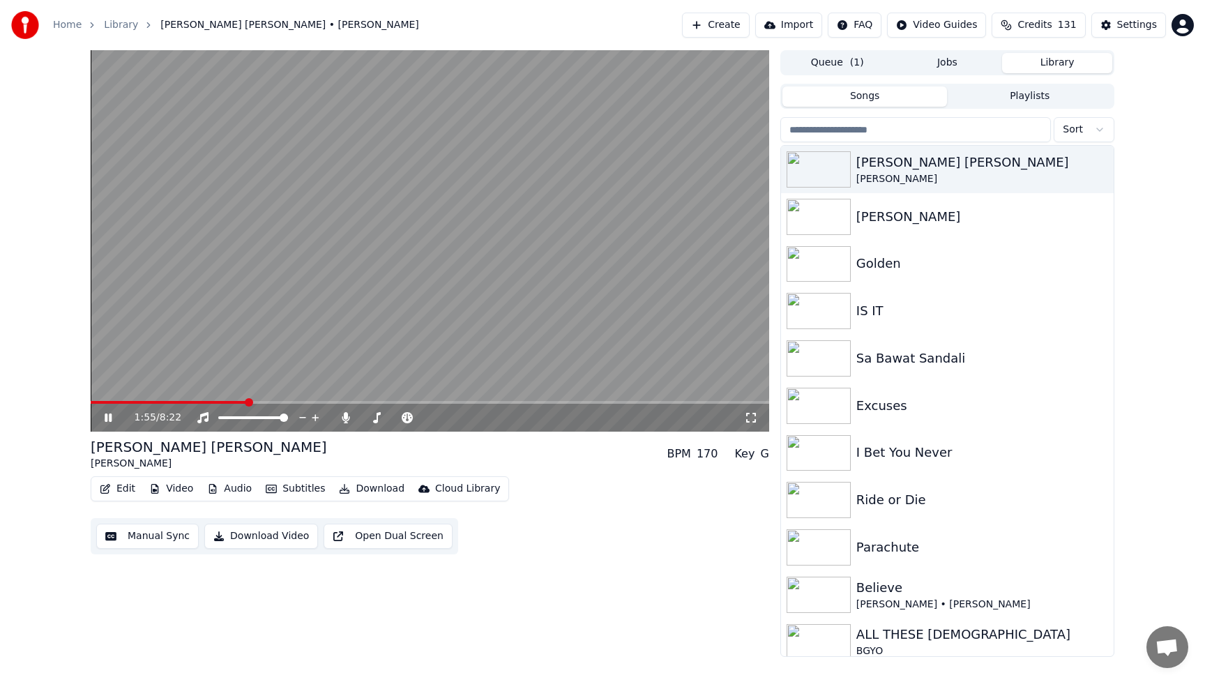
click at [109, 417] on icon at bounding box center [108, 417] width 7 height 8
click at [151, 532] on button "Manual Sync" at bounding box center [147, 536] width 102 height 25
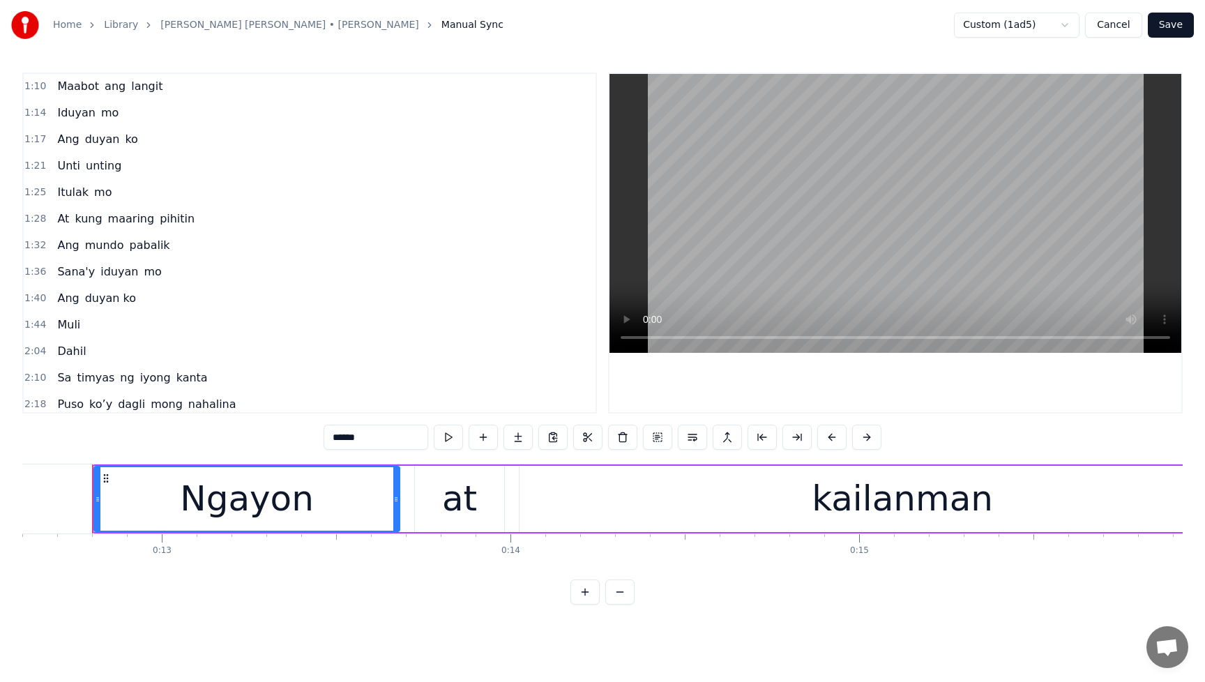
scroll to position [473, 0]
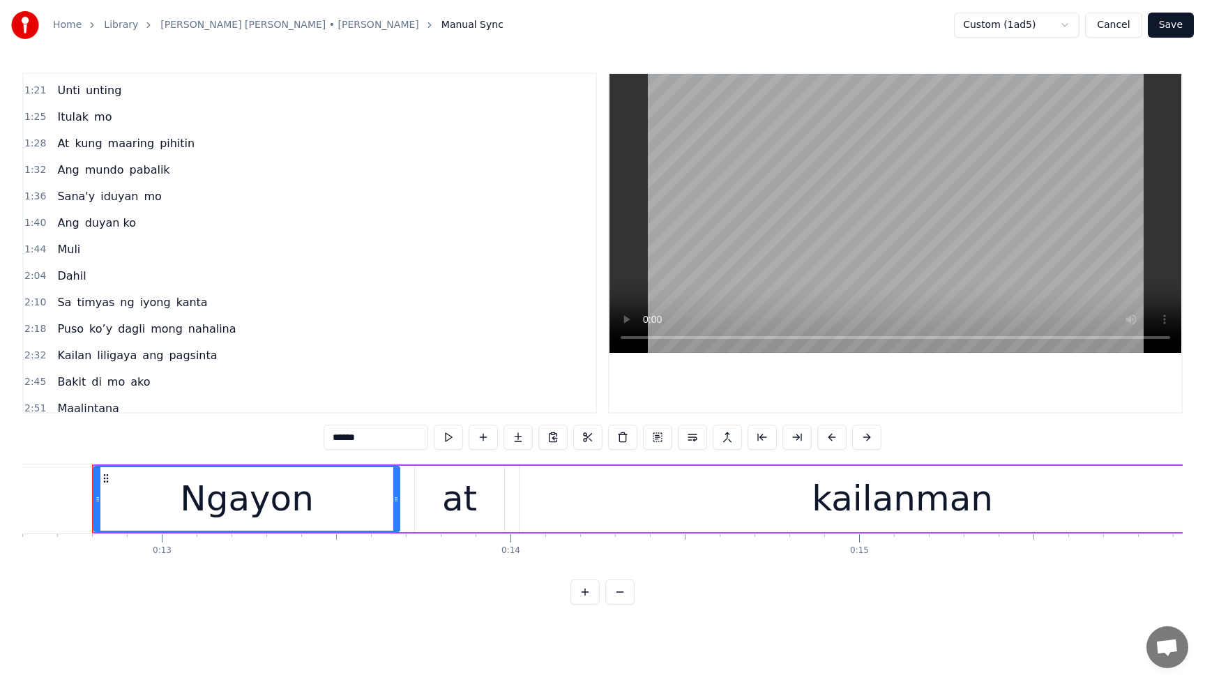
click at [68, 255] on span "Muli" at bounding box center [69, 249] width 26 height 16
type input "****"
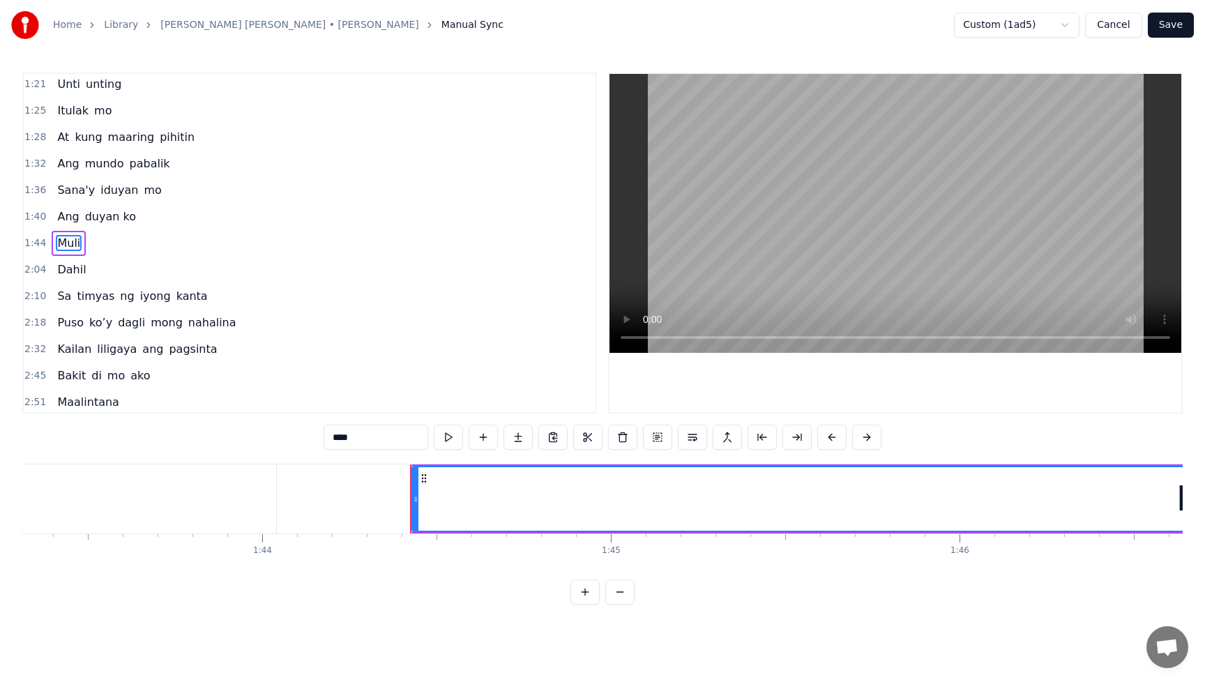
scroll to position [0, 36328]
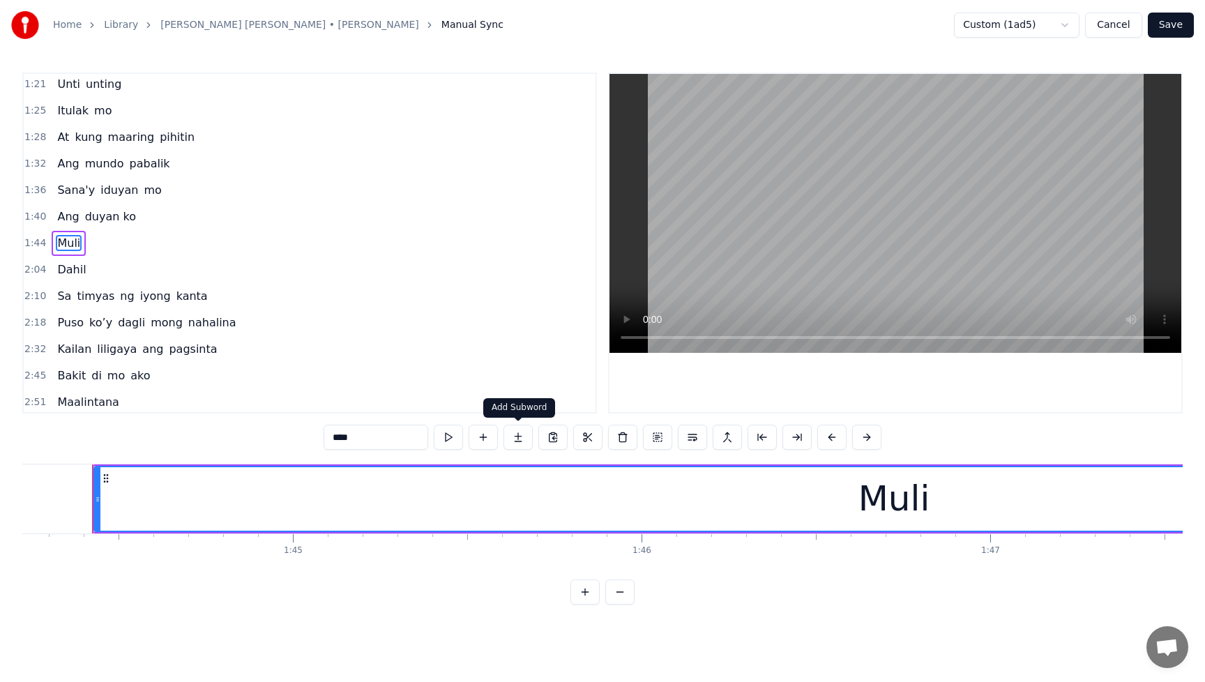
click at [519, 436] on button at bounding box center [517, 437] width 29 height 25
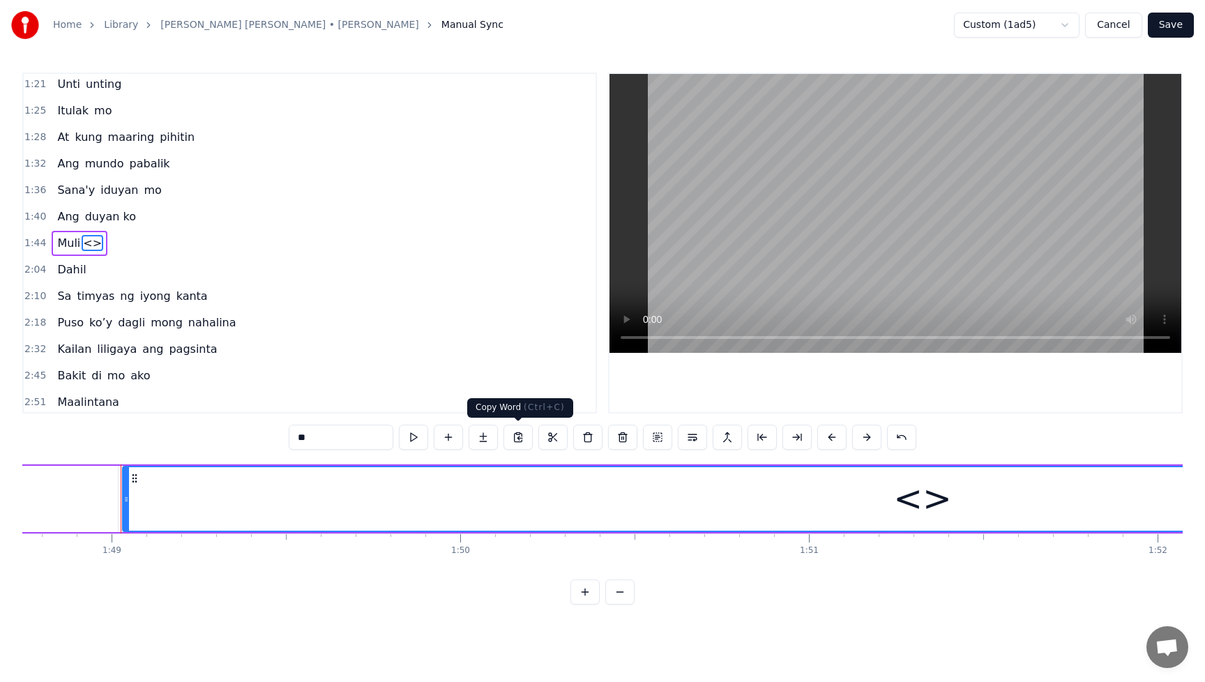
scroll to position [0, 37932]
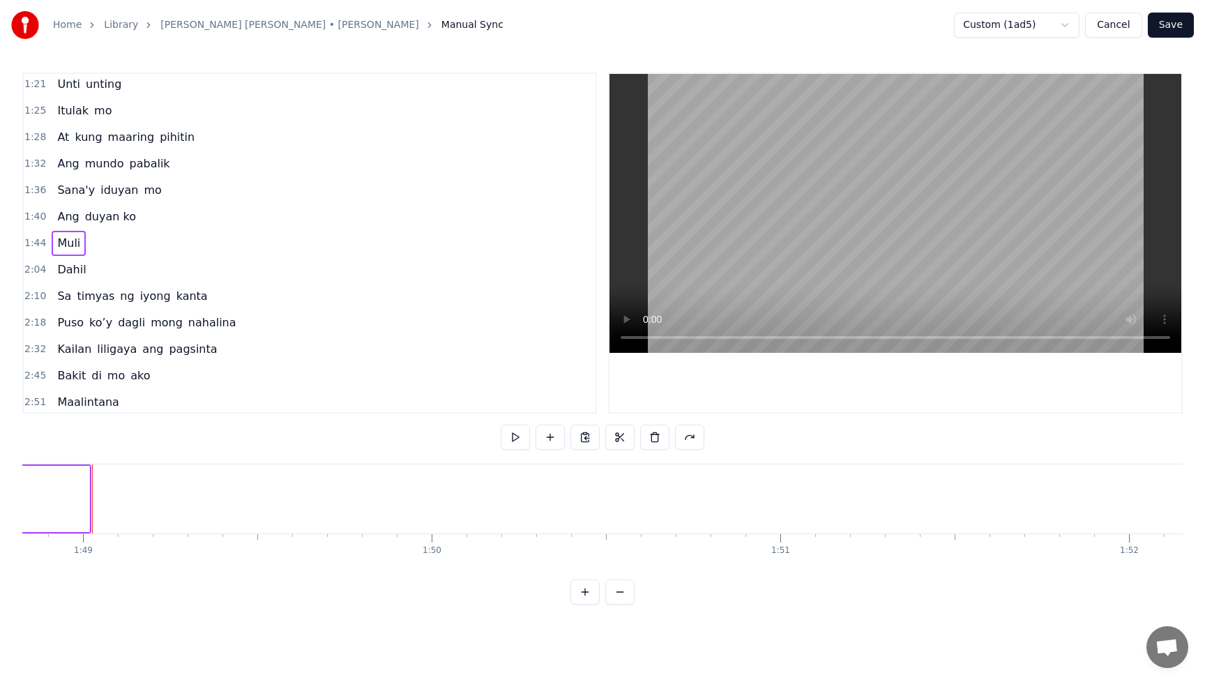
click at [516, 620] on html "Home Library Basil Valdez Medley • Basil Valdez Manual Sync Custom (1ad5) Cance…" at bounding box center [602, 313] width 1205 height 627
click at [583, 604] on button at bounding box center [584, 591] width 29 height 25
click at [68, 245] on span "Muli" at bounding box center [69, 243] width 26 height 16
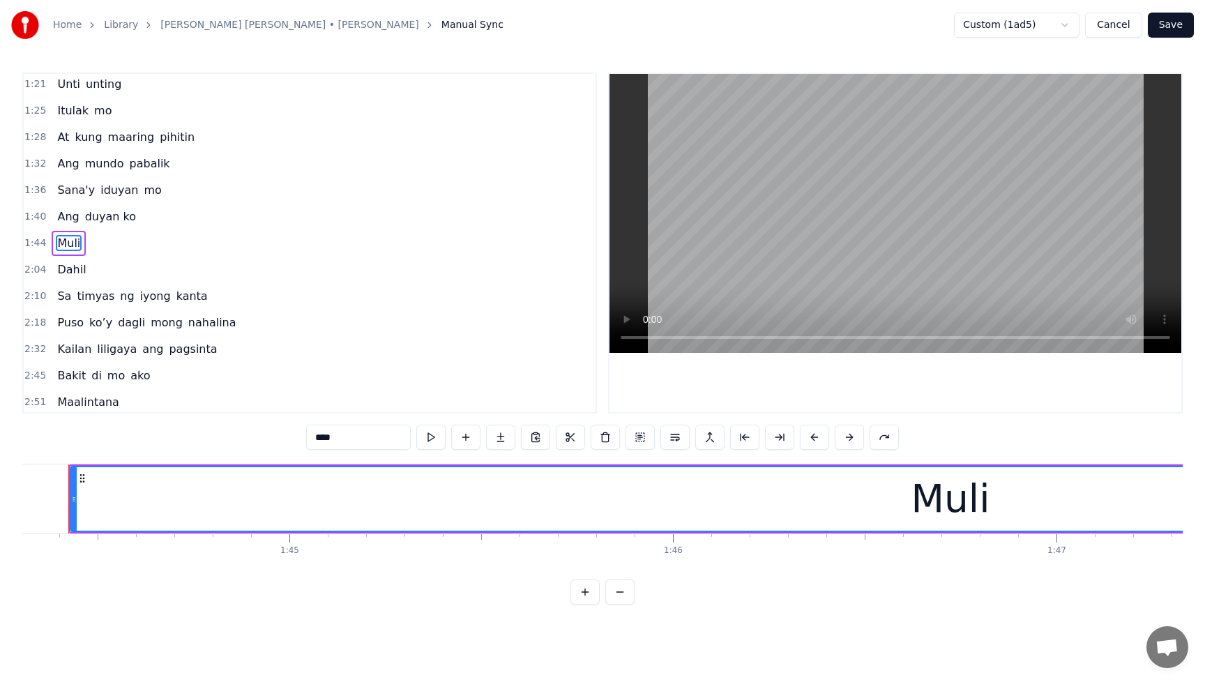
scroll to position [0, 39968]
click at [266, 489] on div "Muli" at bounding box center [974, 498] width 1758 height 63
click at [984, 505] on div "Muli" at bounding box center [974, 499] width 79 height 58
click at [991, 503] on div "Muli" at bounding box center [974, 499] width 79 height 58
click at [328, 439] on input "****" at bounding box center [358, 437] width 105 height 25
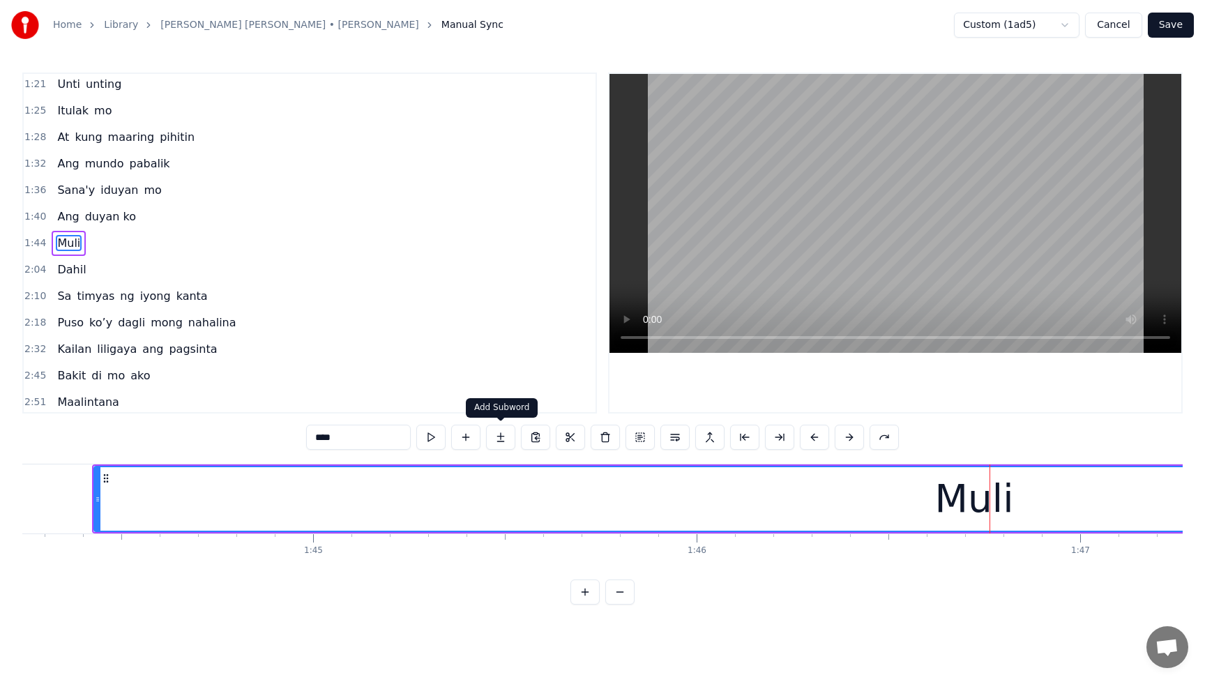
click at [504, 440] on button at bounding box center [500, 437] width 29 height 25
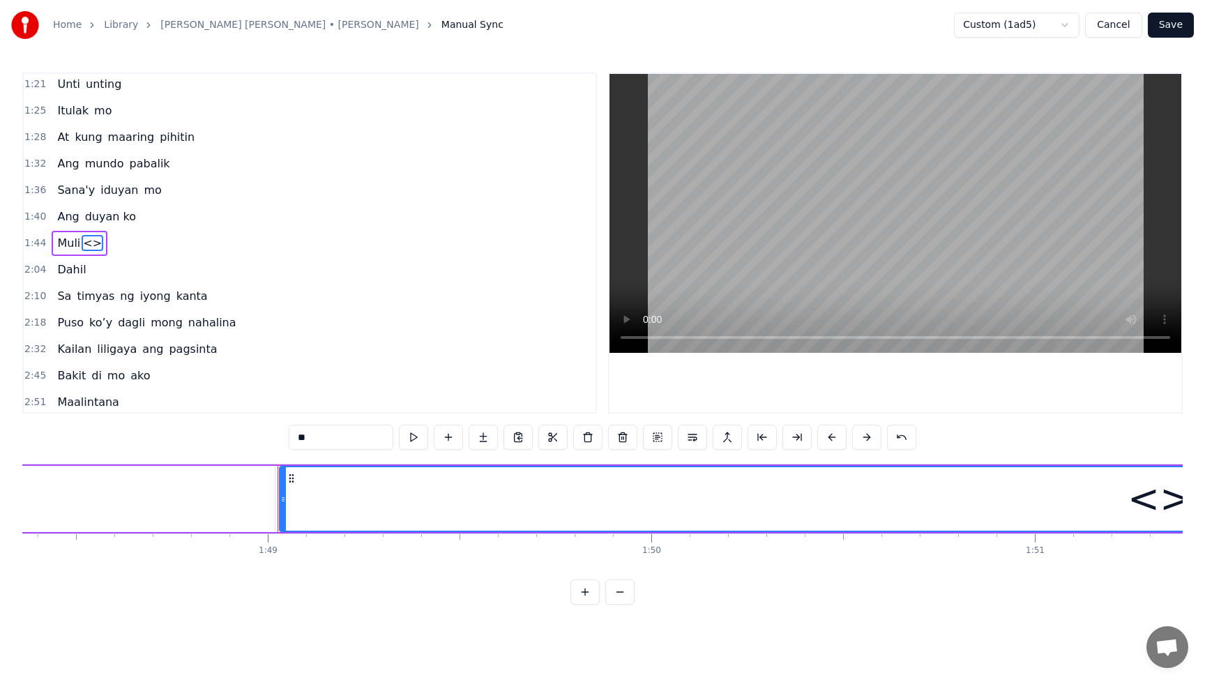
scroll to position [0, 41732]
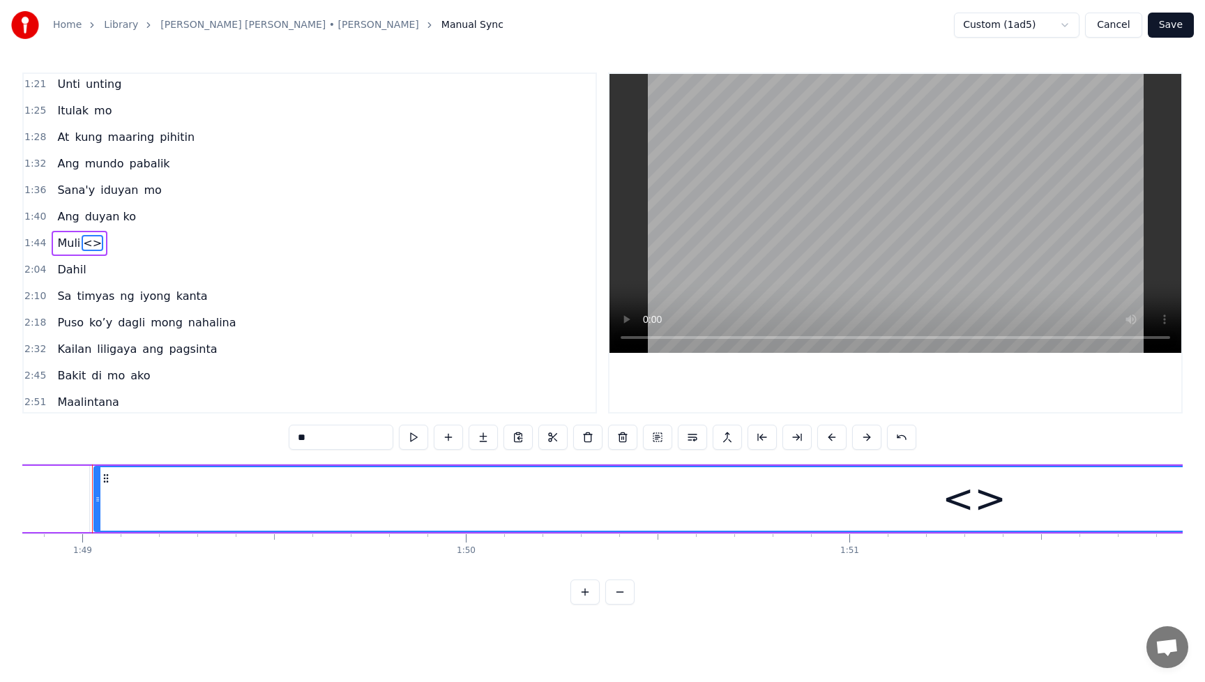
click at [743, 505] on div "<>" at bounding box center [974, 498] width 1758 height 63
type input "*****"
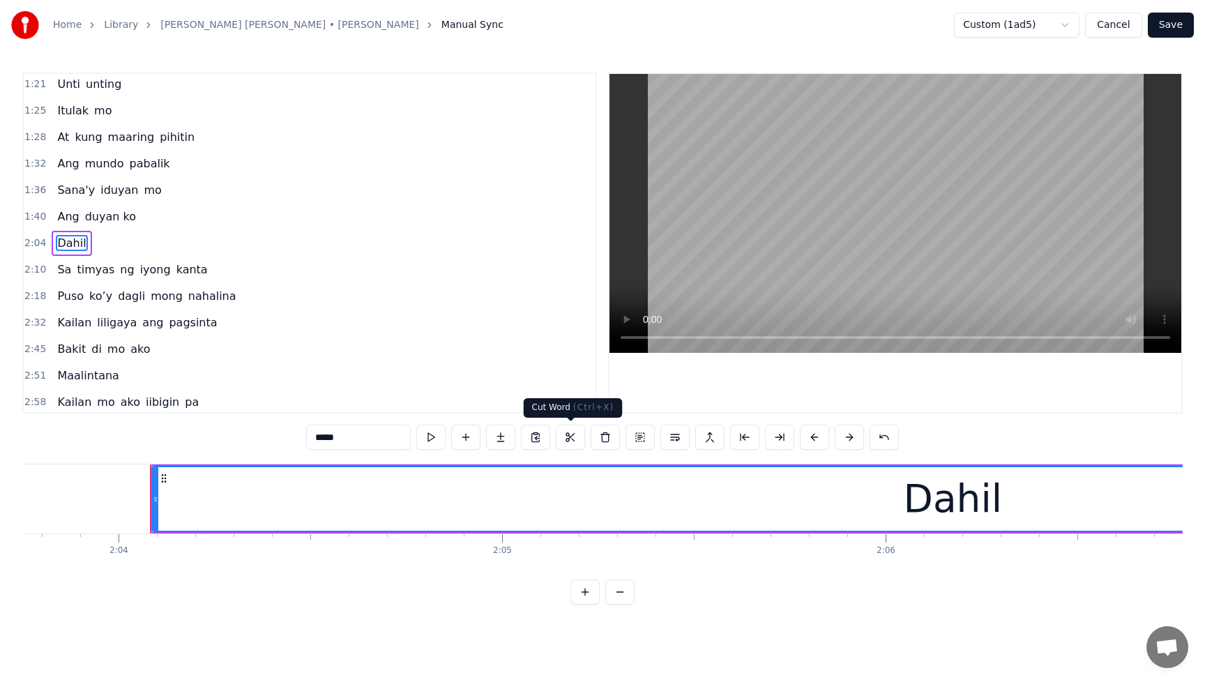
scroll to position [0, 47505]
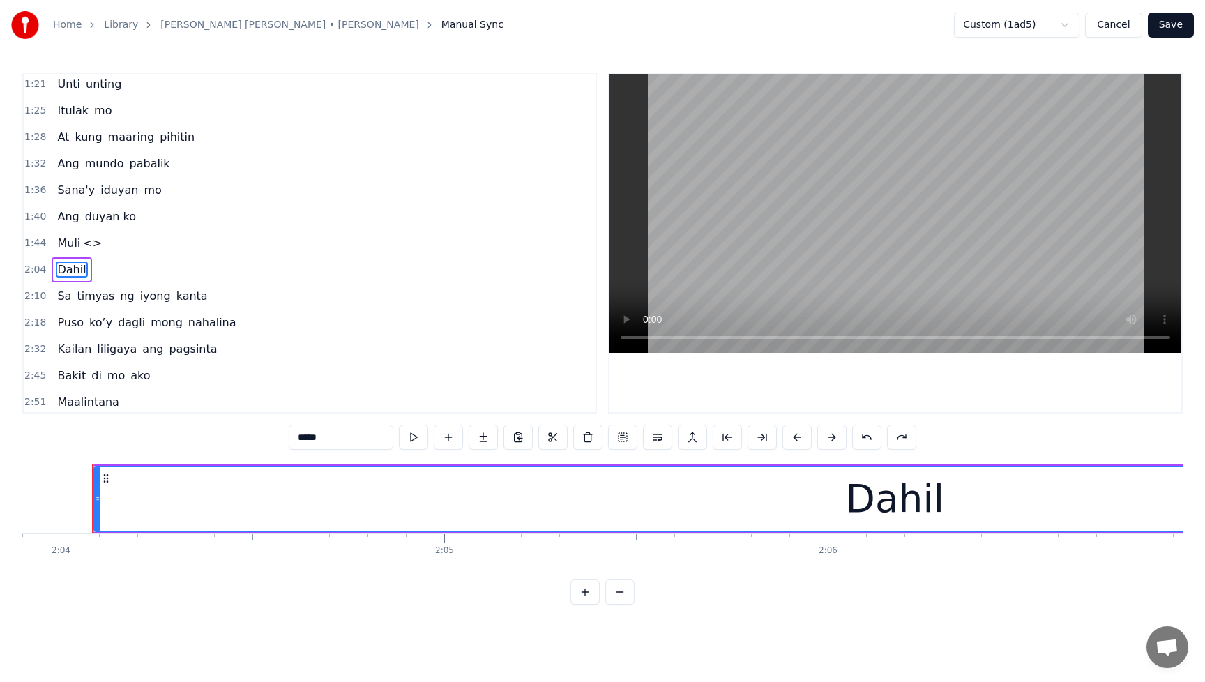
click at [98, 244] on div "1:44 Muli <>" at bounding box center [310, 243] width 572 height 26
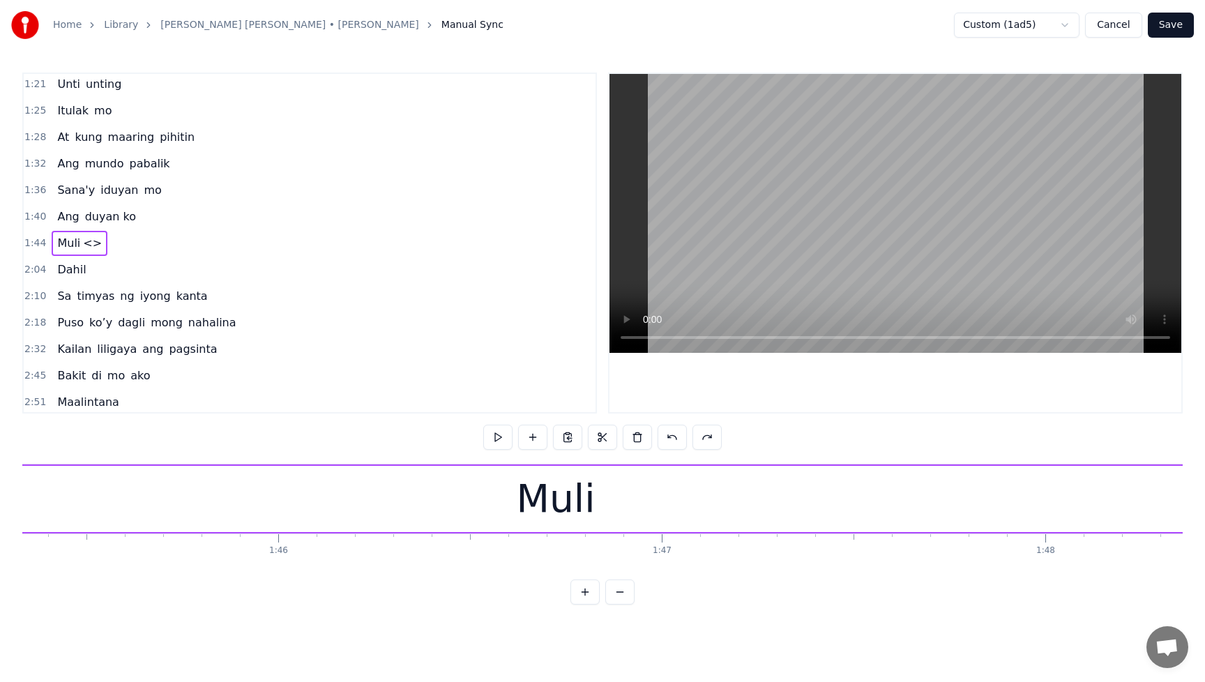
scroll to position [0, 39968]
click at [82, 245] on span "<>" at bounding box center [93, 243] width 22 height 16
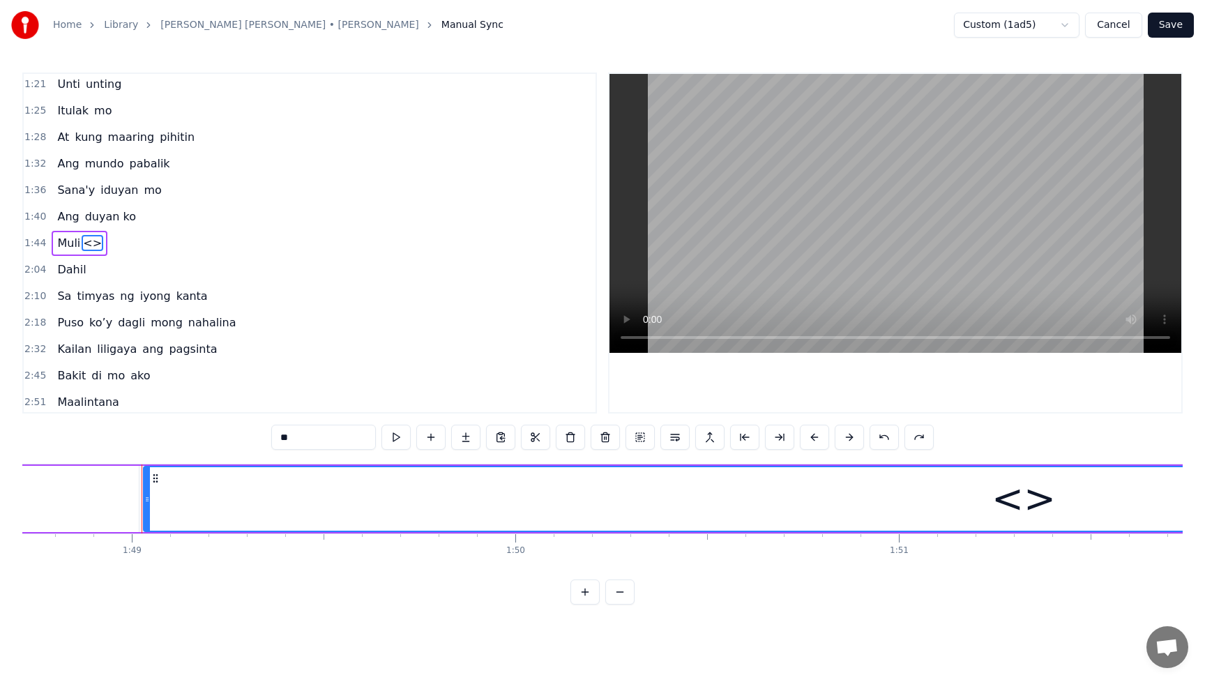
scroll to position [0, 41732]
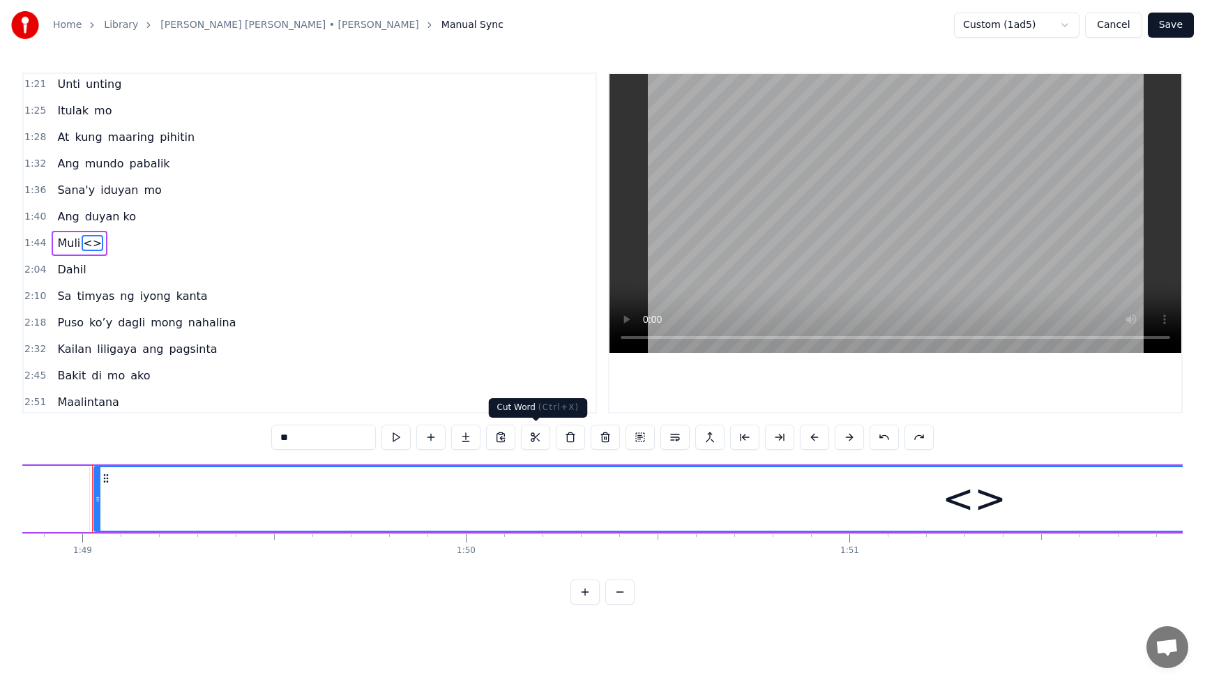
type input "*****"
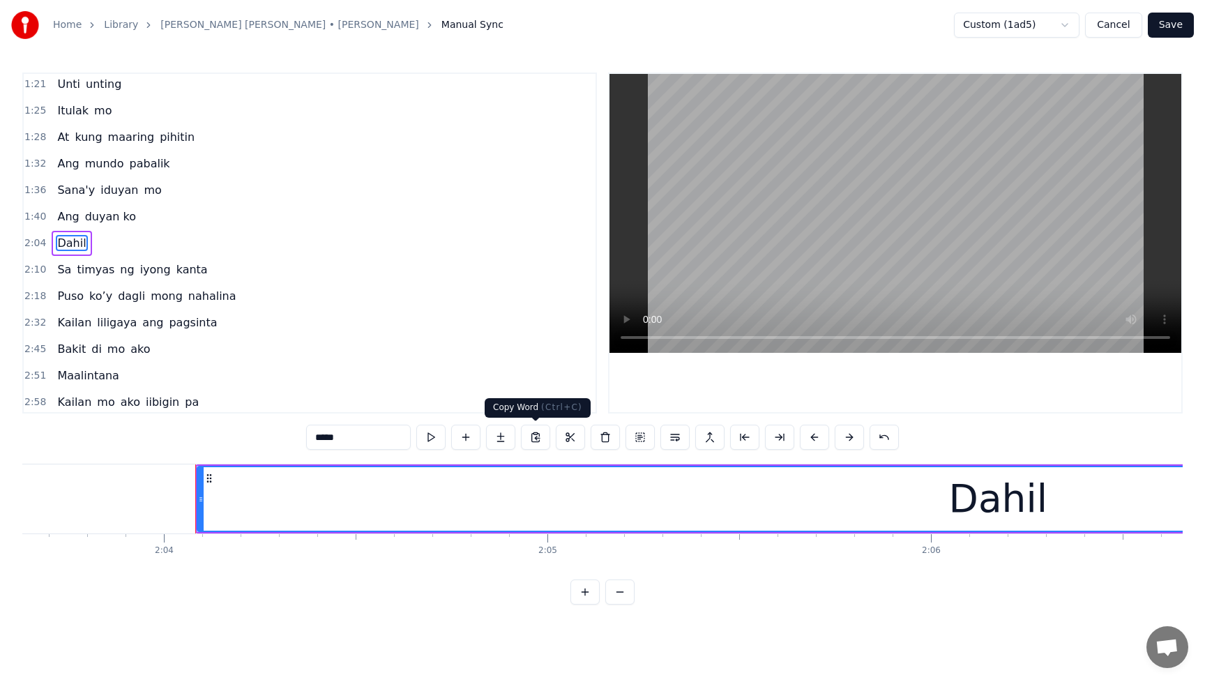
scroll to position [0, 47505]
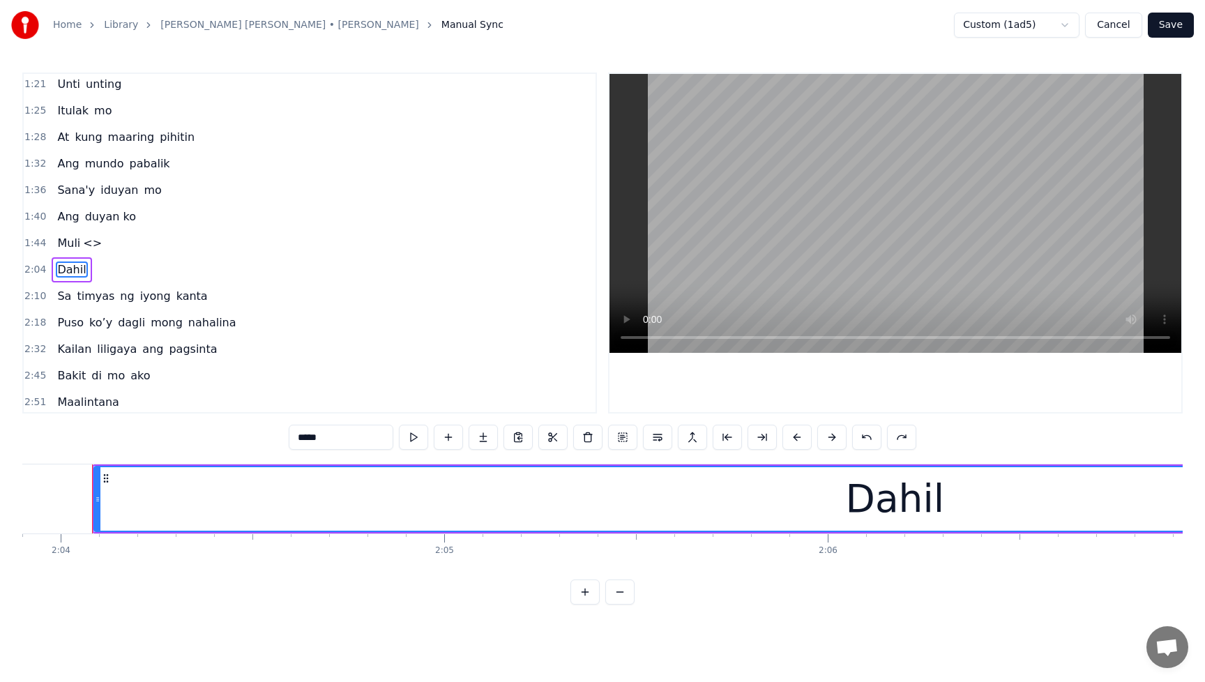
click at [1113, 31] on button "Cancel" at bounding box center [1113, 25] width 56 height 25
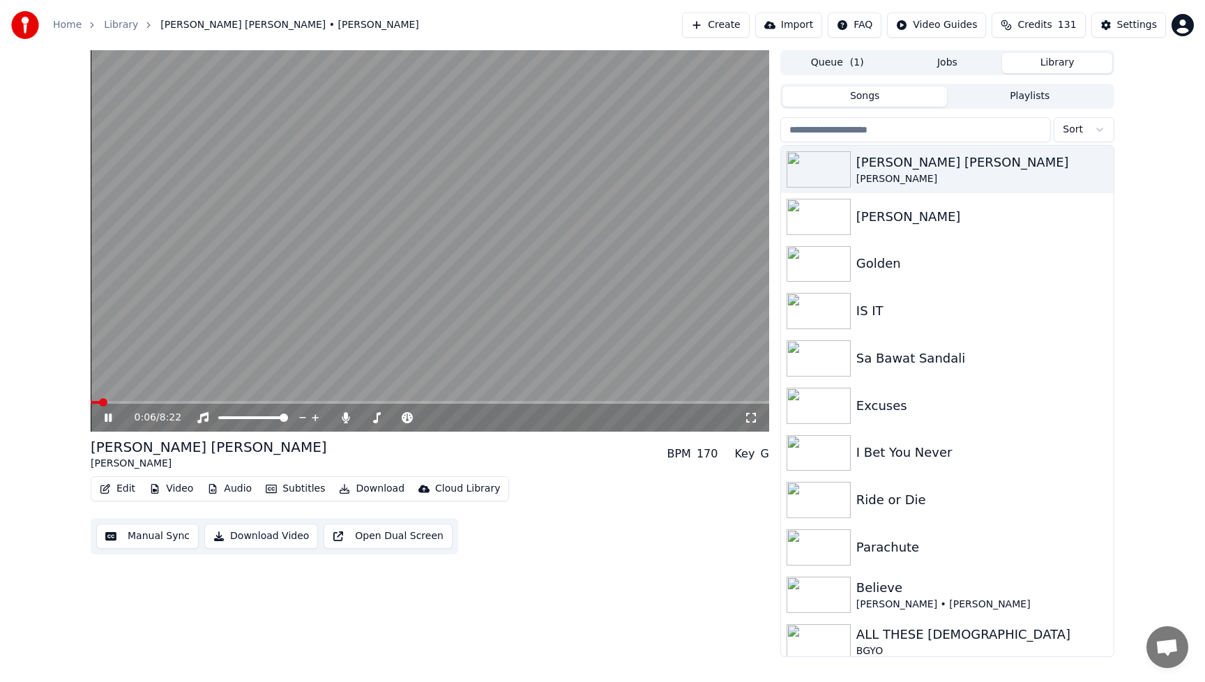
click at [125, 490] on button "Edit" at bounding box center [117, 489] width 47 height 20
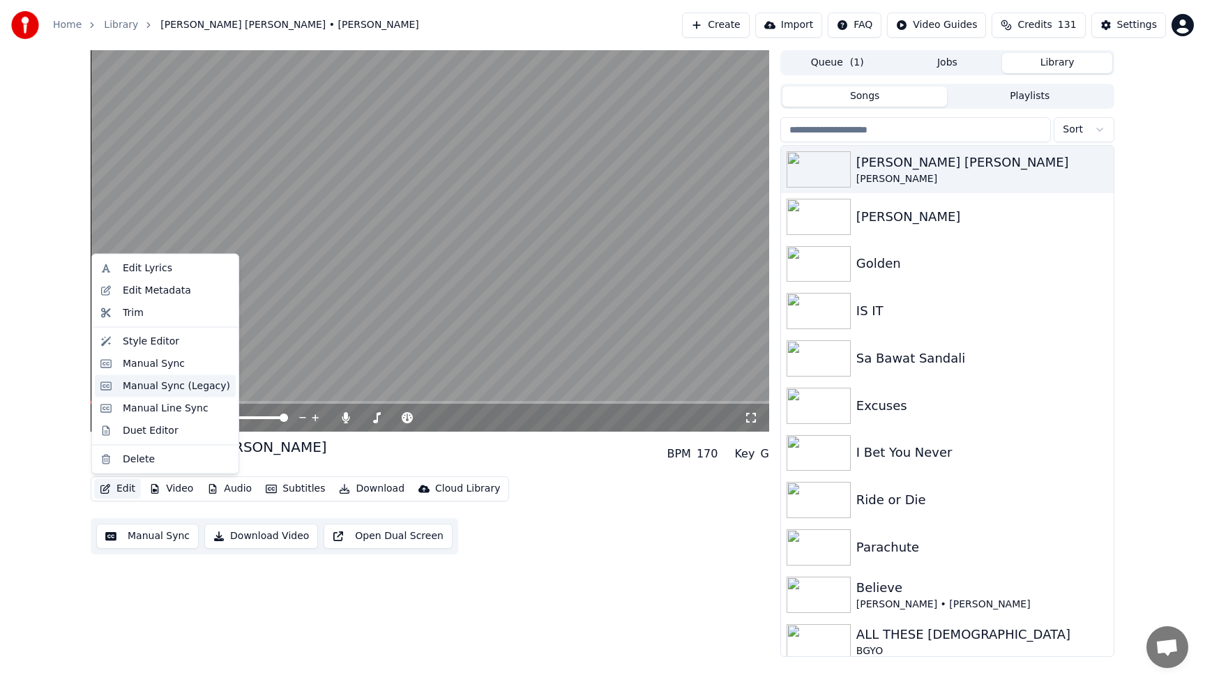
click at [169, 385] on div "Manual Sync (Legacy)" at bounding box center [176, 386] width 107 height 14
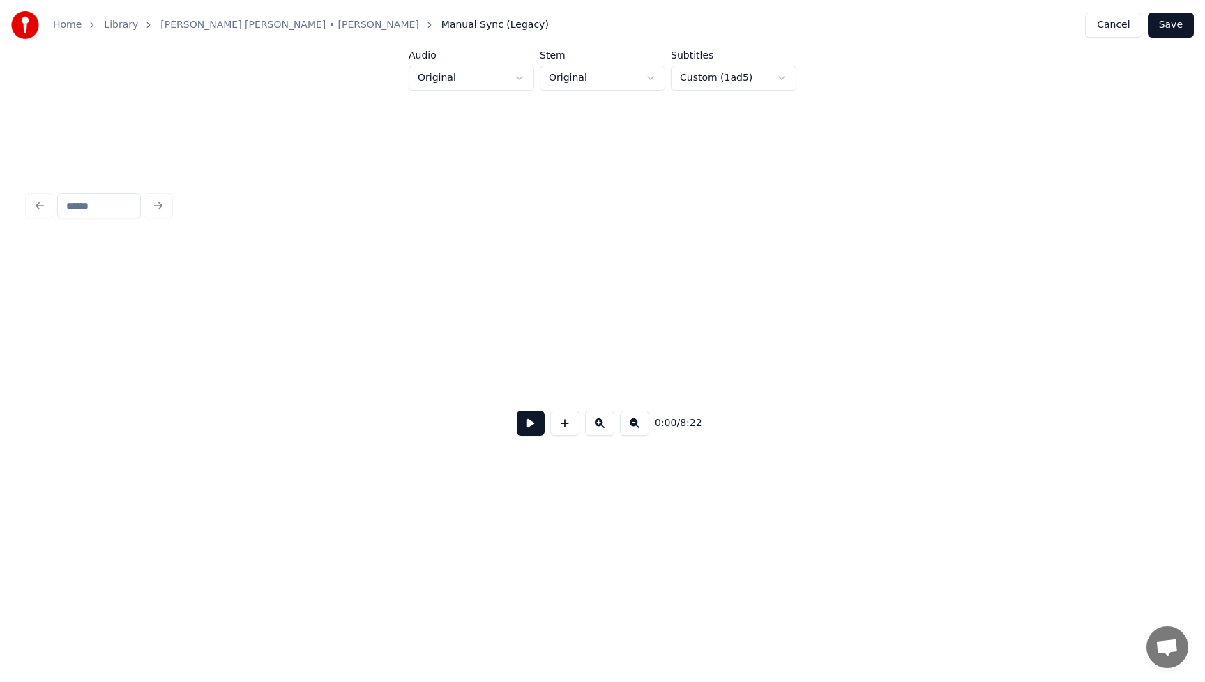
scroll to position [0, 1785]
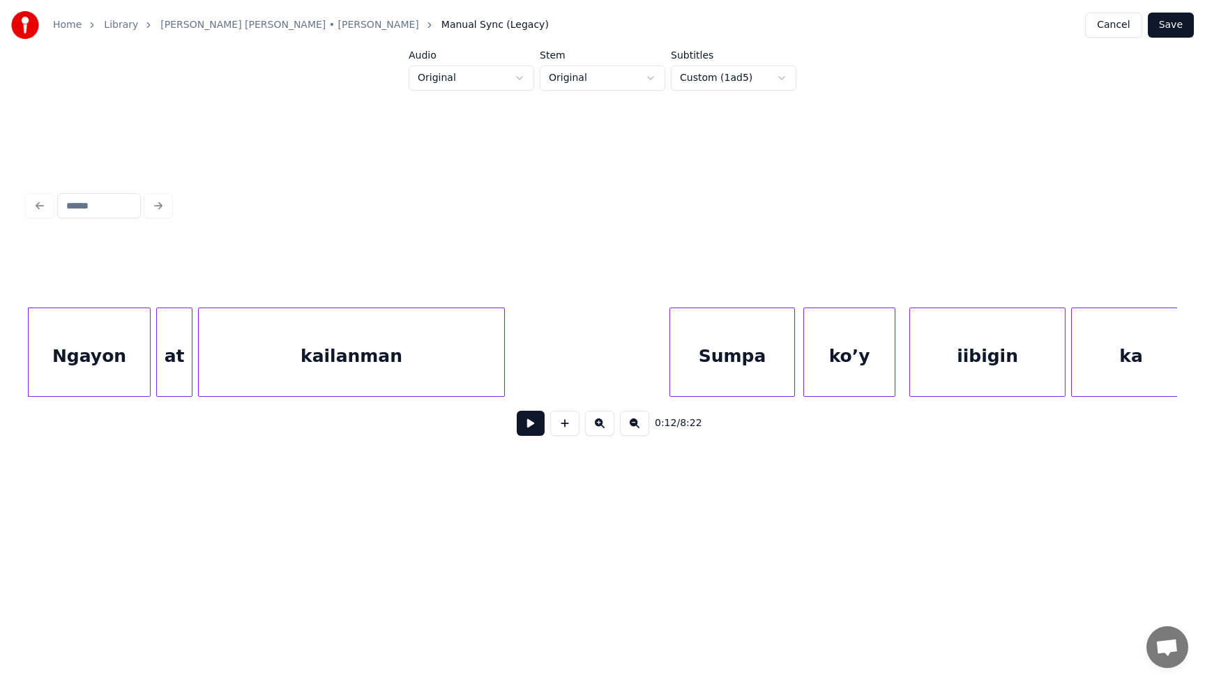
click at [648, 83] on html "Home Library Basil Valdez Medley • Basil Valdez Manual Sync (Legacy) Cancel Sav…" at bounding box center [602, 272] width 1205 height 544
click at [106, 201] on input at bounding box center [99, 205] width 84 height 25
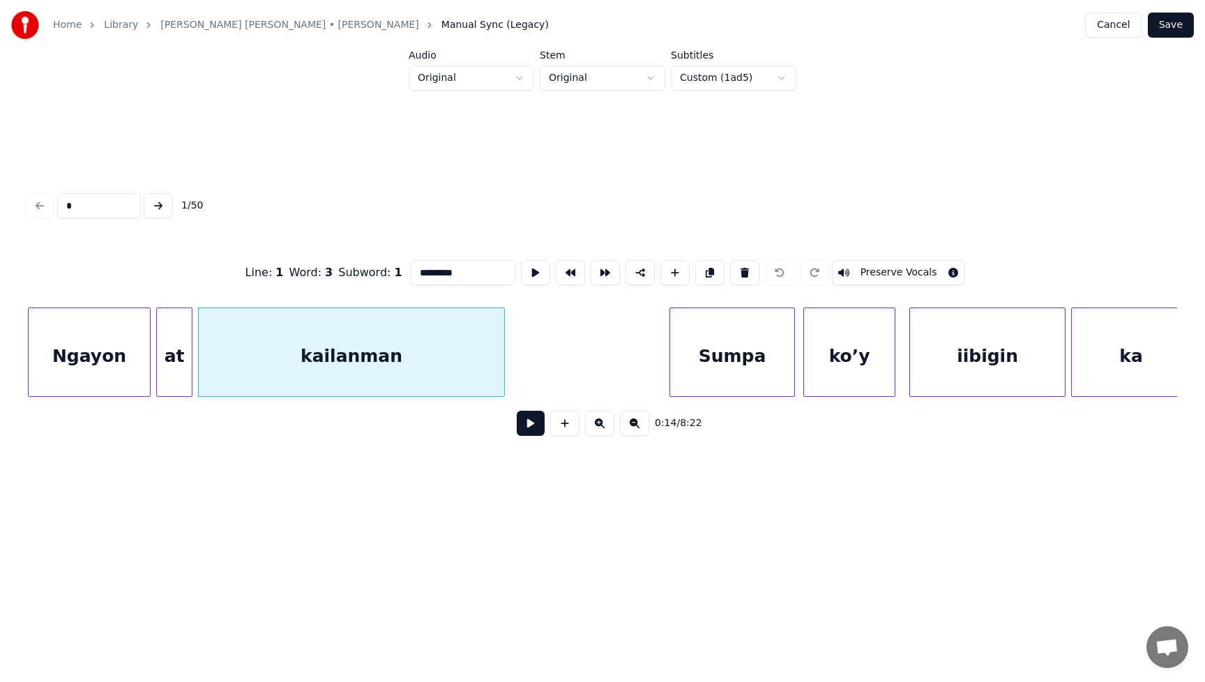
type input "**"
type input "*******"
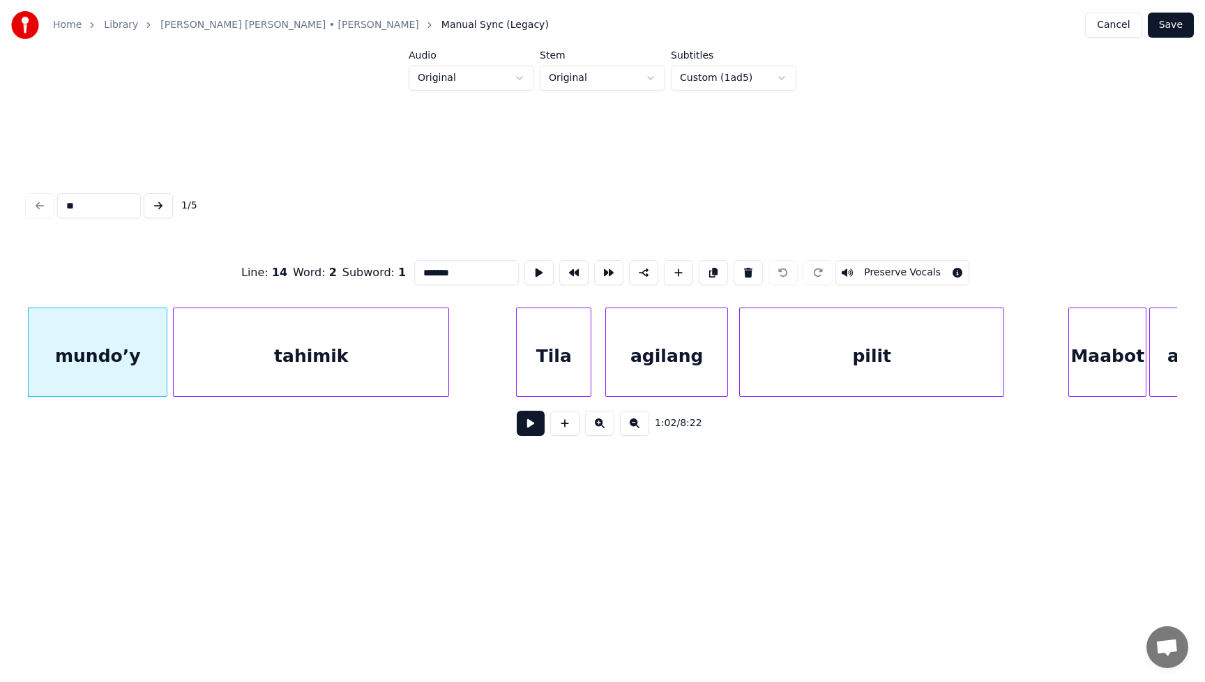
type input "***"
type input "****"
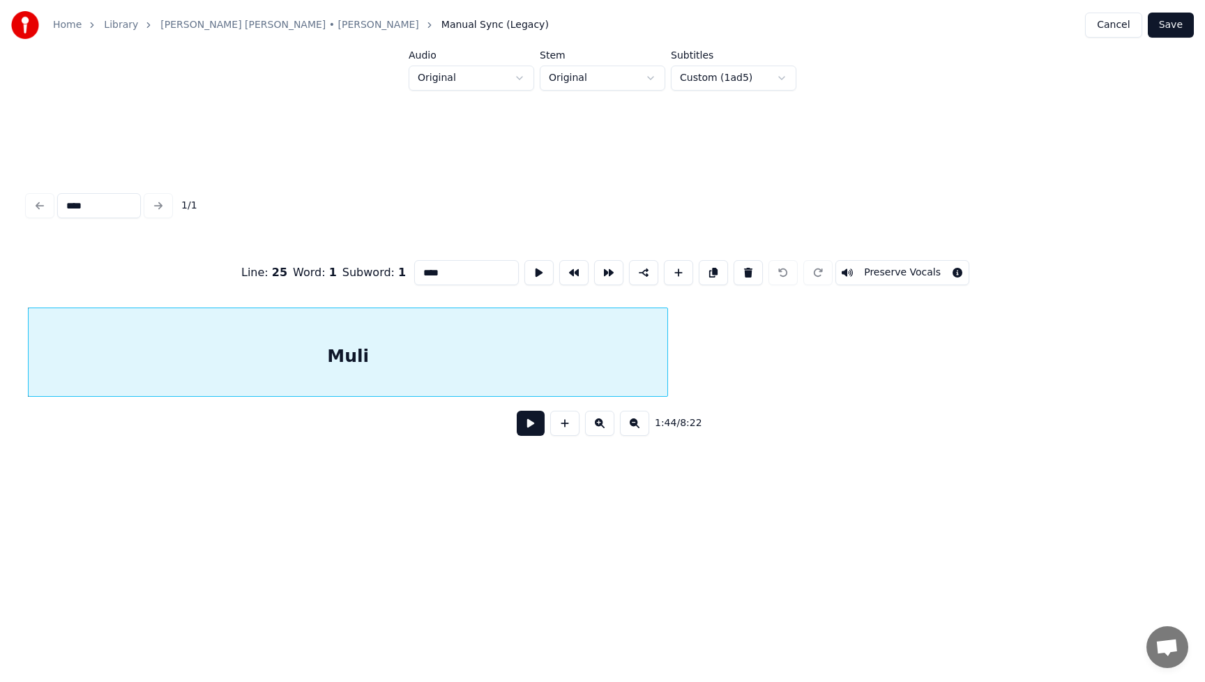
type input "****"
click at [528, 434] on button at bounding box center [531, 423] width 28 height 25
click at [527, 436] on button at bounding box center [531, 423] width 28 height 25
click at [360, 355] on div "Muli" at bounding box center [348, 355] width 639 height 95
click at [358, 356] on div "Muli" at bounding box center [348, 355] width 639 height 95
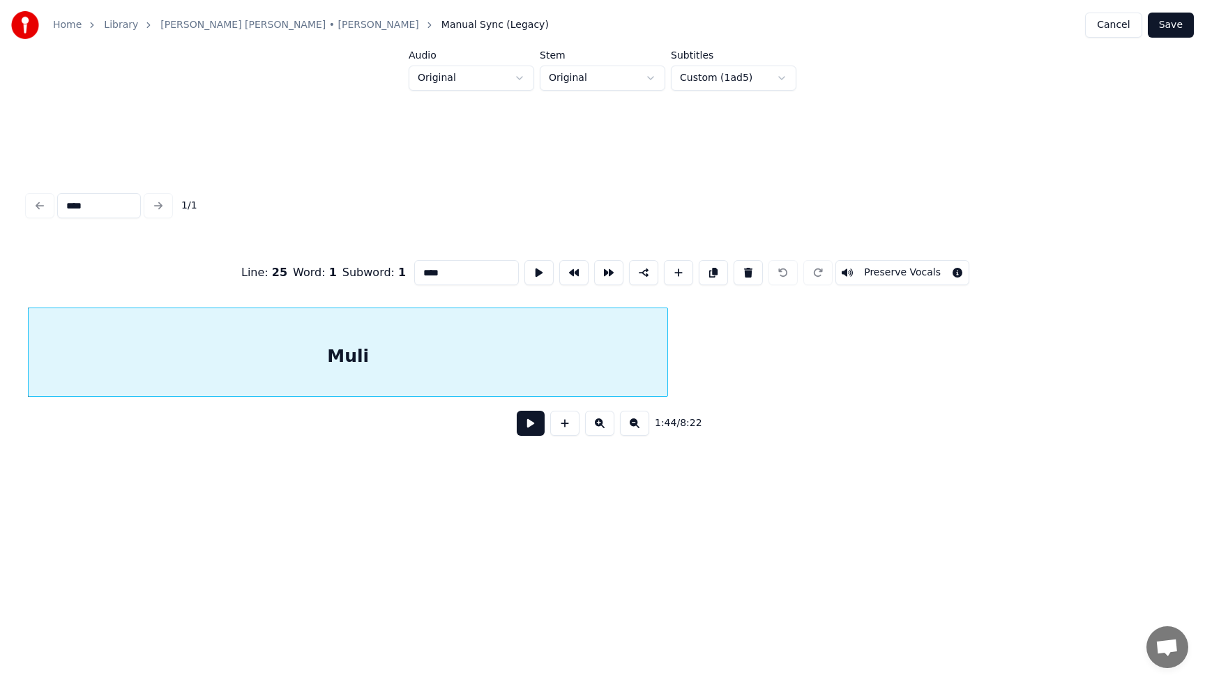
click at [348, 369] on div "Muli" at bounding box center [348, 355] width 639 height 95
click at [632, 427] on button at bounding box center [634, 423] width 29 height 25
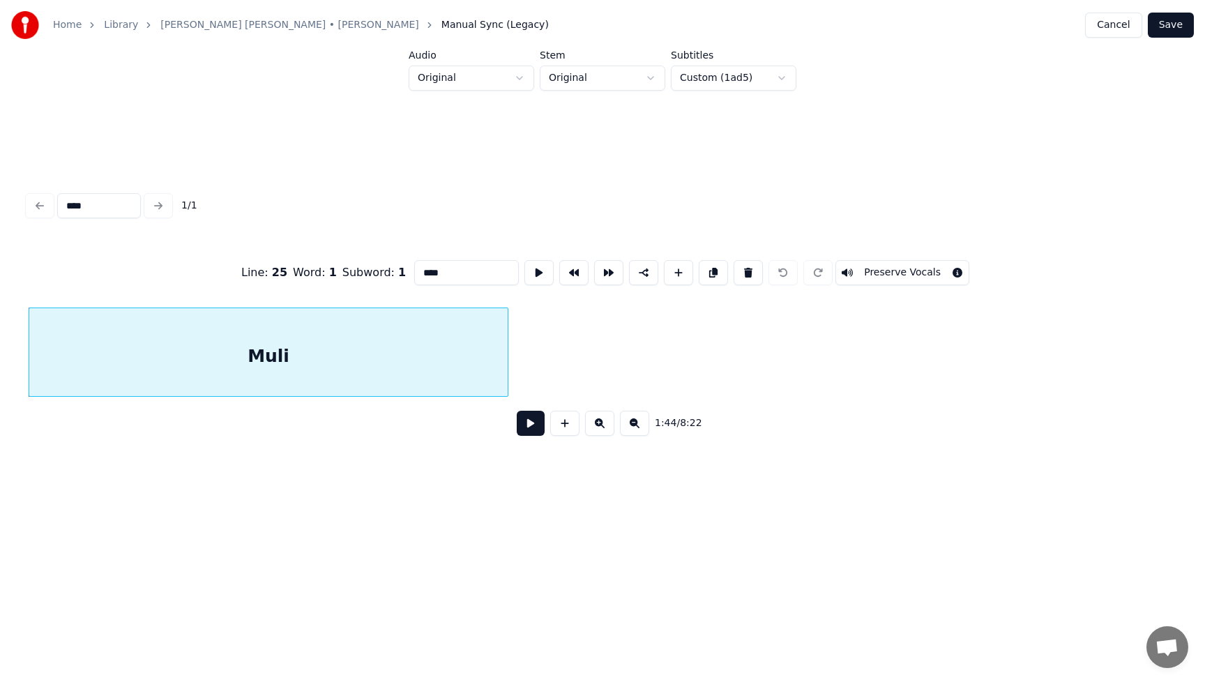
click at [600, 427] on button at bounding box center [599, 423] width 29 height 25
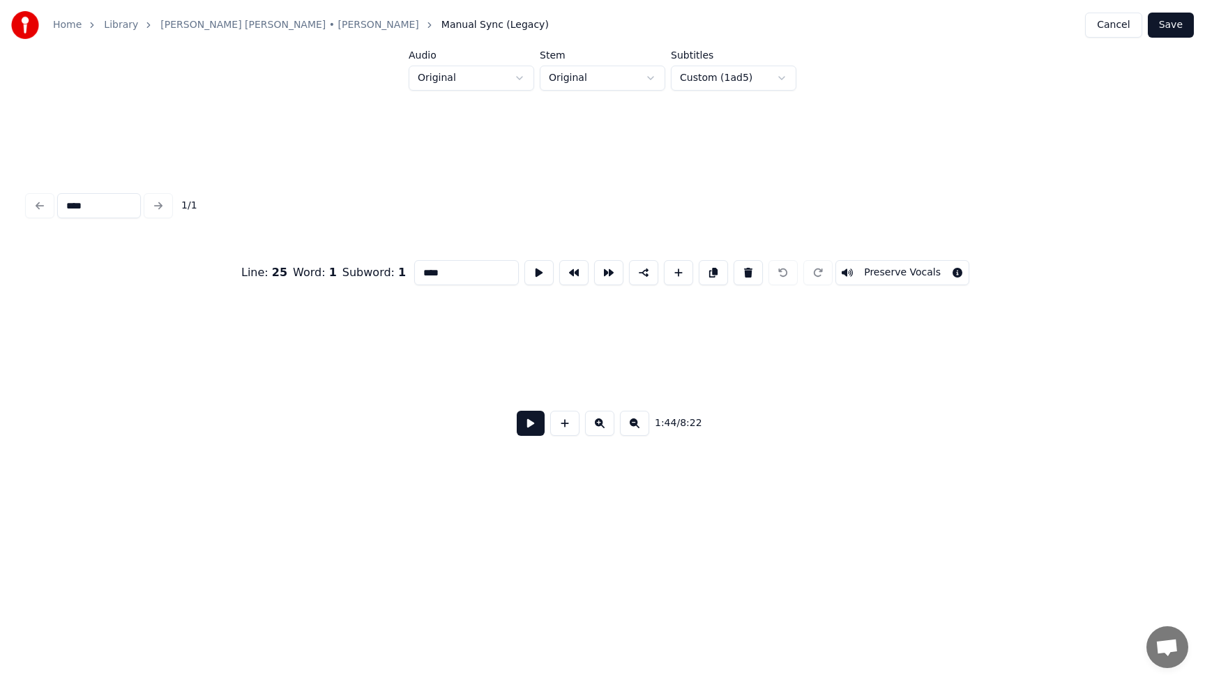
scroll to position [0, 14559]
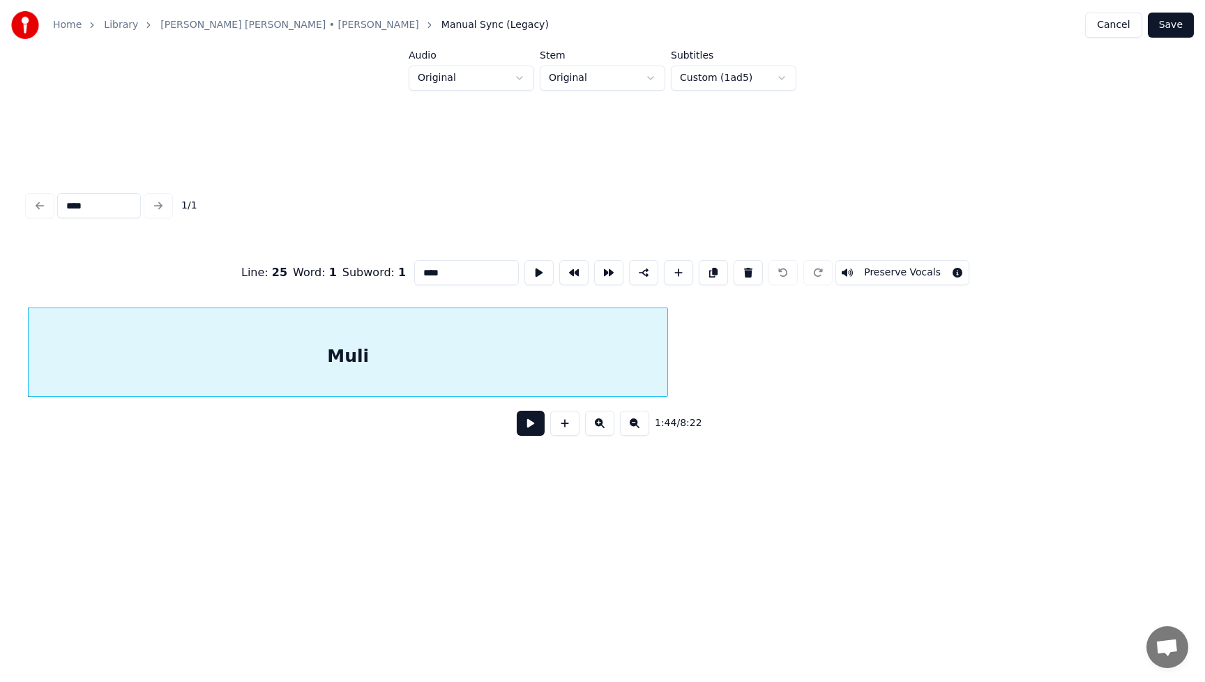
click at [600, 427] on button at bounding box center [599, 423] width 29 height 25
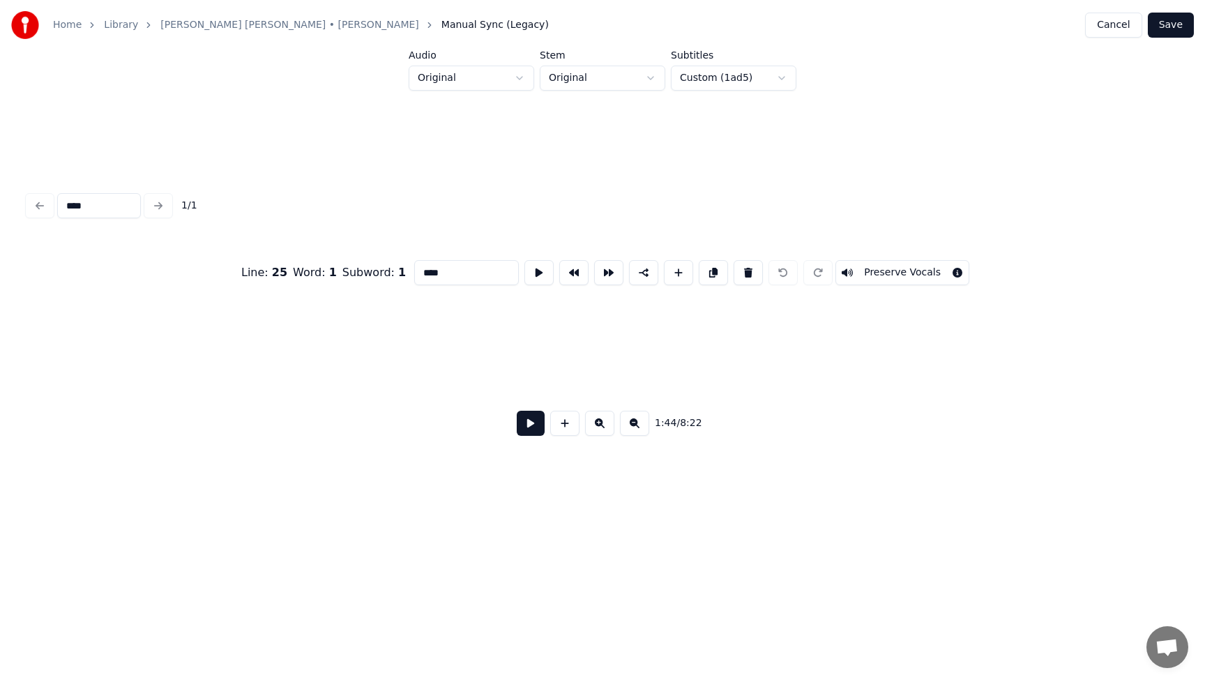
scroll to position [0, 18199]
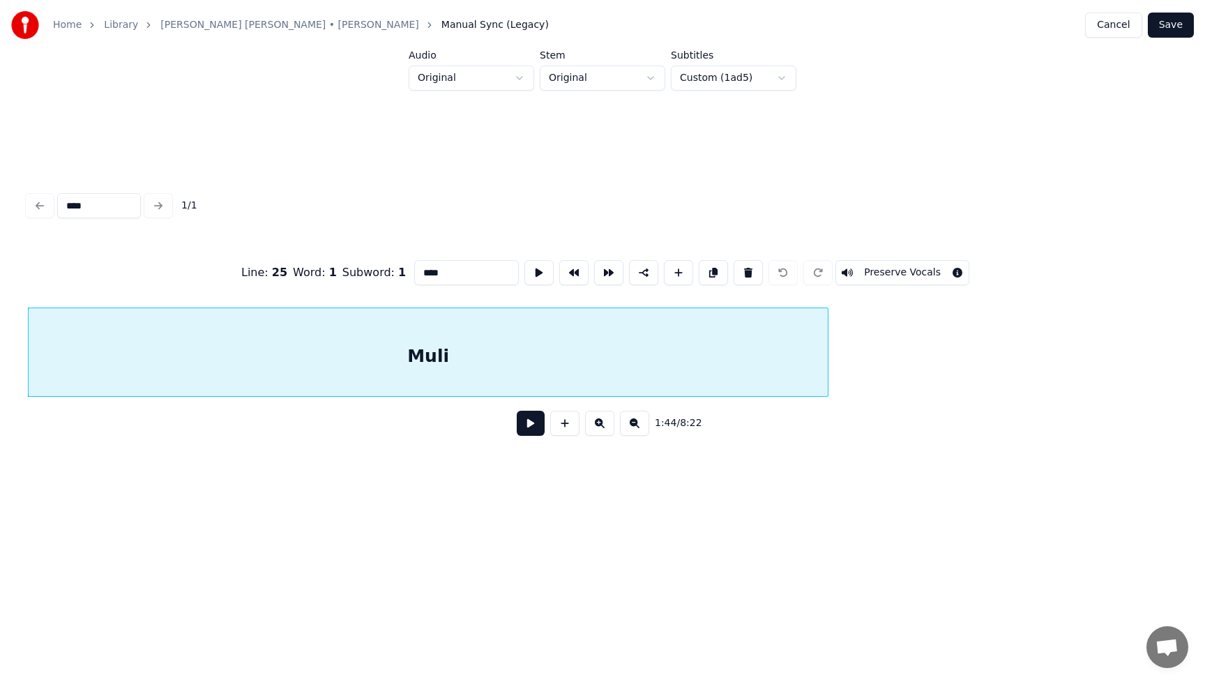
click at [634, 427] on button at bounding box center [634, 423] width 29 height 25
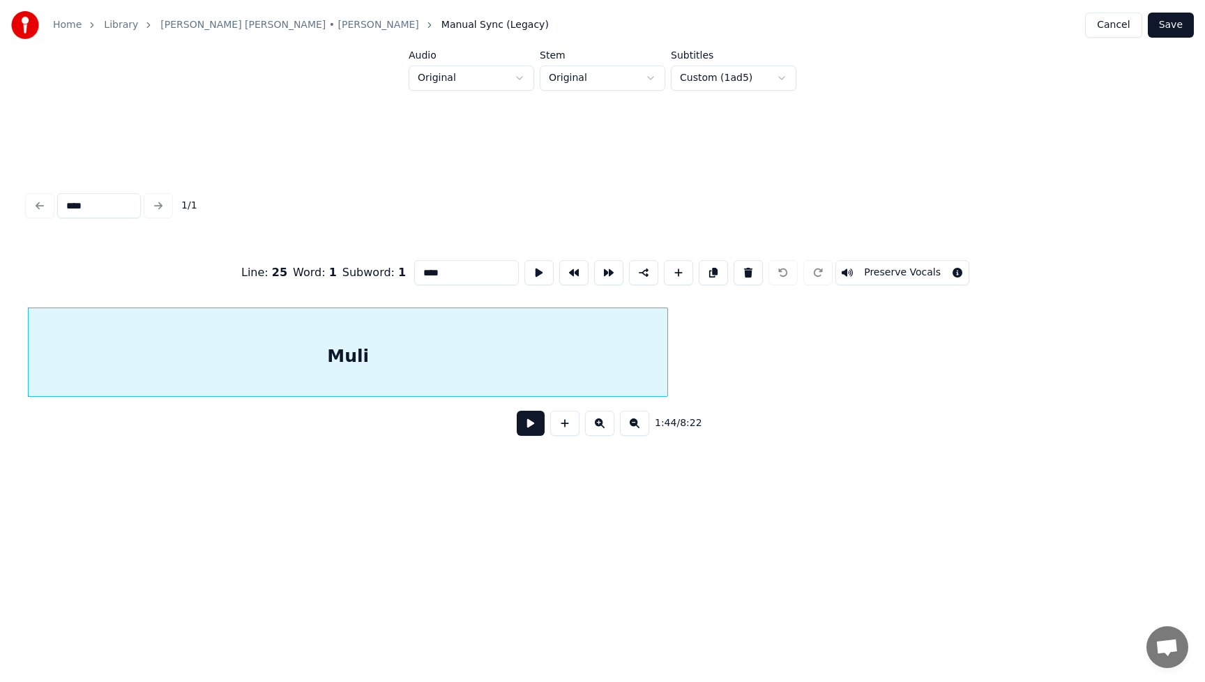
click at [634, 427] on button at bounding box center [634, 423] width 29 height 25
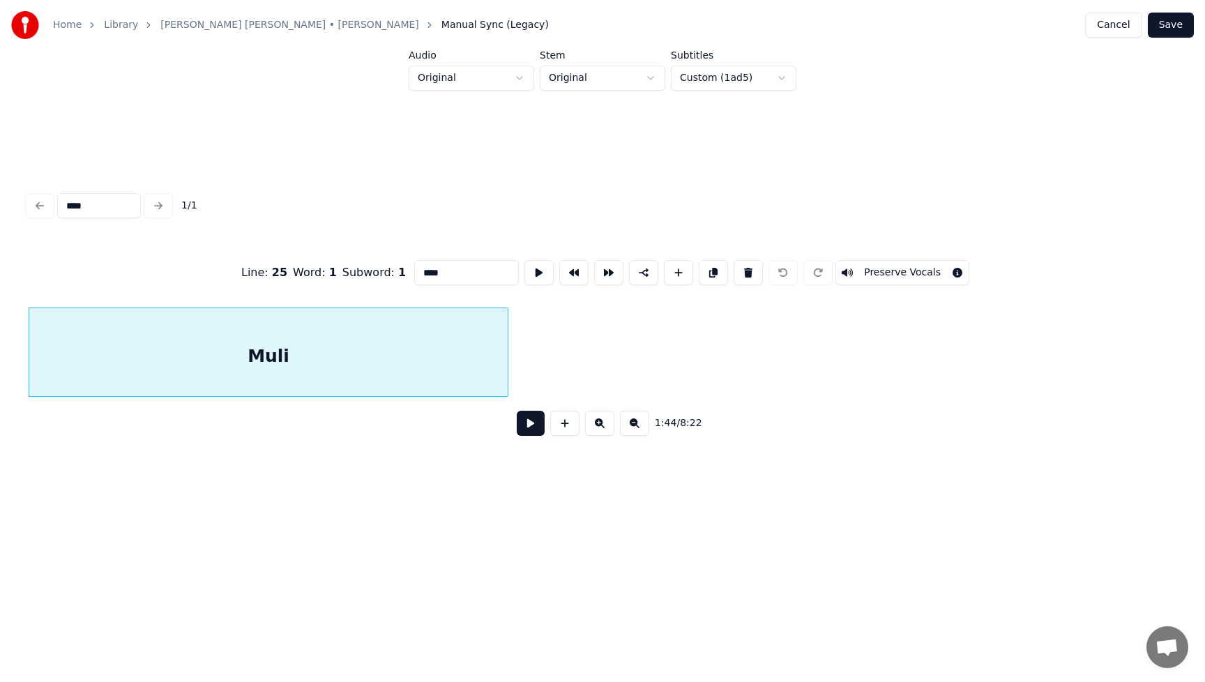
click at [634, 427] on button at bounding box center [634, 423] width 29 height 25
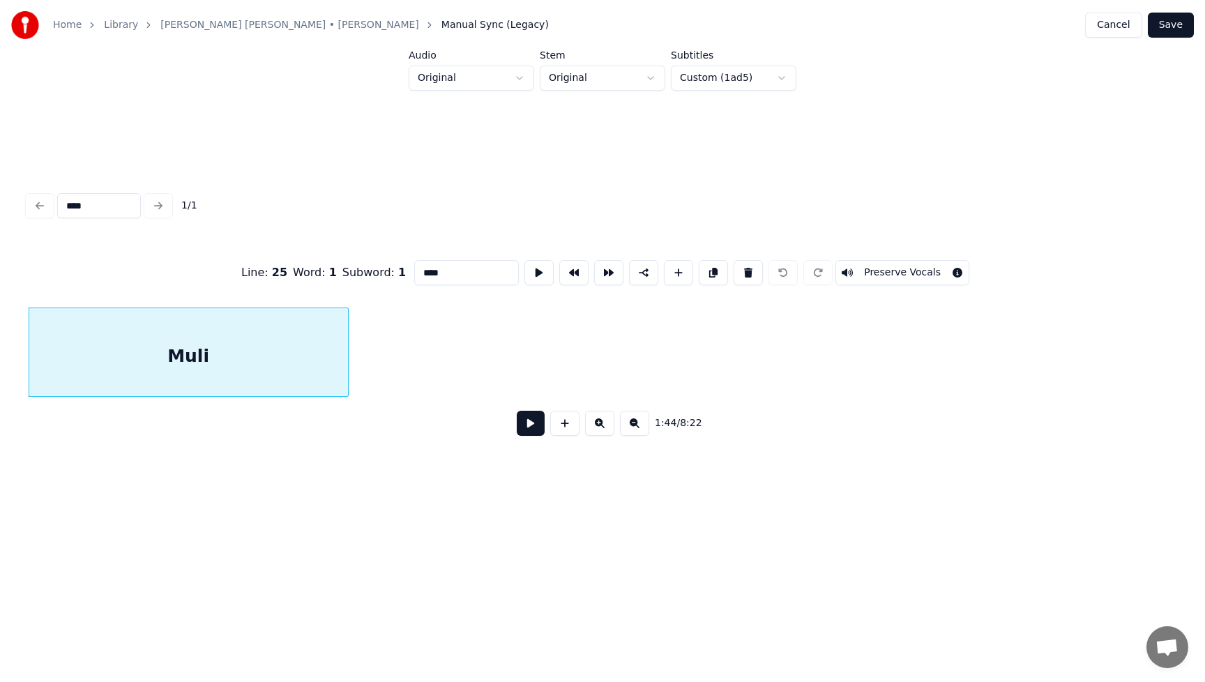
click at [634, 427] on button at bounding box center [634, 423] width 29 height 25
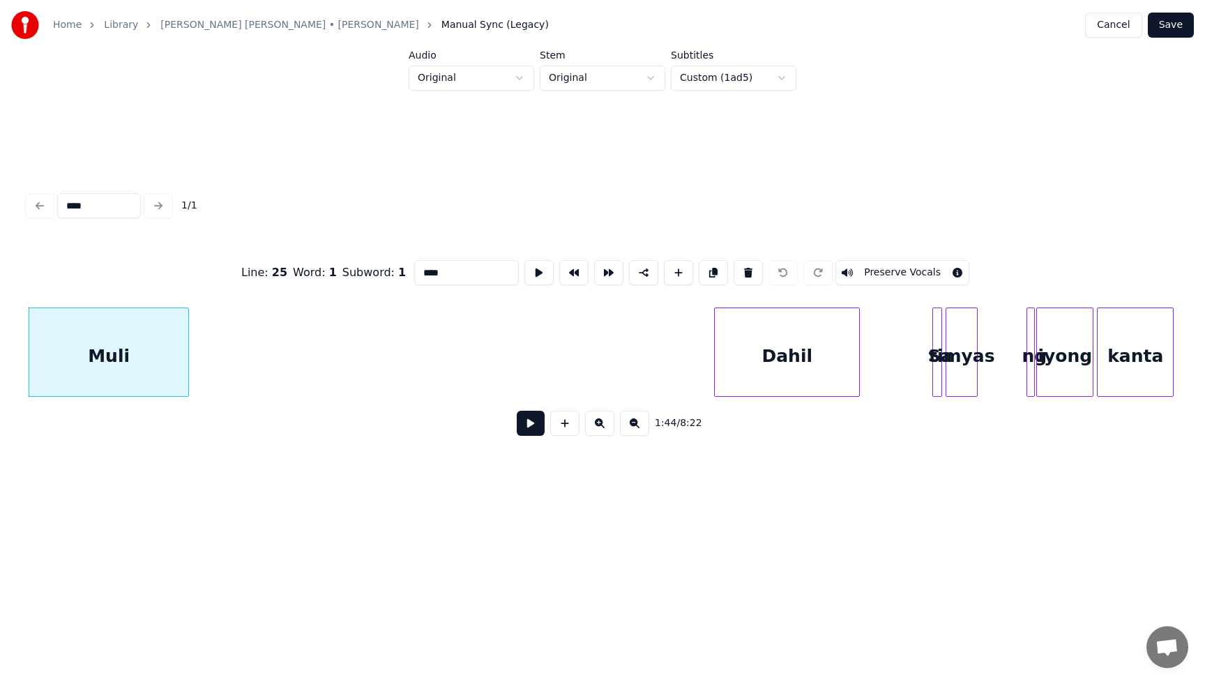
click at [531, 429] on button at bounding box center [531, 423] width 28 height 25
click at [531, 430] on button at bounding box center [531, 423] width 28 height 25
click at [180, 372] on div "Muli" at bounding box center [108, 355] width 159 height 95
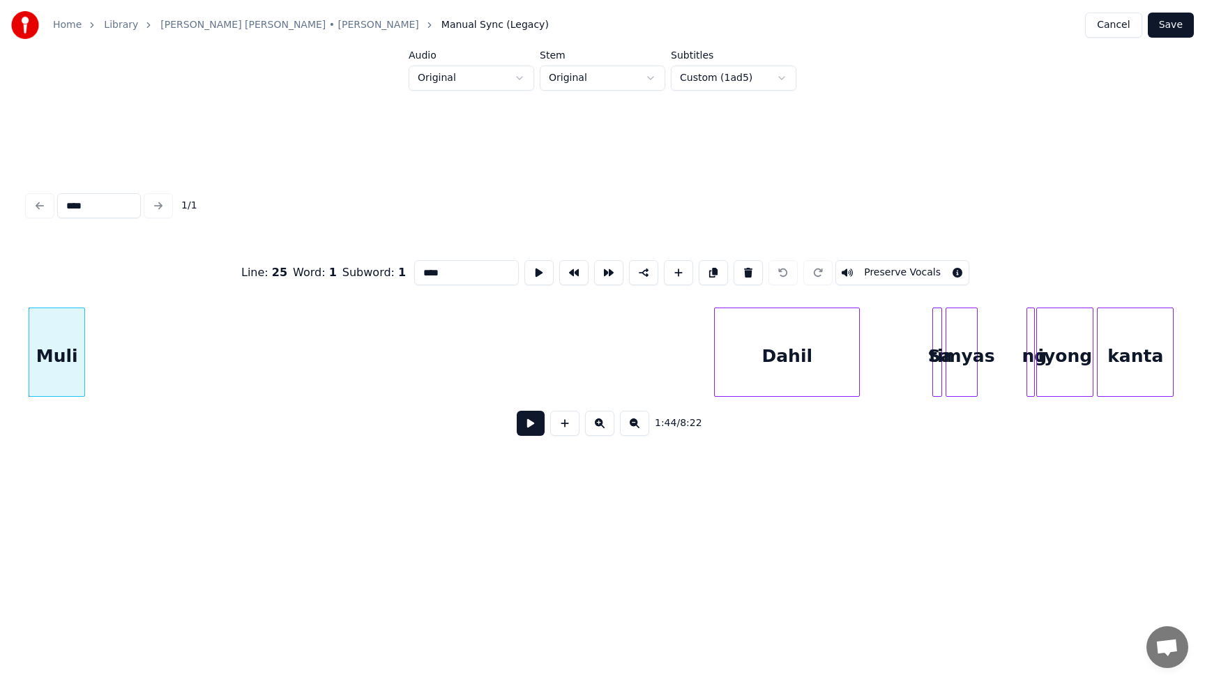
click at [83, 370] on div at bounding box center [82, 352] width 4 height 88
click at [534, 427] on button at bounding box center [531, 423] width 28 height 25
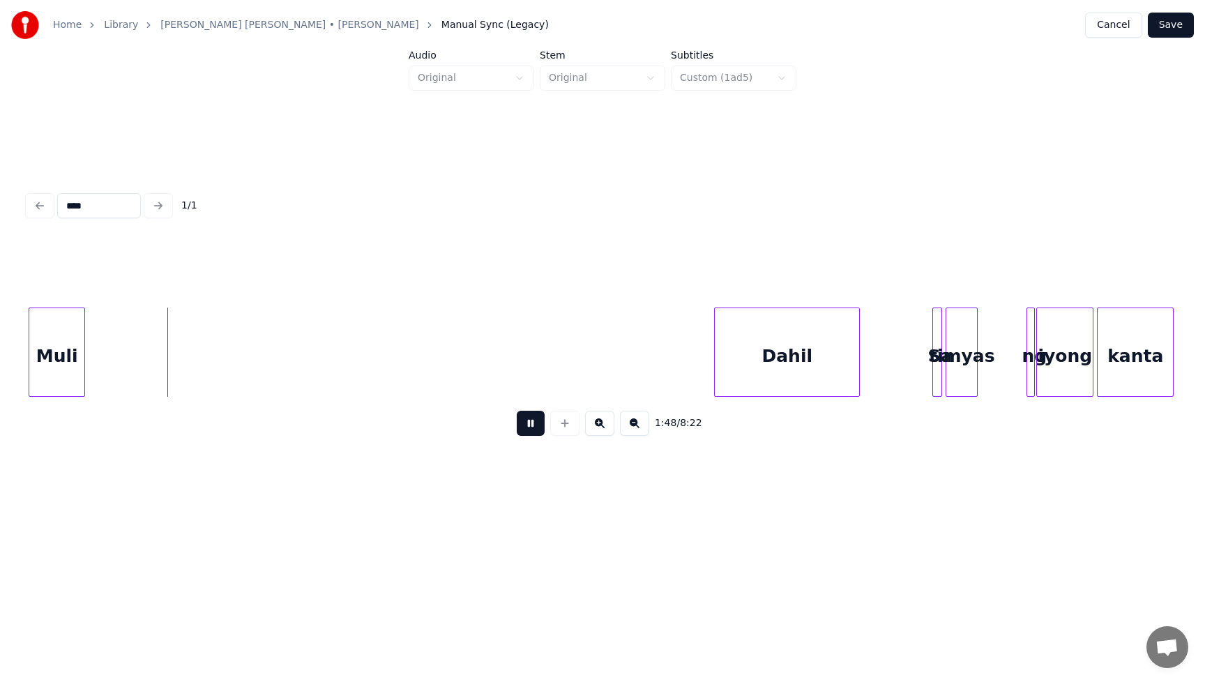
click at [534, 432] on button at bounding box center [531, 423] width 28 height 25
click at [54, 366] on div "Muli" at bounding box center [56, 355] width 55 height 95
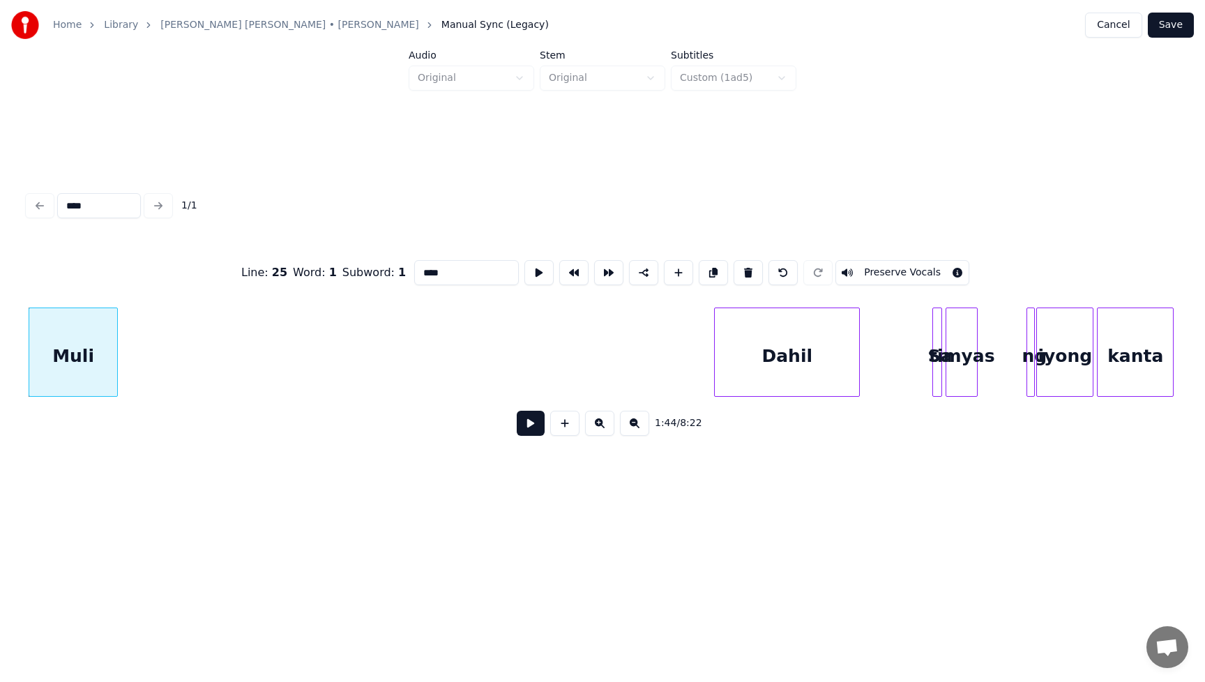
click at [116, 379] on div at bounding box center [115, 352] width 4 height 88
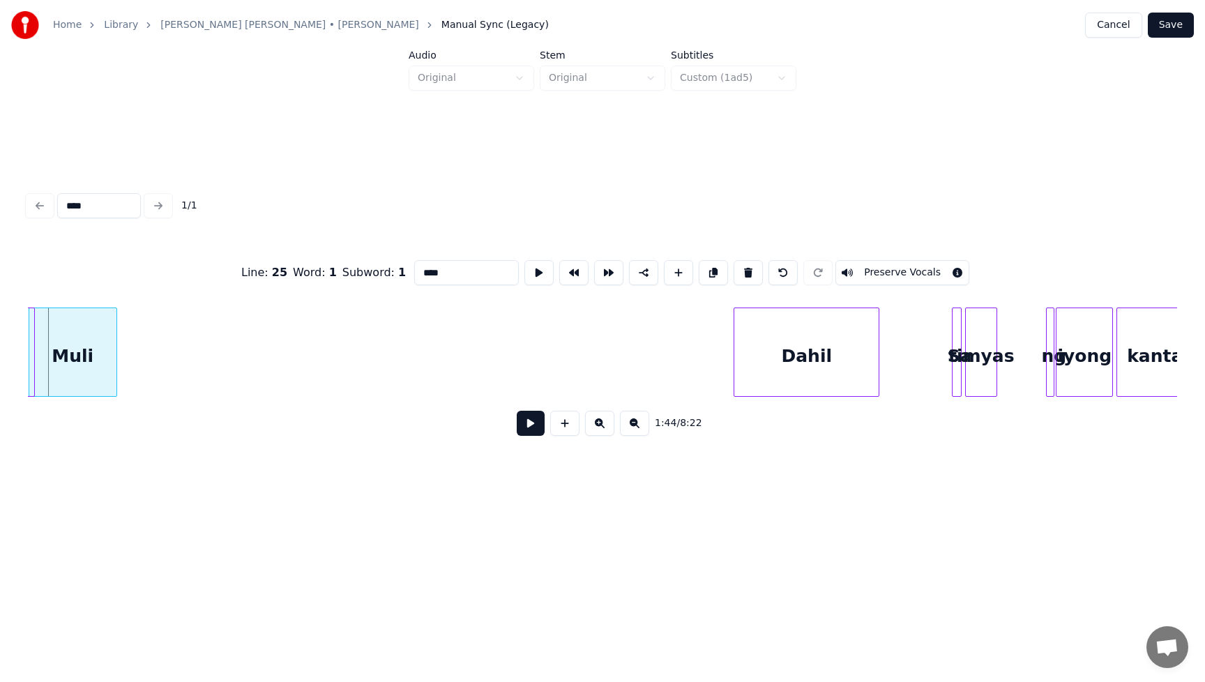
scroll to position [0, 3619]
click at [50, 376] on div "Muli" at bounding box center [72, 355] width 87 height 95
click at [533, 425] on button at bounding box center [531, 423] width 28 height 25
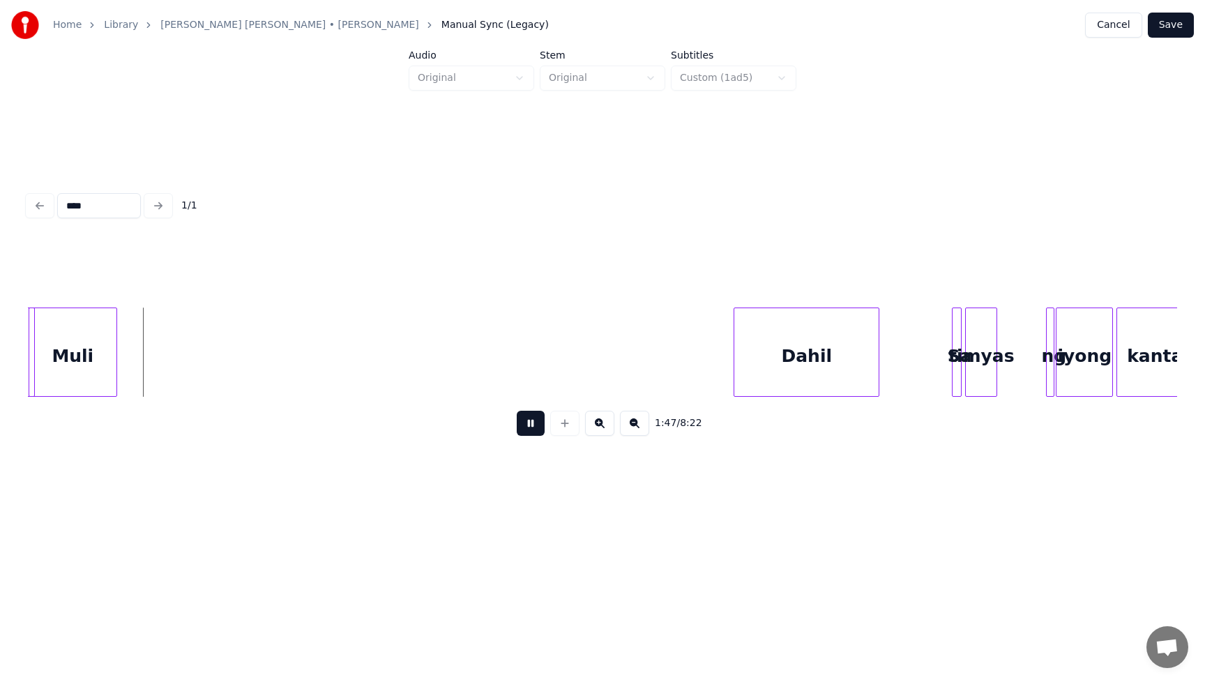
click at [528, 428] on button at bounding box center [531, 423] width 28 height 25
click at [81, 356] on div "Muli" at bounding box center [72, 355] width 87 height 95
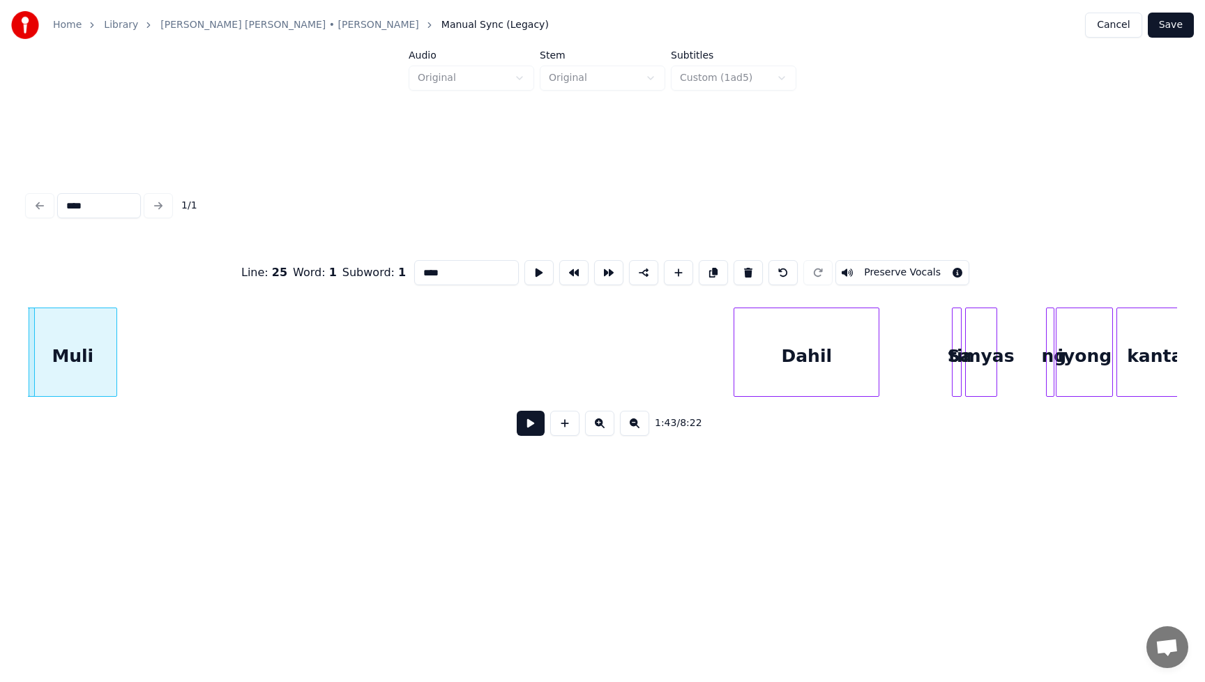
drag, startPoint x: 432, startPoint y: 268, endPoint x: 448, endPoint y: 267, distance: 16.0
click at [448, 267] on input "****" at bounding box center [466, 272] width 105 height 25
click at [451, 266] on input "****" at bounding box center [466, 272] width 105 height 25
drag, startPoint x: 452, startPoint y: 266, endPoint x: 435, endPoint y: 267, distance: 16.7
click at [435, 267] on input "****" at bounding box center [466, 272] width 105 height 25
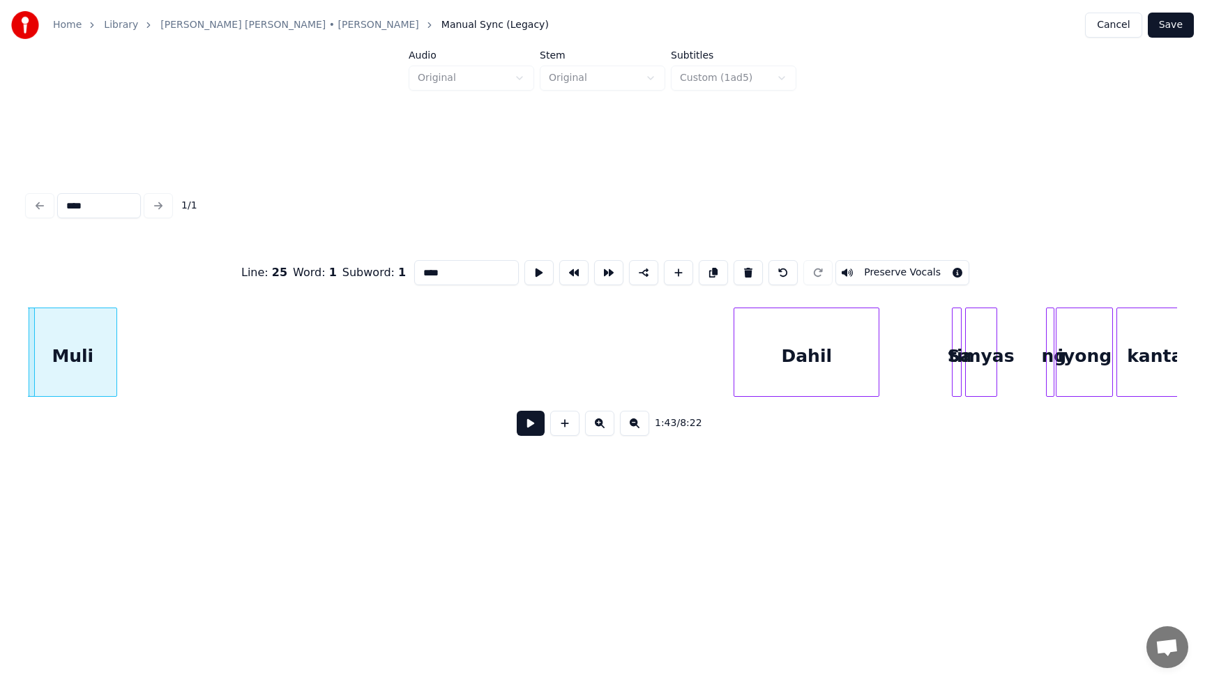
click at [447, 268] on input "****" at bounding box center [466, 272] width 105 height 25
drag, startPoint x: 430, startPoint y: 266, endPoint x: 445, endPoint y: 268, distance: 14.7
click at [445, 268] on input "****" at bounding box center [466, 272] width 105 height 25
click at [600, 429] on button at bounding box center [599, 423] width 29 height 25
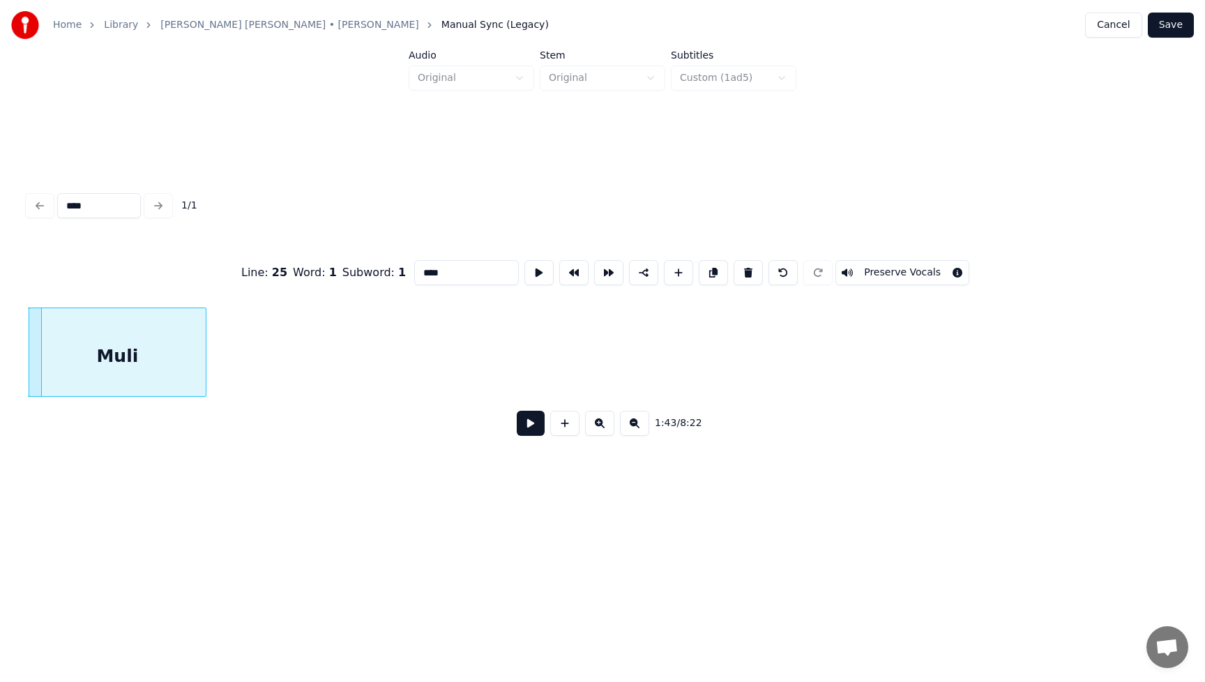
click at [600, 429] on button at bounding box center [599, 423] width 29 height 25
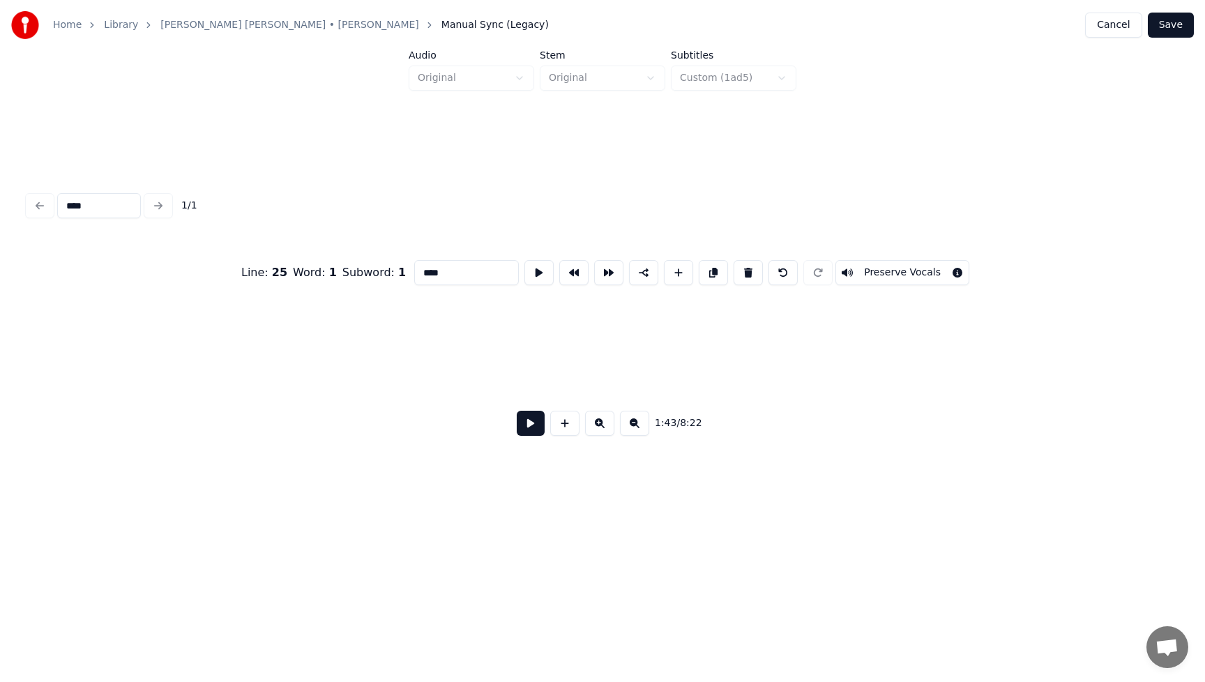
scroll to position [0, 10859]
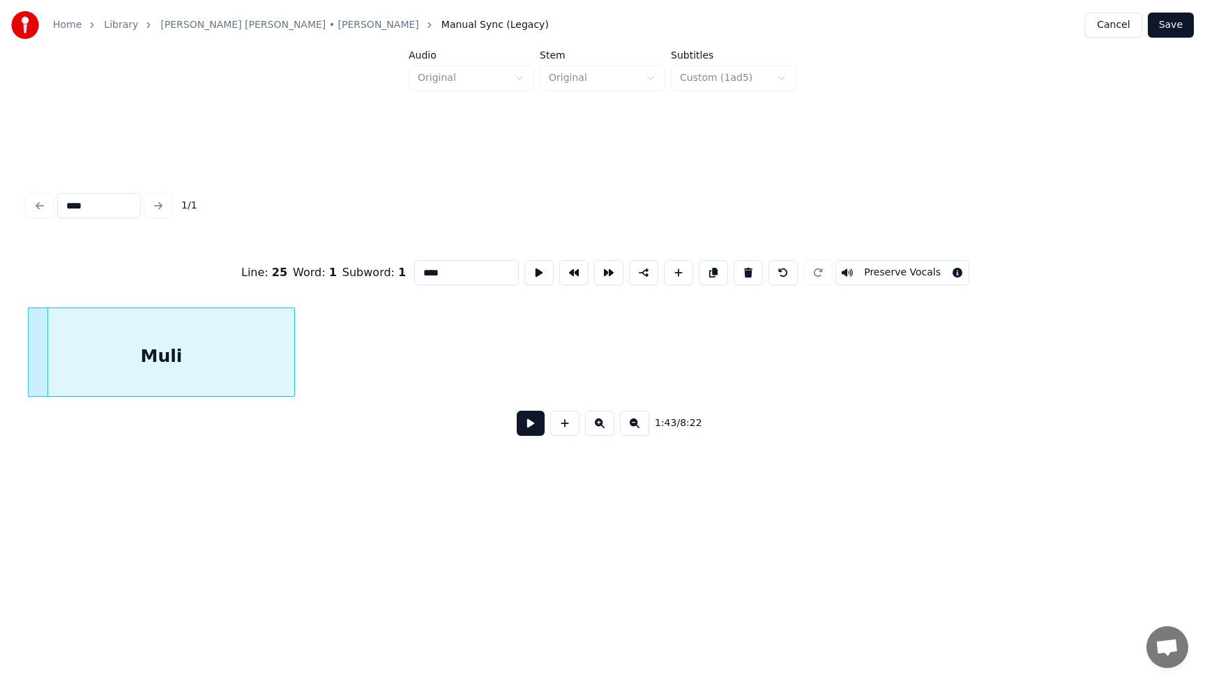
click at [600, 429] on button at bounding box center [599, 423] width 29 height 25
click at [632, 429] on button at bounding box center [634, 423] width 29 height 25
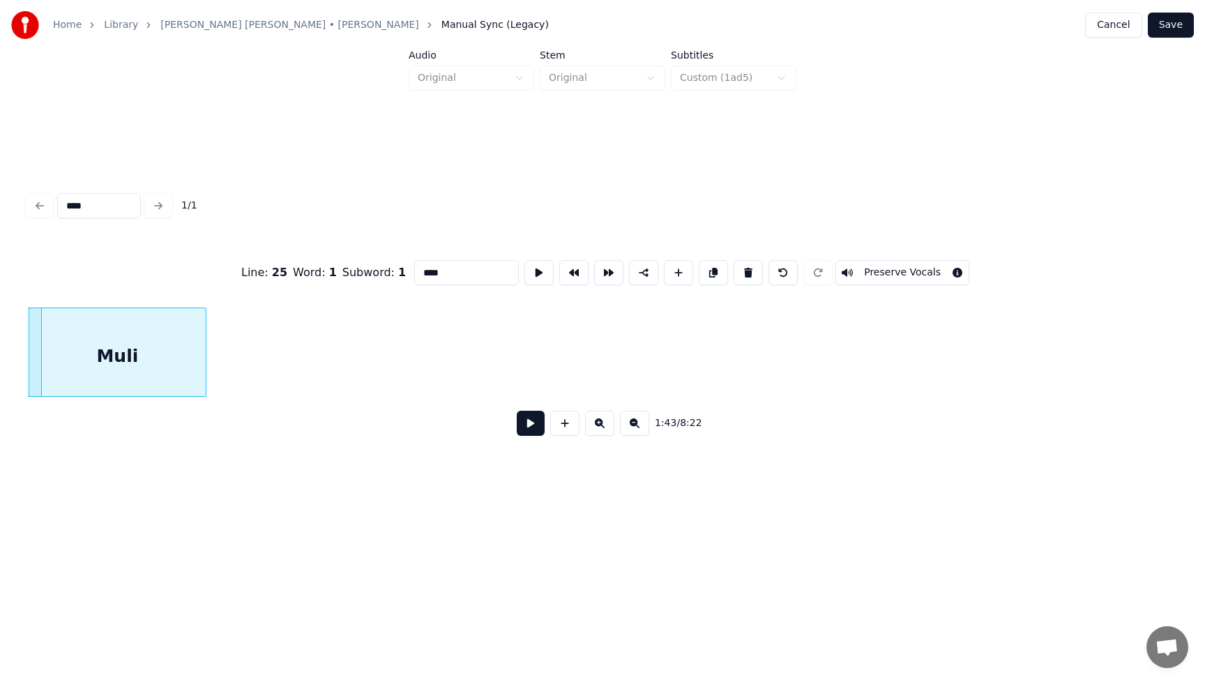
click at [632, 429] on button at bounding box center [634, 423] width 29 height 25
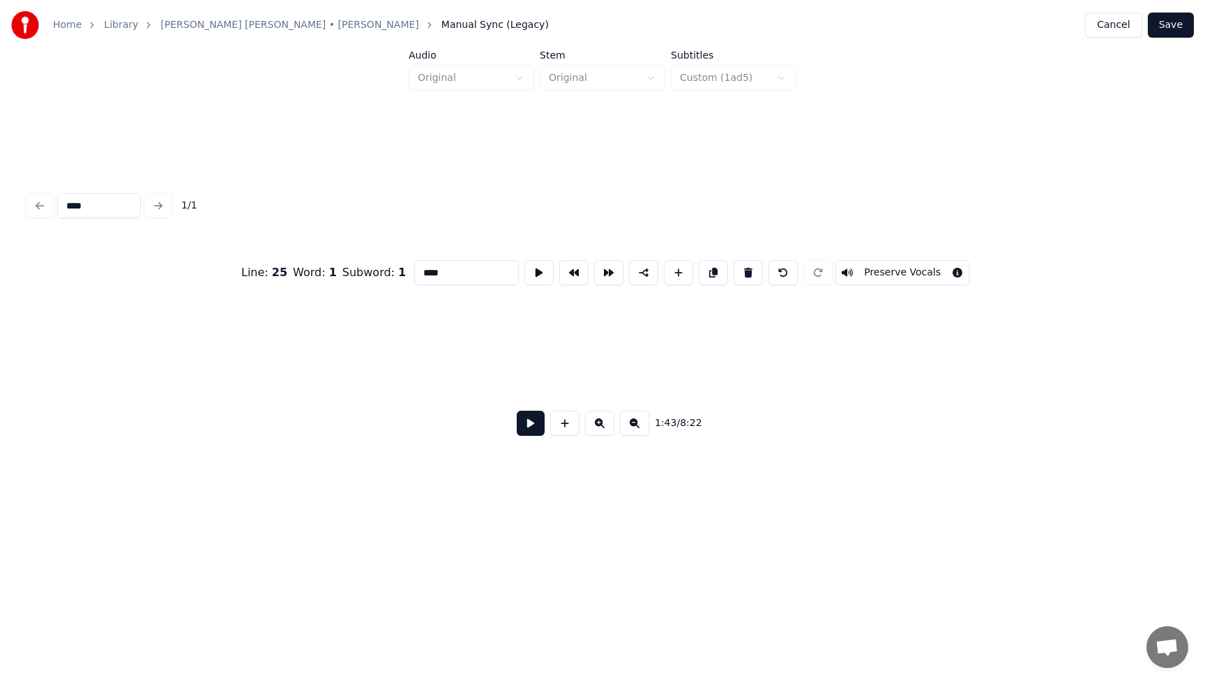
scroll to position [0, 3619]
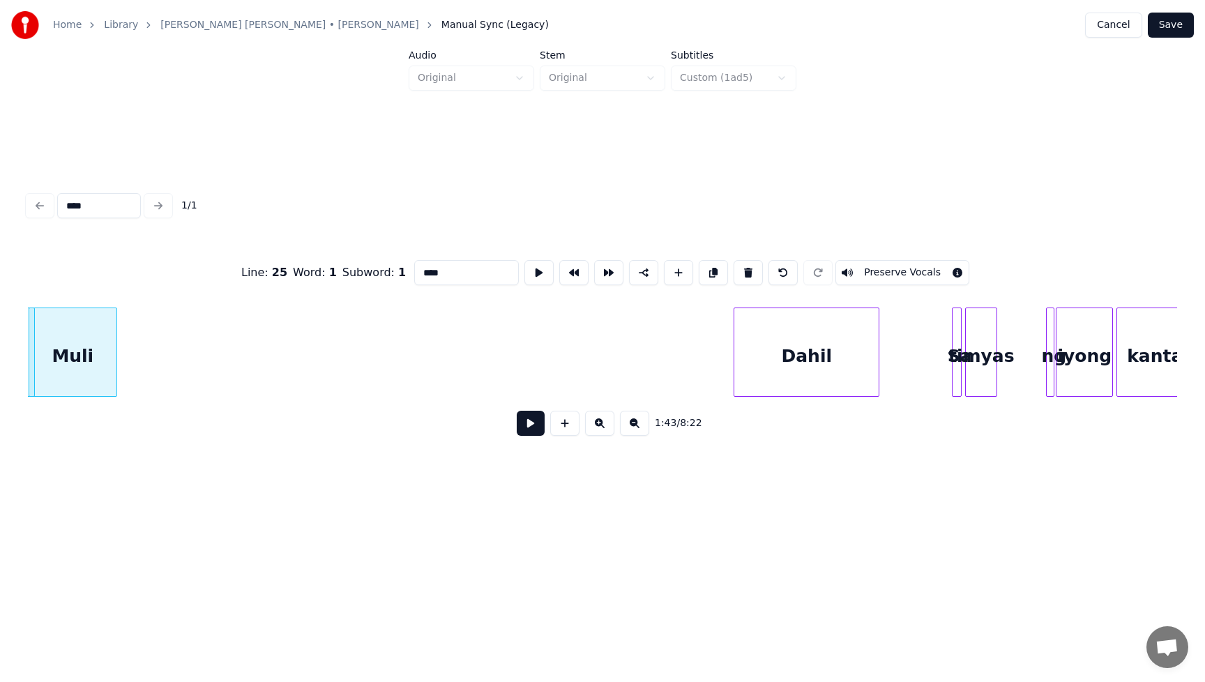
click at [632, 429] on button at bounding box center [634, 423] width 29 height 25
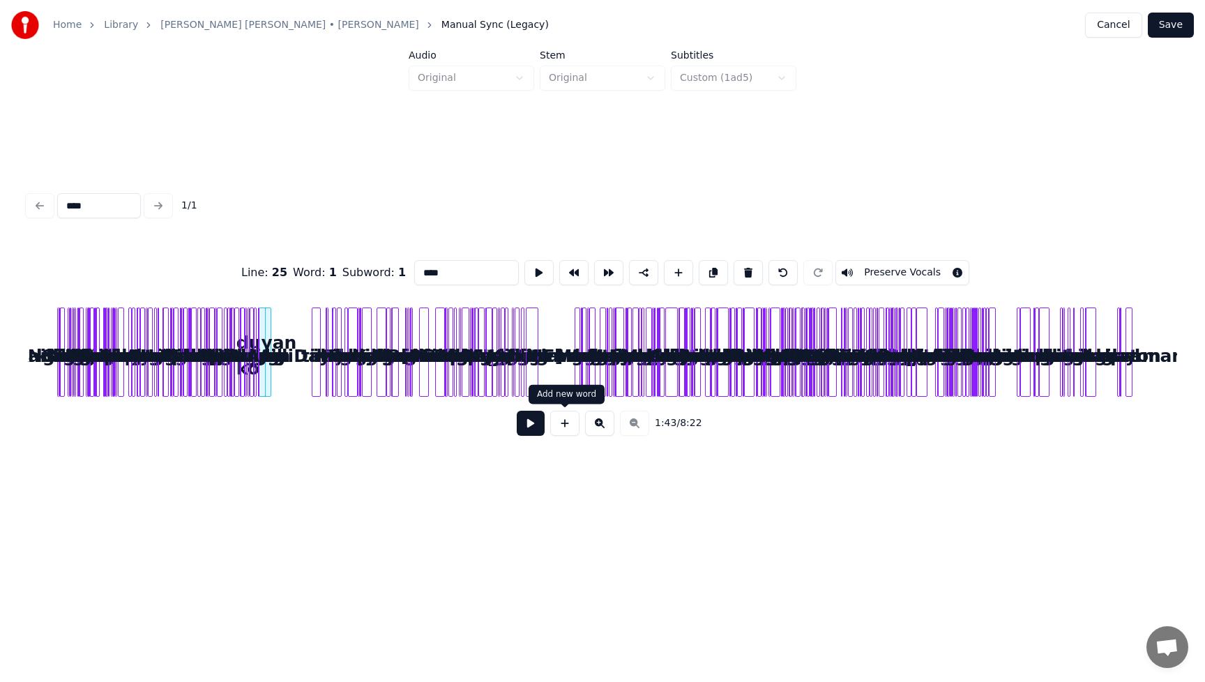
click at [566, 427] on button at bounding box center [564, 423] width 29 height 25
type input "**"
click at [564, 424] on button at bounding box center [564, 423] width 29 height 25
click at [599, 423] on button at bounding box center [599, 423] width 29 height 25
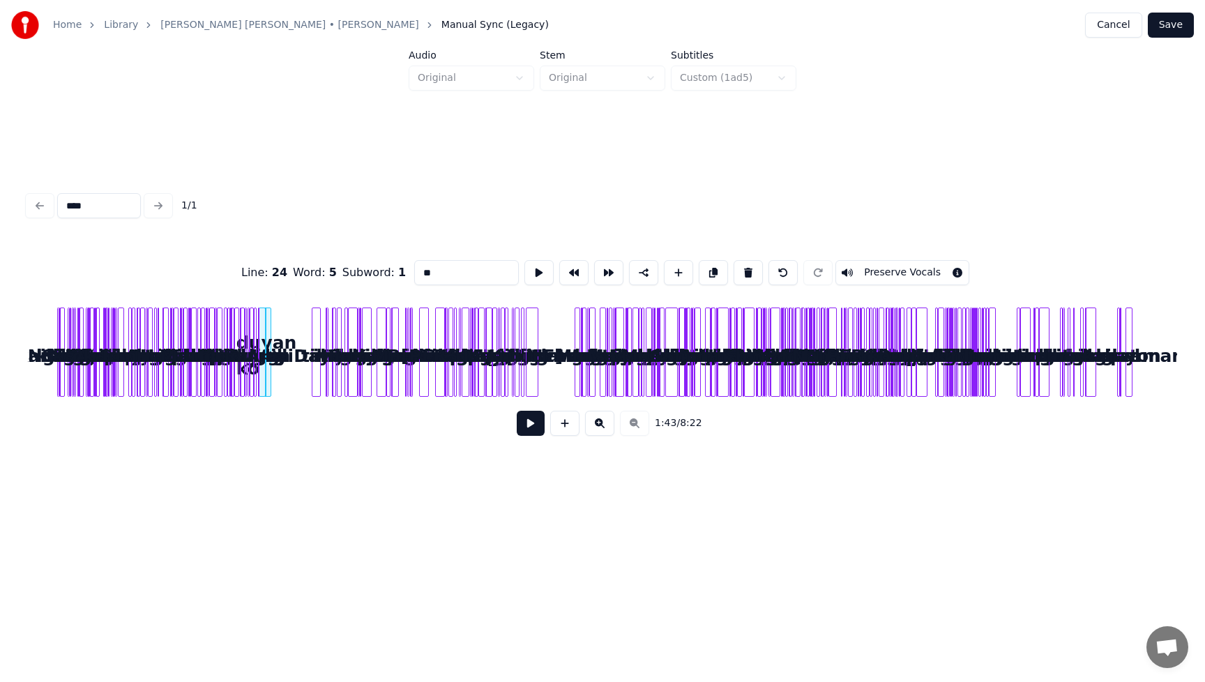
scroll to position [0, 3382]
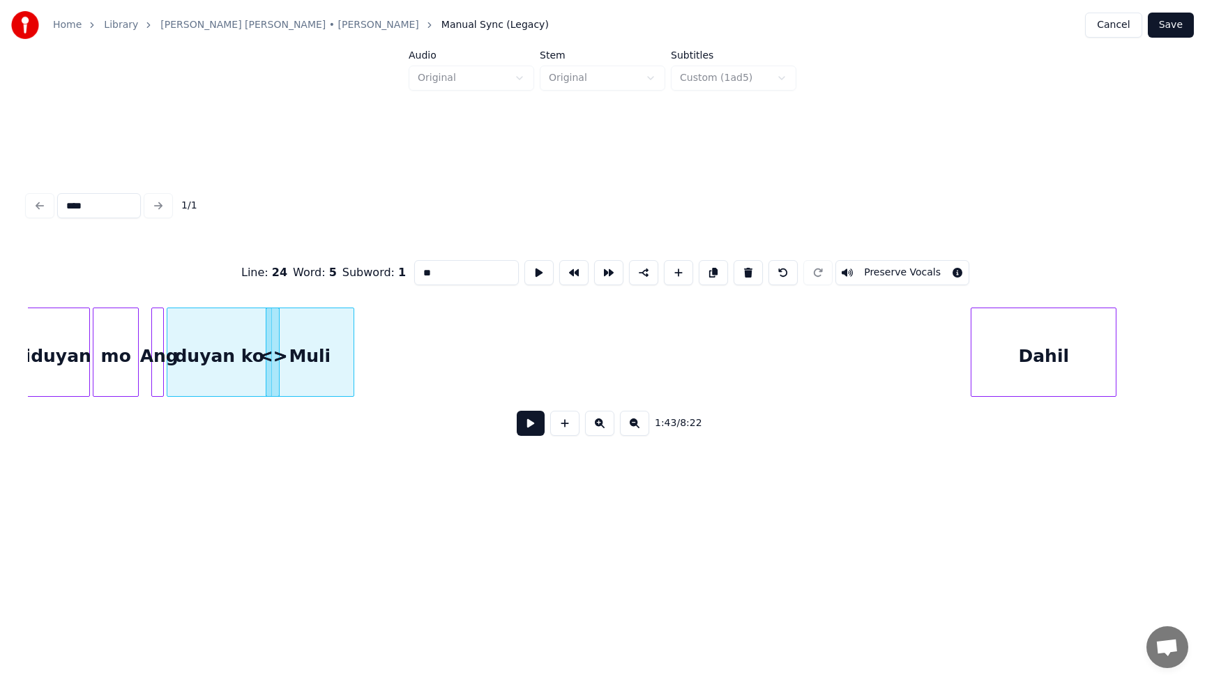
type input "***"
type input "****"
type input "**"
type input "*******"
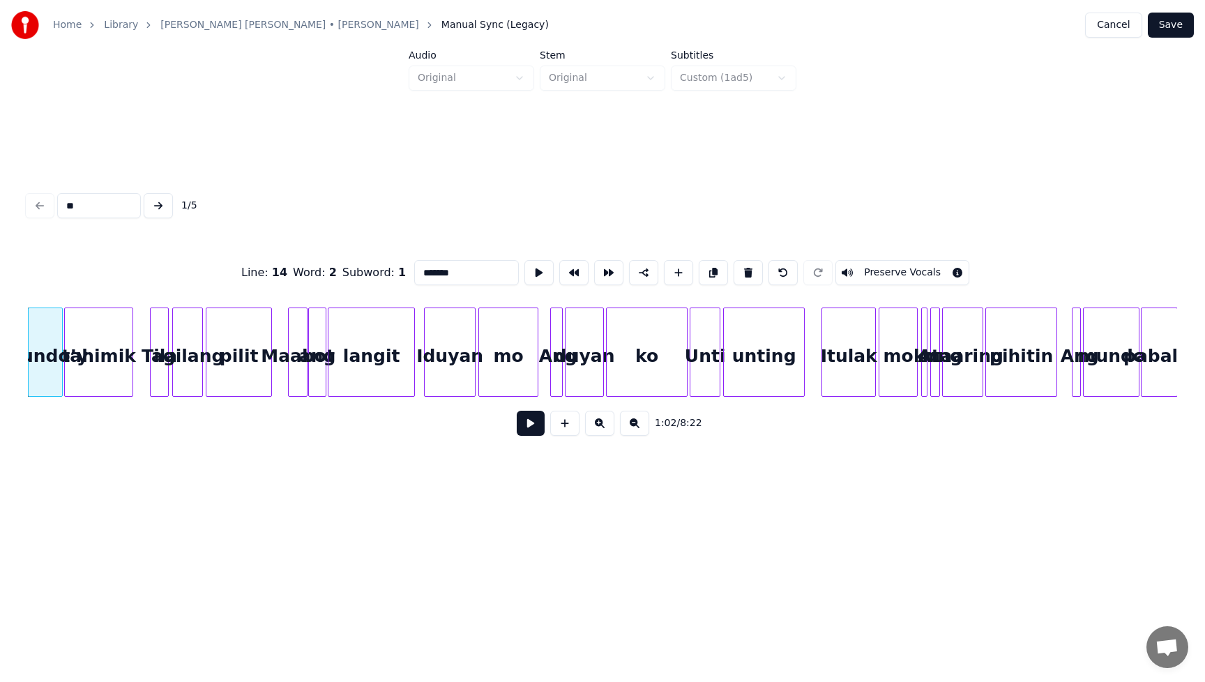
click at [105, 202] on input "**" at bounding box center [99, 205] width 84 height 25
type input "***"
type input "****"
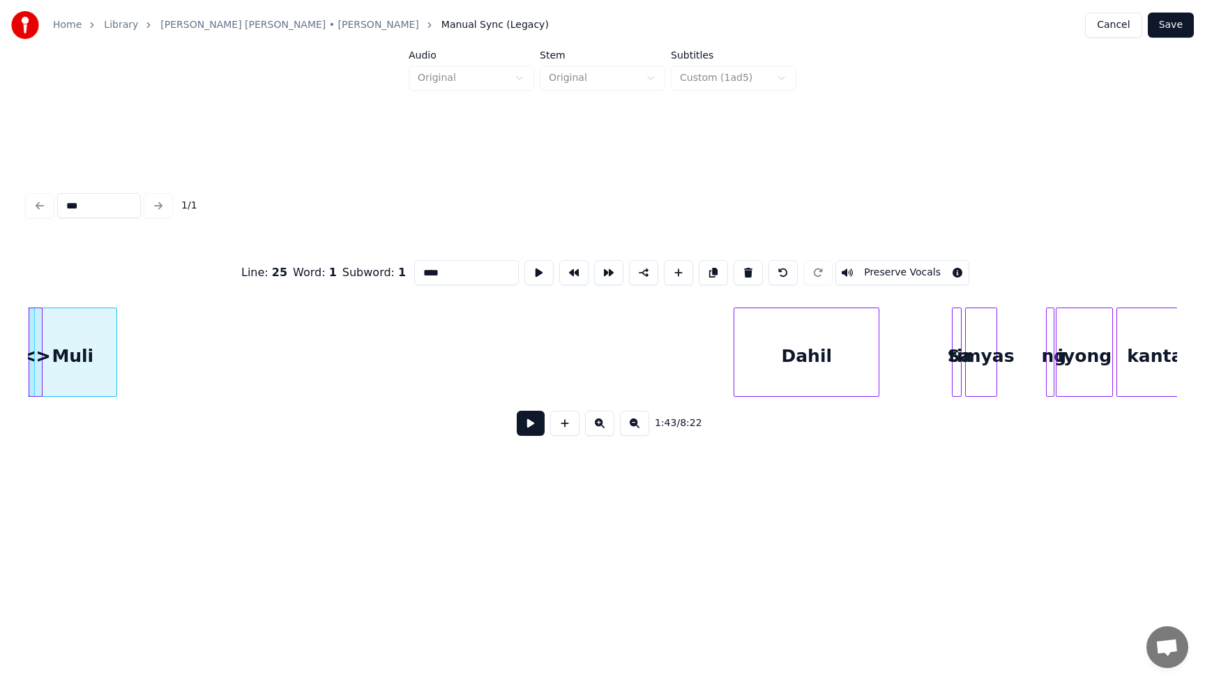
type input "****"
click at [35, 375] on div "<>" at bounding box center [36, 355] width 14 height 95
type input "**"
type input "***"
click at [33, 378] on div at bounding box center [32, 352] width 4 height 88
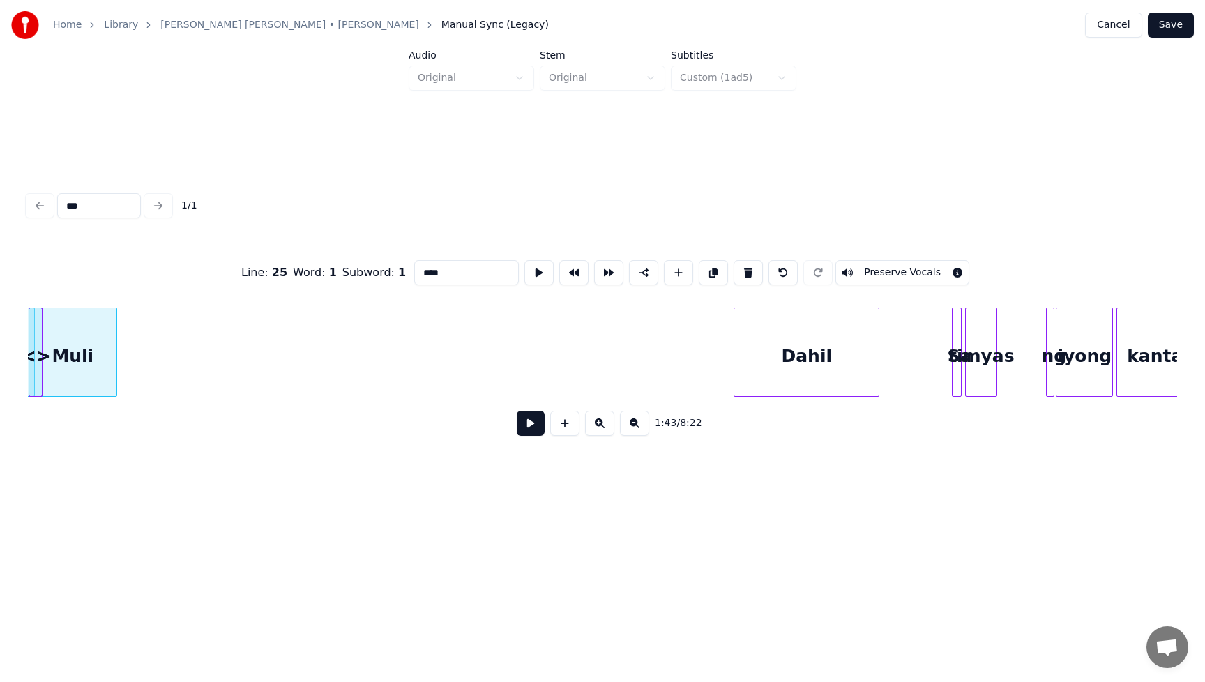
type input "********"
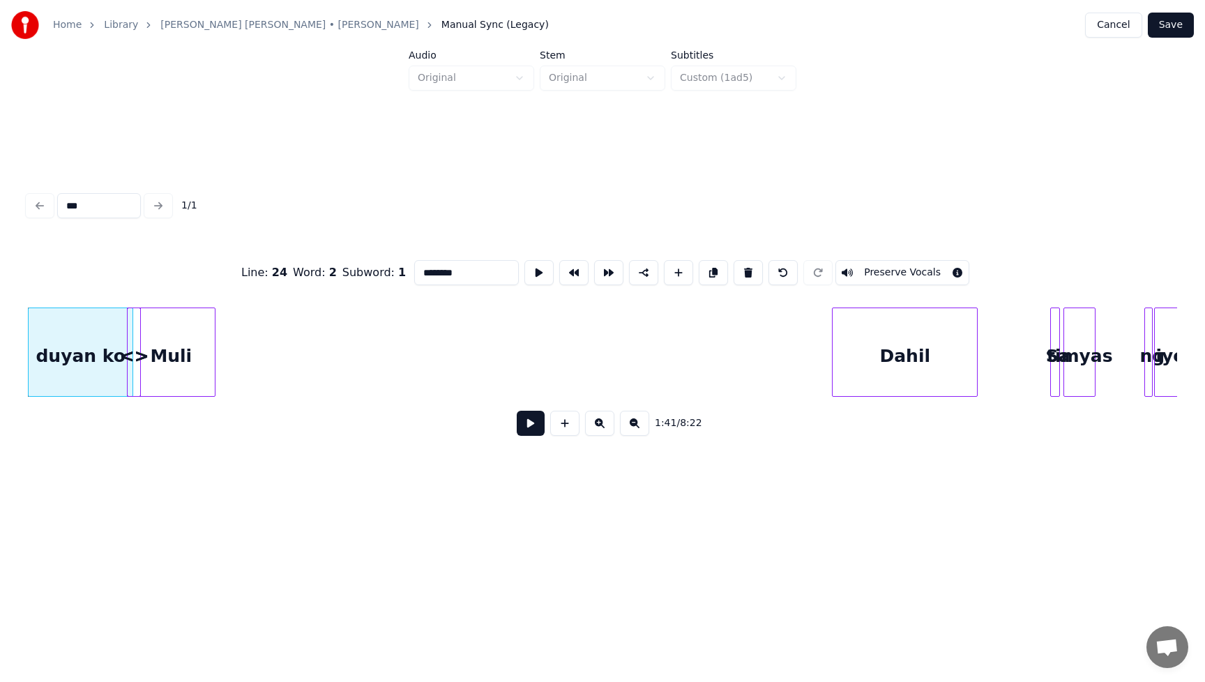
type input "***"
click at [1111, 31] on button "Cancel" at bounding box center [1113, 25] width 56 height 25
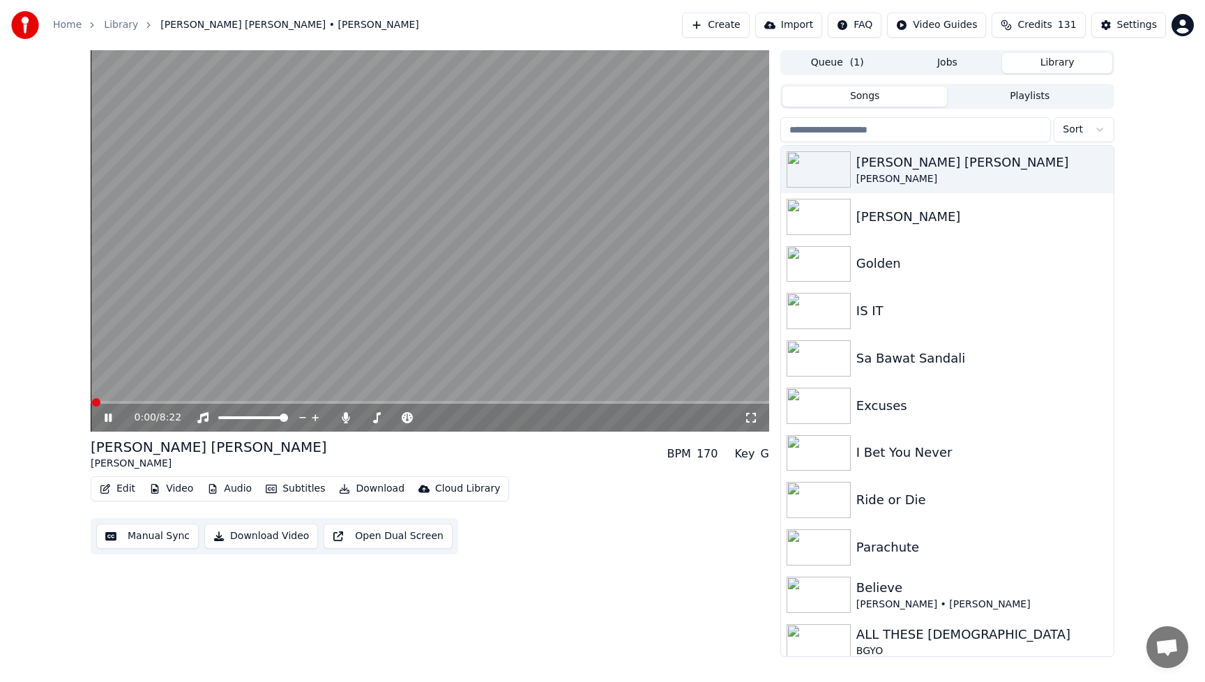
click at [153, 537] on button "Manual Sync" at bounding box center [147, 536] width 102 height 25
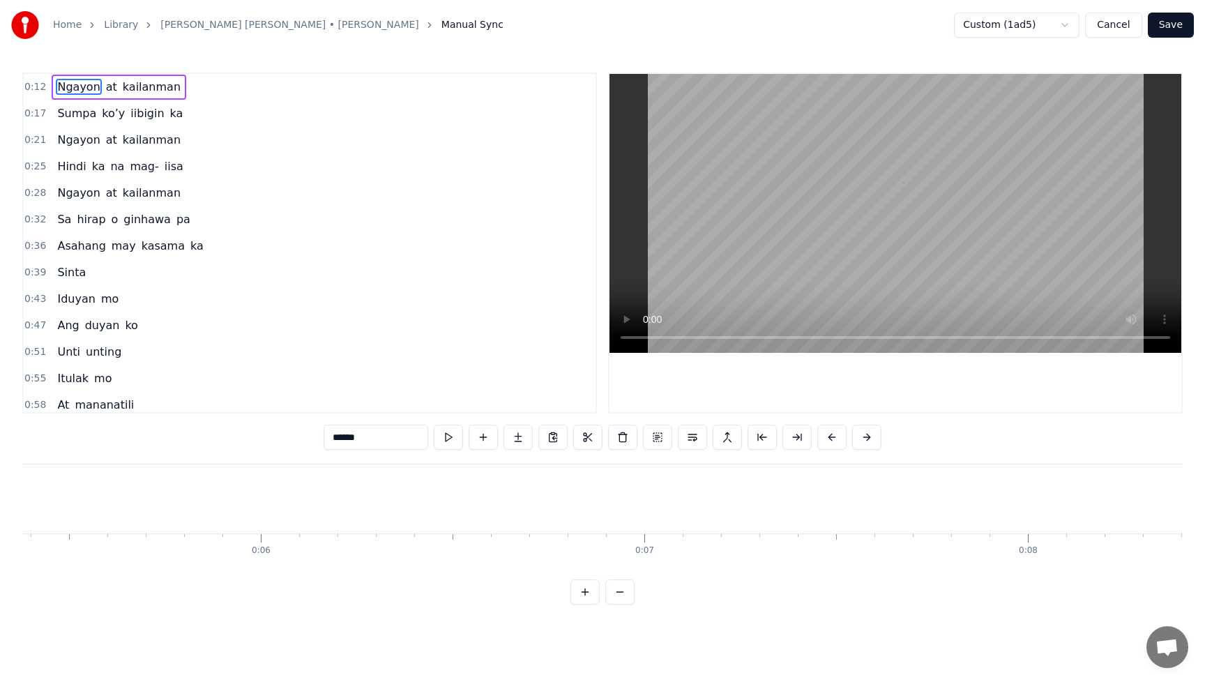
scroll to position [0, 4838]
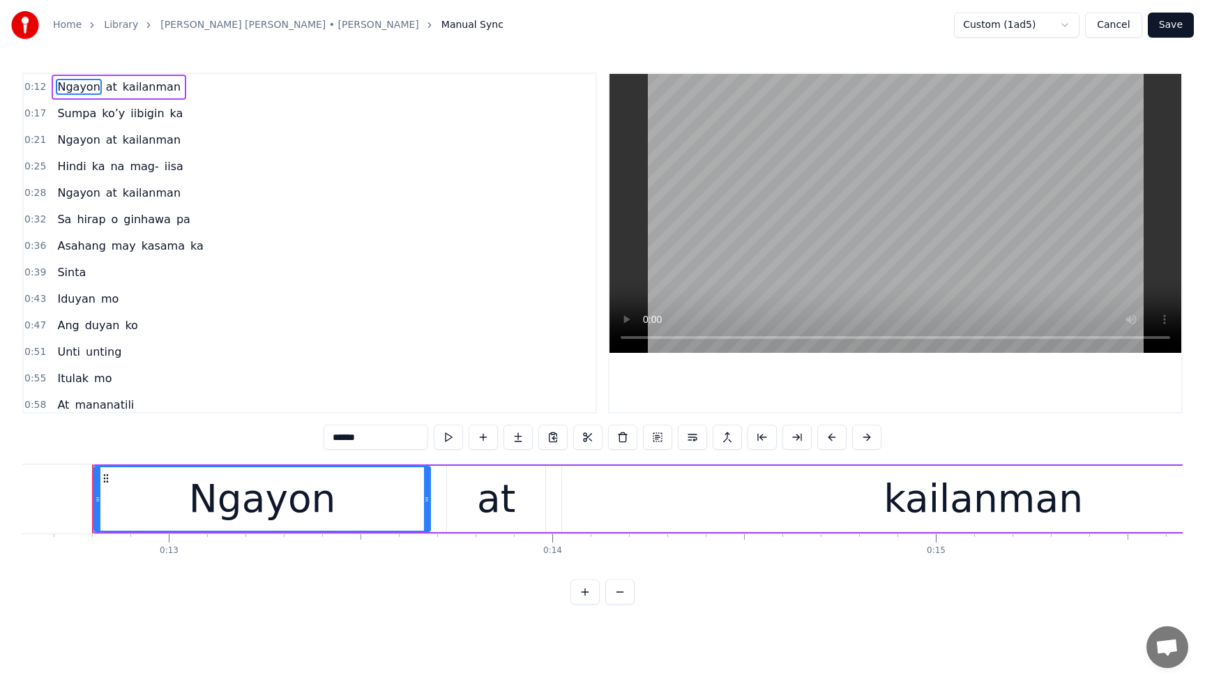
click at [1120, 22] on button "Cancel" at bounding box center [1113, 25] width 56 height 25
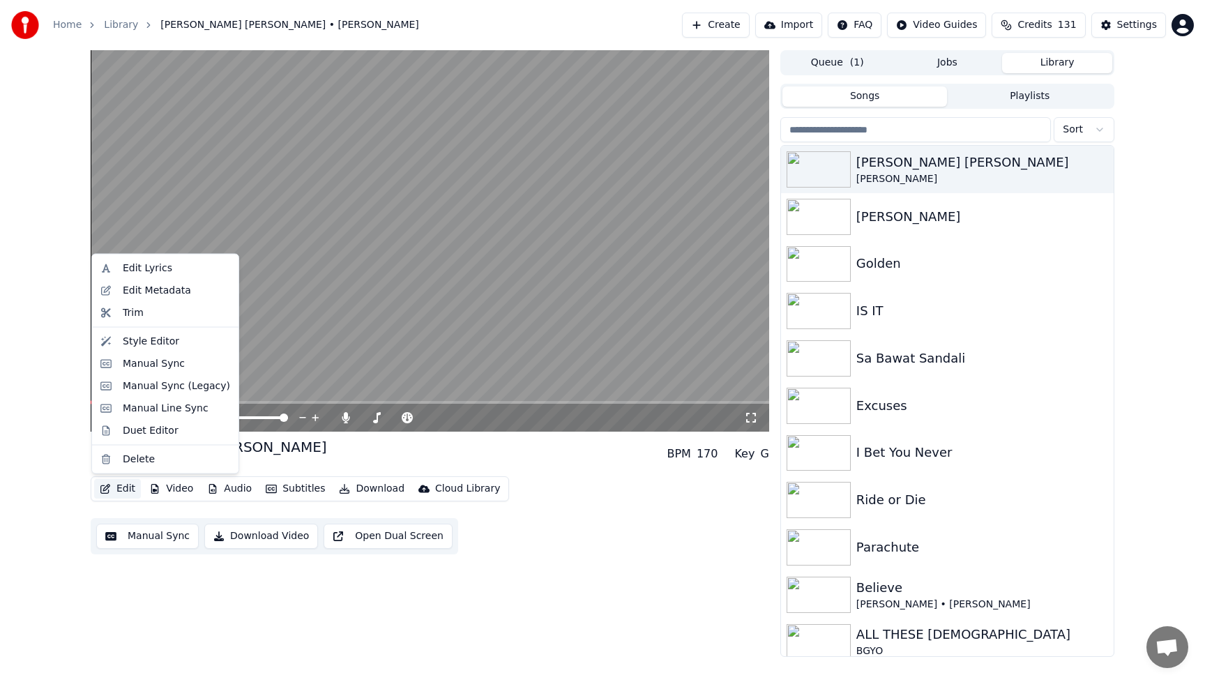
click at [119, 485] on button "Edit" at bounding box center [117, 489] width 47 height 20
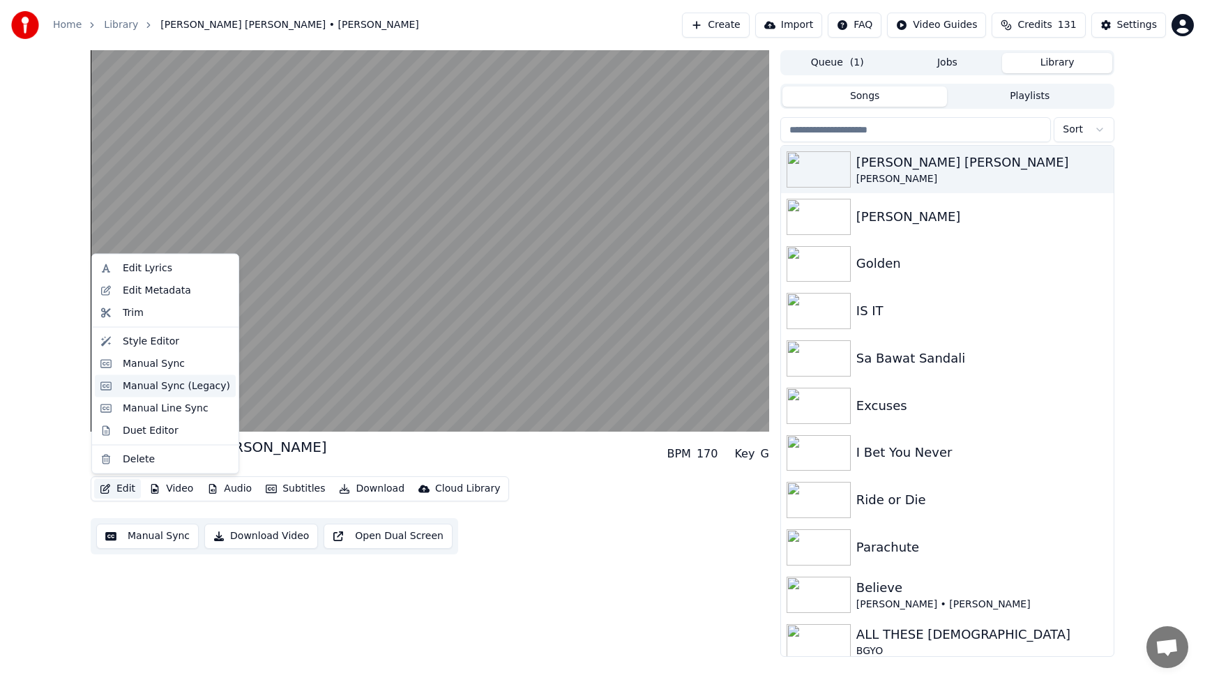
click at [139, 388] on div "Manual Sync (Legacy)" at bounding box center [176, 386] width 107 height 14
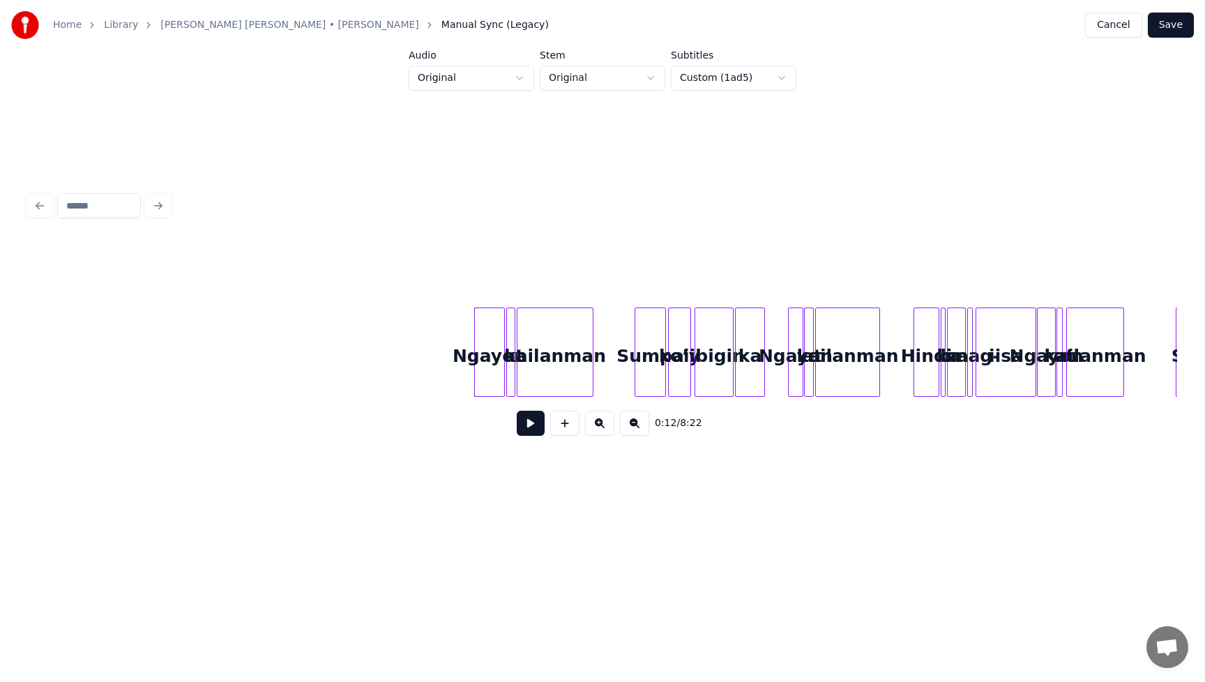
click at [1123, 28] on button "Cancel" at bounding box center [1113, 25] width 56 height 25
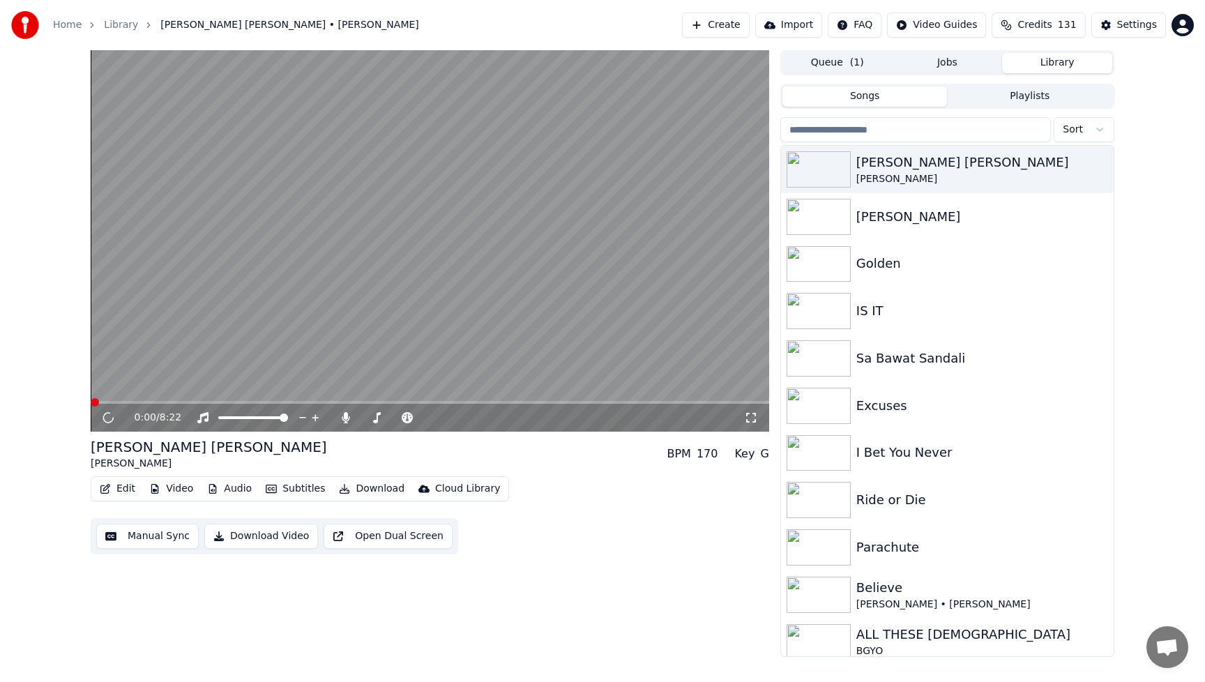
click at [129, 486] on button "Edit" at bounding box center [117, 489] width 47 height 20
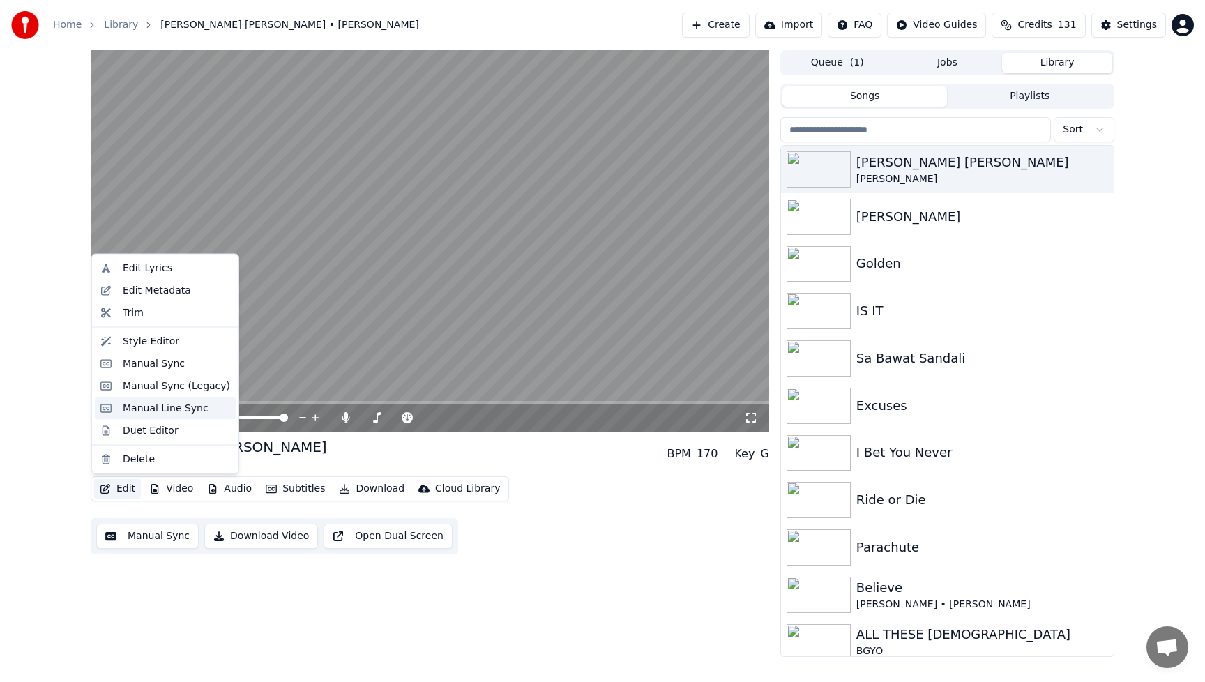
click at [144, 410] on div "Manual Line Sync" at bounding box center [166, 408] width 86 height 14
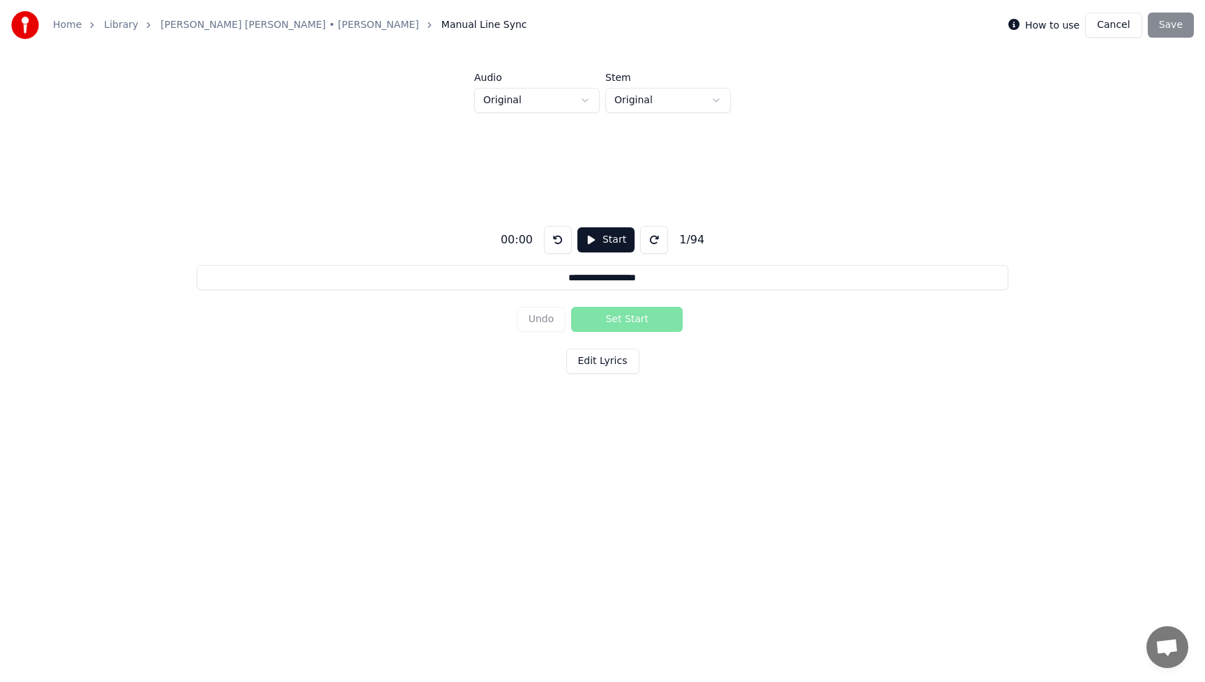
click at [1125, 25] on button "Cancel" at bounding box center [1113, 25] width 56 height 25
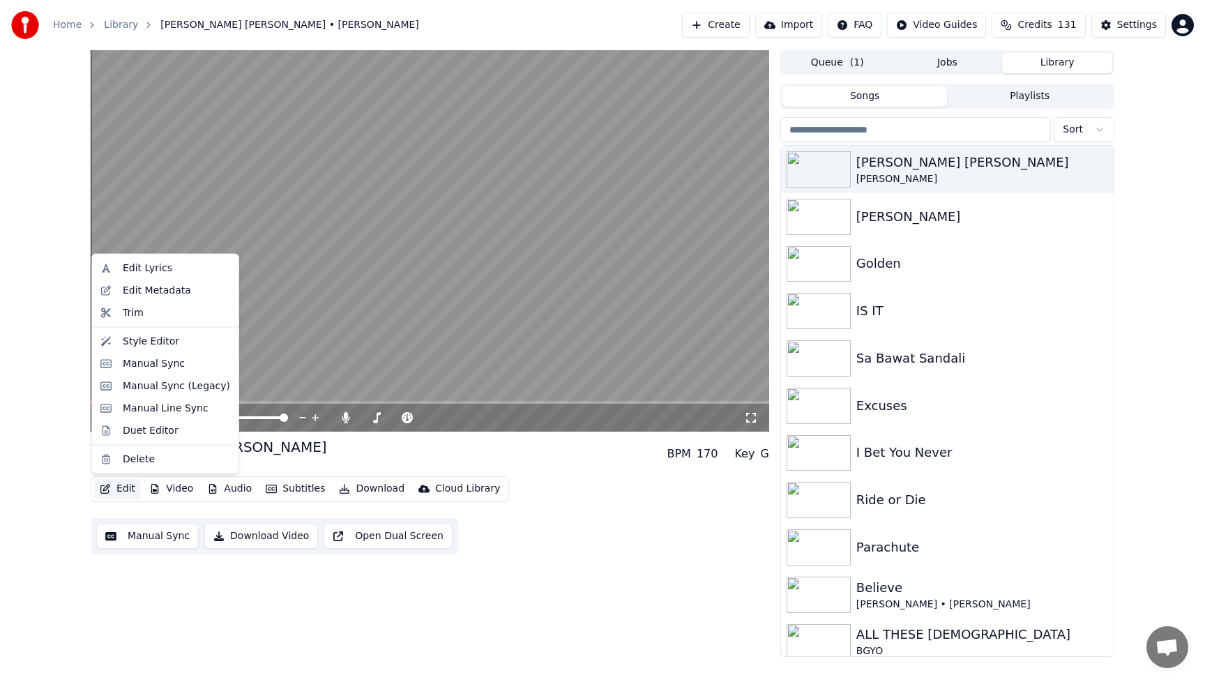
click at [129, 490] on button "Edit" at bounding box center [117, 489] width 47 height 20
click at [160, 367] on div "Manual Sync" at bounding box center [154, 363] width 62 height 14
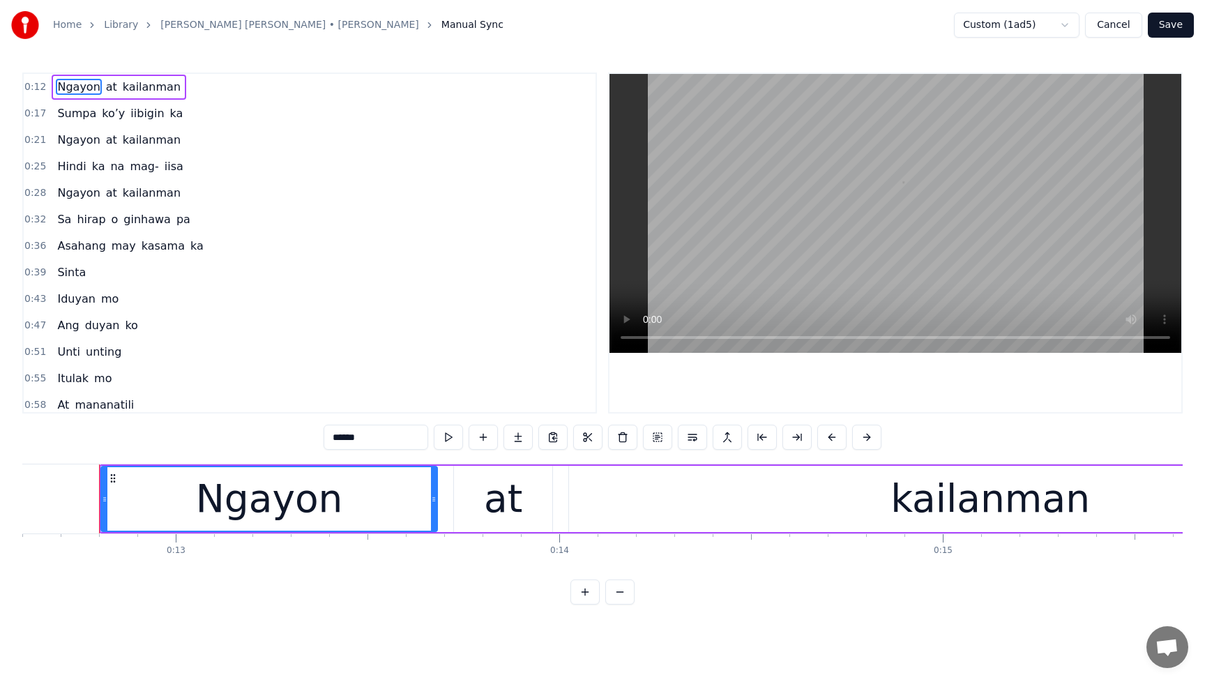
scroll to position [0, 4838]
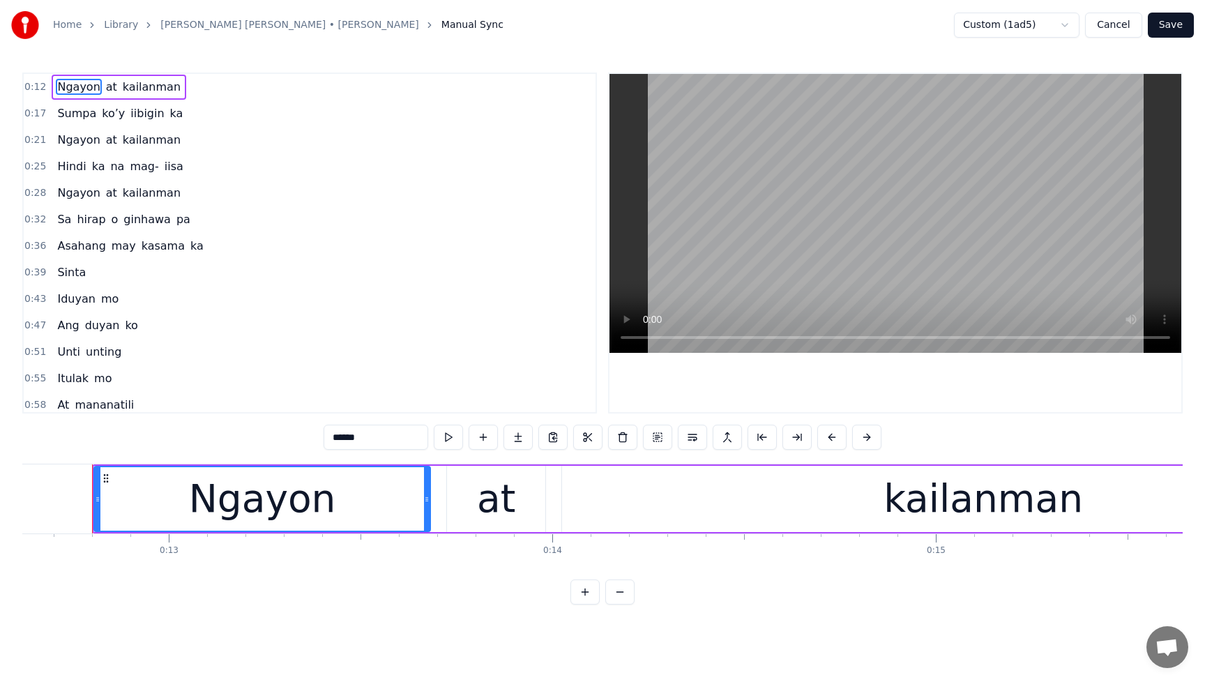
click at [1123, 29] on button "Cancel" at bounding box center [1113, 25] width 56 height 25
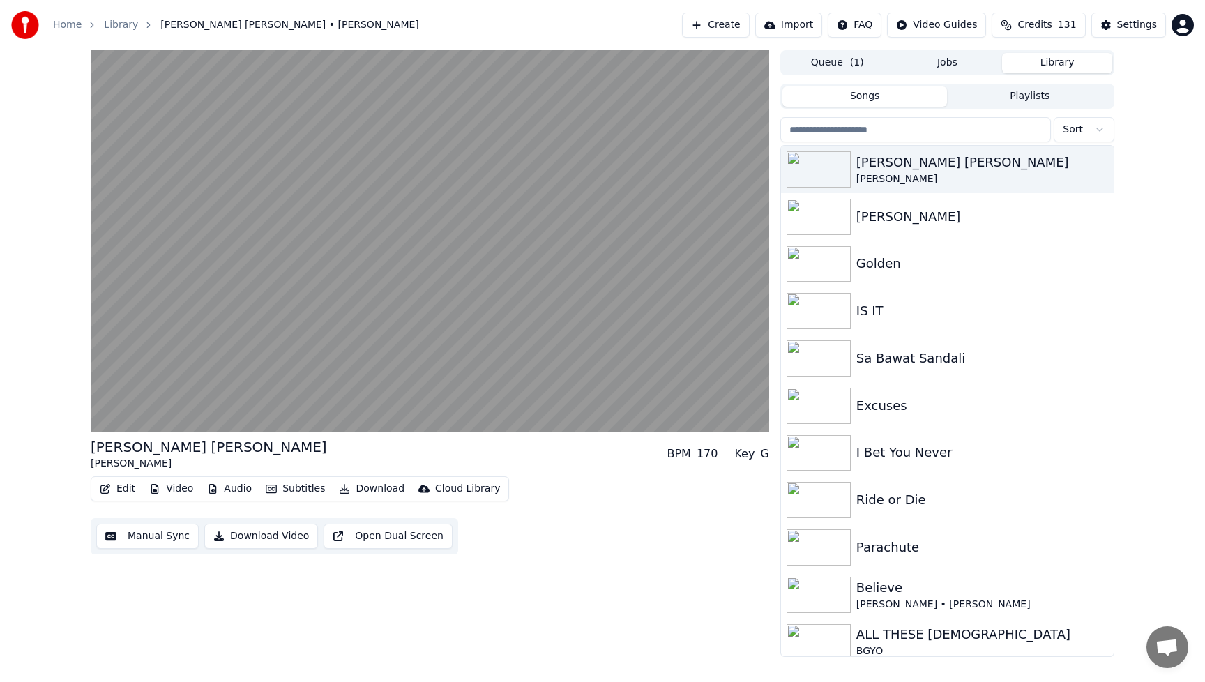
click at [115, 489] on button "Edit" at bounding box center [117, 489] width 47 height 20
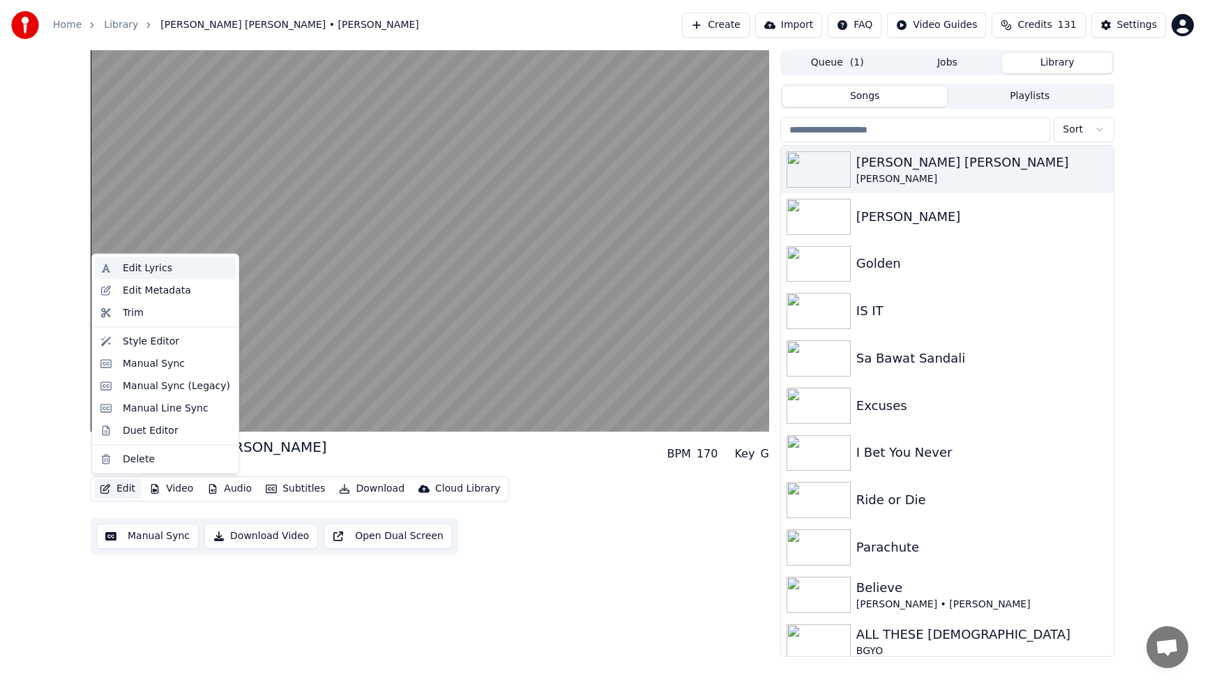
click at [135, 271] on div "Edit Lyrics" at bounding box center [147, 268] width 49 height 14
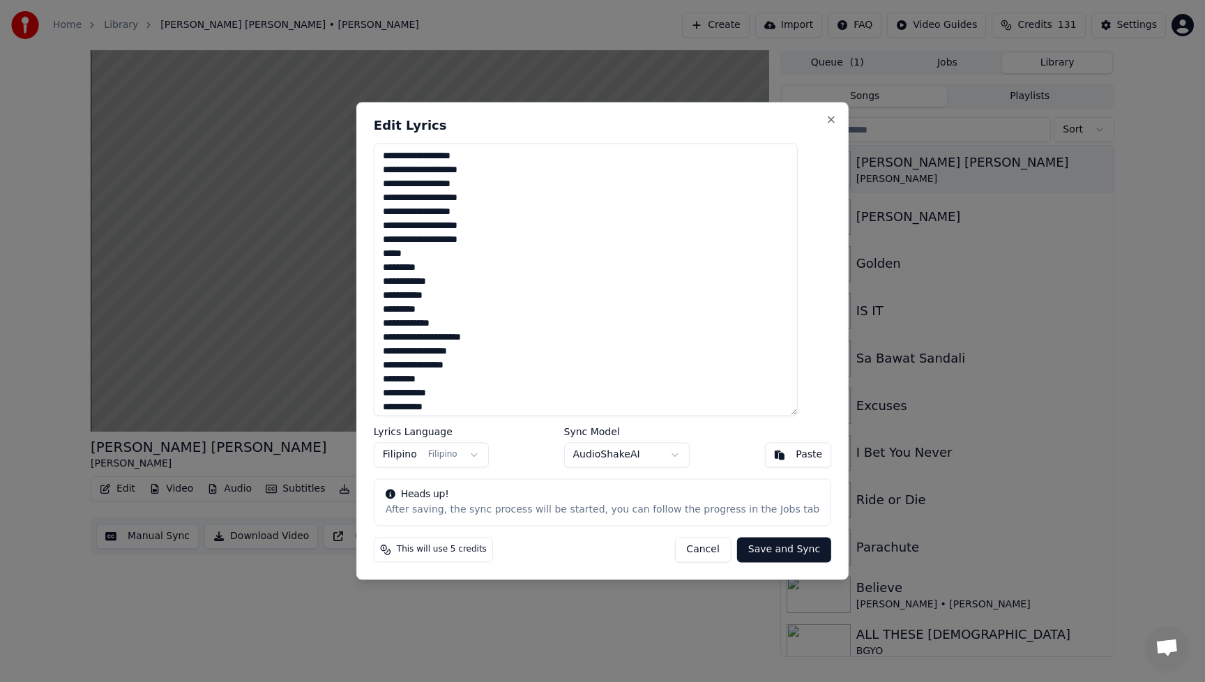
click at [697, 551] on button "Cancel" at bounding box center [702, 549] width 56 height 25
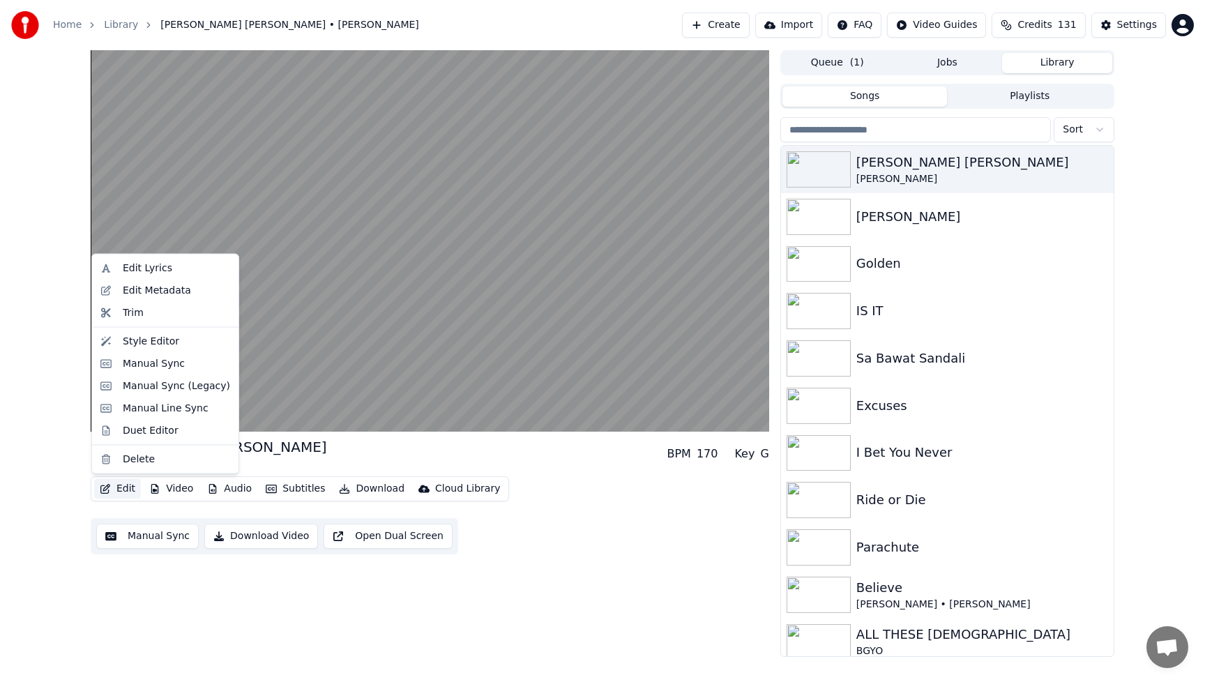
click at [125, 490] on button "Edit" at bounding box center [117, 489] width 47 height 20
click at [157, 269] on div "Edit Lyrics" at bounding box center [147, 268] width 49 height 14
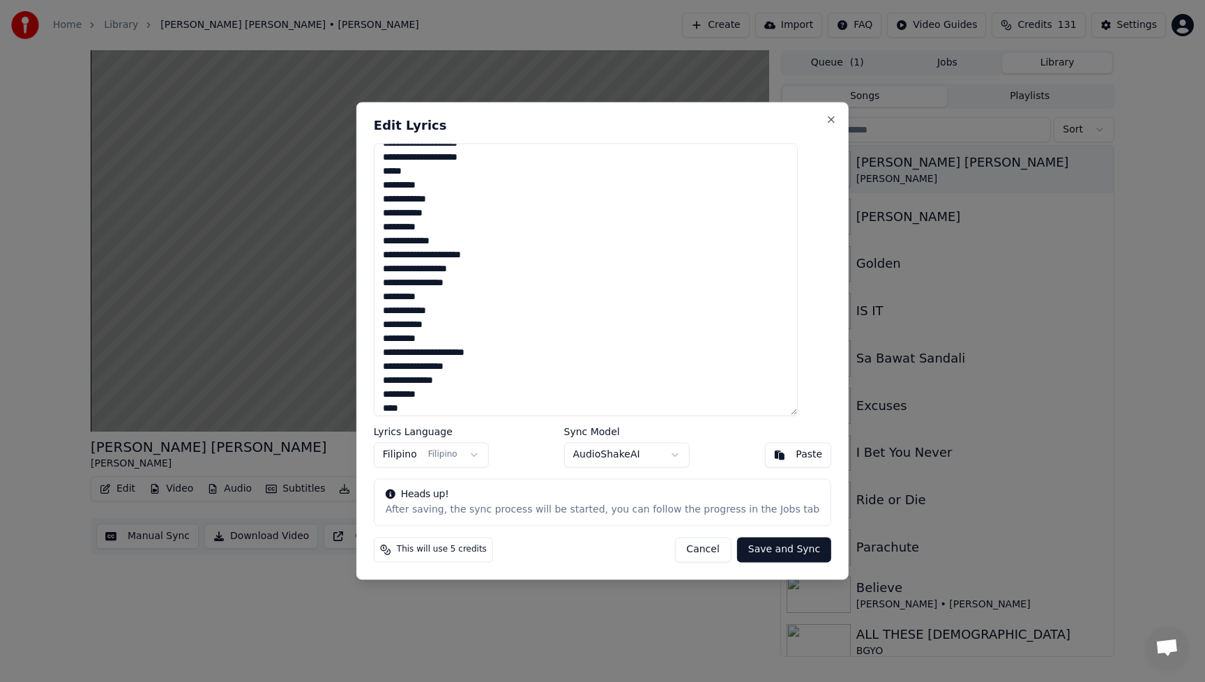
scroll to position [84, 0]
click at [695, 553] on button "Cancel" at bounding box center [702, 549] width 56 height 25
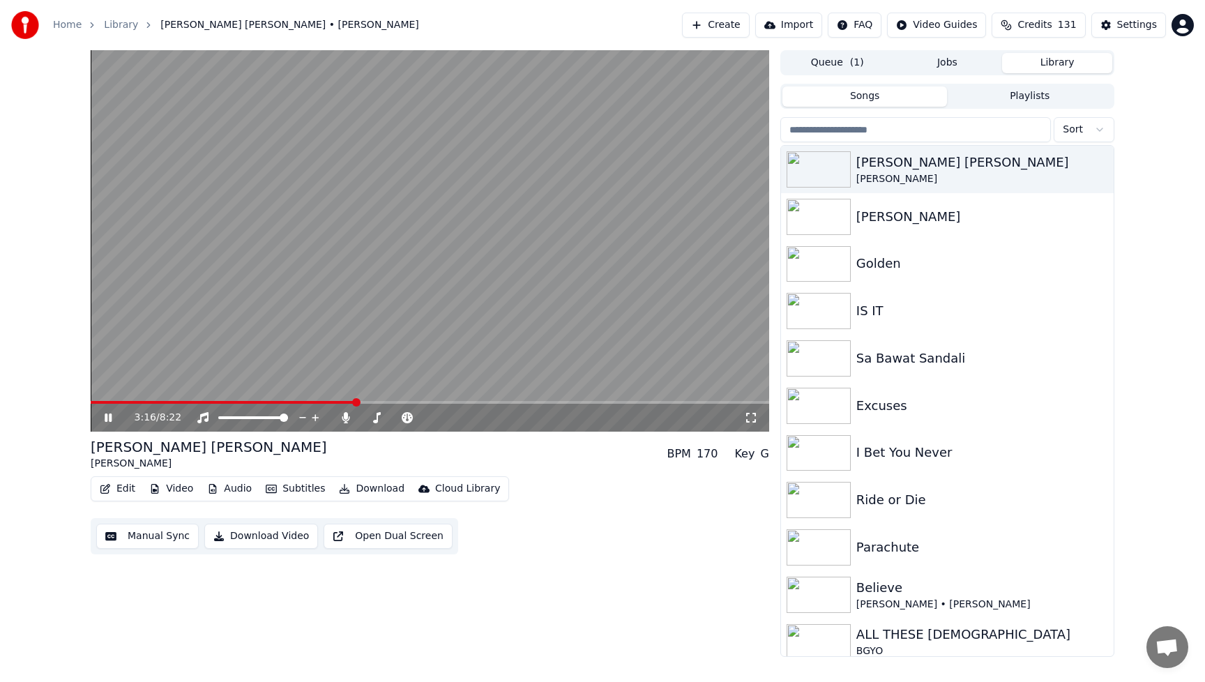
click at [129, 491] on button "Edit" at bounding box center [117, 489] width 47 height 20
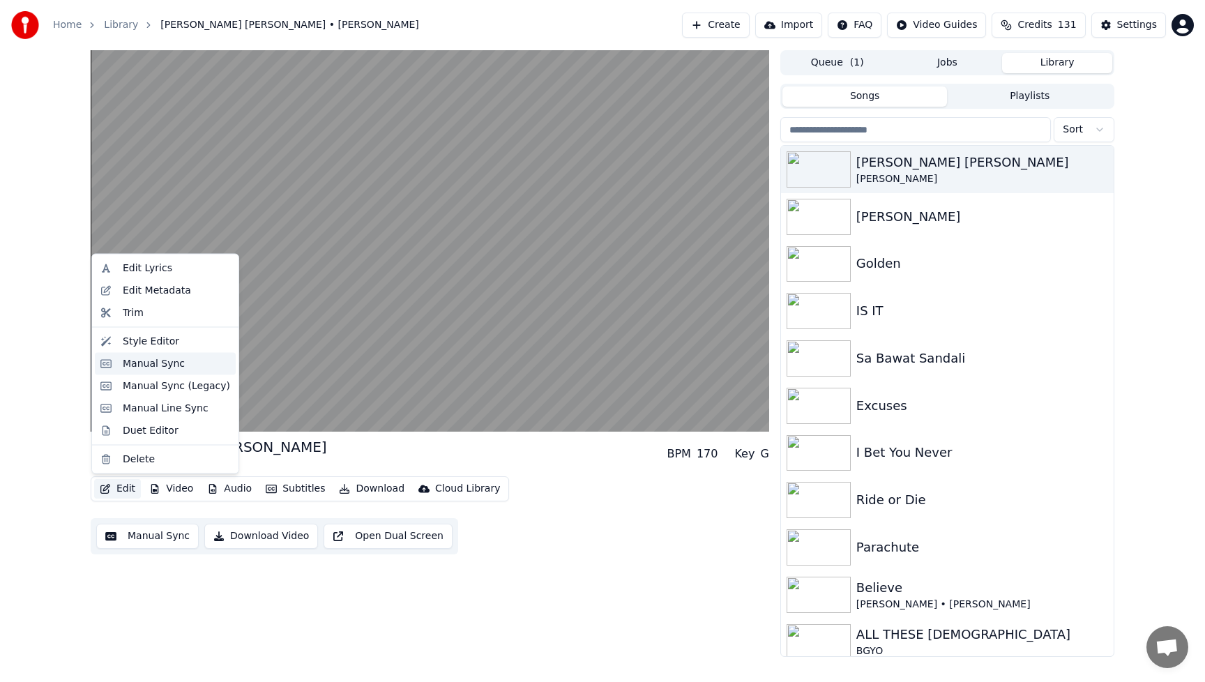
click at [144, 365] on div "Manual Sync" at bounding box center [154, 363] width 62 height 14
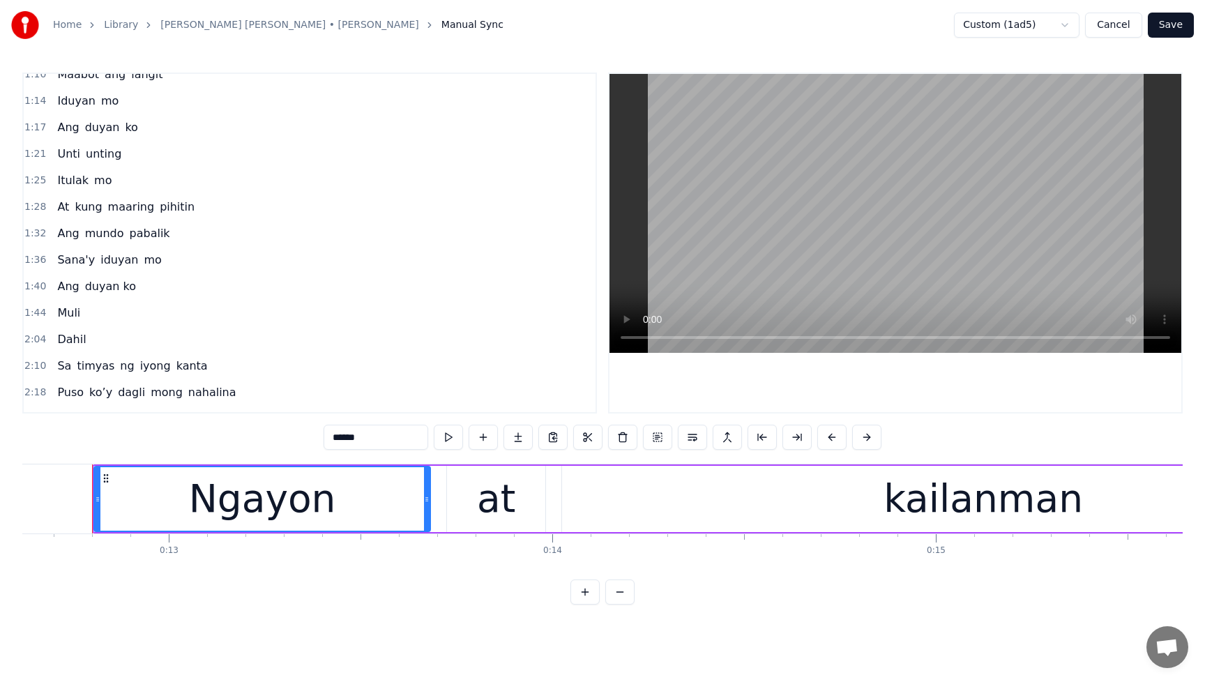
scroll to position [444, 0]
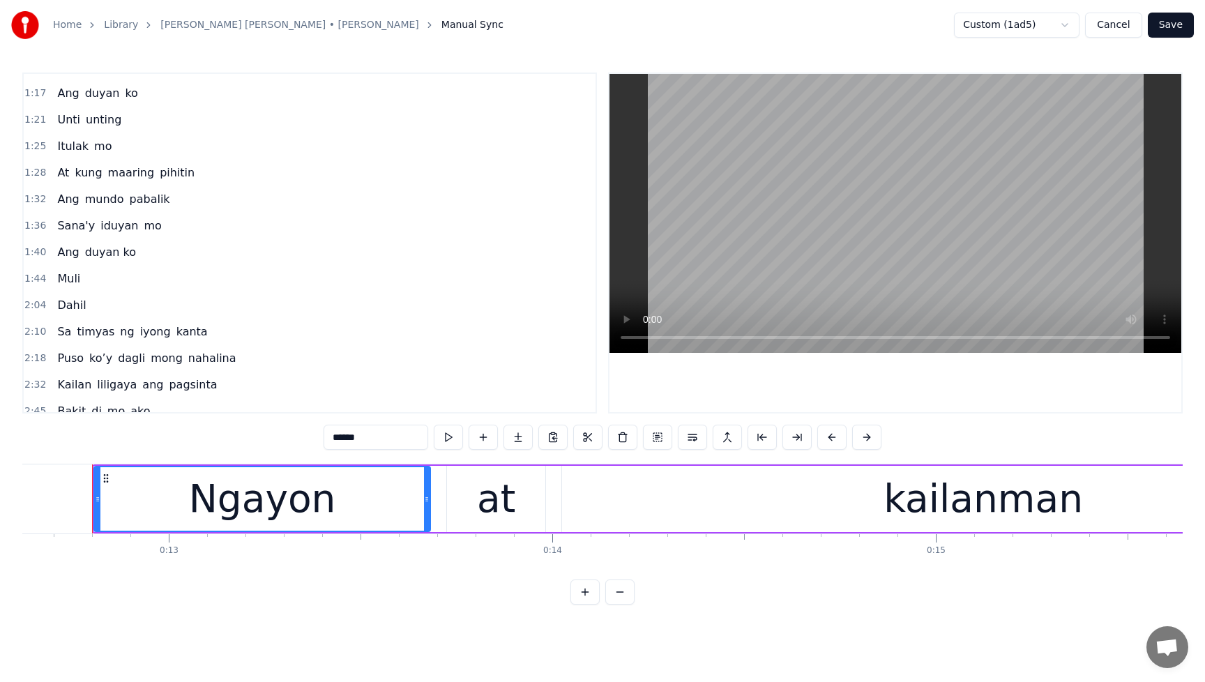
click at [114, 293] on div "2:04 Dahil" at bounding box center [310, 305] width 572 height 26
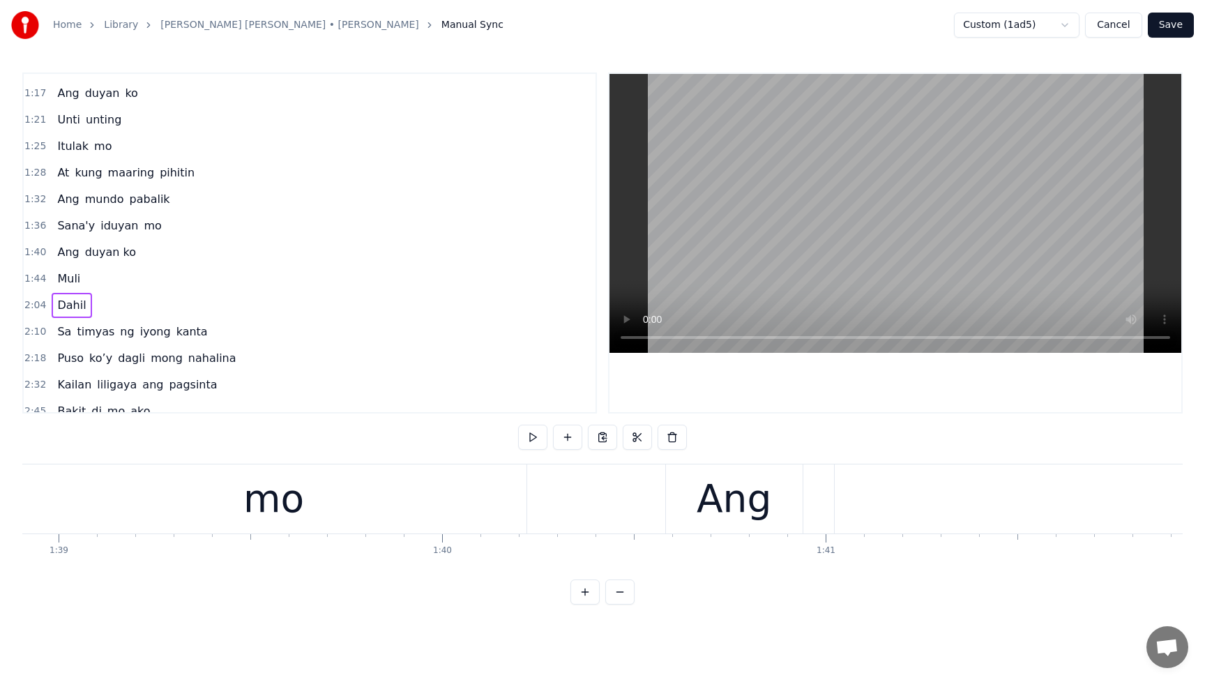
click at [93, 277] on div "1:44 Muli" at bounding box center [310, 279] width 572 height 26
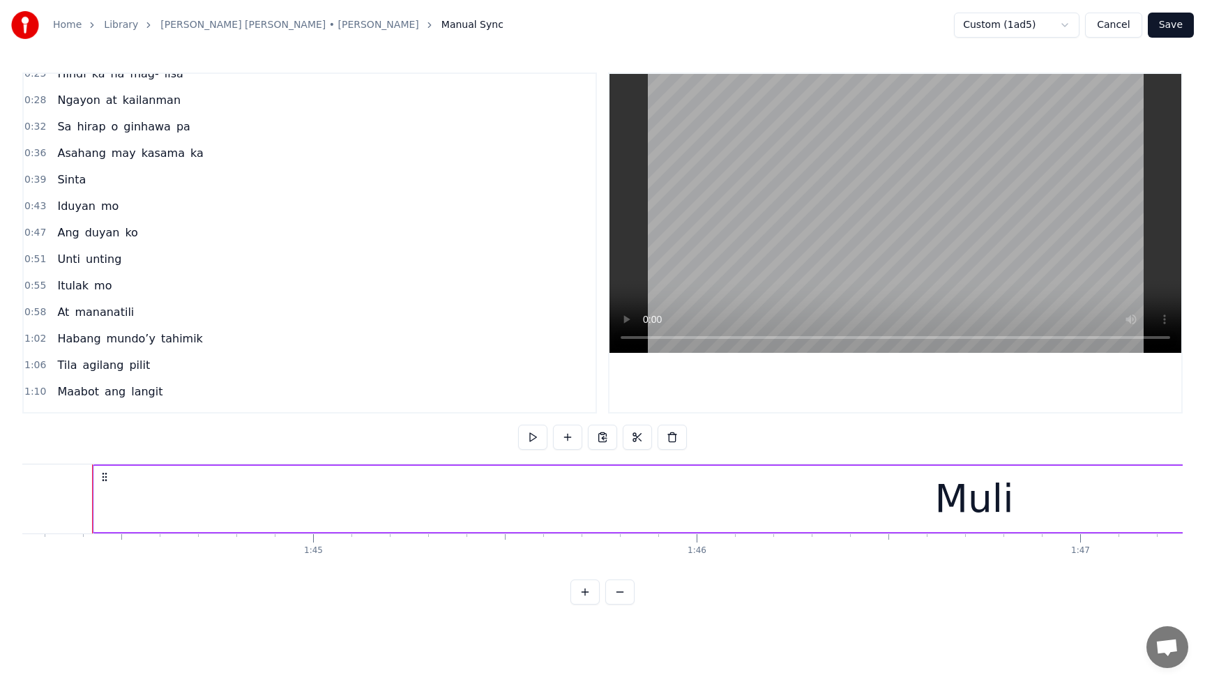
scroll to position [0, 0]
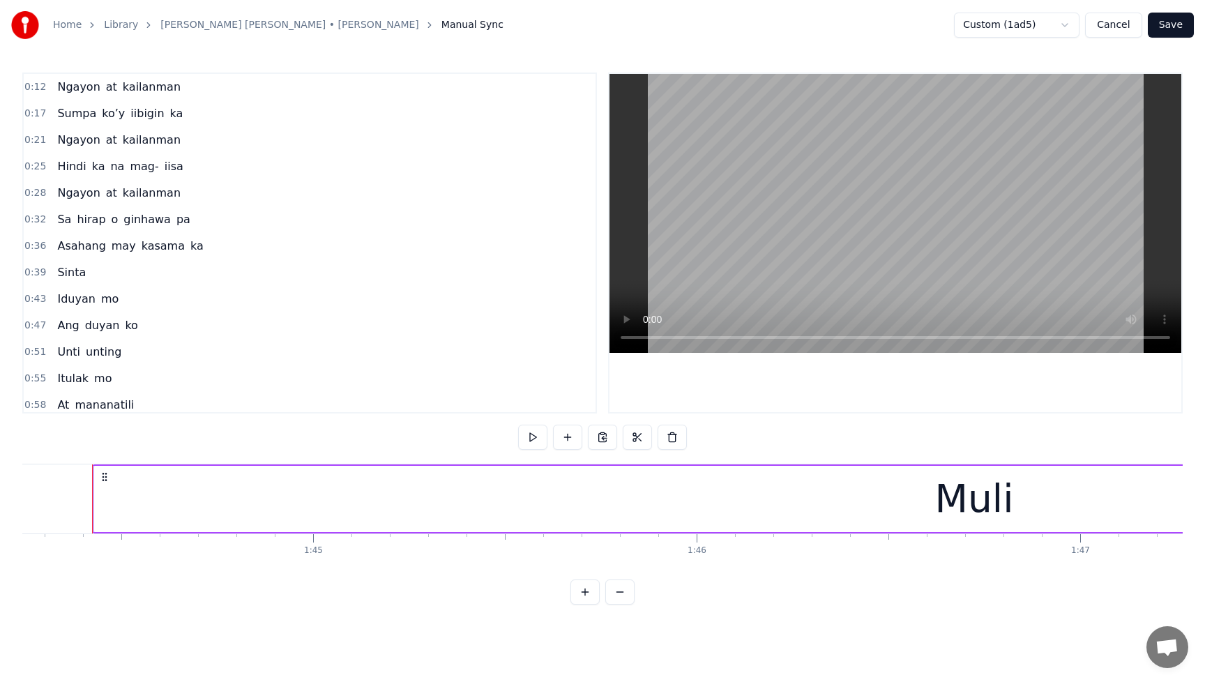
click at [1120, 26] on button "Cancel" at bounding box center [1113, 25] width 56 height 25
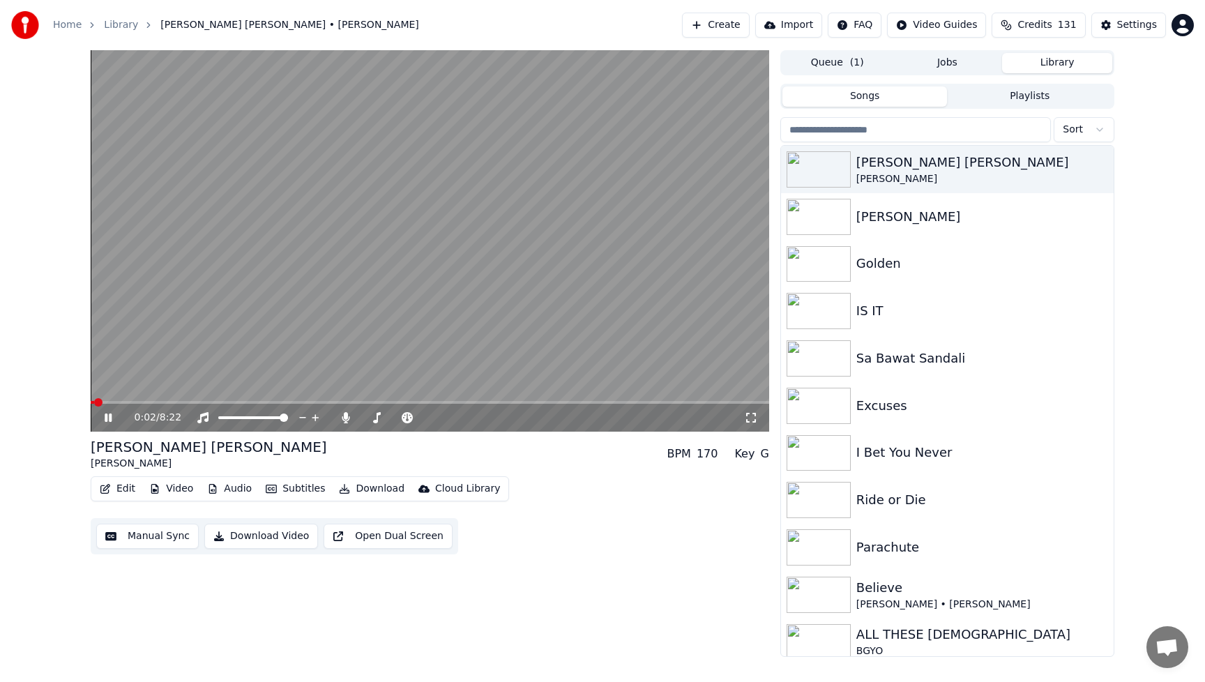
click at [112, 417] on icon at bounding box center [118, 417] width 33 height 11
click at [181, 487] on button "Video" at bounding box center [171, 489] width 55 height 20
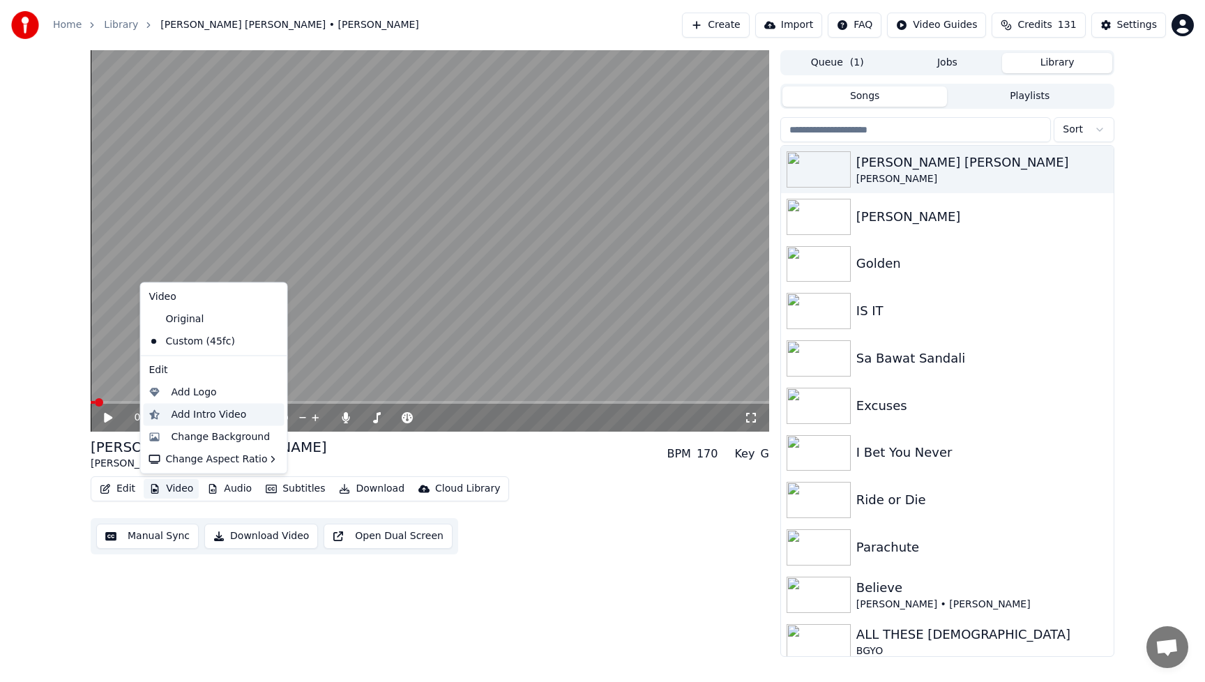
click at [190, 413] on div "Add Intro Video" at bounding box center [208, 414] width 75 height 14
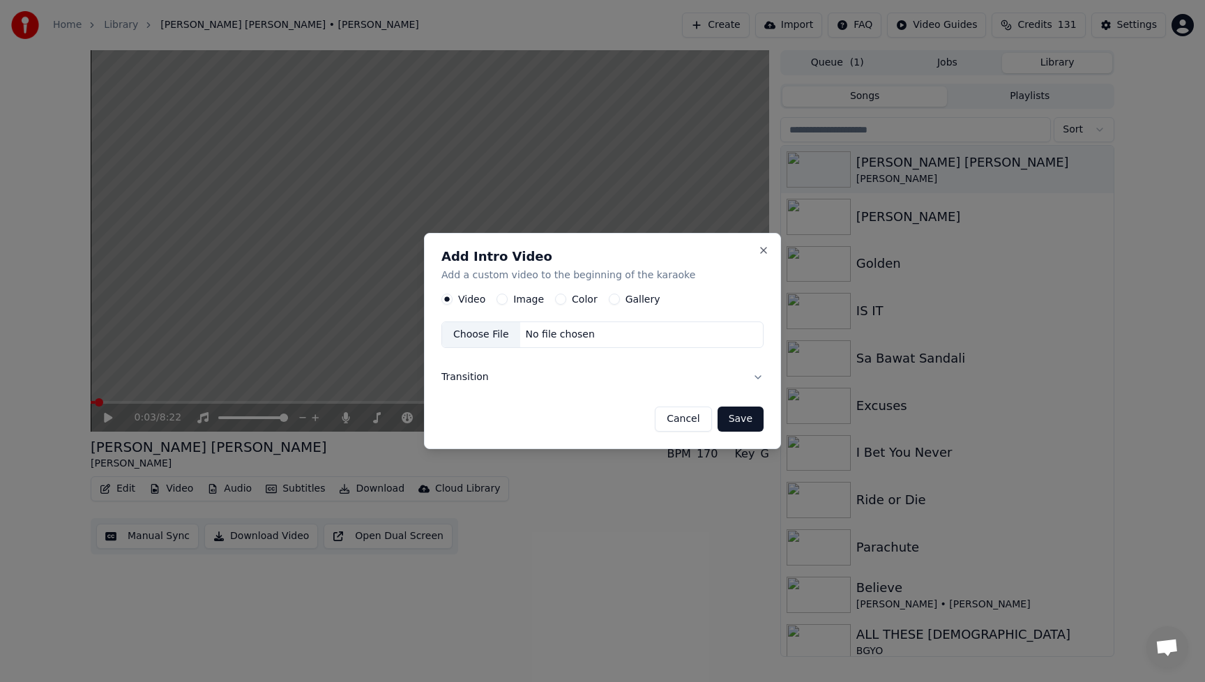
click at [505, 298] on button "Image" at bounding box center [501, 298] width 11 height 11
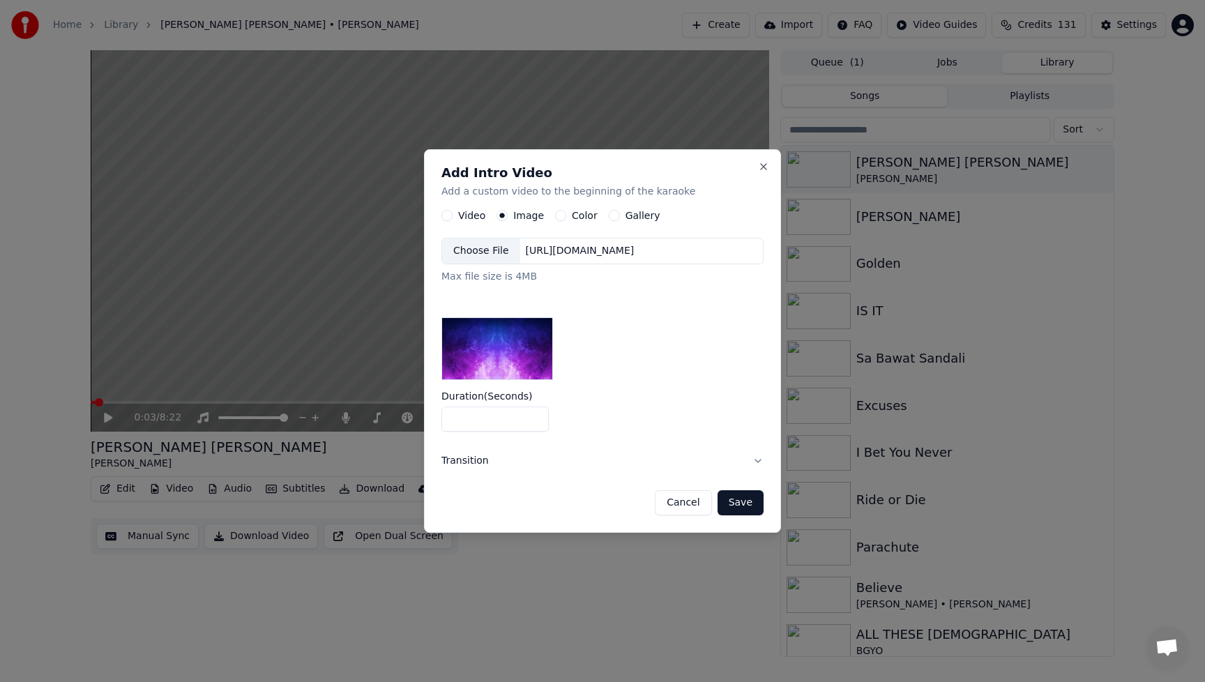
click at [496, 245] on div "Choose File" at bounding box center [481, 250] width 78 height 25
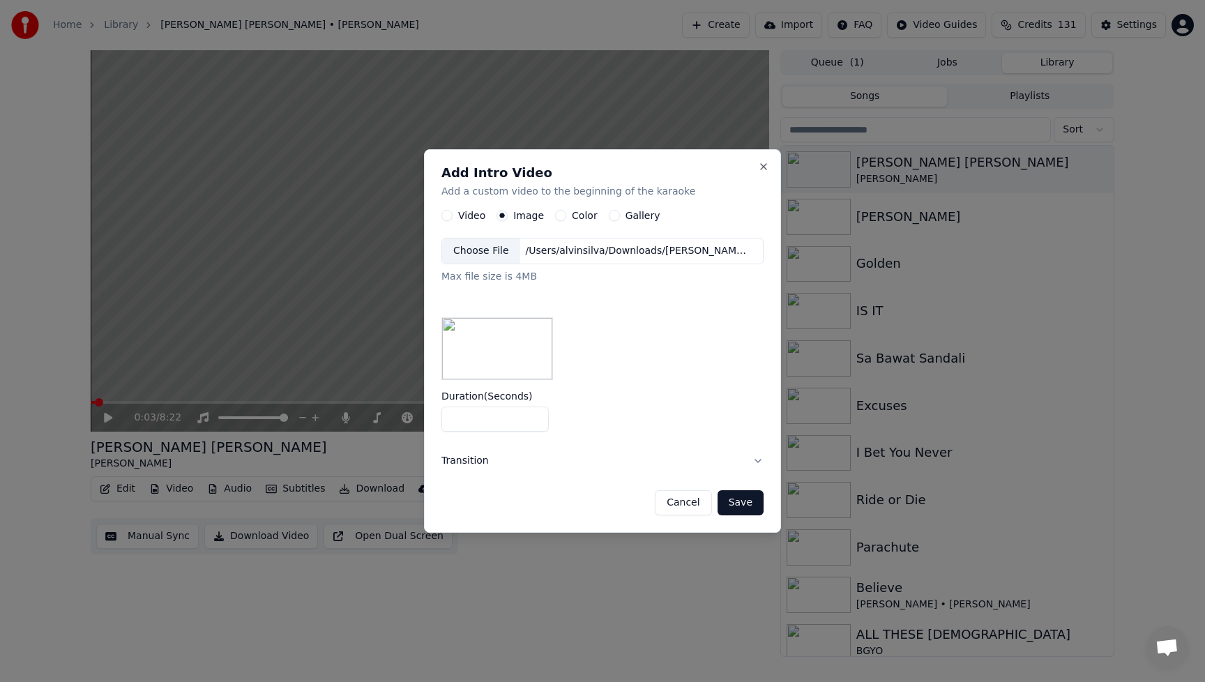
click at [757, 506] on button "Save" at bounding box center [740, 502] width 46 height 25
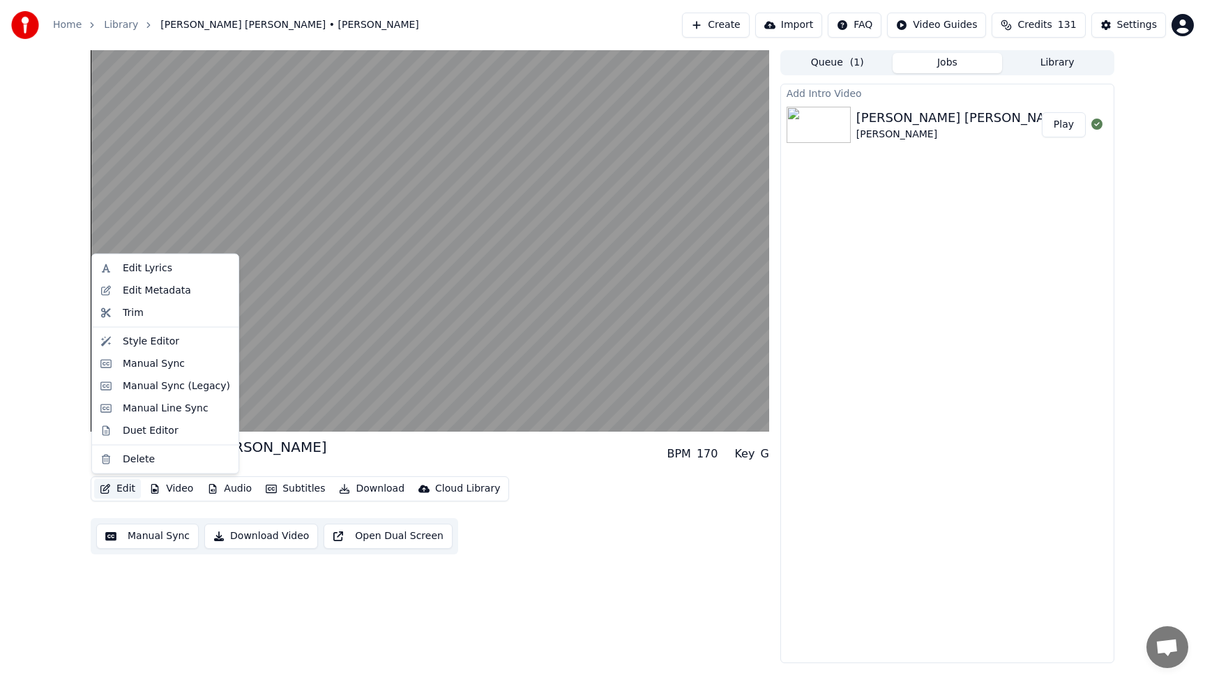
click at [131, 488] on button "Edit" at bounding box center [117, 489] width 47 height 20
click at [141, 365] on div "Manual Sync" at bounding box center [154, 363] width 62 height 14
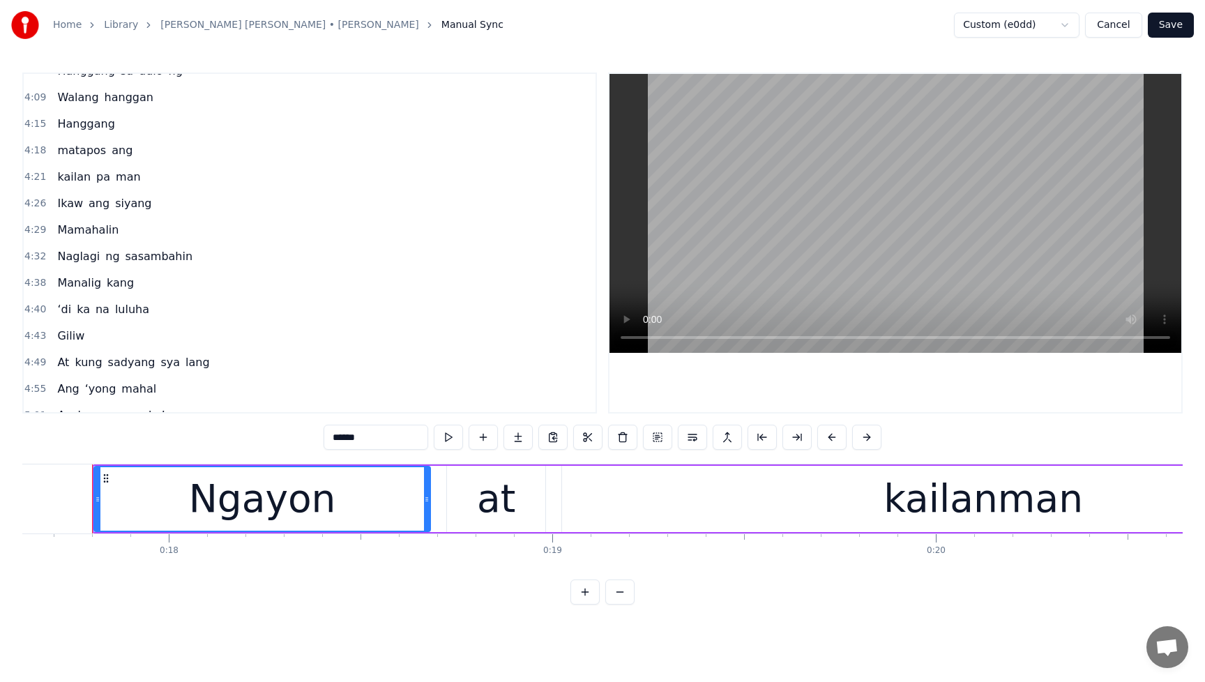
scroll to position [1004, 0]
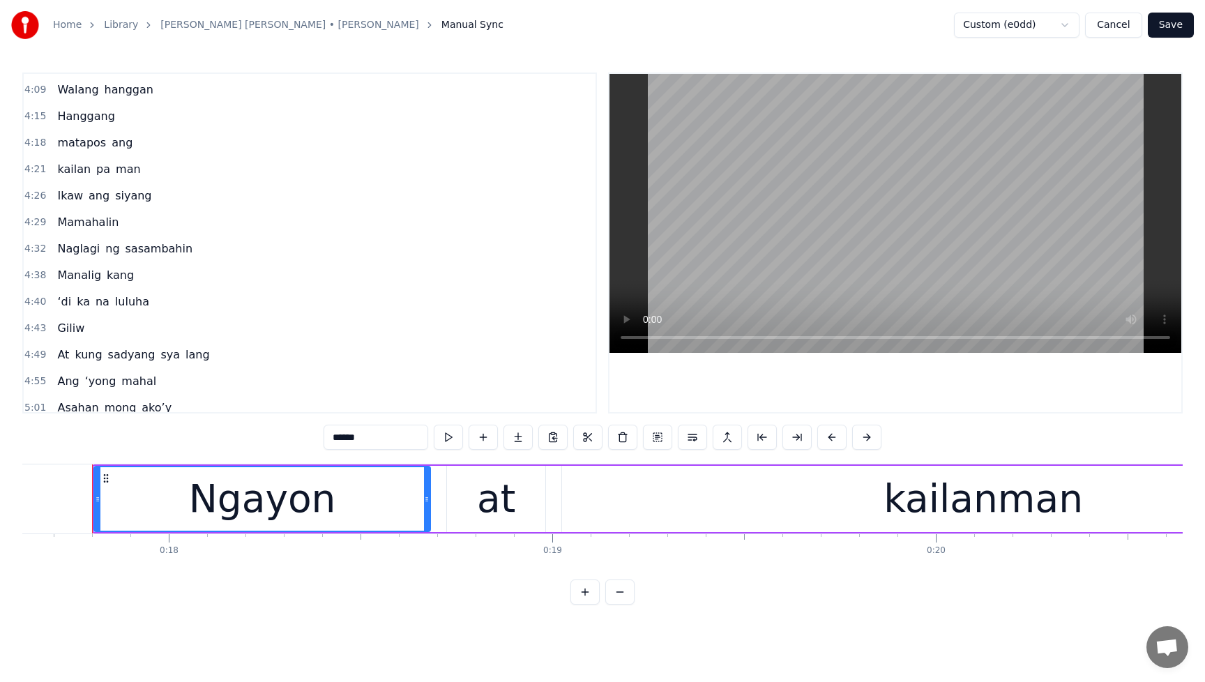
click at [84, 328] on div "Giliw" at bounding box center [71, 328] width 38 height 25
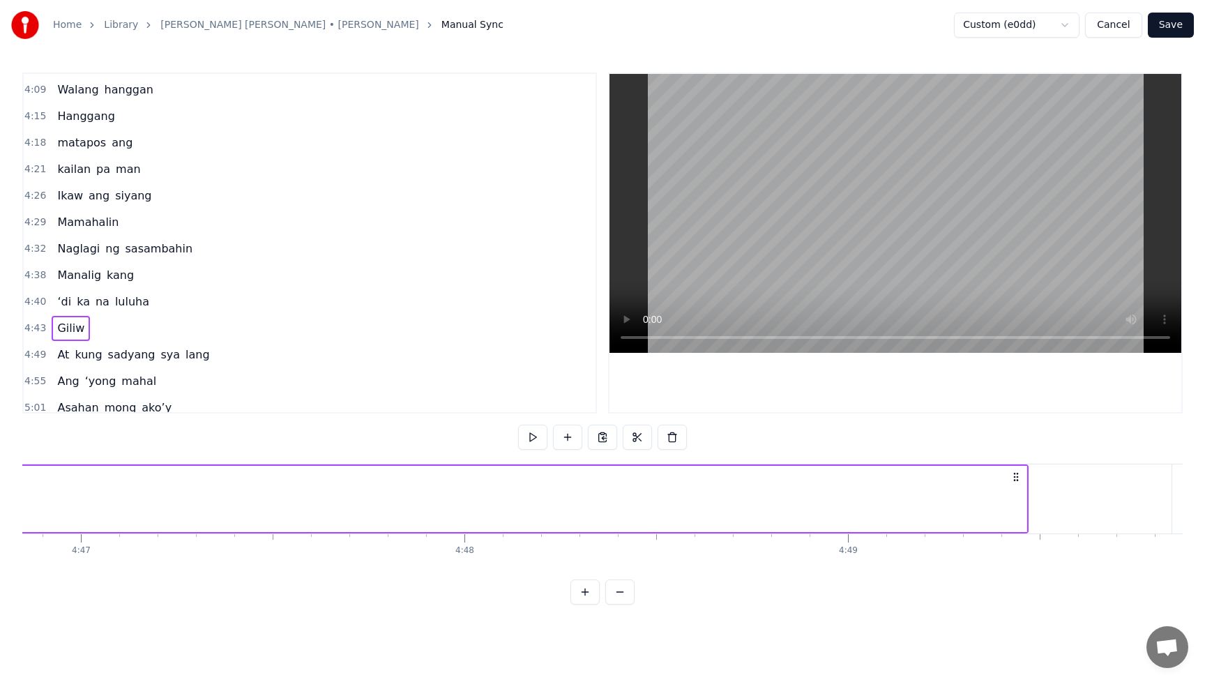
scroll to position [0, 110215]
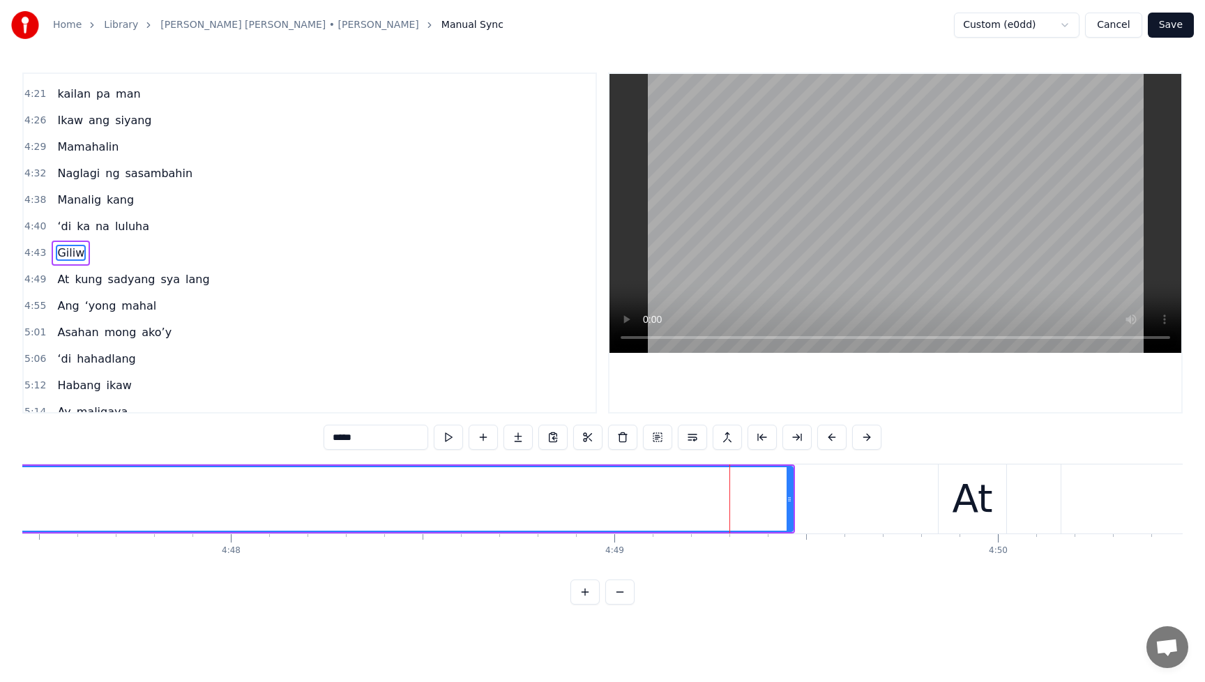
scroll to position [1089, 0]
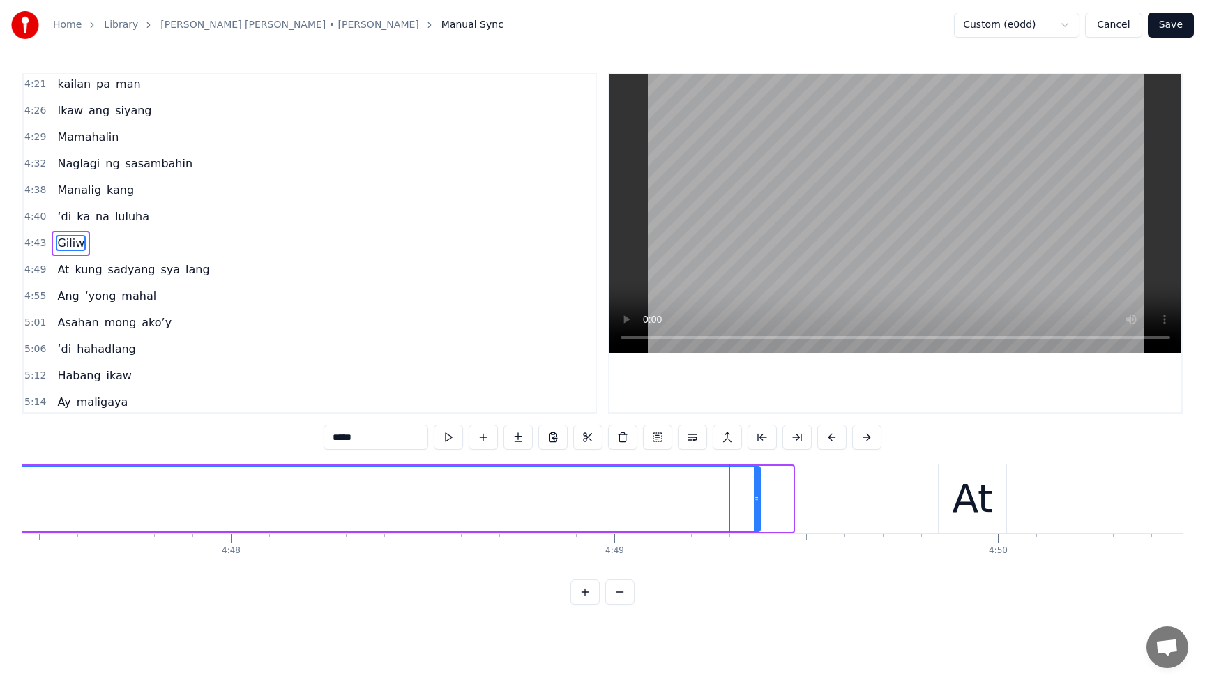
drag, startPoint x: 789, startPoint y: 503, endPoint x: 756, endPoint y: 508, distance: 33.0
click at [756, 508] on div at bounding box center [757, 498] width 6 height 63
click at [61, 207] on div "‘di ka na luluha" at bounding box center [103, 216] width 103 height 25
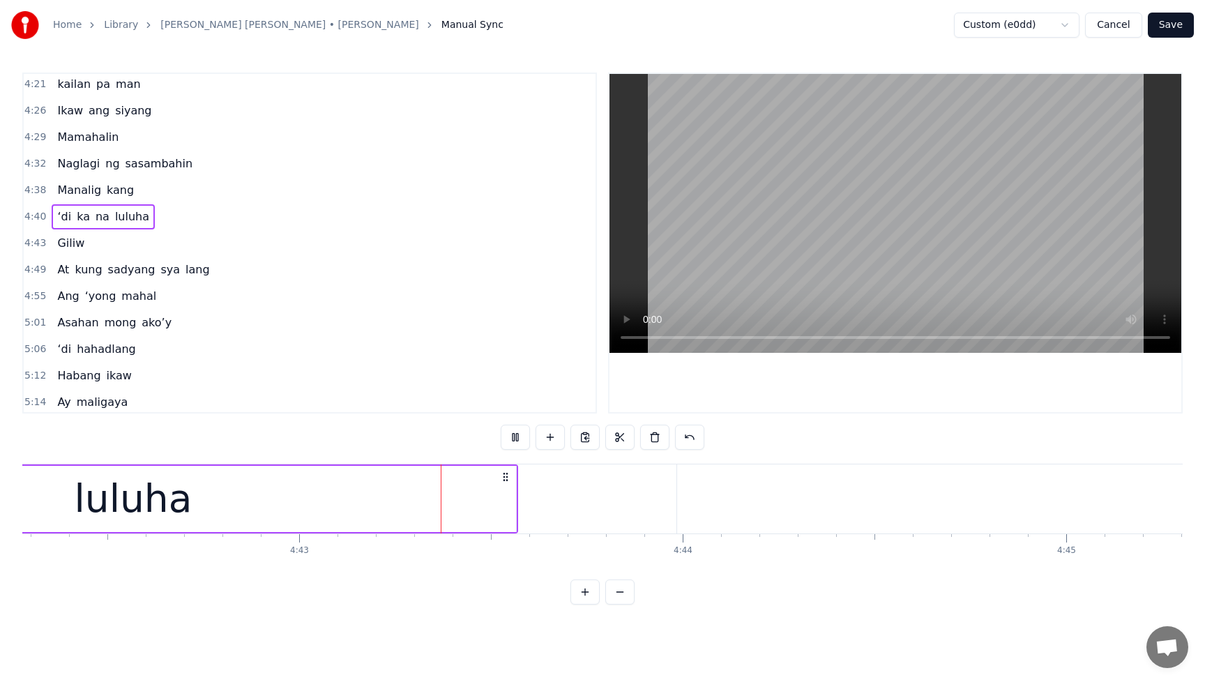
scroll to position [0, 108392]
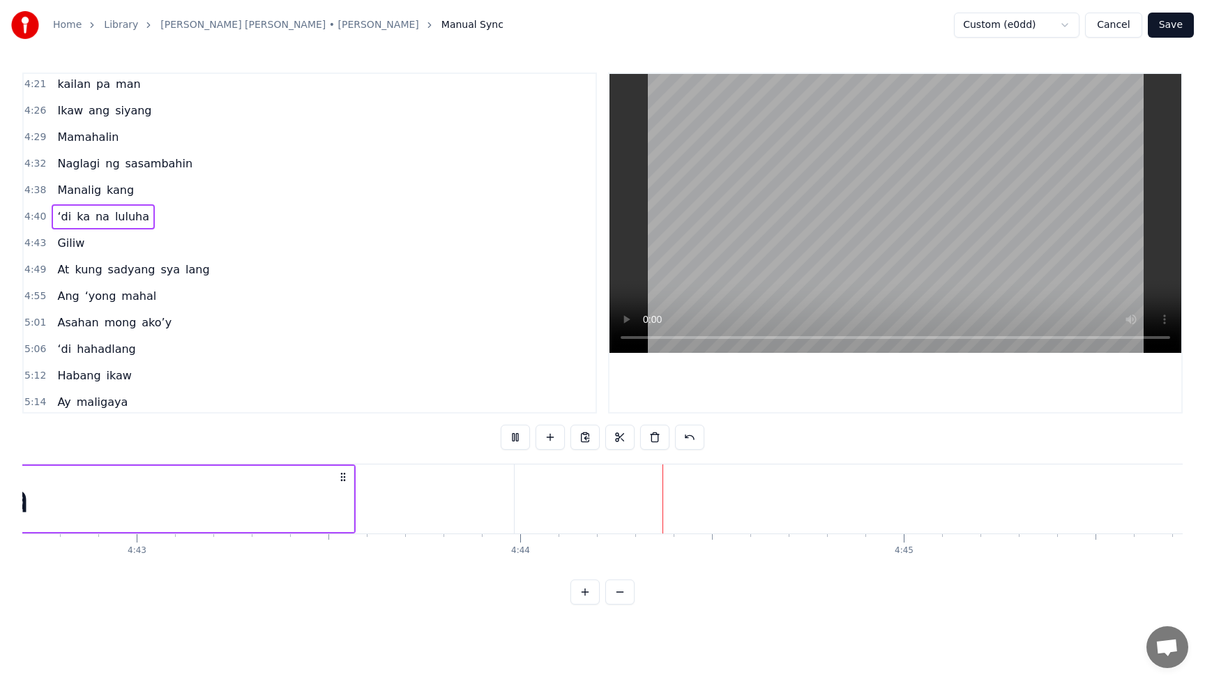
click at [69, 182] on span "Manalig" at bounding box center [79, 190] width 47 height 17
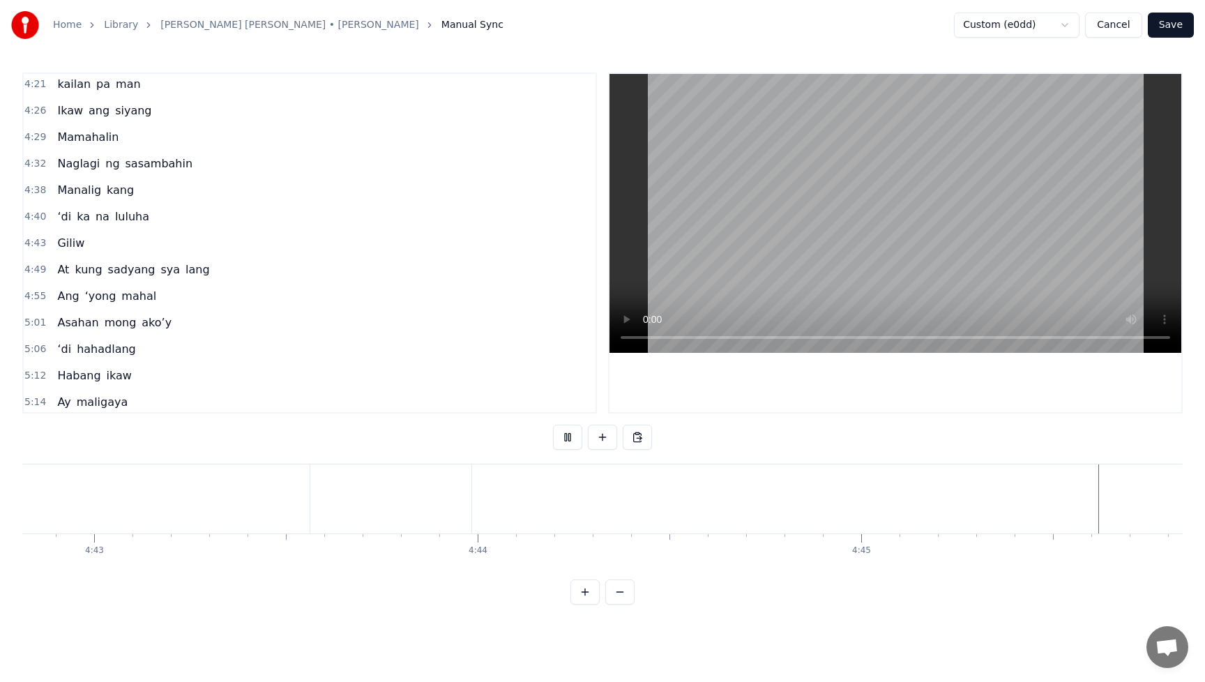
click at [69, 178] on div "Manalig kang" at bounding box center [96, 190] width 88 height 25
click at [66, 156] on span "Naglagi" at bounding box center [78, 163] width 45 height 16
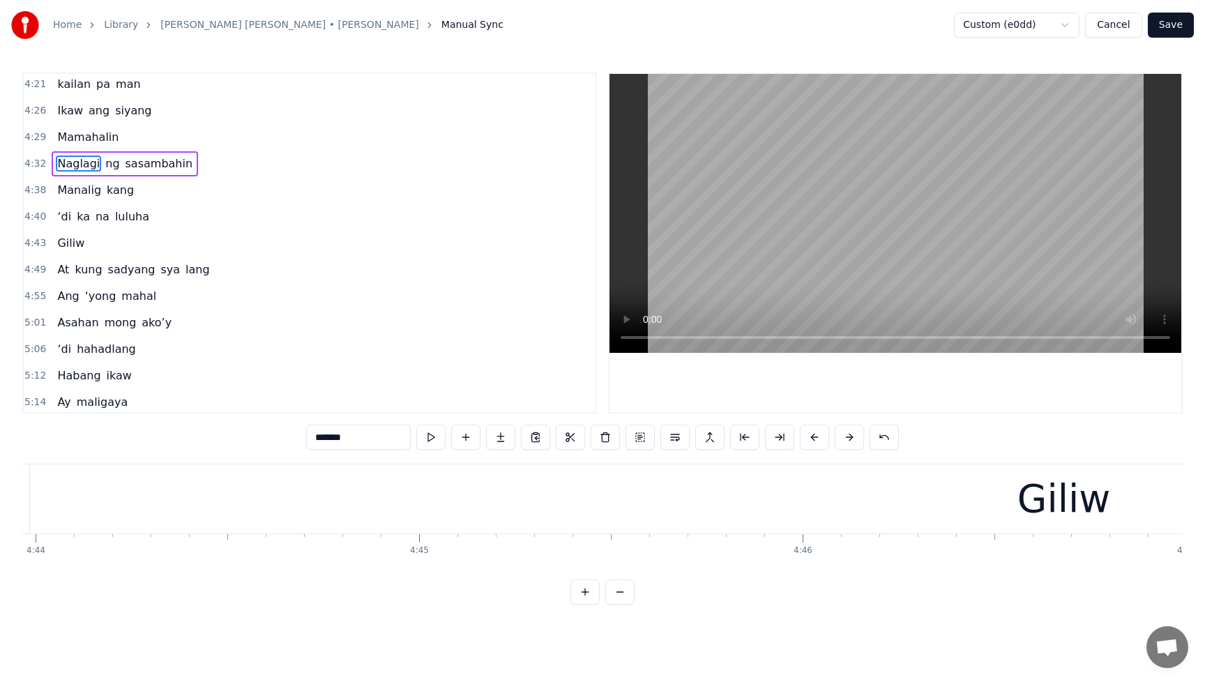
click at [66, 156] on span "Naglagi" at bounding box center [78, 163] width 45 height 16
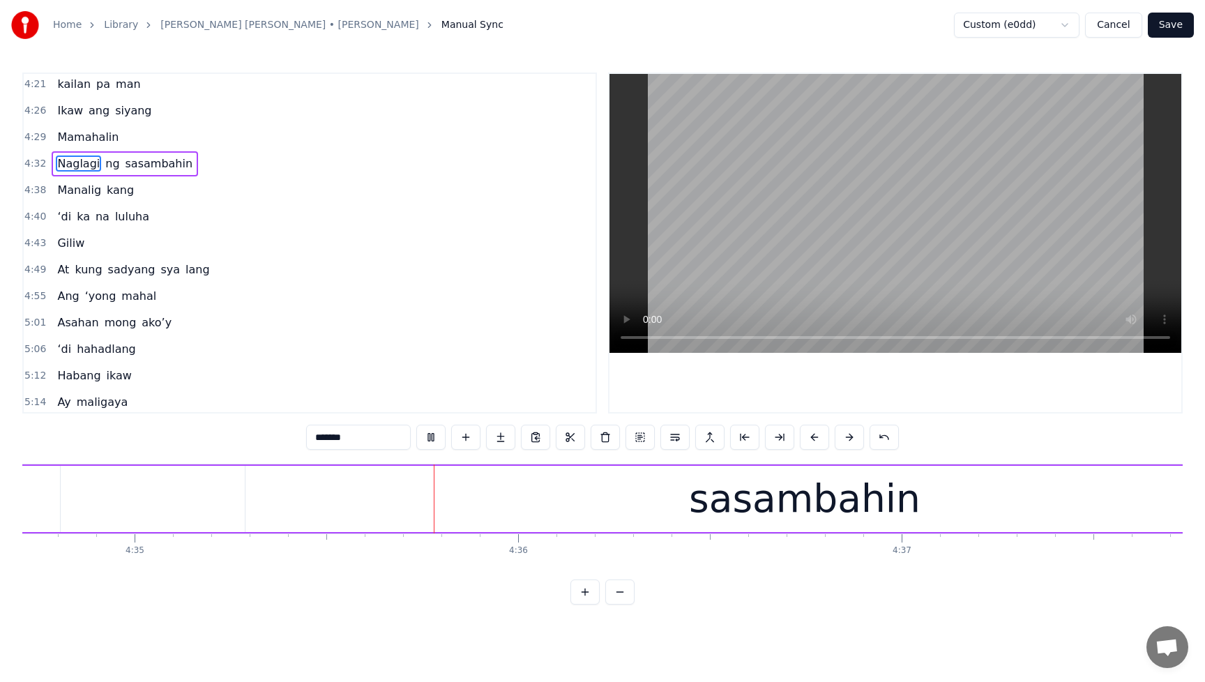
scroll to position [0, 105404]
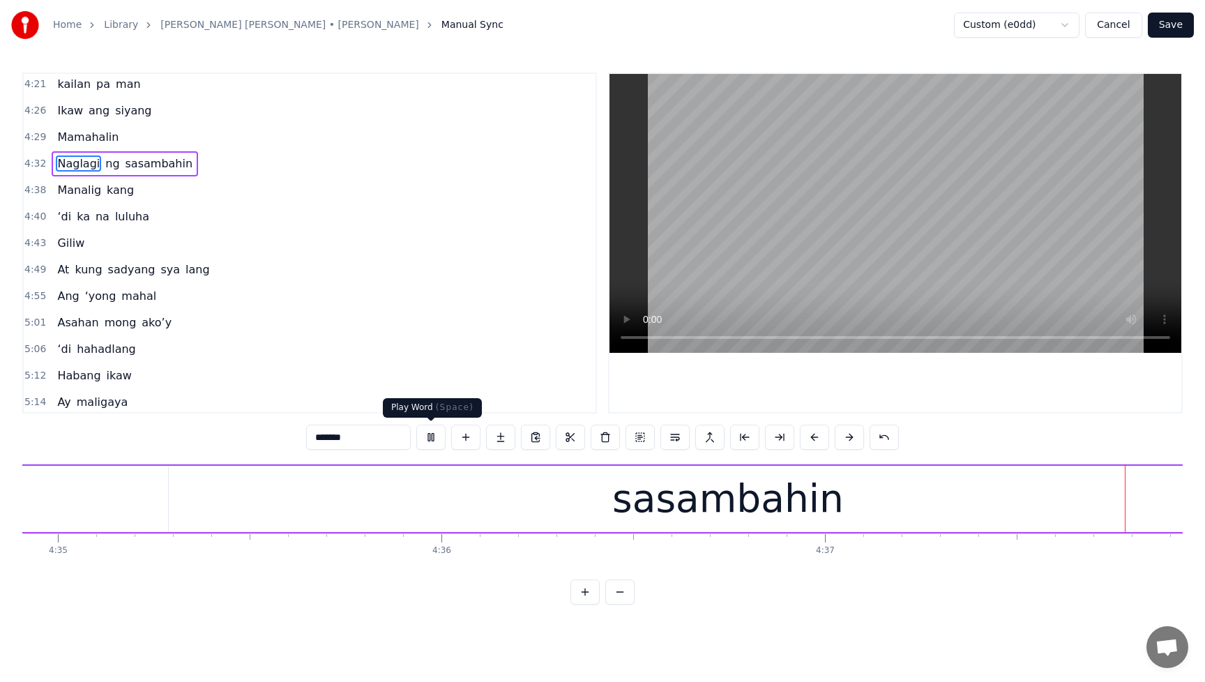
click at [434, 438] on button at bounding box center [430, 437] width 29 height 25
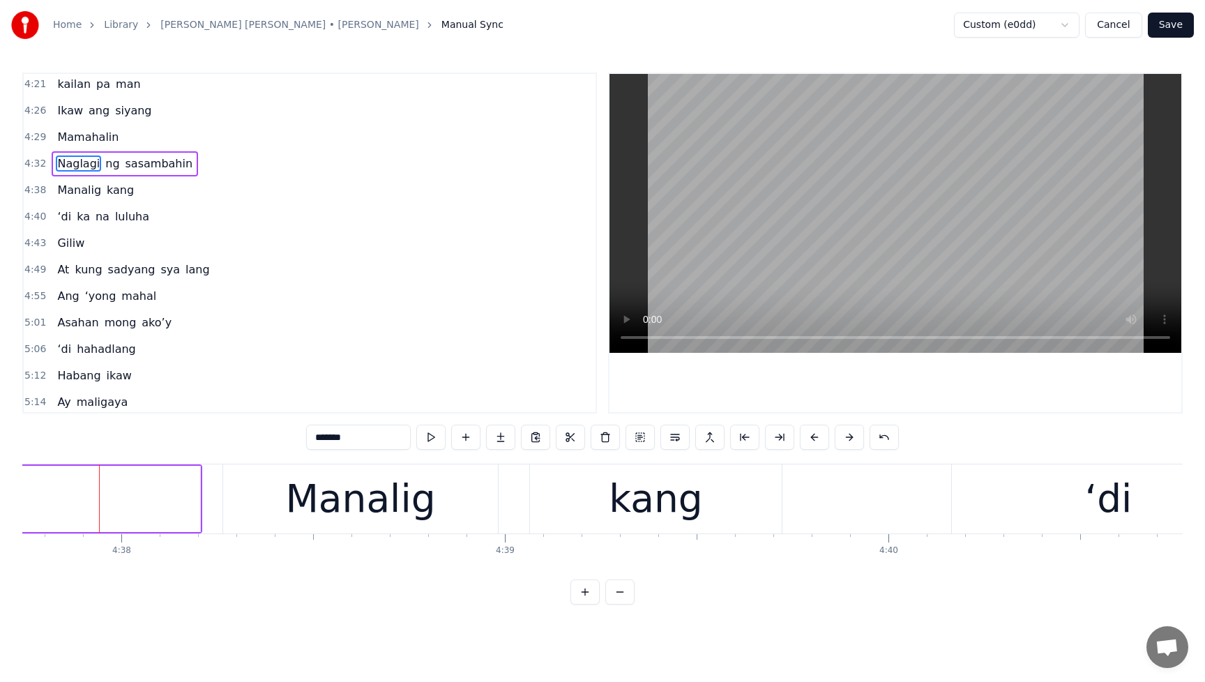
scroll to position [0, 106498]
click at [85, 130] on span "Mamahalin" at bounding box center [88, 137] width 64 height 16
type input "*********"
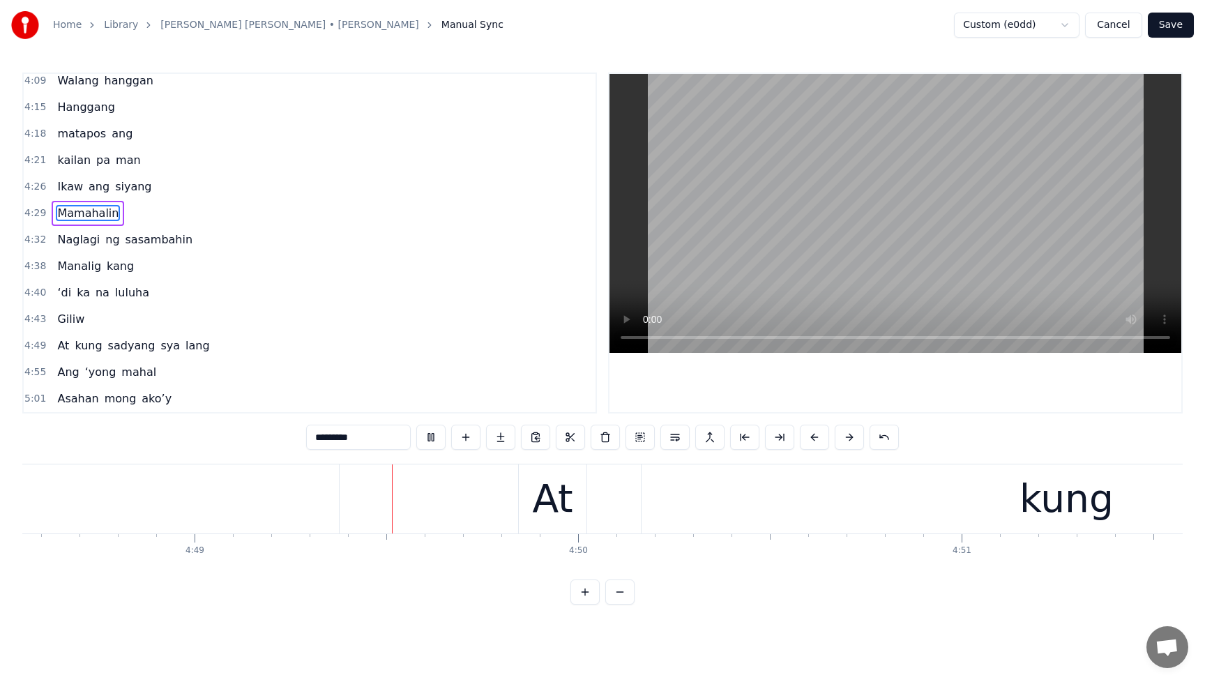
scroll to position [0, 110671]
click at [1113, 26] on button "Cancel" at bounding box center [1113, 25] width 56 height 25
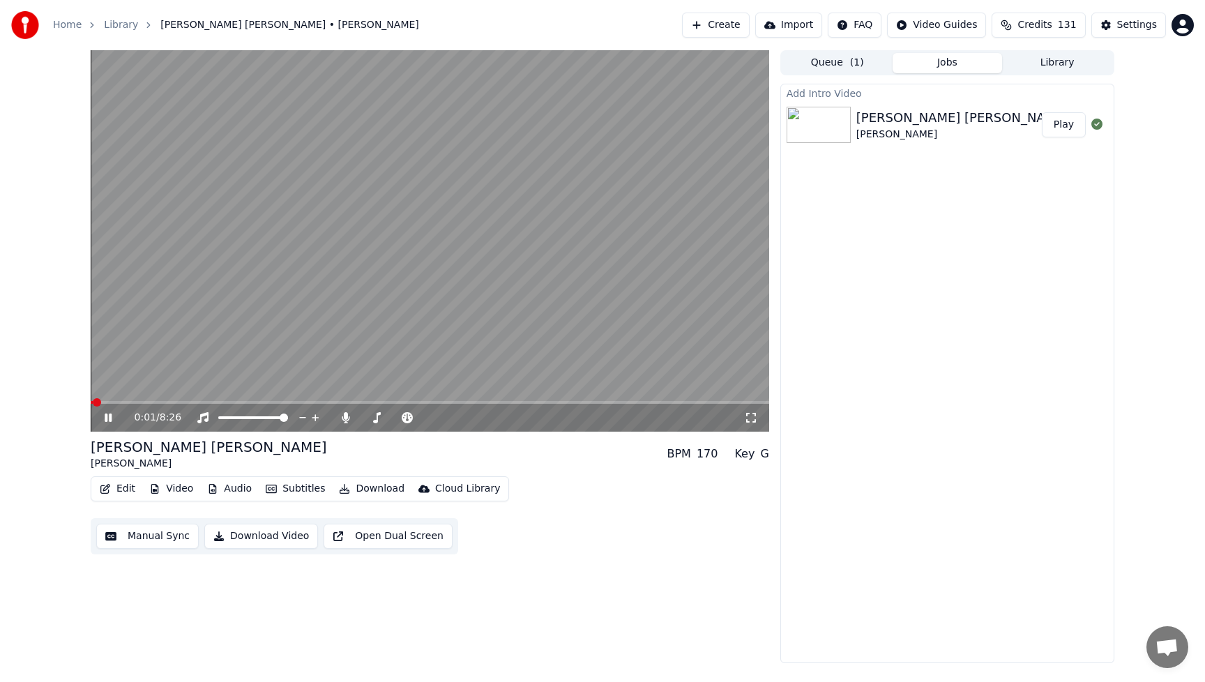
click at [119, 487] on button "Edit" at bounding box center [117, 489] width 47 height 20
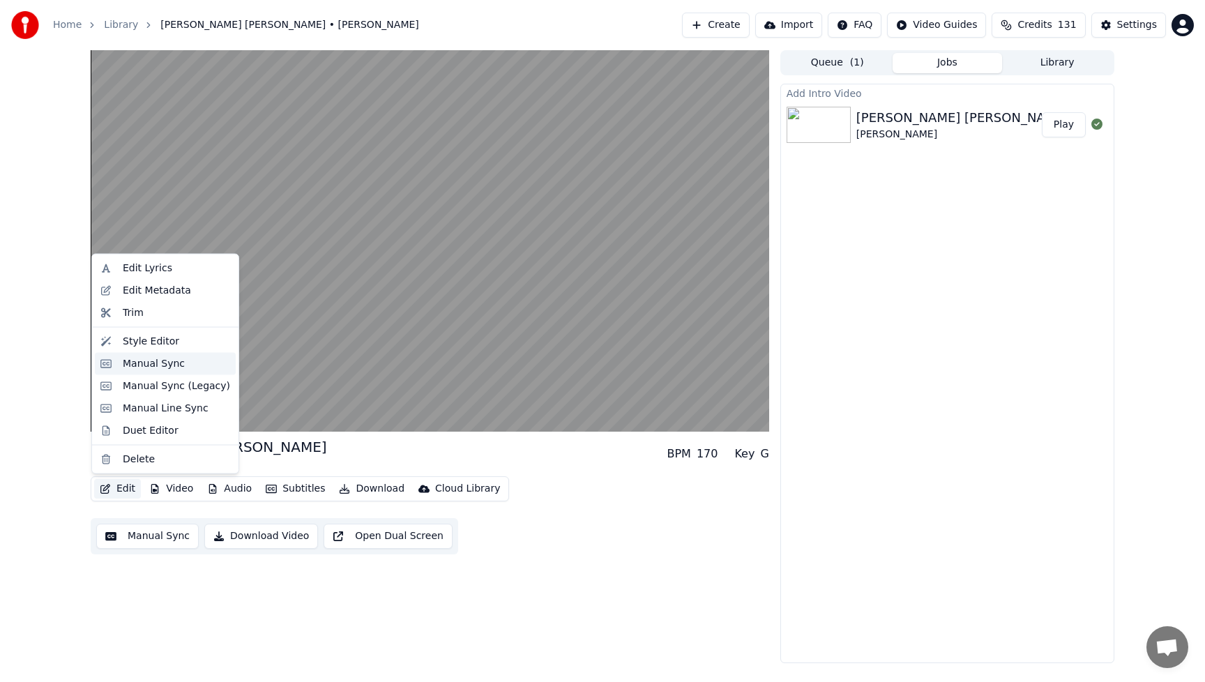
click at [143, 363] on div "Manual Sync" at bounding box center [154, 363] width 62 height 14
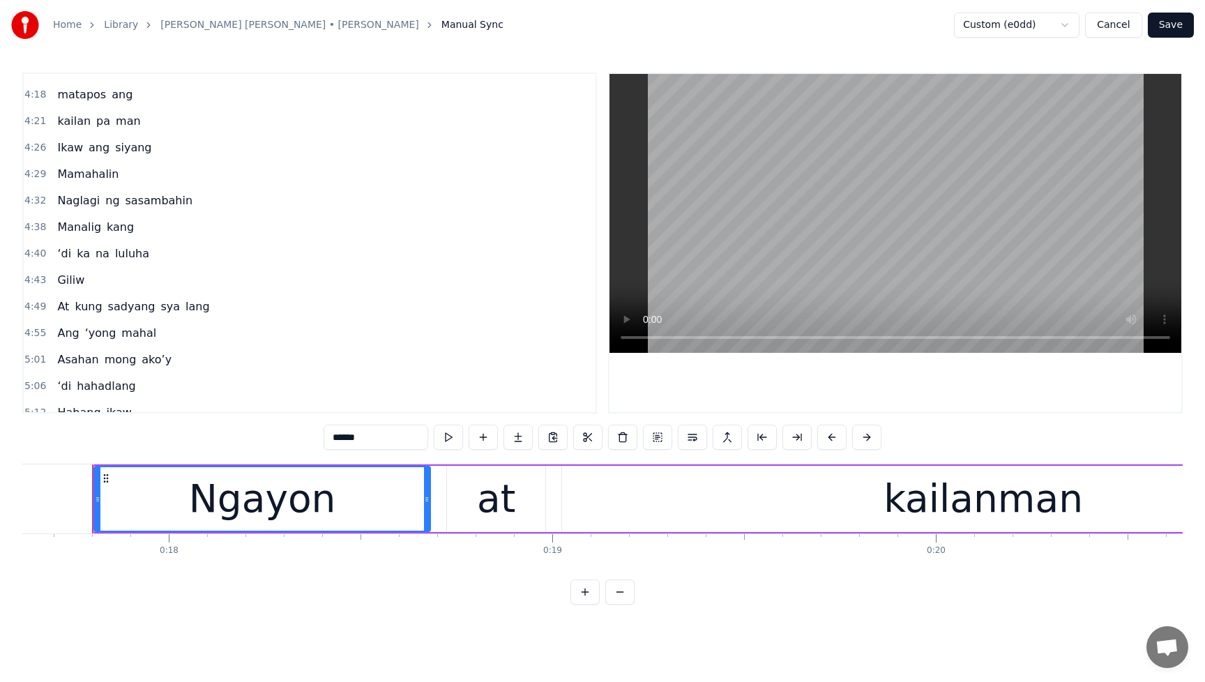
scroll to position [1114, 0]
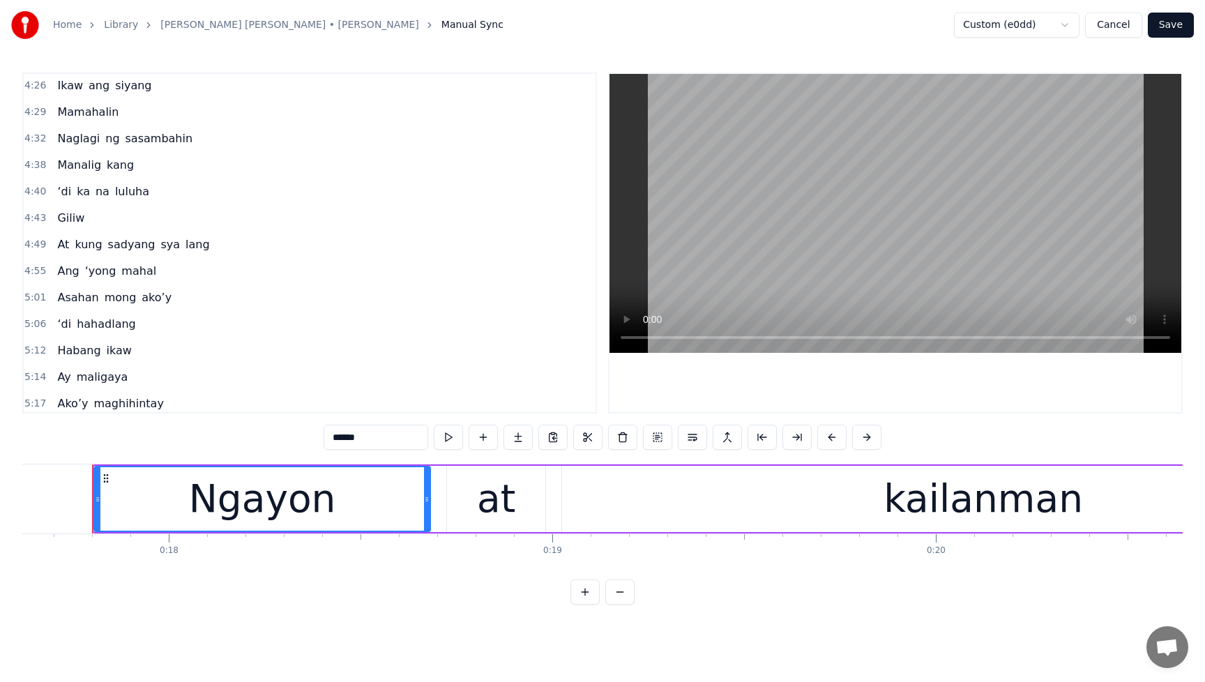
click at [82, 220] on span "Giliw" at bounding box center [71, 218] width 30 height 17
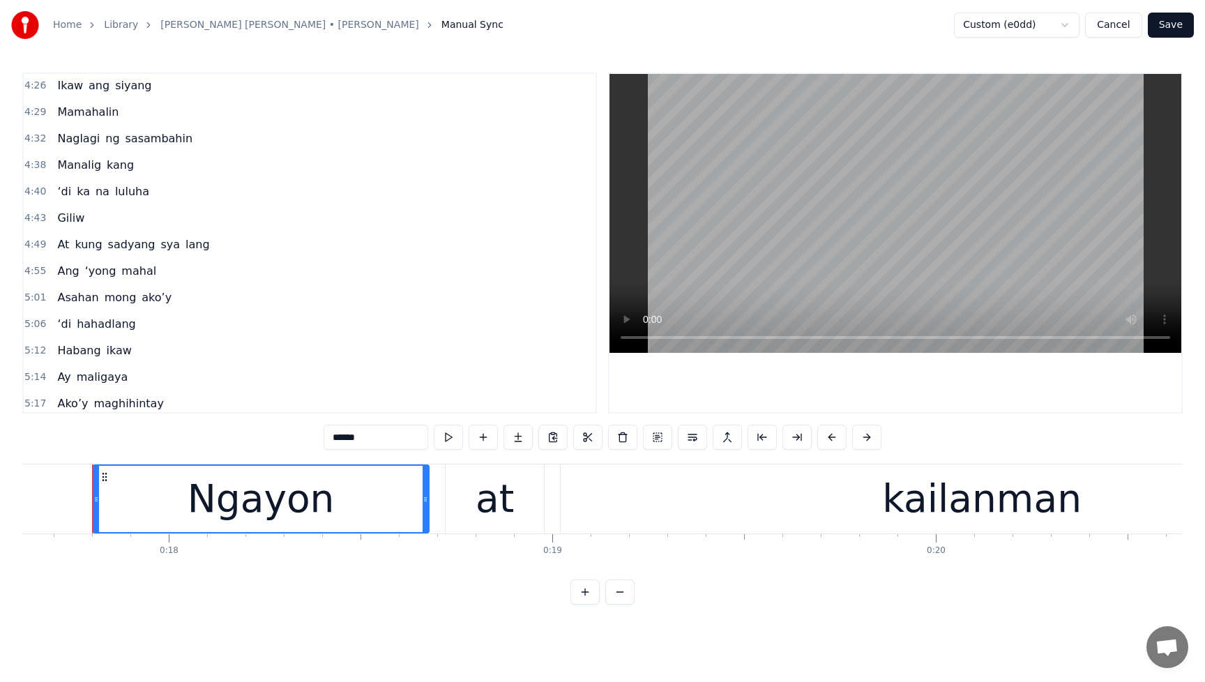
click at [75, 219] on span "Giliw" at bounding box center [71, 218] width 30 height 16
type input "*****"
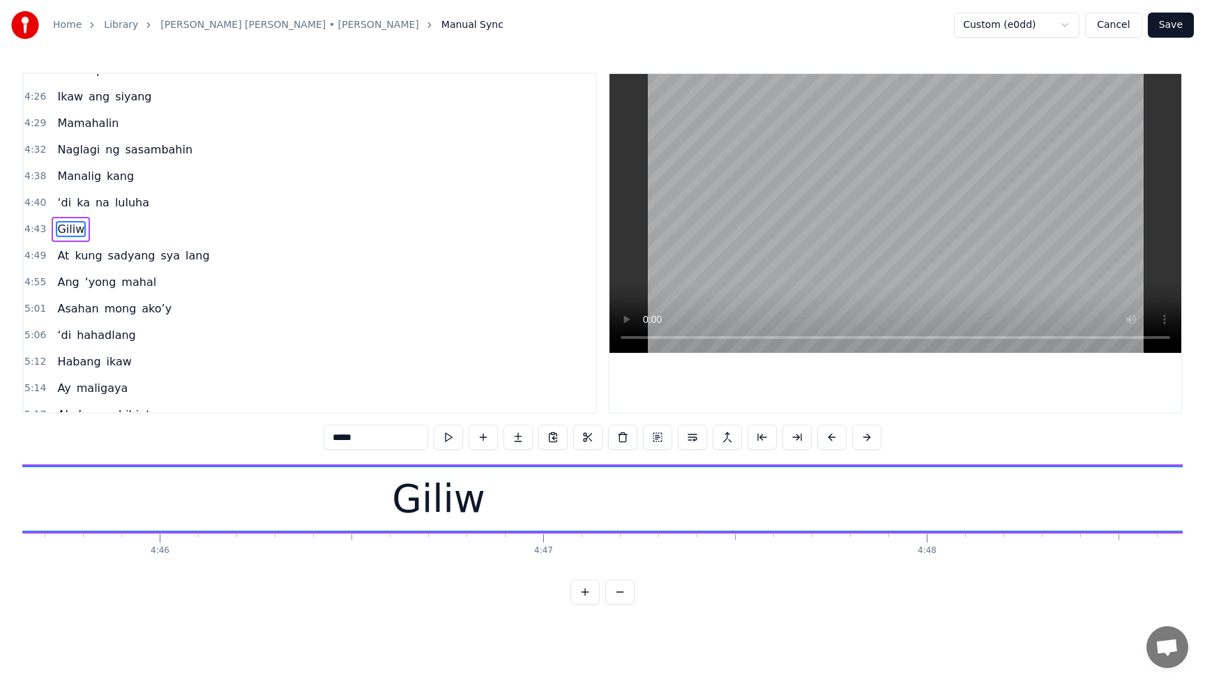
scroll to position [0, 110220]
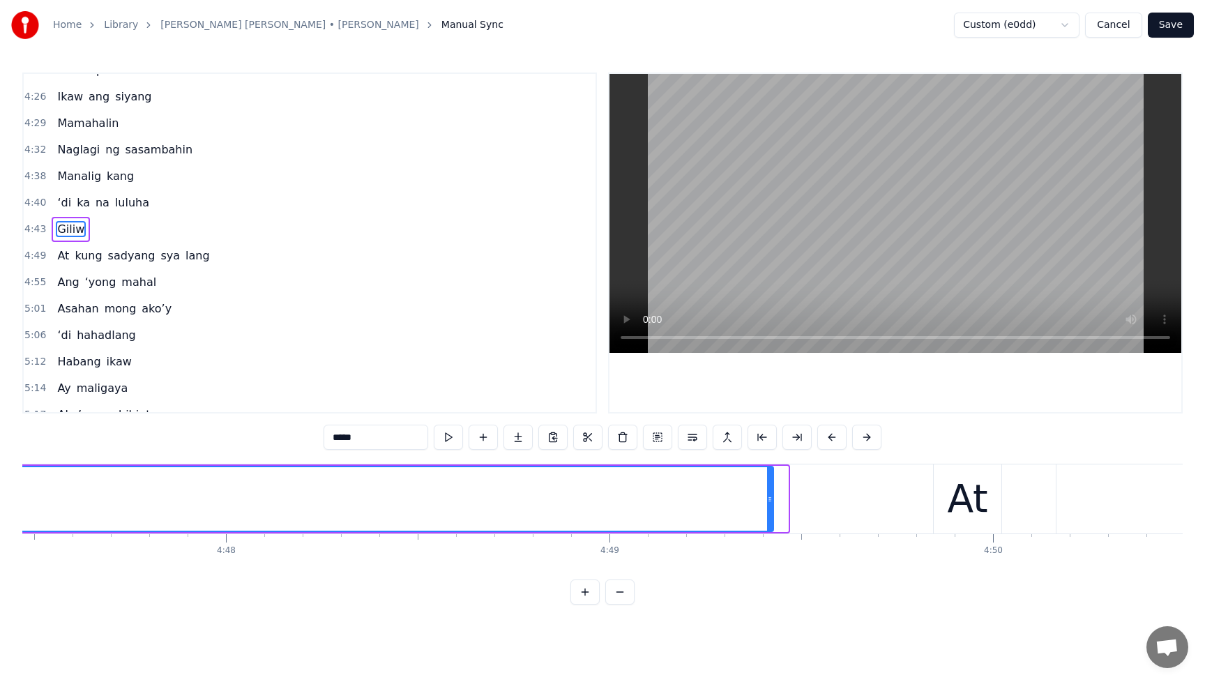
drag, startPoint x: 785, startPoint y: 505, endPoint x: 770, endPoint y: 508, distance: 14.9
click at [770, 508] on div at bounding box center [770, 498] width 6 height 63
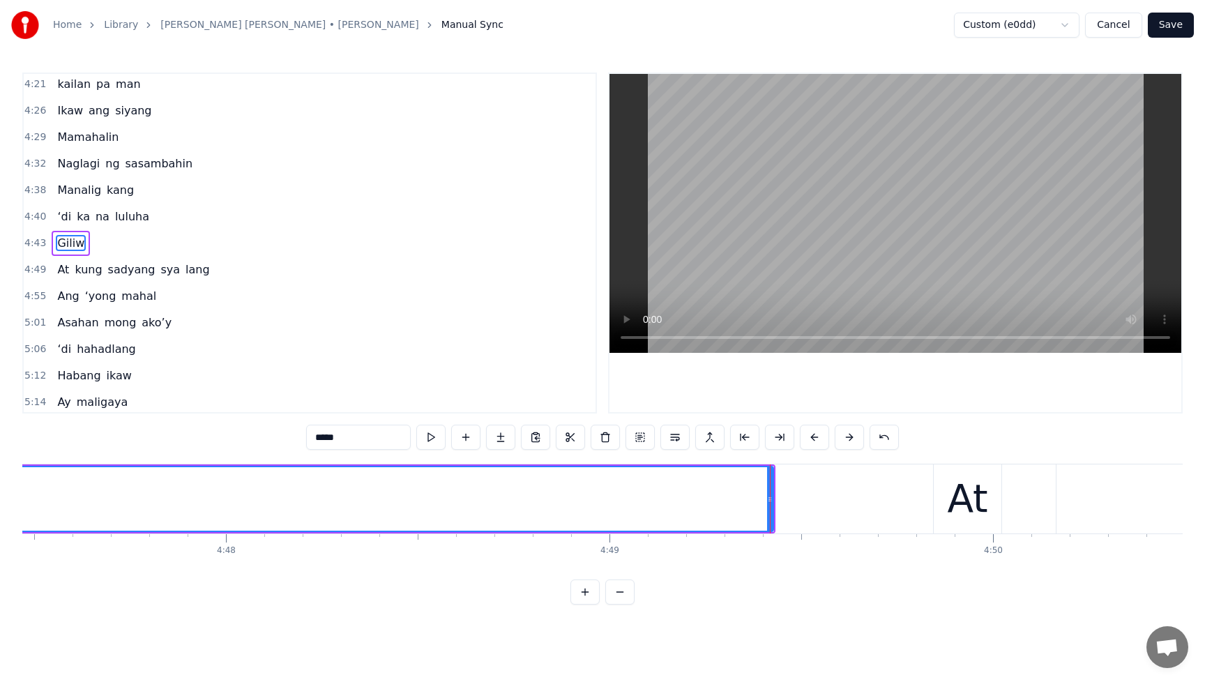
click at [64, 181] on div "Manalig kang" at bounding box center [96, 190] width 88 height 25
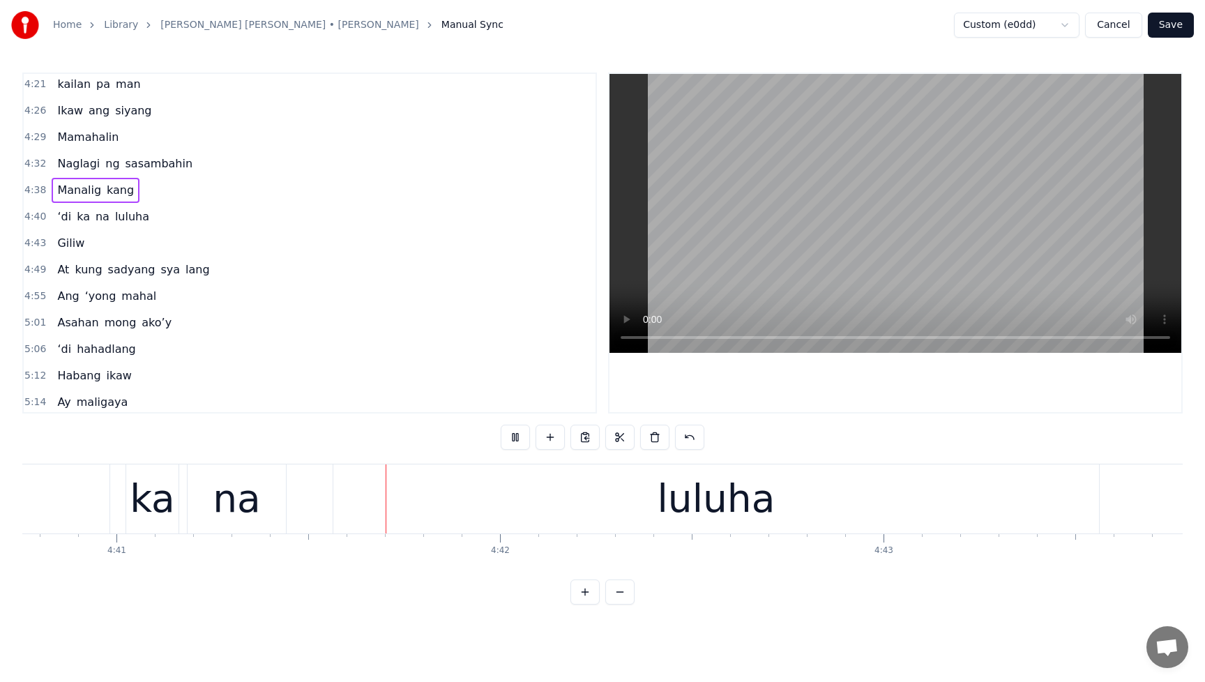
scroll to position [0, 107665]
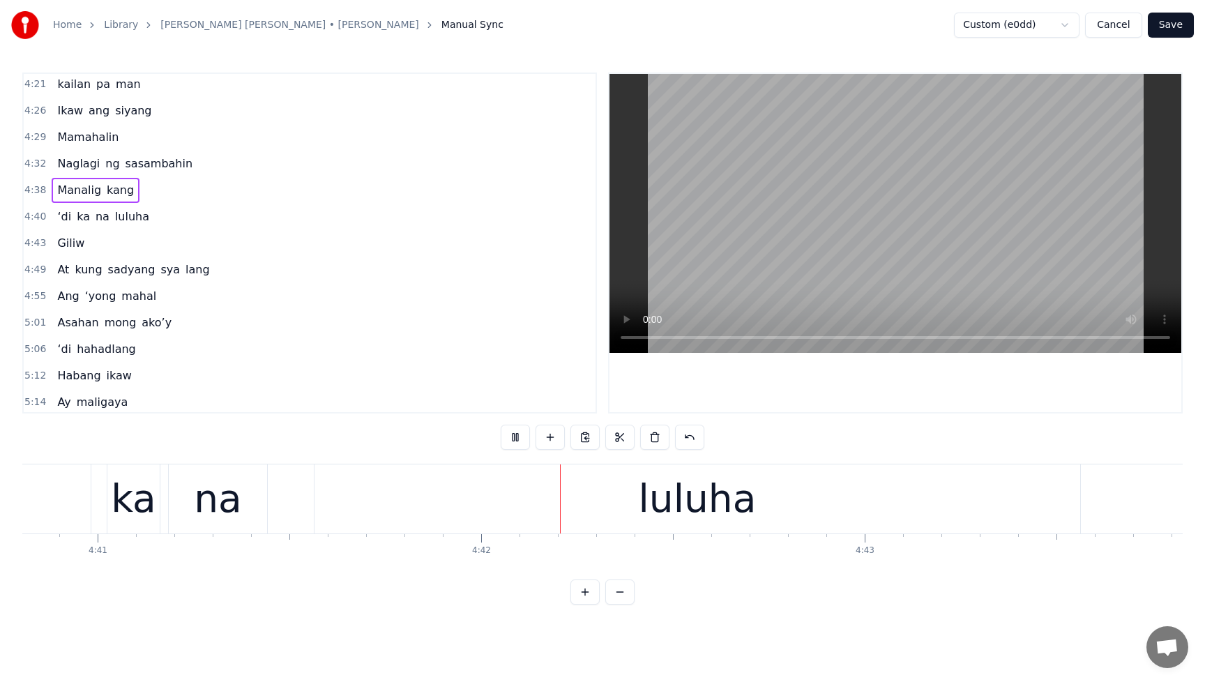
click at [1163, 22] on button "Save" at bounding box center [1170, 25] width 46 height 25
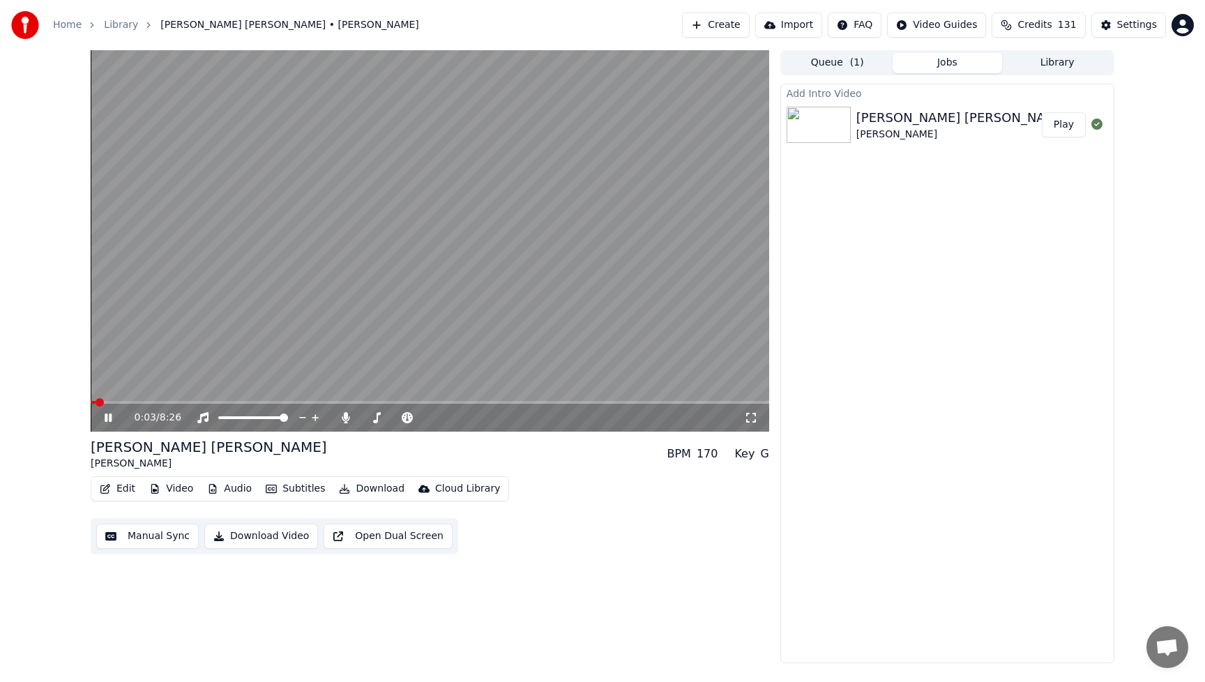
click at [1061, 123] on button "Play" at bounding box center [1063, 124] width 44 height 25
click at [109, 420] on icon at bounding box center [108, 417] width 7 height 8
click at [252, 403] on span at bounding box center [430, 402] width 678 height 3
click at [110, 420] on icon at bounding box center [118, 417] width 33 height 11
click at [319, 402] on span at bounding box center [430, 402] width 678 height 3
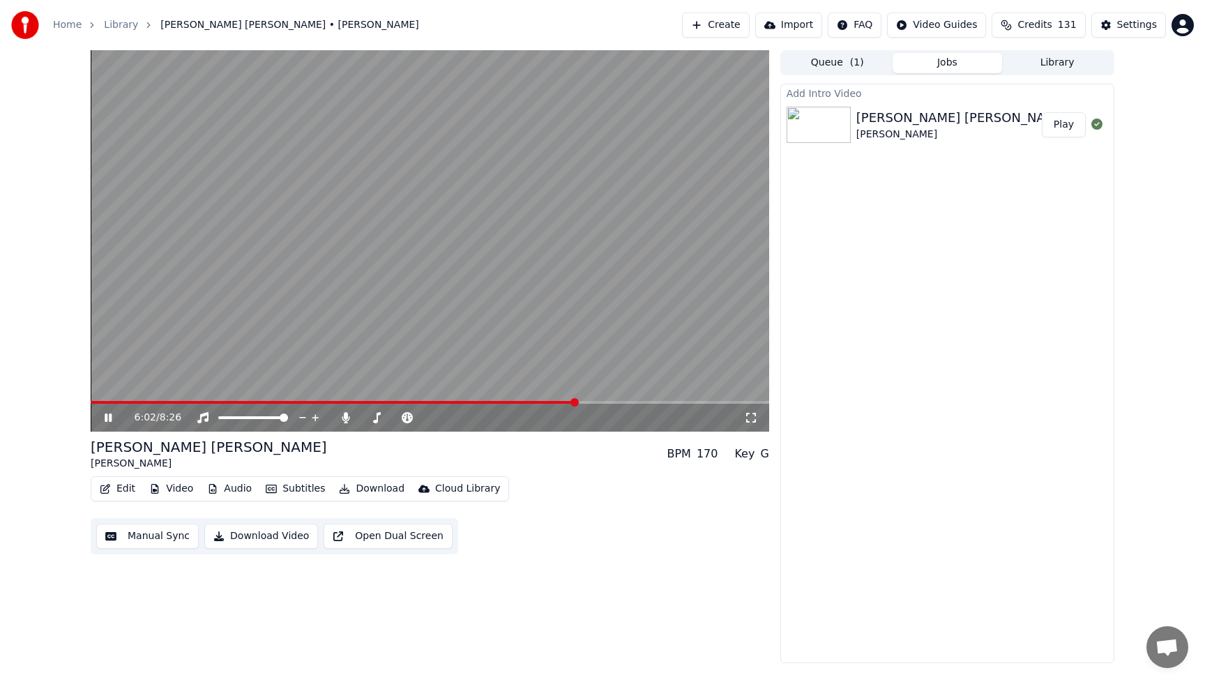
click at [109, 420] on icon at bounding box center [108, 417] width 7 height 8
click at [121, 491] on button "Edit" at bounding box center [117, 489] width 47 height 20
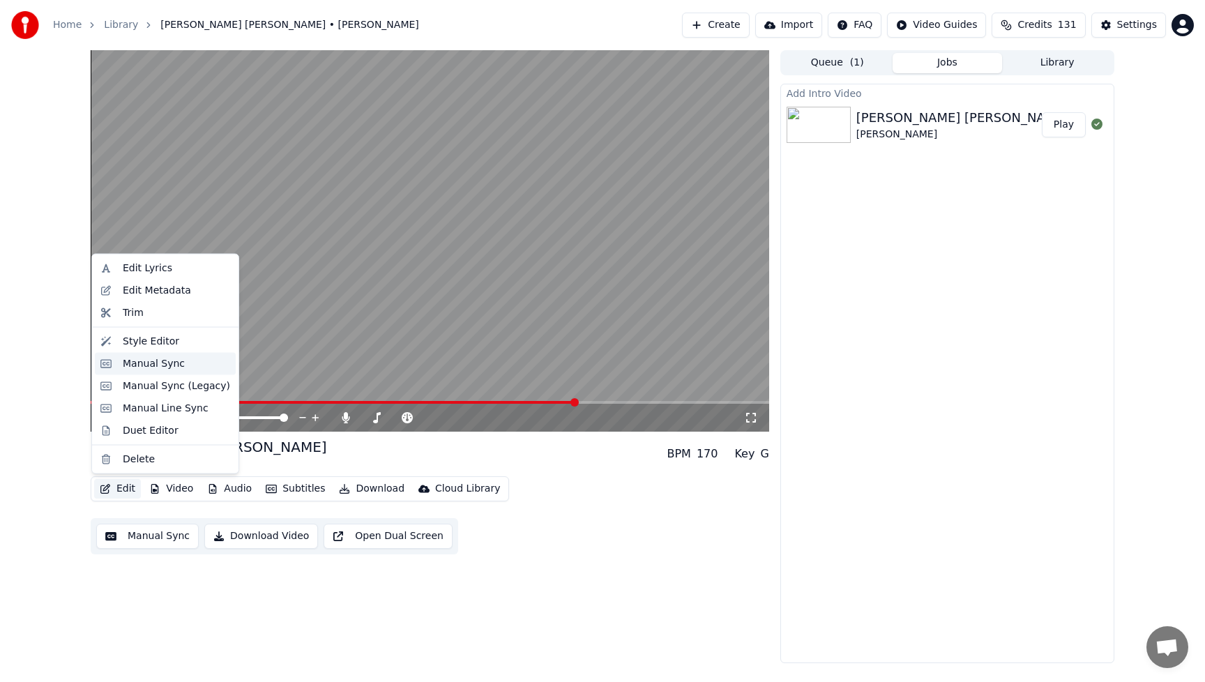
click at [131, 364] on div "Manual Sync" at bounding box center [154, 363] width 62 height 14
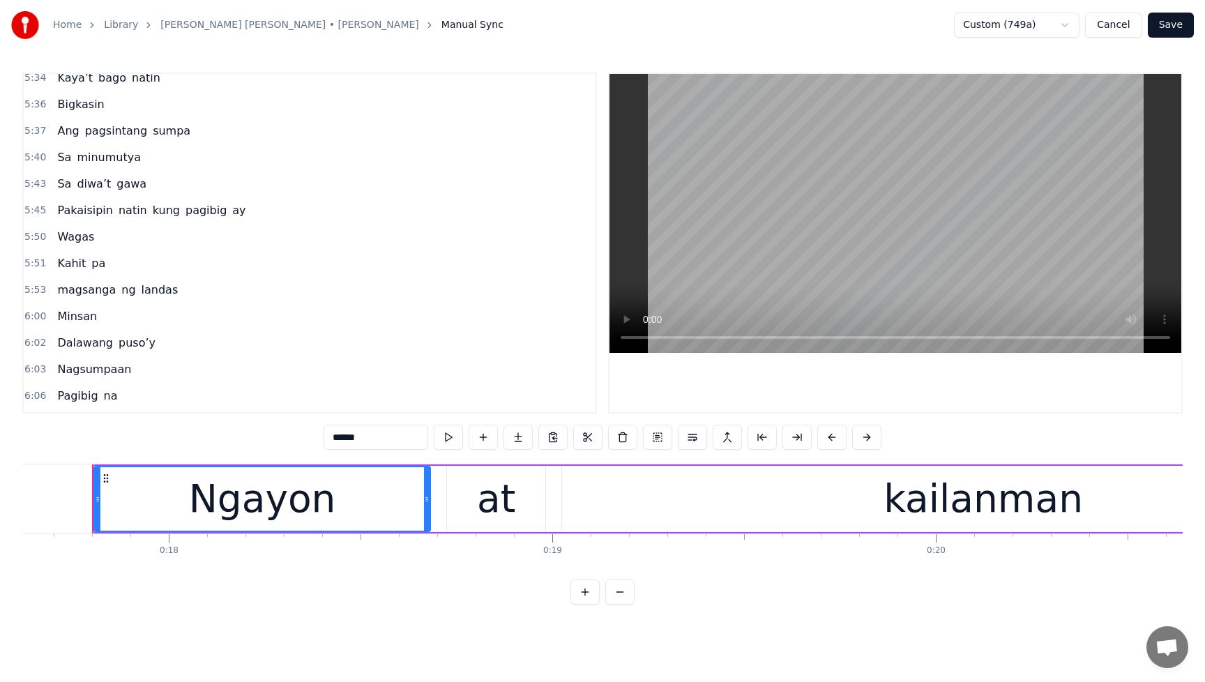
scroll to position [1522, 0]
click at [77, 238] on span "Wagas" at bounding box center [76, 234] width 40 height 16
type input "*****"
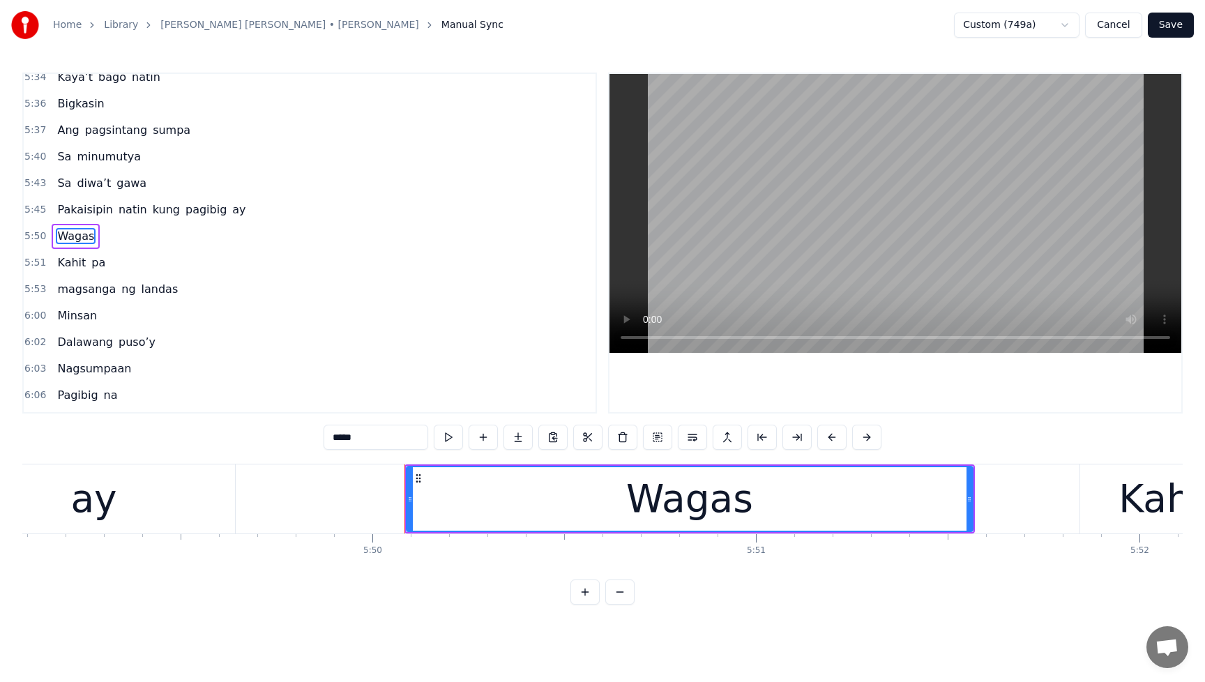
scroll to position [0, 134158]
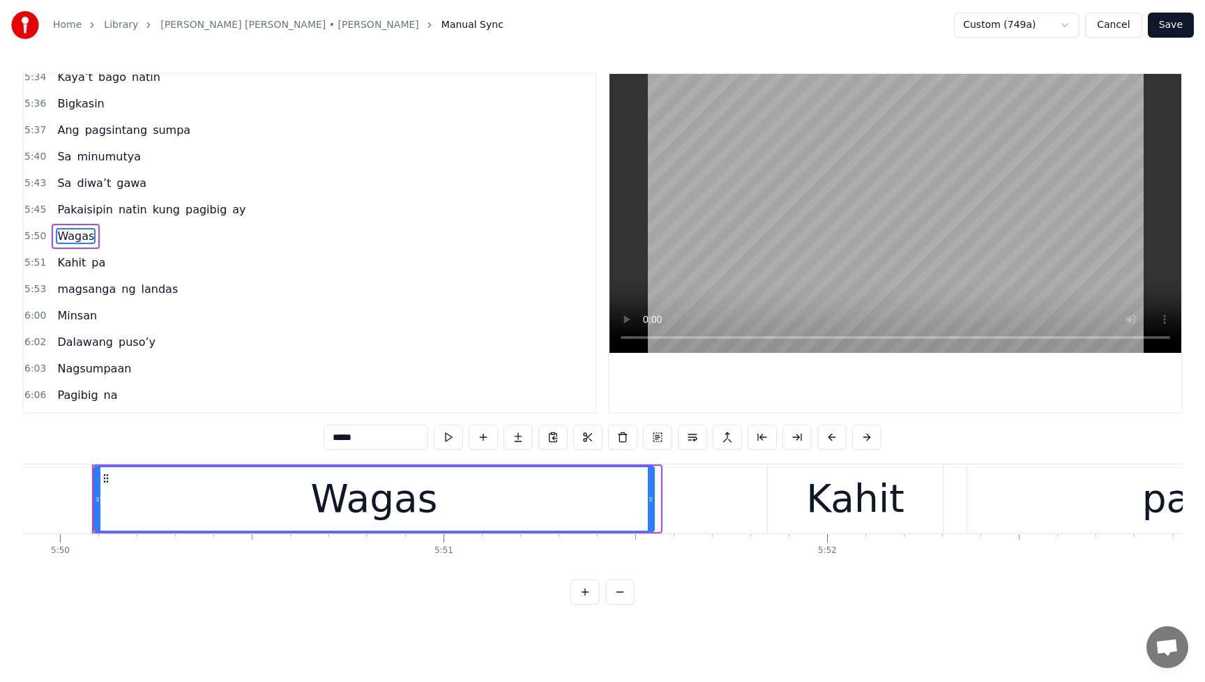
click at [649, 503] on icon at bounding box center [651, 499] width 6 height 11
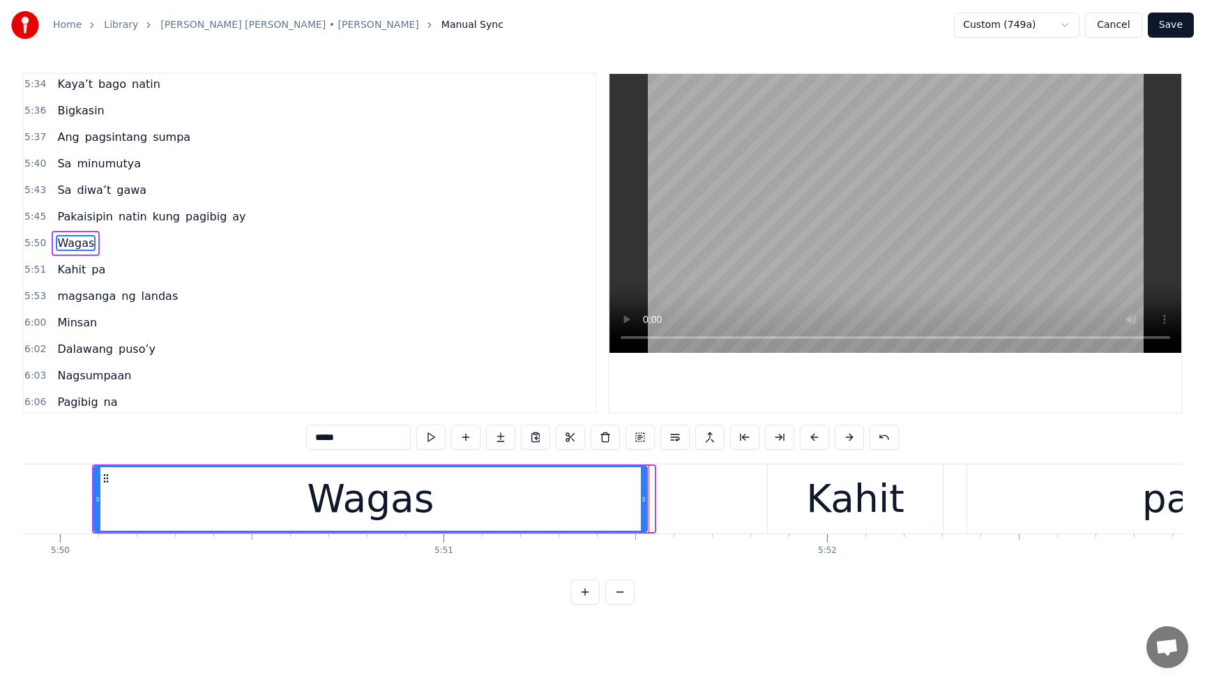
drag, startPoint x: 650, startPoint y: 502, endPoint x: 643, endPoint y: 503, distance: 7.1
click at [643, 503] on icon at bounding box center [644, 499] width 6 height 11
drag, startPoint x: 643, startPoint y: 503, endPoint x: 636, endPoint y: 505, distance: 7.8
click at [636, 505] on div at bounding box center [636, 498] width 6 height 63
drag, startPoint x: 636, startPoint y: 505, endPoint x: 613, endPoint y: 507, distance: 23.1
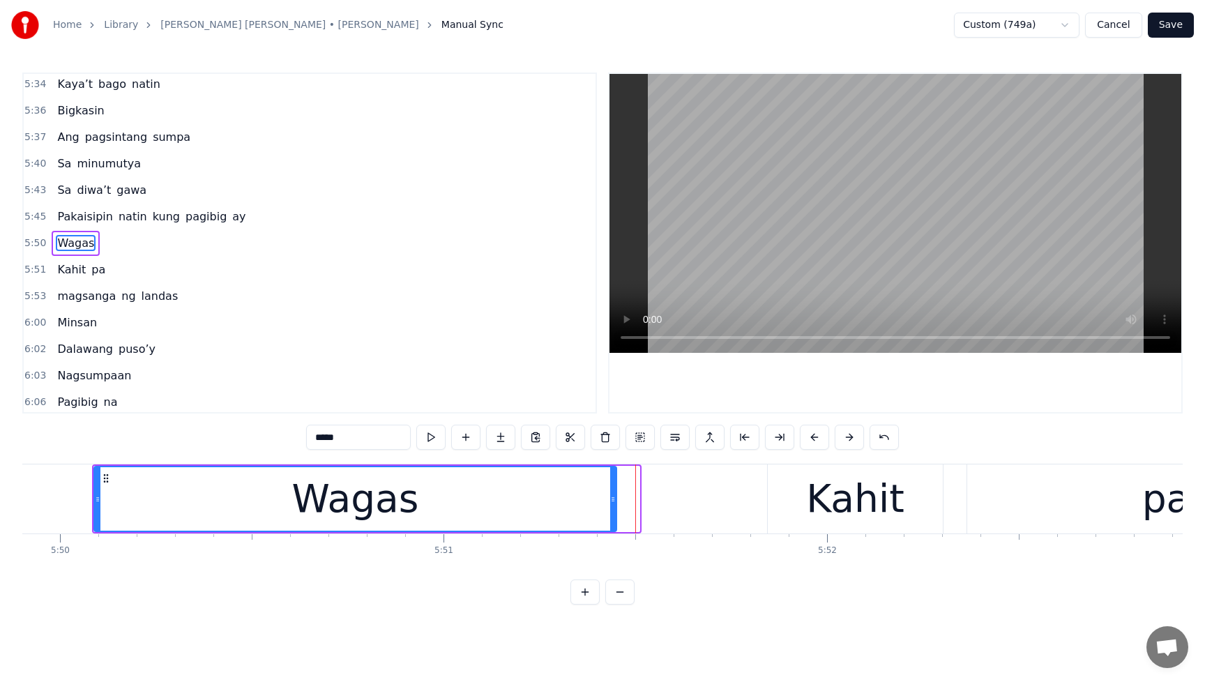
click at [613, 507] on div at bounding box center [613, 498] width 6 height 63
drag, startPoint x: 616, startPoint y: 506, endPoint x: 595, endPoint y: 508, distance: 21.0
click at [595, 508] on div "Wagas" at bounding box center [355, 499] width 524 height 66
drag, startPoint x: 614, startPoint y: 504, endPoint x: 590, endPoint y: 505, distance: 23.7
click at [590, 505] on div at bounding box center [589, 498] width 6 height 63
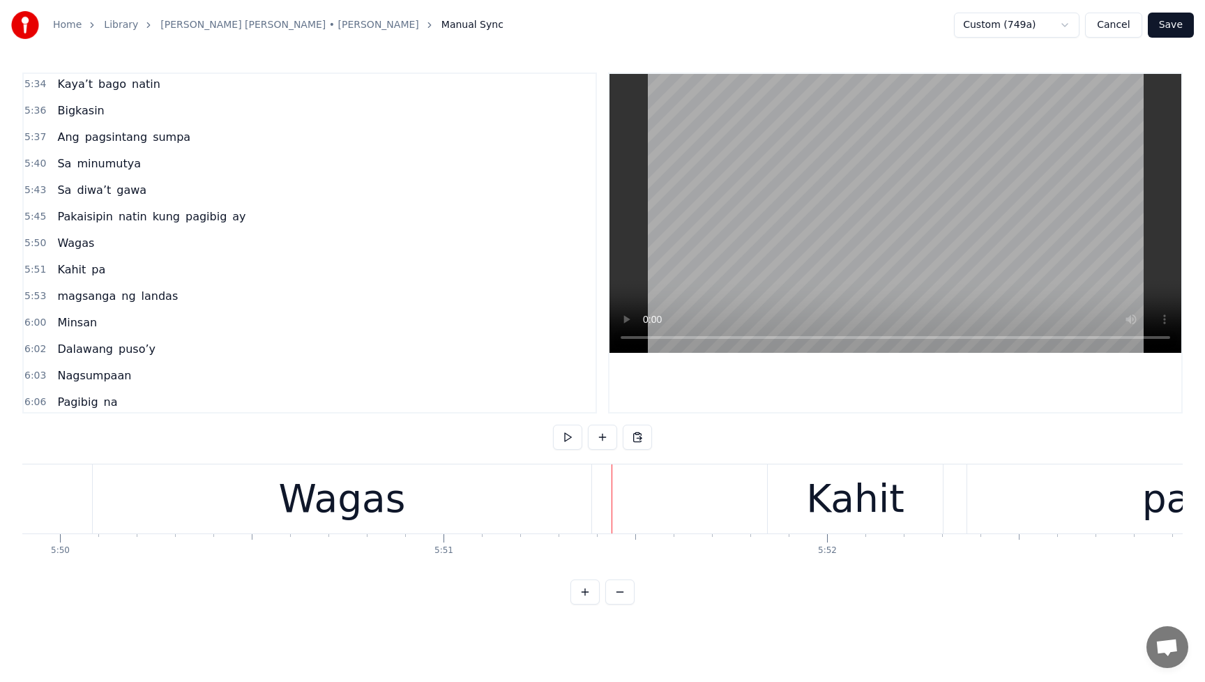
click at [404, 503] on div "Wagas" at bounding box center [342, 498] width 498 height 69
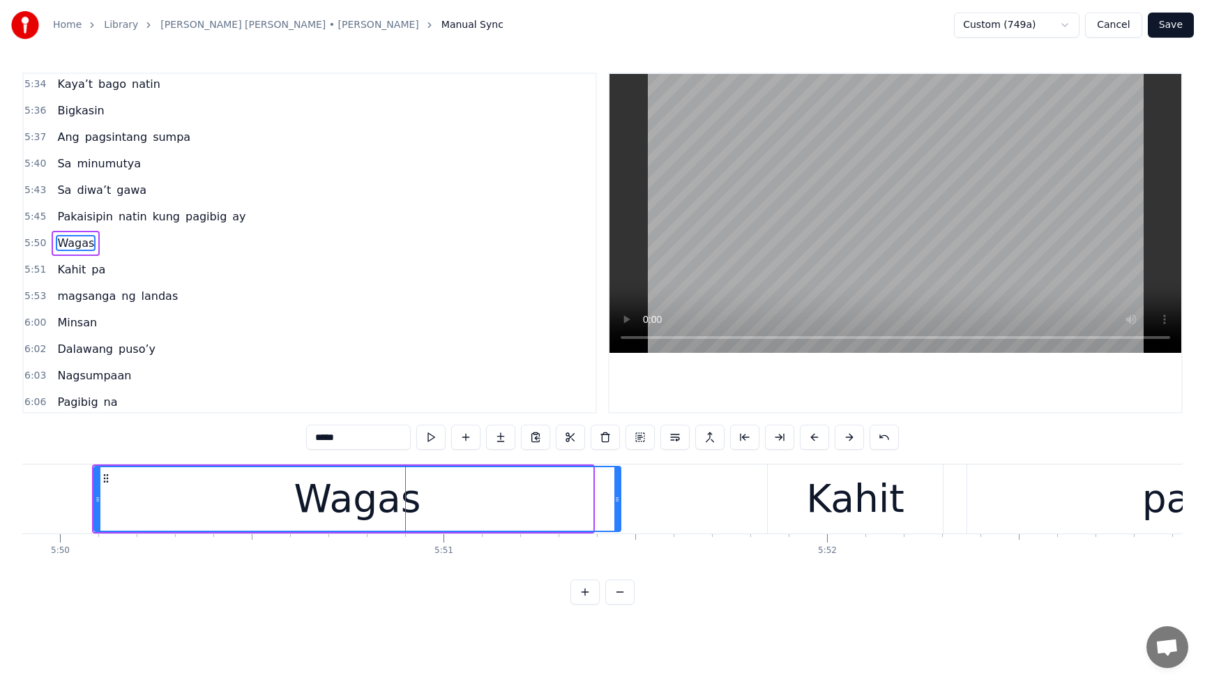
drag, startPoint x: 590, startPoint y: 500, endPoint x: 618, endPoint y: 501, distance: 28.6
click at [618, 501] on icon at bounding box center [617, 499] width 6 height 11
click at [68, 208] on span "Pakaisipin" at bounding box center [85, 216] width 59 height 16
type input "**********"
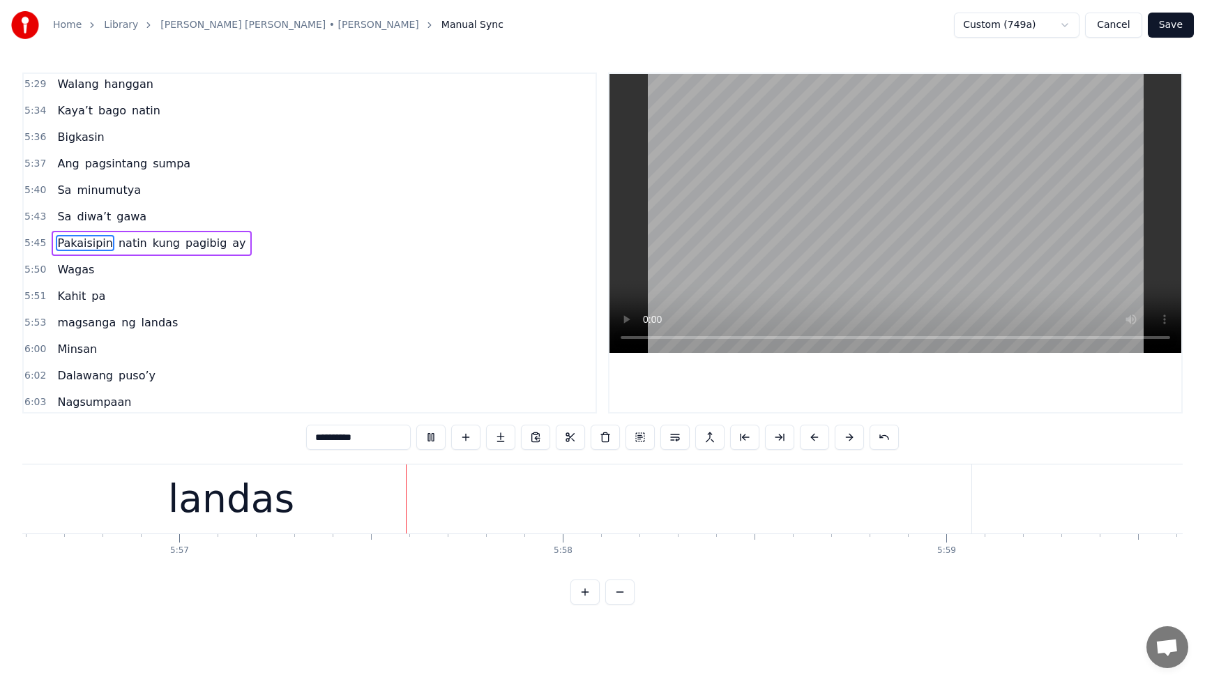
scroll to position [0, 136742]
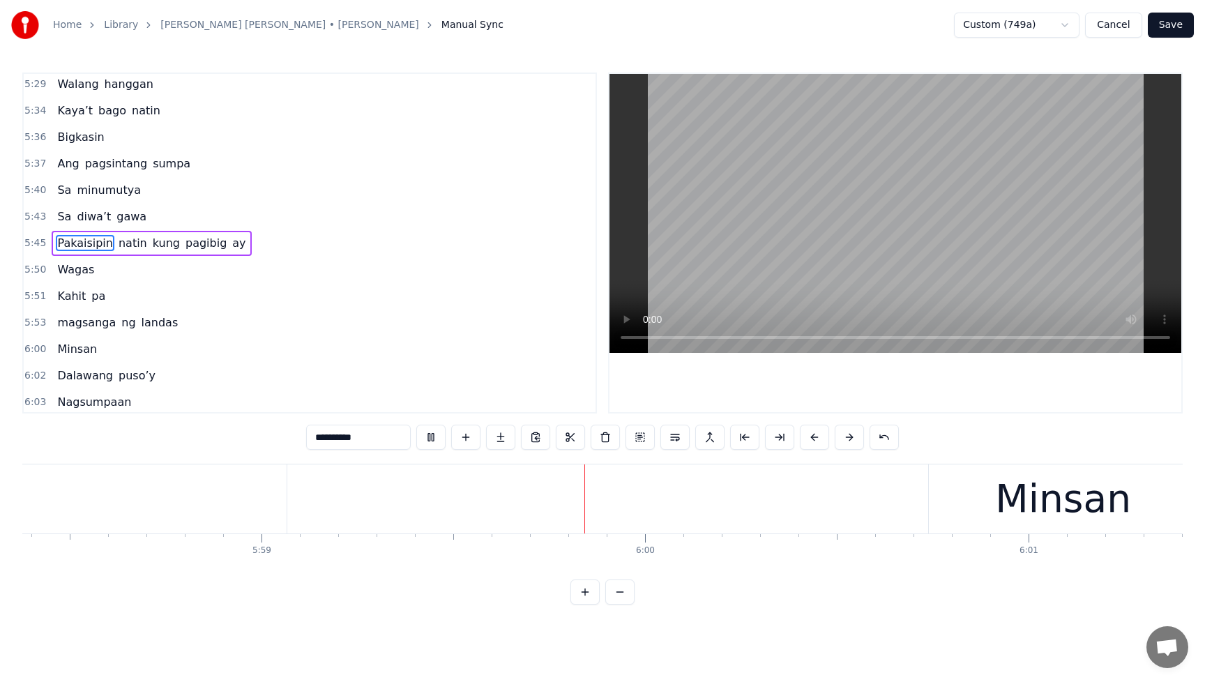
click at [1165, 30] on button "Save" at bounding box center [1170, 25] width 46 height 25
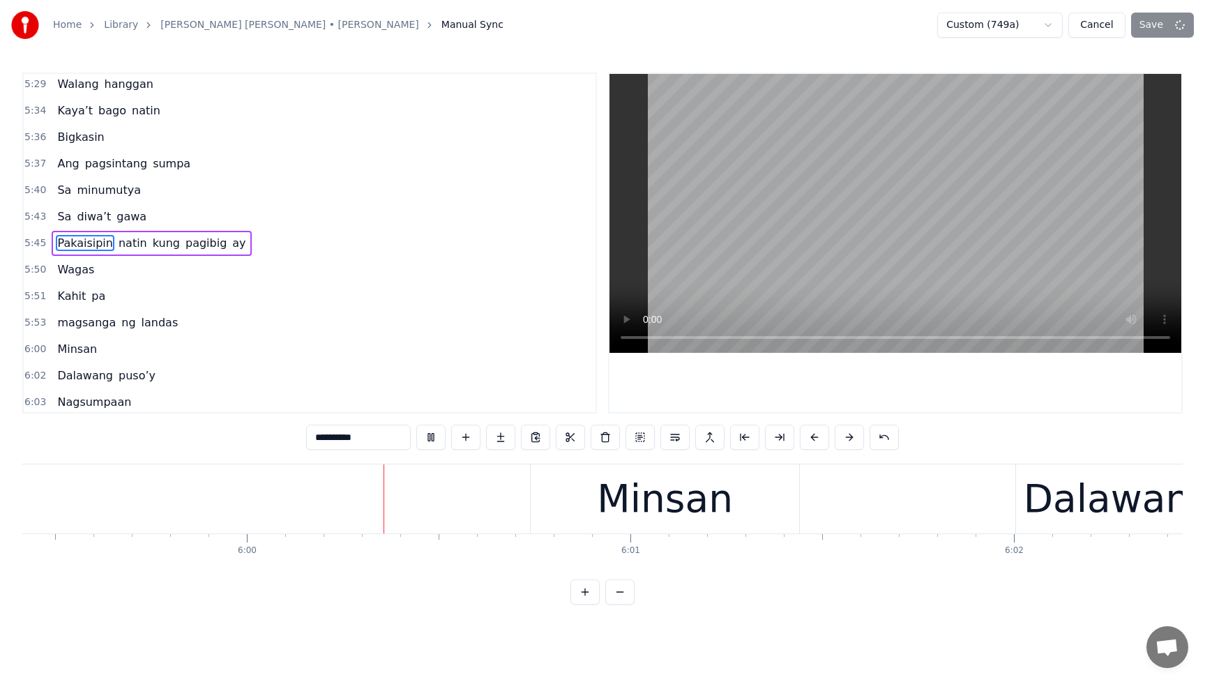
scroll to position [0, 137806]
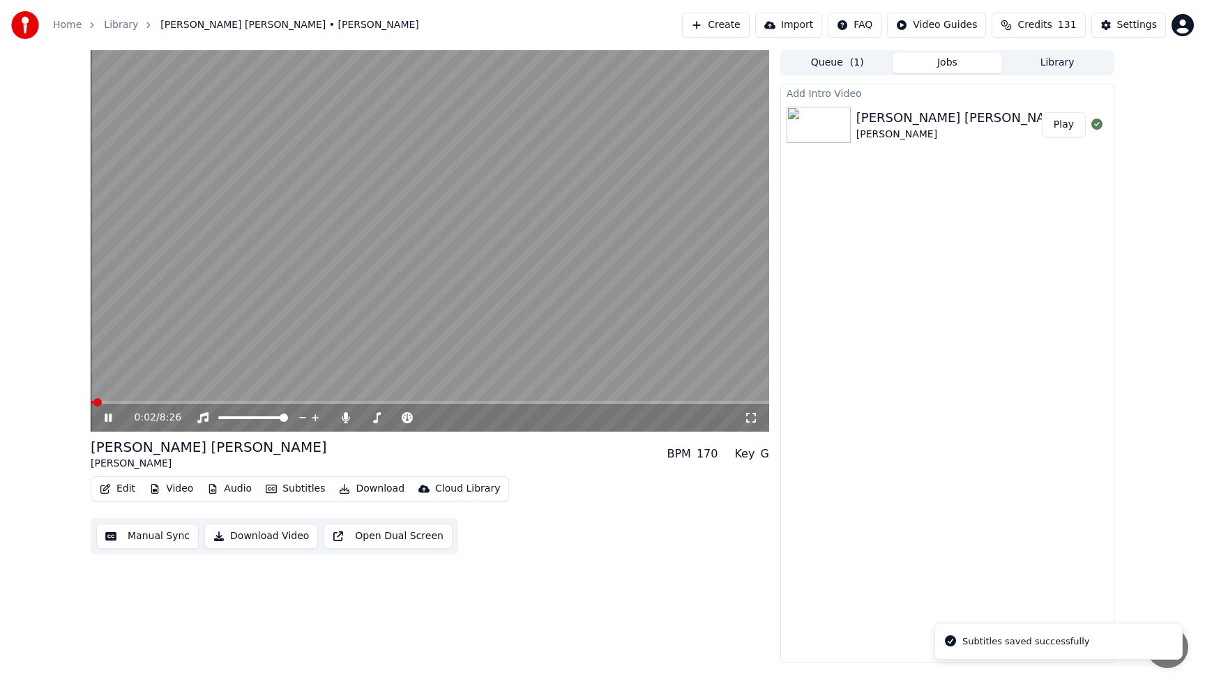
click at [1065, 129] on button "Play" at bounding box center [1063, 124] width 44 height 25
click at [501, 400] on video at bounding box center [430, 240] width 678 height 381
click at [501, 403] on span at bounding box center [430, 402] width 678 height 3
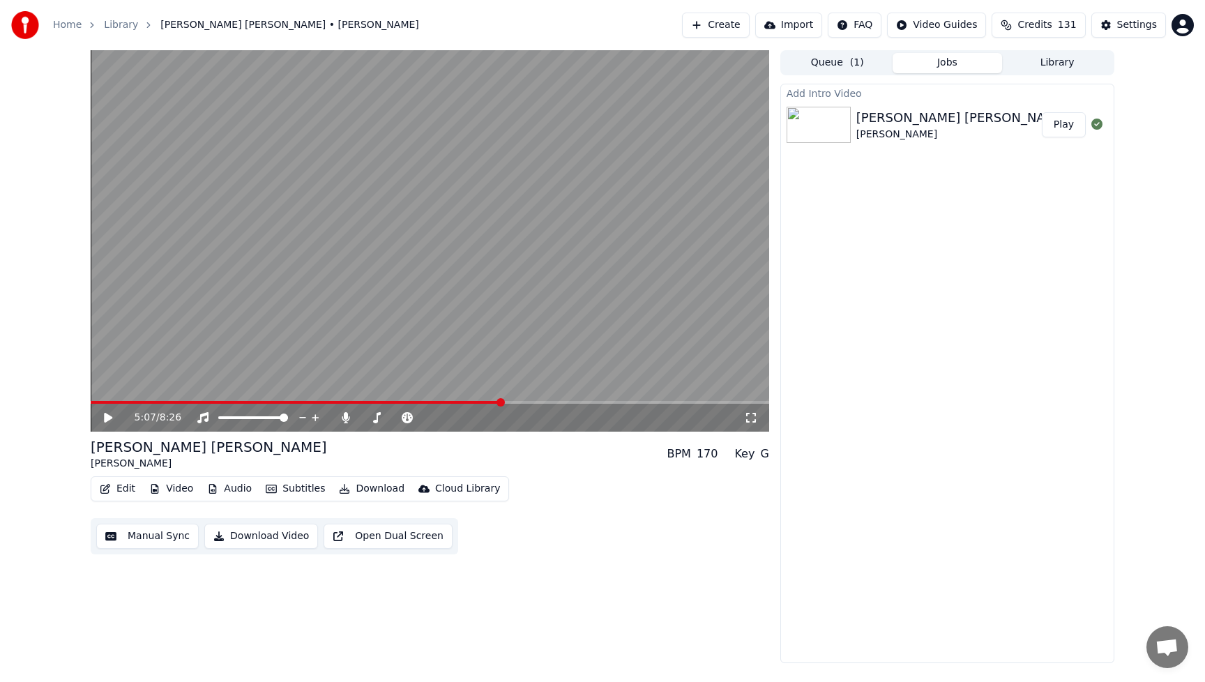
click at [107, 418] on icon at bounding box center [108, 418] width 8 height 10
click at [533, 404] on div "5:08 / 8:26" at bounding box center [430, 418] width 678 height 28
click at [549, 401] on span at bounding box center [430, 402] width 678 height 3
click at [114, 415] on icon at bounding box center [118, 417] width 33 height 11
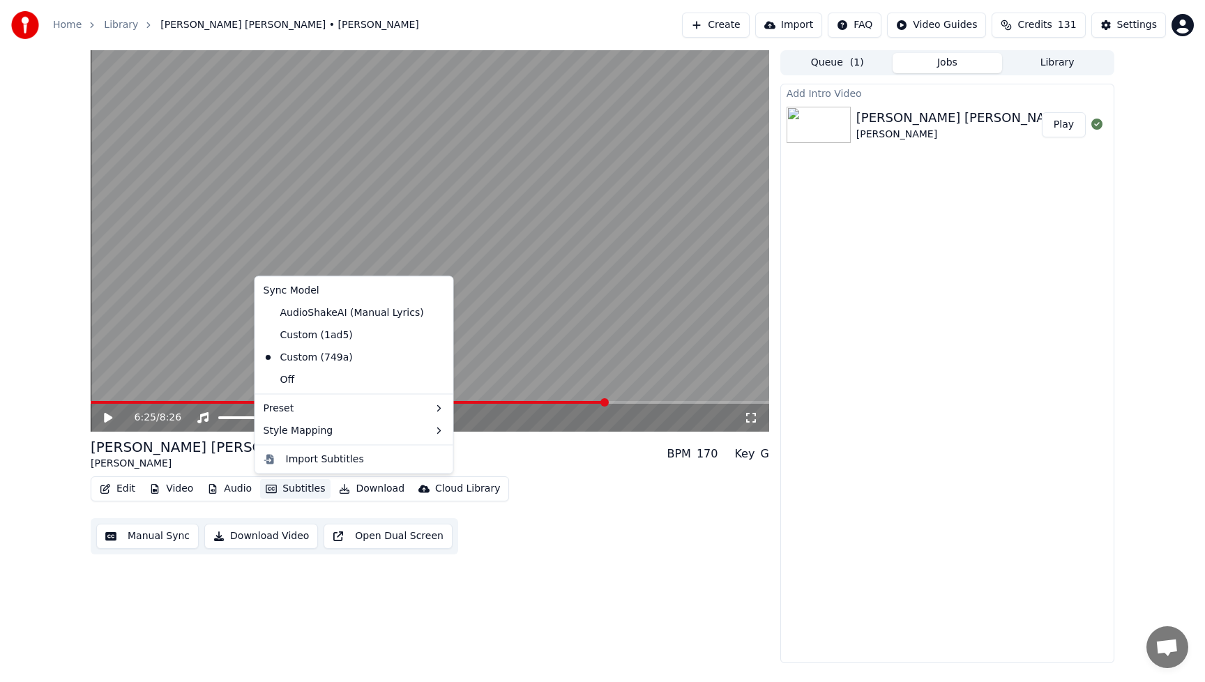
click at [300, 489] on button "Subtitles" at bounding box center [295, 489] width 70 height 20
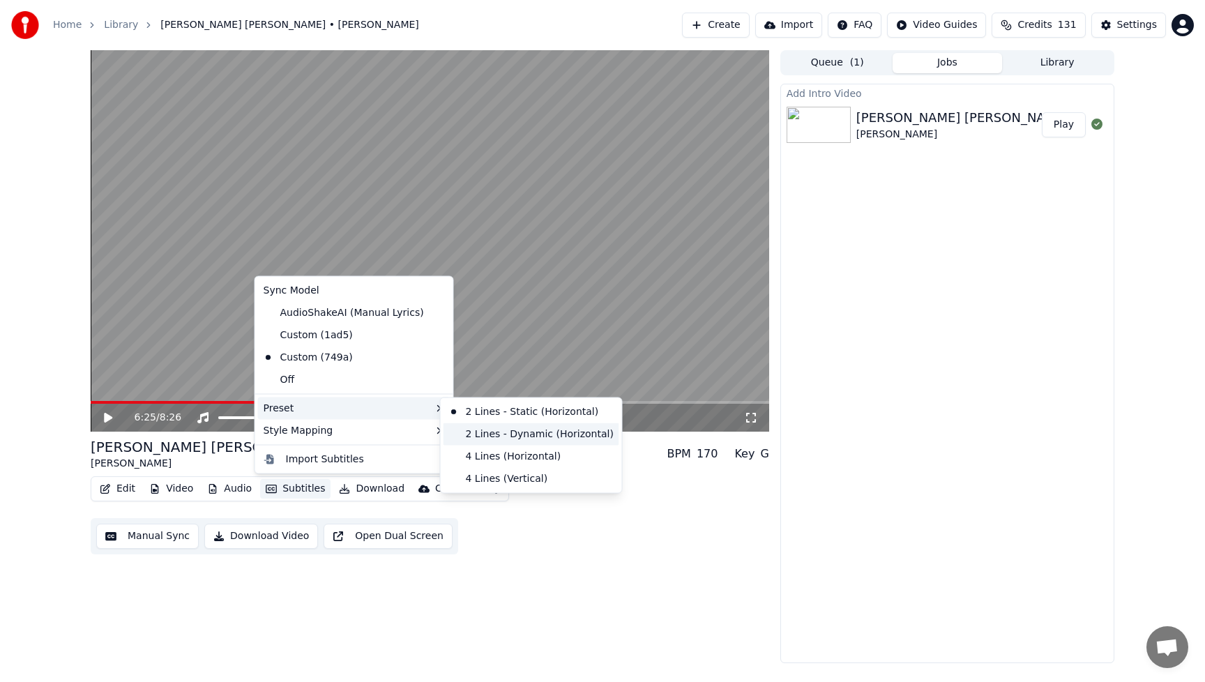
click at [545, 433] on div "2 Lines - Dynamic (Horizontal)" at bounding box center [531, 433] width 176 height 22
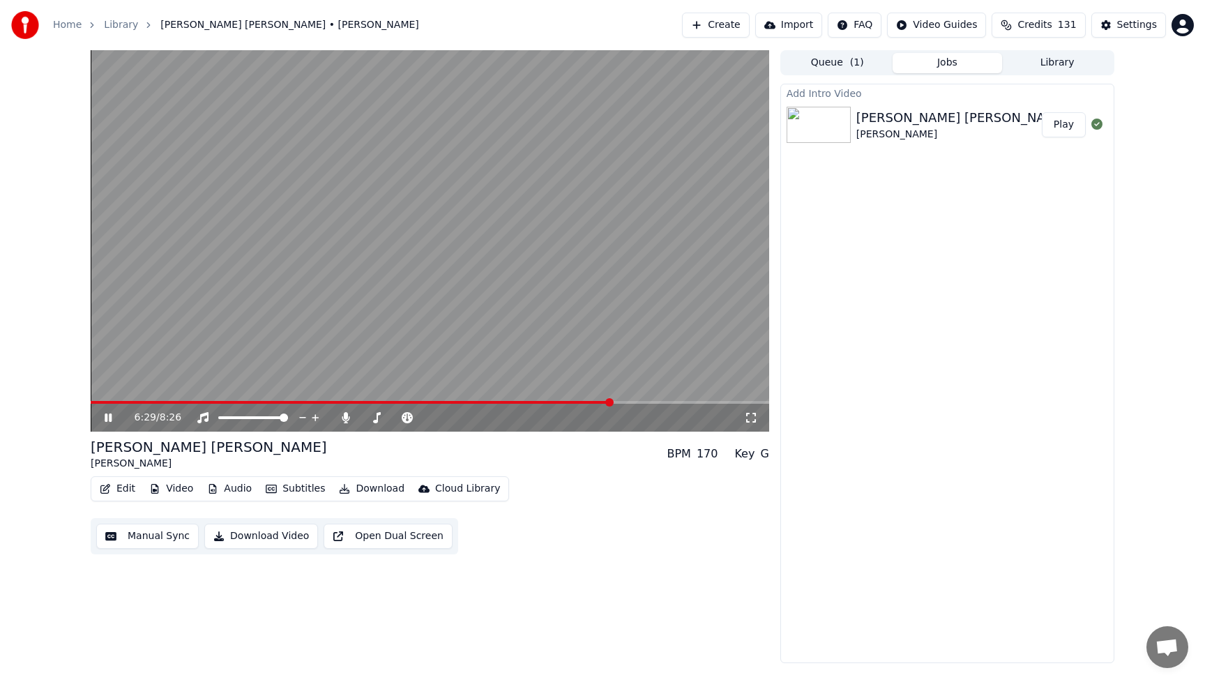
click at [580, 404] on div "6:29 / 8:26" at bounding box center [430, 418] width 678 height 28
click at [577, 402] on span at bounding box center [334, 402] width 487 height 3
click at [312, 491] on button "Subtitles" at bounding box center [295, 489] width 70 height 20
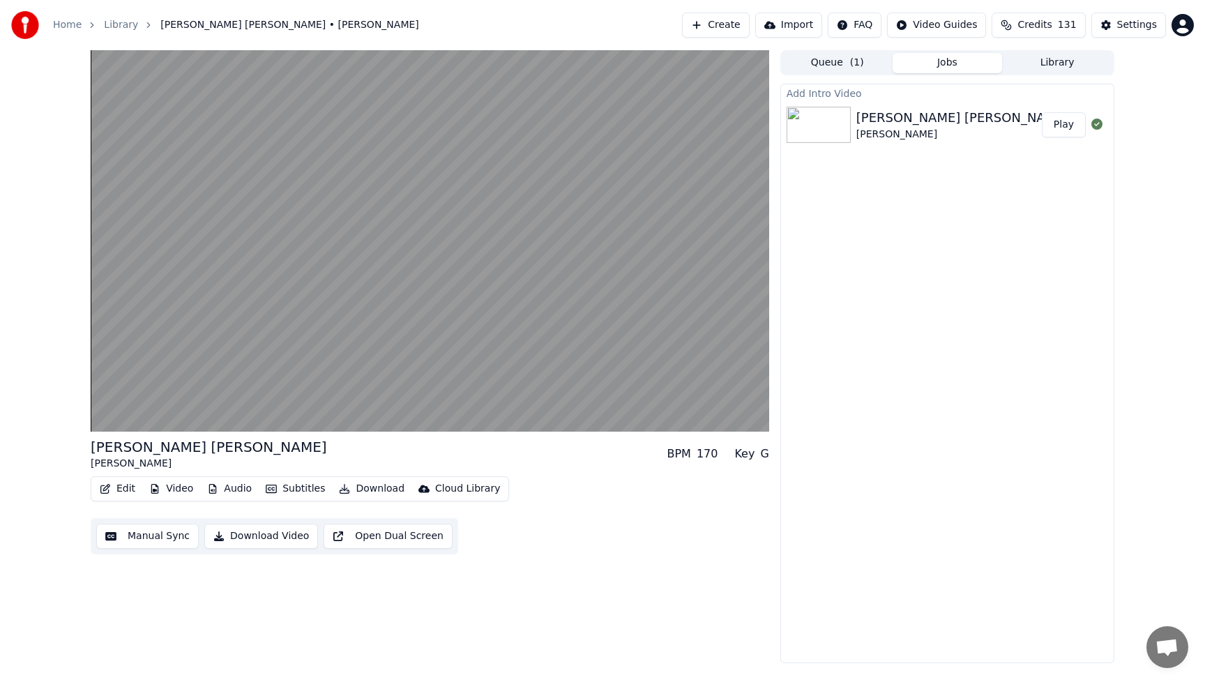
click at [644, 528] on div "Edit Video Audio Subtitles Download Cloud Library Manual Sync Download Video Op…" at bounding box center [430, 515] width 678 height 78
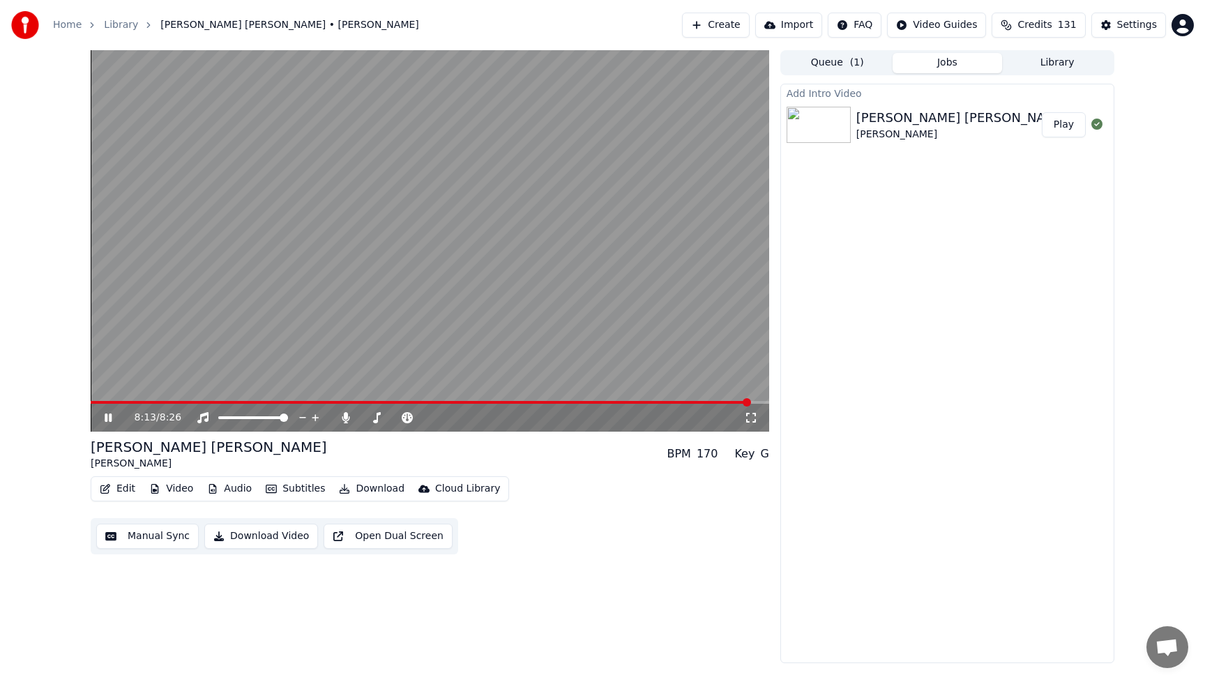
click at [109, 421] on icon at bounding box center [108, 417] width 7 height 8
click at [1057, 128] on button "Play" at bounding box center [1063, 124] width 44 height 25
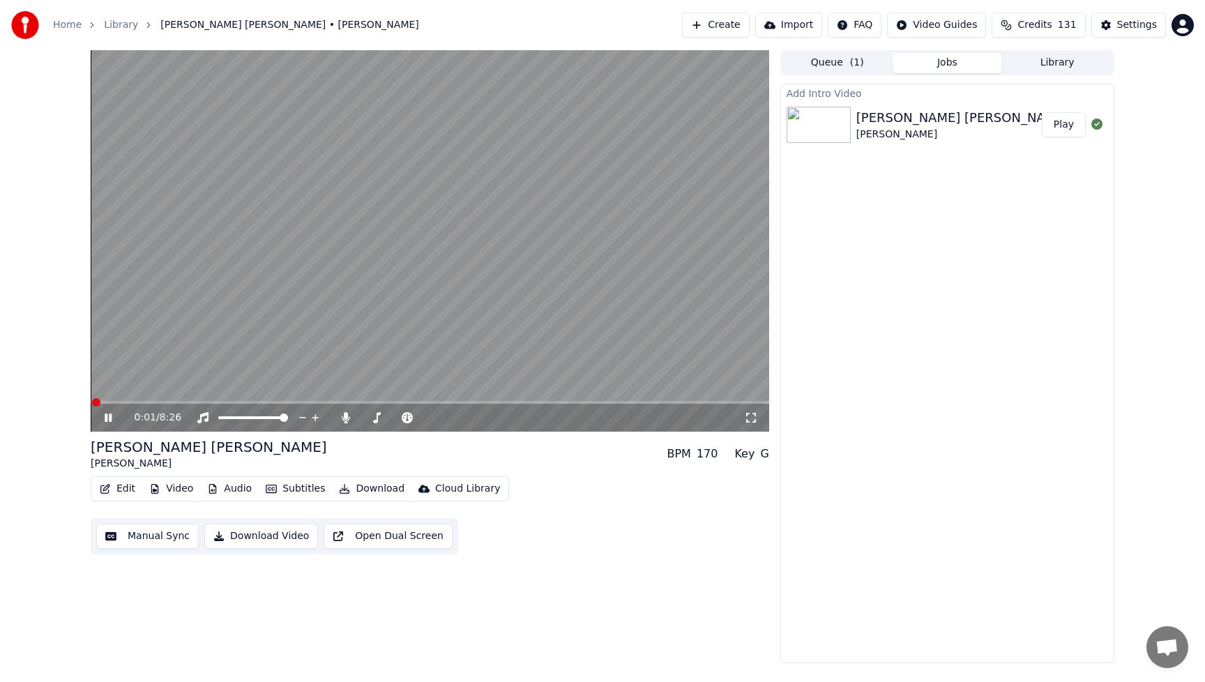
click at [106, 421] on icon at bounding box center [108, 417] width 7 height 8
click at [261, 534] on button "Download Video" at bounding box center [261, 536] width 114 height 25
drag, startPoint x: 99, startPoint y: 407, endPoint x: 85, endPoint y: 406, distance: 14.0
click at [85, 406] on div "0:01 / 8:26 Basil Valdez Medley Basil Valdez BPM 170 Key G Edit Video Audio Sub…" at bounding box center [602, 356] width 1046 height 613
click at [109, 418] on icon at bounding box center [108, 418] width 8 height 10
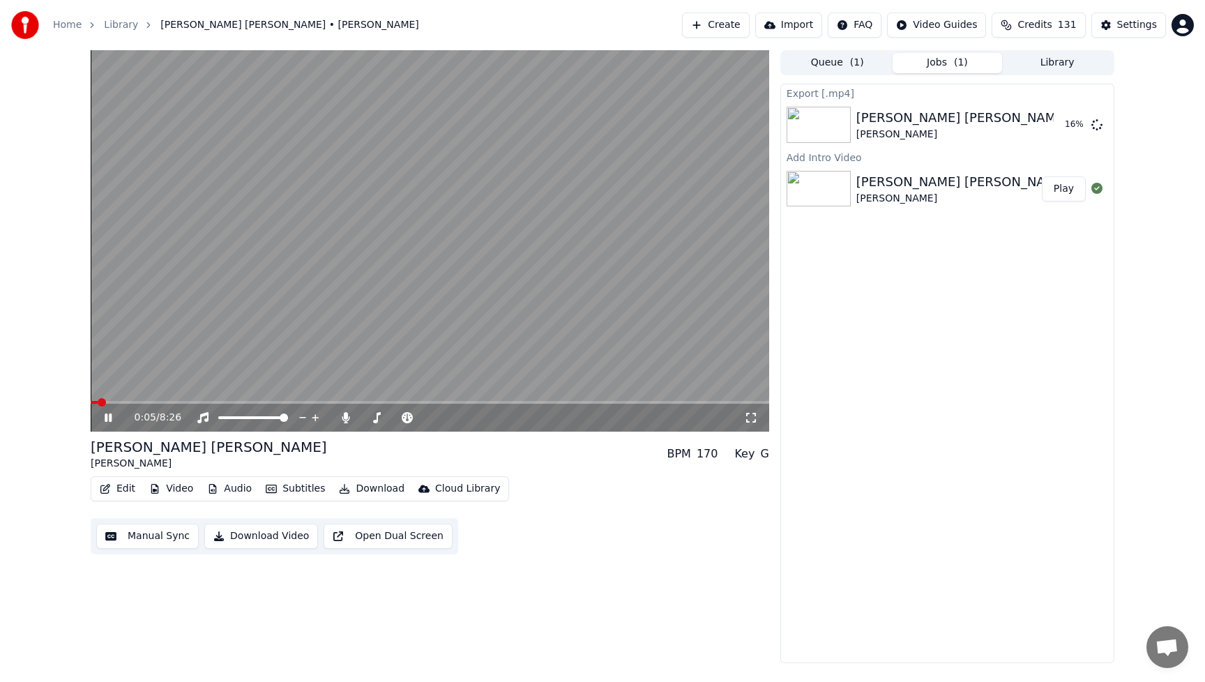
click at [107, 420] on icon at bounding box center [108, 417] width 7 height 8
click at [1099, 124] on icon at bounding box center [1096, 124] width 11 height 11
click at [954, 323] on div "Export [.mp4] Basil Valdez Medley Basil Valdez Add Intro Video Basil Valdez Med…" at bounding box center [947, 373] width 334 height 579
click at [1099, 121] on icon at bounding box center [1096, 124] width 11 height 11
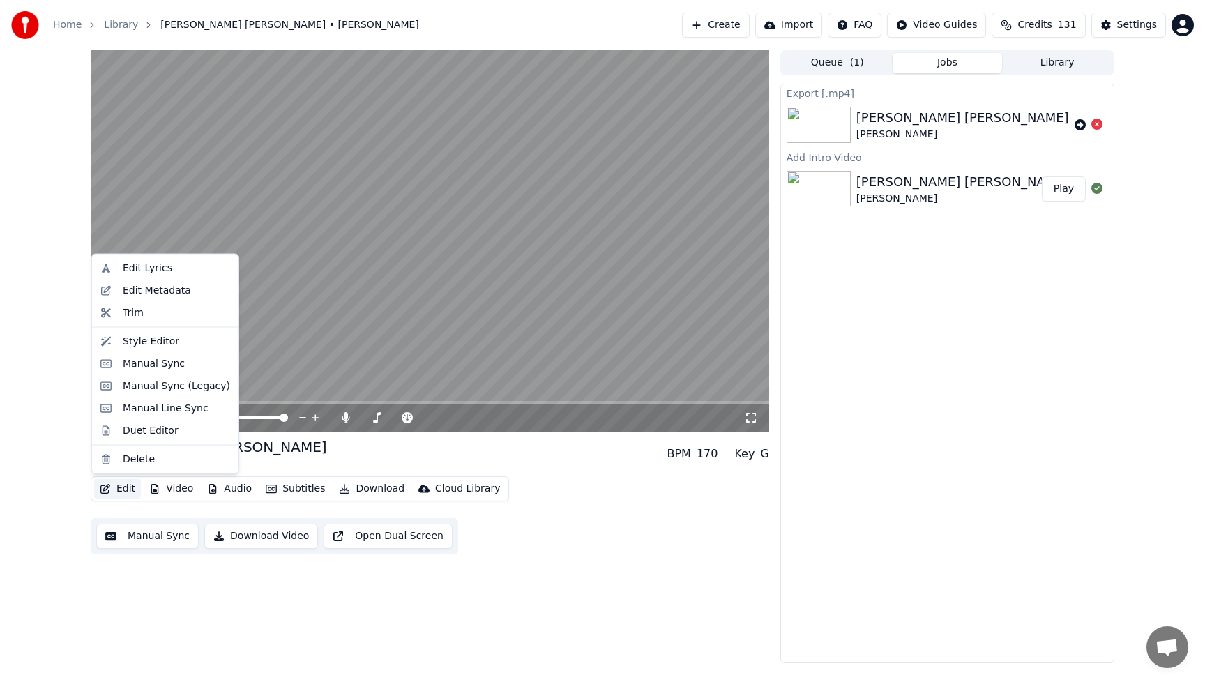
click at [120, 489] on button "Edit" at bounding box center [117, 489] width 47 height 20
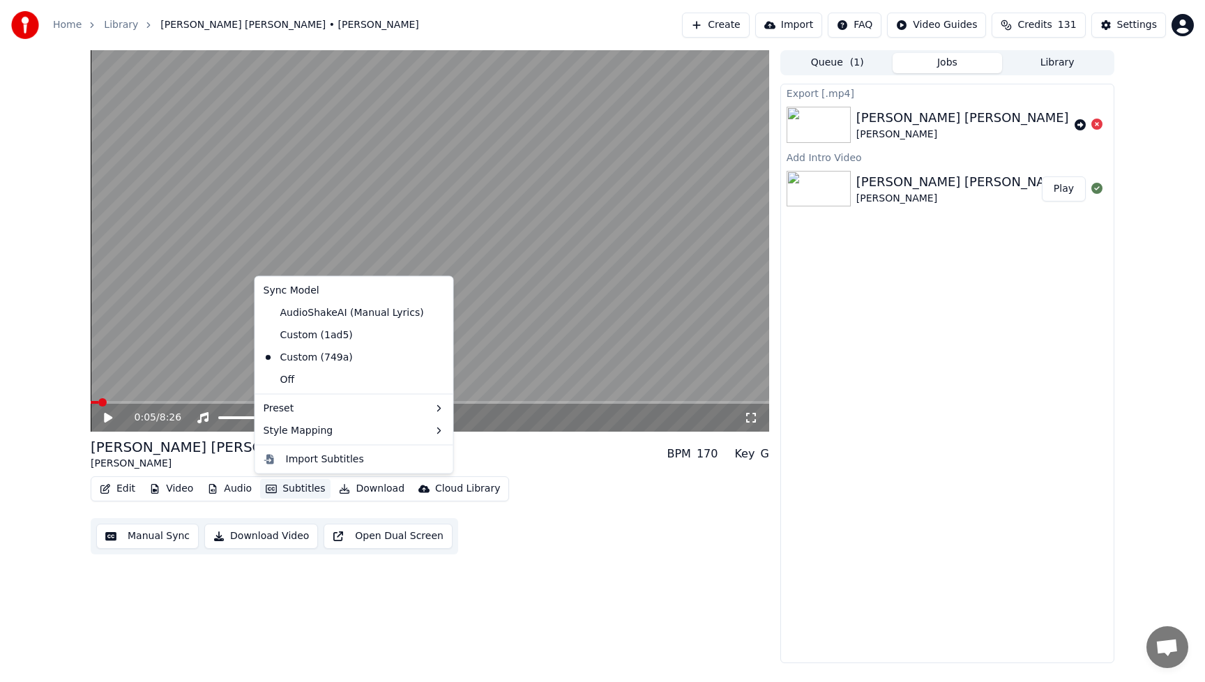
click at [617, 510] on div "Edit Video Audio Subtitles Download Cloud Library Manual Sync Download Video Op…" at bounding box center [430, 515] width 678 height 78
click at [297, 485] on button "Subtitles" at bounding box center [295, 489] width 70 height 20
click at [549, 527] on div "Edit Video Audio Subtitles Download Cloud Library Manual Sync Download Video Op…" at bounding box center [430, 515] width 678 height 78
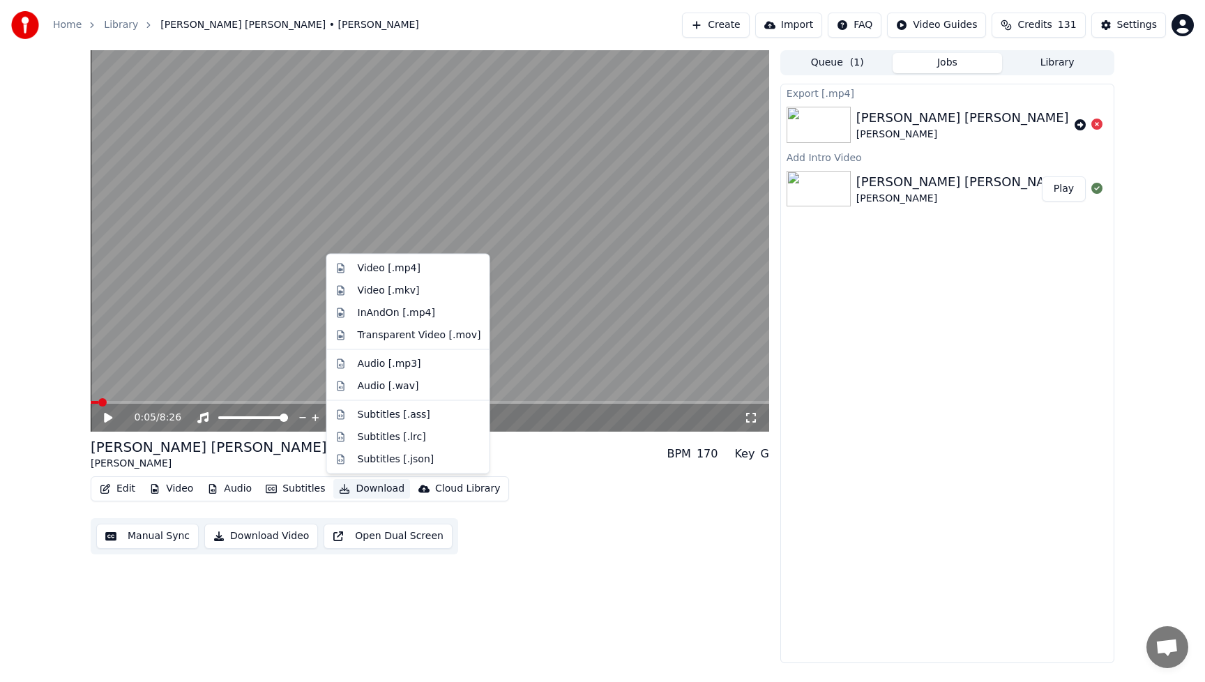
click at [368, 490] on button "Download" at bounding box center [371, 489] width 77 height 20
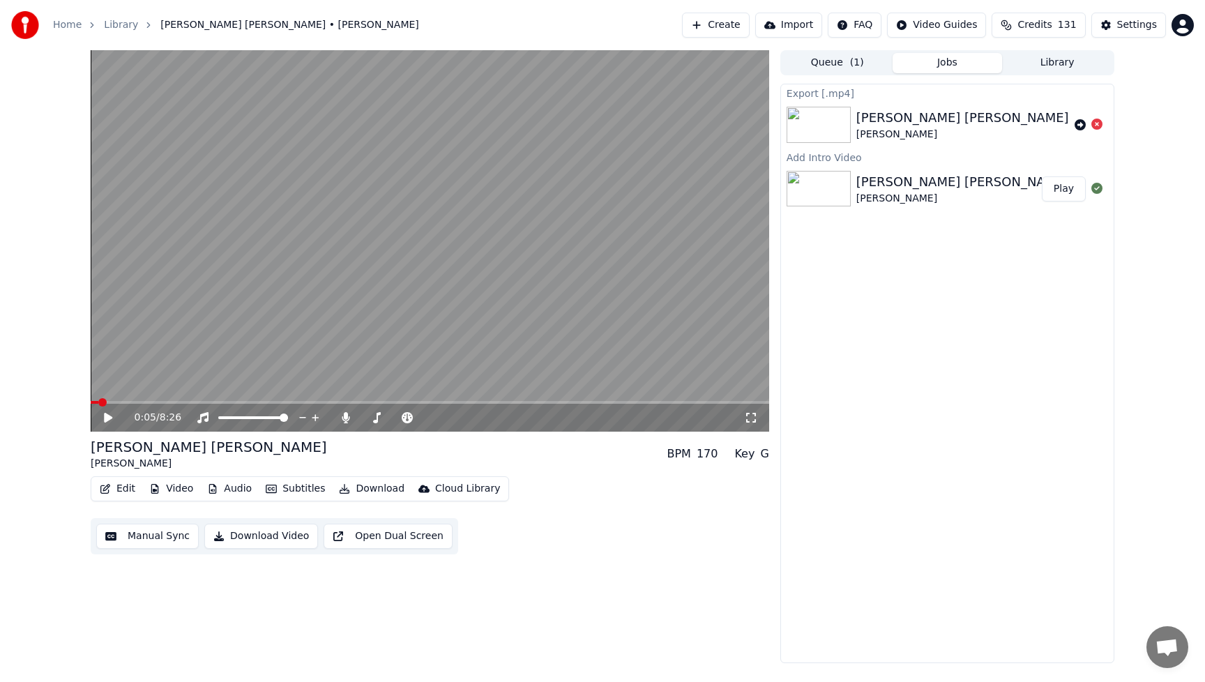
click at [602, 519] on div "Edit Video Audio Subtitles Download Cloud Library Manual Sync Download Video Op…" at bounding box center [430, 515] width 678 height 78
click at [113, 487] on button "Edit" at bounding box center [117, 489] width 47 height 20
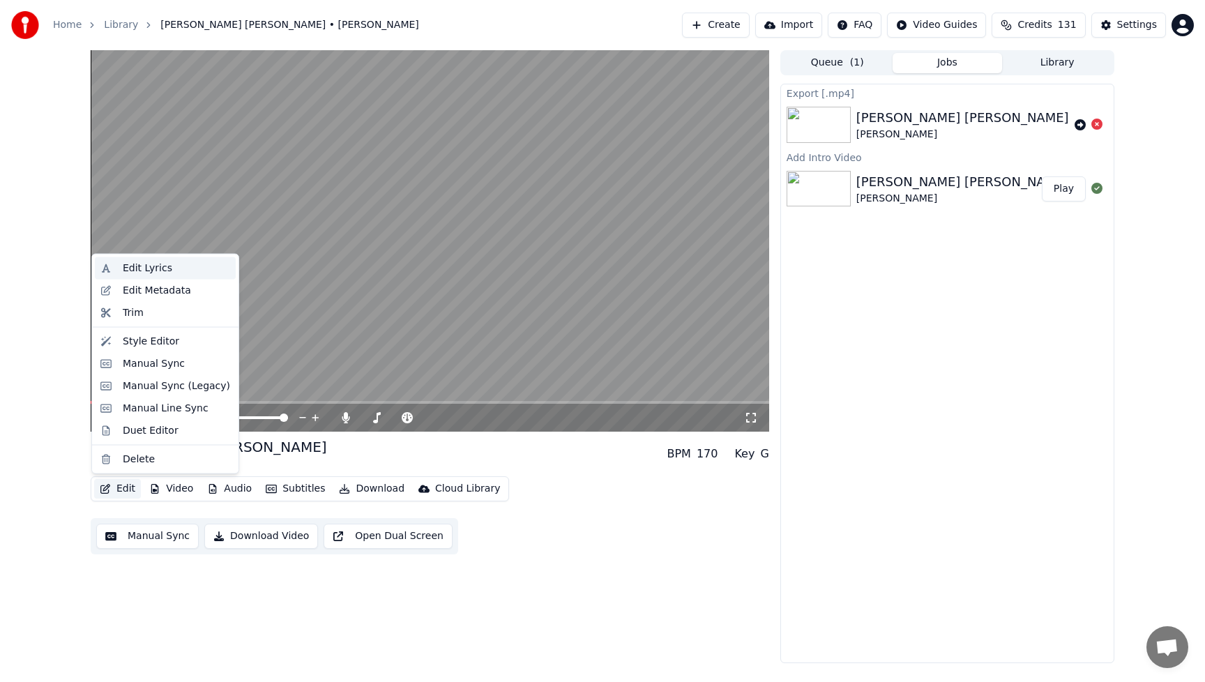
click at [148, 270] on div "Edit Lyrics" at bounding box center [147, 268] width 49 height 14
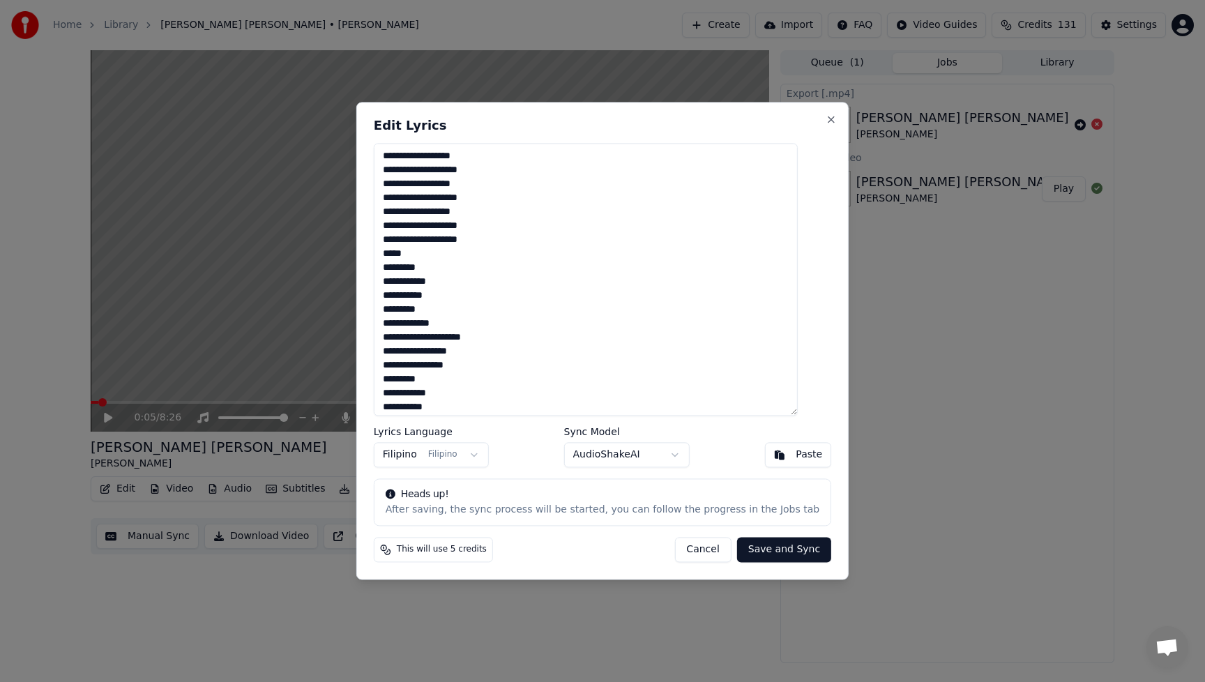
click at [692, 551] on button "Cancel" at bounding box center [702, 549] width 56 height 25
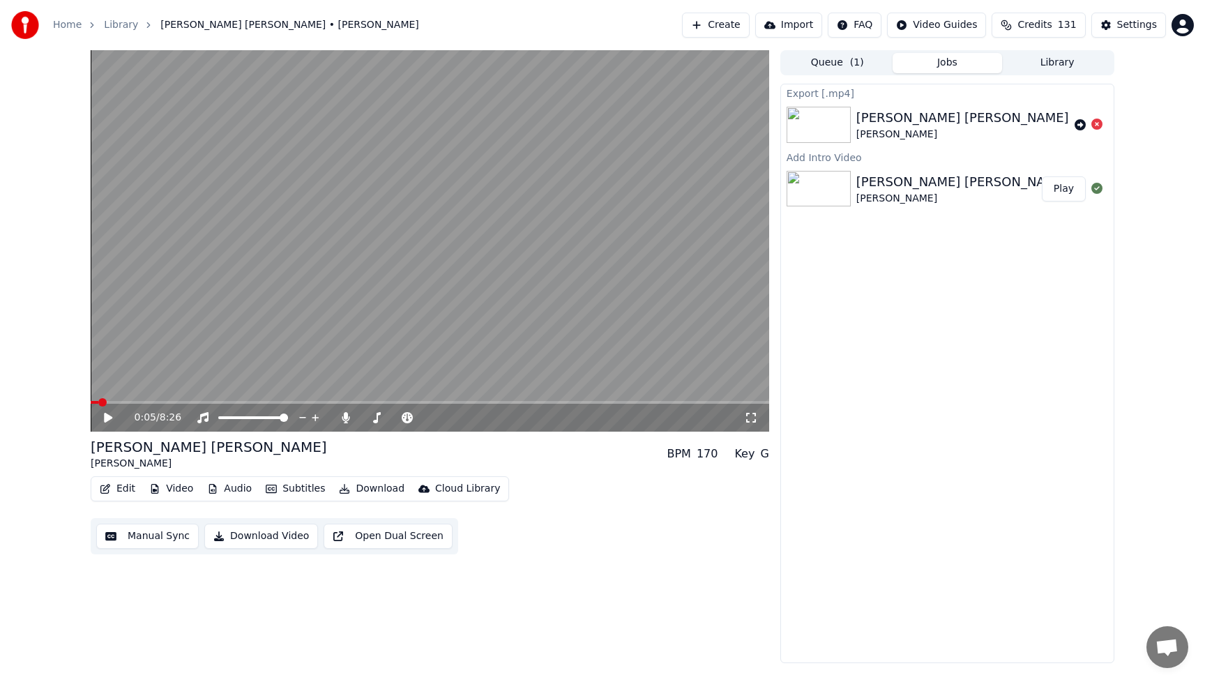
click at [124, 491] on button "Edit" at bounding box center [117, 489] width 47 height 20
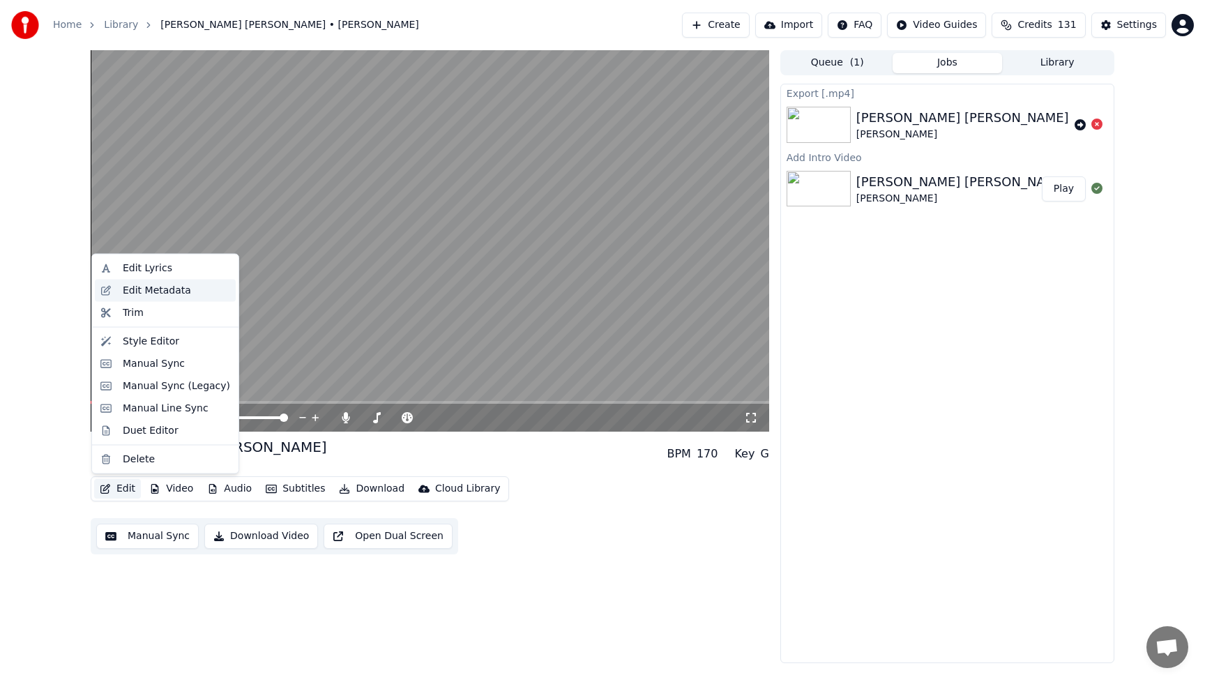
click at [160, 296] on div "Edit Metadata" at bounding box center [157, 290] width 68 height 14
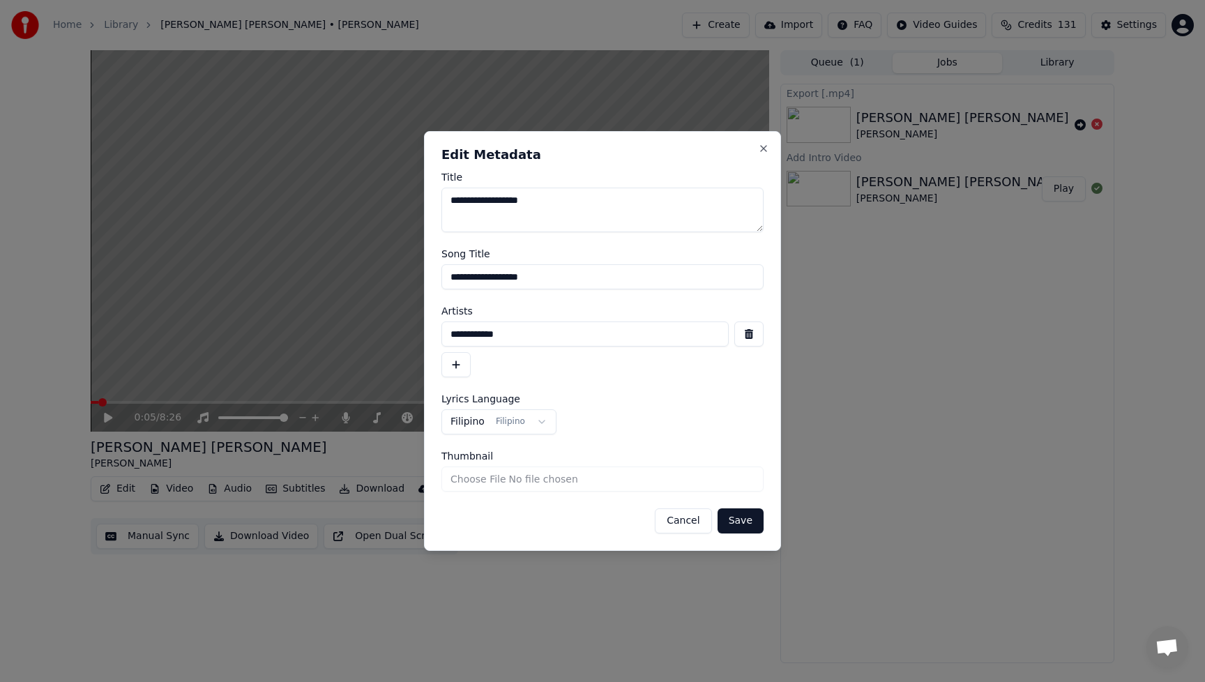
click at [565, 284] on input "**********" at bounding box center [602, 276] width 322 height 25
drag, startPoint x: 574, startPoint y: 278, endPoint x: 414, endPoint y: 287, distance: 160.6
click at [413, 287] on body "**********" at bounding box center [602, 341] width 1205 height 682
drag, startPoint x: 598, startPoint y: 199, endPoint x: 422, endPoint y: 215, distance: 177.2
click at [422, 215] on body "**********" at bounding box center [602, 341] width 1205 height 682
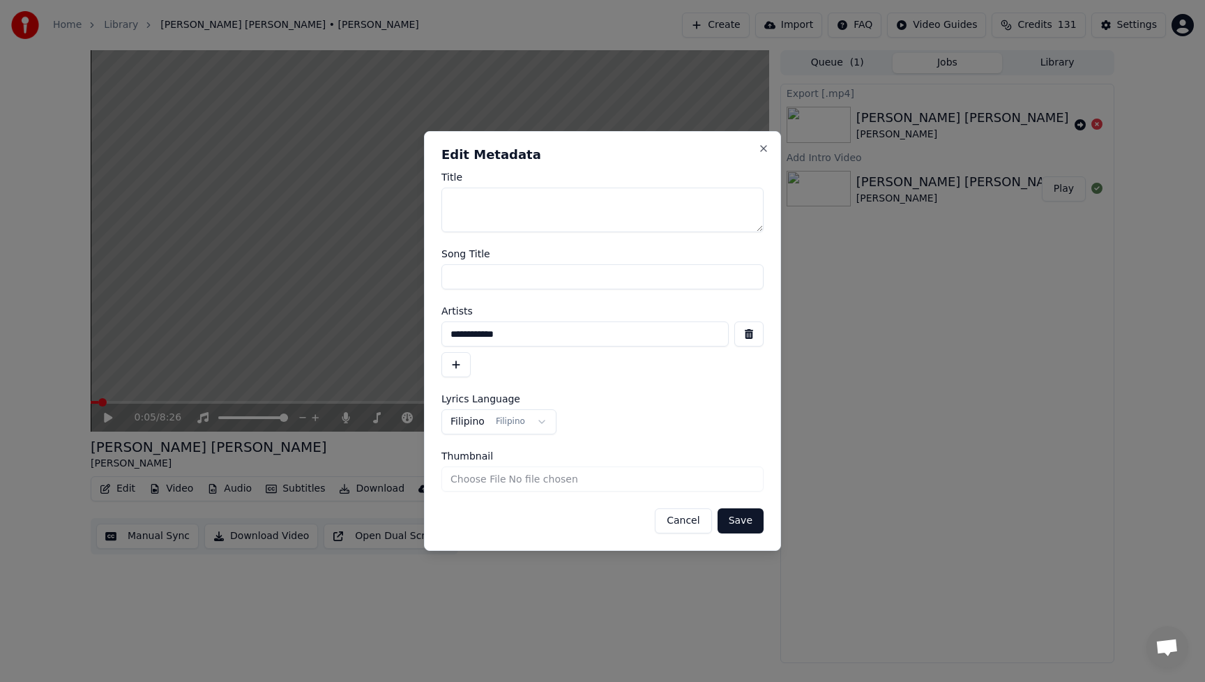
drag, startPoint x: 519, startPoint y: 335, endPoint x: 402, endPoint y: 335, distance: 117.1
click at [402, 335] on body "**********" at bounding box center [602, 341] width 1205 height 682
click at [736, 525] on button "Save" at bounding box center [740, 520] width 46 height 25
type textarea "**********"
click at [750, 524] on button "Save" at bounding box center [740, 520] width 46 height 25
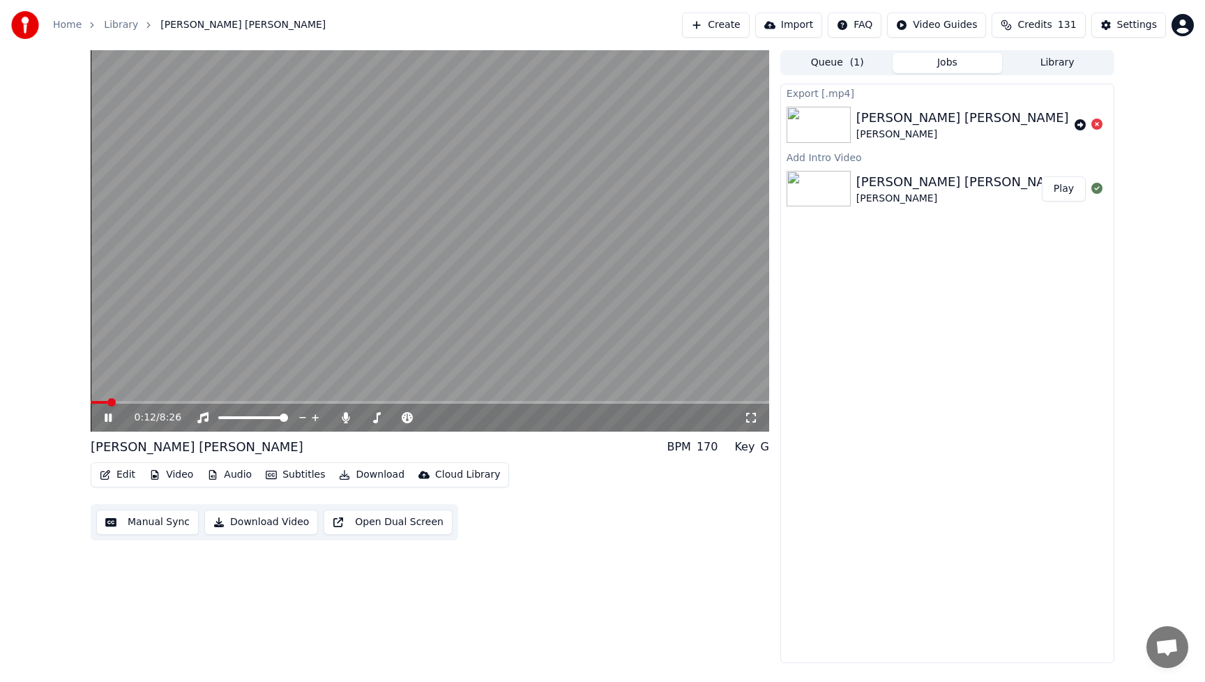
click at [1071, 192] on button "Play" at bounding box center [1063, 188] width 44 height 25
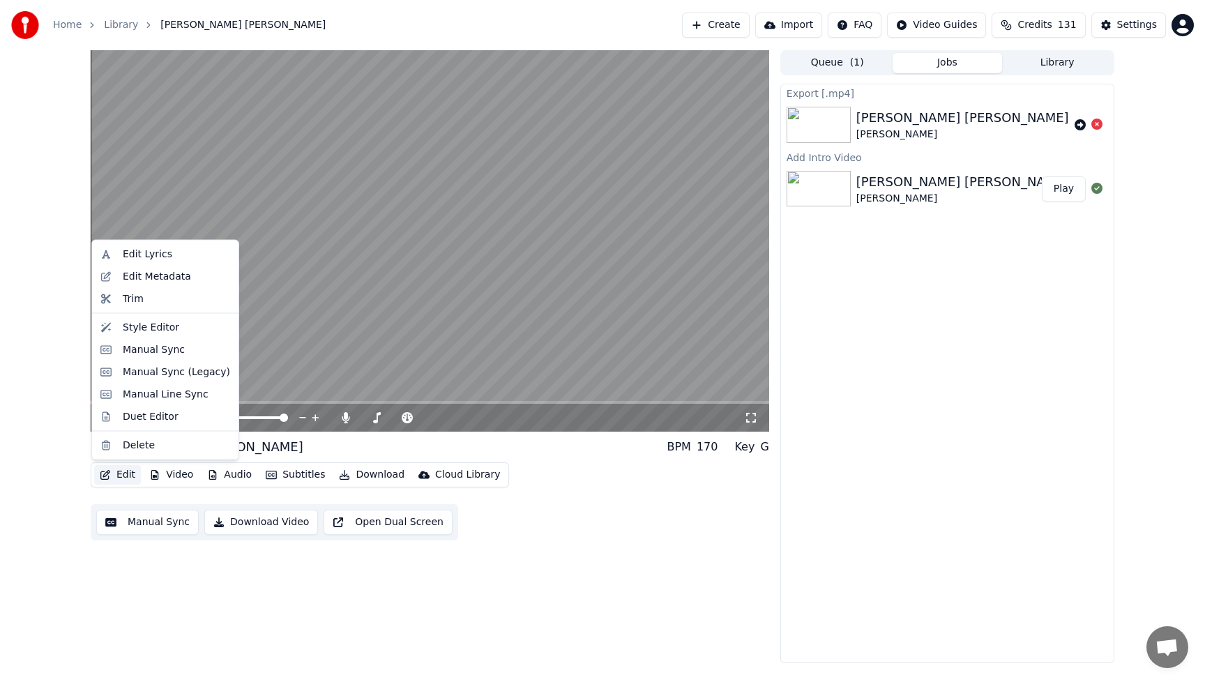
click at [118, 476] on button "Edit" at bounding box center [117, 475] width 47 height 20
click at [153, 274] on div "Edit Metadata" at bounding box center [157, 276] width 68 height 14
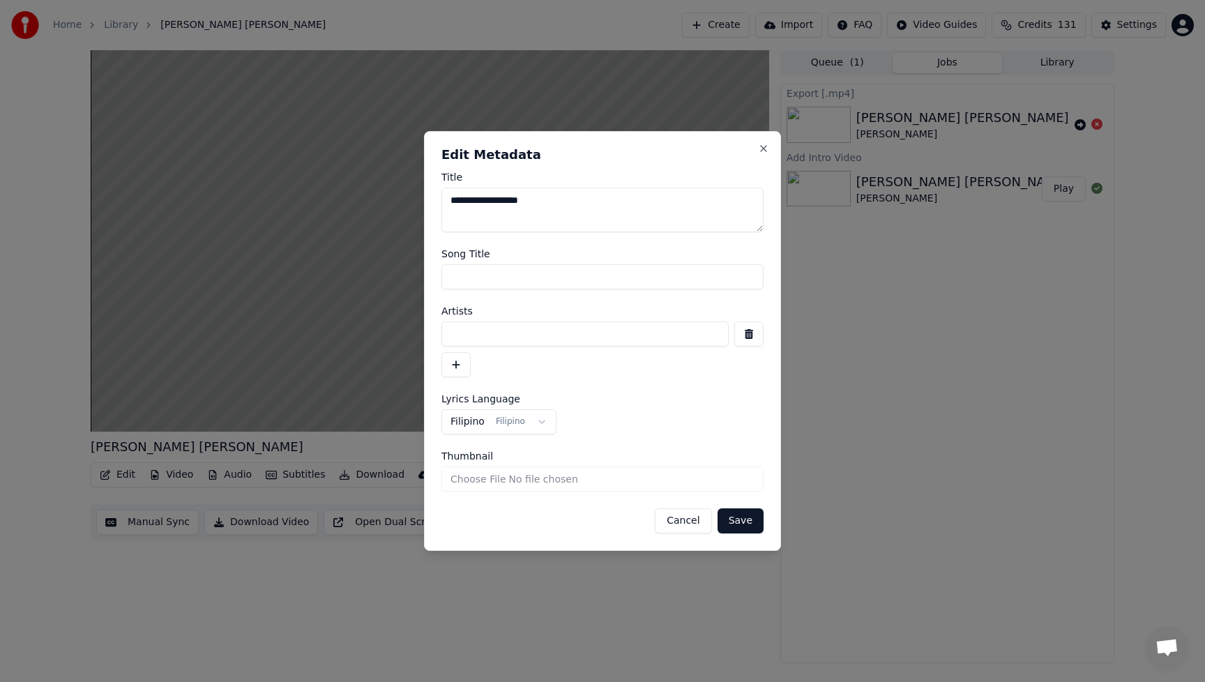
drag, startPoint x: 584, startPoint y: 208, endPoint x: 404, endPoint y: 201, distance: 180.0
click at [404, 201] on body "**********" at bounding box center [602, 341] width 1205 height 682
type textarea "*"
click at [742, 518] on button "Save" at bounding box center [740, 520] width 46 height 25
type textarea "**"
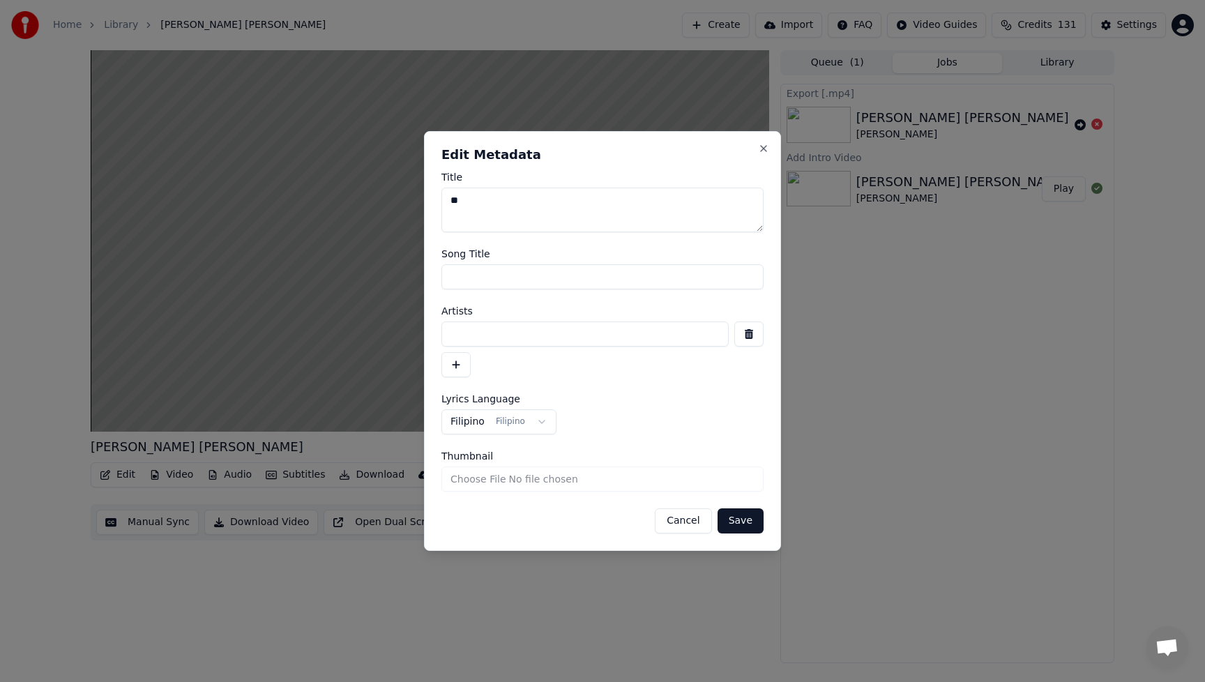
click at [748, 521] on button "Save" at bounding box center [740, 520] width 46 height 25
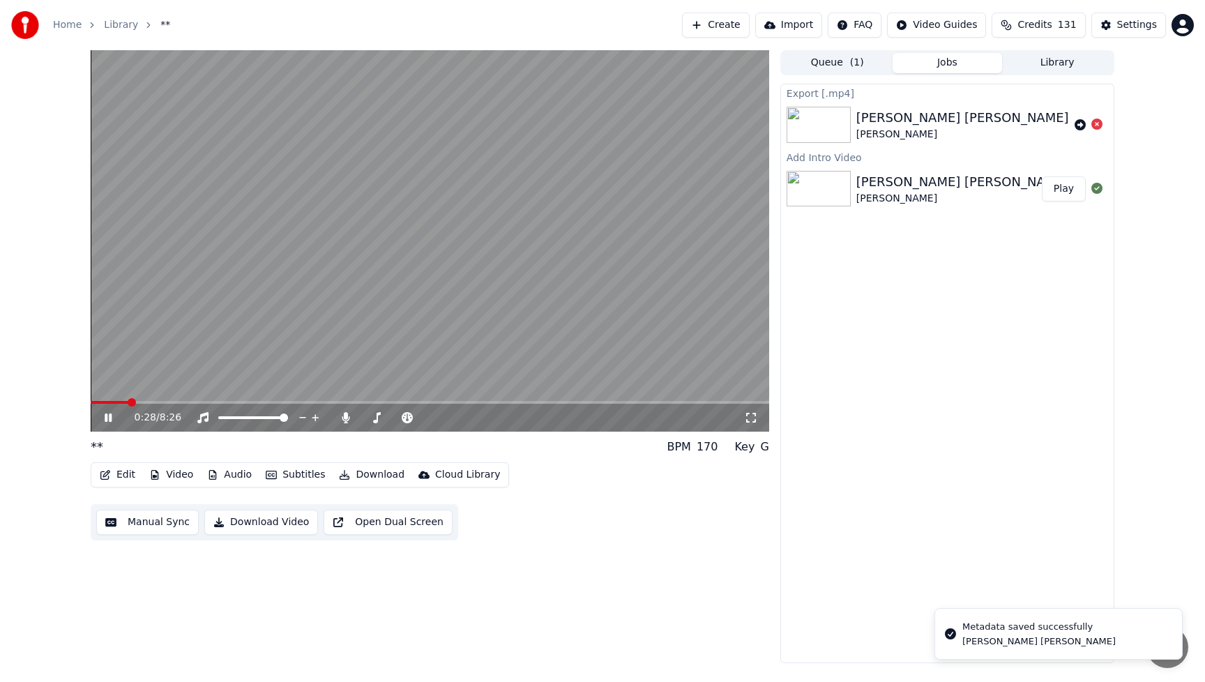
click at [1065, 188] on button "Play" at bounding box center [1063, 188] width 44 height 25
click at [289, 524] on button "Download Video" at bounding box center [261, 522] width 114 height 25
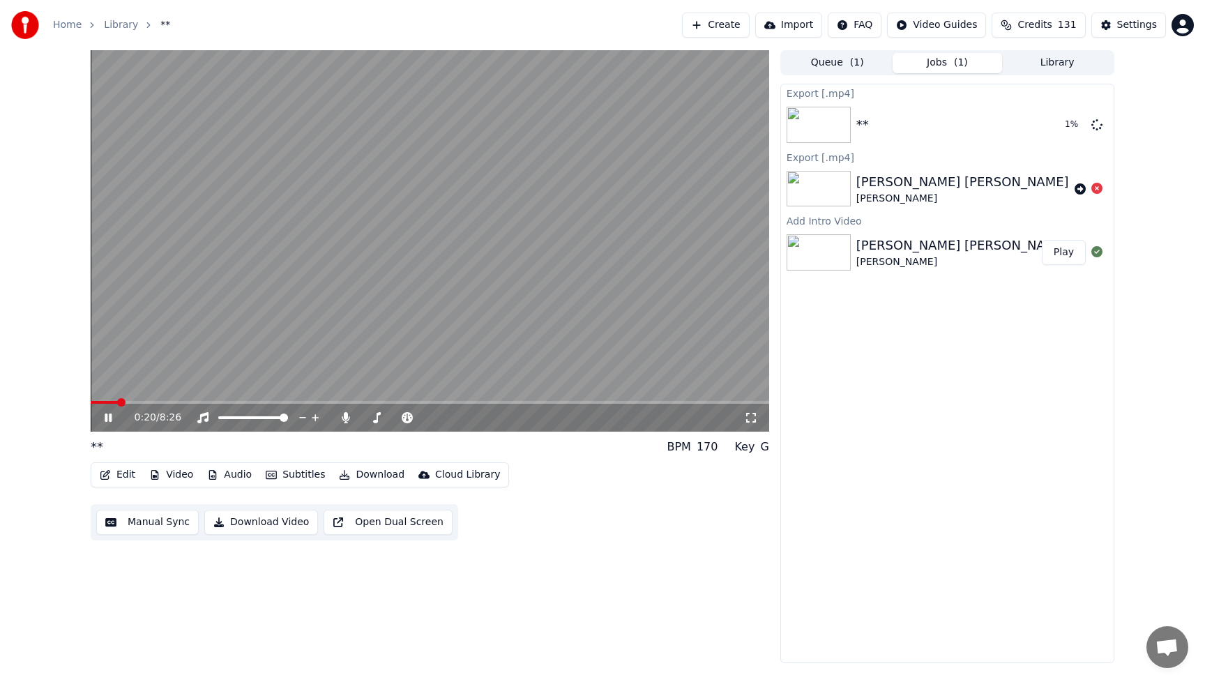
click at [108, 420] on icon at bounding box center [118, 417] width 33 height 11
click at [747, 554] on div "0:20 / 8:26 ** BPM 170 Key G Edit Video Audio Subtitles Download Cloud Library …" at bounding box center [430, 356] width 678 height 613
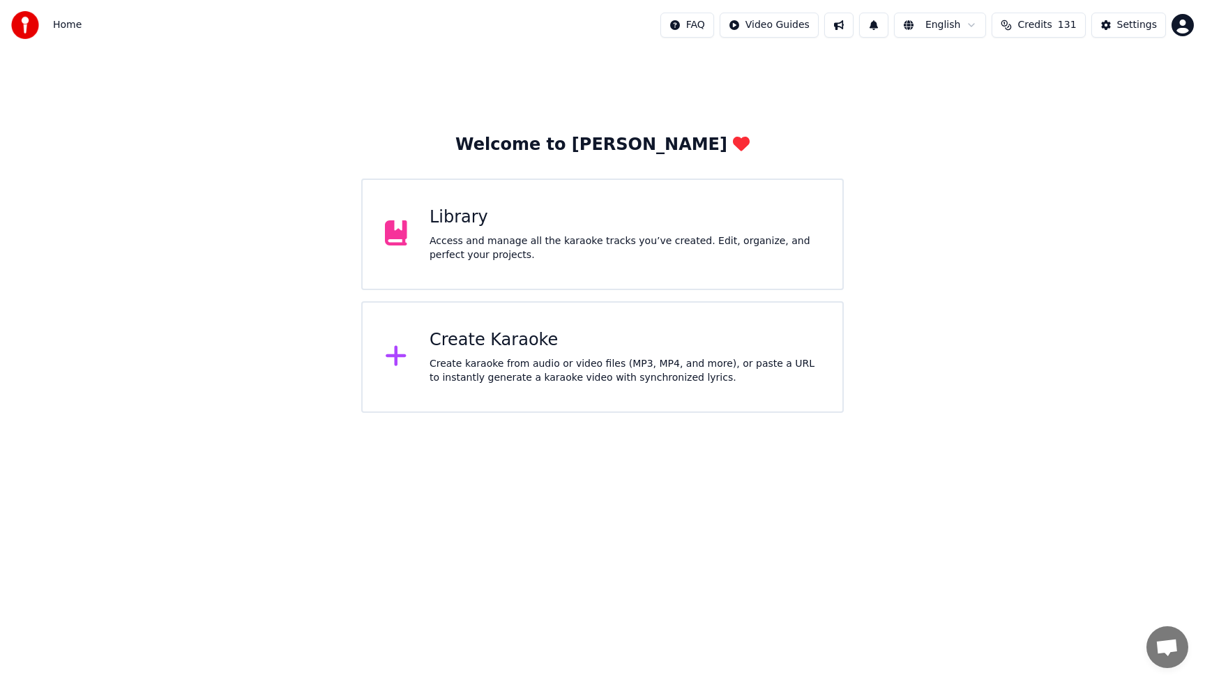
click at [500, 246] on div "Access and manage all the karaoke tracks you’ve created. Edit, organize, and pe…" at bounding box center [624, 248] width 390 height 28
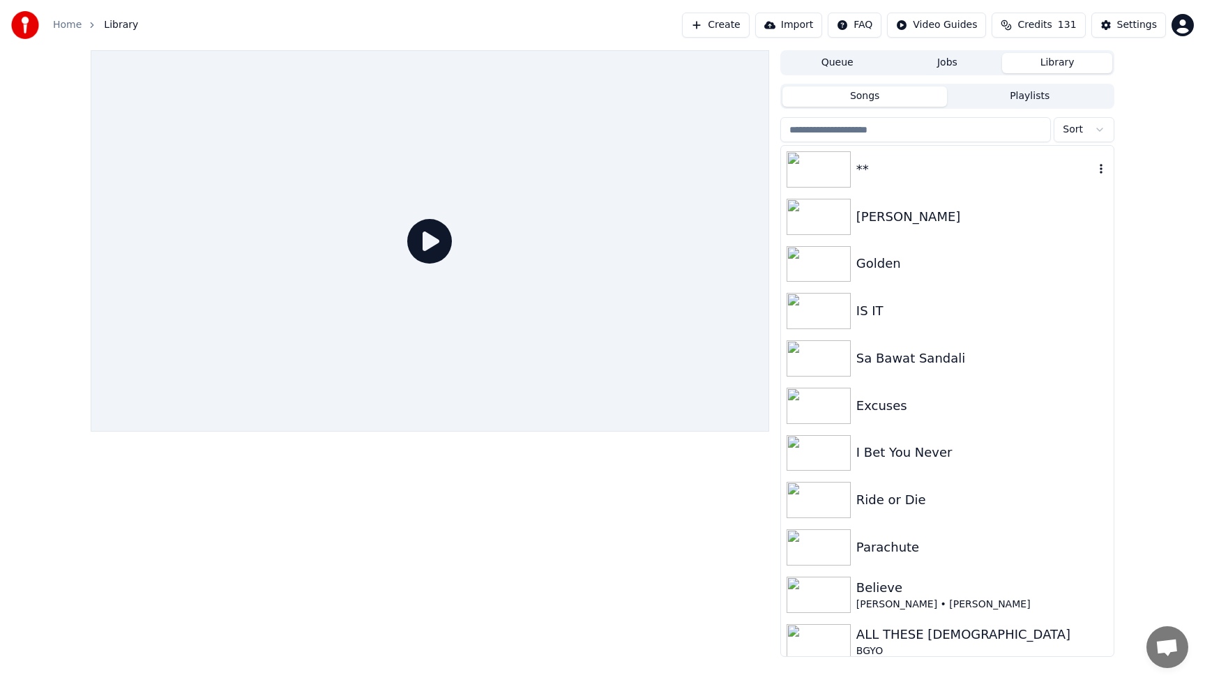
click at [970, 165] on div "**" at bounding box center [975, 170] width 238 height 20
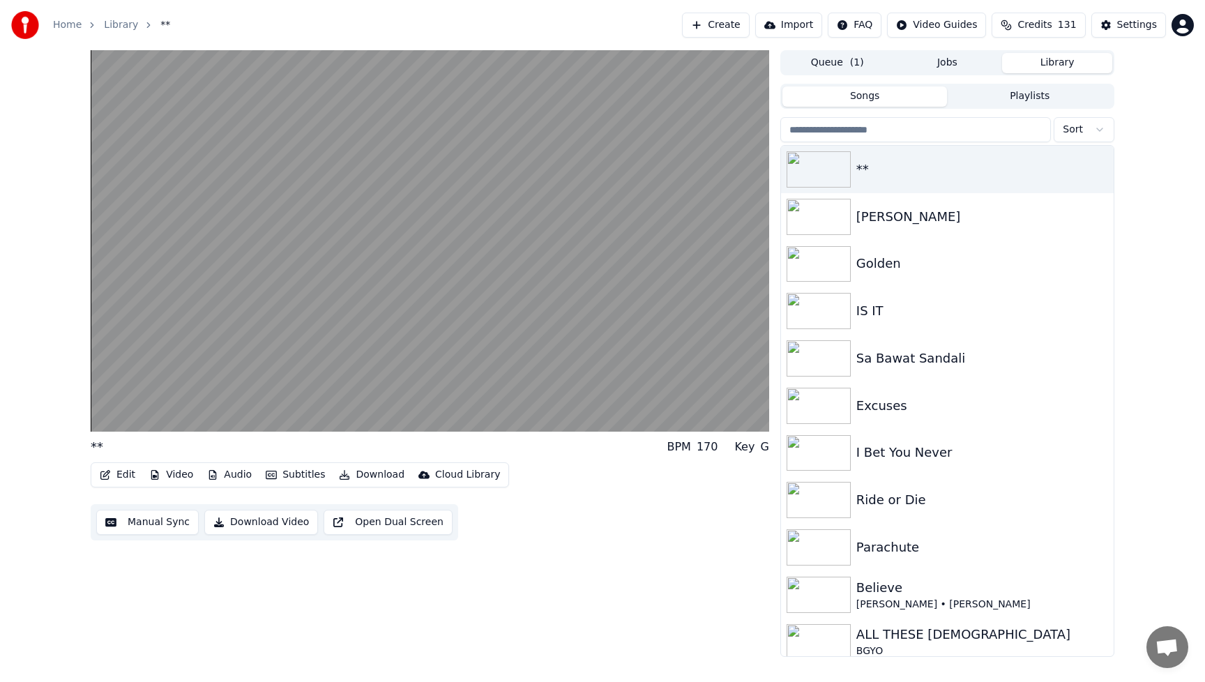
click at [121, 475] on button "Edit" at bounding box center [117, 475] width 47 height 20
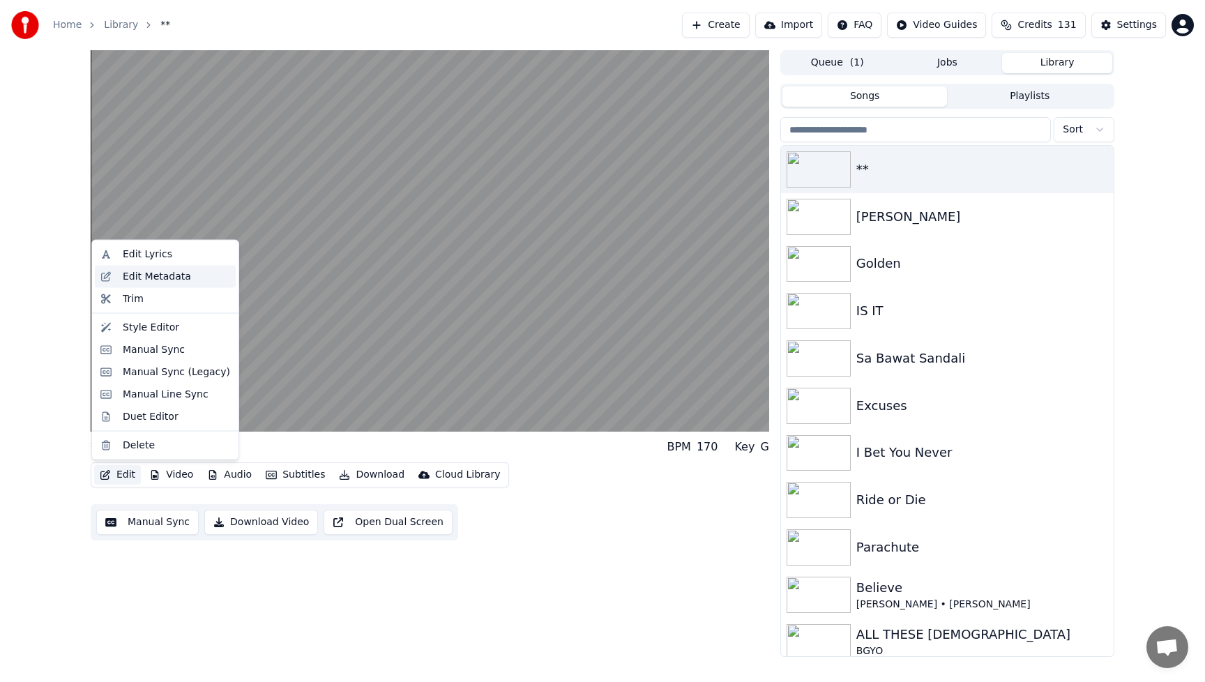
click at [158, 284] on div "Edit Metadata" at bounding box center [165, 276] width 141 height 22
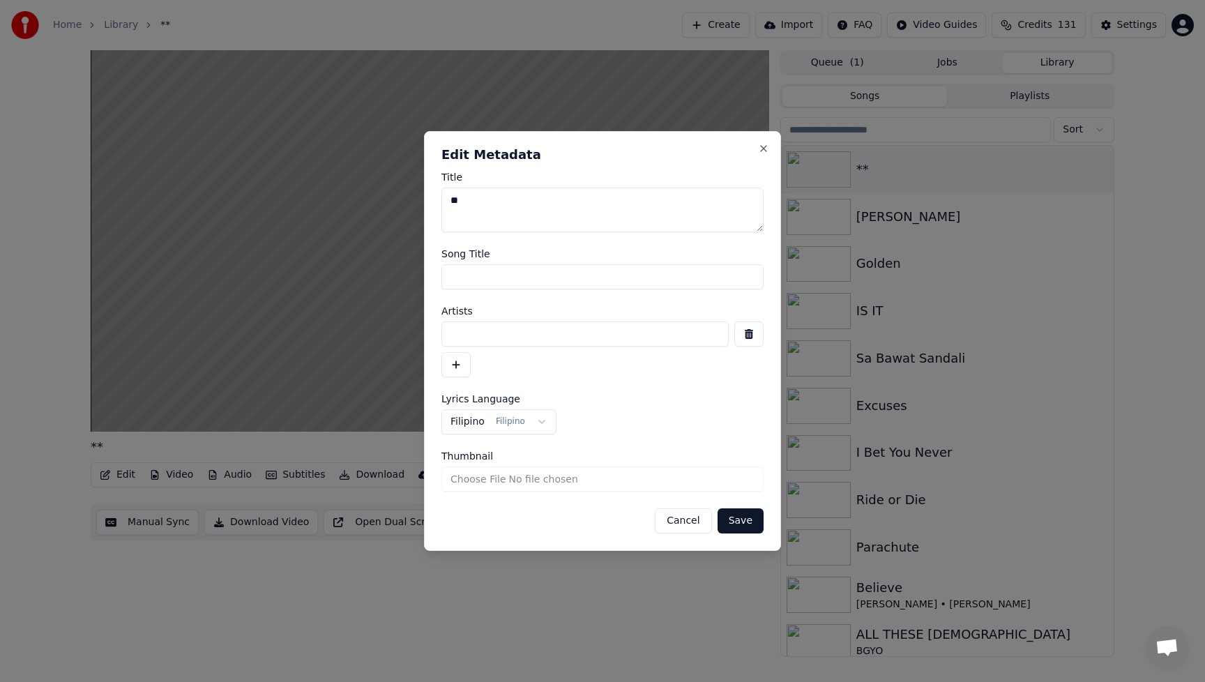
drag, startPoint x: 519, startPoint y: 211, endPoint x: 396, endPoint y: 202, distance: 123.0
click at [396, 202] on body "**********" at bounding box center [602, 341] width 1205 height 682
type textarea "**********"
click at [597, 478] on input "Thumbnail" at bounding box center [602, 478] width 322 height 25
type input "**********"
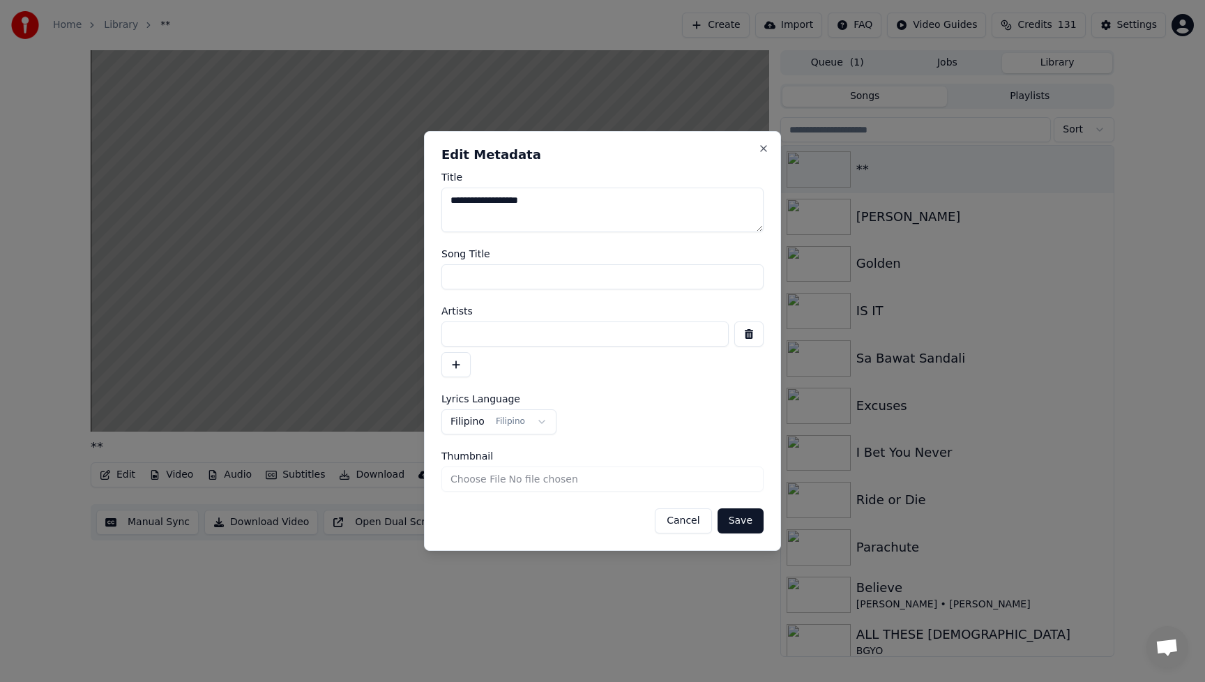
click at [751, 526] on button "Save" at bounding box center [740, 520] width 46 height 25
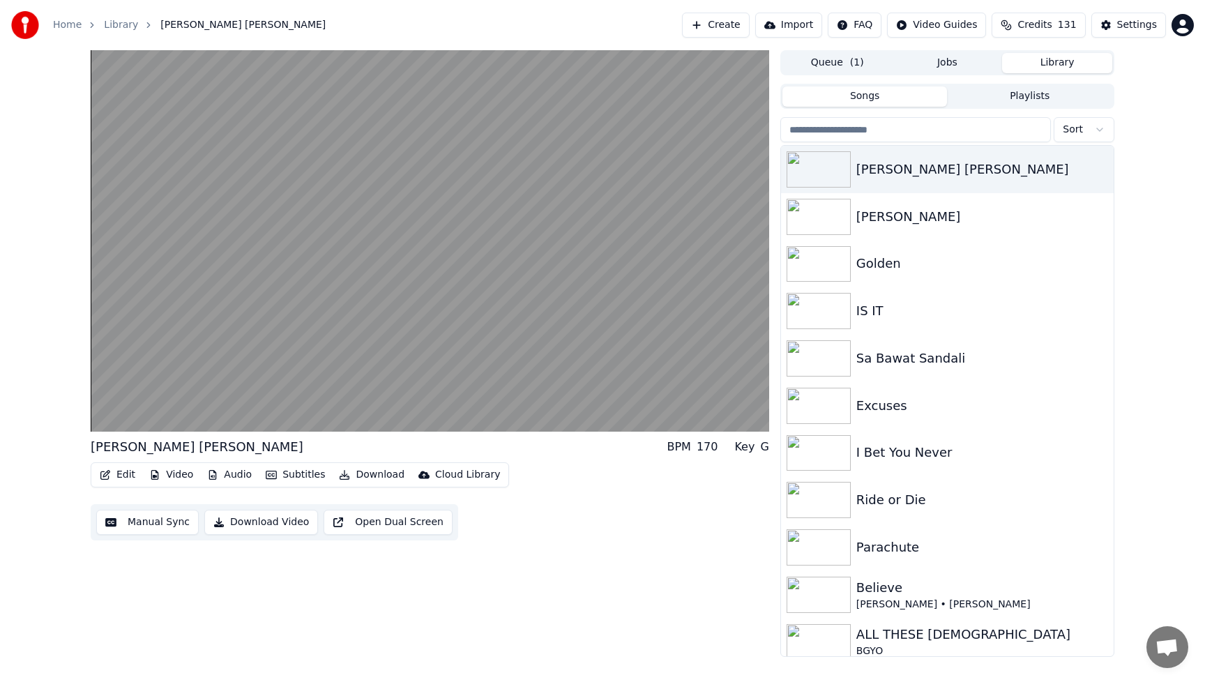
click at [250, 524] on button "Download Video" at bounding box center [261, 522] width 114 height 25
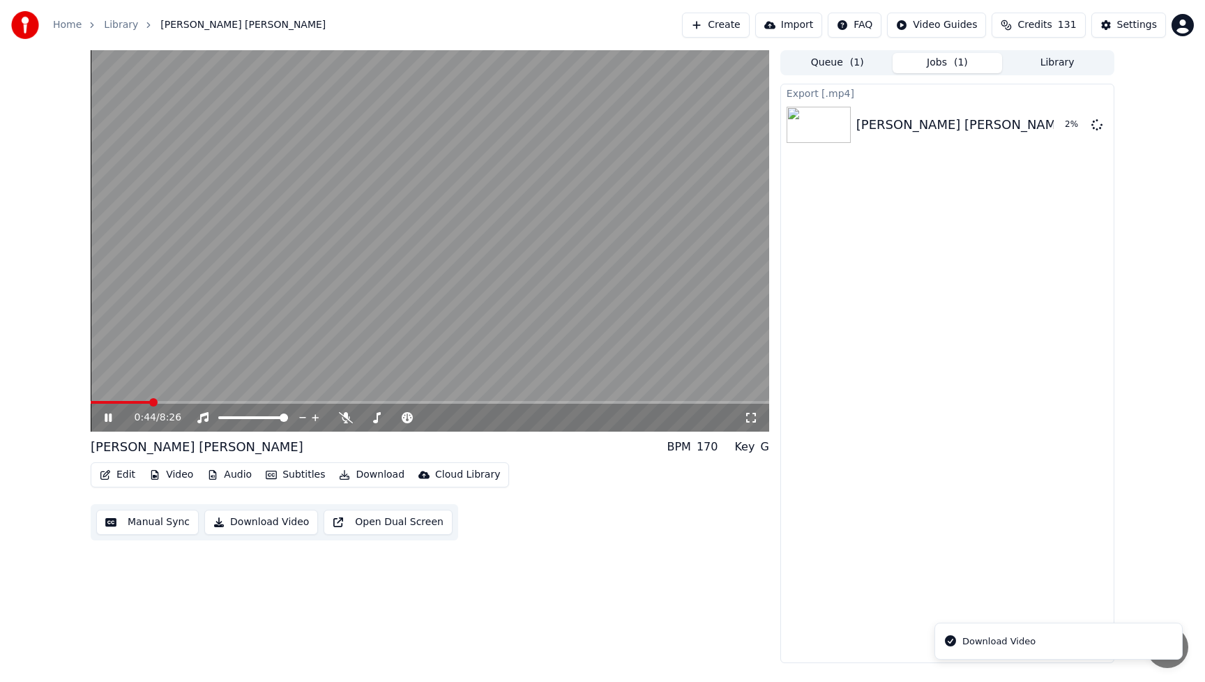
click at [110, 420] on icon at bounding box center [108, 417] width 7 height 8
click at [1064, 125] on button "Show" at bounding box center [1060, 124] width 50 height 25
click at [655, 525] on div "Edit Video Audio Subtitles Download Cloud Library Manual Sync Download Video Op…" at bounding box center [430, 501] width 678 height 78
click at [128, 478] on button "Edit" at bounding box center [117, 475] width 47 height 20
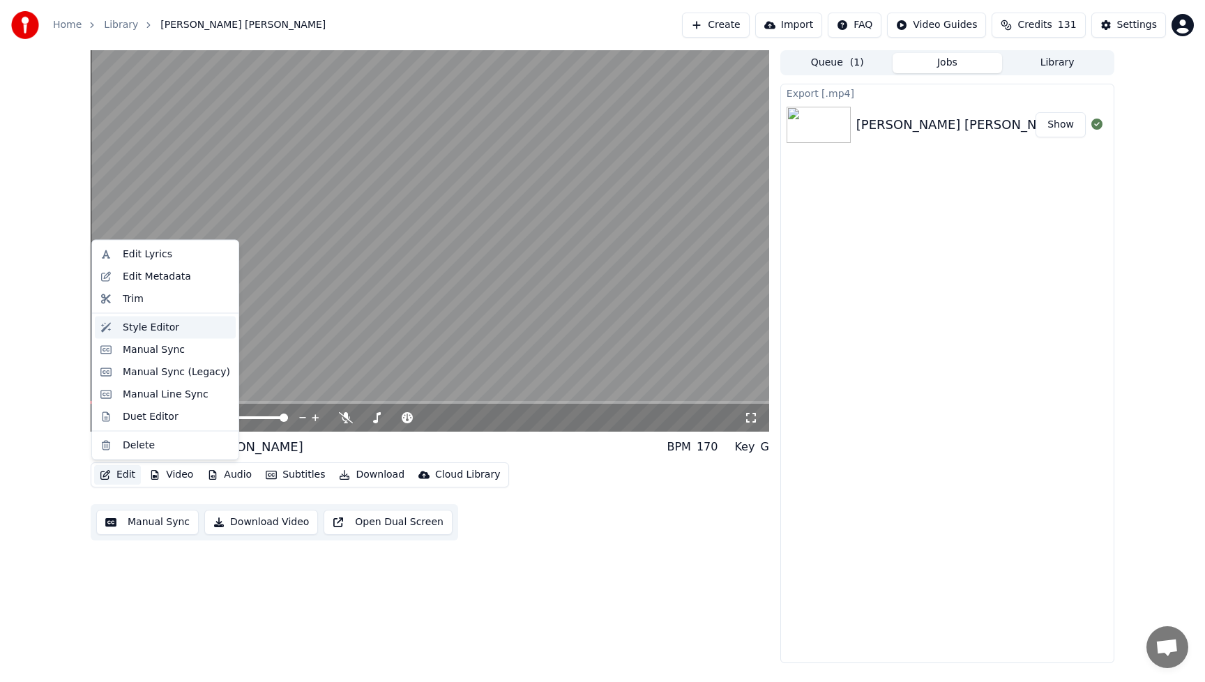
click at [142, 326] on div "Style Editor" at bounding box center [151, 327] width 56 height 14
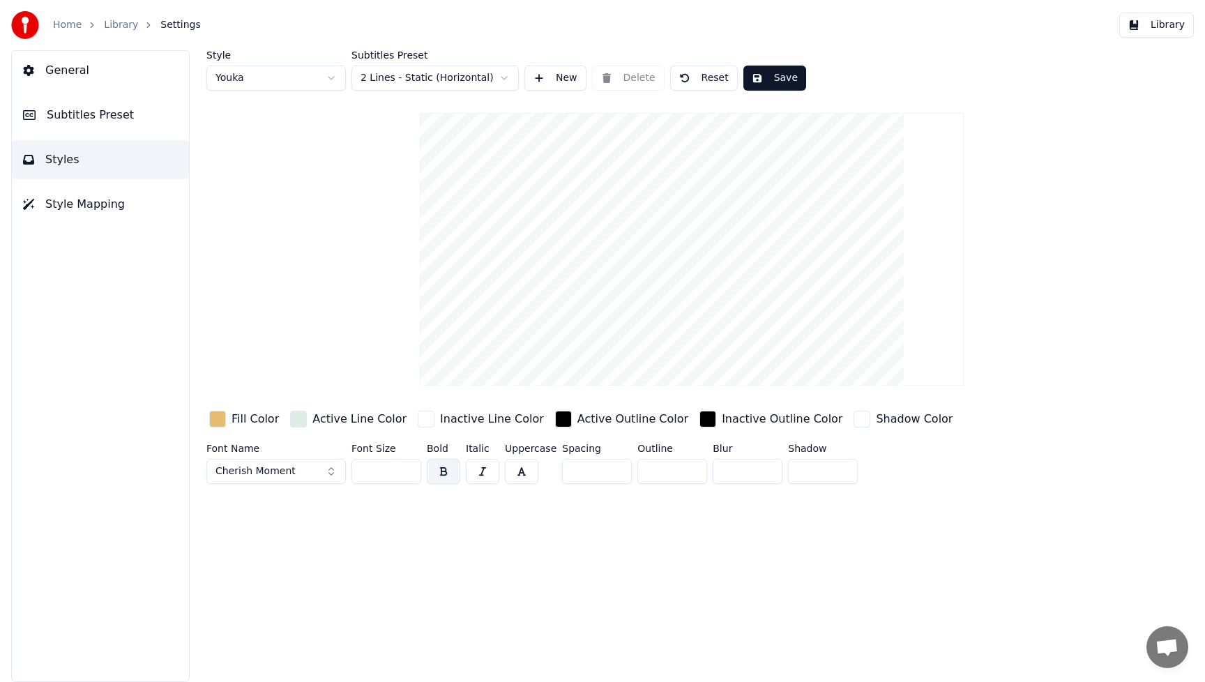
click at [223, 420] on div "button" at bounding box center [217, 419] width 17 height 17
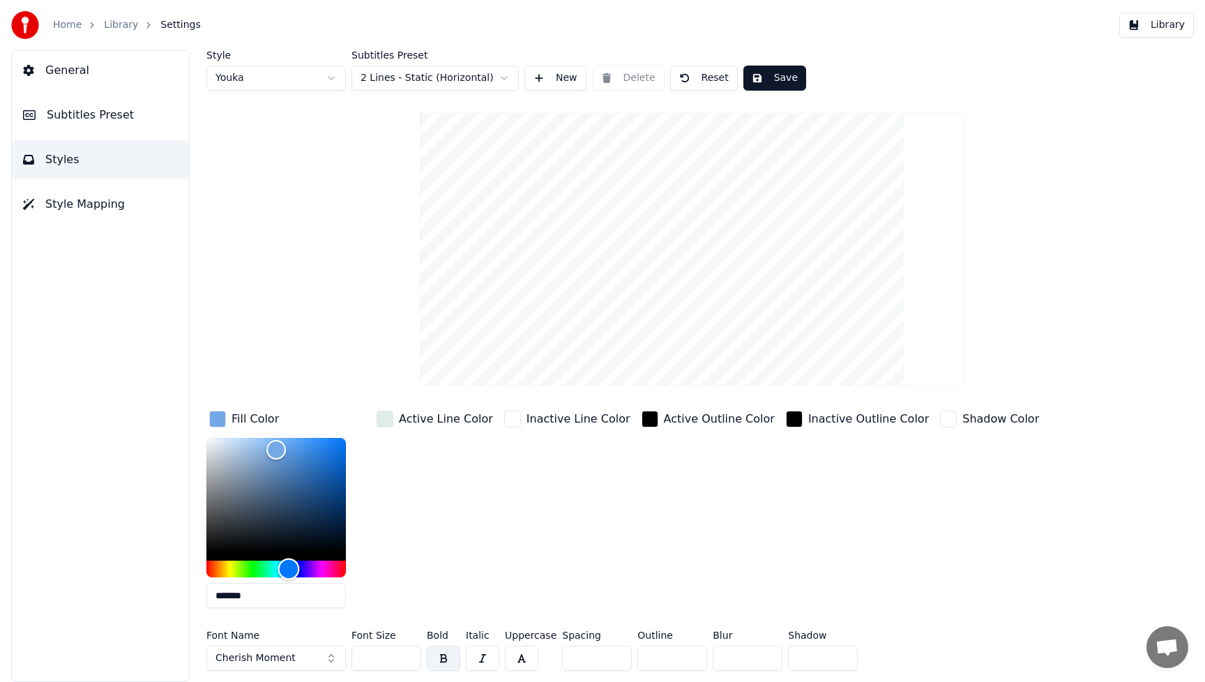
click at [289, 571] on div "Hue" at bounding box center [275, 568] width 139 height 17
type input "*******"
click at [293, 573] on div "Hue" at bounding box center [294, 569] width 22 height 22
click at [501, 530] on div "Inactive Line Color" at bounding box center [567, 513] width 132 height 211
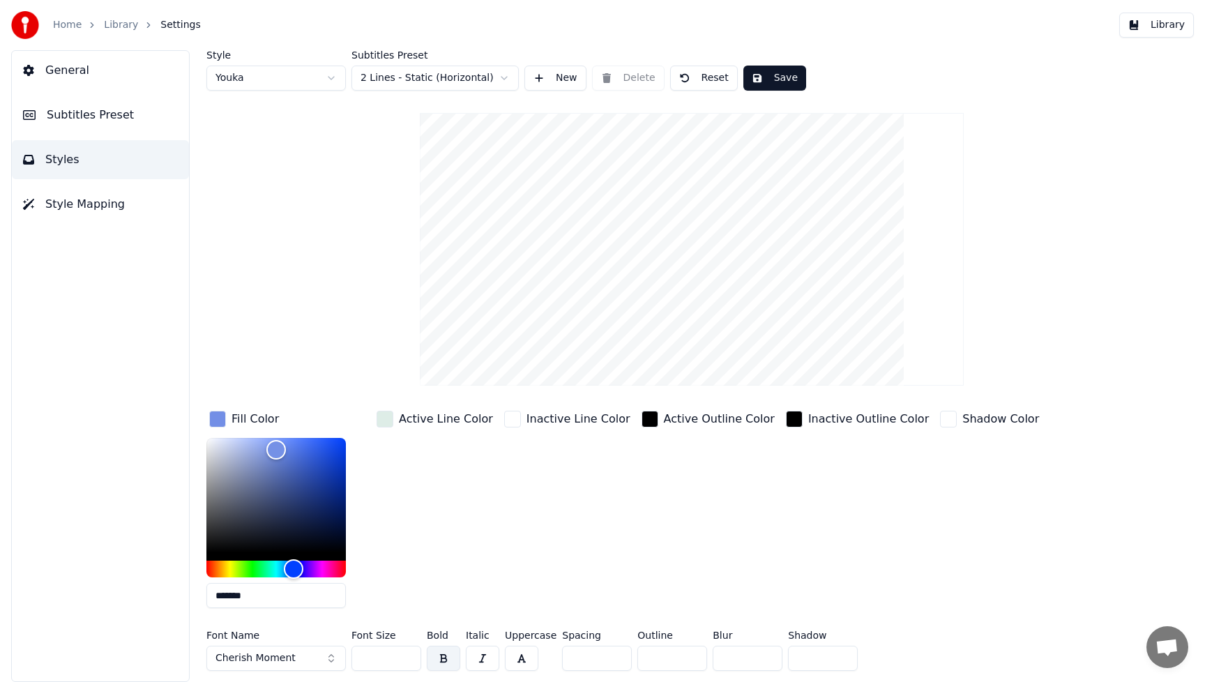
click at [326, 658] on button "Cherish Moment" at bounding box center [275, 658] width 139 height 25
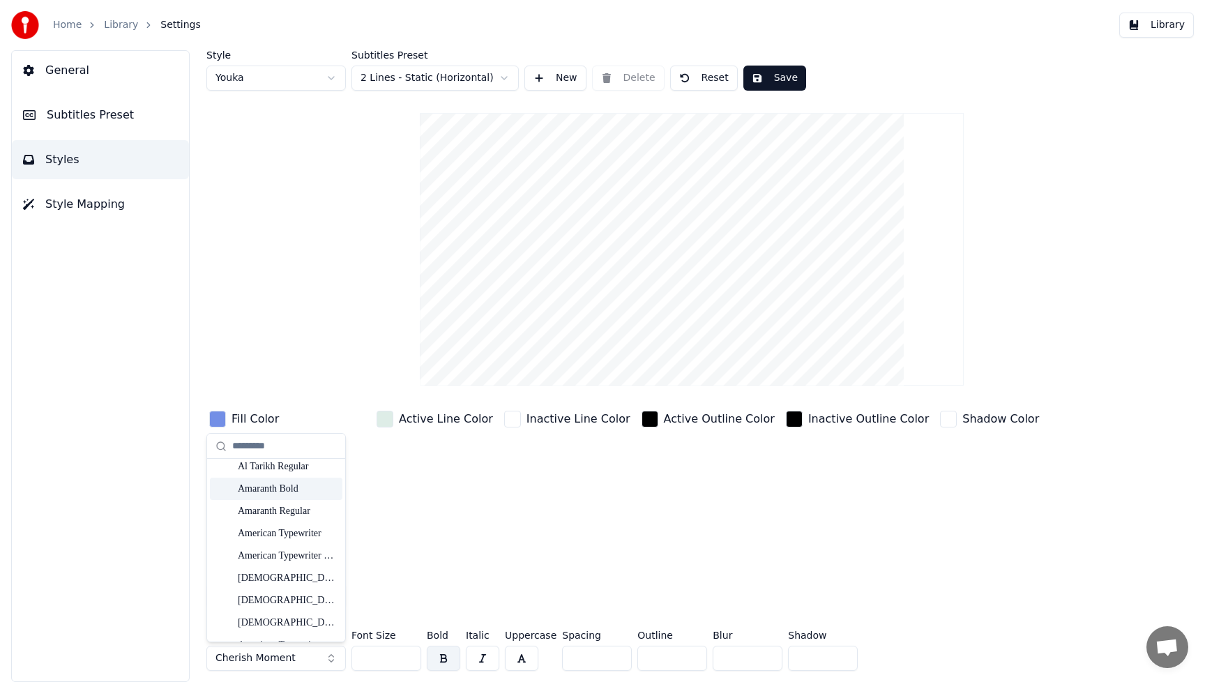
scroll to position [296, 0]
click at [276, 539] on div "Anak Paud" at bounding box center [287, 534] width 99 height 14
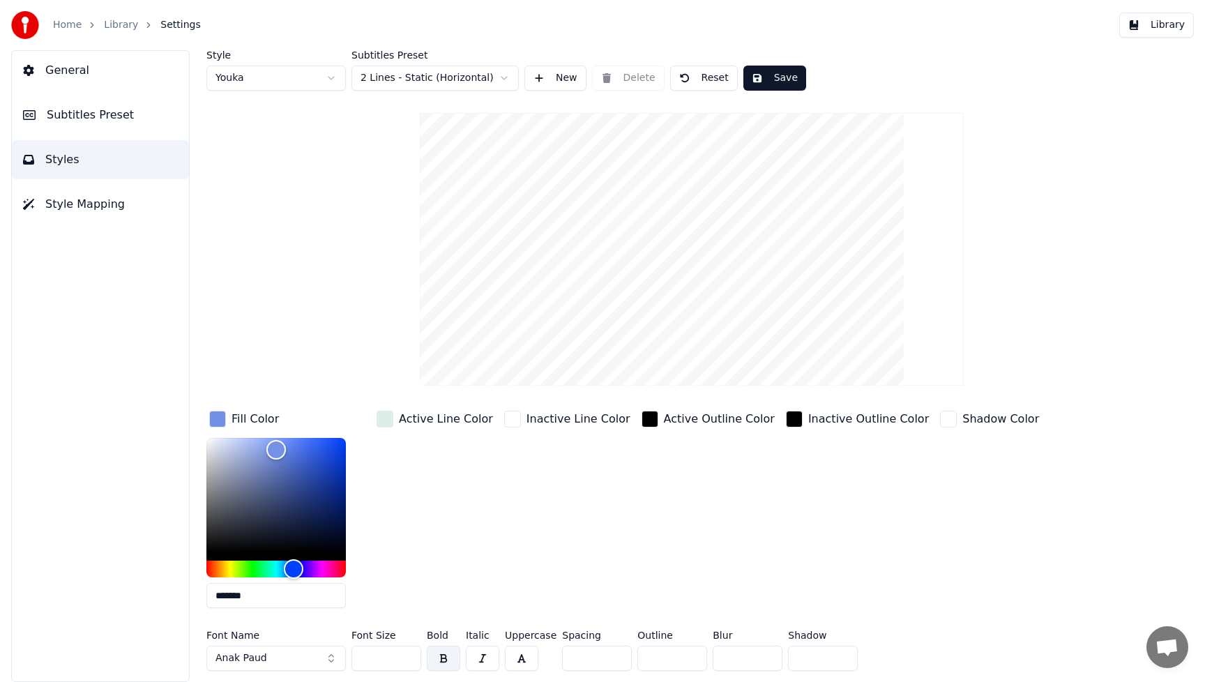
drag, startPoint x: 380, startPoint y: 655, endPoint x: 357, endPoint y: 655, distance: 23.0
click at [357, 655] on input "***" at bounding box center [386, 658] width 70 height 25
type input "***"
click at [743, 570] on div "Active Outline Color" at bounding box center [708, 513] width 139 height 211
click at [784, 82] on button "Save" at bounding box center [774, 78] width 63 height 25
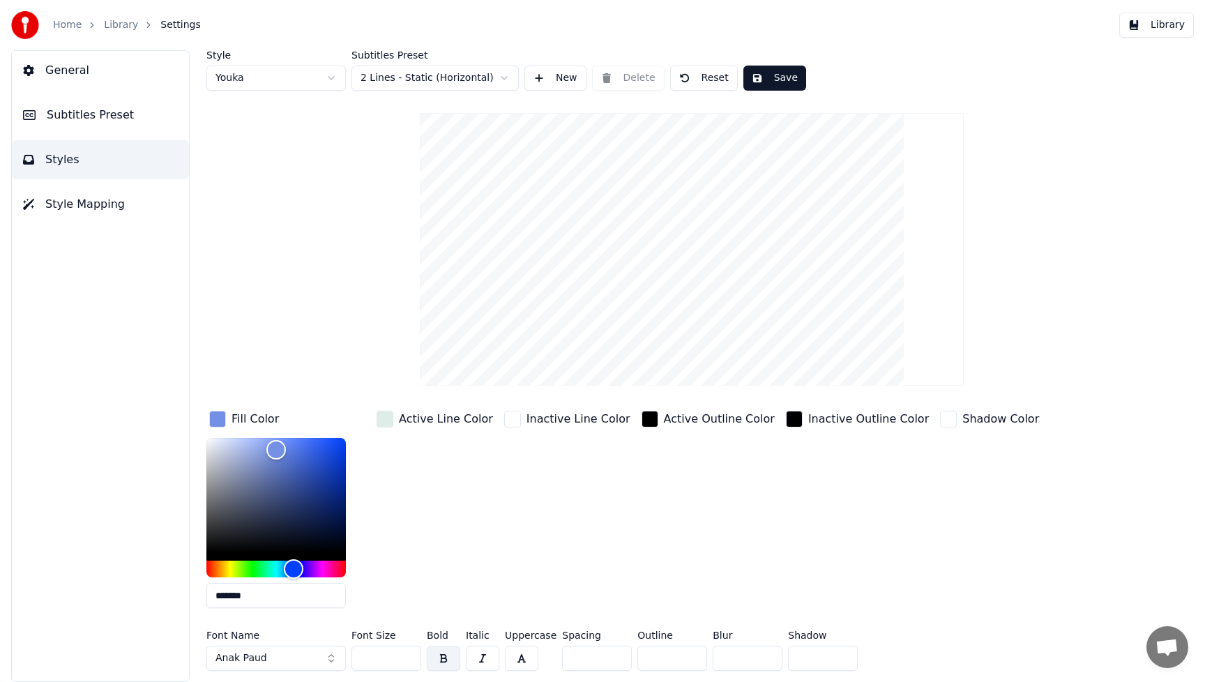
click at [1175, 24] on button "Library" at bounding box center [1156, 25] width 75 height 25
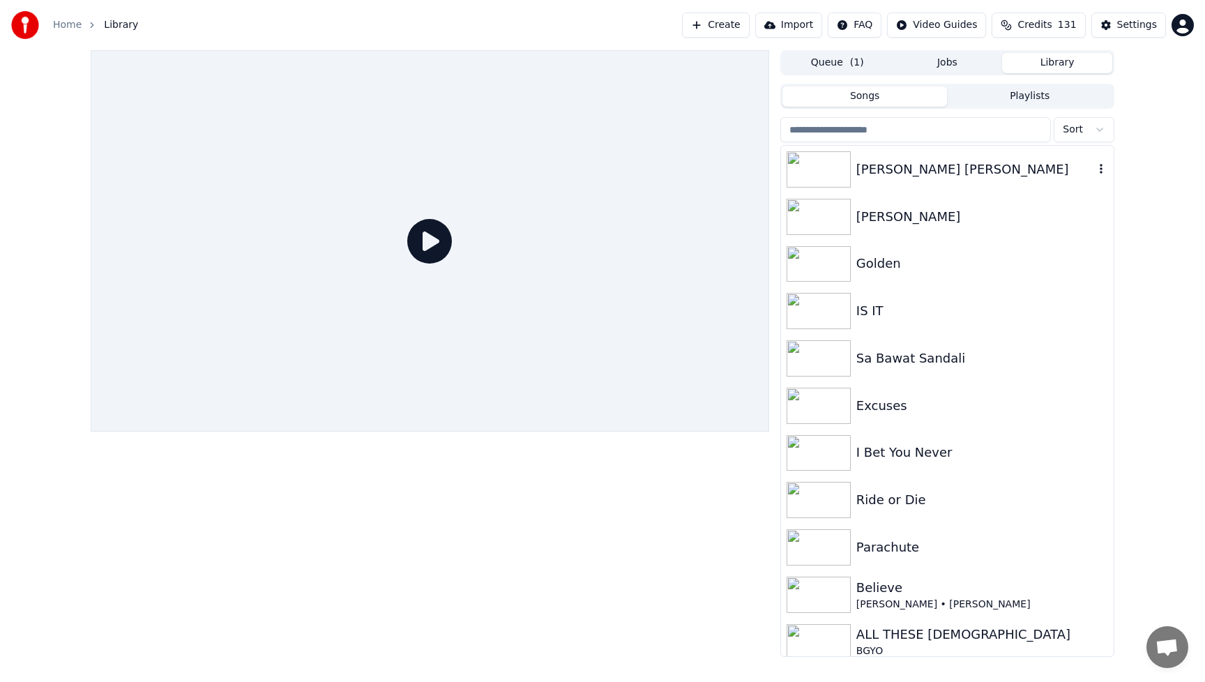
click at [817, 166] on img at bounding box center [818, 169] width 64 height 36
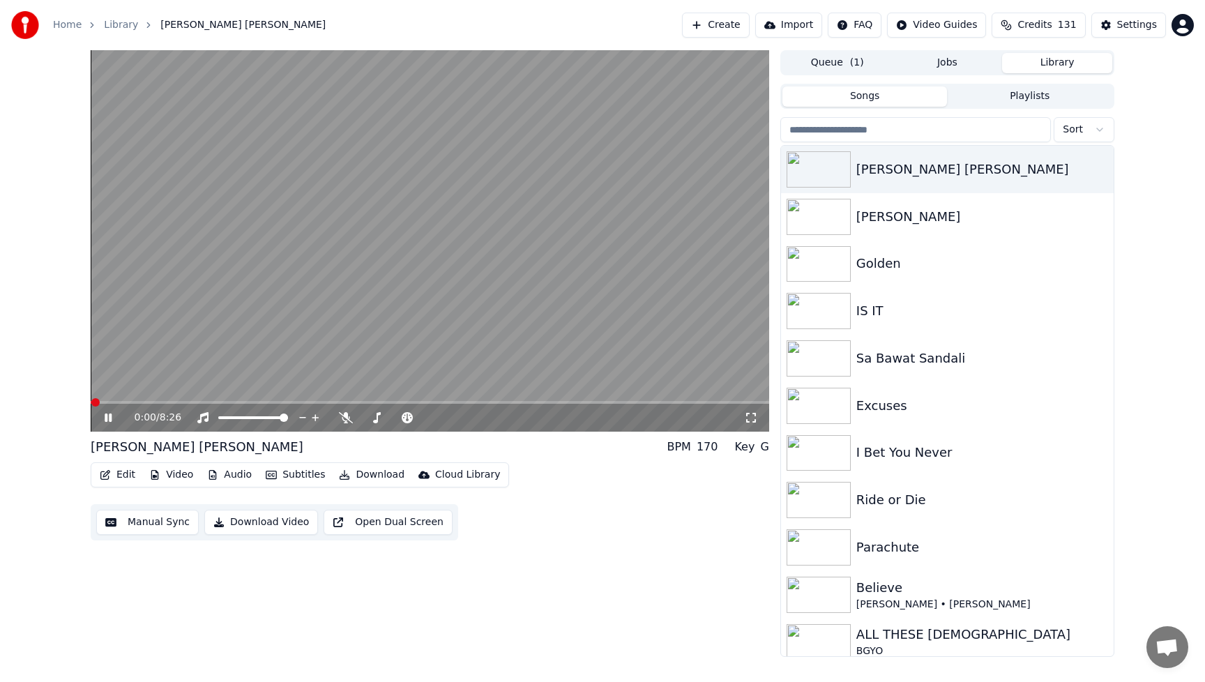
click at [124, 475] on button "Edit" at bounding box center [117, 475] width 47 height 20
click at [176, 471] on button "Video" at bounding box center [171, 475] width 55 height 20
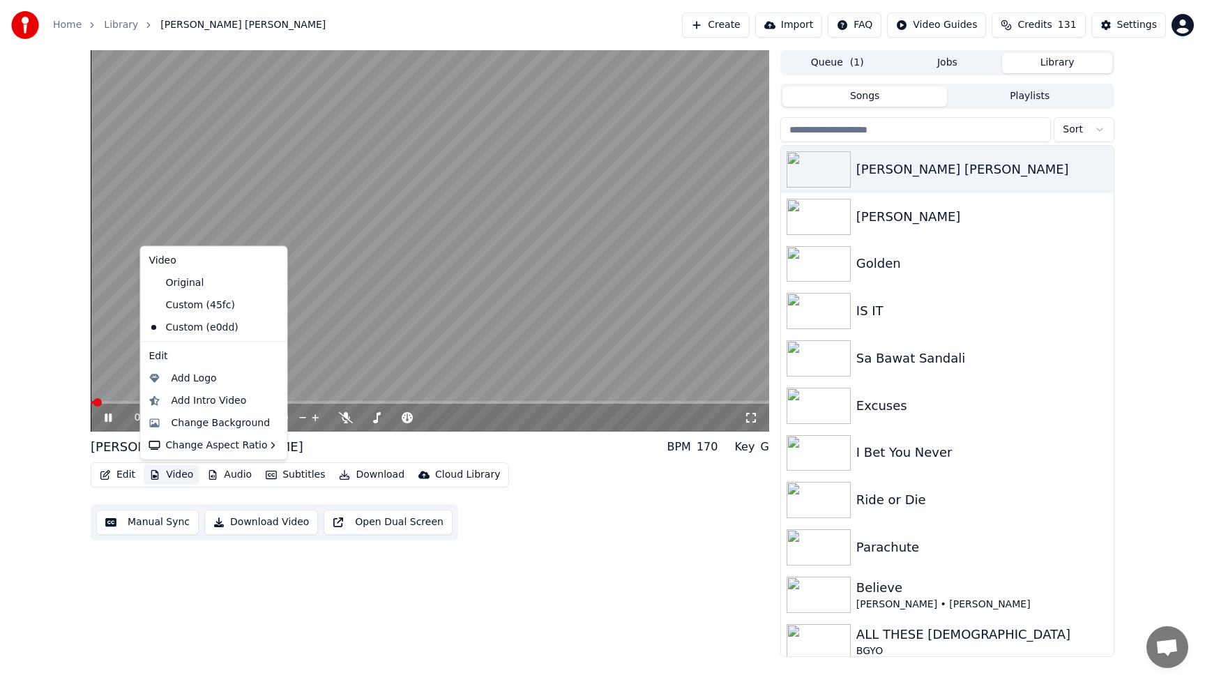
click at [176, 473] on button "Video" at bounding box center [171, 475] width 55 height 20
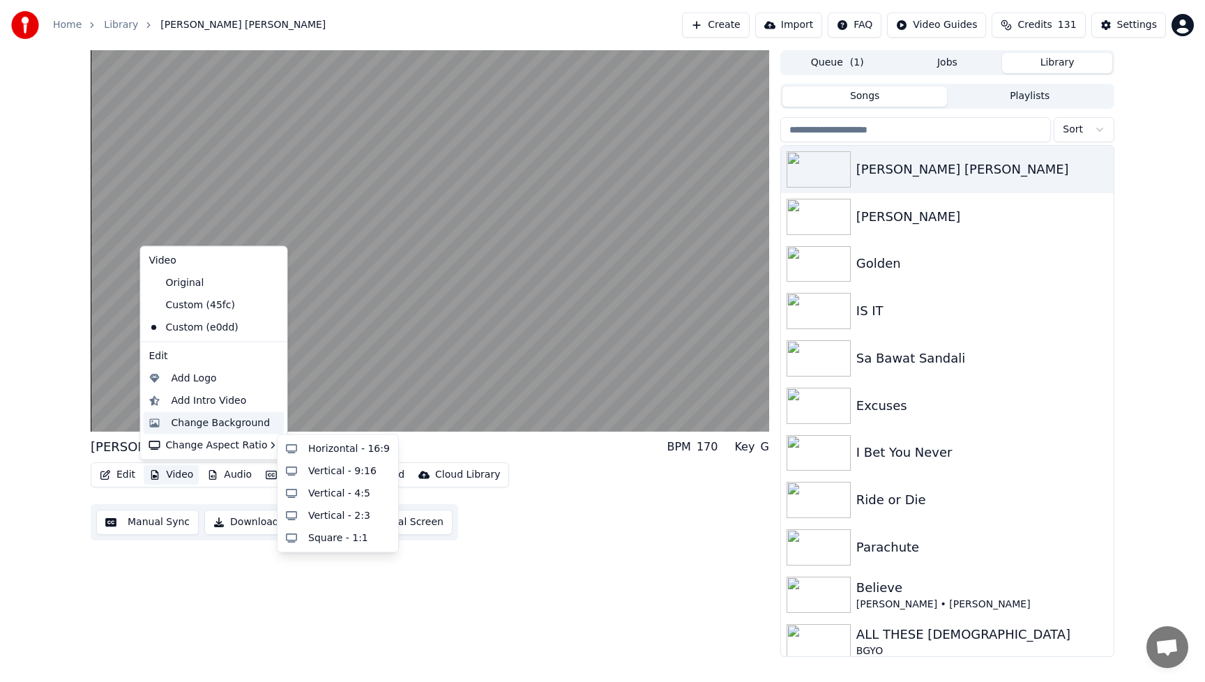
click at [190, 423] on div "Change Background" at bounding box center [220, 422] width 99 height 14
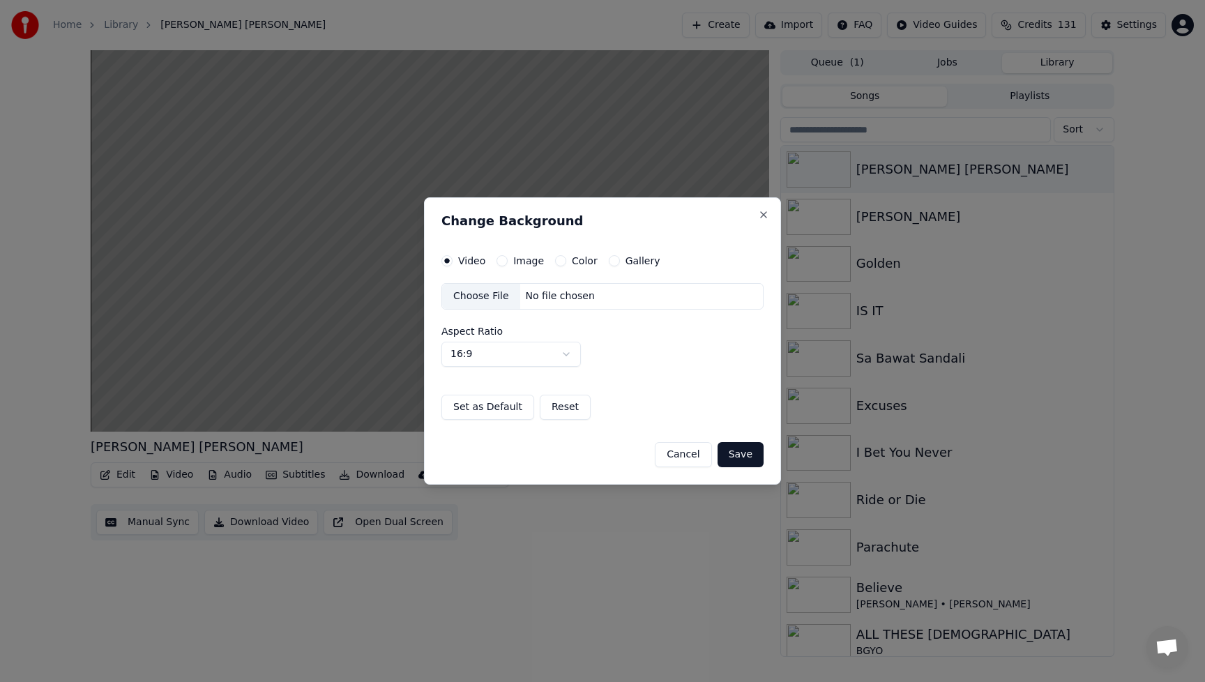
click at [488, 296] on div "Choose File" at bounding box center [481, 296] width 78 height 25
click at [753, 459] on button "Save" at bounding box center [740, 454] width 46 height 25
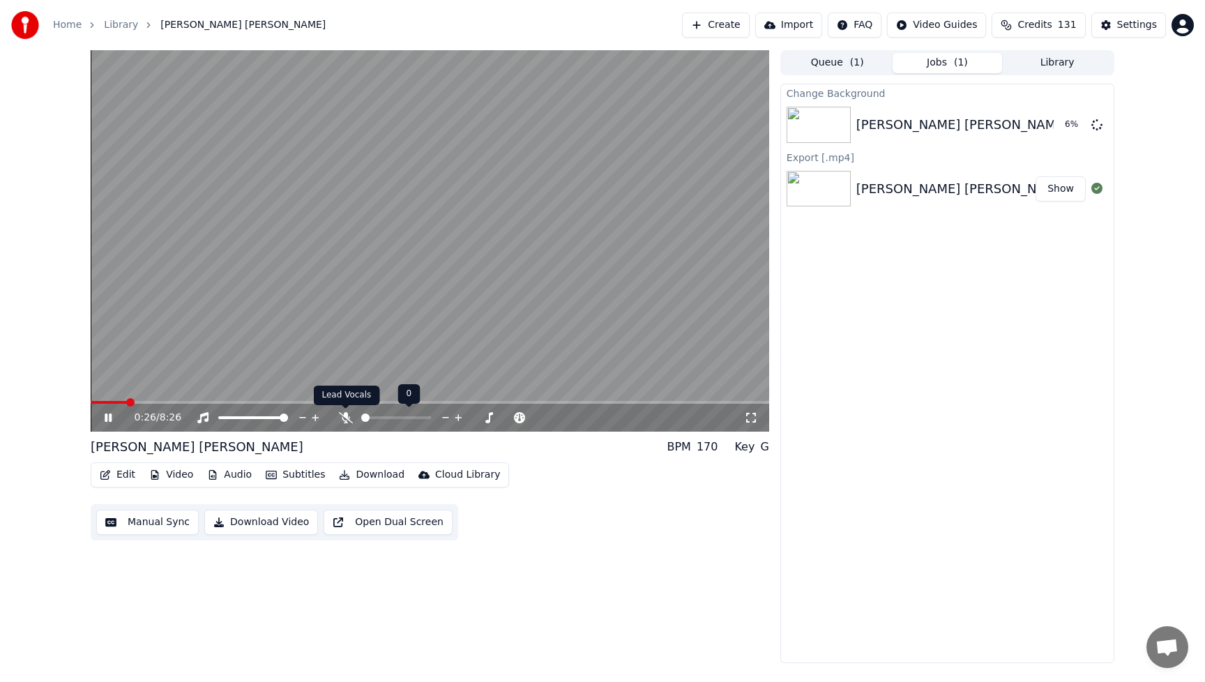
click at [344, 418] on icon at bounding box center [346, 417] width 14 height 11
click at [109, 419] on icon at bounding box center [108, 417] width 7 height 8
click at [1066, 125] on button "Play" at bounding box center [1063, 124] width 44 height 25
click at [107, 418] on icon at bounding box center [108, 417] width 7 height 8
click at [183, 472] on button "Video" at bounding box center [171, 475] width 55 height 20
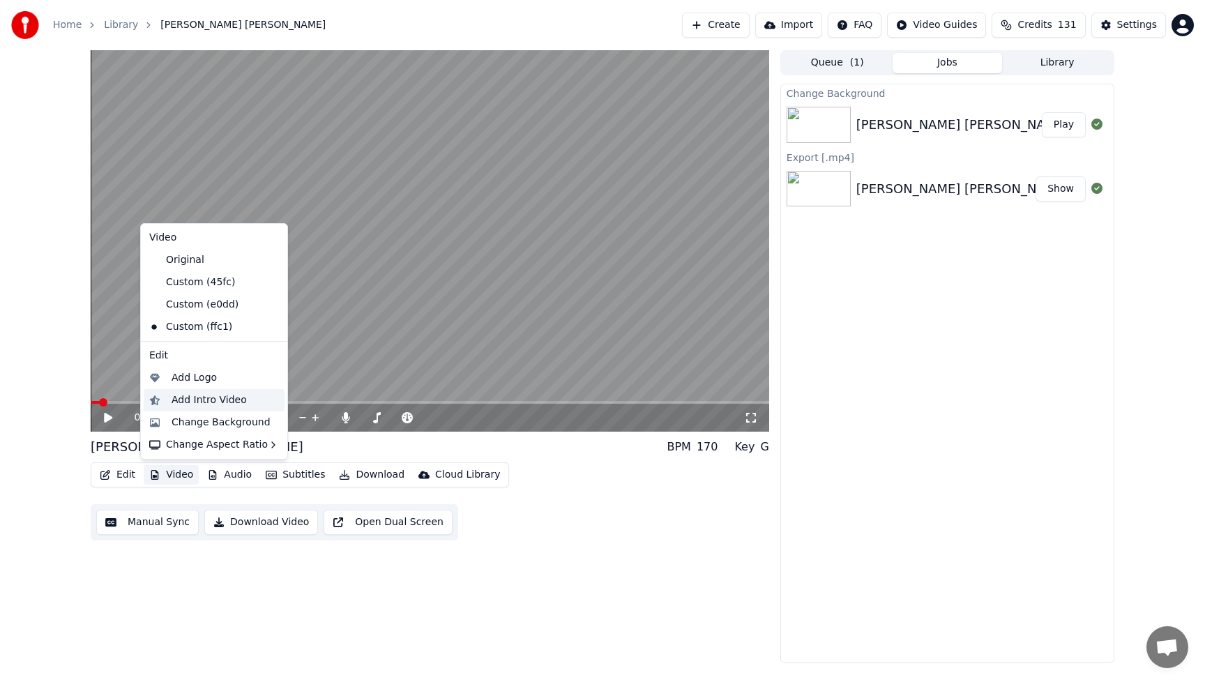
click at [172, 401] on div "Add Intro Video" at bounding box center [208, 400] width 75 height 14
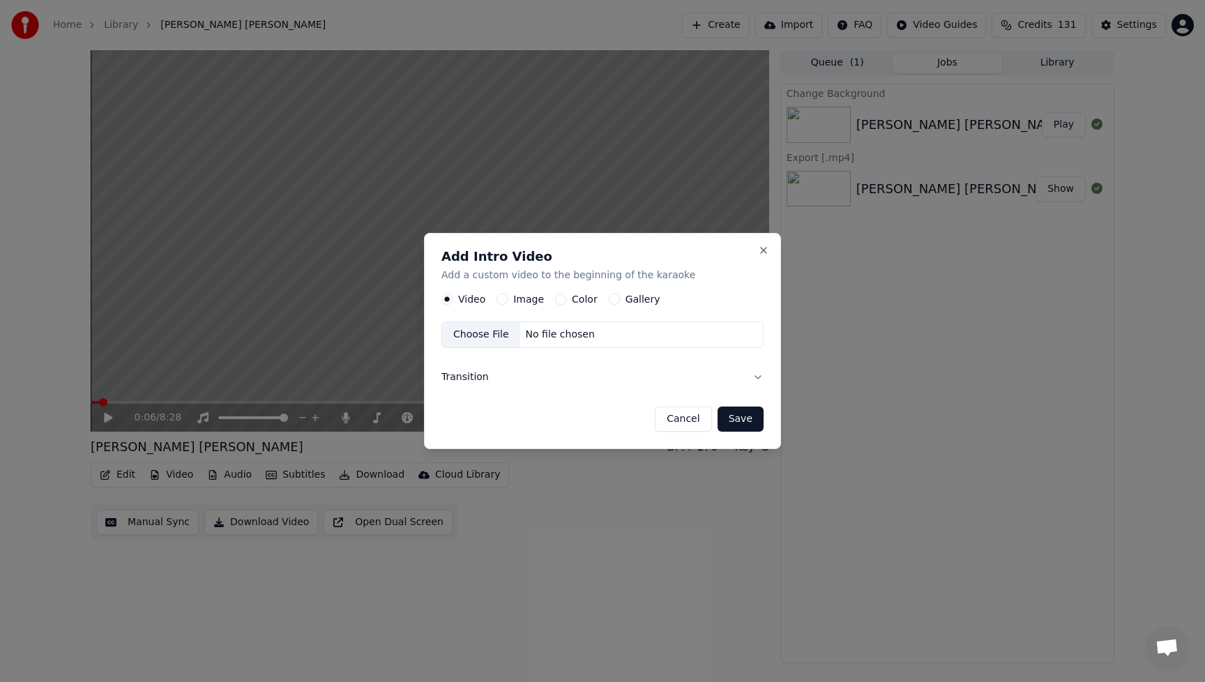
click at [507, 300] on div "Image" at bounding box center [519, 298] width 47 height 11
click at [531, 295] on label "Image" at bounding box center [528, 299] width 31 height 10
click at [508, 295] on button "Image" at bounding box center [501, 298] width 11 height 11
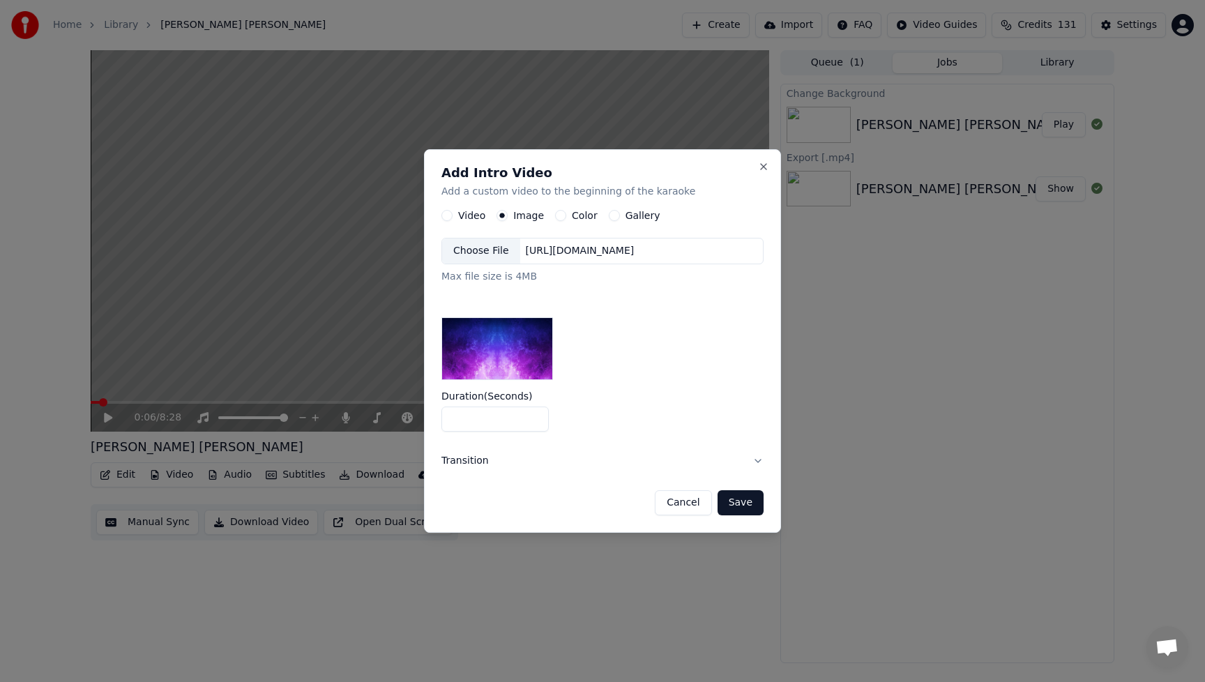
click at [487, 252] on div "Choose File" at bounding box center [481, 250] width 78 height 25
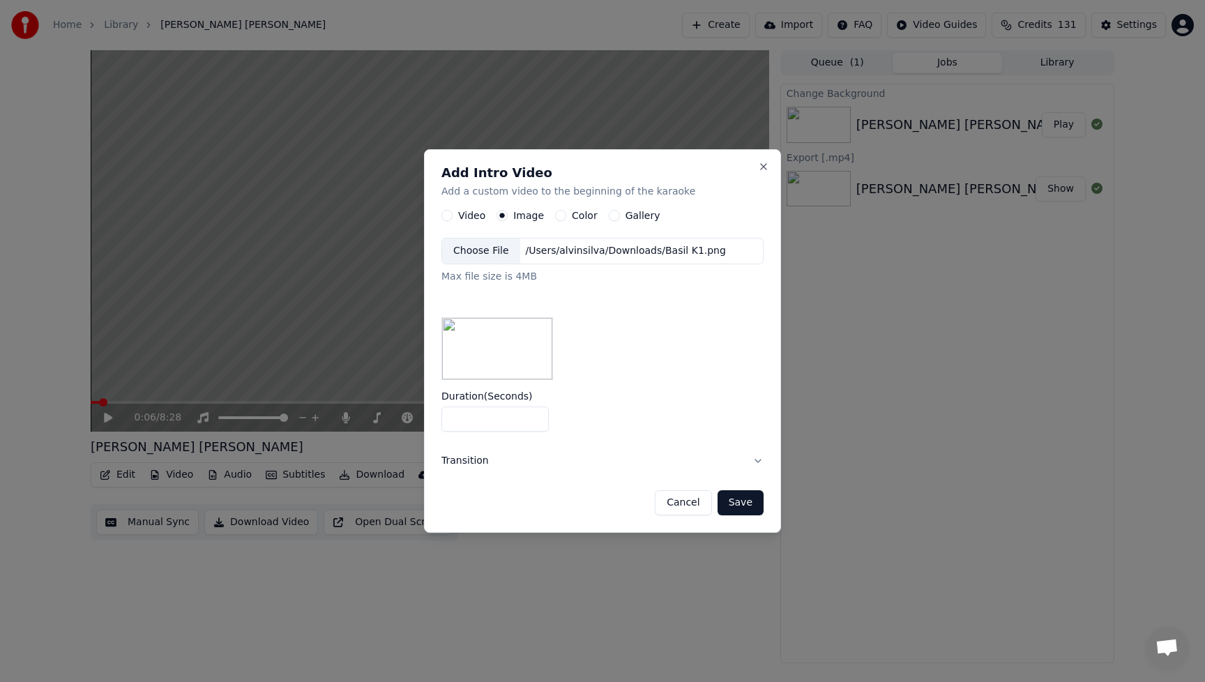
click at [756, 508] on button "Save" at bounding box center [740, 502] width 46 height 25
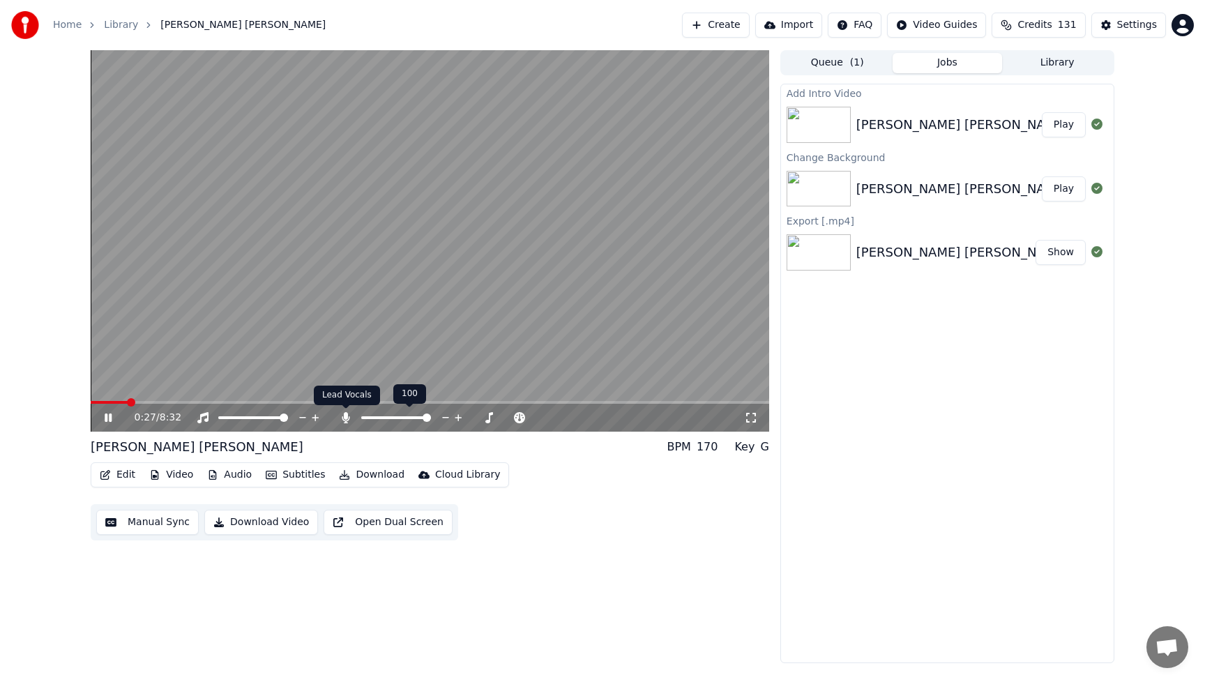
click at [349, 416] on icon at bounding box center [346, 417] width 8 height 11
click at [1062, 125] on button "Play" at bounding box center [1063, 124] width 44 height 25
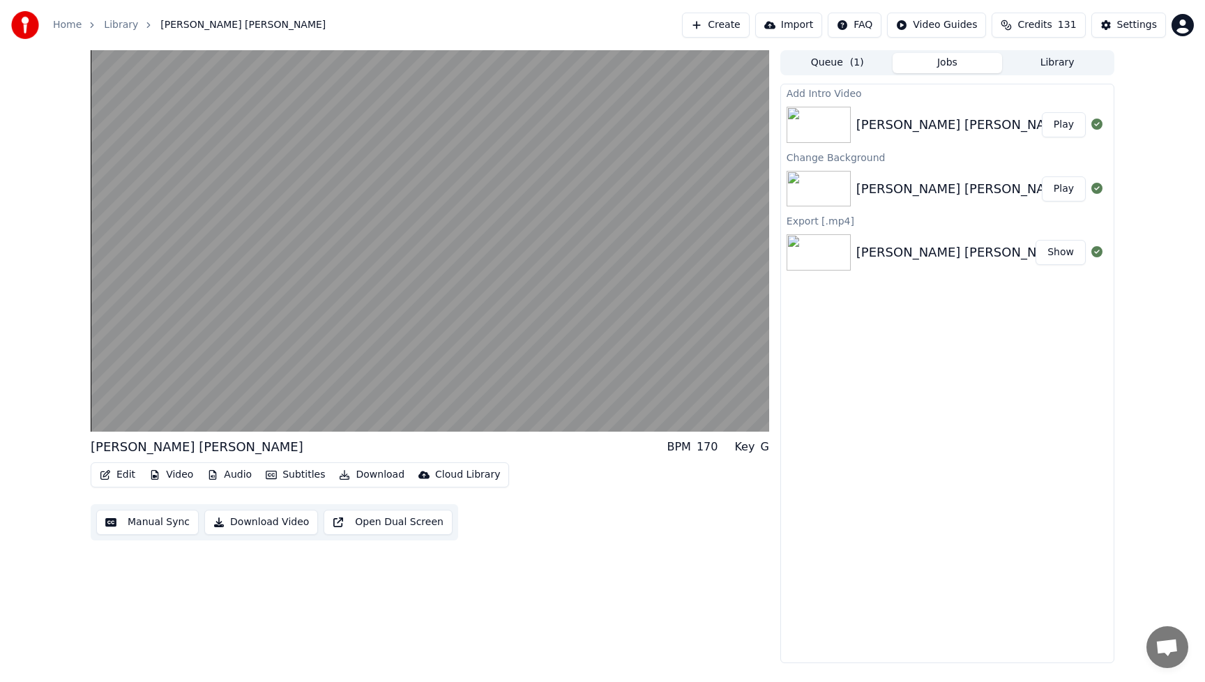
click at [260, 523] on button "Download Video" at bounding box center [261, 522] width 114 height 25
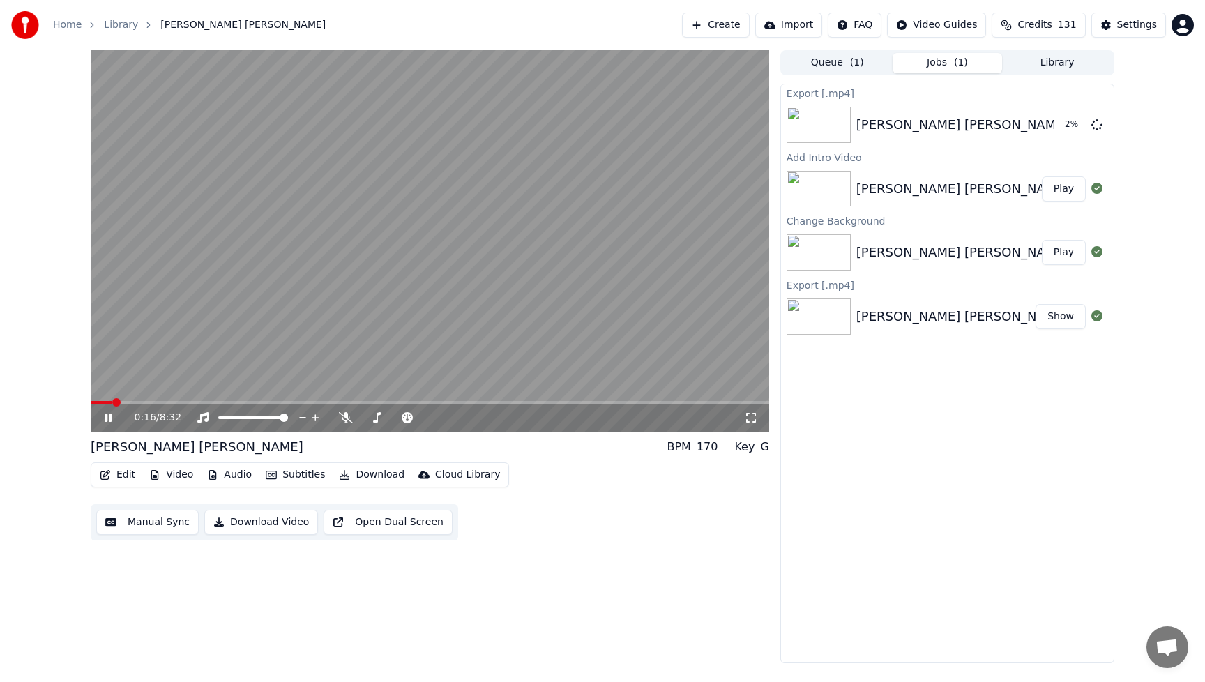
click at [111, 418] on icon at bounding box center [108, 417] width 7 height 8
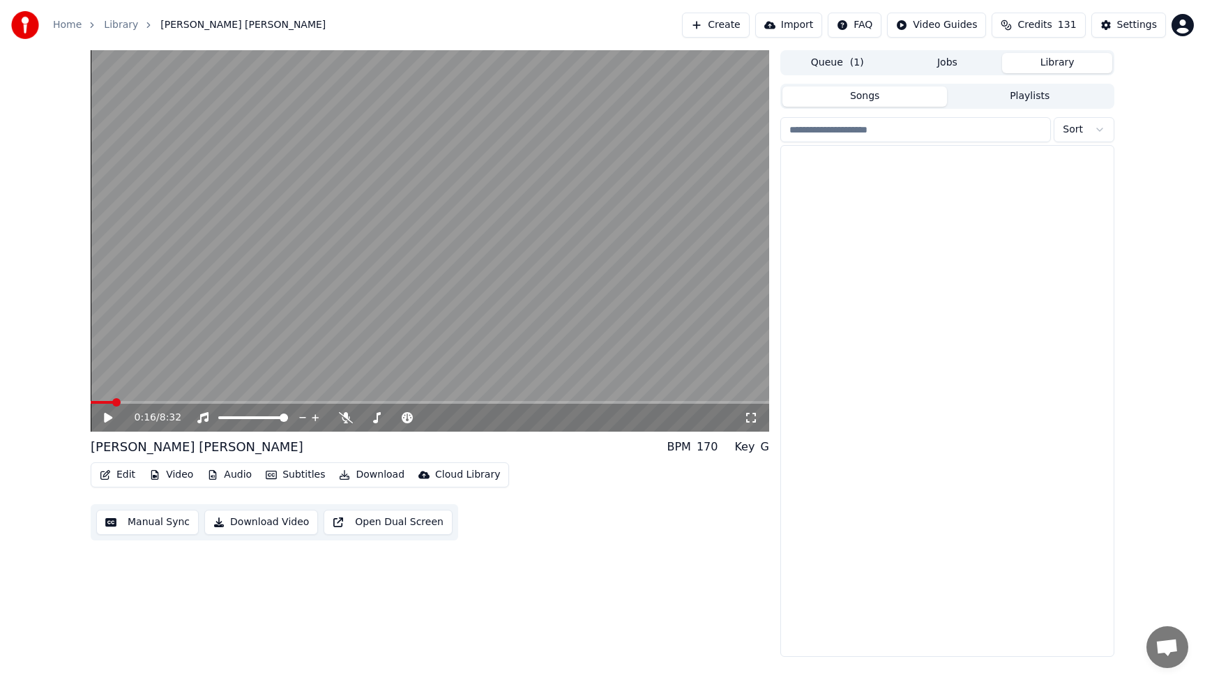
click at [1066, 64] on button "Library" at bounding box center [1057, 63] width 110 height 20
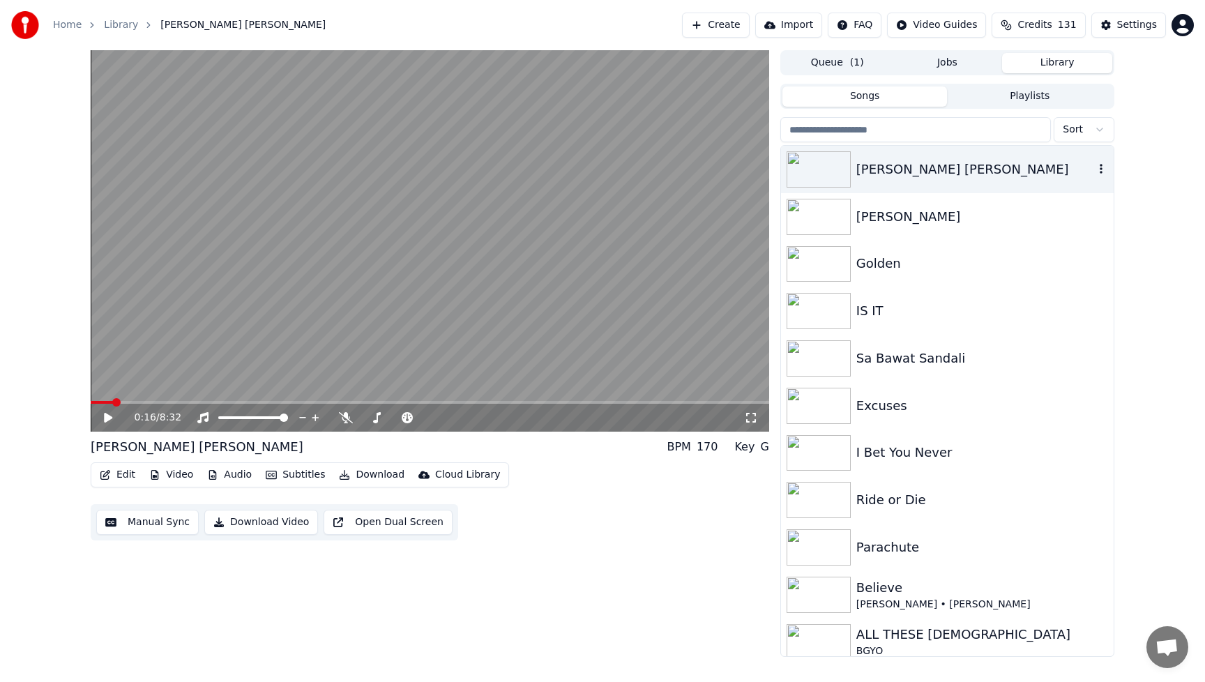
click at [821, 170] on img at bounding box center [818, 169] width 64 height 36
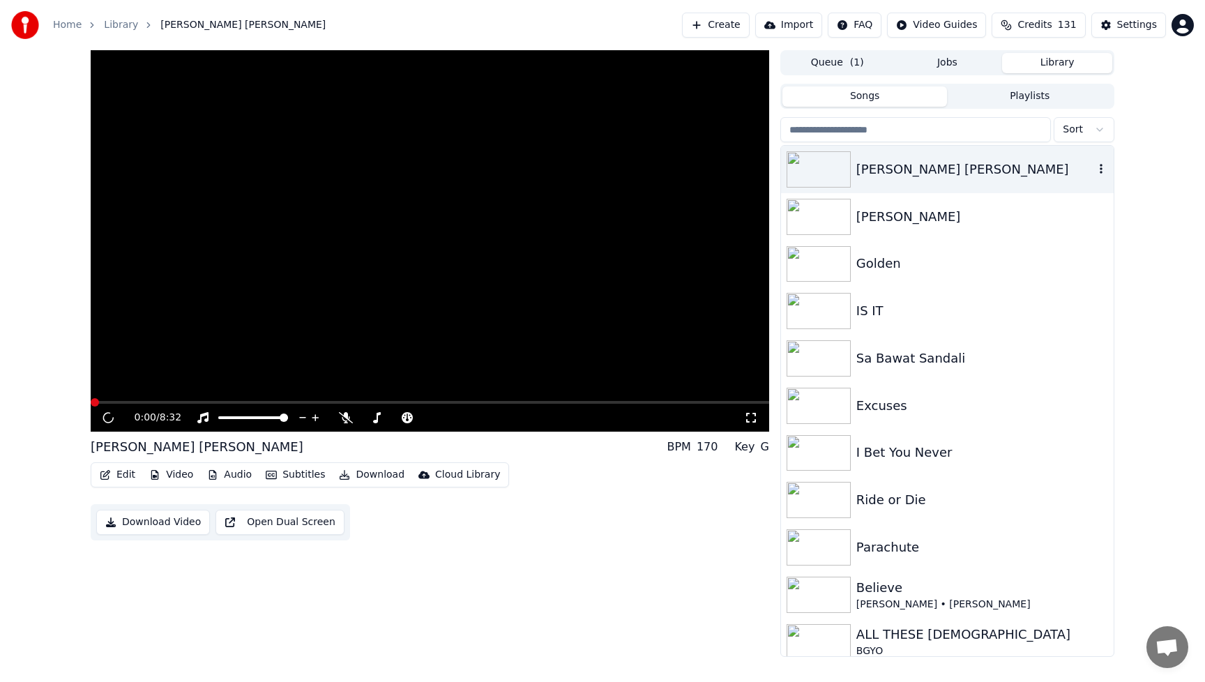
click at [821, 169] on img at bounding box center [818, 169] width 64 height 36
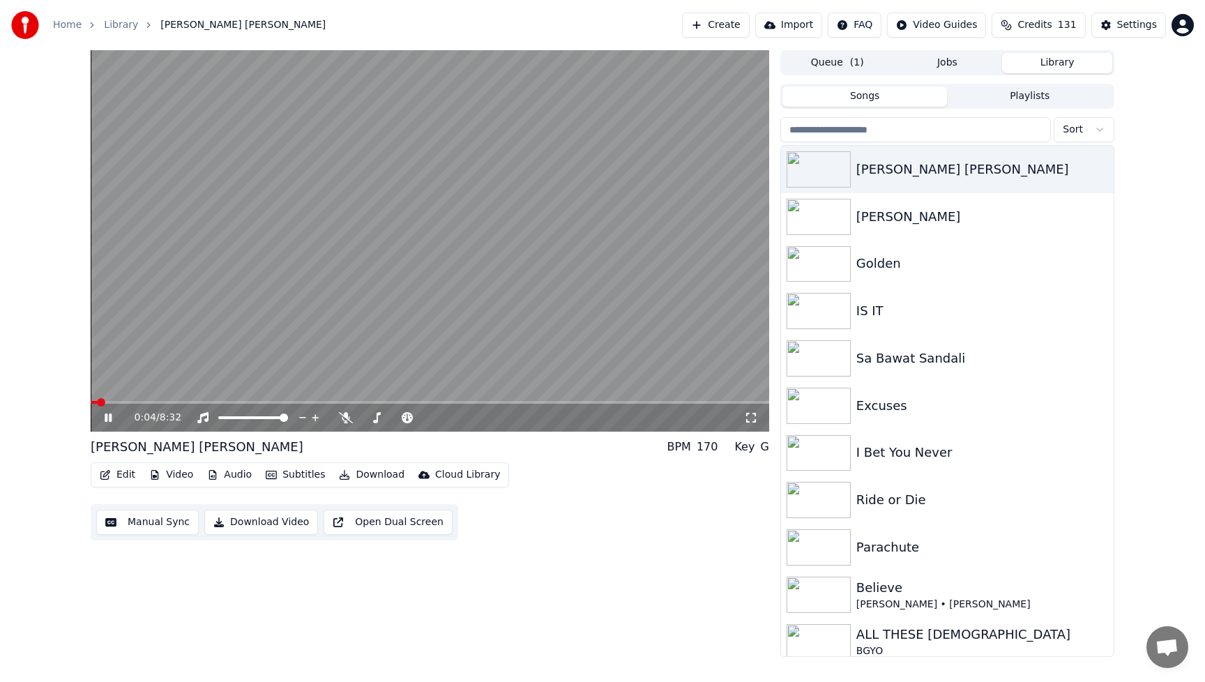
click at [109, 419] on icon at bounding box center [108, 417] width 7 height 8
